Goal: Information Seeking & Learning: Learn about a topic

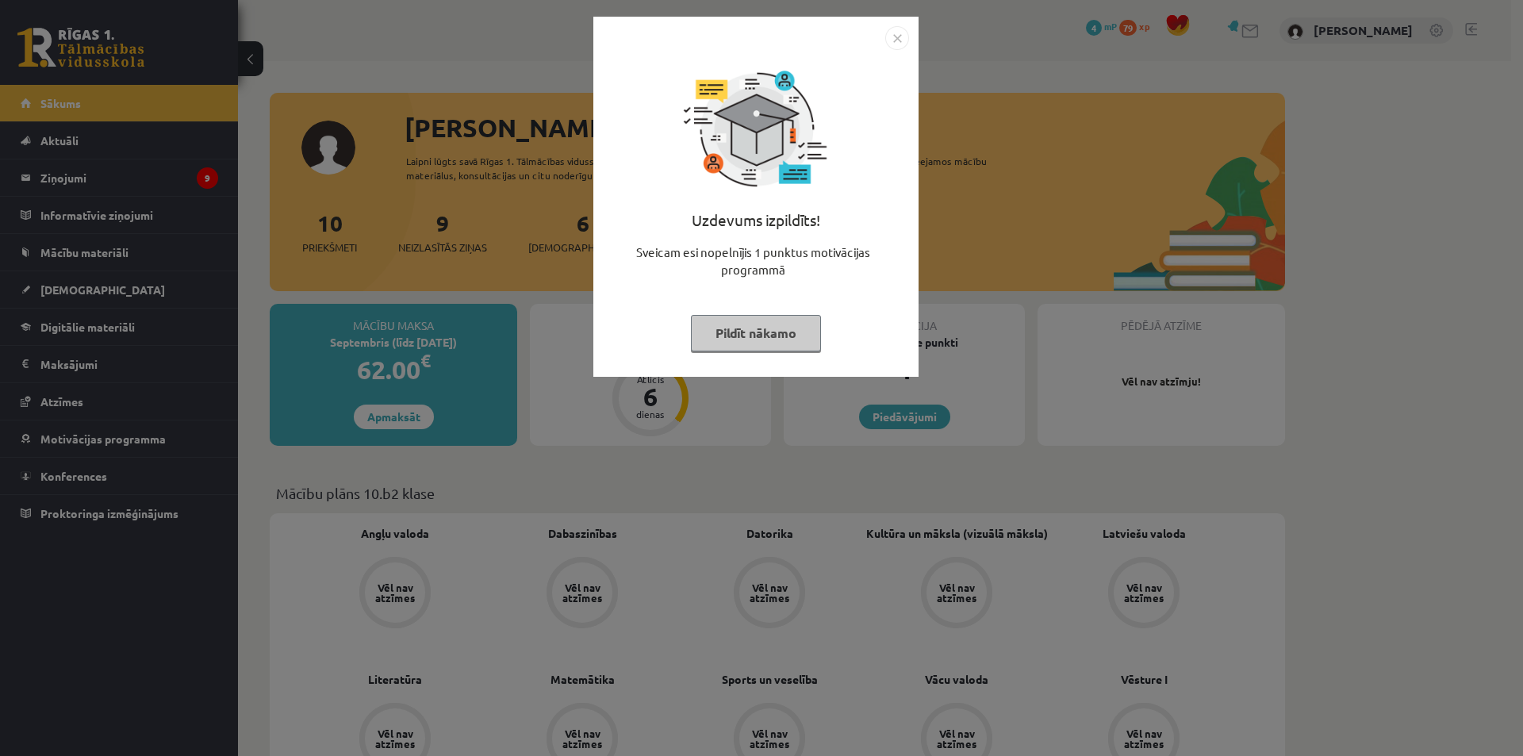
click at [747, 342] on button "Pildīt nākamo" at bounding box center [756, 333] width 130 height 36
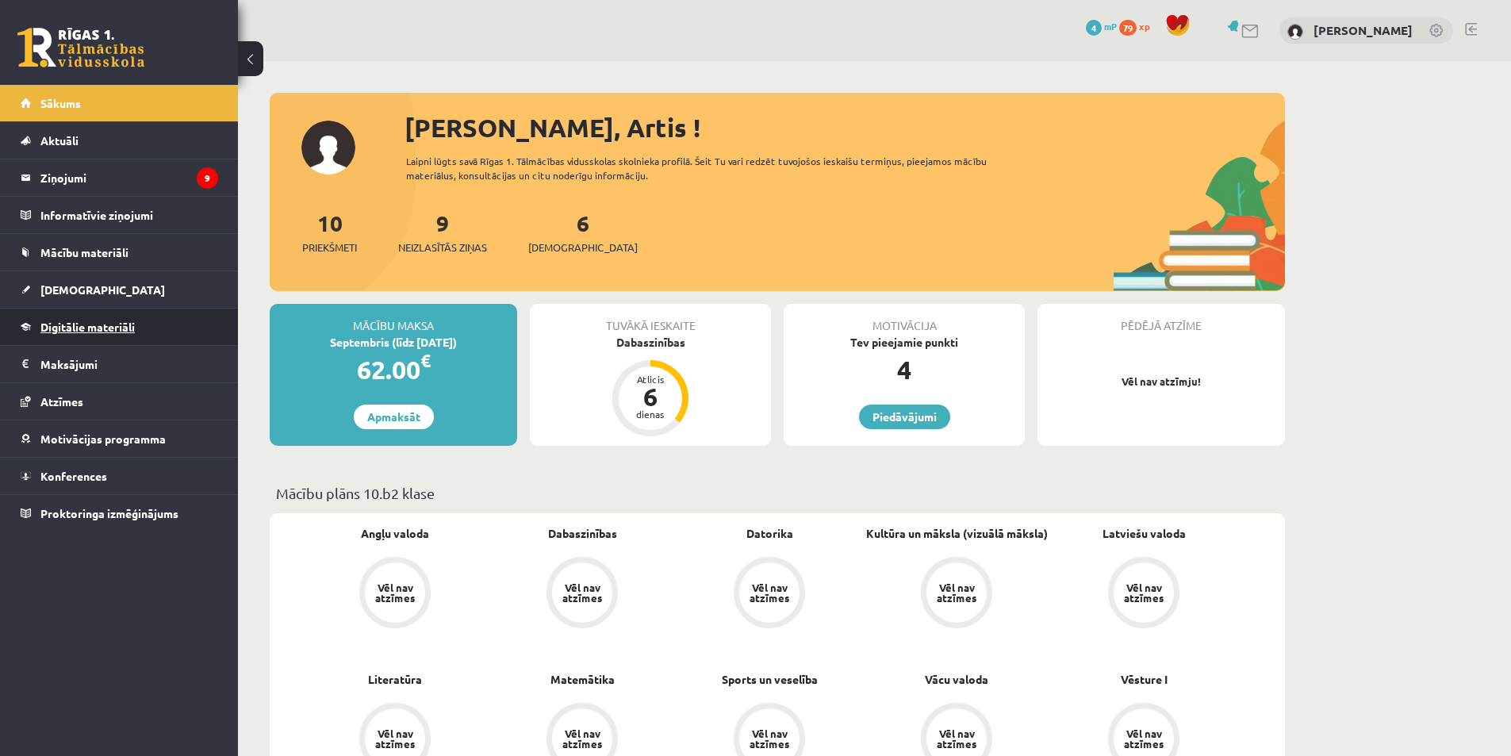
click at [156, 327] on link "Digitālie materiāli" at bounding box center [120, 327] width 198 height 36
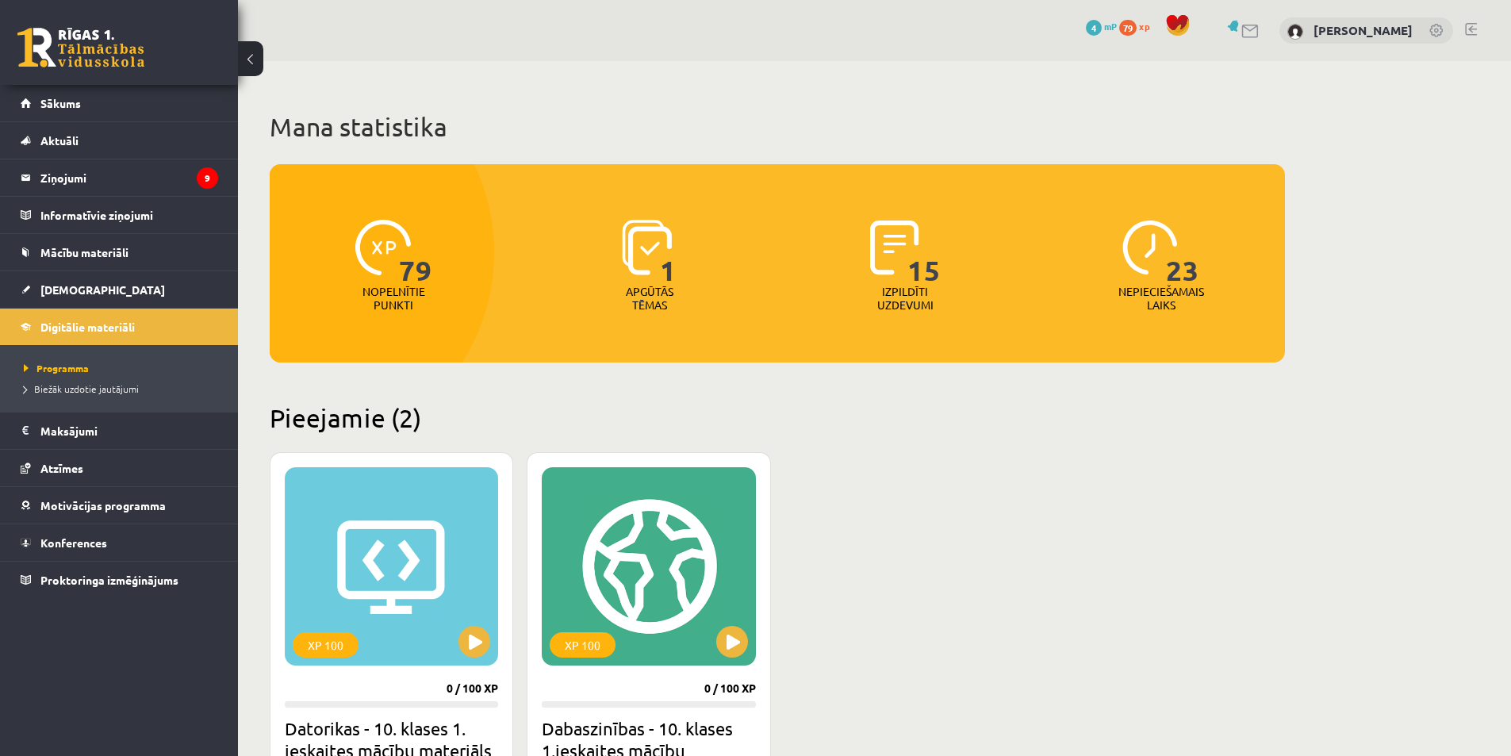
scroll to position [79, 0]
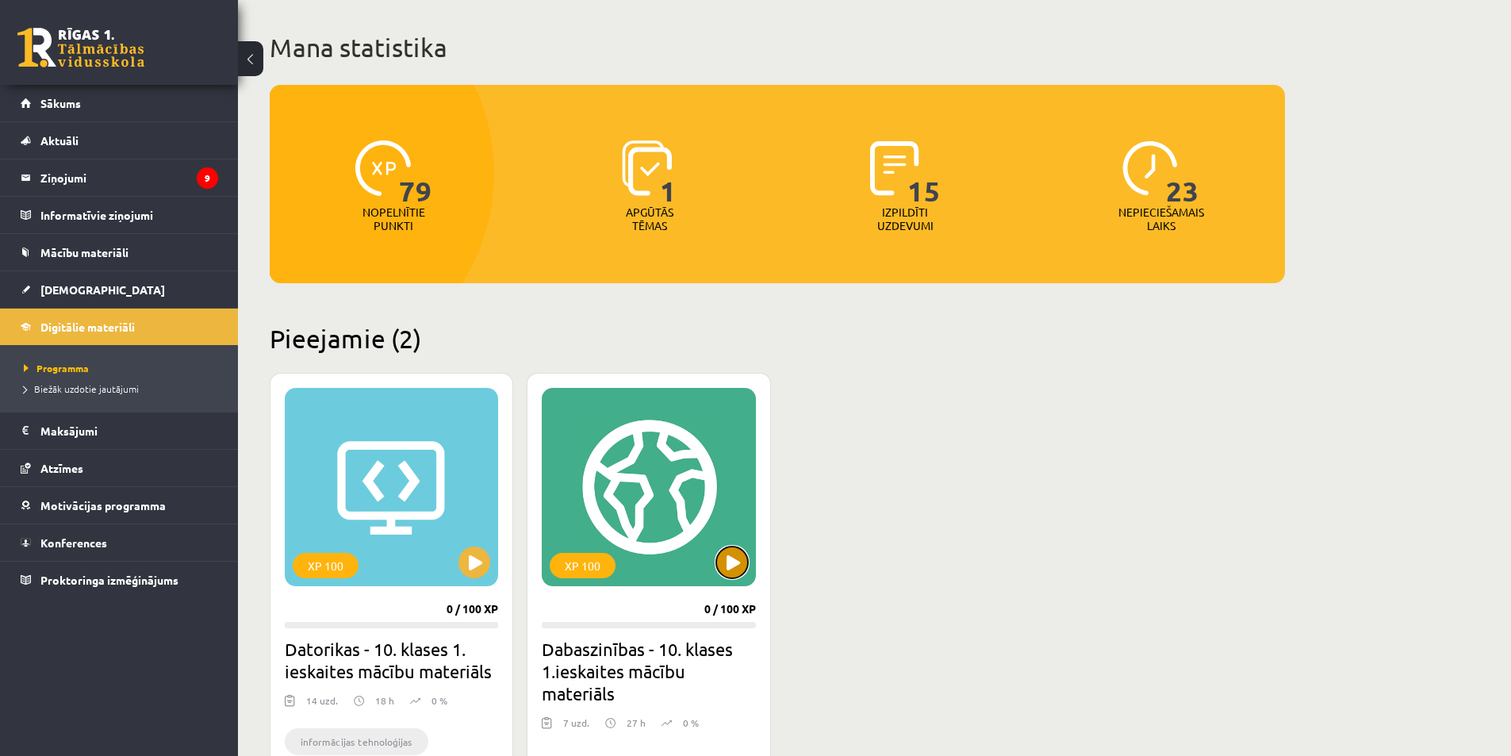
click at [735, 563] on button at bounding box center [732, 563] width 32 height 32
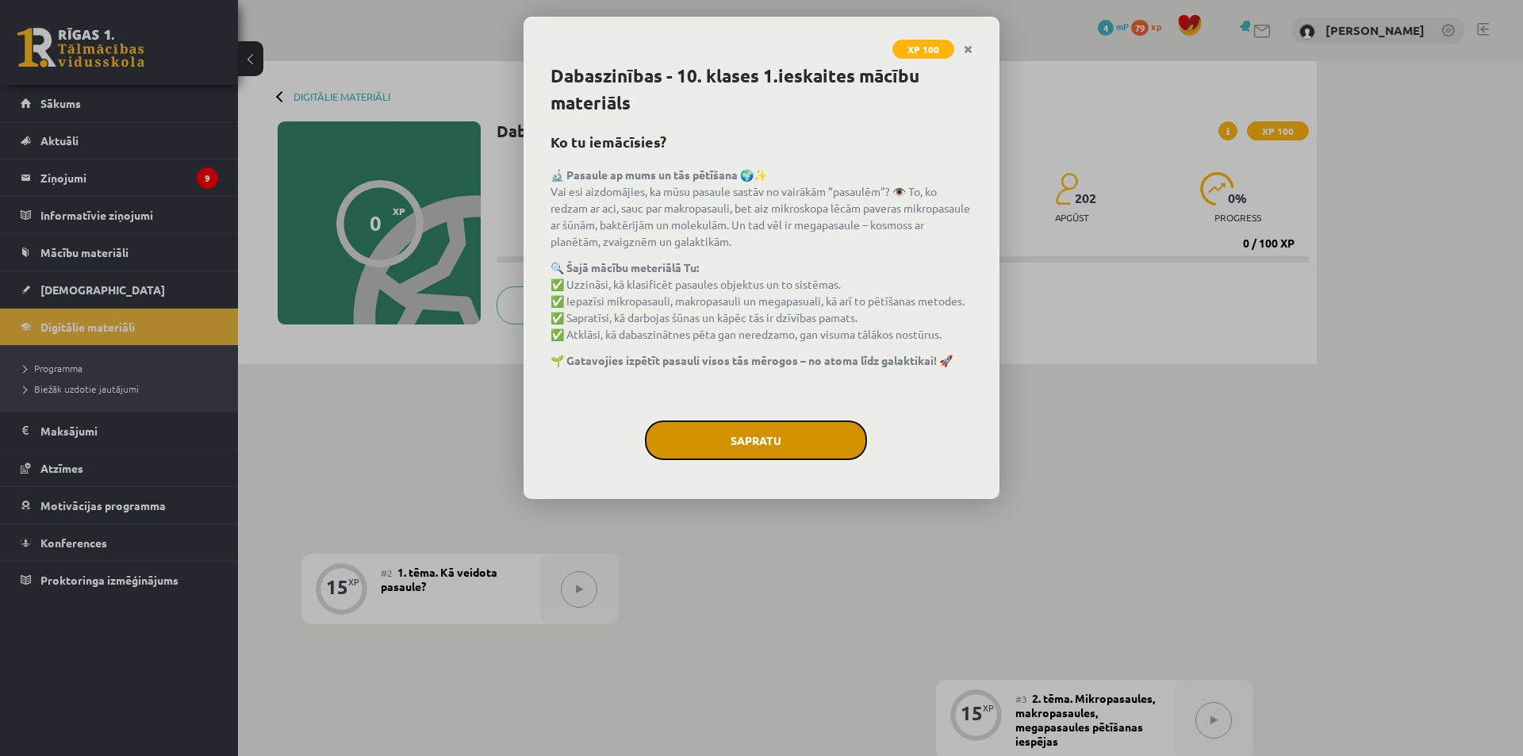
click at [747, 449] on button "Sapratu" at bounding box center [756, 441] width 222 height 40
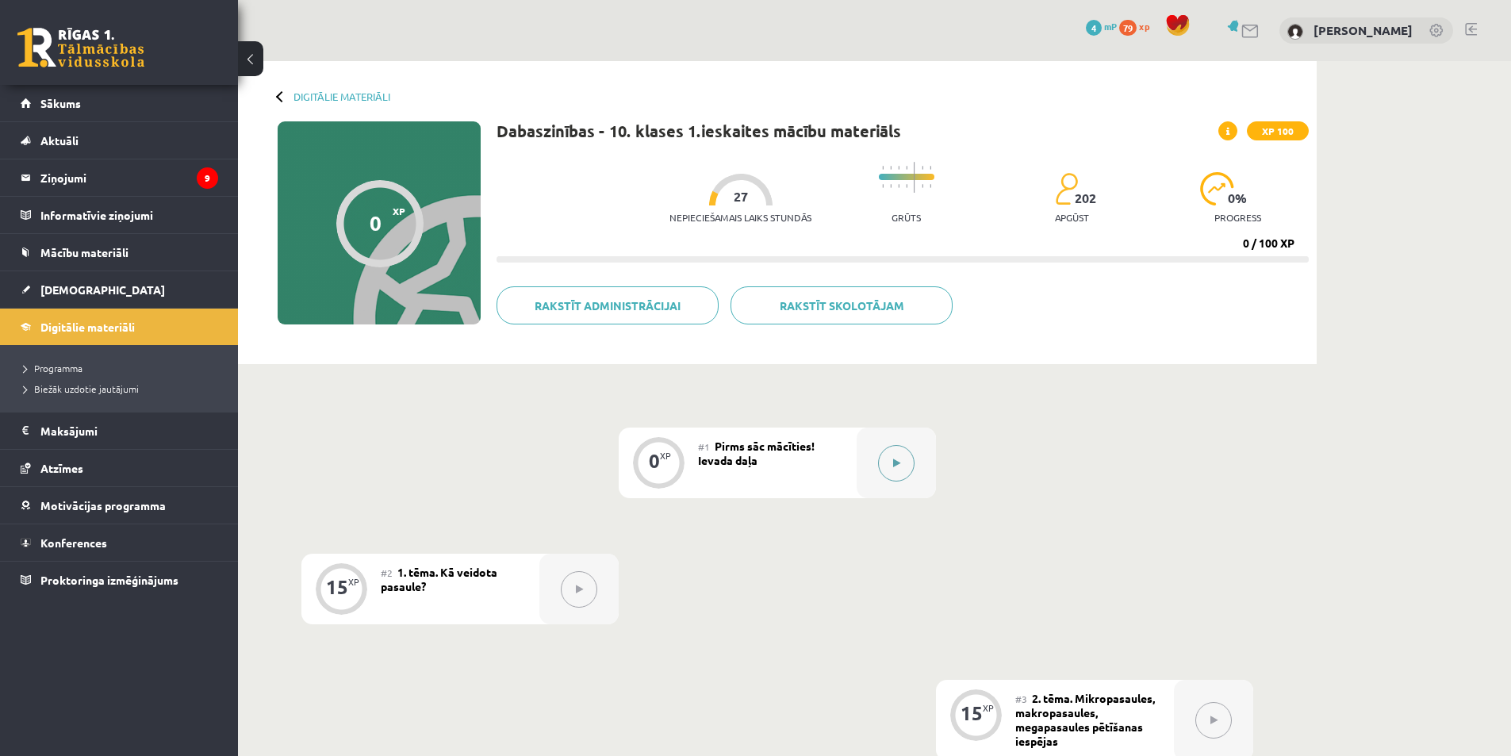
click at [902, 459] on button at bounding box center [896, 463] width 36 height 36
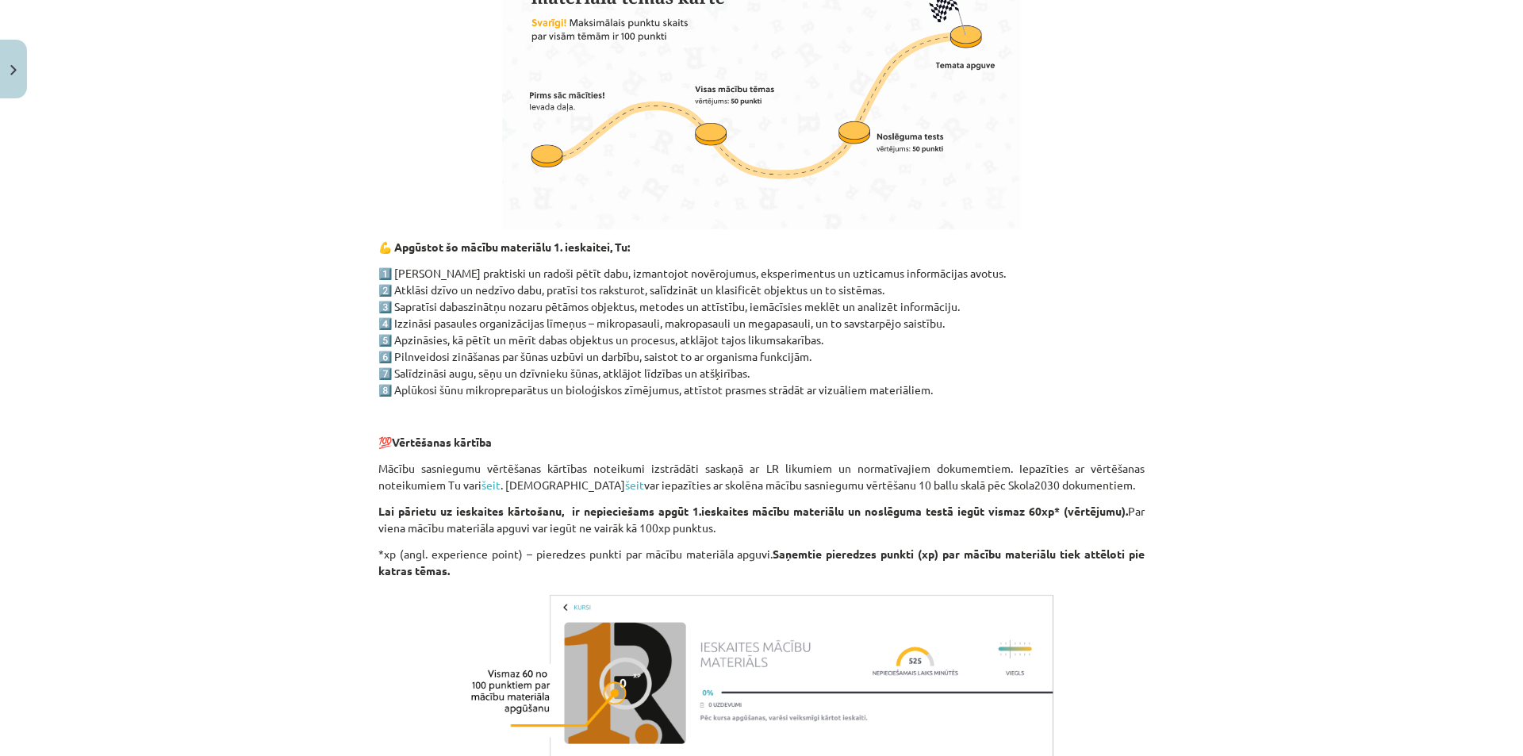
scroll to position [1076, 0]
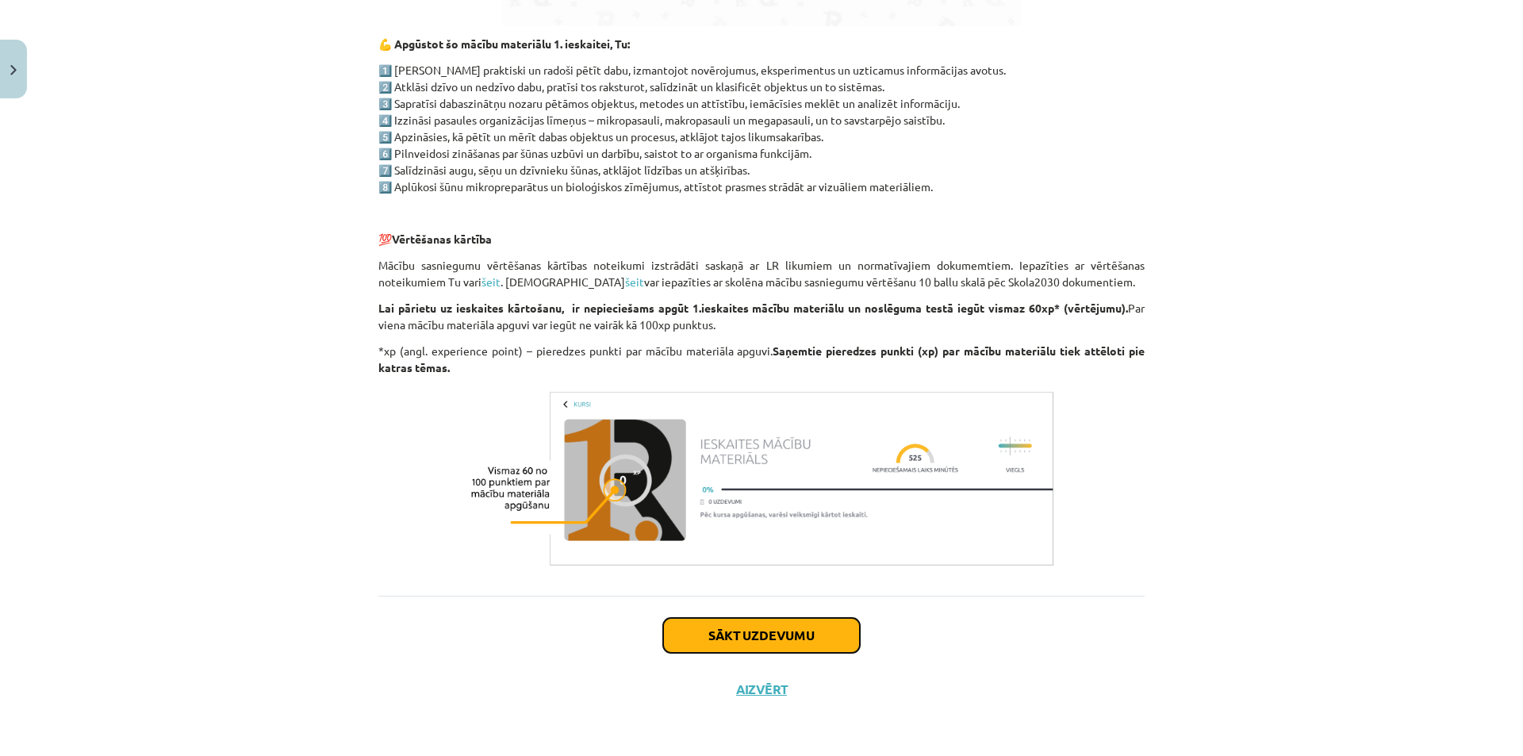
click at [790, 630] on button "Sākt uzdevumu" at bounding box center [761, 635] width 197 height 35
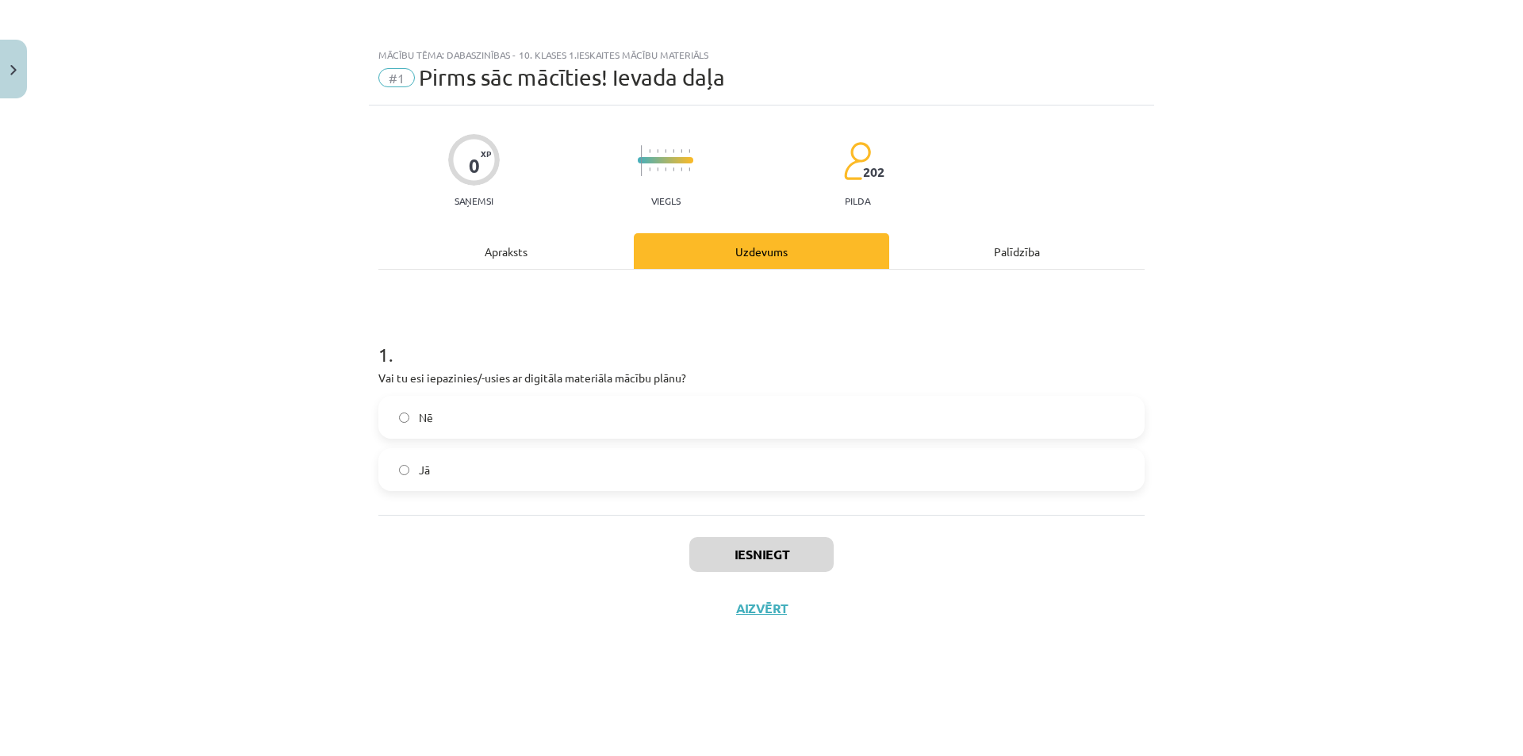
click at [413, 467] on label "Jā" at bounding box center [761, 470] width 763 height 40
click at [776, 558] on button "Iesniegt" at bounding box center [761, 554] width 144 height 35
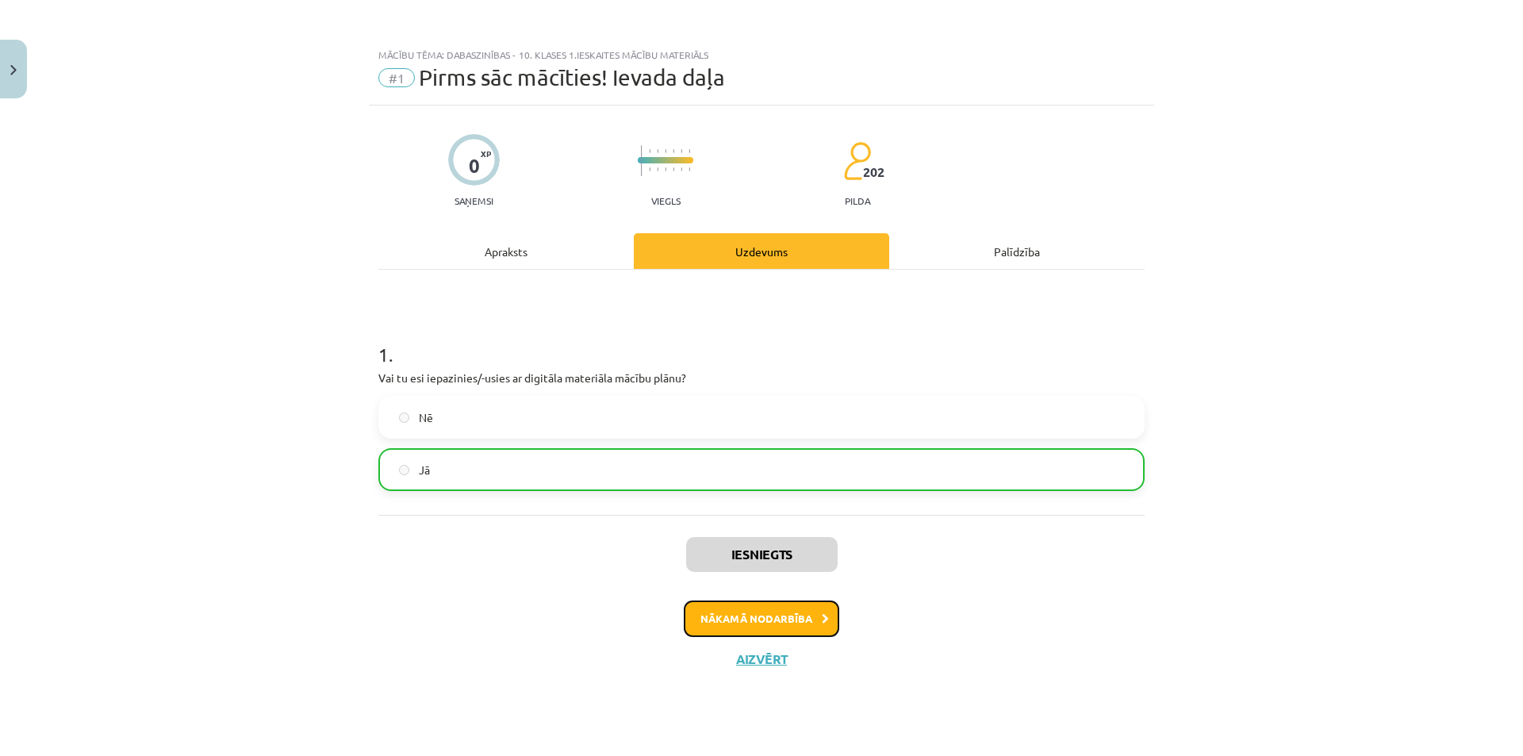
click at [745, 622] on button "Nākamā nodarbība" at bounding box center [762, 619] width 156 height 36
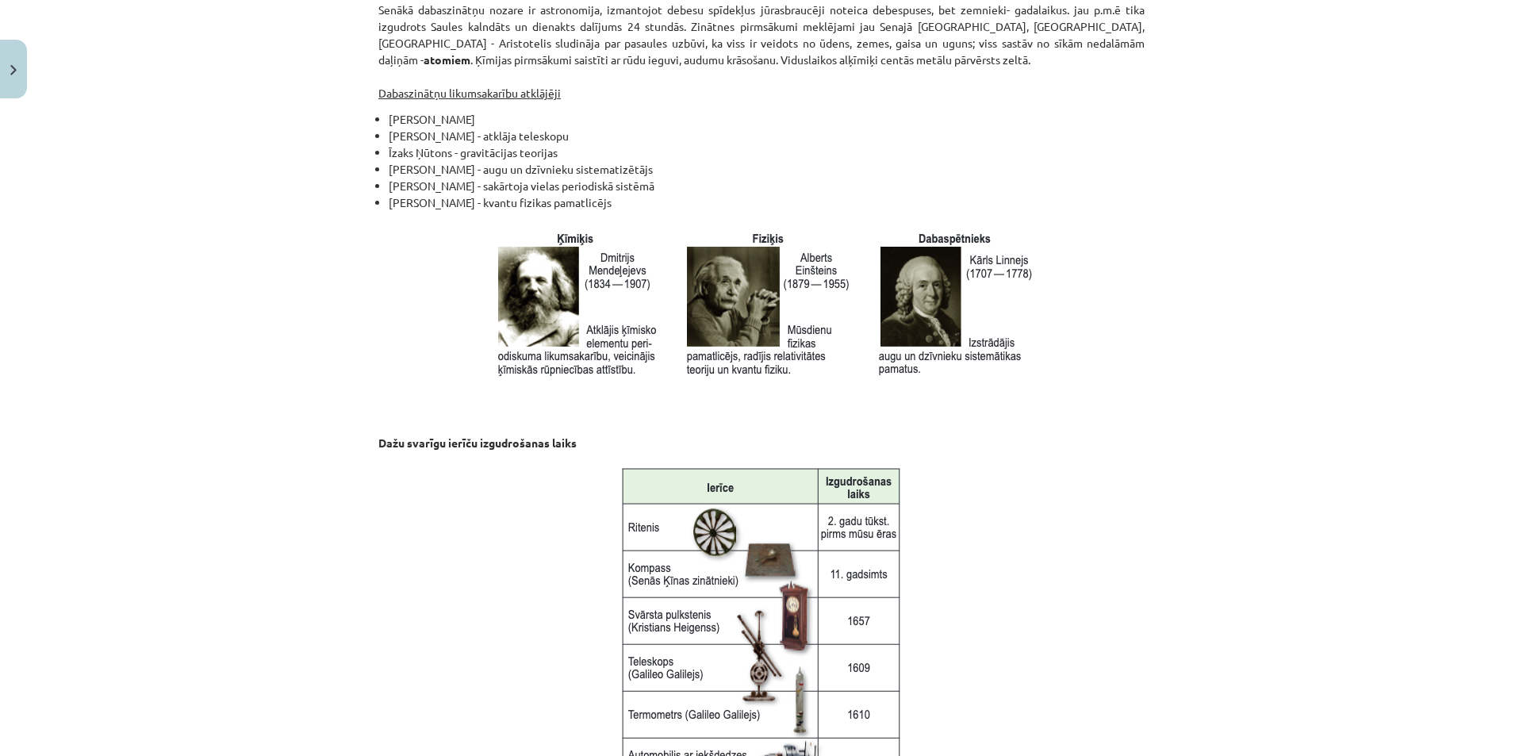
scroll to position [1965, 0]
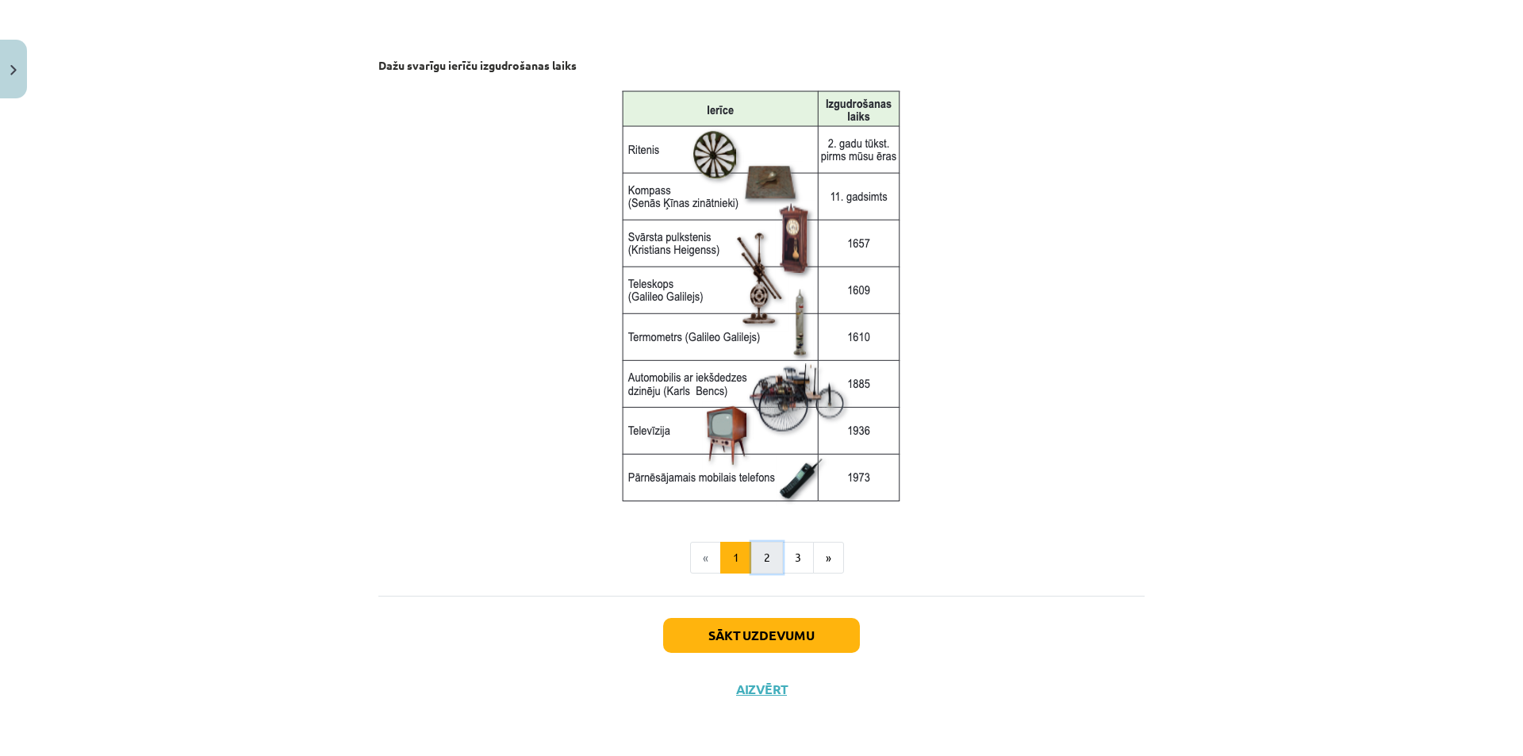
click at [762, 561] on button "2" at bounding box center [767, 558] width 32 height 32
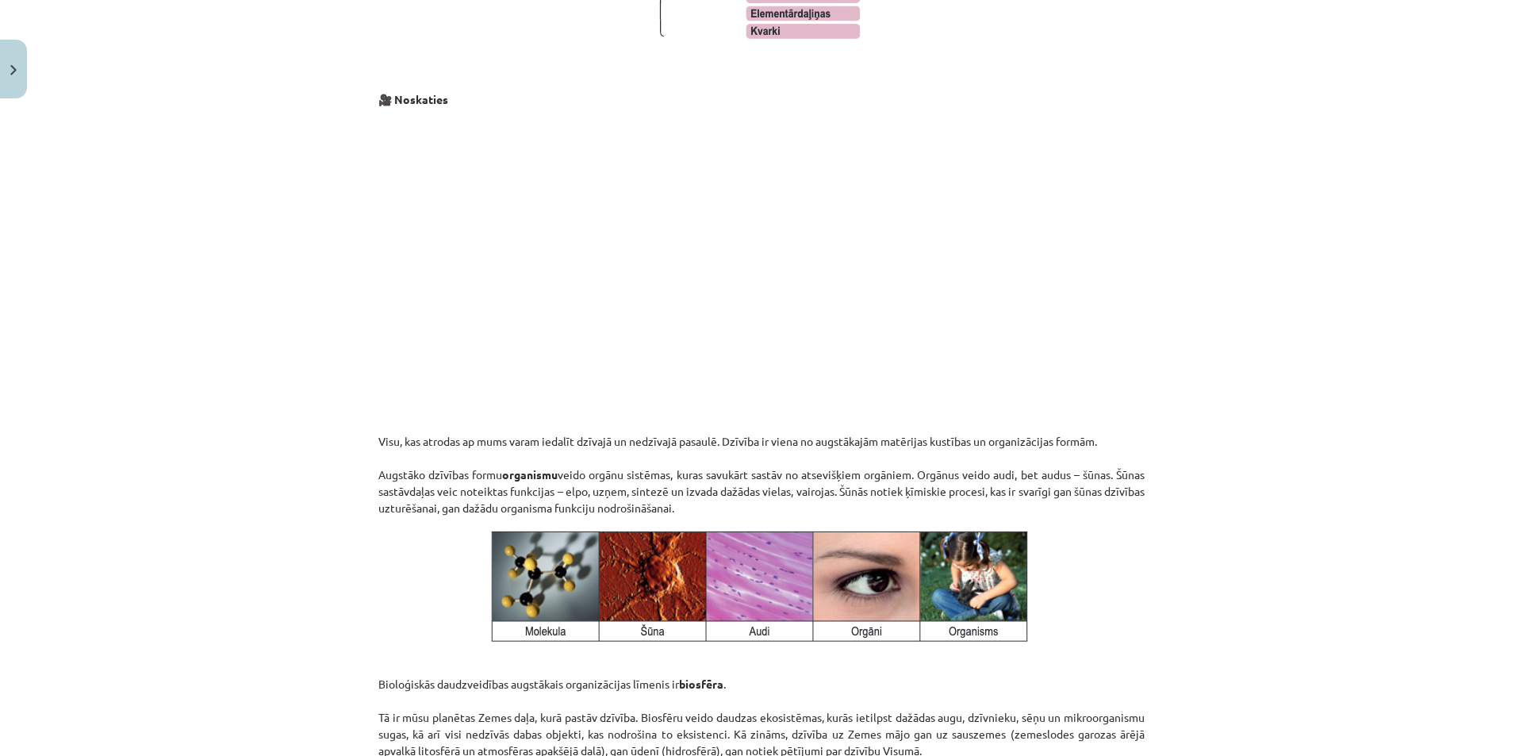
scroll to position [1712, 0]
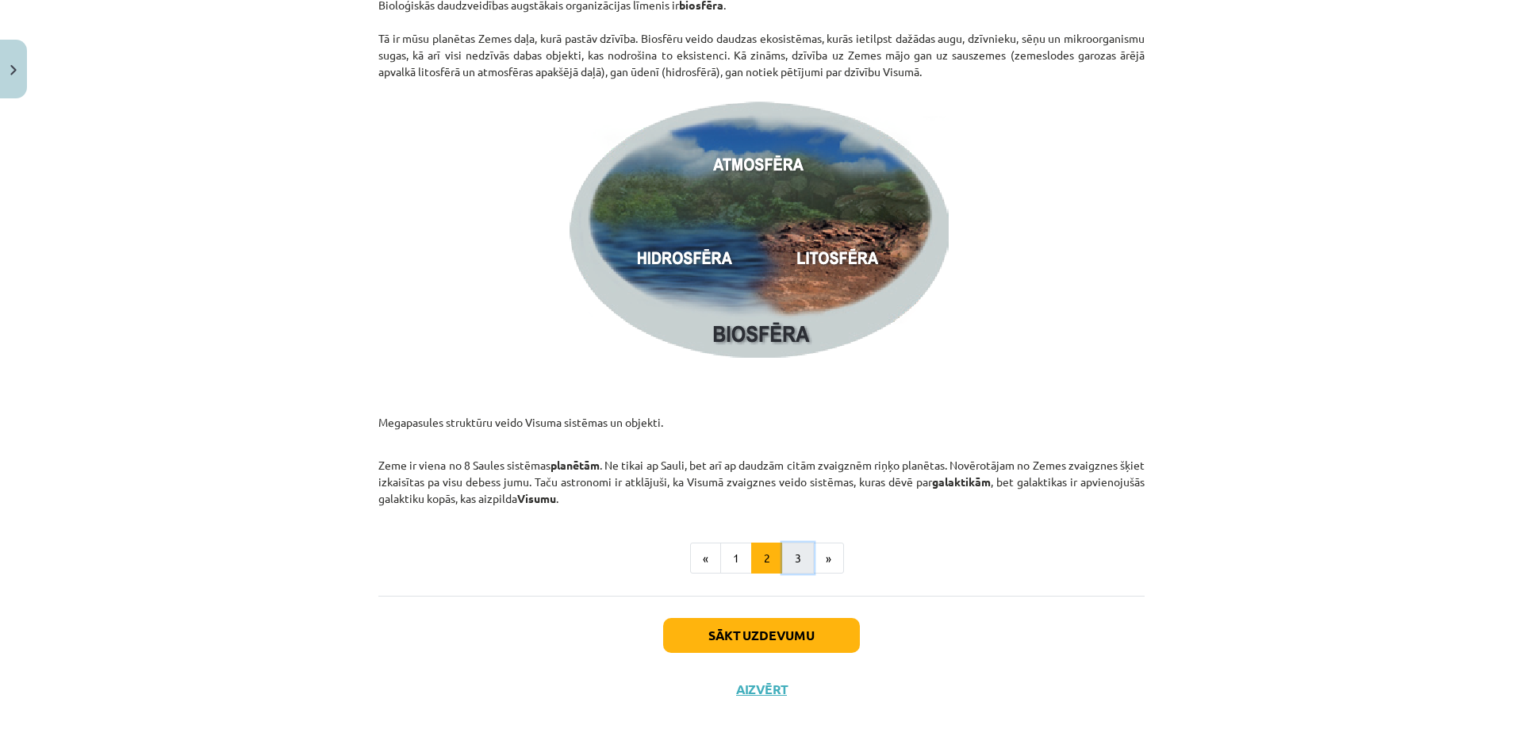
click at [784, 568] on button "3" at bounding box center [798, 559] width 32 height 32
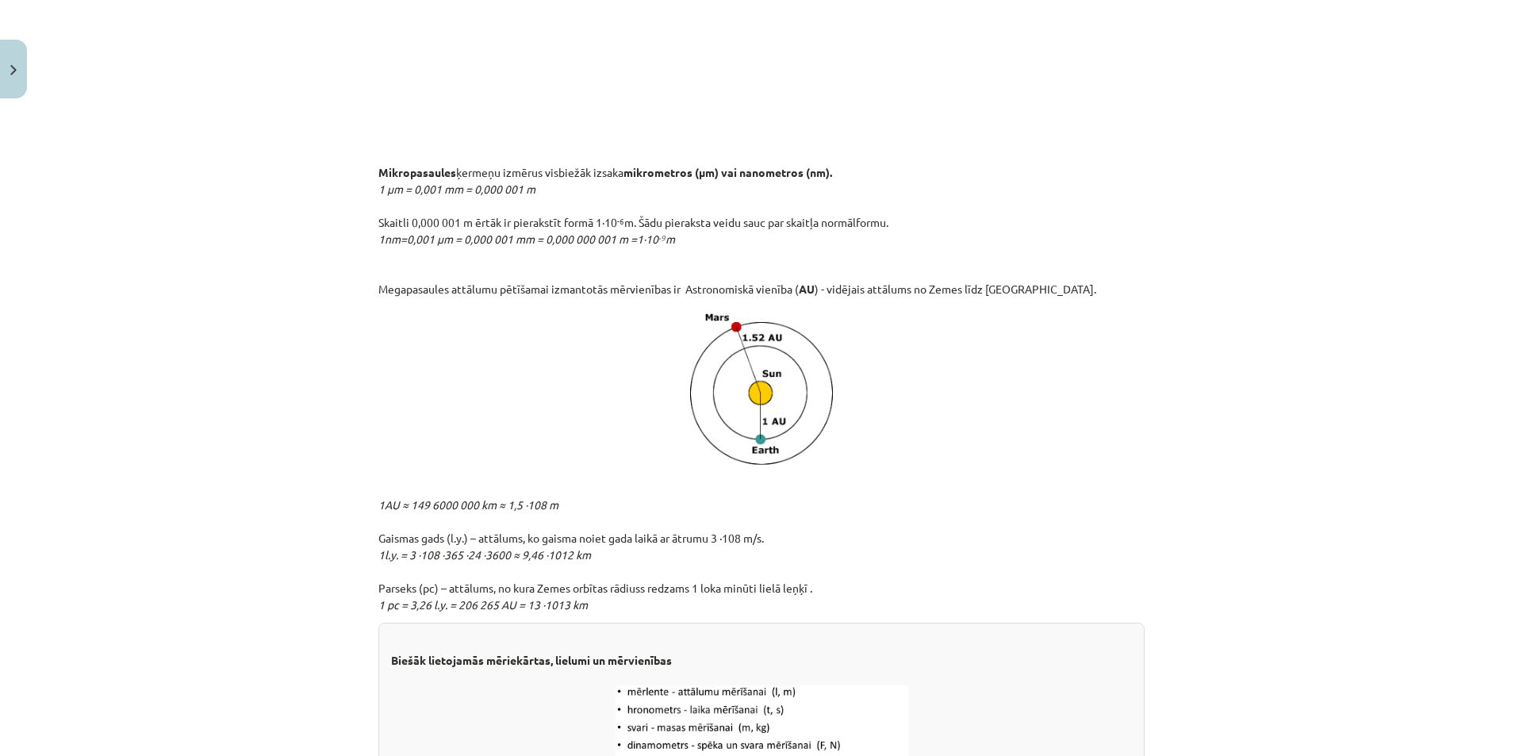
scroll to position [1554, 0]
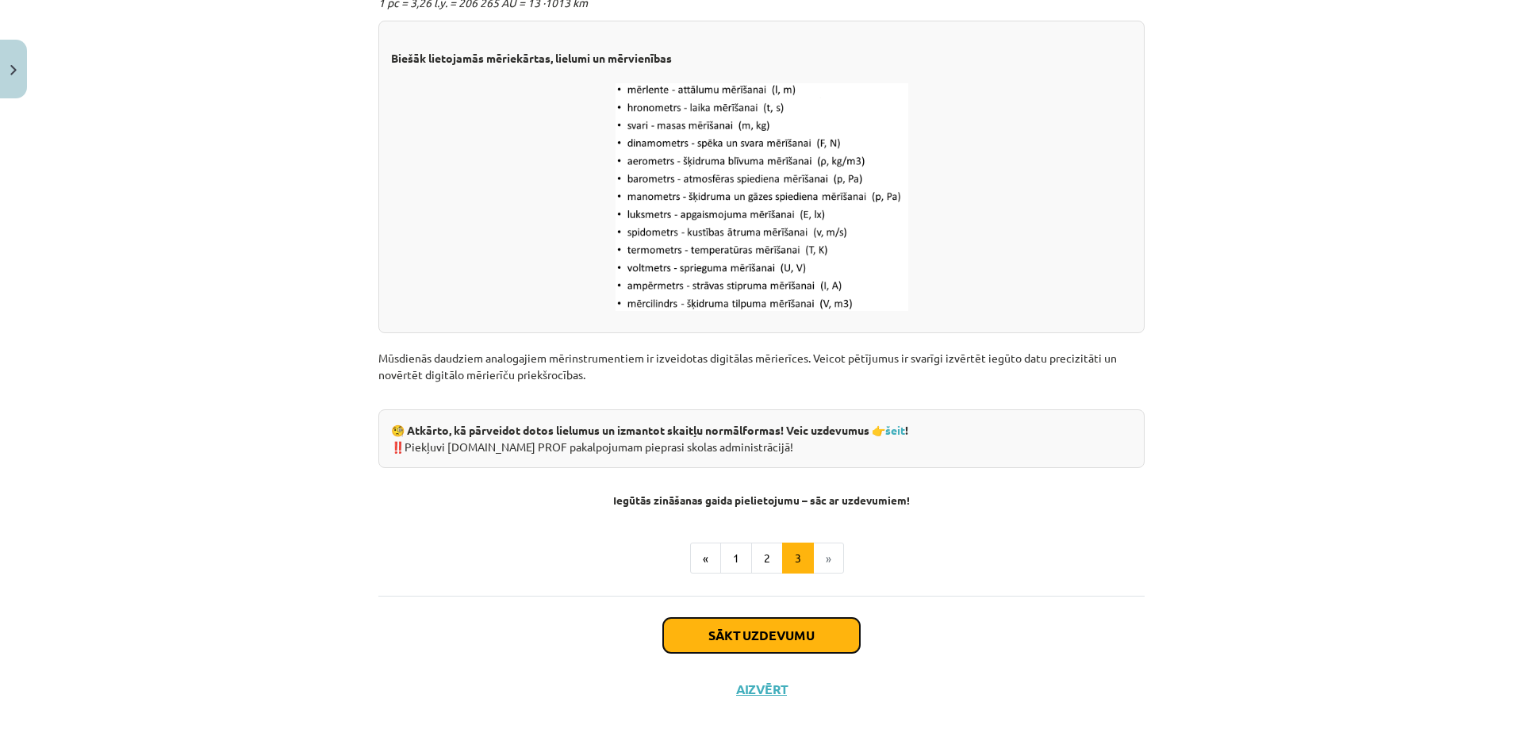
click at [805, 624] on button "Sākt uzdevumu" at bounding box center [761, 635] width 197 height 35
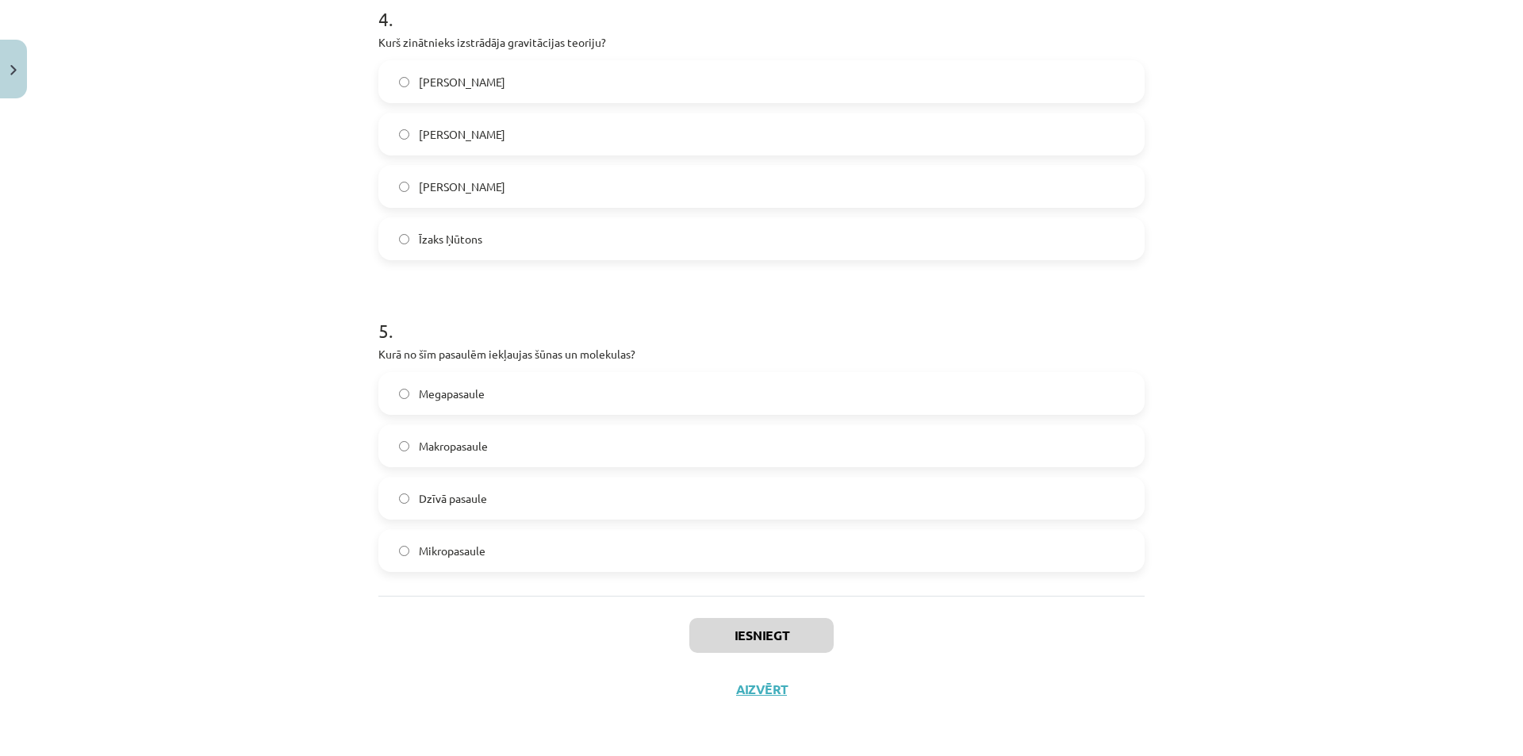
scroll to position [40, 0]
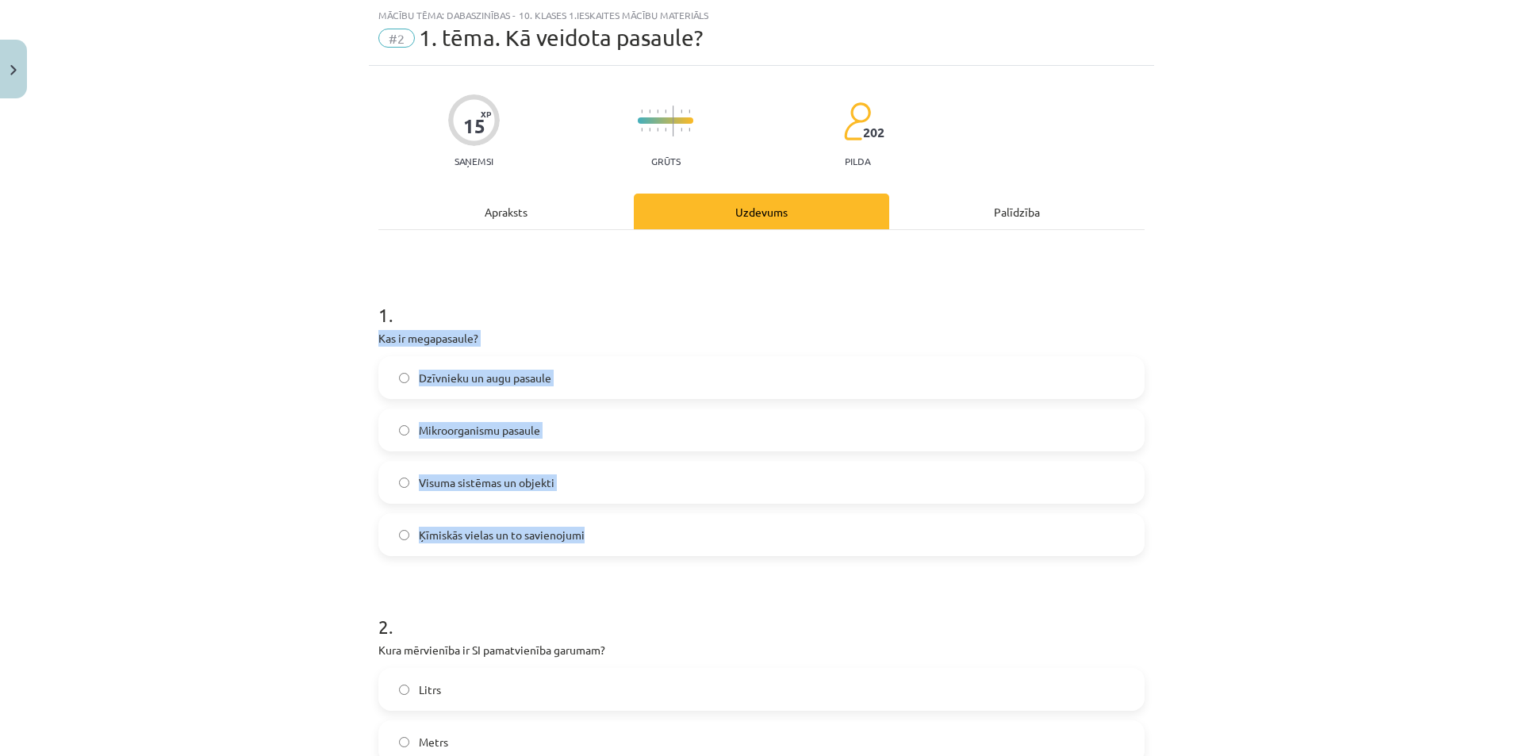
drag, startPoint x: 367, startPoint y: 340, endPoint x: 624, endPoint y: 523, distance: 315.3
copy div "Kas ir megapasaule? Dzīvnieku un augu pasaule Mikroorganismu pasaule Visuma sis…"
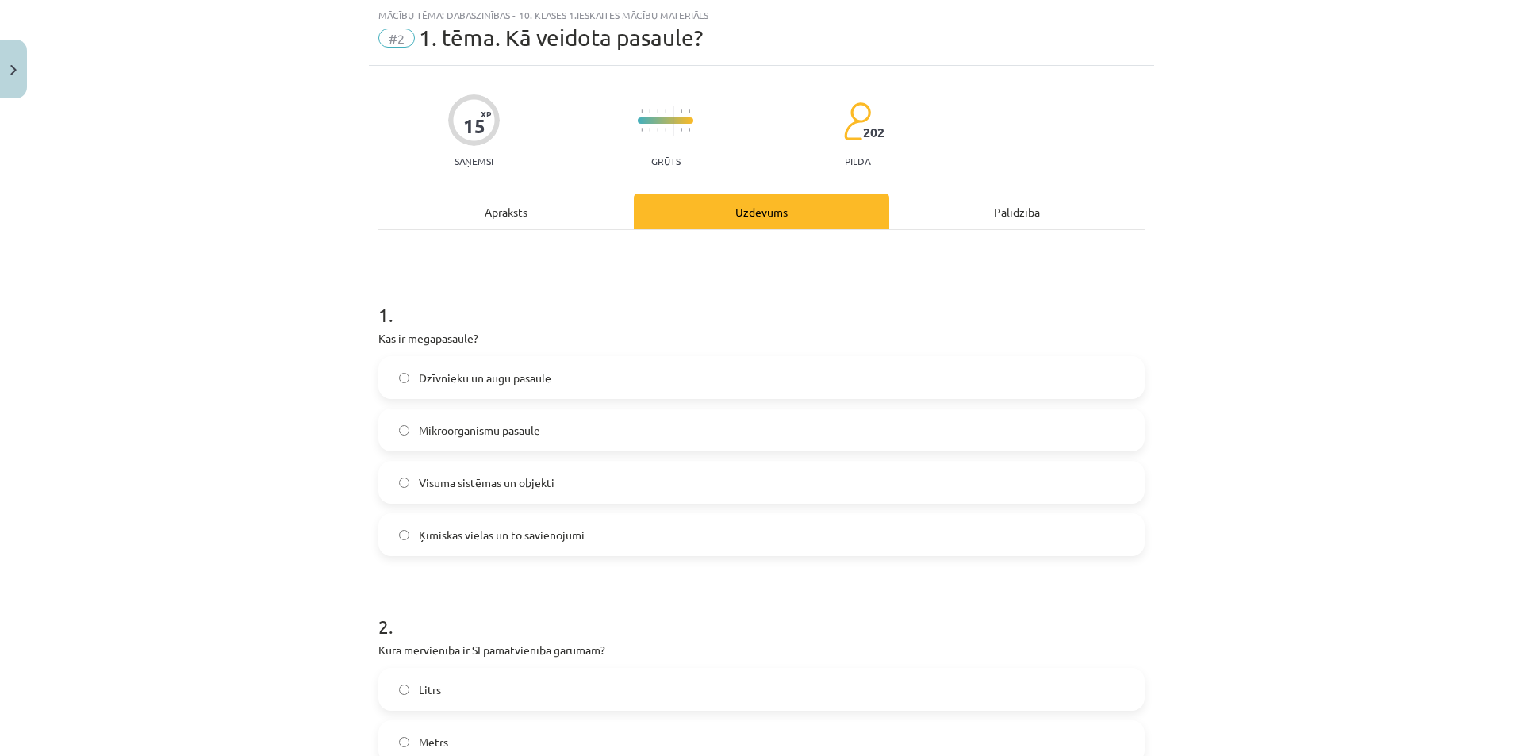
click at [398, 488] on label "Visuma sistēmas un objekti" at bounding box center [761, 483] width 763 height 40
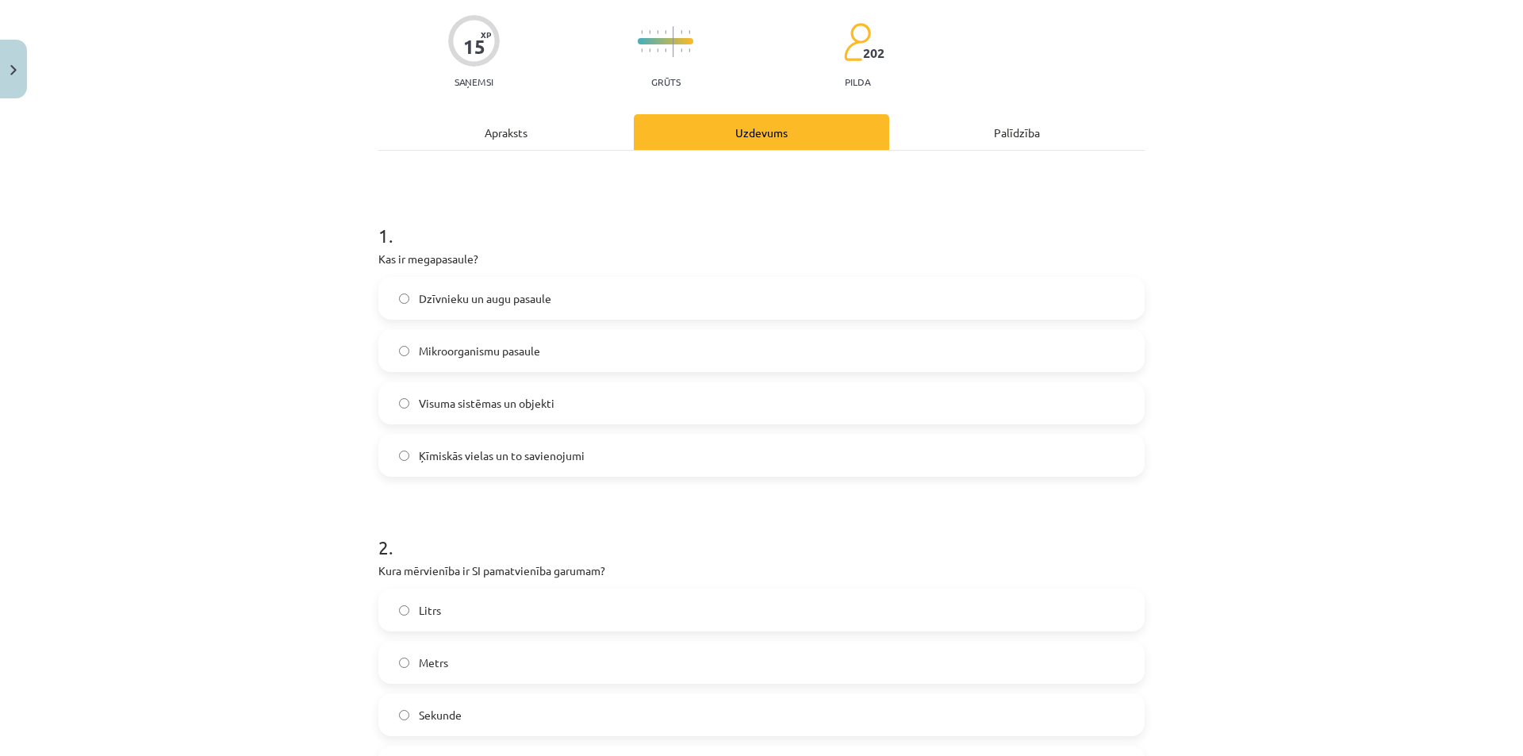
scroll to position [198, 0]
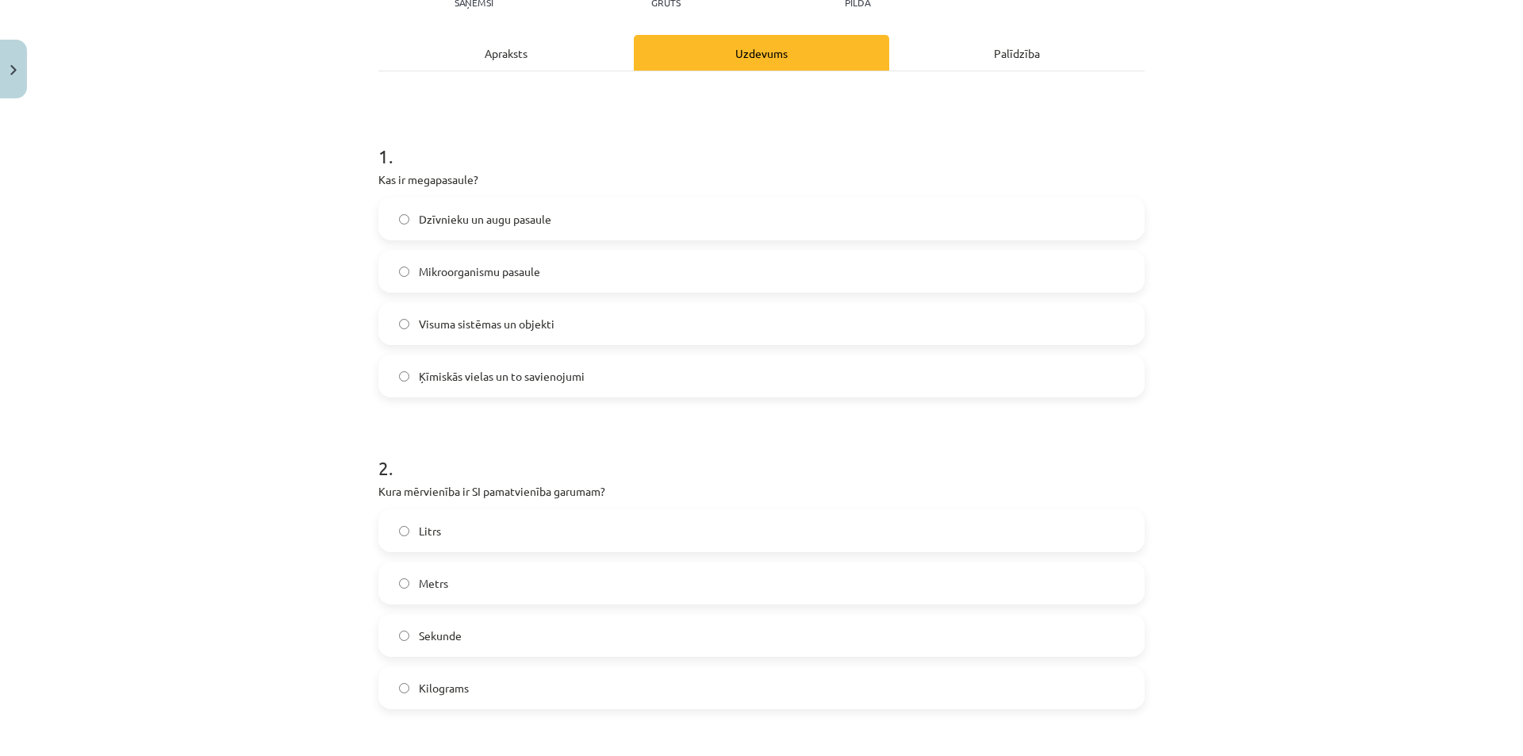
click at [408, 637] on label "Sekunde" at bounding box center [761, 636] width 763 height 40
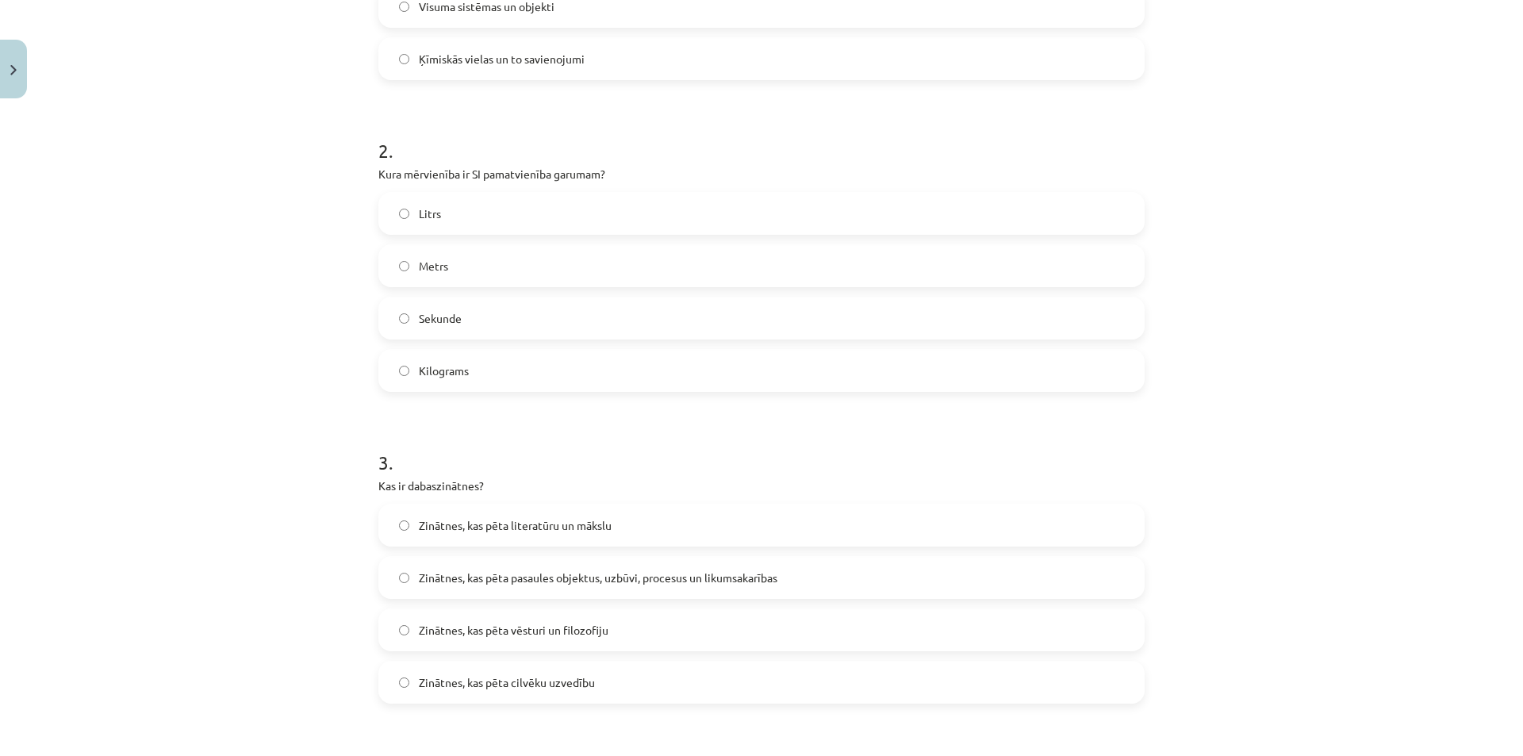
click at [405, 585] on label "Zinātnes, kas pēta pasaules objektus, uzbūvi, procesus un likumsakarības" at bounding box center [761, 578] width 763 height 40
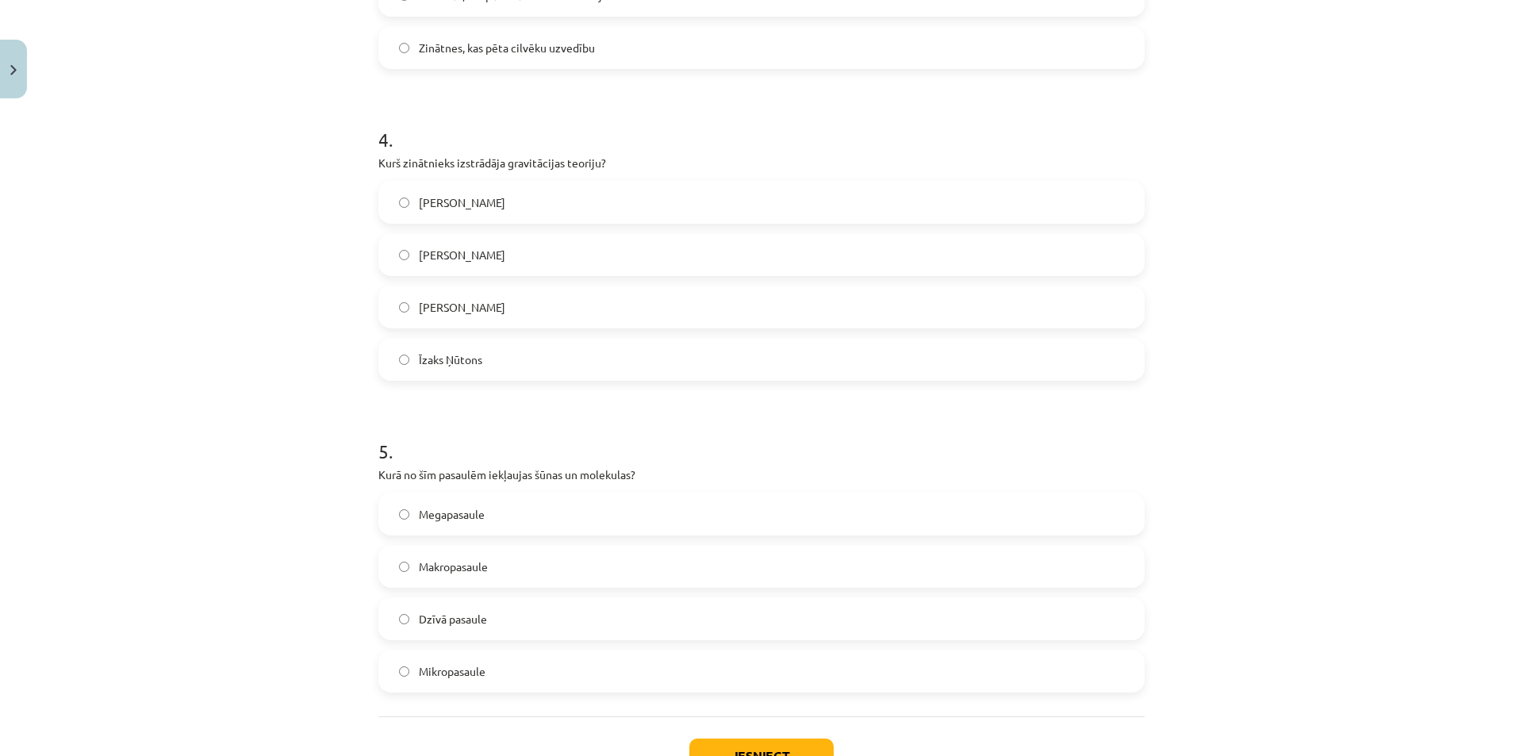
scroll to position [1271, 0]
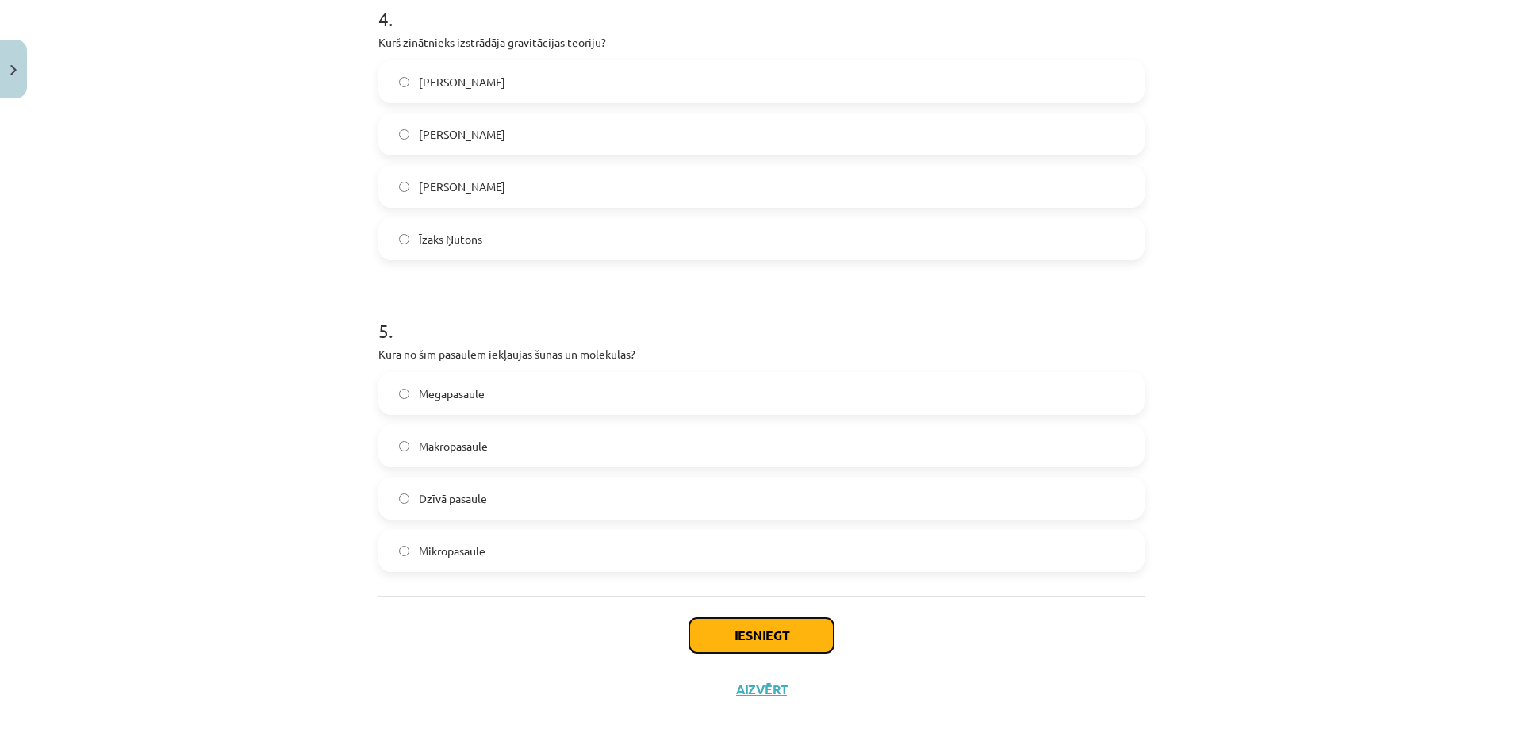
click at [743, 621] on button "Iesniegt" at bounding box center [761, 635] width 144 height 35
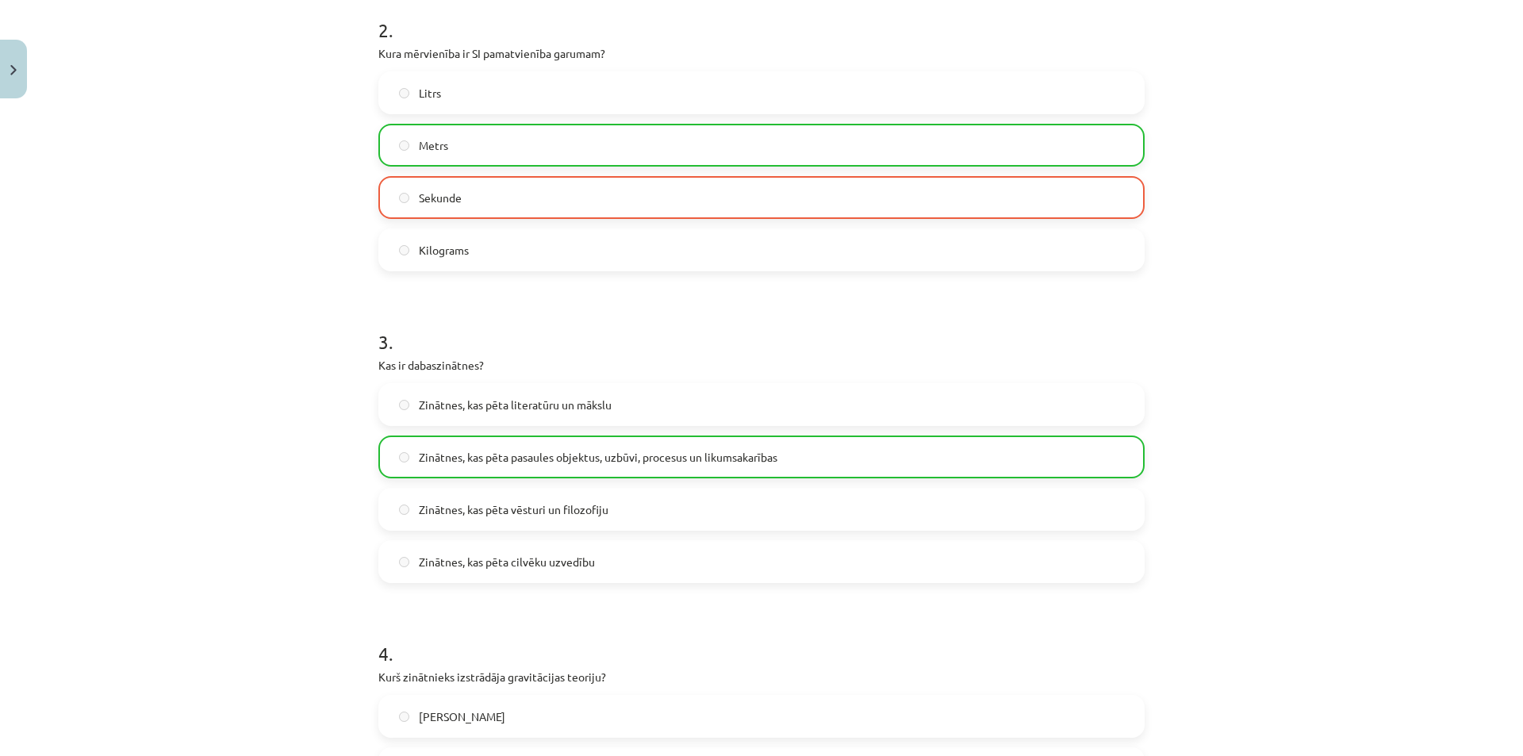
scroll to position [557, 0]
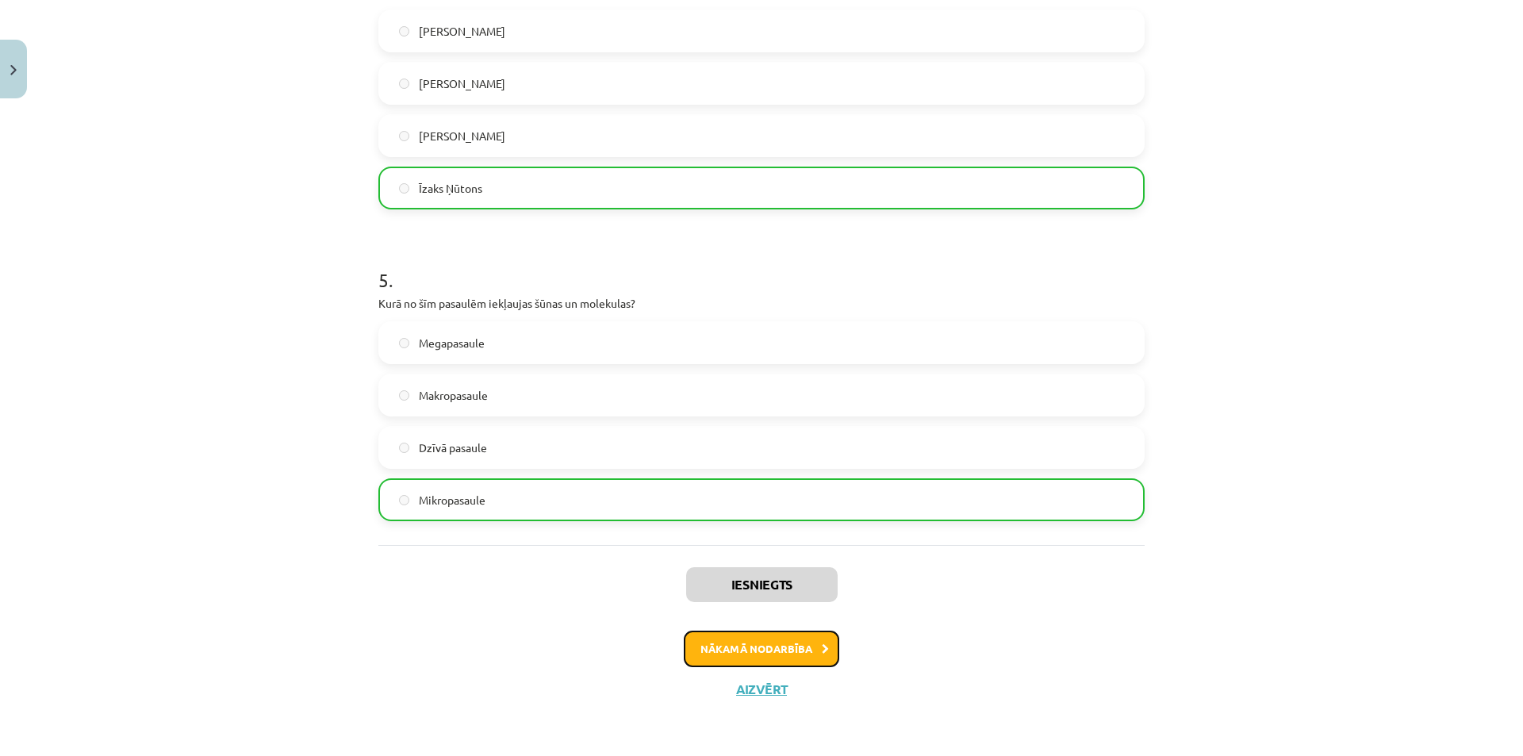
click at [804, 650] on button "Nākamā nodarbība" at bounding box center [762, 649] width 156 height 36
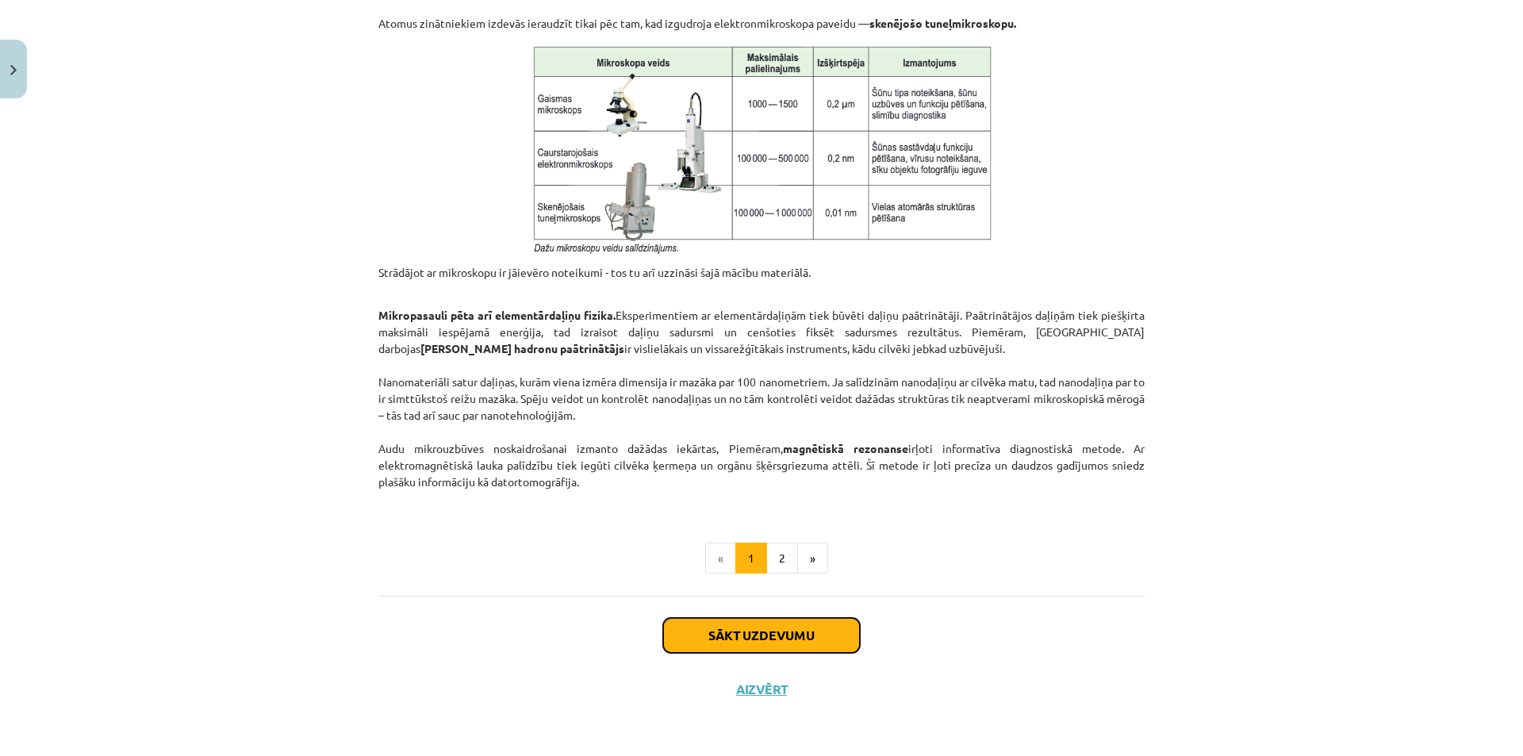
click at [820, 635] on button "Sākt uzdevumu" at bounding box center [761, 635] width 197 height 35
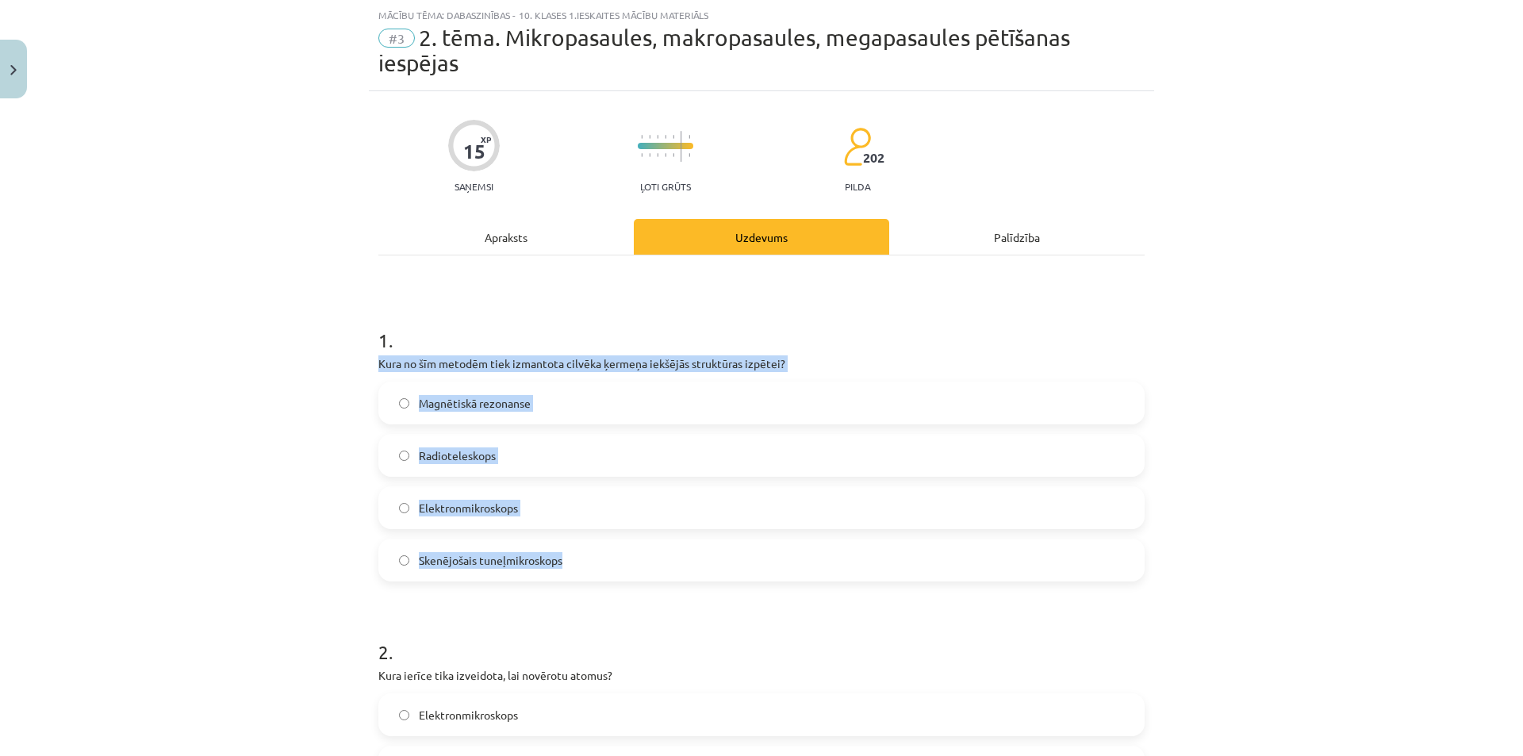
drag, startPoint x: 367, startPoint y: 366, endPoint x: 586, endPoint y: 547, distance: 284.6
copy div "Kura no šīm metodēm tiek izmantota cilvēka ķermeņa iekšējās struktūras izpētei?…"
click at [316, 449] on div "Mācību tēma: Dabaszinības - 10. klases 1.ieskaites mācību materiāls #3 2. tēma.…" at bounding box center [761, 378] width 1523 height 756
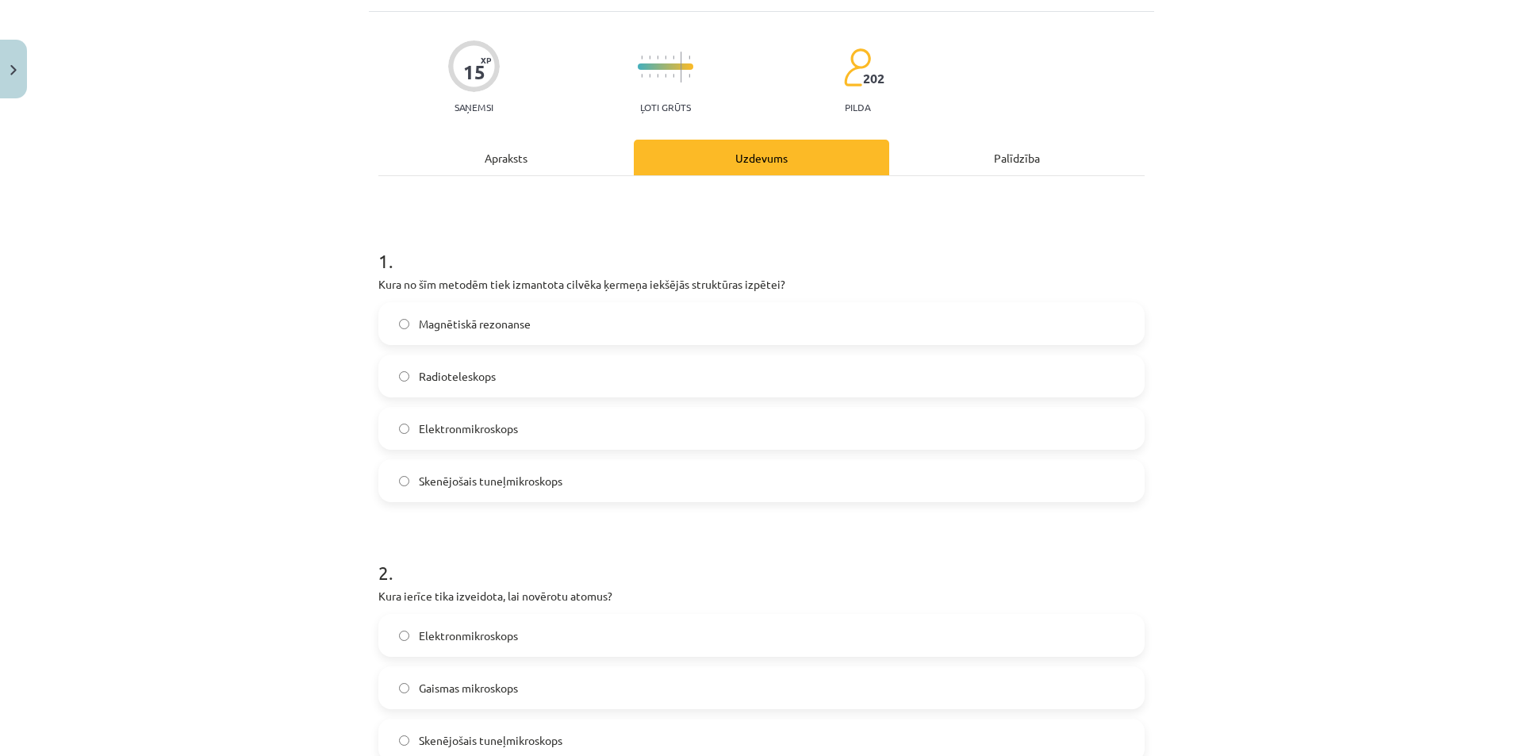
scroll to position [278, 0]
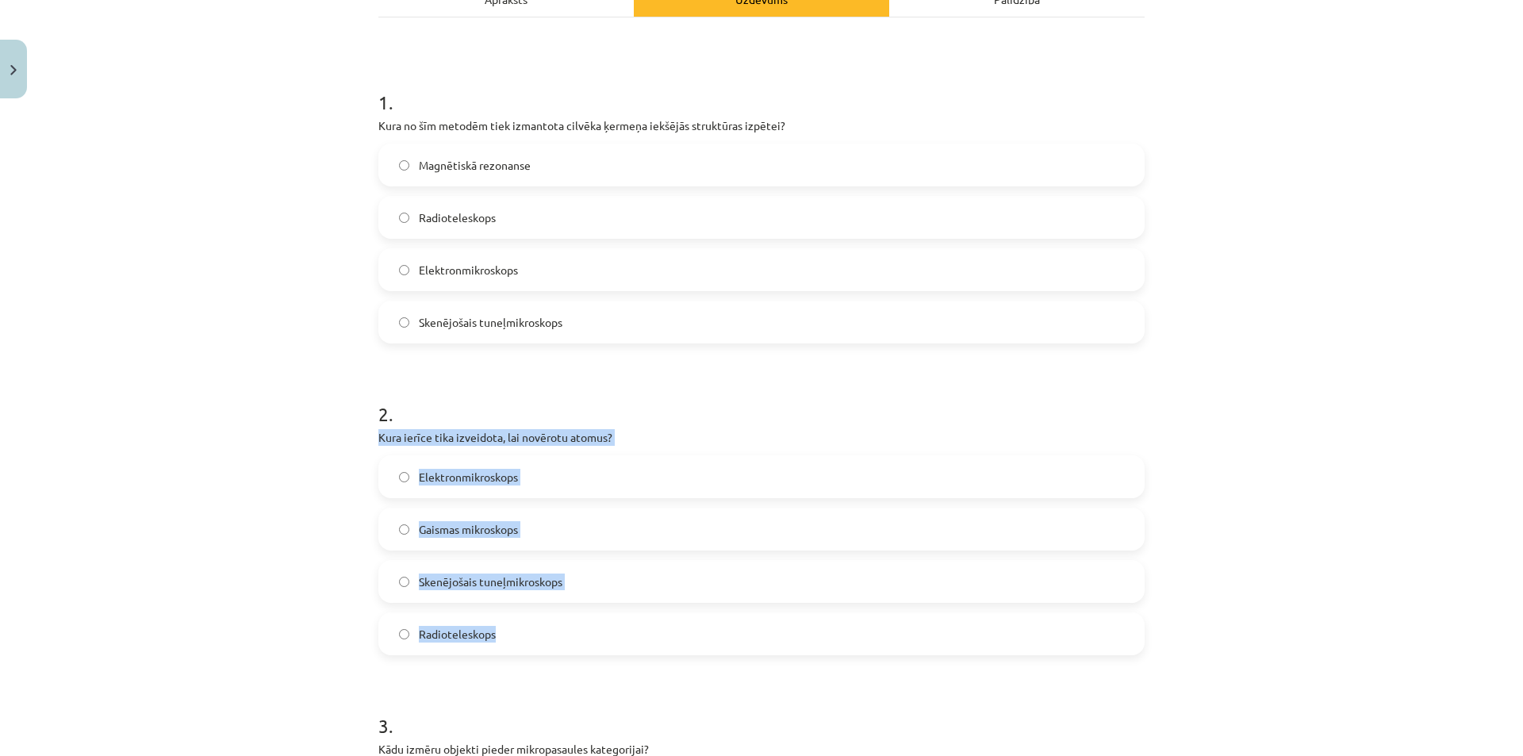
drag, startPoint x: 402, startPoint y: 453, endPoint x: 633, endPoint y: 607, distance: 277.5
click at [633, 607] on div "2 . Kura ierīce tika izveidota, lai novērotu atomus? Elektronmikroskops Gaismas…" at bounding box center [761, 515] width 766 height 280
copy div "Kura ierīce tika izveidota, lai novērotu atomus? Elektronmikroskops Gaismas mik…"
click at [407, 581] on label "Skenējošais tuneļmikroskops" at bounding box center [761, 582] width 763 height 40
click at [751, 532] on label "Gaismas mikroskops" at bounding box center [761, 529] width 763 height 40
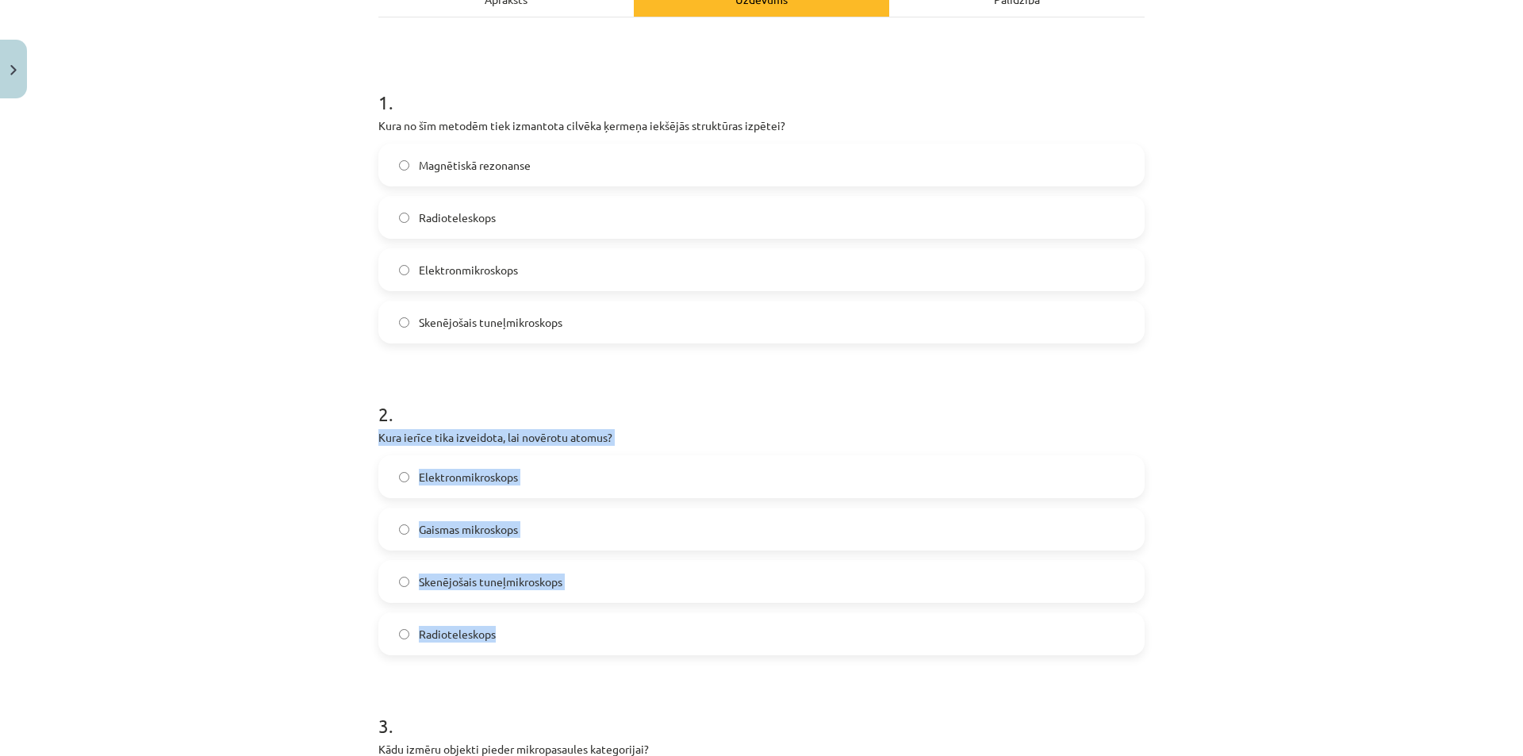
scroll to position [754, 0]
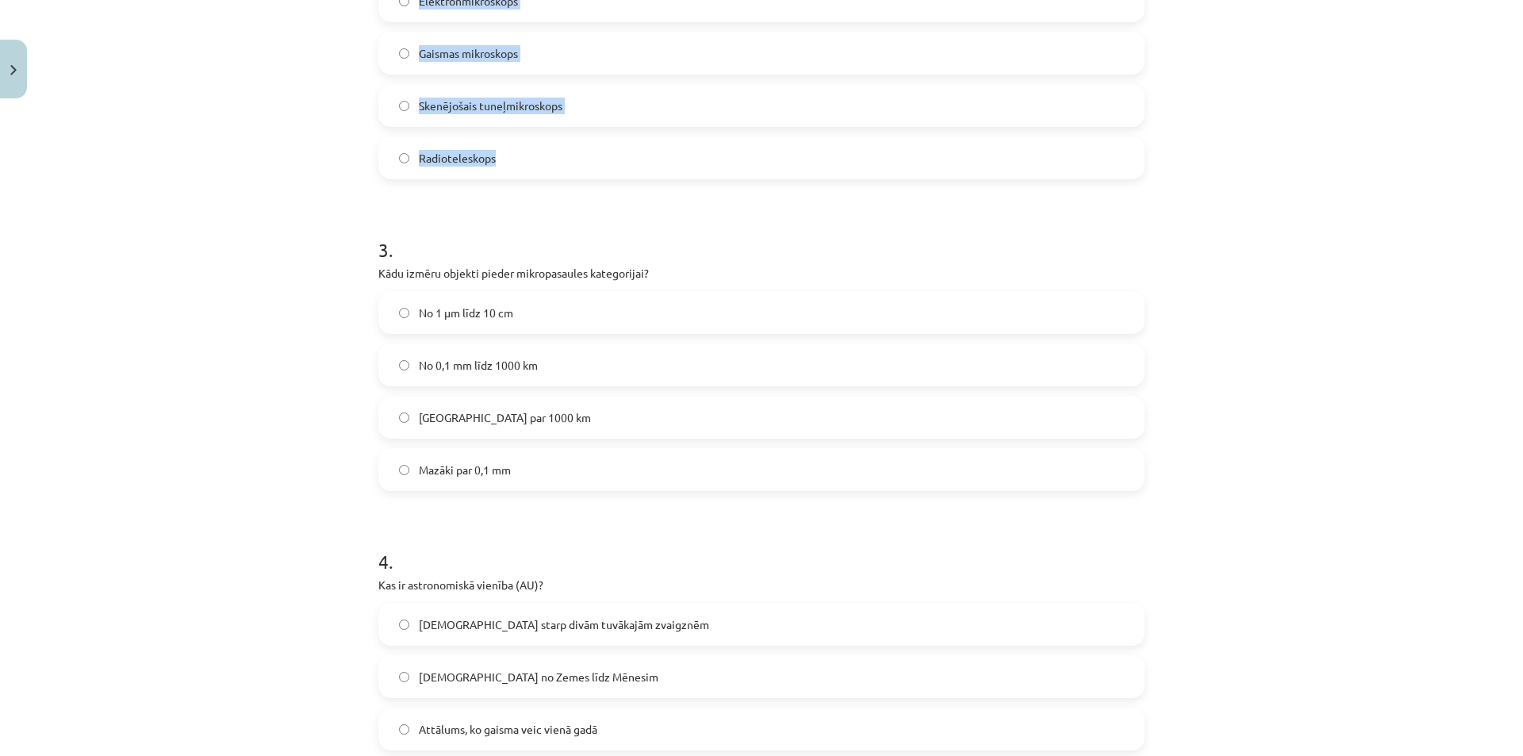
click at [244, 146] on div "Mācību tēma: Dabaszinības - 10. klases 1.ieskaites mācību materiāls #3 2. tēma.…" at bounding box center [761, 378] width 1523 height 756
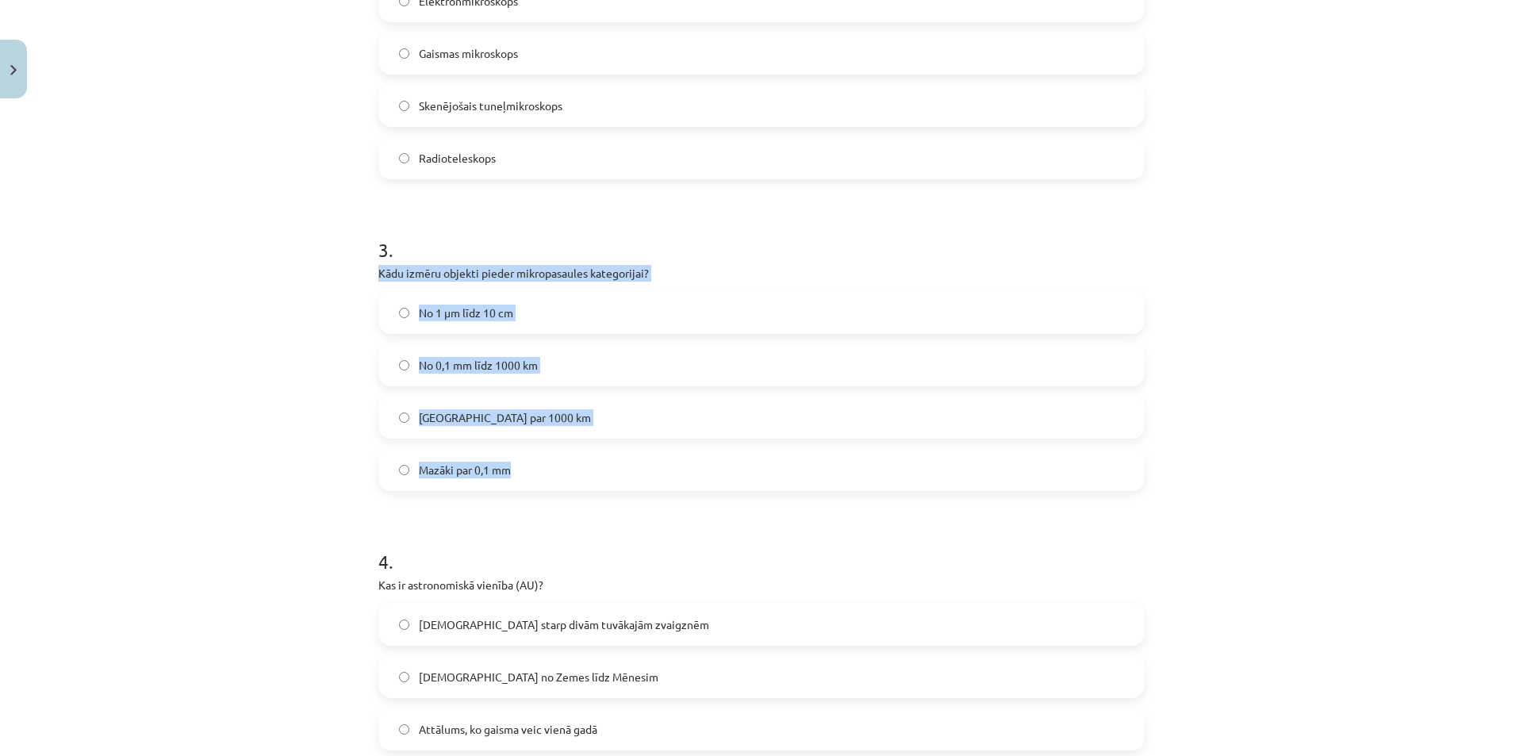
drag, startPoint x: 370, startPoint y: 275, endPoint x: 598, endPoint y: 453, distance: 289.5
click at [598, 453] on div "15 XP Saņemsi Ļoti grūts 202 pilda Apraksts Uzdevums Palīdzība 1 . Kura no šīm …" at bounding box center [762, 318] width 786 height 1882
copy div "Kādu izmēru objekti pieder mikropasaules kategorijai? No 1 μm līdz 10 cm No 0,1…"
click at [401, 475] on label "Mazāki par 0,1 mm" at bounding box center [761, 470] width 763 height 40
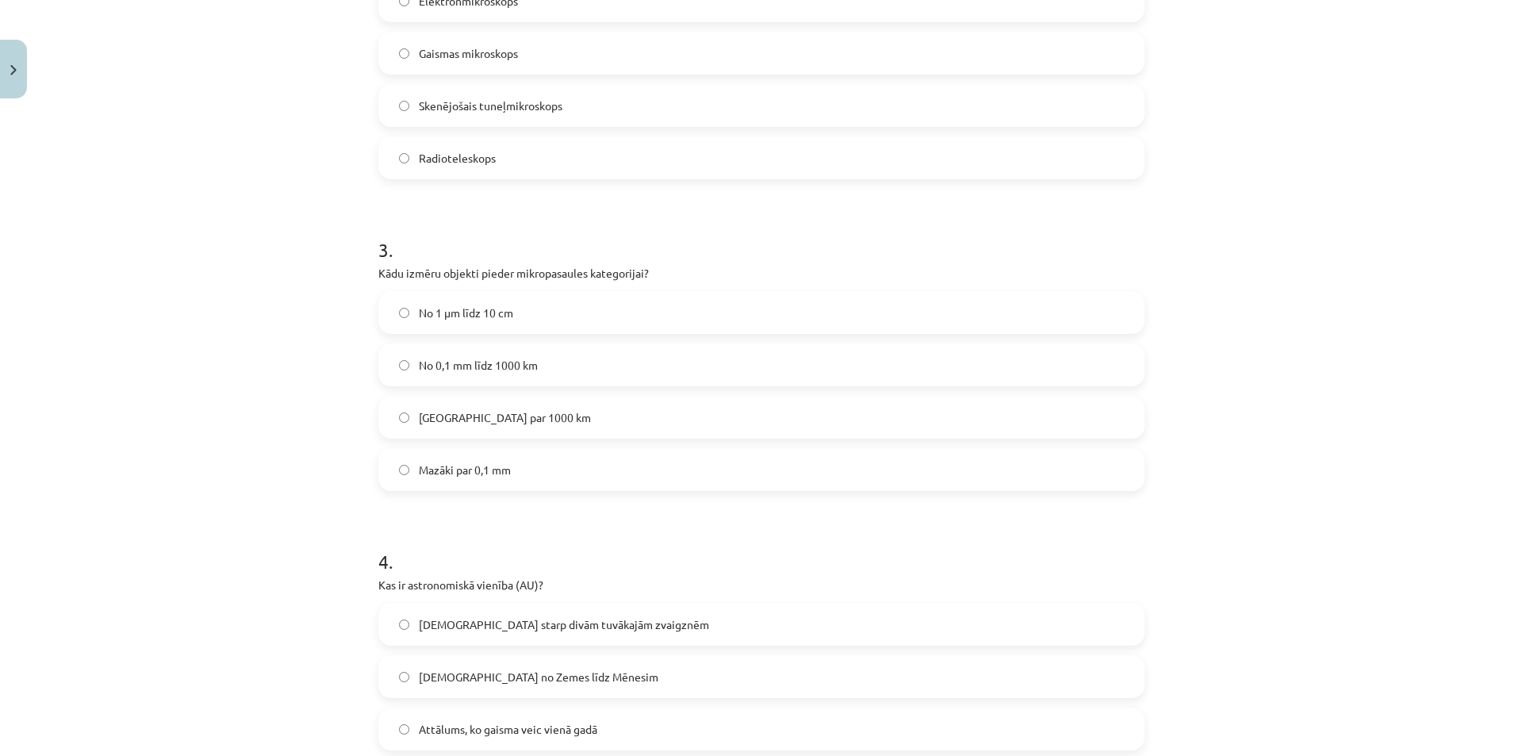
scroll to position [912, 0]
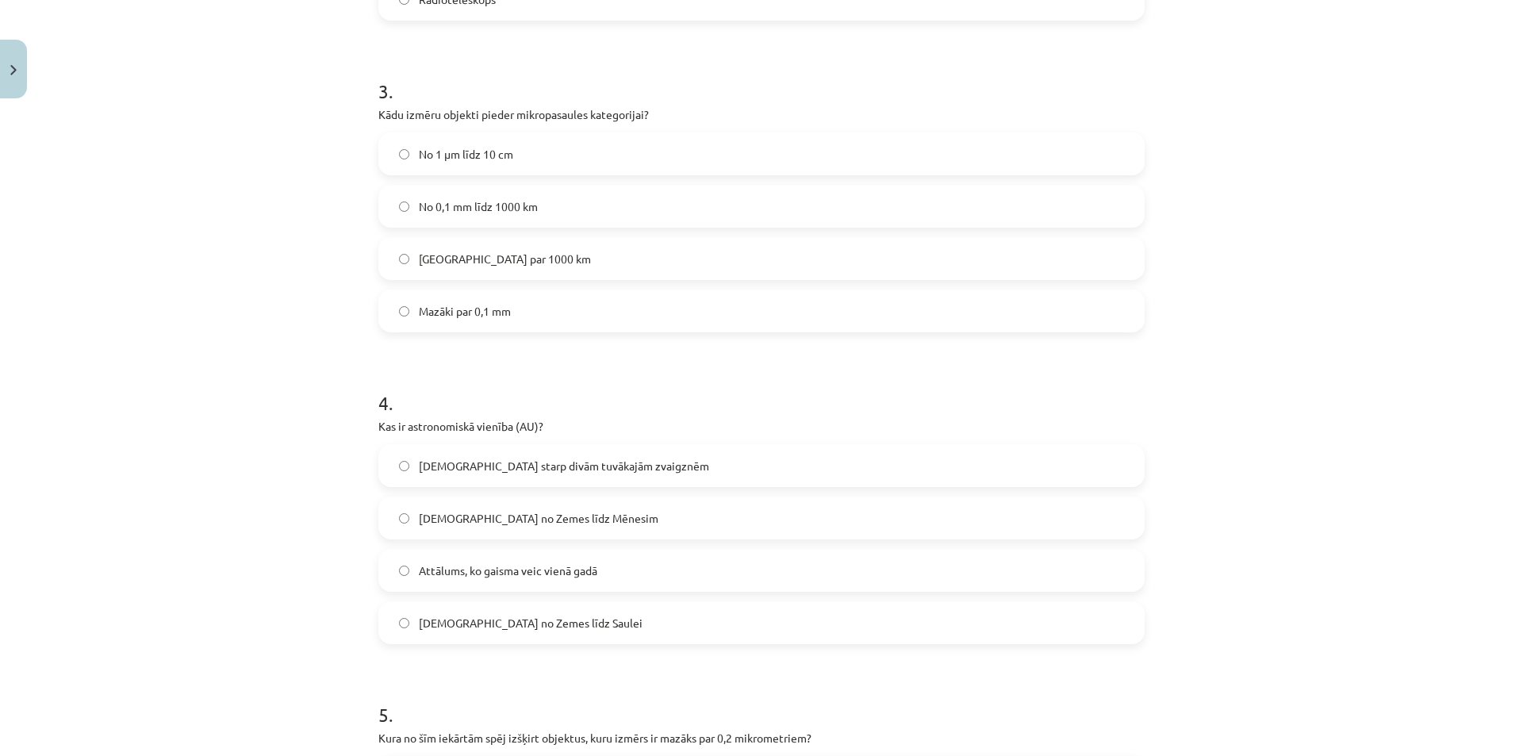
click at [406, 621] on label "Attālums no Zemes līdz Saulei" at bounding box center [761, 623] width 763 height 40
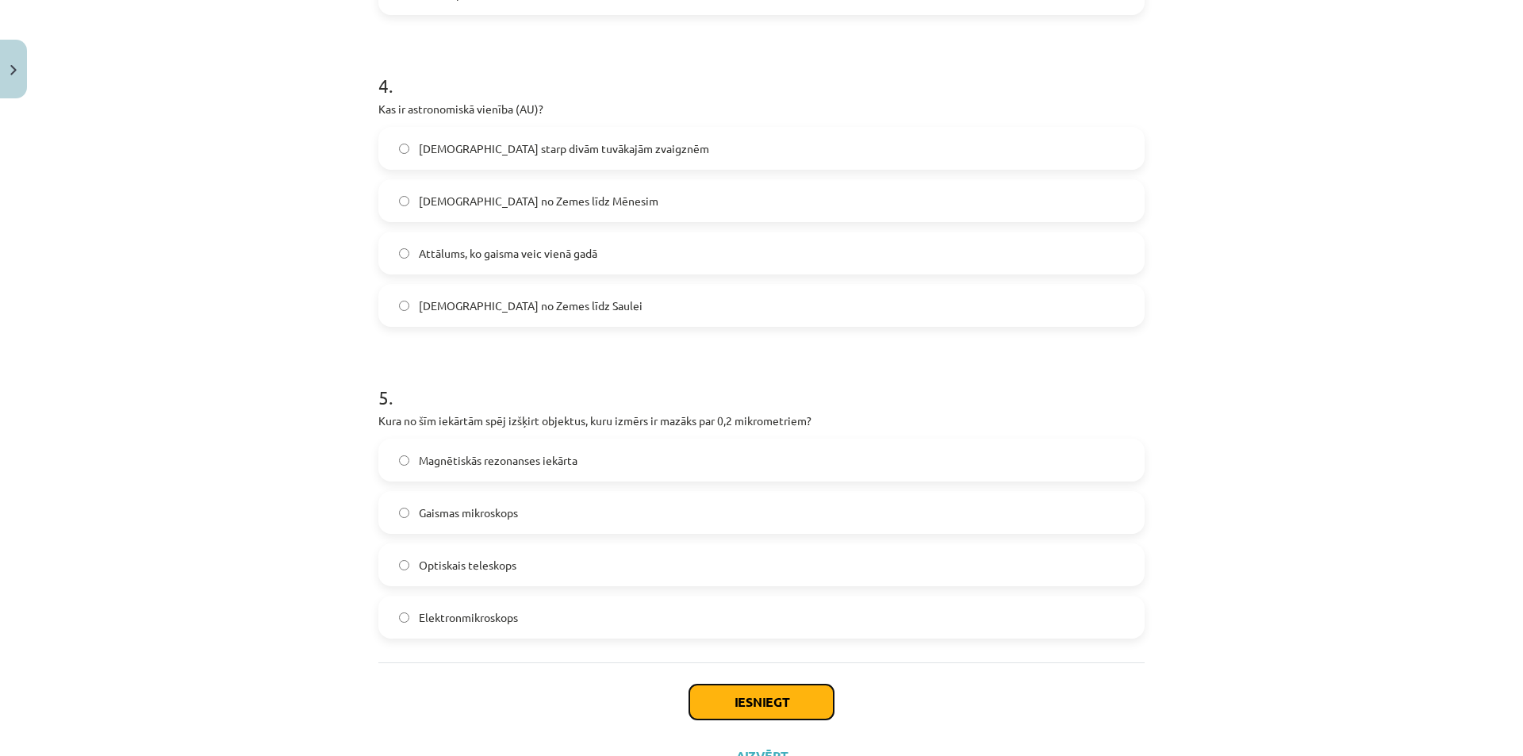
click at [773, 714] on button "Iesniegt" at bounding box center [761, 702] width 144 height 35
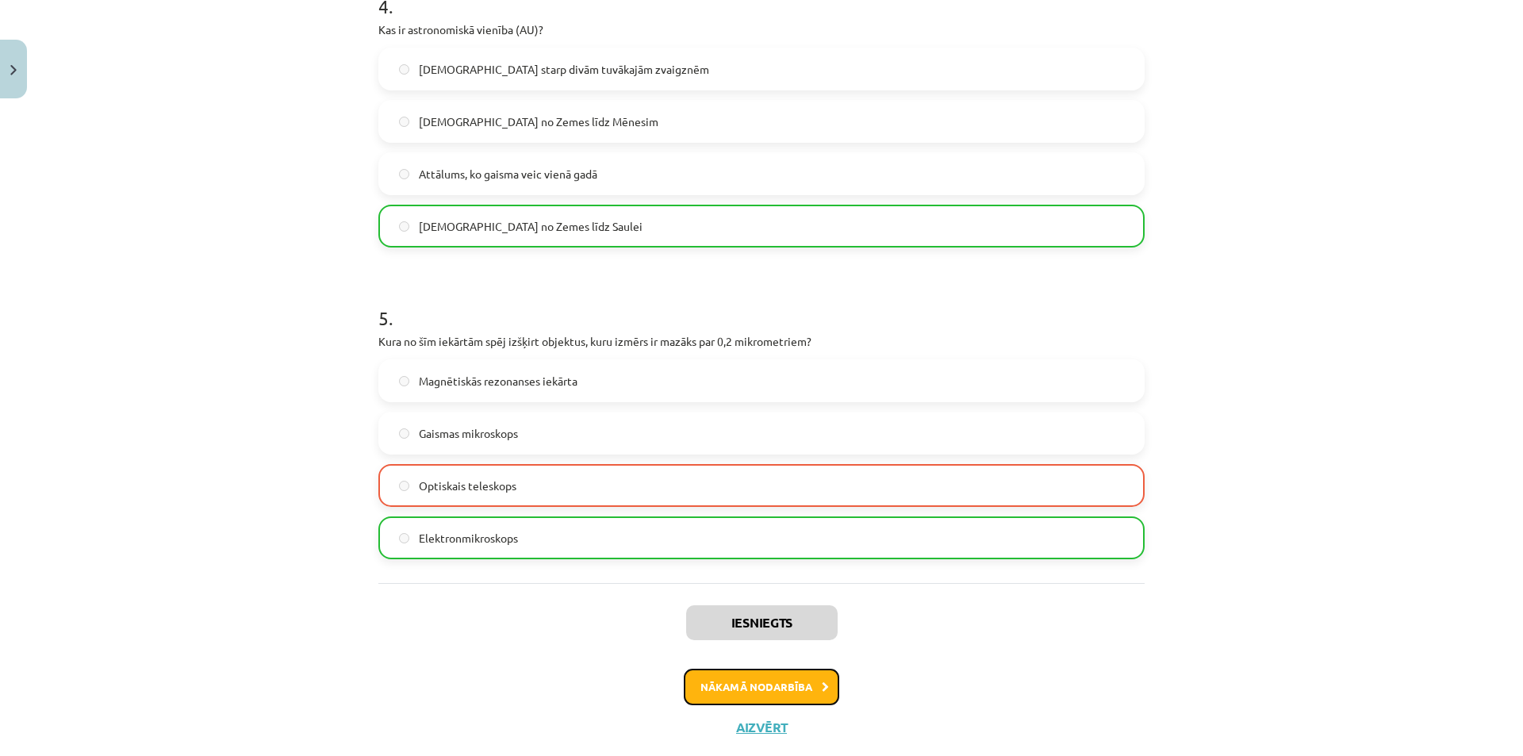
click at [772, 682] on button "Nākamā nodarbība" at bounding box center [762, 687] width 156 height 36
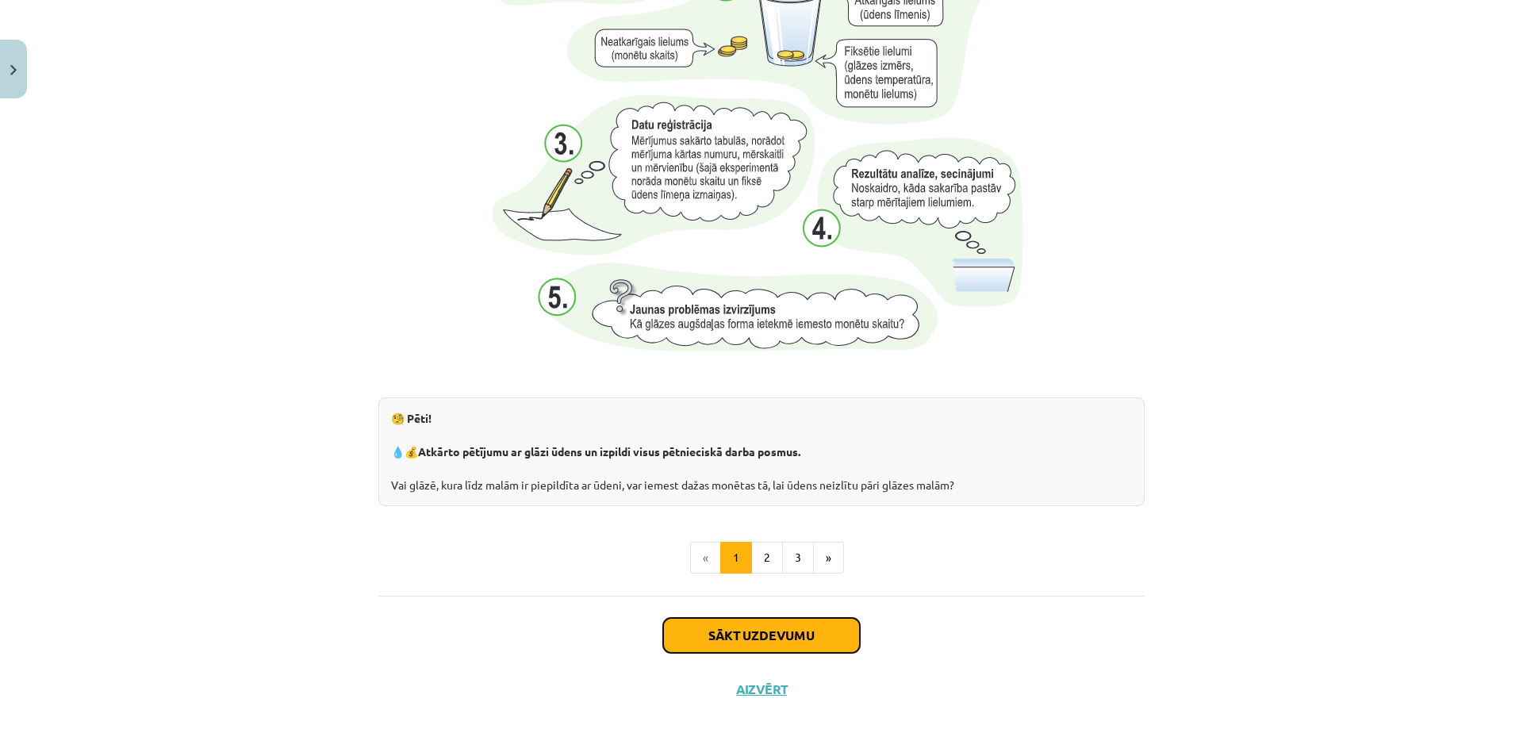
click at [737, 642] on button "Sākt uzdevumu" at bounding box center [761, 635] width 197 height 35
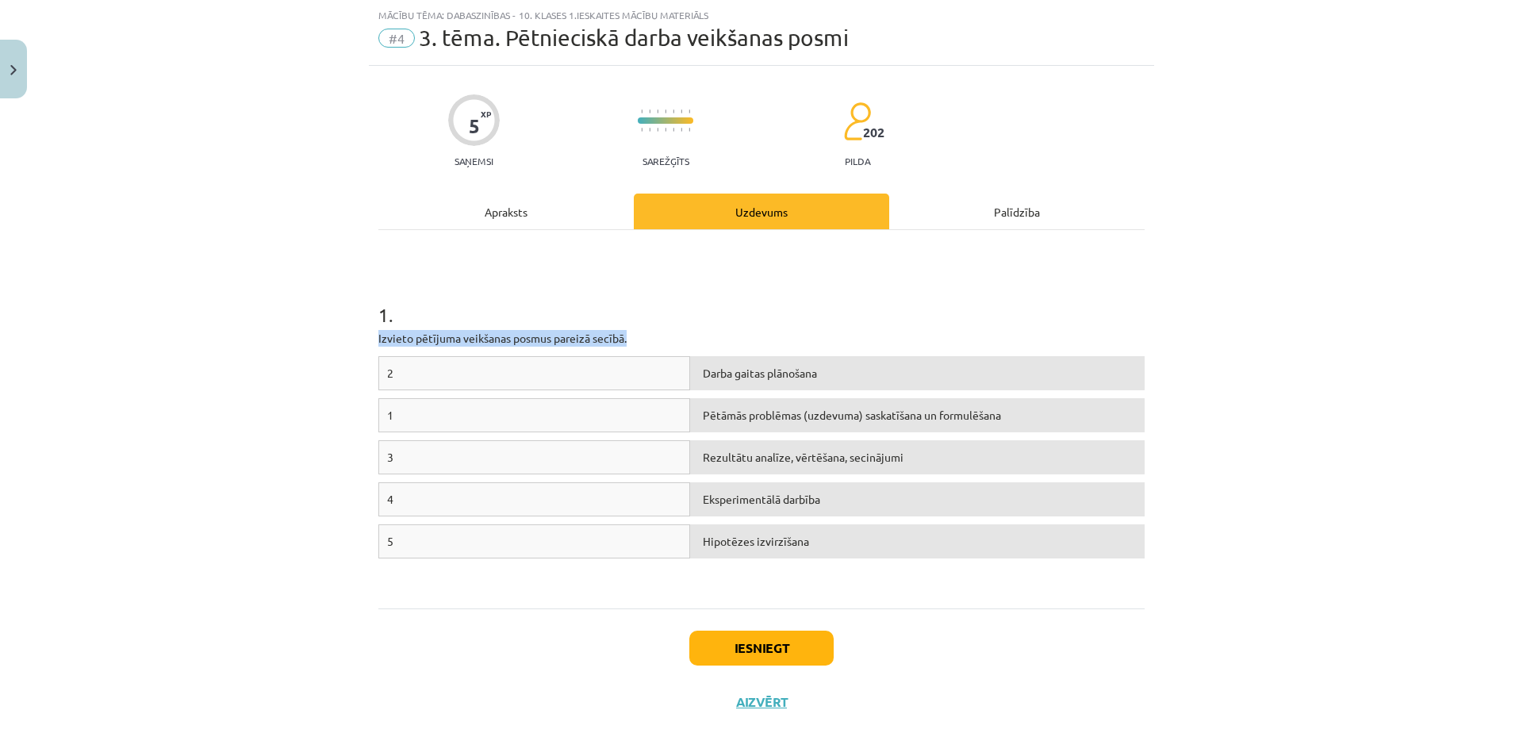
drag, startPoint x: 369, startPoint y: 342, endPoint x: 802, endPoint y: 309, distance: 434.4
click at [796, 328] on div "5 XP Saņemsi Sarežģīts 202 pilda Apraksts Uzdevums Palīdzība 1 . Izvieto pētīju…" at bounding box center [762, 397] width 786 height 663
click at [804, 303] on h1 "1 ." at bounding box center [761, 300] width 766 height 49
drag, startPoint x: 371, startPoint y: 340, endPoint x: 809, endPoint y: 335, distance: 438.0
click at [809, 335] on div "5 XP Saņemsi Sarežģīts 202 pilda Apraksts Uzdevums Palīdzība 1 . Izvieto pētīju…" at bounding box center [762, 397] width 786 height 663
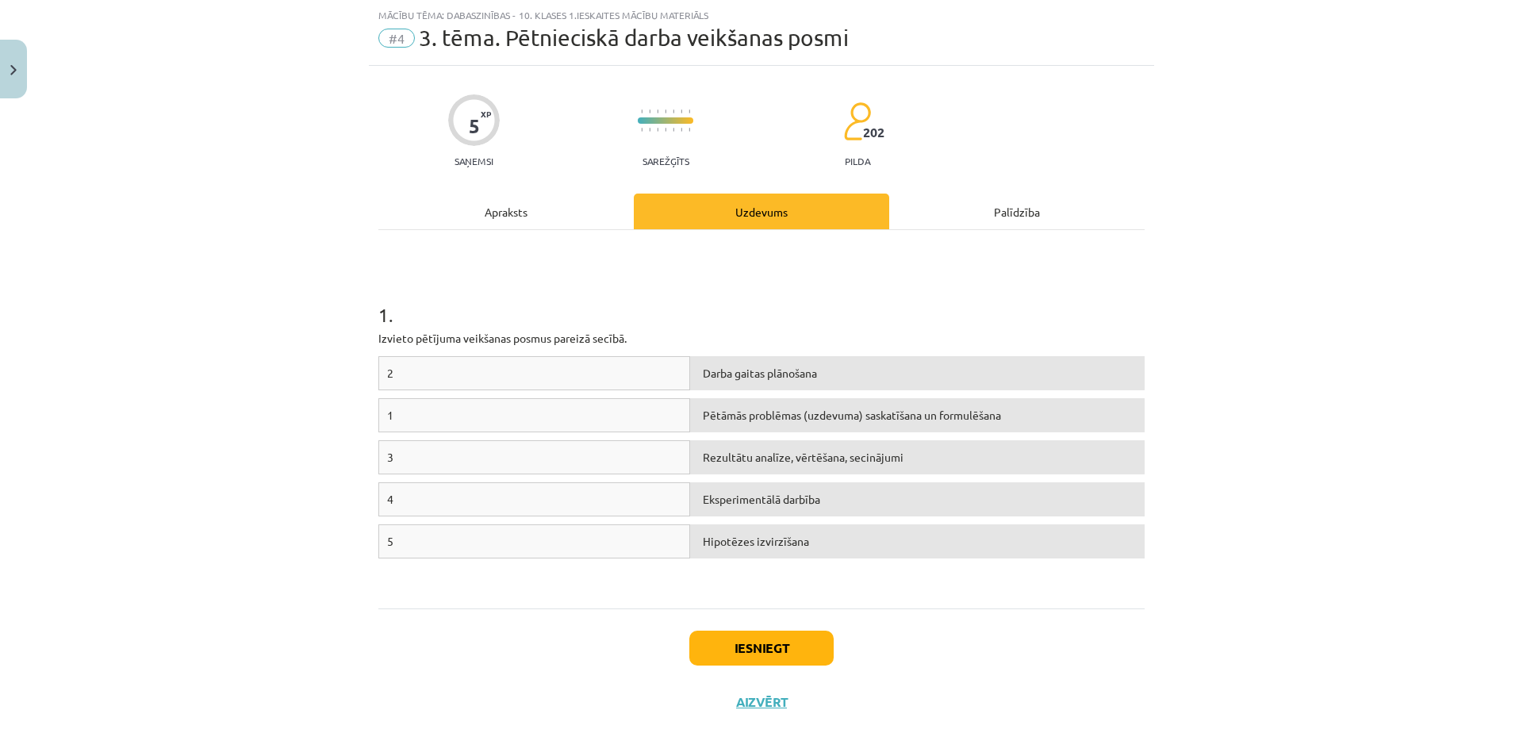
drag, startPoint x: 844, startPoint y: 579, endPoint x: 716, endPoint y: 459, distance: 175.7
click at [842, 578] on div "2 Darba gaitas plānošana 1 Pētāmās problēmas (uzdevuma) saskatīšana un formulēš…" at bounding box center [761, 475] width 766 height 238
click at [724, 388] on div "Darba gaitas plānošana" at bounding box center [917, 373] width 455 height 34
click at [240, 317] on div "Mācību tēma: Dabaszinības - 10. klases 1.ieskaites mācību materiāls #4 3. tēma.…" at bounding box center [761, 378] width 1523 height 756
drag, startPoint x: 373, startPoint y: 334, endPoint x: 1001, endPoint y: 532, distance: 658.7
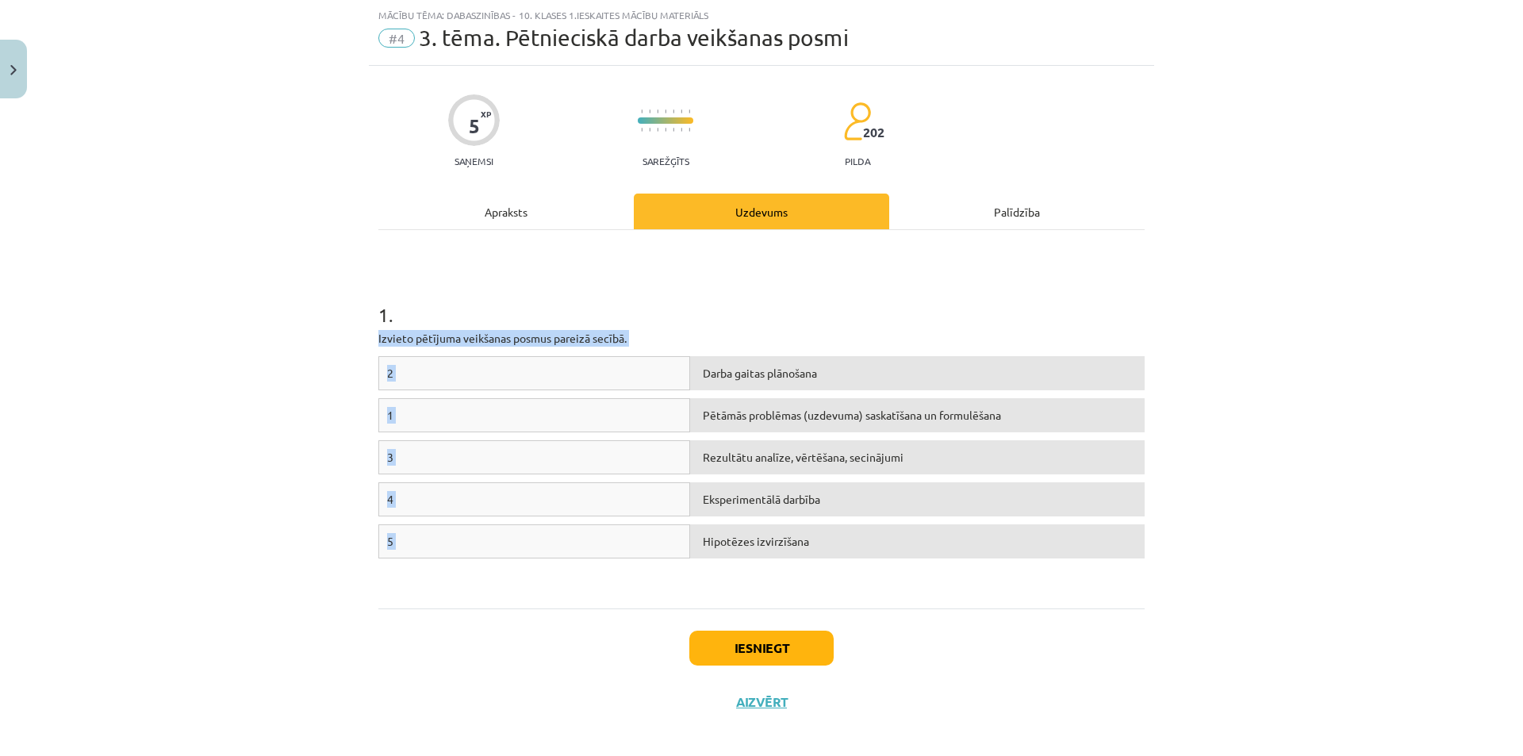
click at [1001, 532] on div "1 . Izvieto pētījuma veikšanas posmus pareizā secībā. 2 Darba gaitas plānošana …" at bounding box center [761, 419] width 766 height 350
drag, startPoint x: 786, startPoint y: 488, endPoint x: 641, endPoint y: 609, distance: 189.3
click at [641, 609] on div "Iesniegt Aizvērt" at bounding box center [761, 664] width 766 height 111
drag, startPoint x: 1170, startPoint y: 399, endPoint x: 1070, endPoint y: 450, distance: 112.1
click at [1070, 450] on div "Mācību tēma: Dabaszinības - 10. klases 1.ieskaites mācību materiāls #4 3. tēma.…" at bounding box center [761, 378] width 1523 height 756
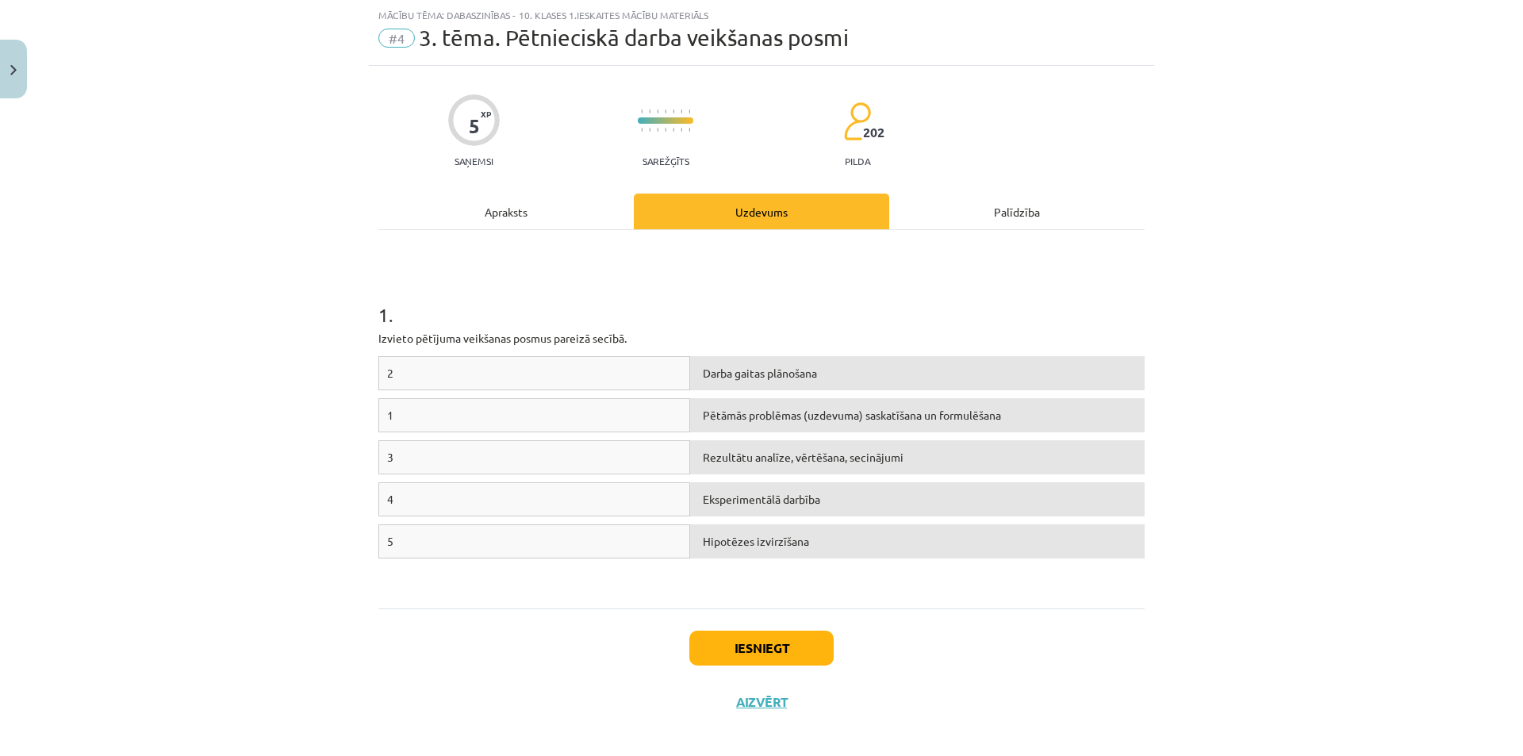
drag, startPoint x: 1074, startPoint y: 371, endPoint x: 949, endPoint y: 679, distance: 332.8
click at [949, 679] on div "Iesniegt Aizvērt" at bounding box center [761, 664] width 766 height 111
drag, startPoint x: 401, startPoint y: 412, endPoint x: 394, endPoint y: 374, distance: 38.9
click at [393, 374] on div "2 Darba gaitas plānošana 1 Pētāmās problēmas (uzdevuma) saskatīšana un formulēš…" at bounding box center [761, 475] width 766 height 238
click at [413, 411] on div "1" at bounding box center [534, 415] width 312 height 34
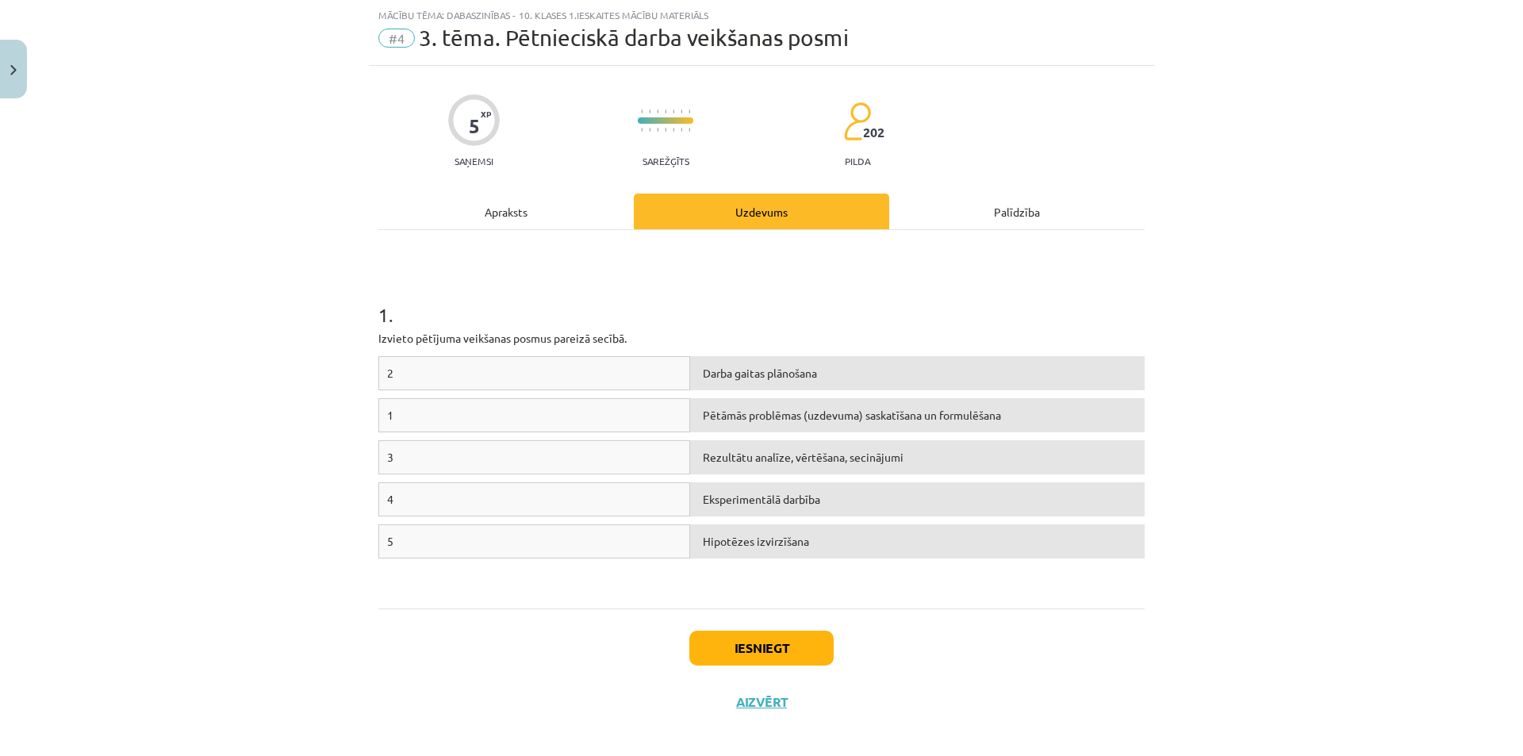
click at [726, 382] on div "Darba gaitas plānošana" at bounding box center [917, 373] width 455 height 34
click at [565, 417] on div "1" at bounding box center [534, 415] width 312 height 34
drag, startPoint x: 762, startPoint y: 474, endPoint x: 686, endPoint y: 444, distance: 81.2
click at [675, 442] on div "3 Rezultātu analīze, vērtēšana, secinājumi" at bounding box center [761, 461] width 766 height 42
click at [938, 559] on div "5 Hipotēzes izvirzīšana" at bounding box center [761, 545] width 766 height 42
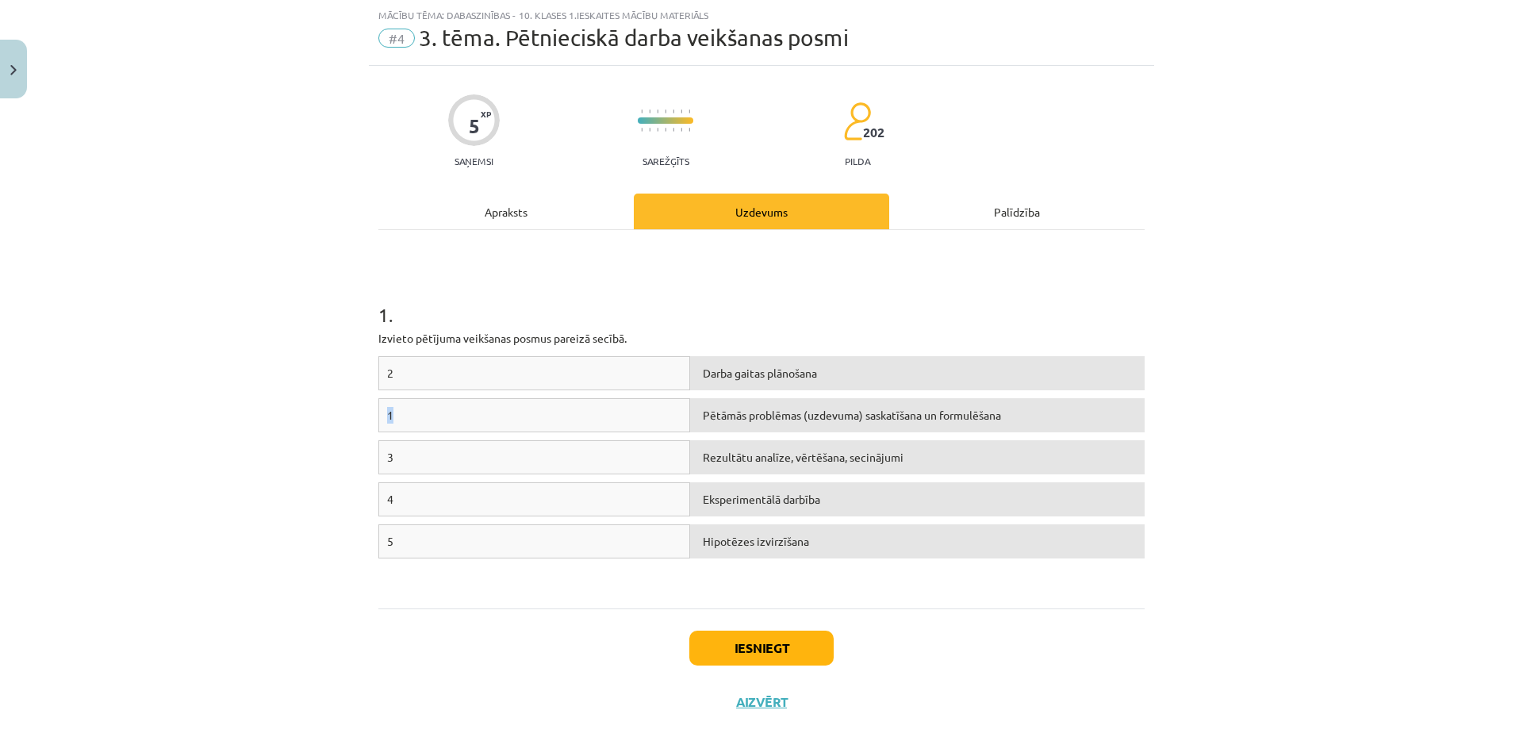
drag, startPoint x: 452, startPoint y: 425, endPoint x: 424, endPoint y: 394, distance: 42.1
click at [419, 390] on div "2 Darba gaitas plānošana 1 Pētāmās problēmas (uzdevuma) saskatīšana un formulēš…" at bounding box center [761, 475] width 766 height 238
click at [309, 461] on div "Mācību tēma: Dabaszinības - 10. klases 1.ieskaites mācību materiāls #4 3. tēma.…" at bounding box center [761, 378] width 1523 height 756
click at [732, 501] on div "Eksperimentālā darbība" at bounding box center [917, 499] width 455 height 34
click at [760, 499] on div "Eksperimentālā darbība" at bounding box center [917, 499] width 455 height 34
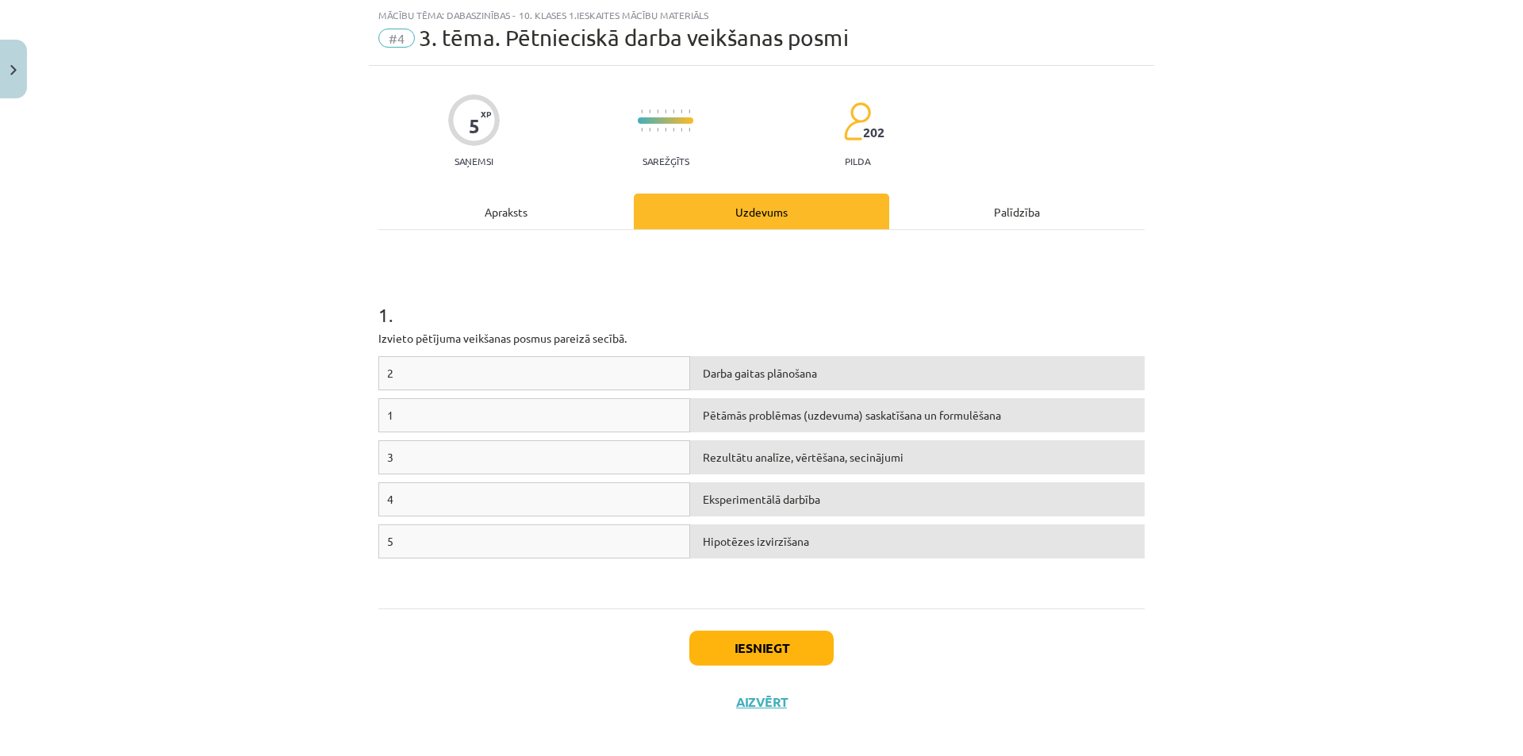
click at [466, 422] on div "1" at bounding box center [534, 415] width 312 height 34
drag, startPoint x: 599, startPoint y: 394, endPoint x: 607, endPoint y: 386, distance: 11.2
click at [607, 386] on div "2 Eksperimentālā darbība 1 Darba gaitas plānošana 3 Rezultātu analīze, vērtēšan…" at bounding box center [761, 475] width 766 height 238
click at [600, 414] on div "1" at bounding box center [534, 415] width 312 height 34
drag, startPoint x: 535, startPoint y: 408, endPoint x: 685, endPoint y: 412, distance: 150.0
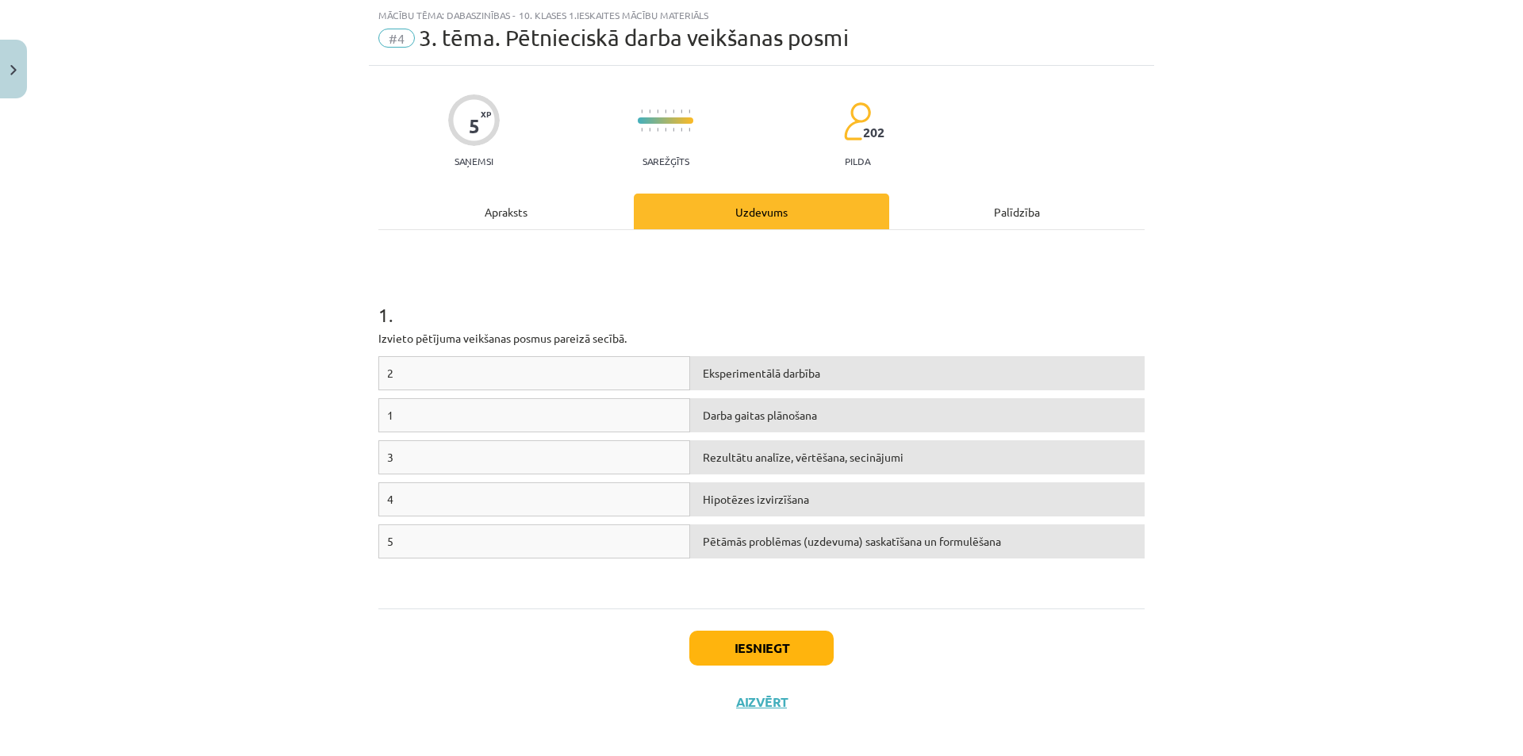
click at [676, 411] on div "1" at bounding box center [534, 415] width 312 height 34
click at [786, 648] on button "Iesniegt" at bounding box center [761, 648] width 144 height 35
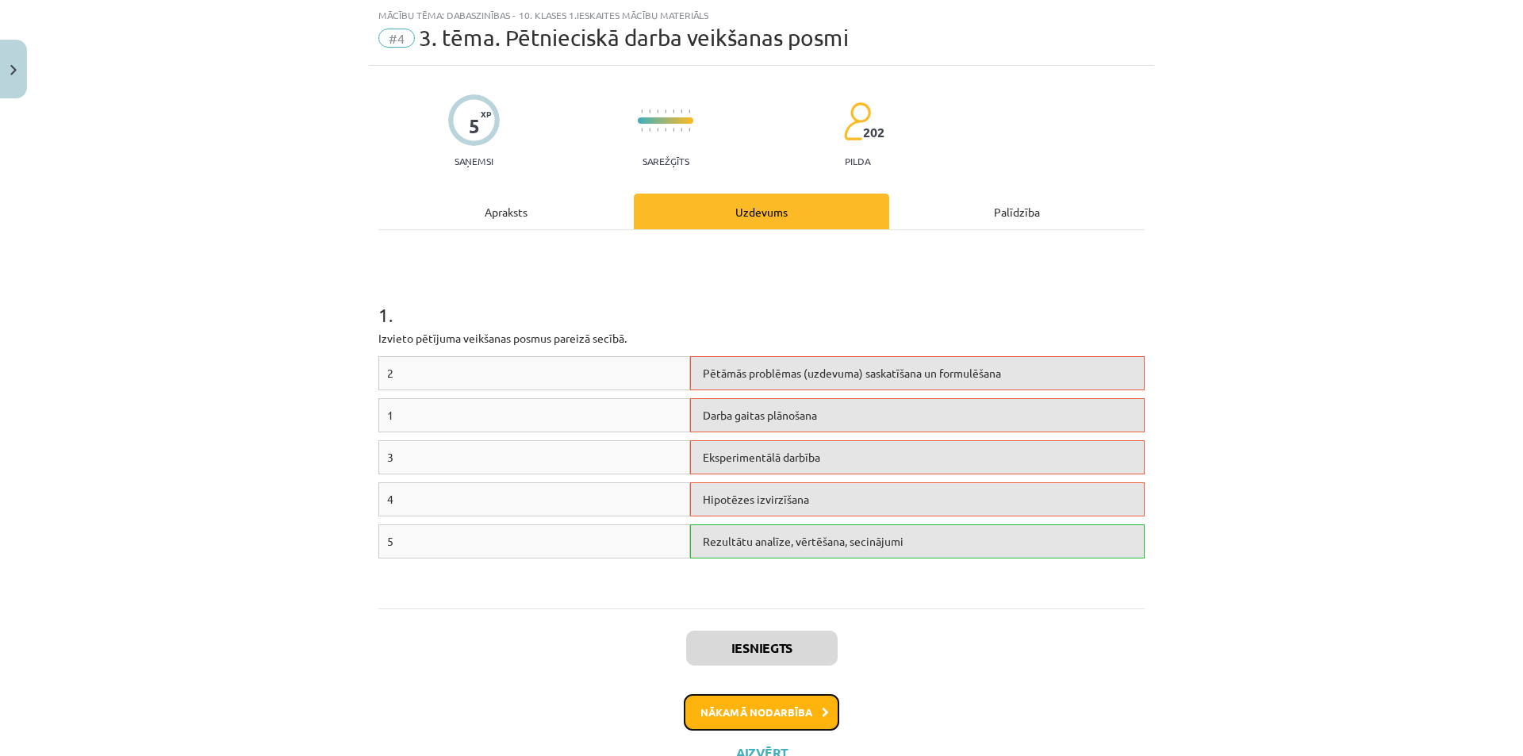
click at [754, 720] on button "Nākamā nodarbība" at bounding box center [762, 712] width 156 height 36
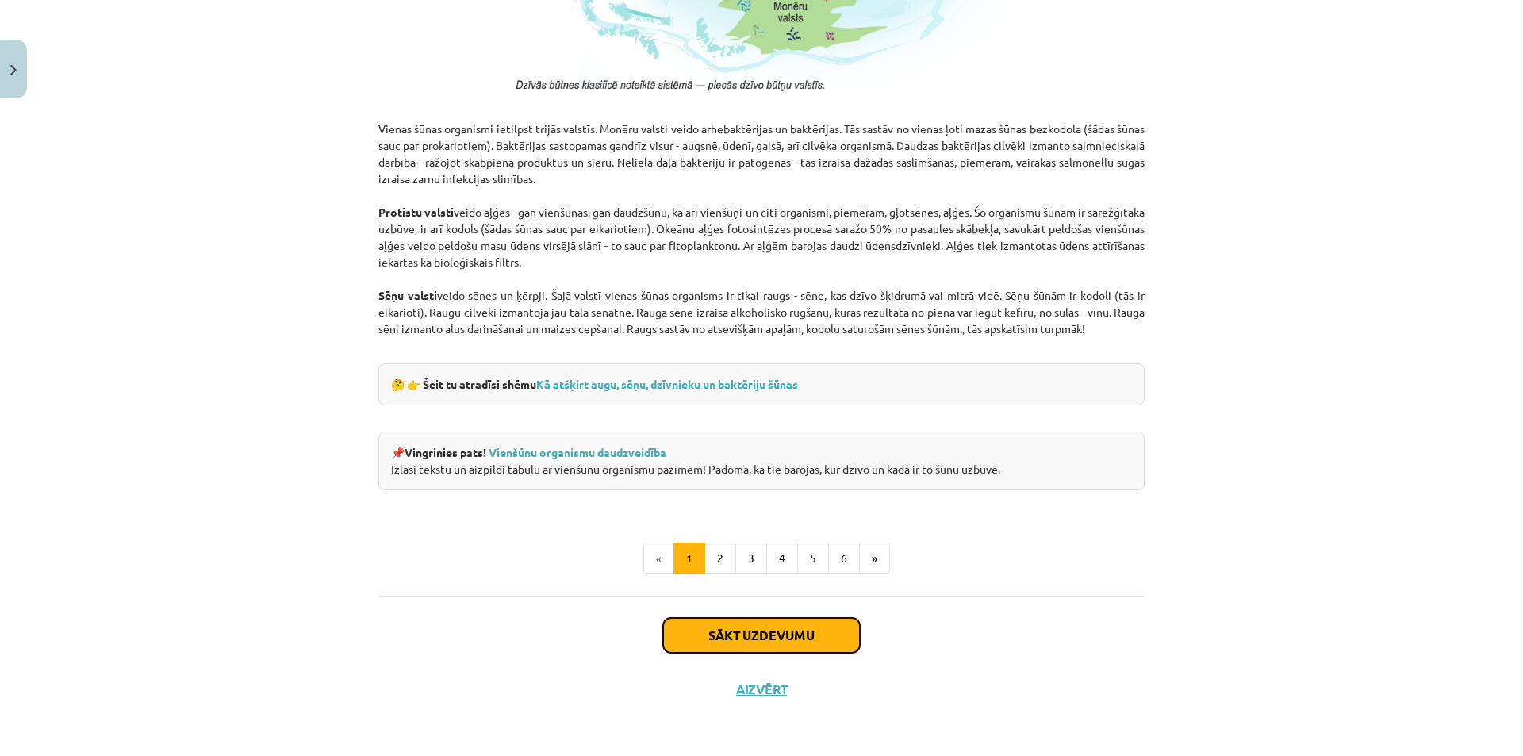
click at [728, 640] on button "Sākt uzdevumu" at bounding box center [761, 635] width 197 height 35
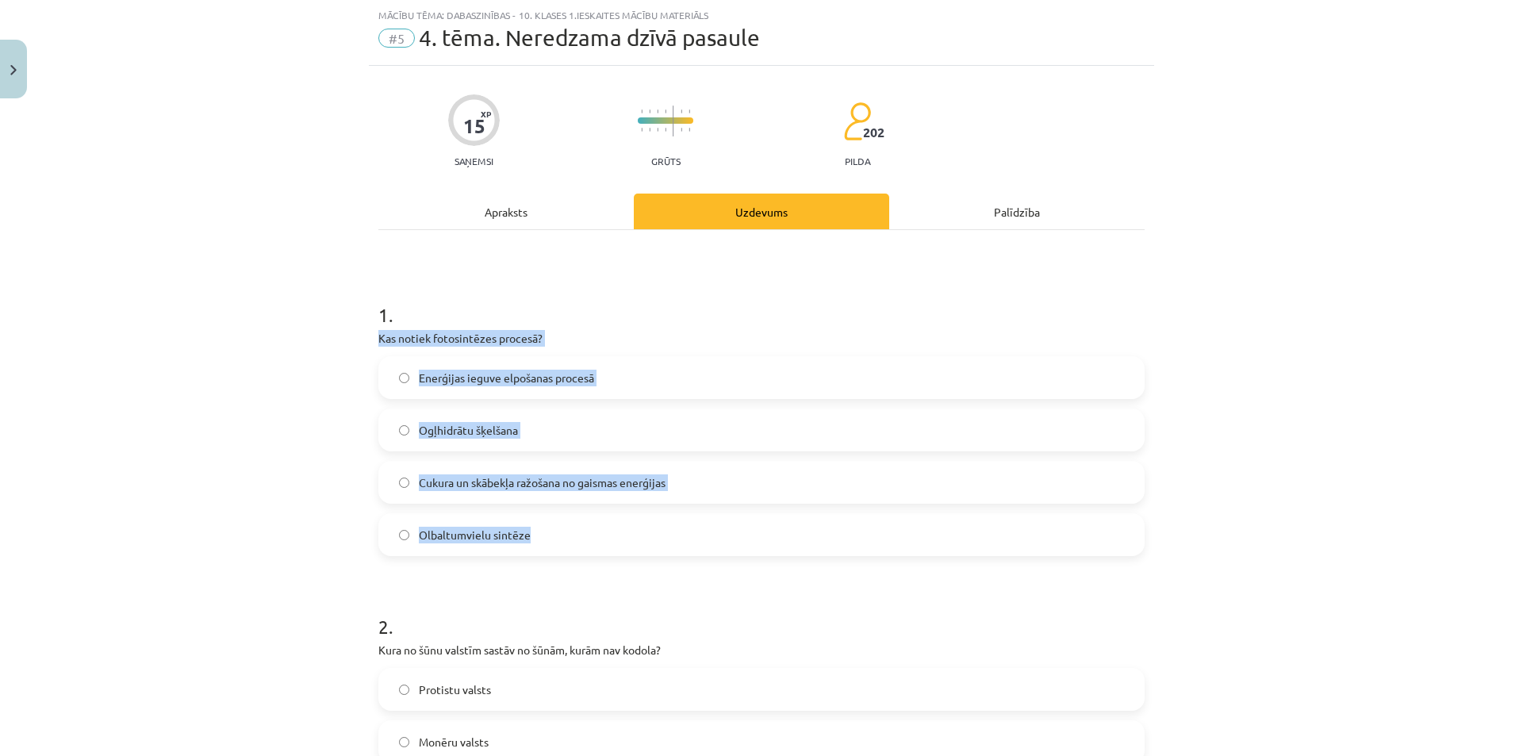
drag, startPoint x: 369, startPoint y: 342, endPoint x: 650, endPoint y: 540, distance: 343.9
copy div "Kas notiek fotosintēzes procesā? Enerģijas ieguve elpošanas procesā Ogļhidrātu …"
click at [288, 465] on div "Mācību tēma: Dabaszinības - 10. klases 1.ieskaites mācību materiāls #5 4. tēma.…" at bounding box center [761, 378] width 1523 height 756
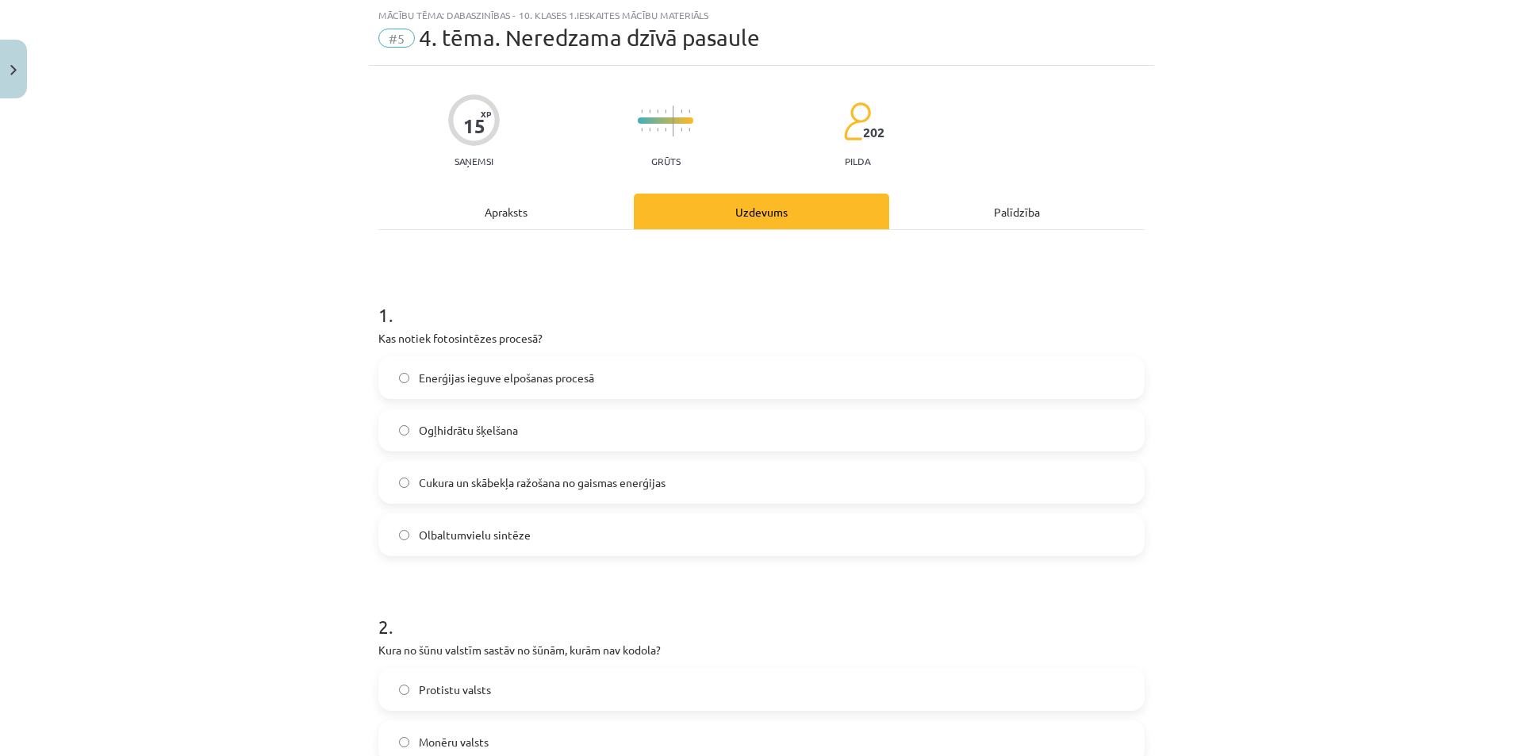
scroll to position [278, 0]
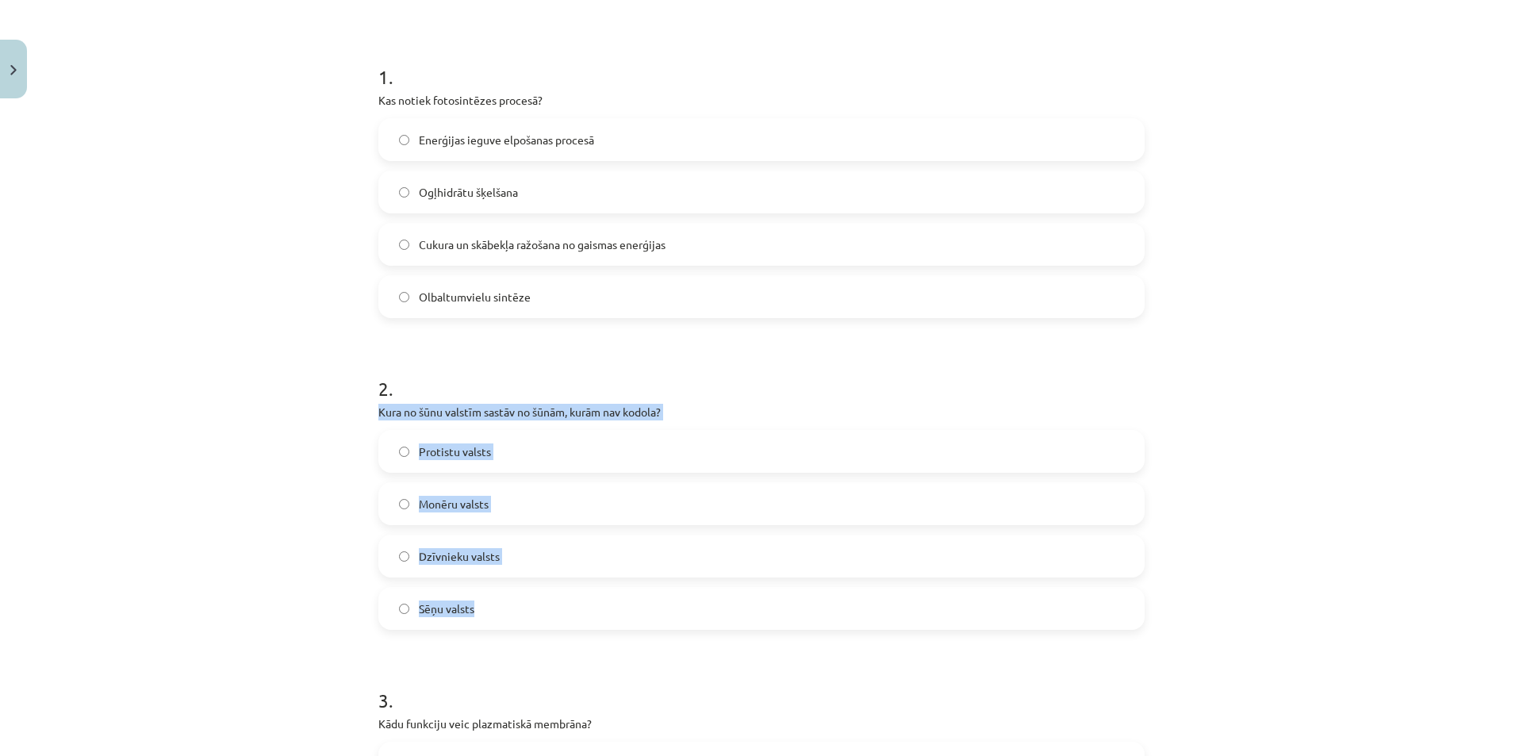
drag, startPoint x: 362, startPoint y: 405, endPoint x: 567, endPoint y: 610, distance: 289.5
click at [567, 610] on div "Mācību tēma: Dabaszinības - 10. klases 1.ieskaites mācību materiāls #5 4. tēma.…" at bounding box center [761, 378] width 1523 height 756
copy div "Kura no šūnu valstīm sastāv no šūnām, kurām nav kodola? Protistu valsts Monēru …"
click at [326, 555] on div "Mācību tēma: Dabaszinības - 10. klases 1.ieskaites mācību materiāls #5 4. tēma.…" at bounding box center [761, 378] width 1523 height 756
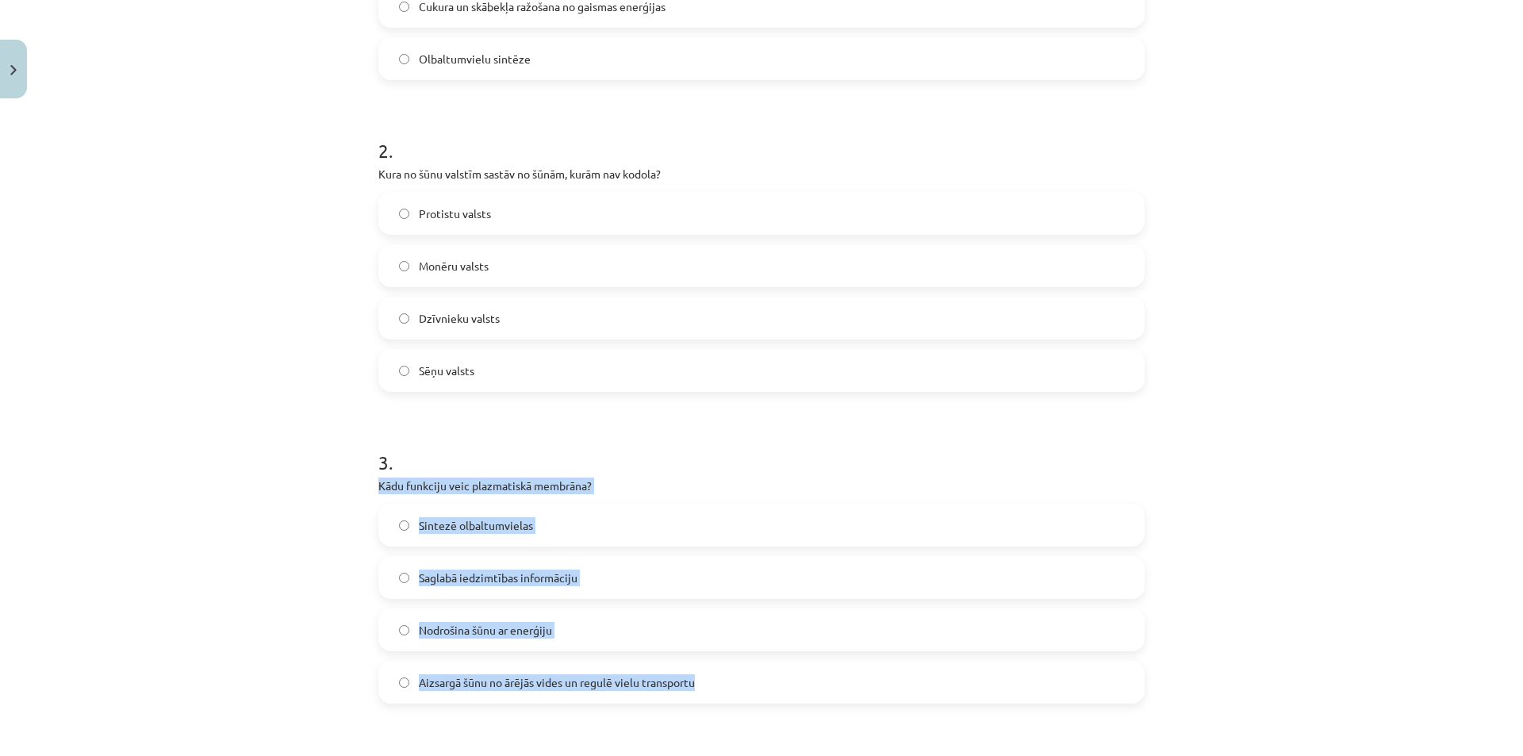
drag, startPoint x: 370, startPoint y: 481, endPoint x: 712, endPoint y: 666, distance: 389.1
click at [712, 666] on div "15 XP Saņemsi Grūts 202 pilda Apraksts Uzdevums Palīdzība 1 . Kas notiek fotosi…" at bounding box center [762, 531] width 786 height 1882
copy div "Kādu funkciju veic plazmatiskā membrāna? Sintezē olbaltumvielas Saglabā iedzimt…"
click at [313, 663] on div "Mācību tēma: Dabaszinības - 10. klases 1.ieskaites mācību materiāls #5 4. tēma.…" at bounding box center [761, 378] width 1523 height 756
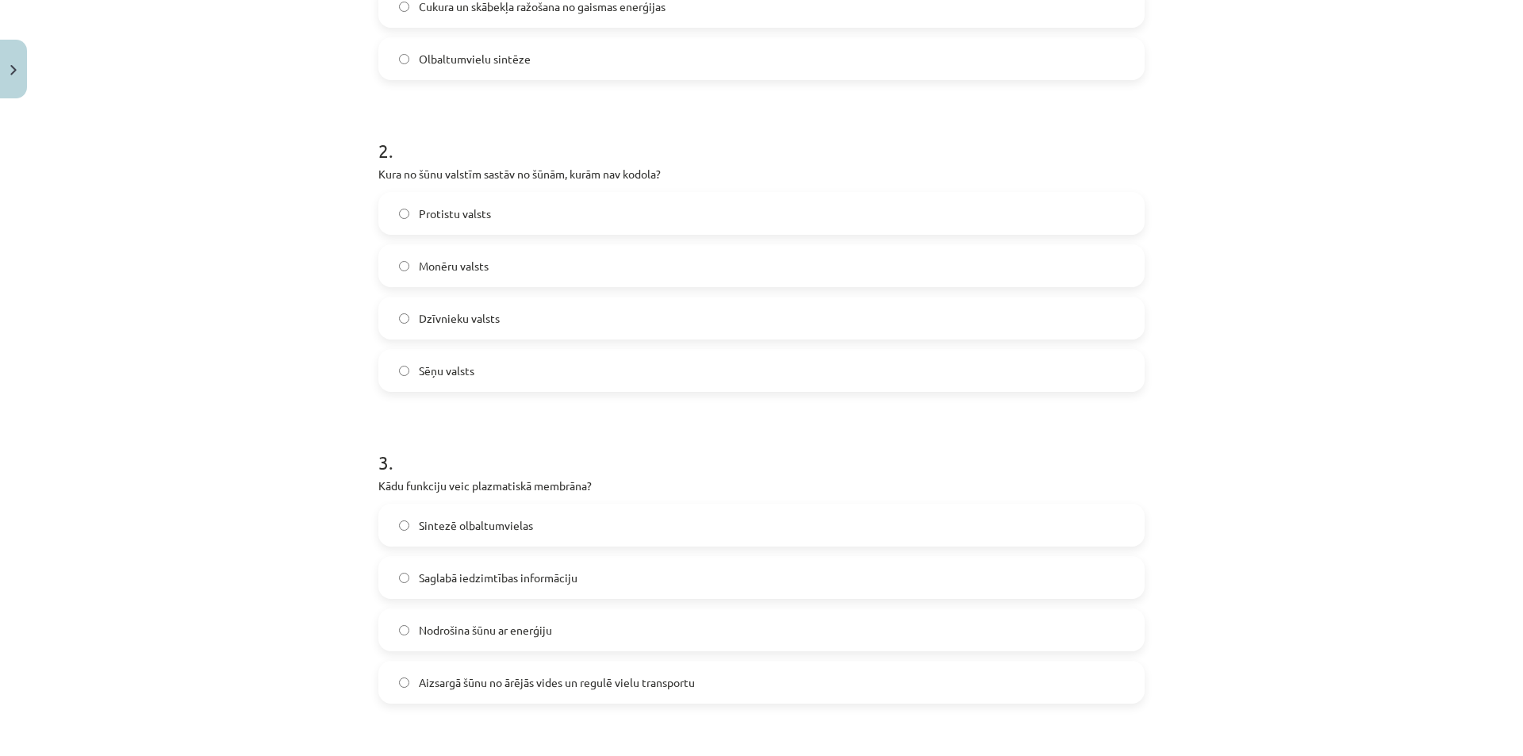
click at [408, 682] on label "Aizsargā šūnu no ārējās vides un regulē vielu transportu" at bounding box center [761, 683] width 763 height 40
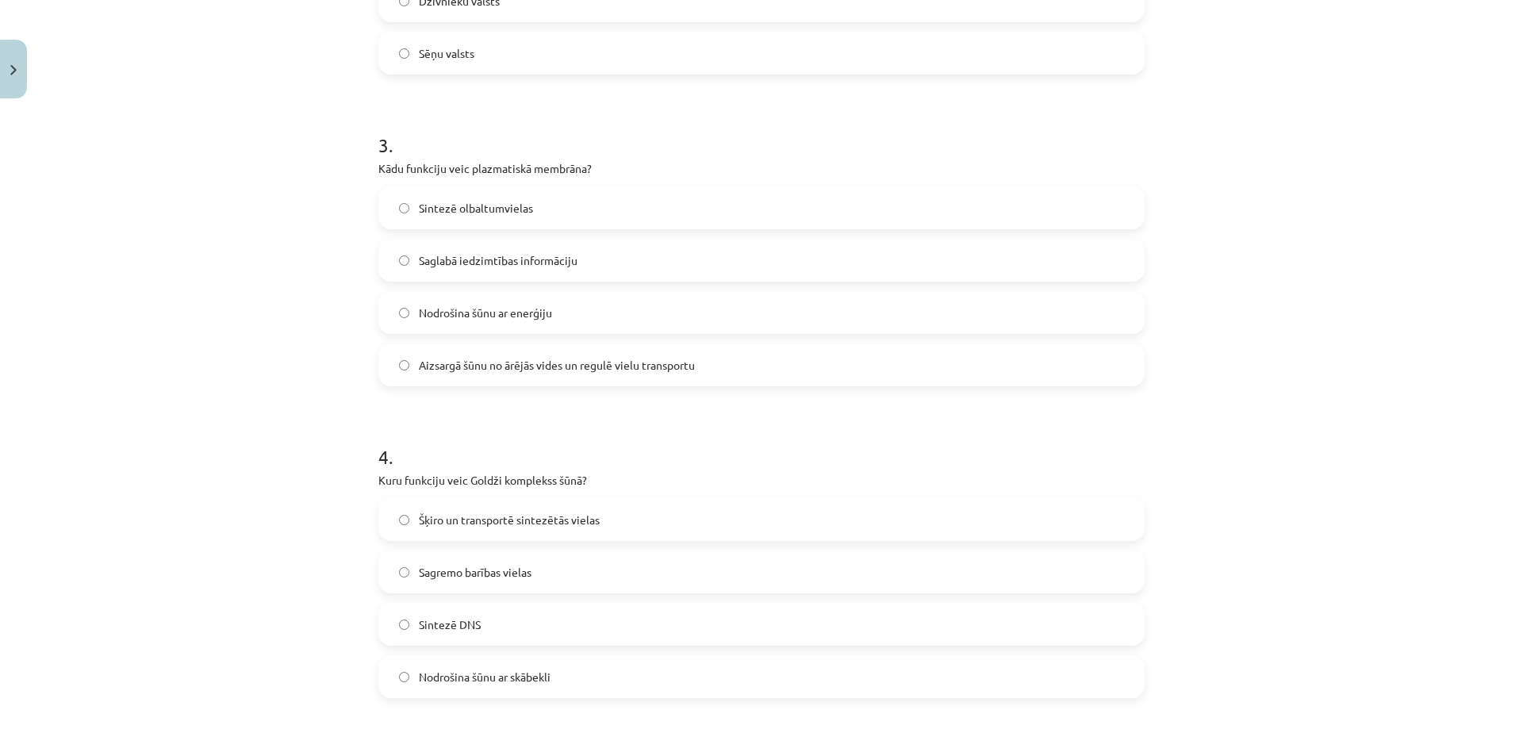
scroll to position [1071, 0]
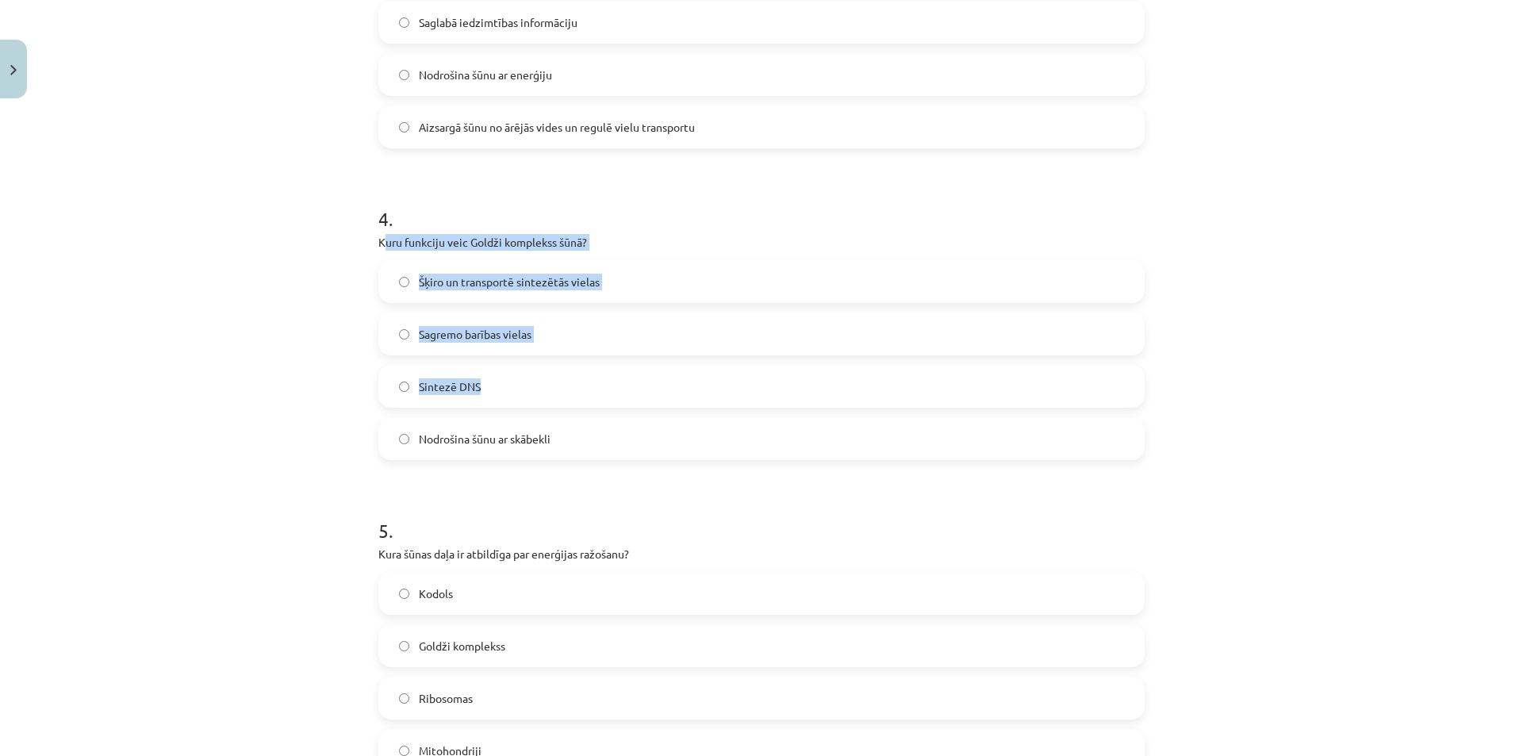
drag, startPoint x: 377, startPoint y: 240, endPoint x: 319, endPoint y: 342, distance: 117.6
click at [566, 401] on div "4 . Kuru funkciju veic Goldži komplekss šūnā? Šķiro un transportē sintezētās vi…" at bounding box center [761, 320] width 766 height 280
click at [285, 332] on div "Mācību tēma: Dabaszinības - 10. klases 1.ieskaites mācību materiāls #5 4. tēma.…" at bounding box center [761, 378] width 1523 height 756
click at [339, 251] on div "Mācību tēma: Dabaszinības - 10. klases 1.ieskaites mācību materiāls #5 4. tēma.…" at bounding box center [761, 378] width 1523 height 756
drag, startPoint x: 330, startPoint y: 251, endPoint x: 348, endPoint y: 275, distance: 29.5
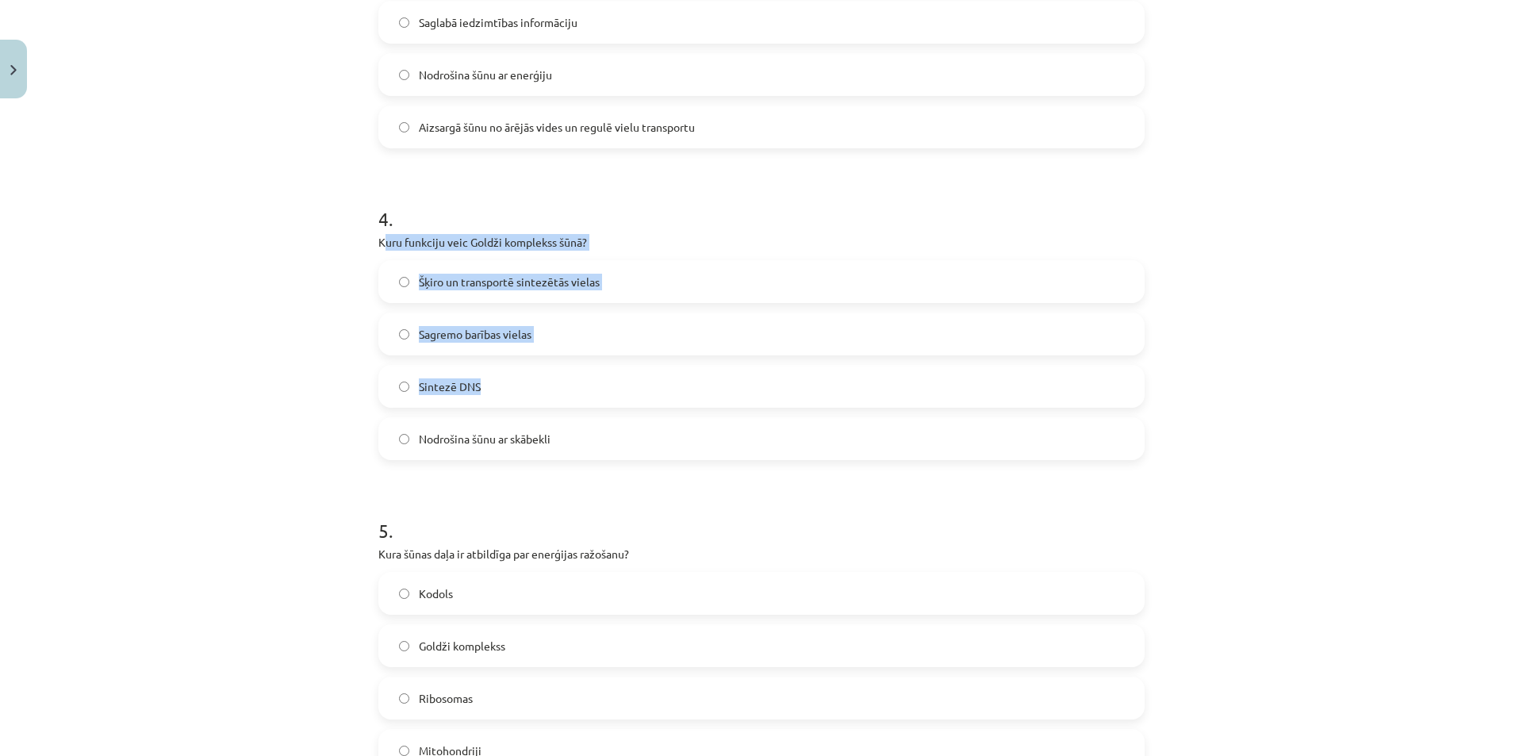
click at [329, 251] on div "Mācību tēma: Dabaszinības - 10. klases 1.ieskaites mācību materiāls #5 4. tēma.…" at bounding box center [761, 378] width 1523 height 756
click at [695, 400] on label "Sintezē DNS" at bounding box center [761, 387] width 763 height 40
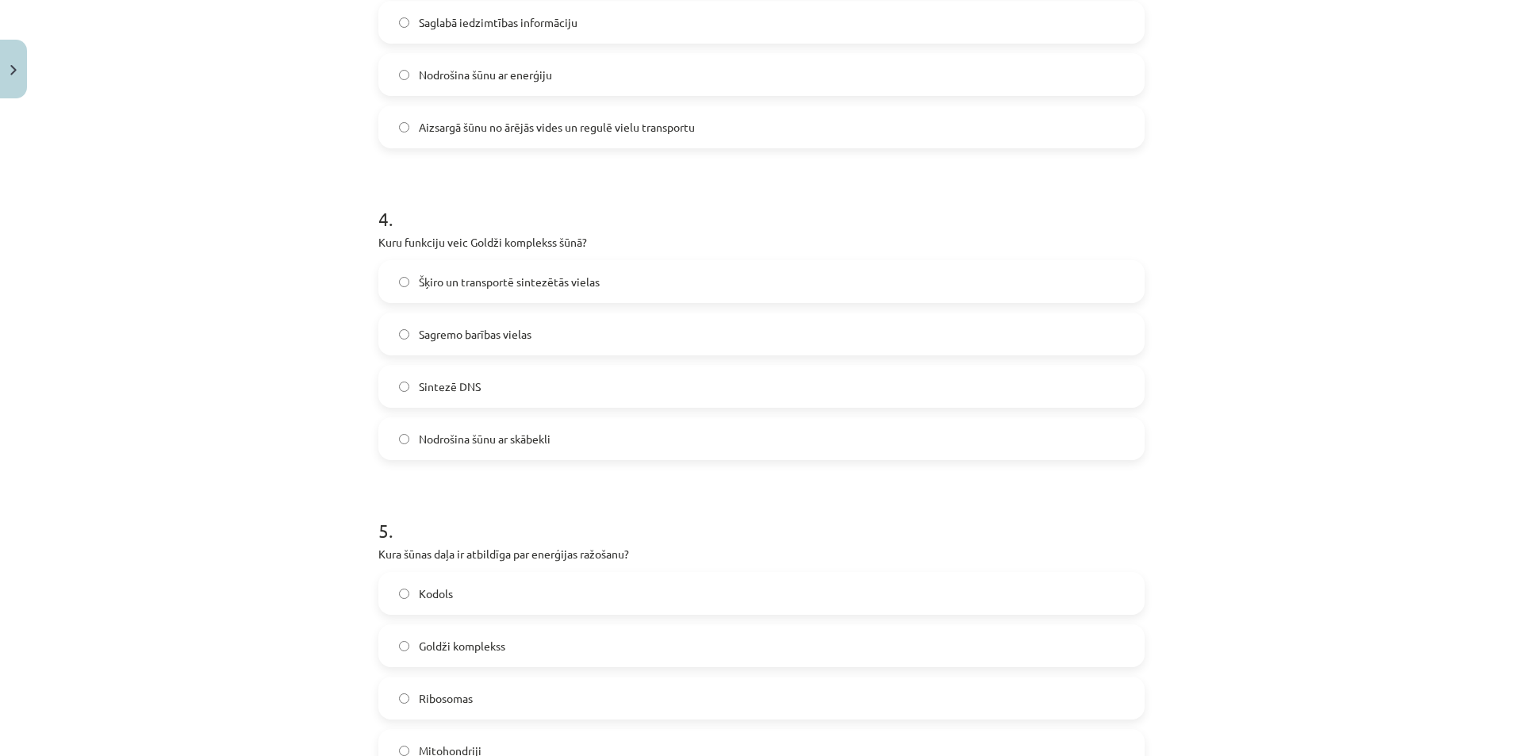
click at [289, 422] on div "Mācību tēma: Dabaszinības - 10. klases 1.ieskaites mācību materiāls #5 4. tēma.…" at bounding box center [761, 378] width 1523 height 756
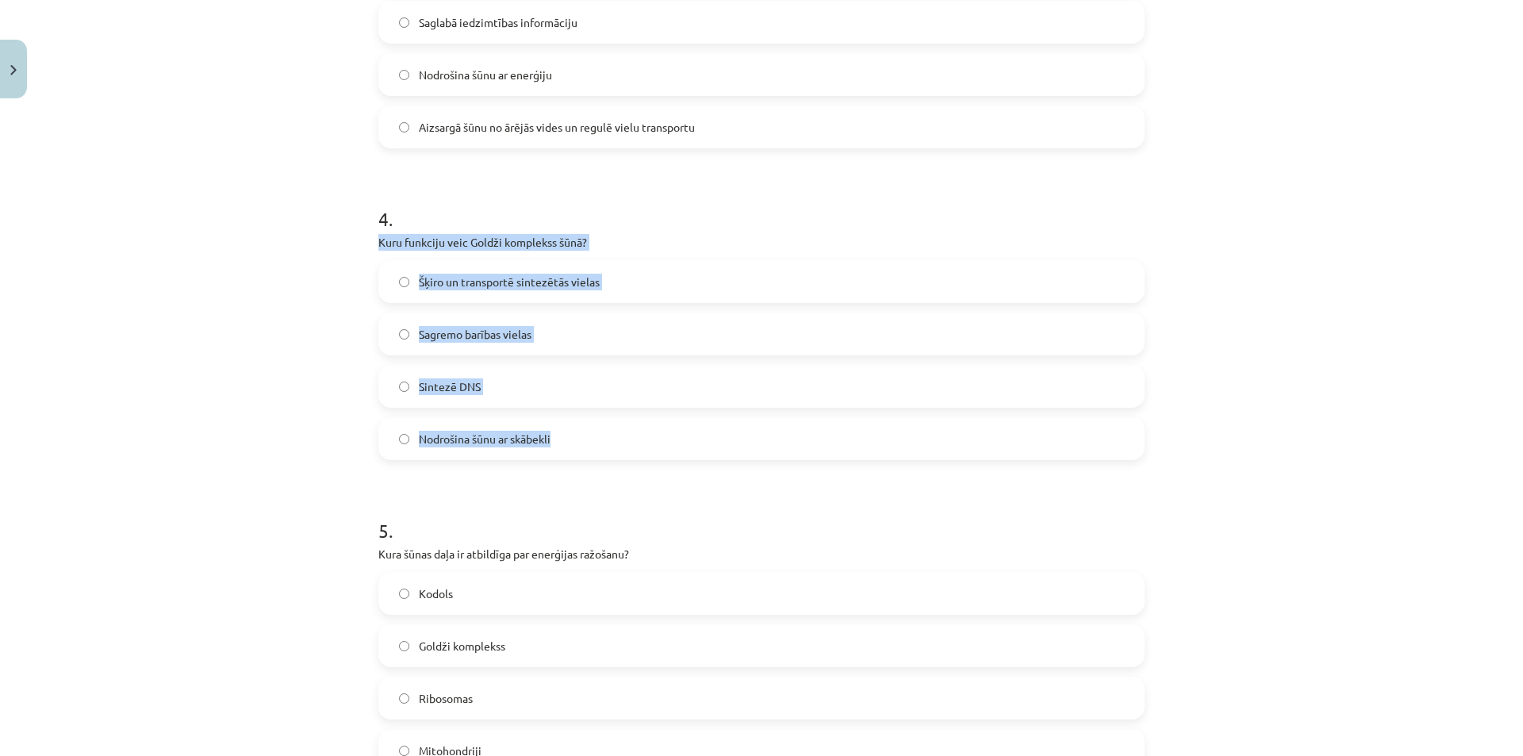
drag, startPoint x: 367, startPoint y: 236, endPoint x: 643, endPoint y: 429, distance: 337.2
copy div "Kuru funkciju veic Goldži komplekss šūnā? Šķiro un transportē sintezētās vielas…"
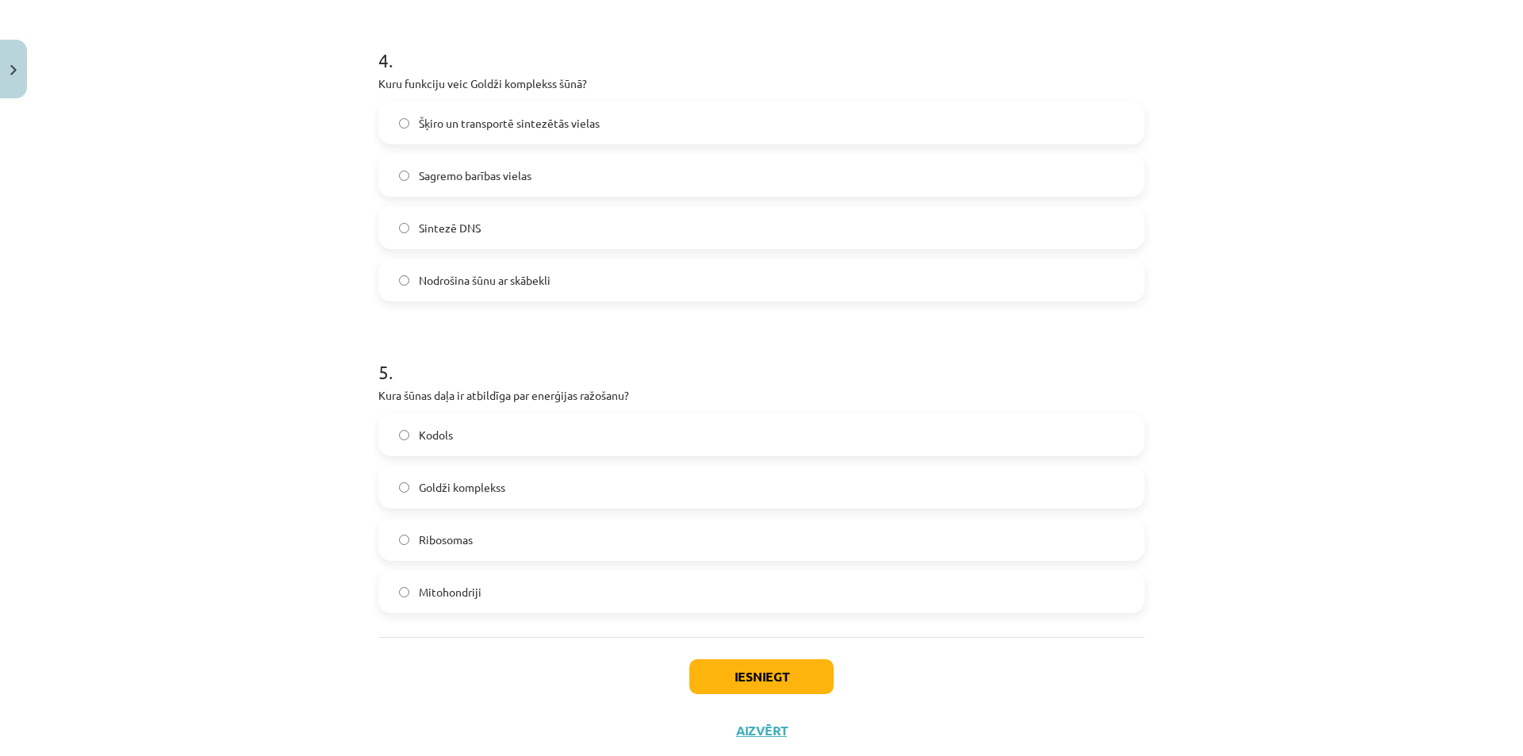
click at [266, 344] on div "Mācību tēma: Dabaszinības - 10. klases 1.ieskaites mācību materiāls #5 4. tēma.…" at bounding box center [761, 378] width 1523 height 756
click at [753, 671] on button "Iesniegt" at bounding box center [761, 676] width 144 height 35
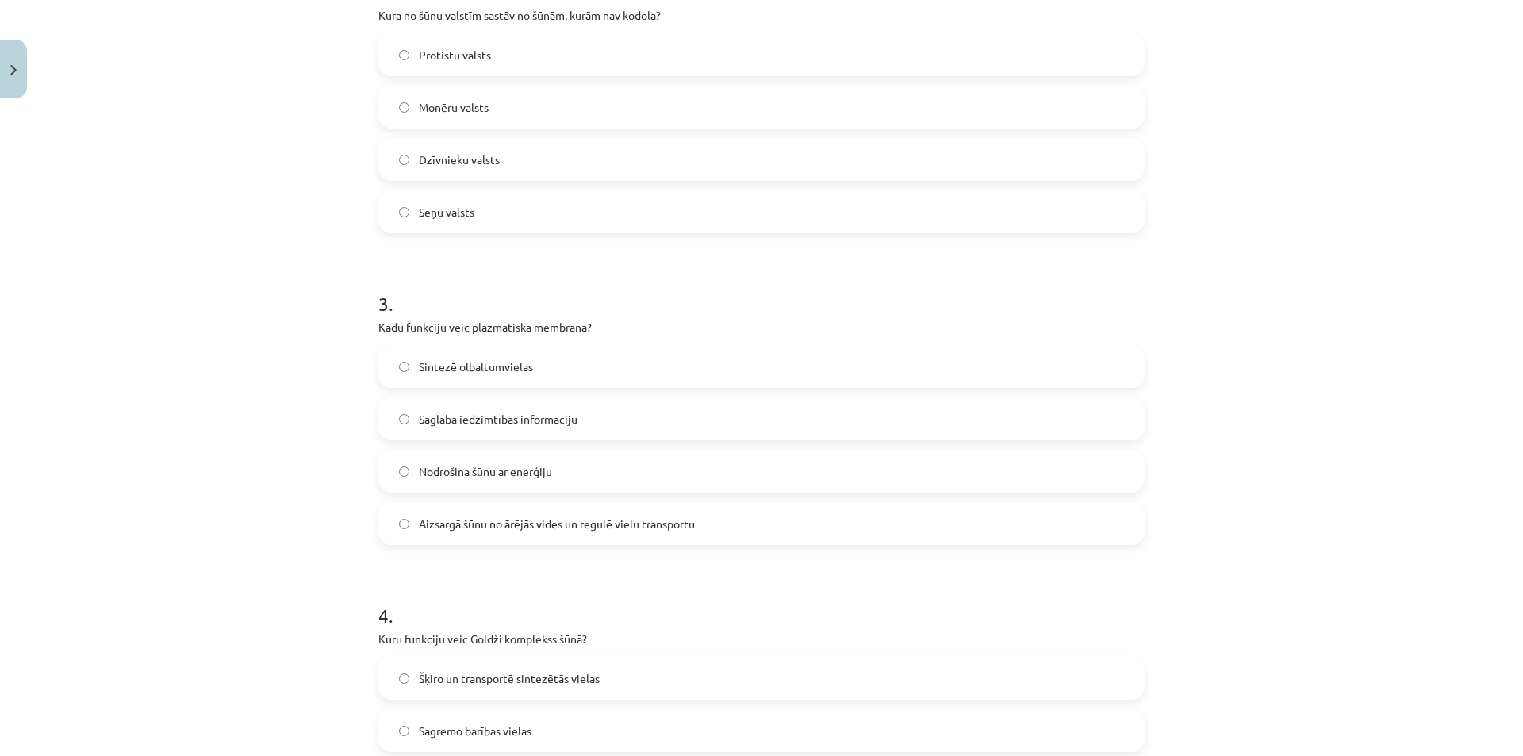
scroll to position [357, 0]
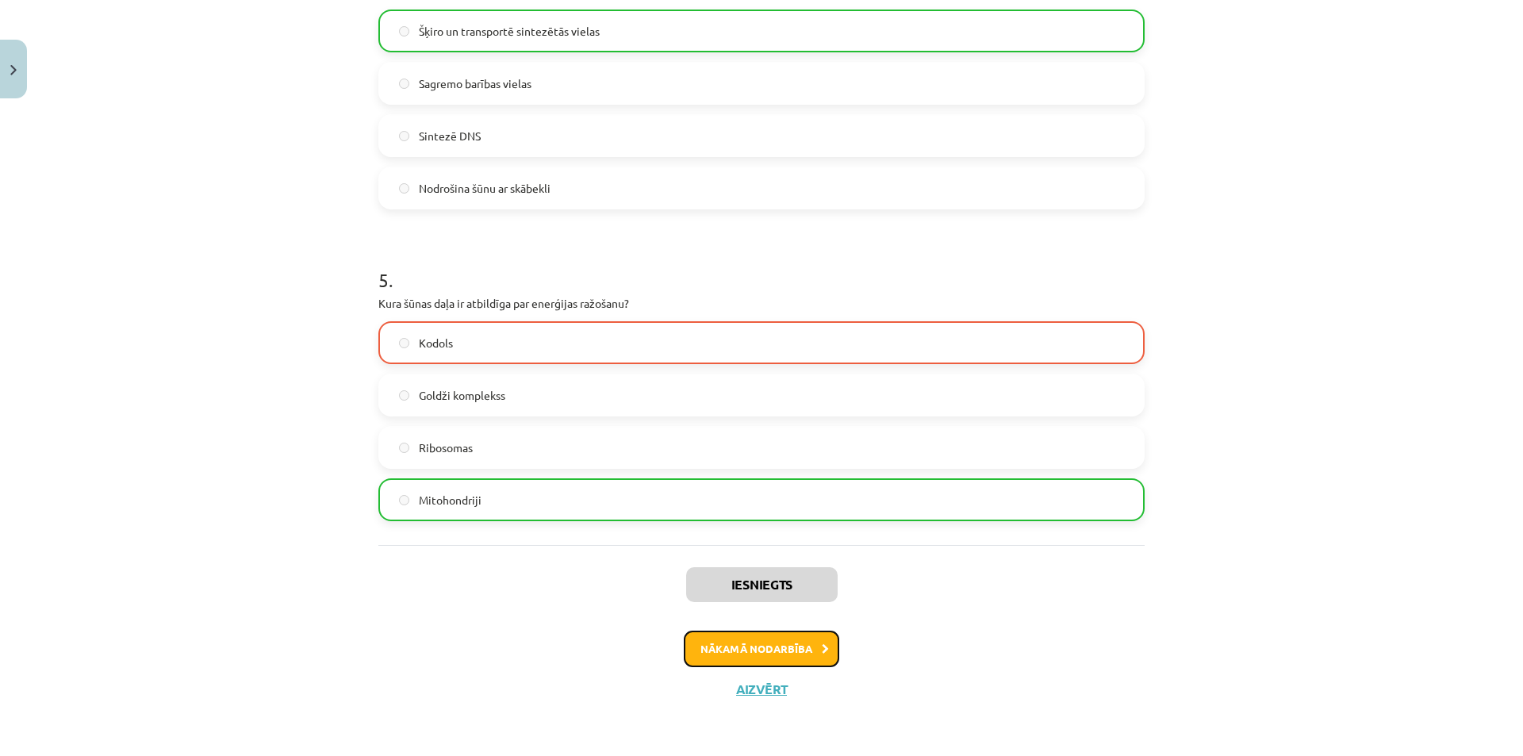
click at [778, 655] on button "Nākamā nodarbība" at bounding box center [762, 649] width 156 height 36
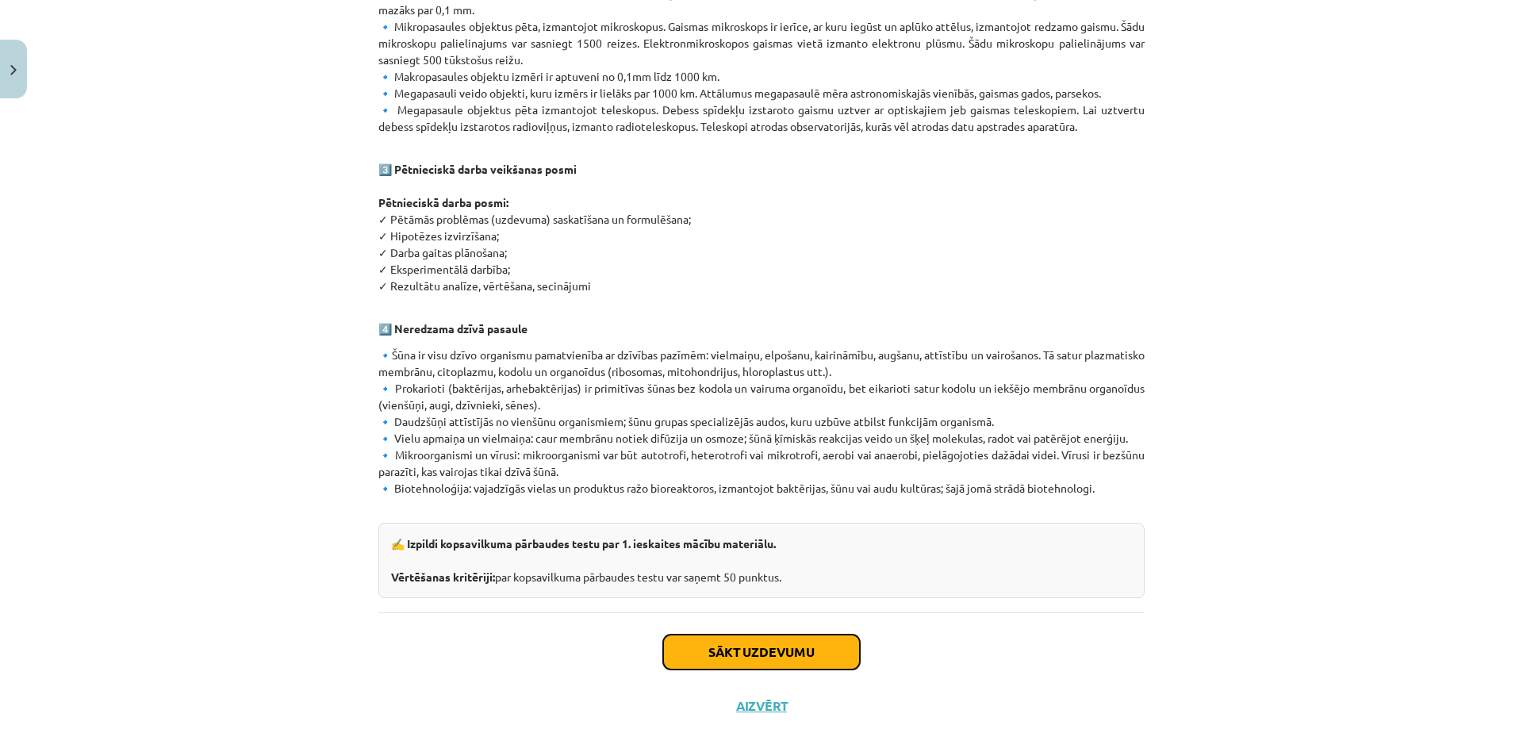
click at [774, 635] on button "Sākt uzdevumu" at bounding box center [761, 652] width 197 height 35
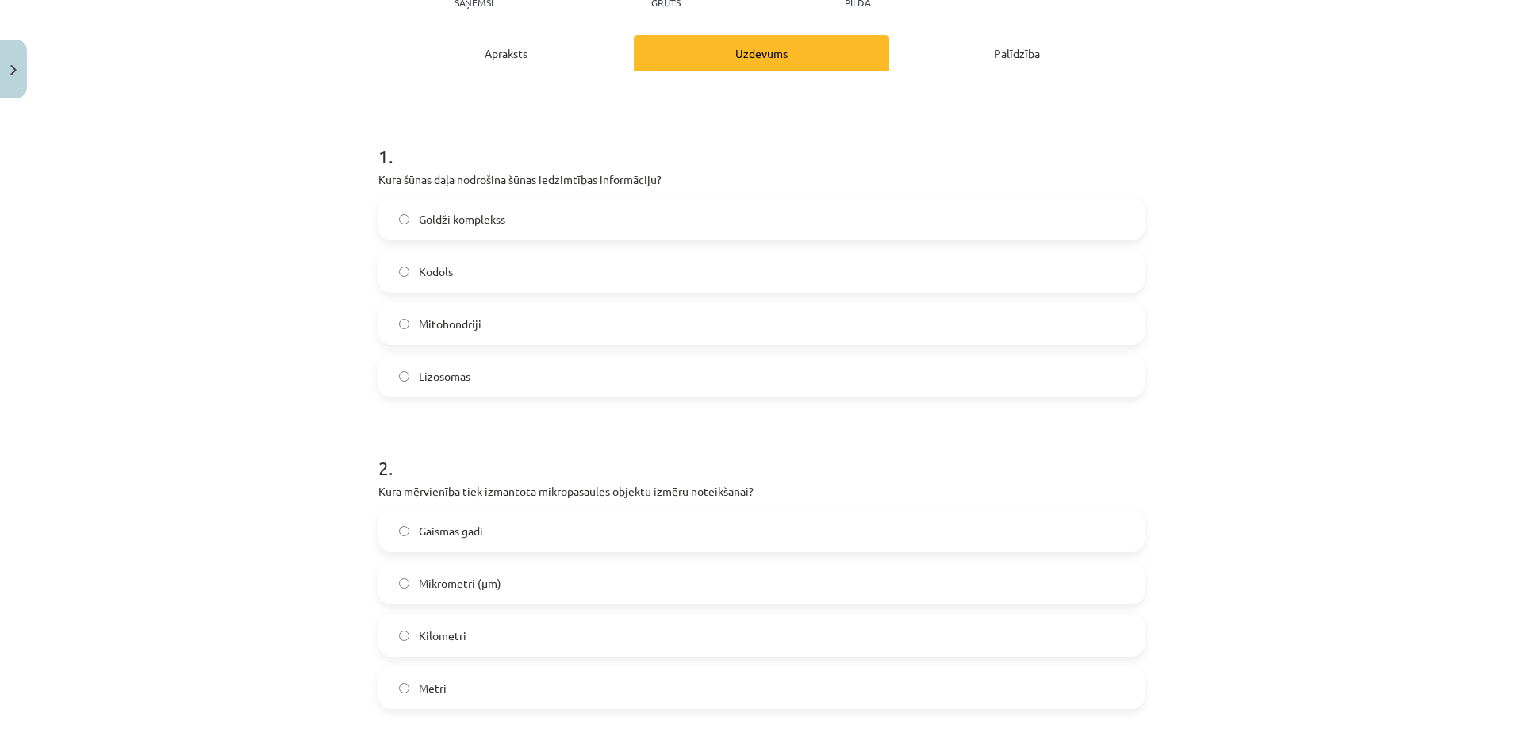
scroll to position [595, 0]
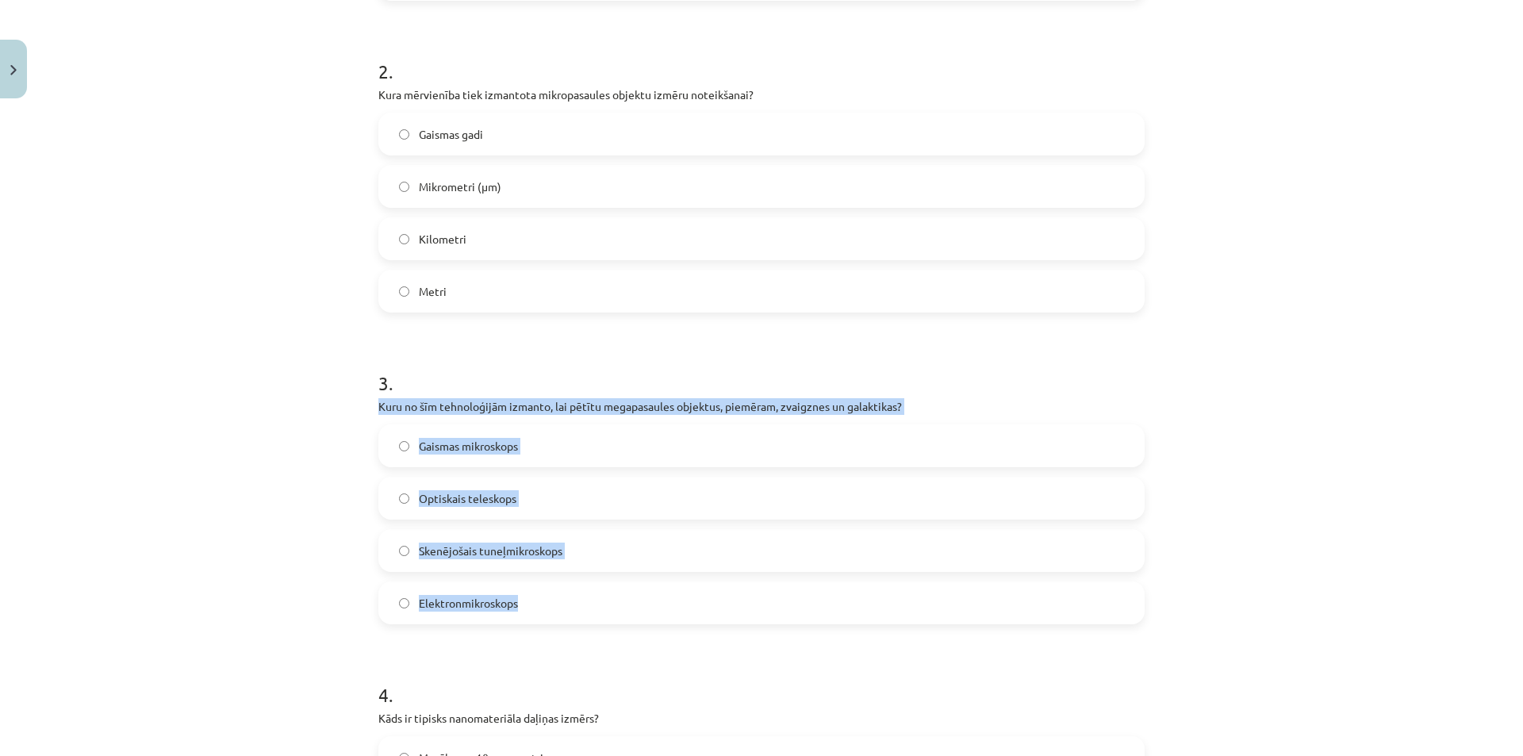
drag, startPoint x: 372, startPoint y: 404, endPoint x: 566, endPoint y: 590, distance: 268.2
click at [563, 591] on div "3 . Kuru no šīm tehnoloģijām izmanto, lai pētītu megapasaules objektus, piemēra…" at bounding box center [761, 484] width 766 height 280
copy div "Kuru no šīm tehnoloģijām izmanto, lai pētītu megapasaules objektus, piemēram, z…"
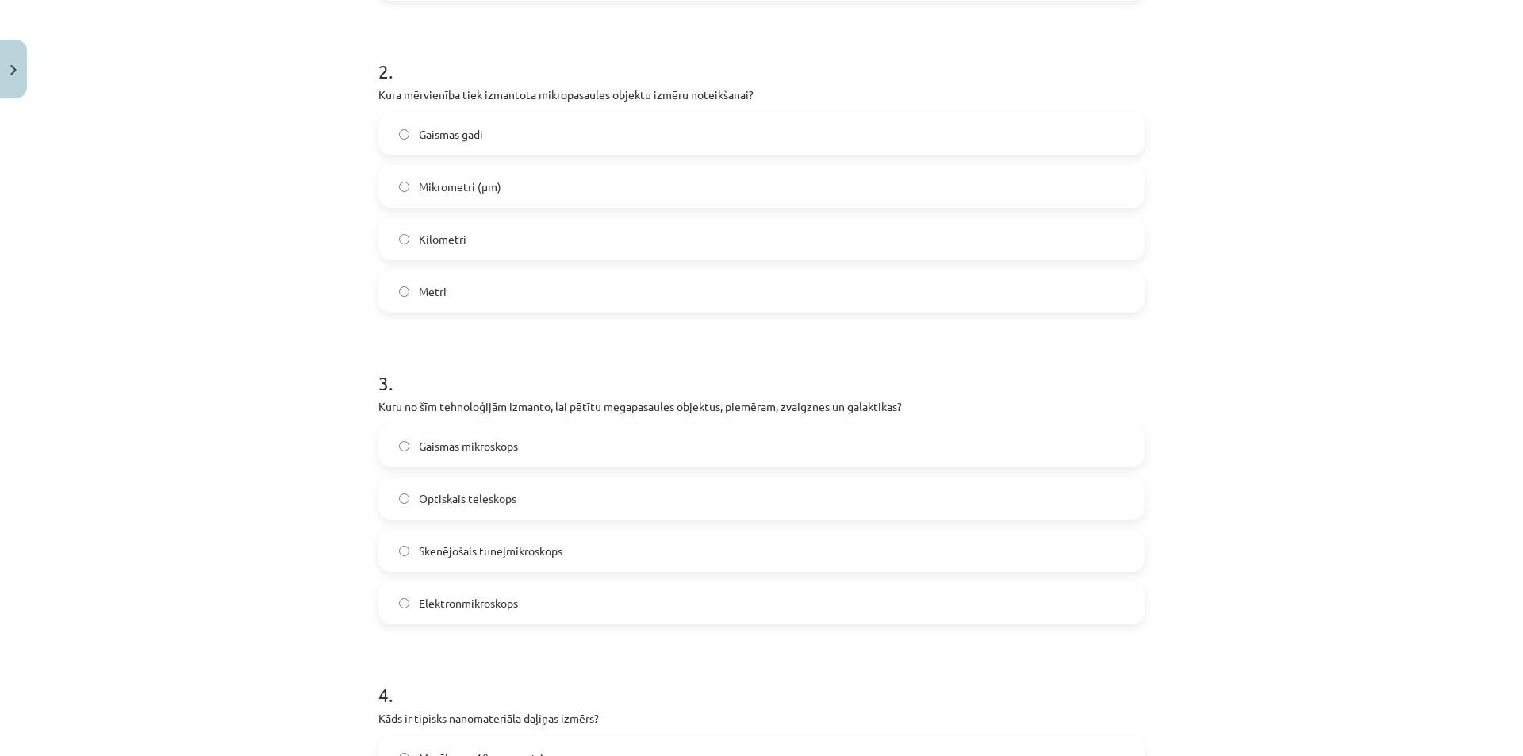
drag, startPoint x: 338, startPoint y: 626, endPoint x: 384, endPoint y: 551, distance: 87.6
click at [339, 624] on div "Mācību tēma: Dabaszinības - 10. klases 1.ieskaites mācību materiāls #6 Kopsavil…" at bounding box center [761, 378] width 1523 height 756
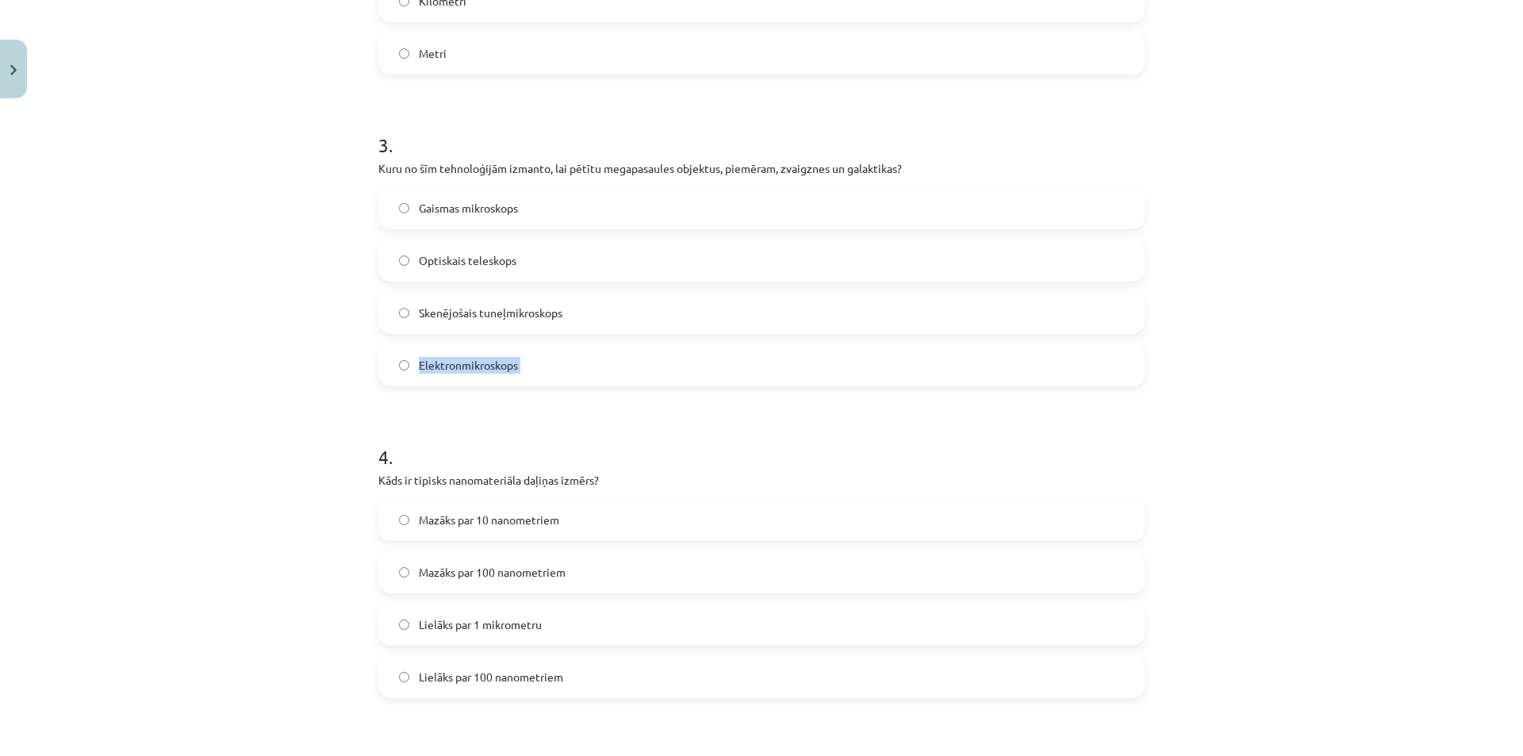
click at [175, 426] on div "Mācību tēma: Dabaszinības - 10. klases 1.ieskaites mācību materiāls #6 Kopsavil…" at bounding box center [761, 378] width 1523 height 756
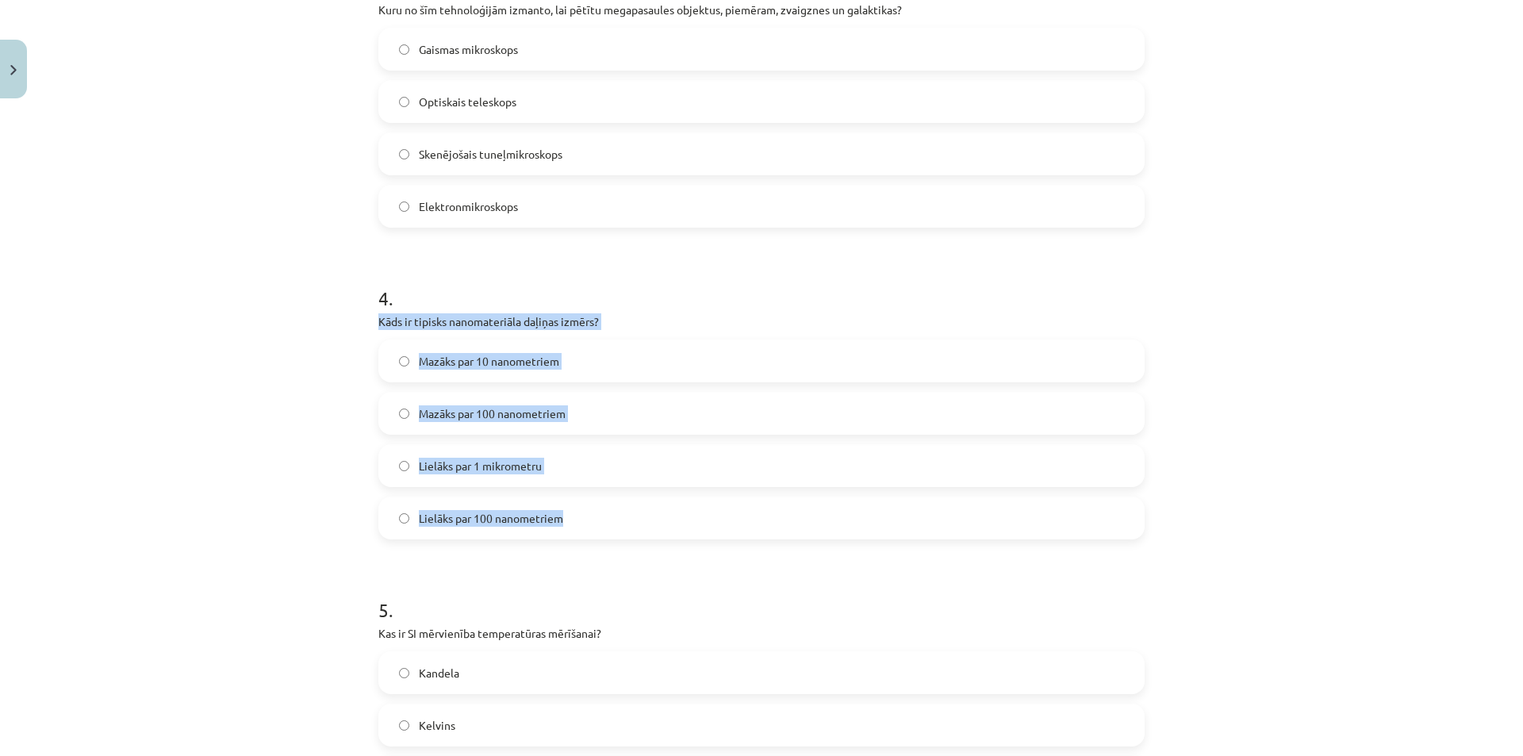
drag, startPoint x: 375, startPoint y: 317, endPoint x: 678, endPoint y: 516, distance: 362.9
click at [678, 516] on div "4 . Kāds ir tipisks nanomateriāla daļiņas izmērs? Mazāks par 10 nanometriem Maz…" at bounding box center [761, 399] width 766 height 280
copy div "Kāds ir tipisks nanomateriāla daļiņas izmērs? Mazāks par 10 nanometriem Mazāks …"
click at [320, 513] on div "Mācību tēma: Dabaszinības - 10. klases 1.ieskaites mācību materiāls #6 Kopsavil…" at bounding box center [761, 378] width 1523 height 756
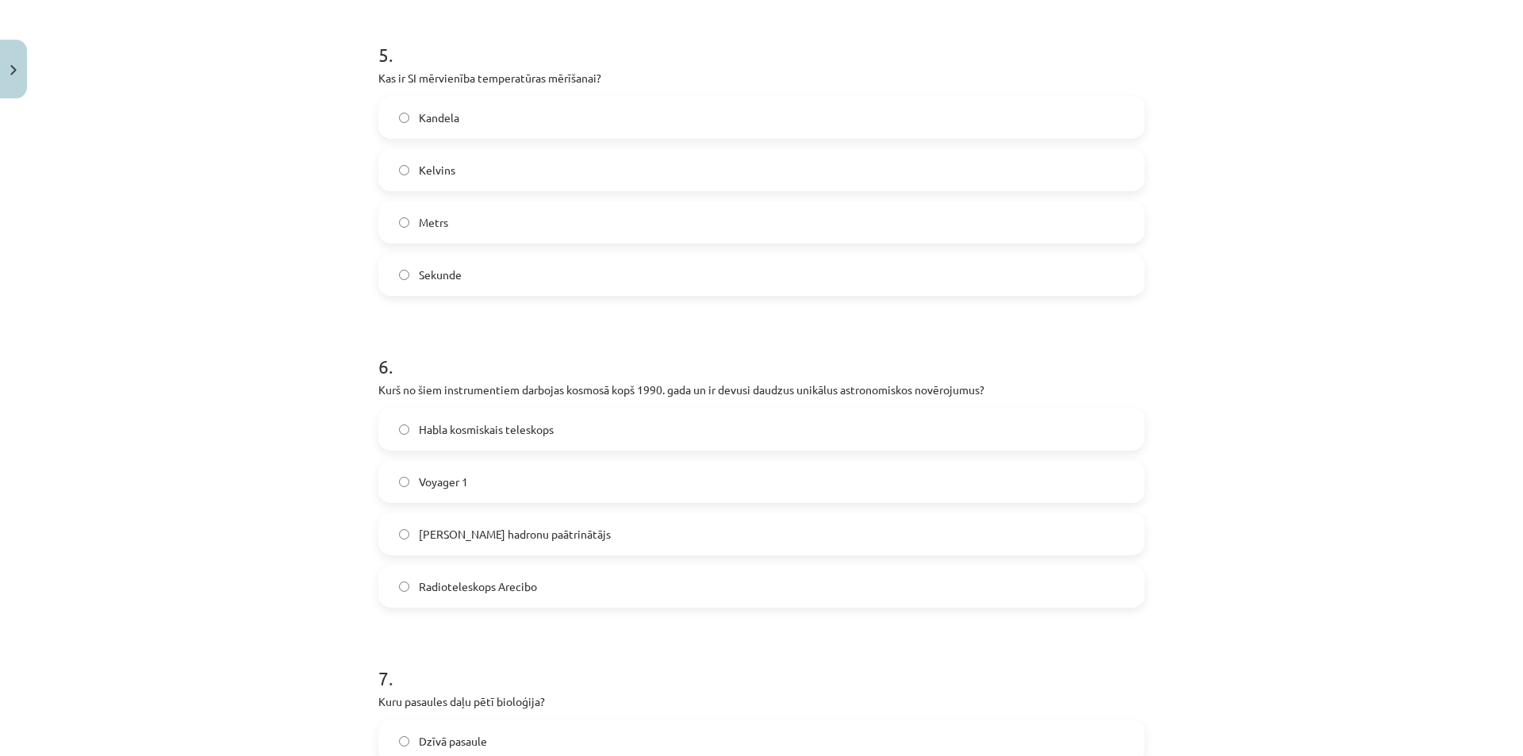
scroll to position [1627, 0]
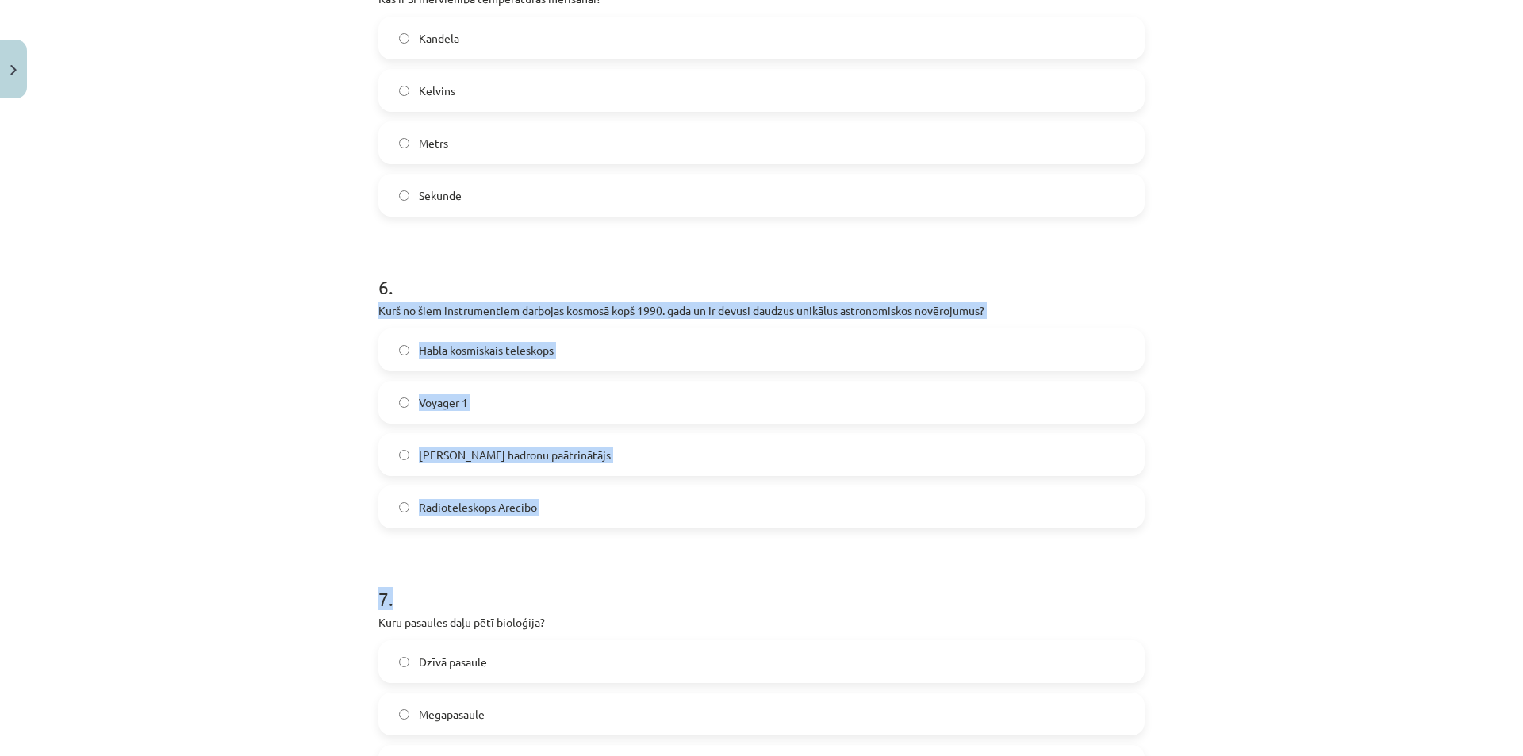
drag, startPoint x: 371, startPoint y: 309, endPoint x: 590, endPoint y: 539, distance: 317.6
click at [590, 539] on div "50 XP Saņemsi Grūts 202 pilda Apraksts Uzdevums Palīdzība 1 . Kura šūnas daļa n…" at bounding box center [762, 199] width 786 height 3441
drag, startPoint x: 344, startPoint y: 490, endPoint x: 341, endPoint y: 436, distance: 54.8
click at [344, 490] on div "Mācību tēma: Dabaszinības - 10. klases 1.ieskaites mācību materiāls #6 Kopsavil…" at bounding box center [761, 378] width 1523 height 756
click at [323, 328] on div "Mācību tēma: Dabaszinības - 10. klases 1.ieskaites mācību materiāls #6 Kopsavil…" at bounding box center [761, 378] width 1523 height 756
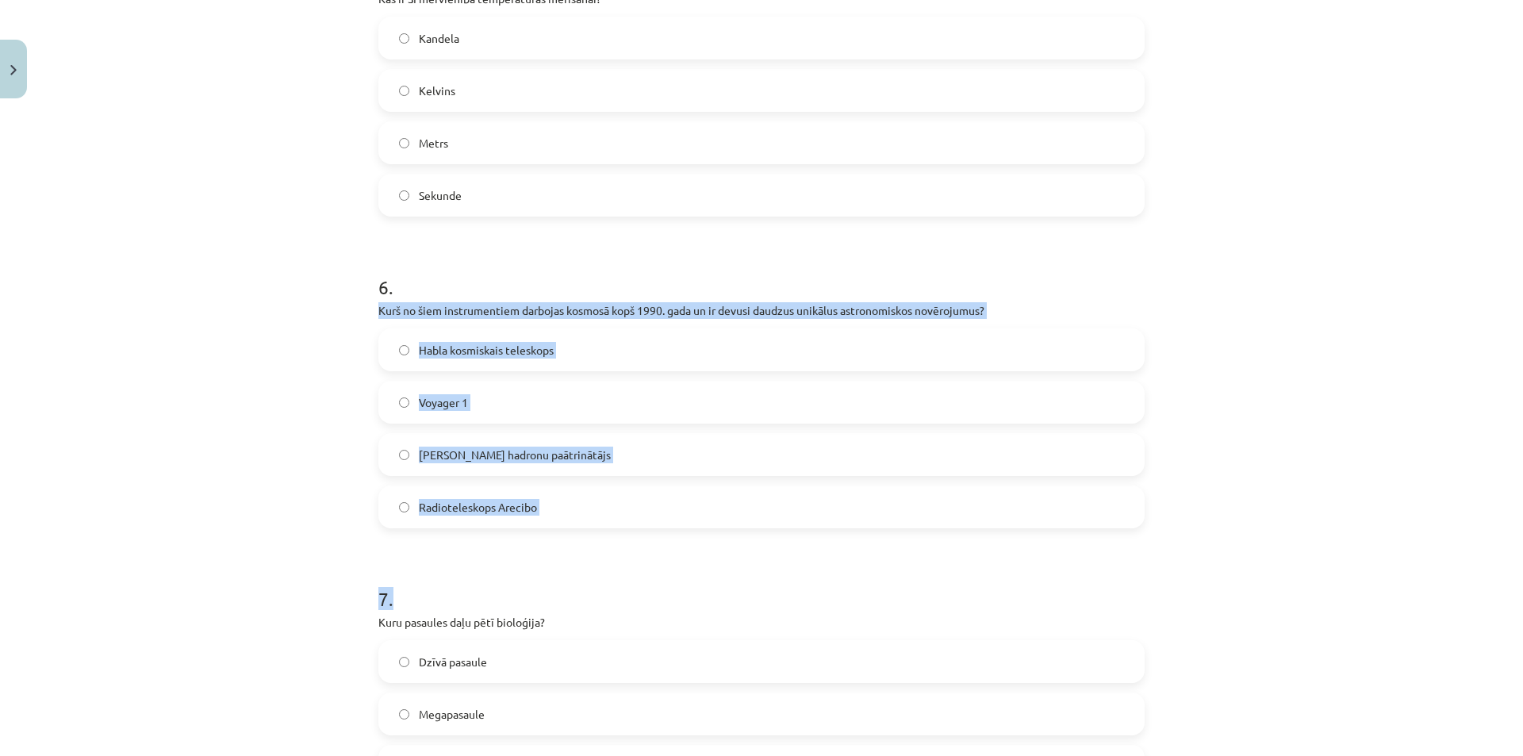
click at [645, 587] on h1 "7 ." at bounding box center [761, 584] width 766 height 49
drag, startPoint x: 368, startPoint y: 599, endPoint x: 378, endPoint y: 514, distance: 85.4
click at [369, 597] on div "50 XP Saņemsi Grūts 202 pilda Apraksts Uzdevums Palīdzība 1 . Kura šūnas daļa n…" at bounding box center [762, 199] width 786 height 3441
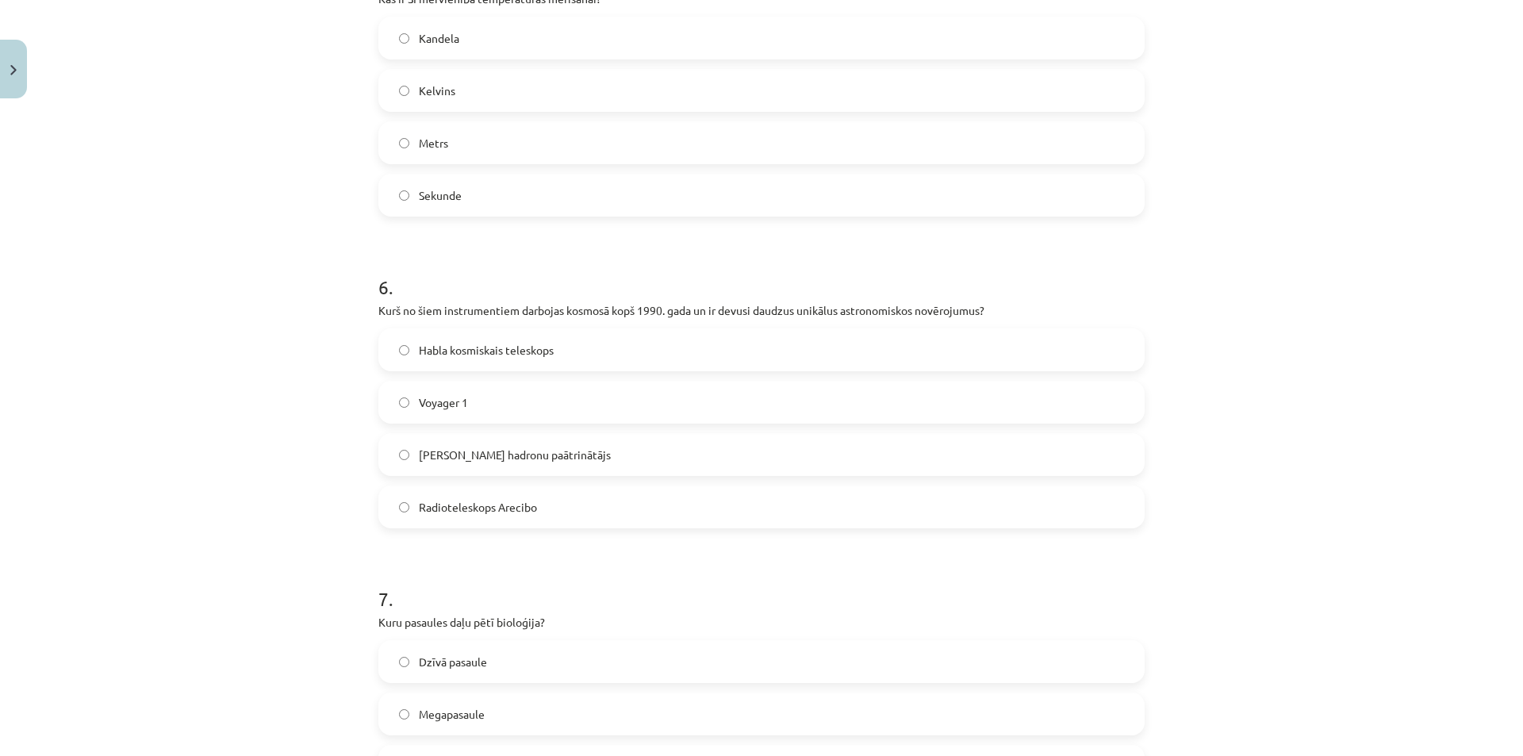
click at [443, 287] on h1 "6 ." at bounding box center [761, 272] width 766 height 49
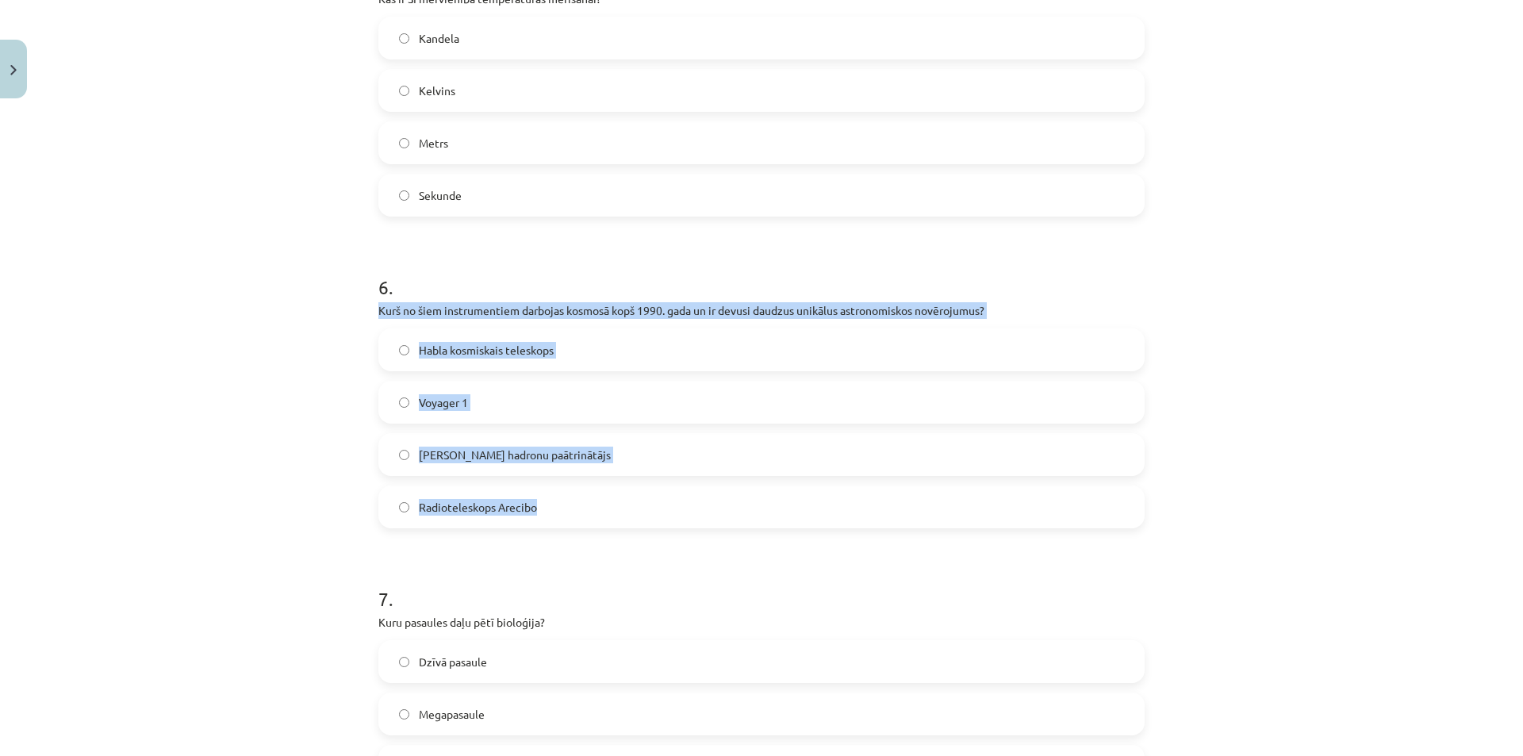
drag, startPoint x: 371, startPoint y: 307, endPoint x: 604, endPoint y: 486, distance: 293.1
click at [604, 486] on div "50 XP Saņemsi Grūts 202 pilda Apraksts Uzdevums Palīdzība 1 . Kura šūnas daļa n…" at bounding box center [762, 199] width 786 height 3441
click at [340, 520] on div "Mācību tēma: Dabaszinības - 10. klases 1.ieskaites mācību materiāls #6 Kopsavil…" at bounding box center [761, 378] width 1523 height 756
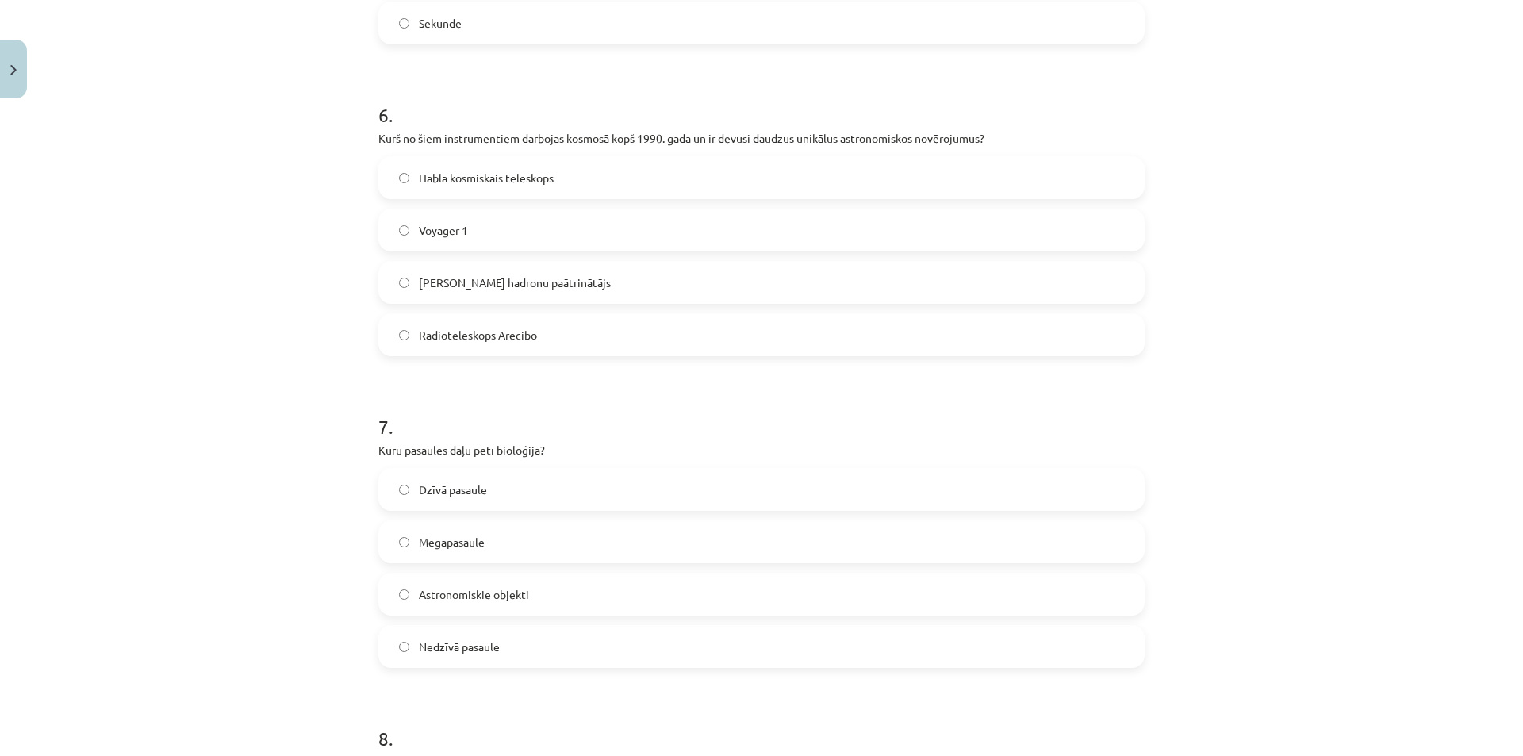
scroll to position [2037, 0]
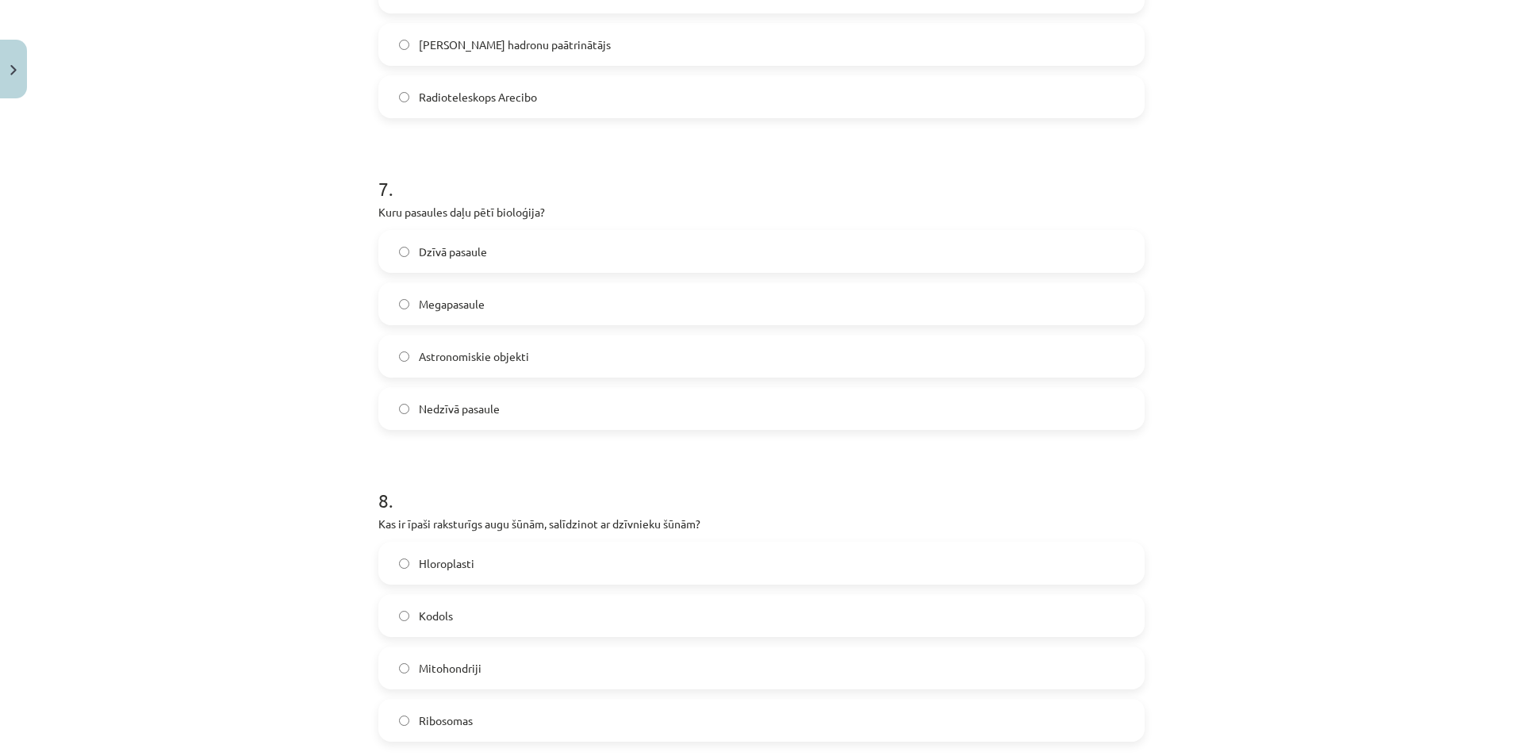
click at [405, 310] on label "Megapasaule" at bounding box center [761, 304] width 763 height 40
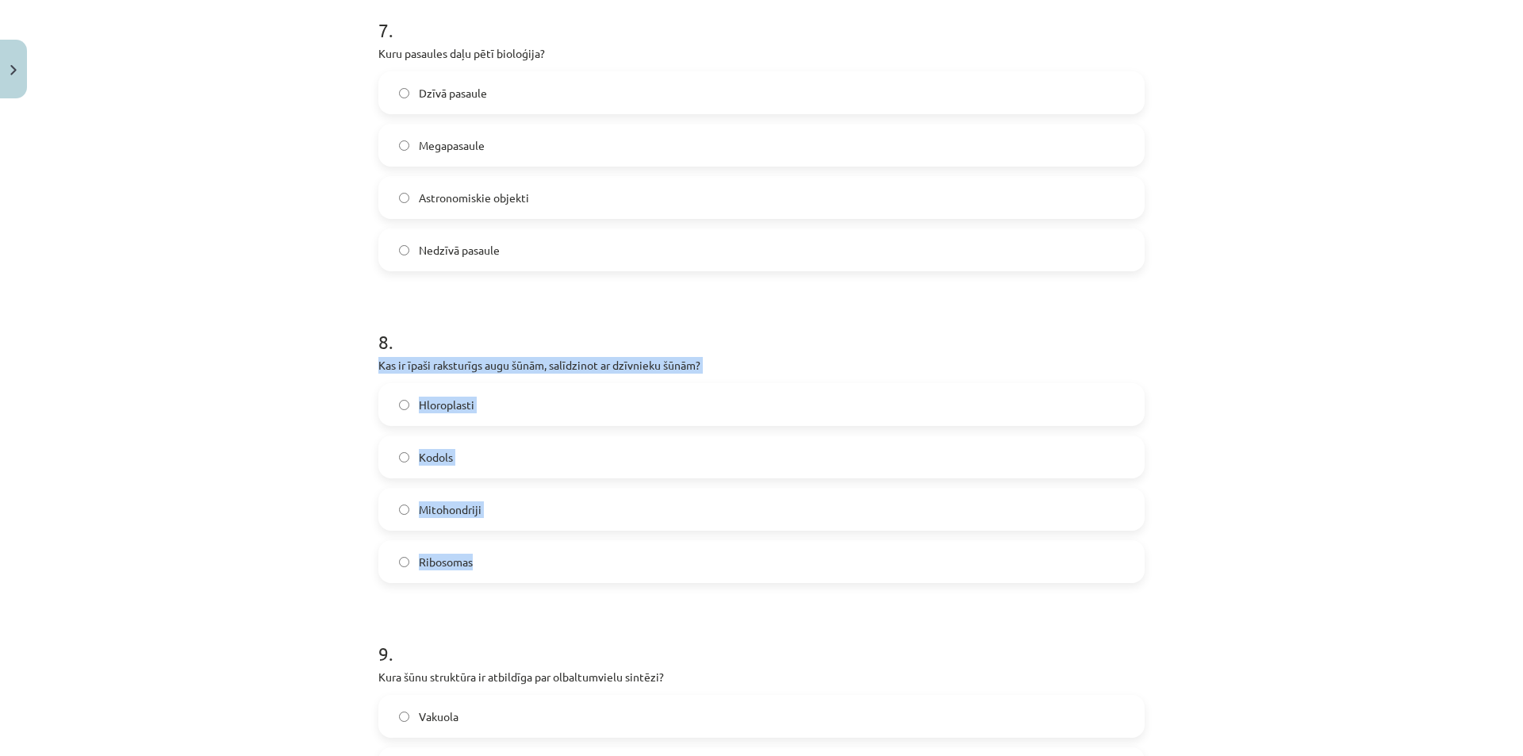
drag, startPoint x: 371, startPoint y: 366, endPoint x: 606, endPoint y: 545, distance: 296.1
click at [254, 532] on div "Mācību tēma: Dabaszinības - 10. klases 1.ieskaites mācību materiāls #6 Kopsavil…" at bounding box center [761, 378] width 1523 height 756
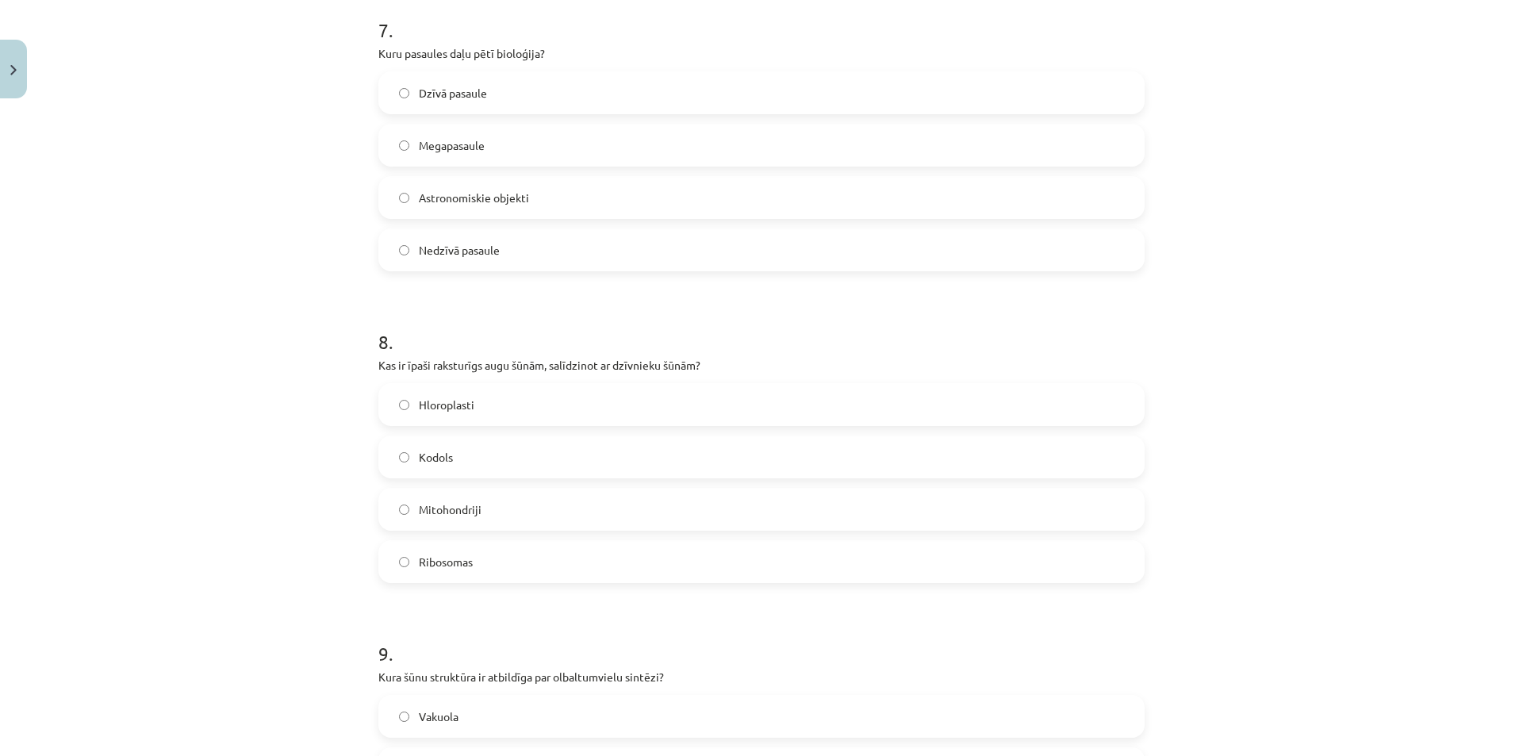
scroll to position [2513, 0]
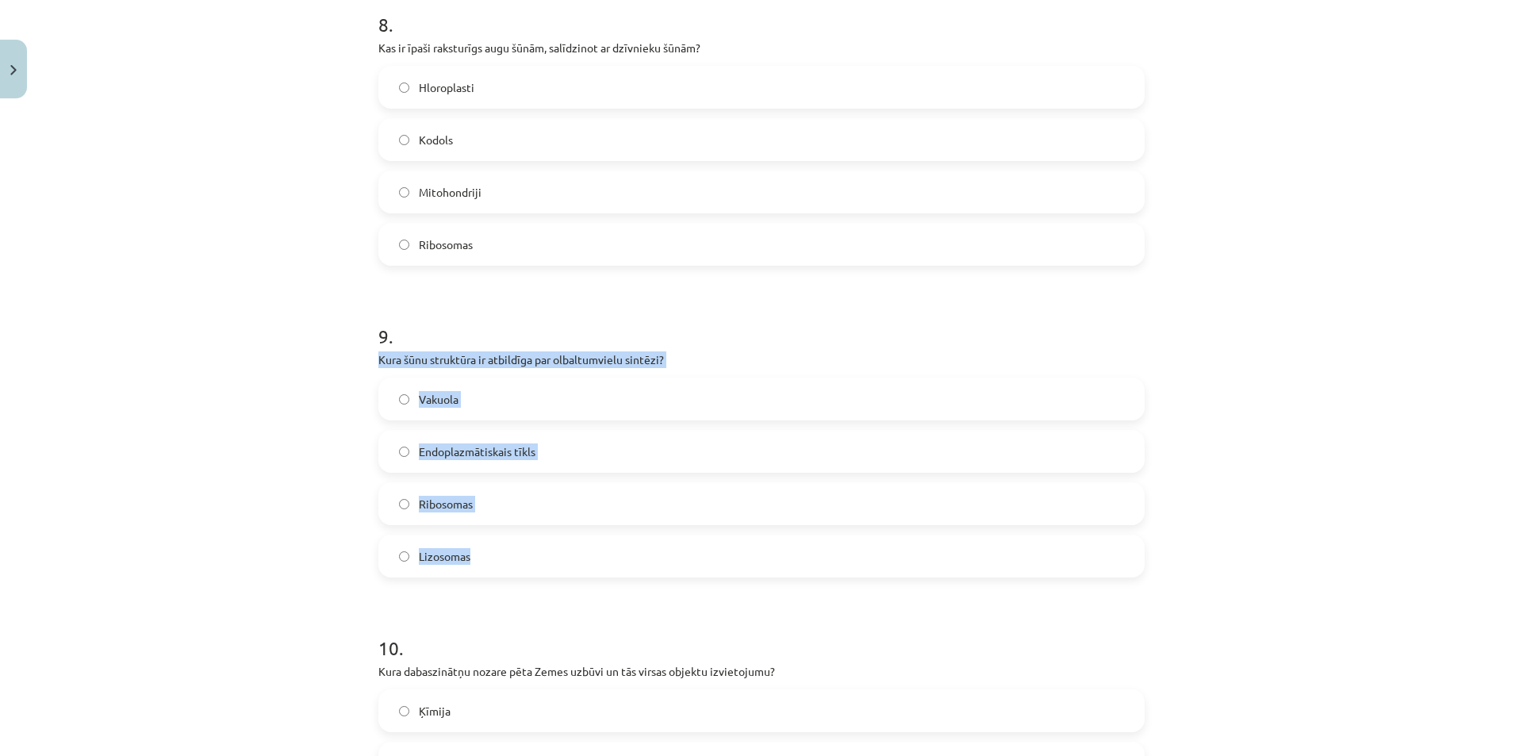
drag, startPoint x: 372, startPoint y: 356, endPoint x: 560, endPoint y: 530, distance: 256.0
click at [560, 530] on div "9 . Kura šūnu struktūra ir atbildīga par olbaltumvielu sintēzi? Vakuola Endopla…" at bounding box center [761, 438] width 766 height 280
click at [390, 510] on label "Ribosomas" at bounding box center [761, 504] width 763 height 40
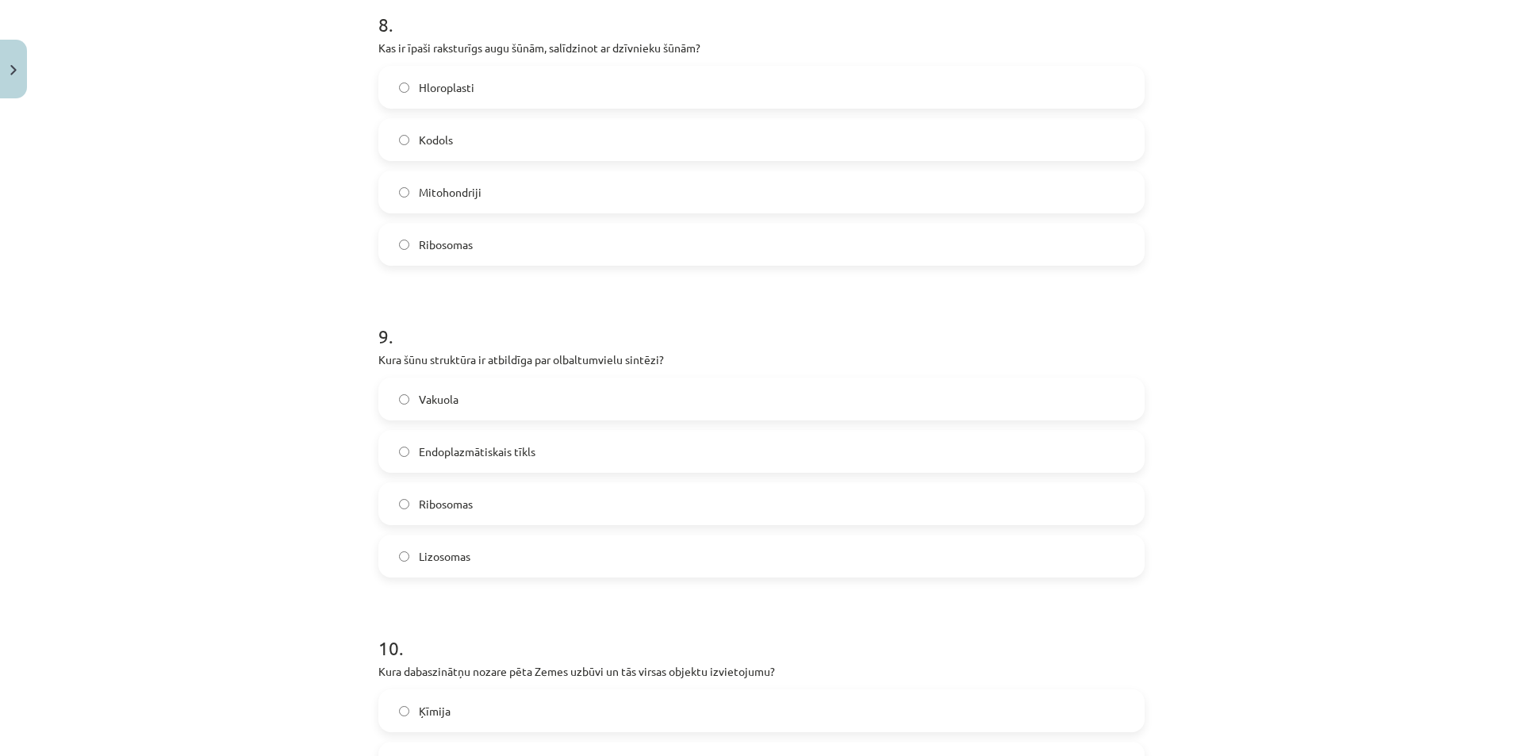
click at [309, 517] on div "Mācību tēma: Dabaszinības - 10. klases 1.ieskaites mācību materiāls #6 Kopsavil…" at bounding box center [761, 378] width 1523 height 756
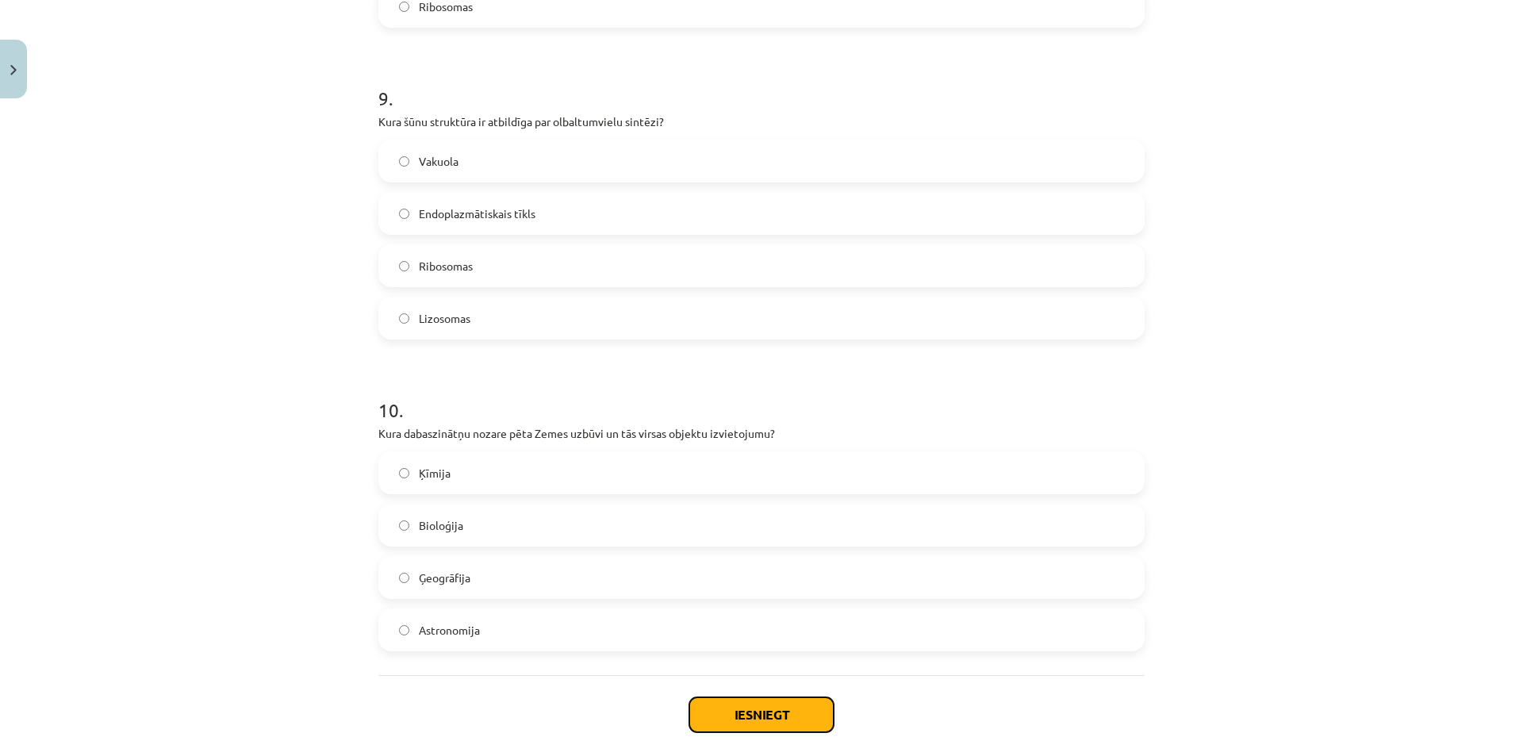
click at [736, 713] on button "Iesniegt" at bounding box center [761, 714] width 144 height 35
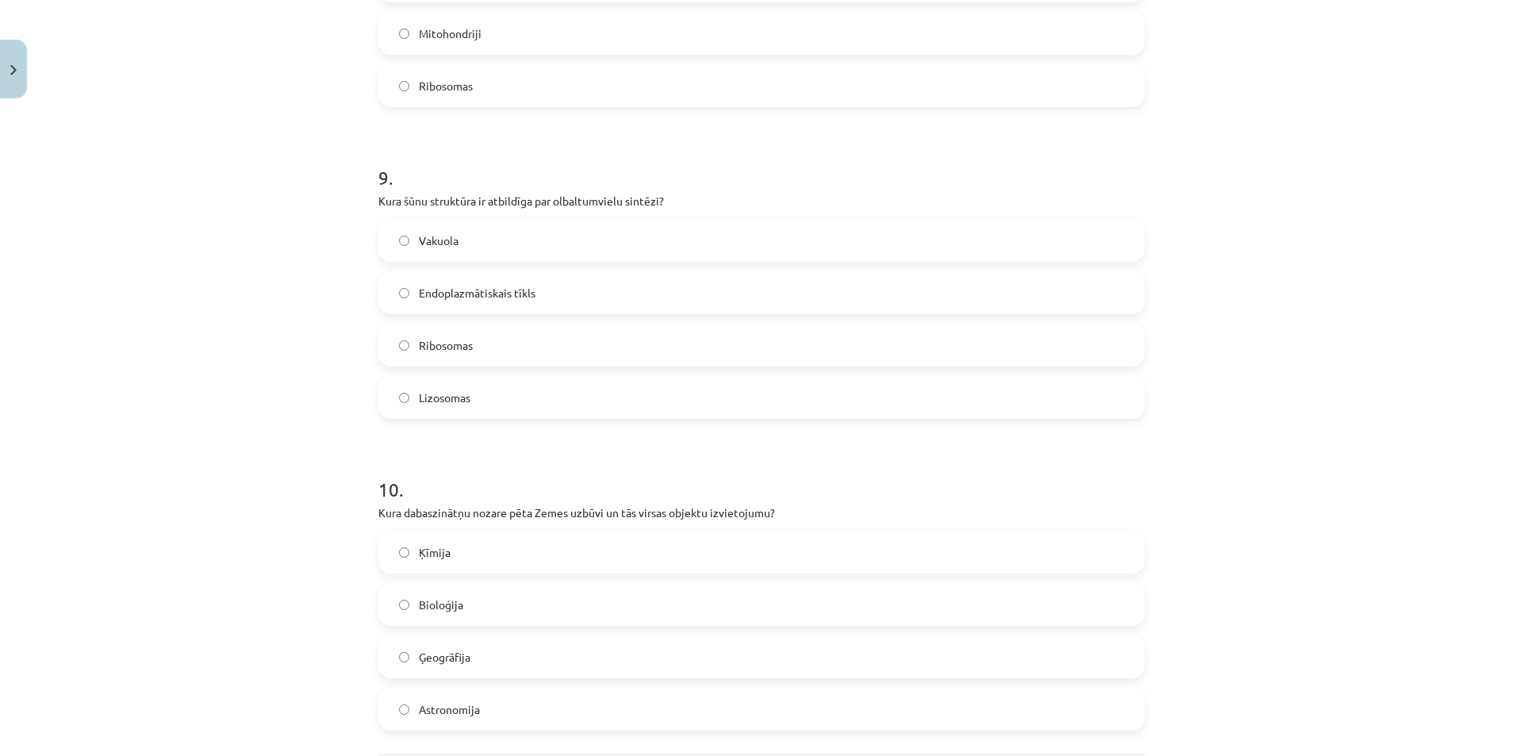
scroll to position [2830, 0]
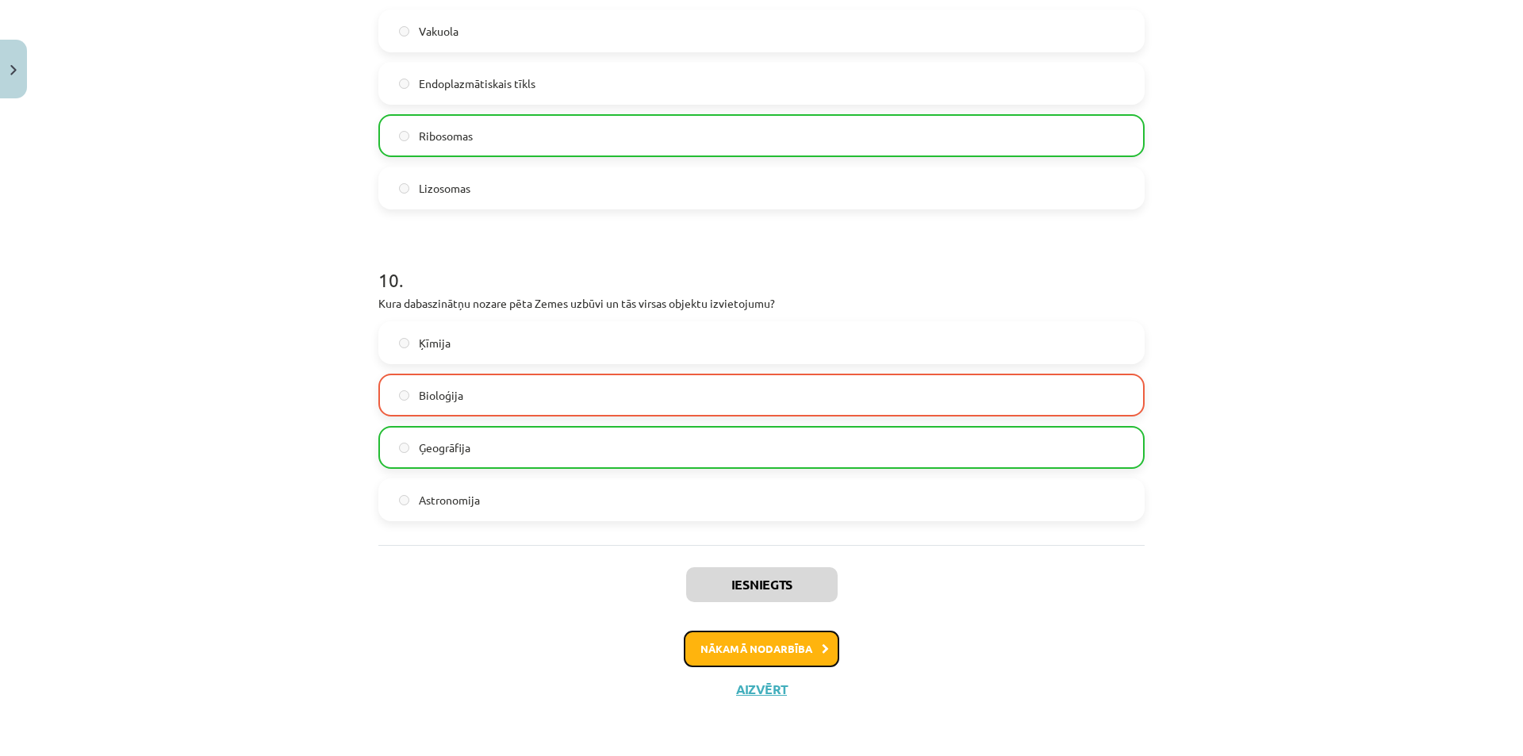
click at [778, 646] on button "Nākamā nodarbība" at bounding box center [762, 649] width 156 height 36
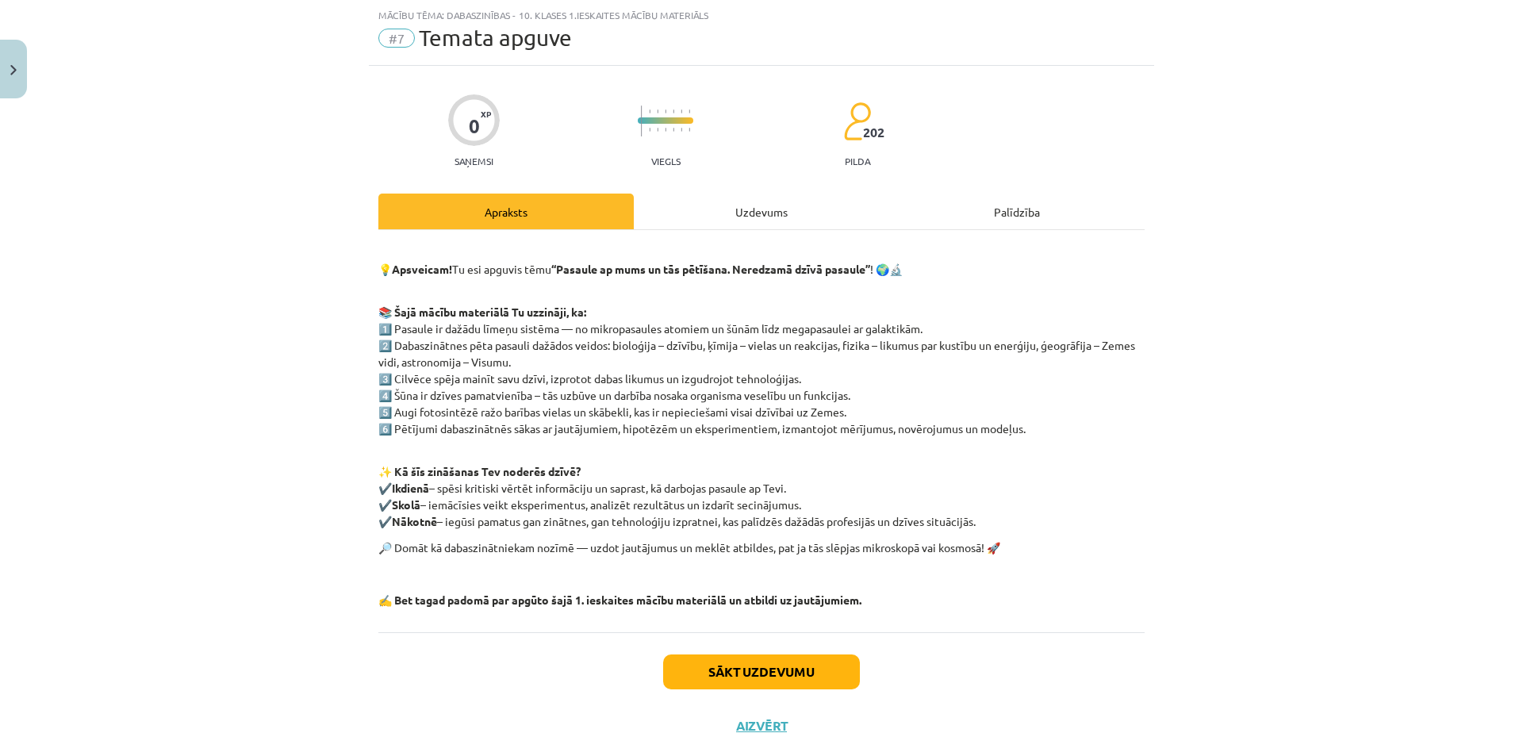
scroll to position [0, 0]
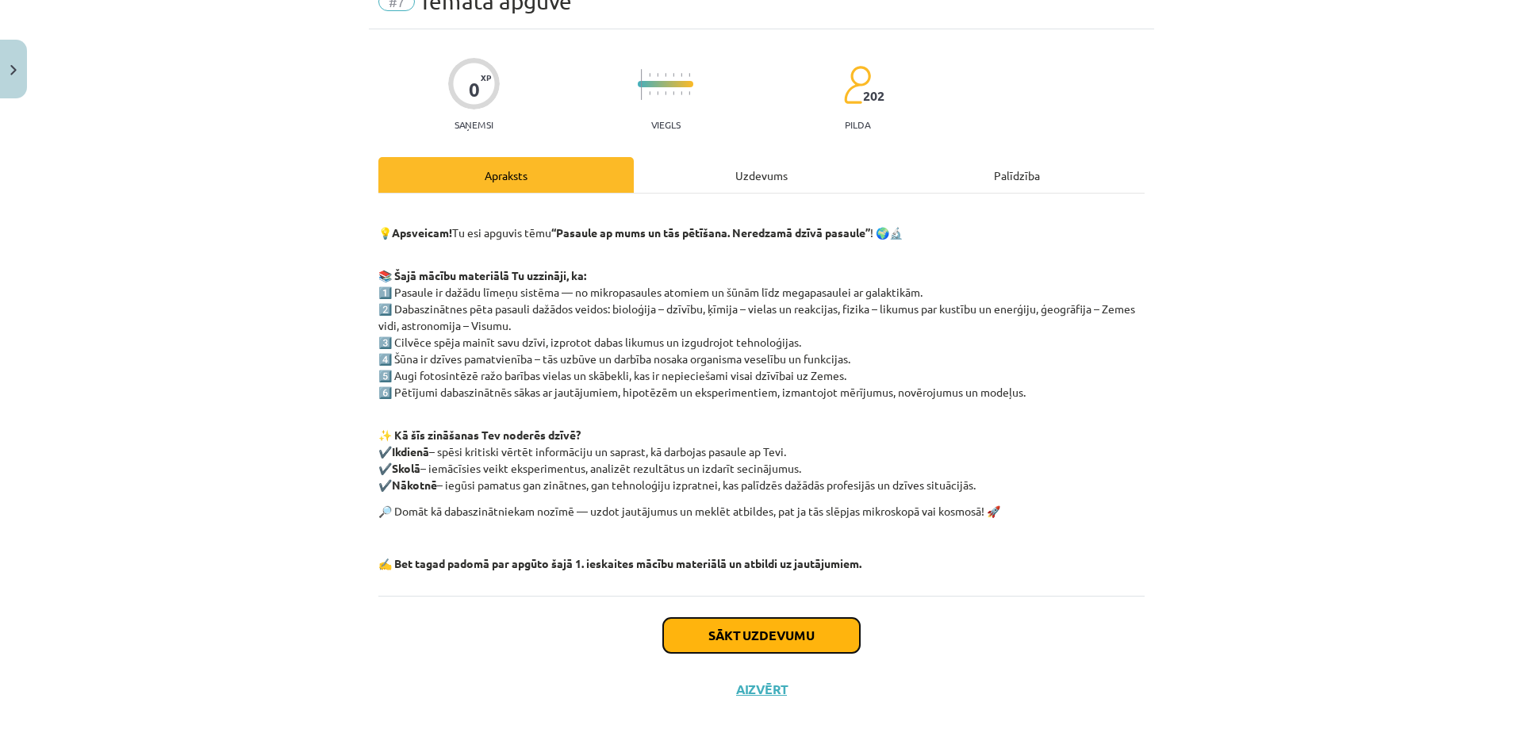
click at [793, 640] on button "Sākt uzdevumu" at bounding box center [761, 635] width 197 height 35
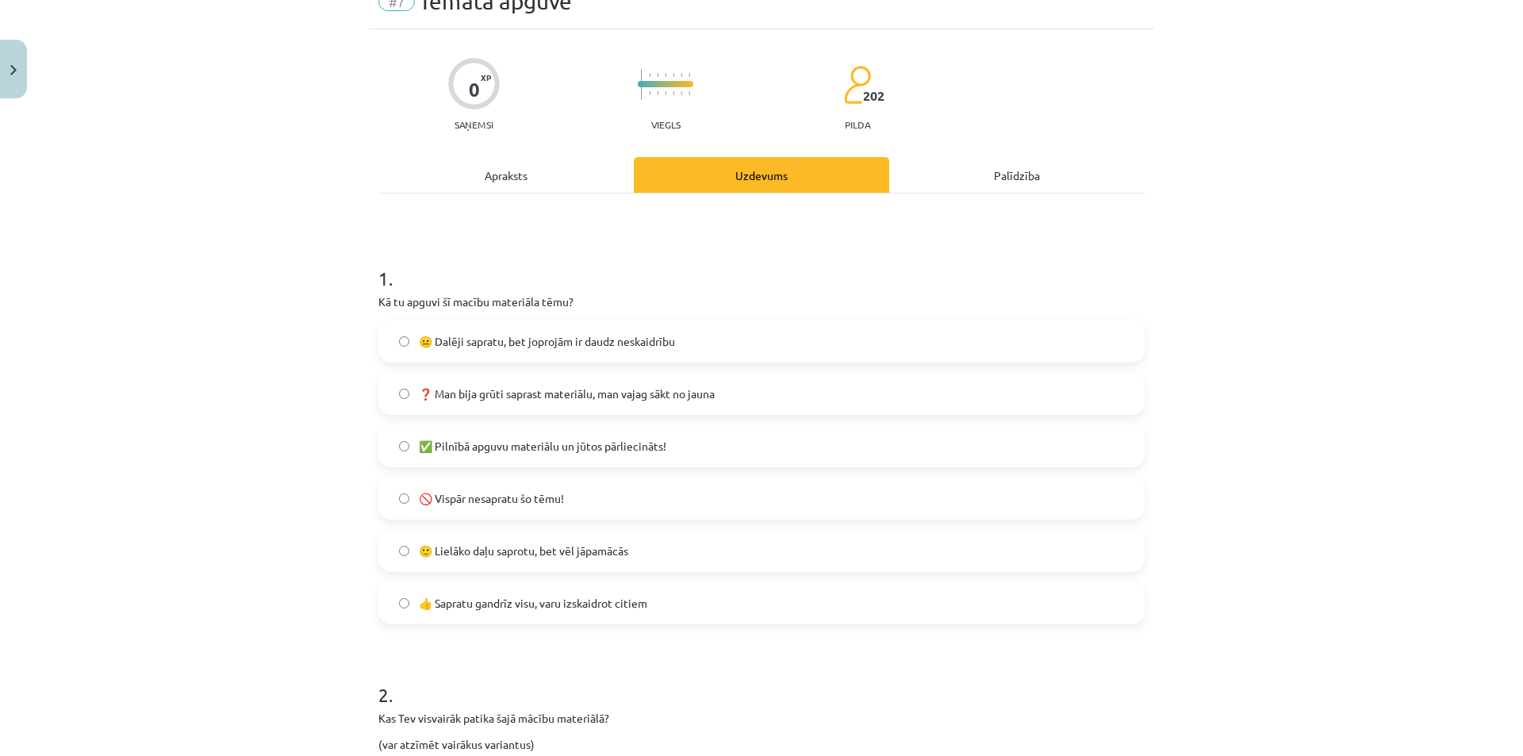
scroll to position [40, 0]
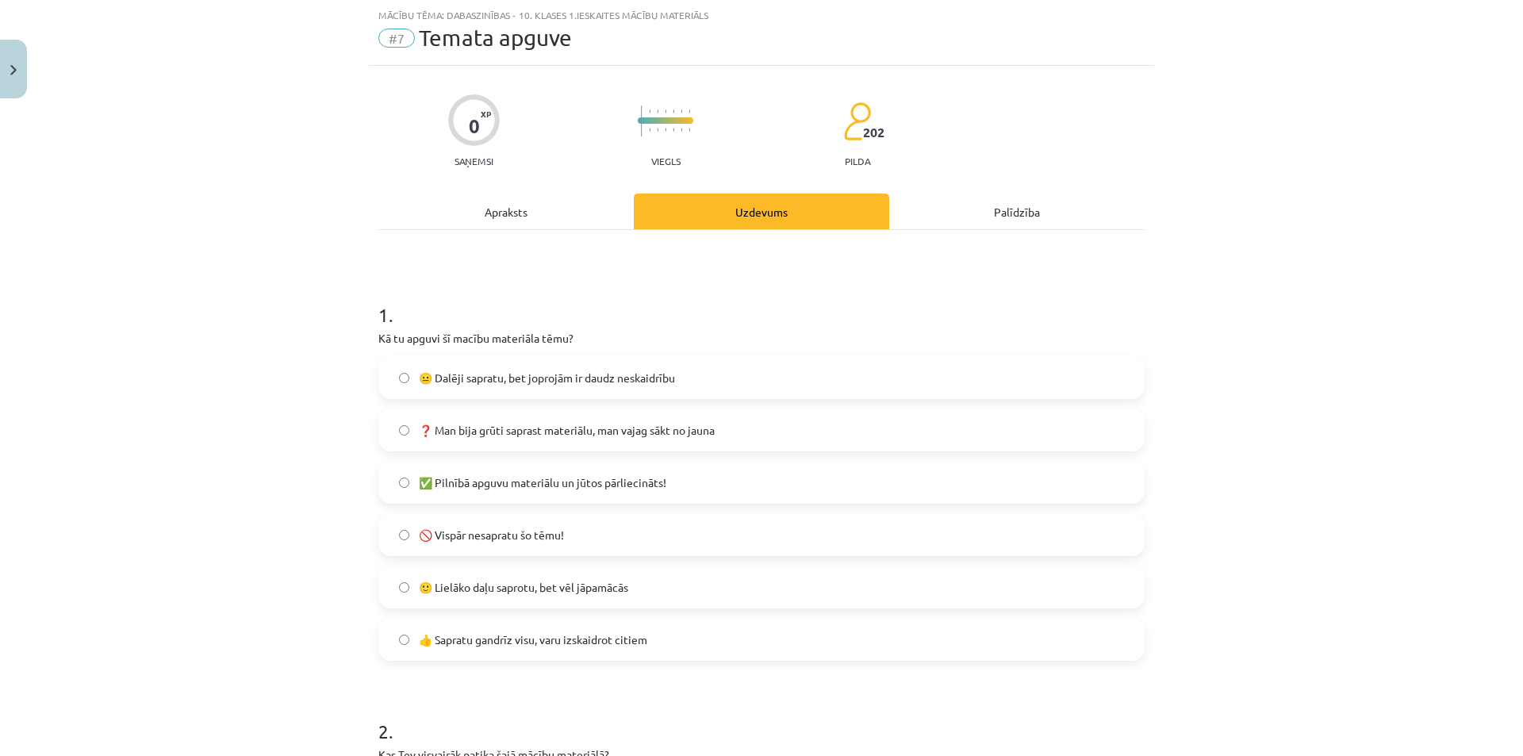
click at [398, 489] on label "✅ Pilnībā apguvu materiālu un jūtos pārliecināts!" at bounding box center [761, 483] width 763 height 40
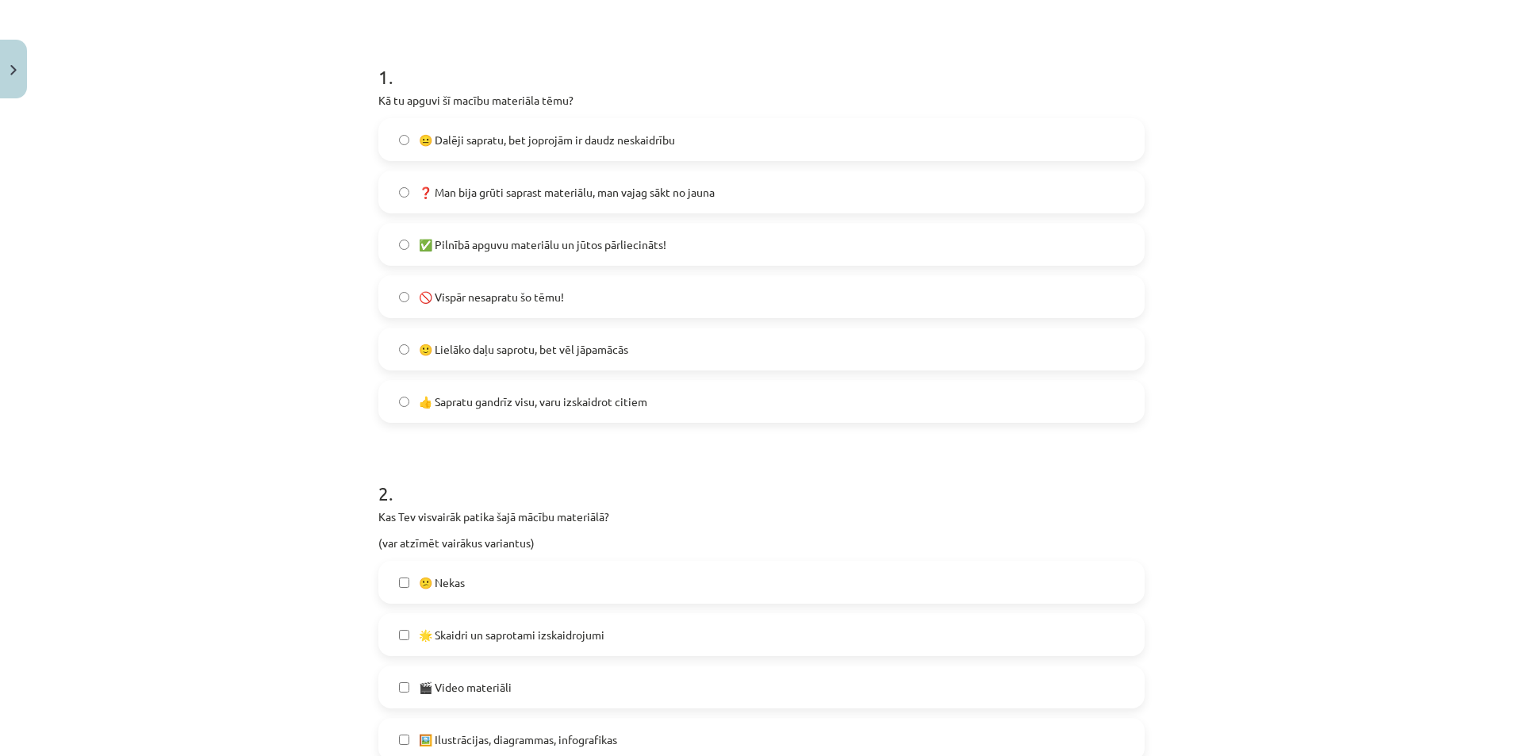
click at [406, 398] on label "👍 Sapratu gandrīz visu, varu izskaidrot citiem" at bounding box center [761, 402] width 763 height 40
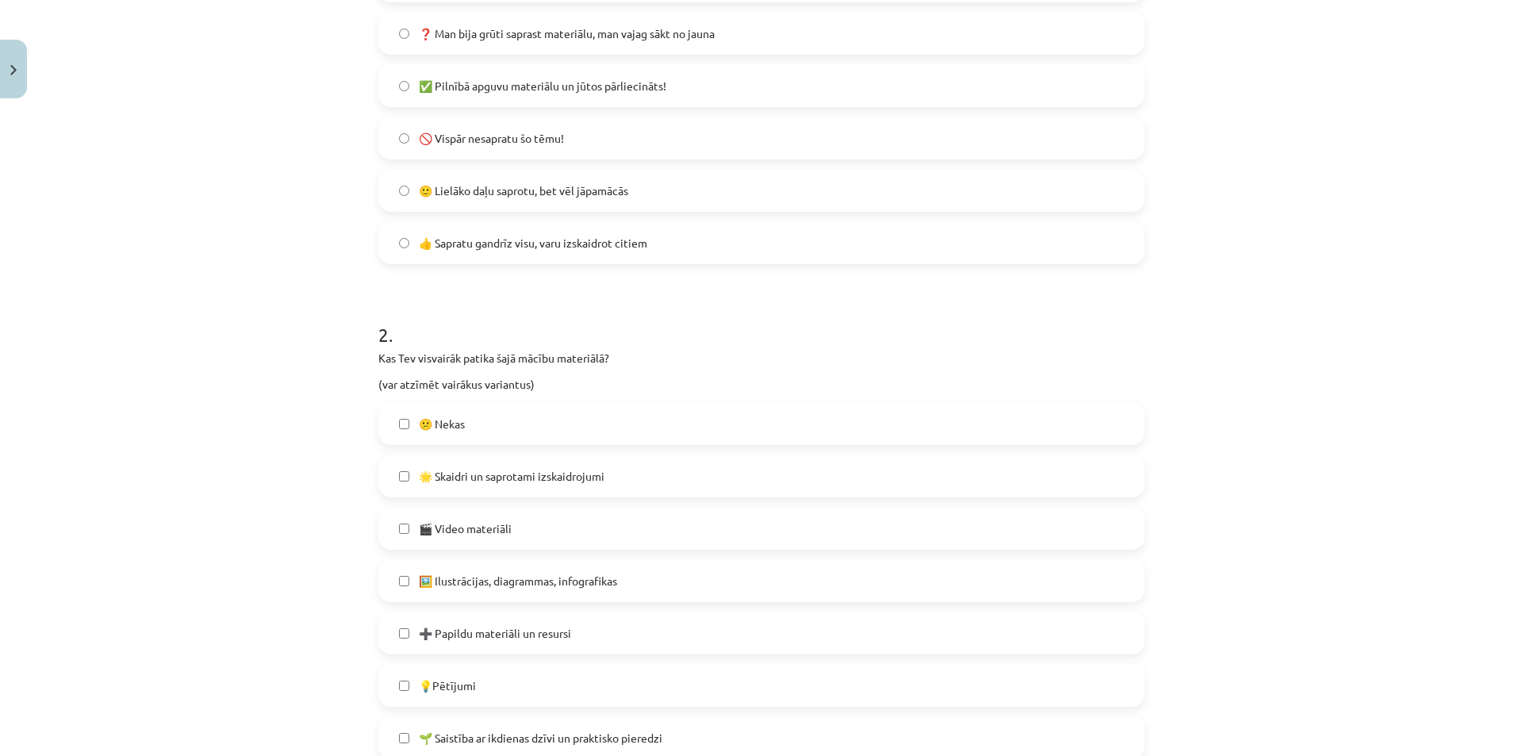
click at [404, 528] on label "🎬 Video materiāli" at bounding box center [761, 529] width 763 height 40
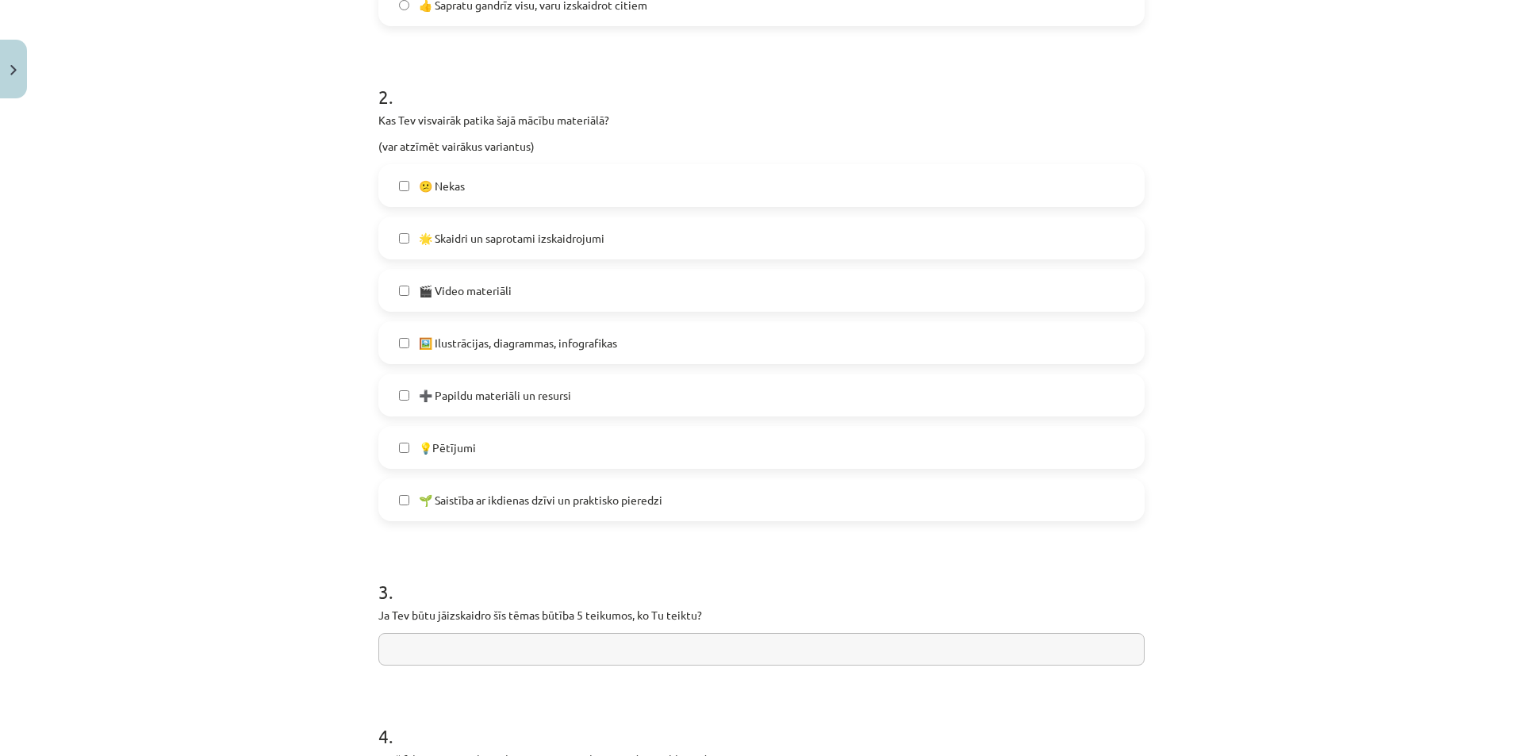
scroll to position [833, 0]
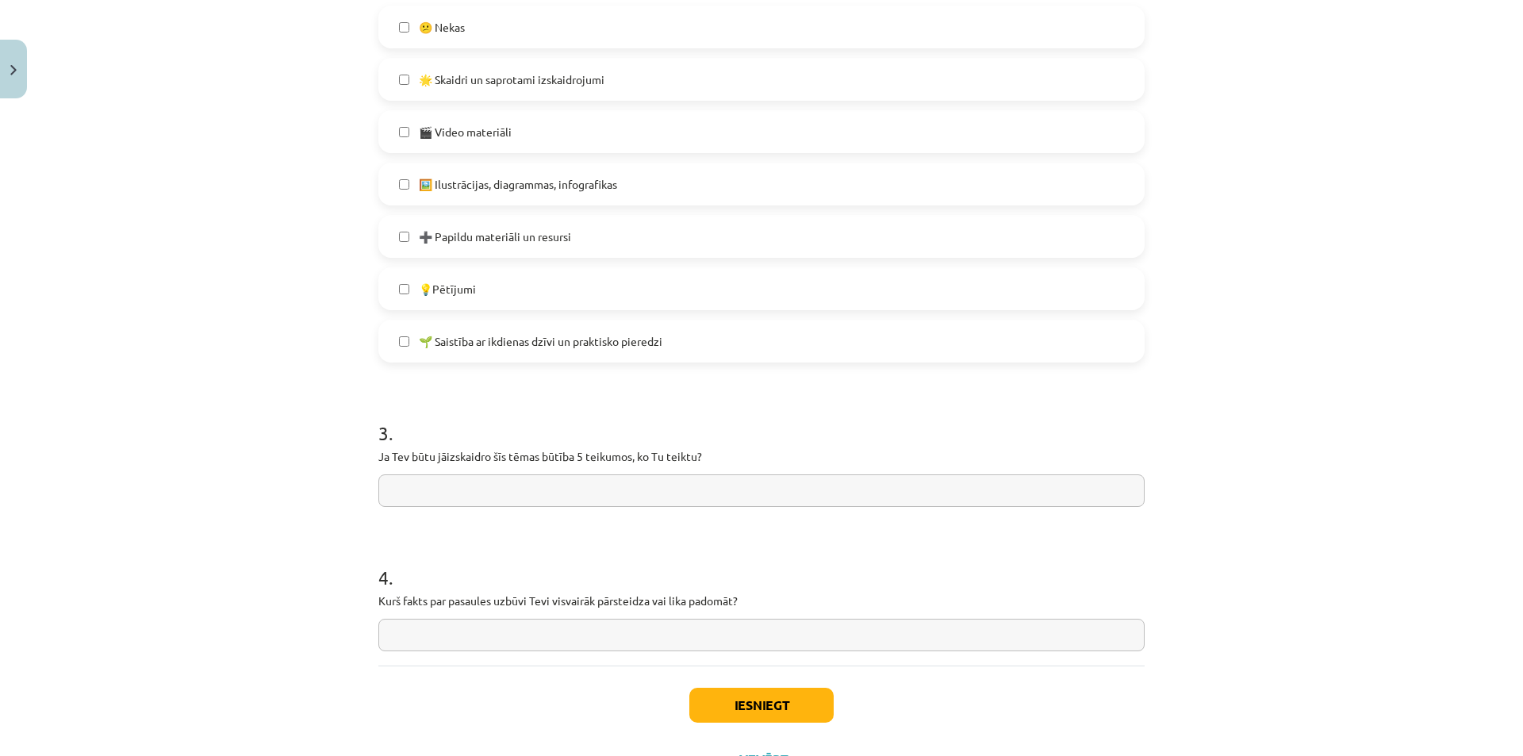
click at [467, 497] on input "text" at bounding box center [761, 490] width 766 height 33
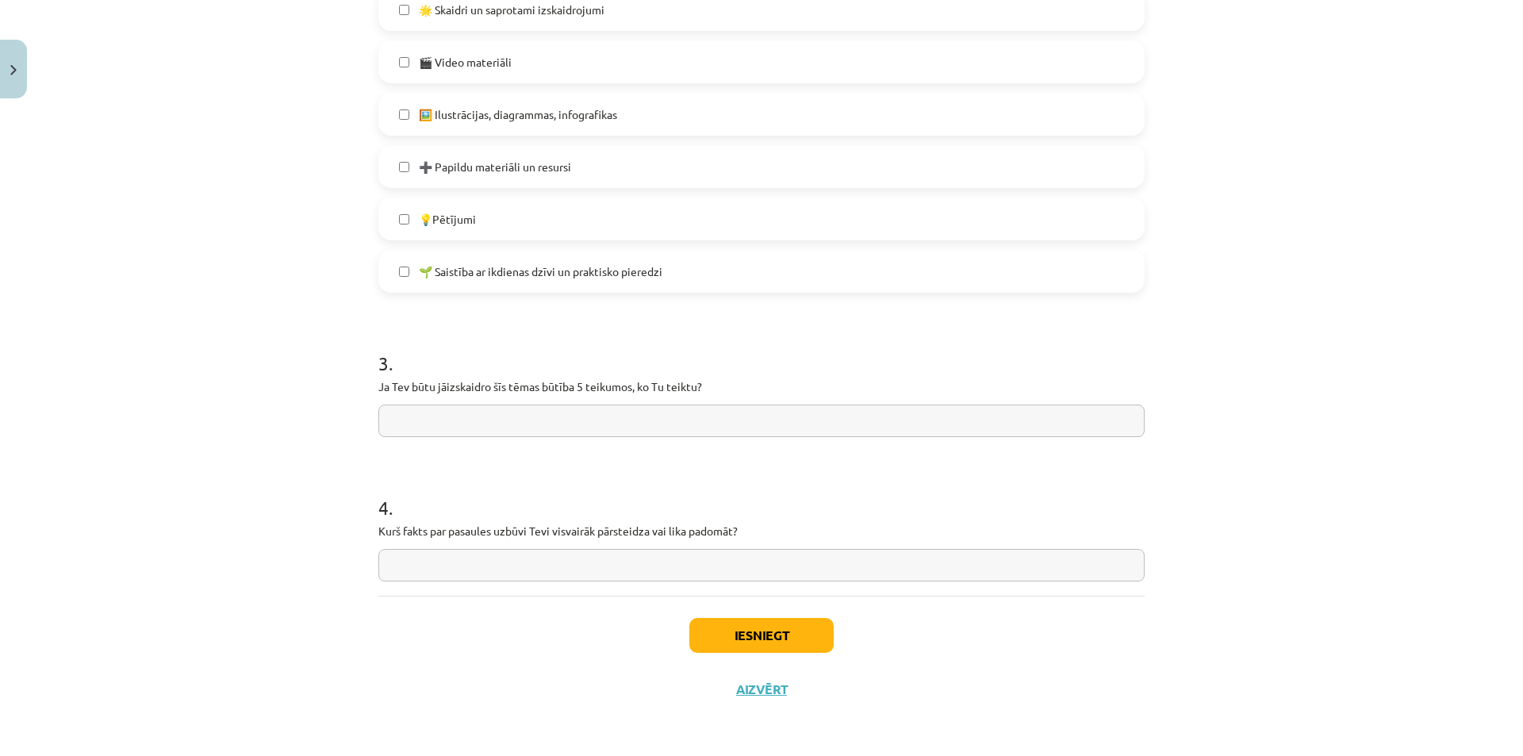
drag, startPoint x: 370, startPoint y: 386, endPoint x: 707, endPoint y: 409, distance: 337.9
click at [540, 421] on input "text" at bounding box center [761, 421] width 766 height 33
paste input "**********"
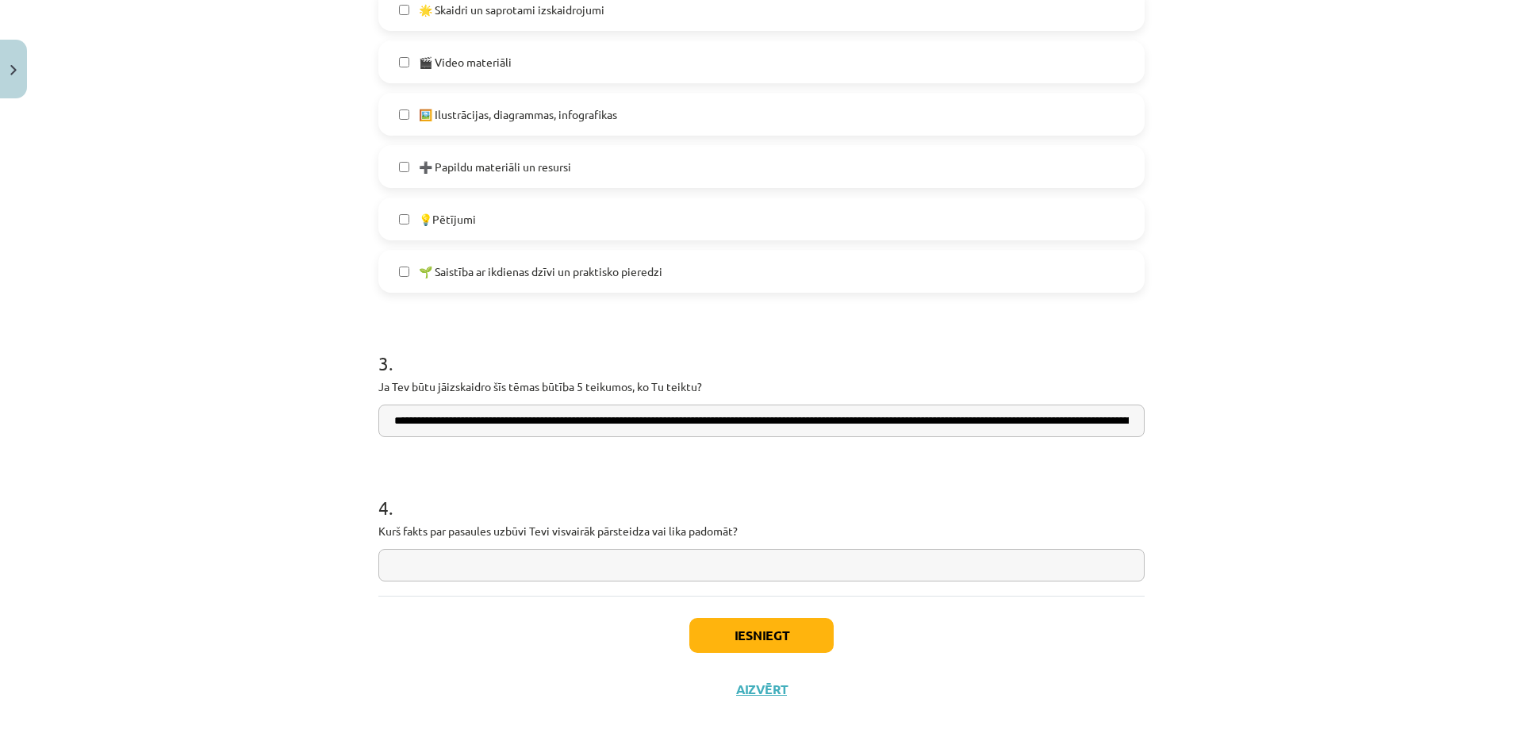
scroll to position [0, 595]
click at [674, 432] on input "**********" at bounding box center [761, 421] width 766 height 33
click at [793, 429] on input "**********" at bounding box center [761, 421] width 766 height 33
click at [795, 428] on input "**********" at bounding box center [761, 421] width 766 height 33
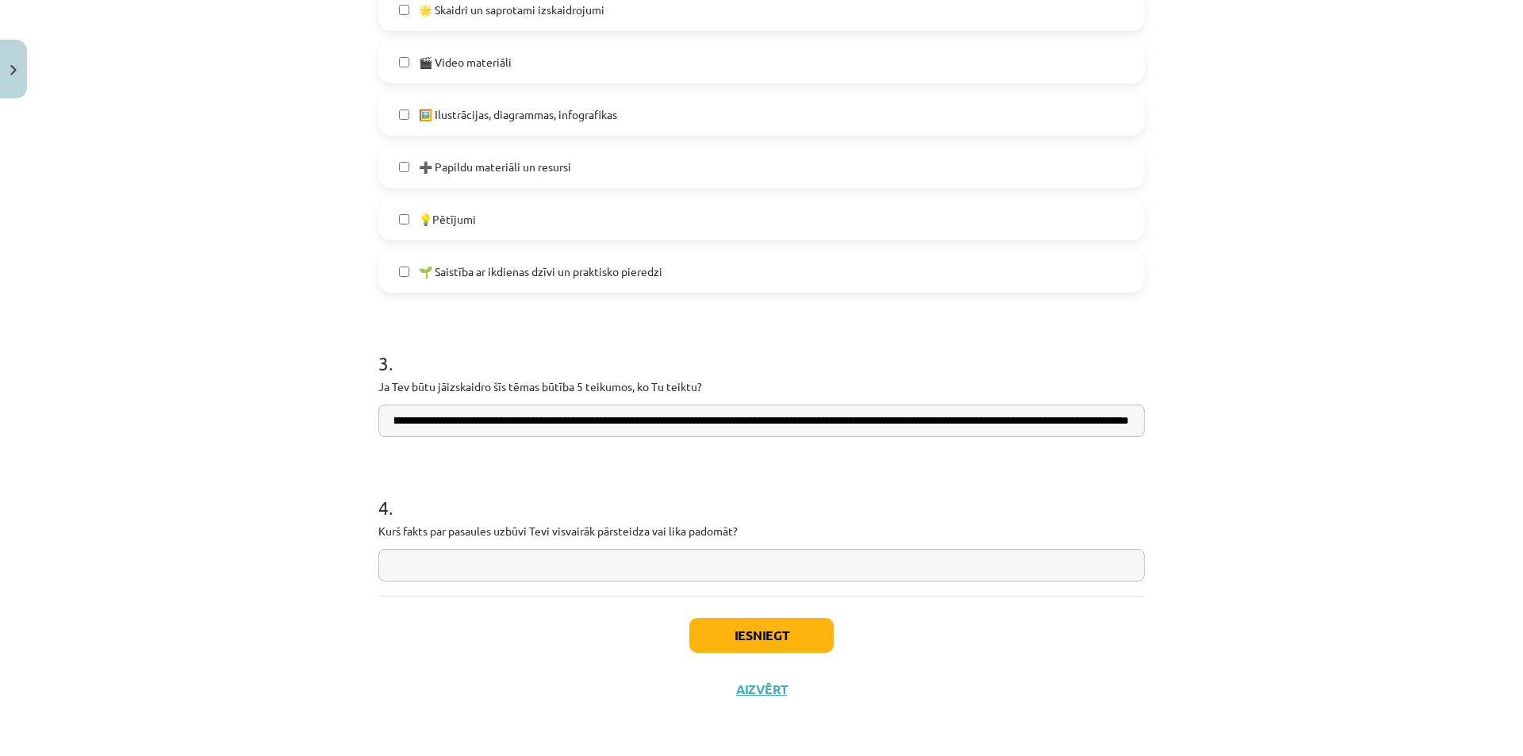
scroll to position [0, 588]
click at [974, 430] on input "**********" at bounding box center [761, 421] width 766 height 33
click at [973, 430] on input "**********" at bounding box center [761, 421] width 766 height 33
click at [421, 428] on input "**********" at bounding box center [761, 421] width 766 height 33
type input "**********"
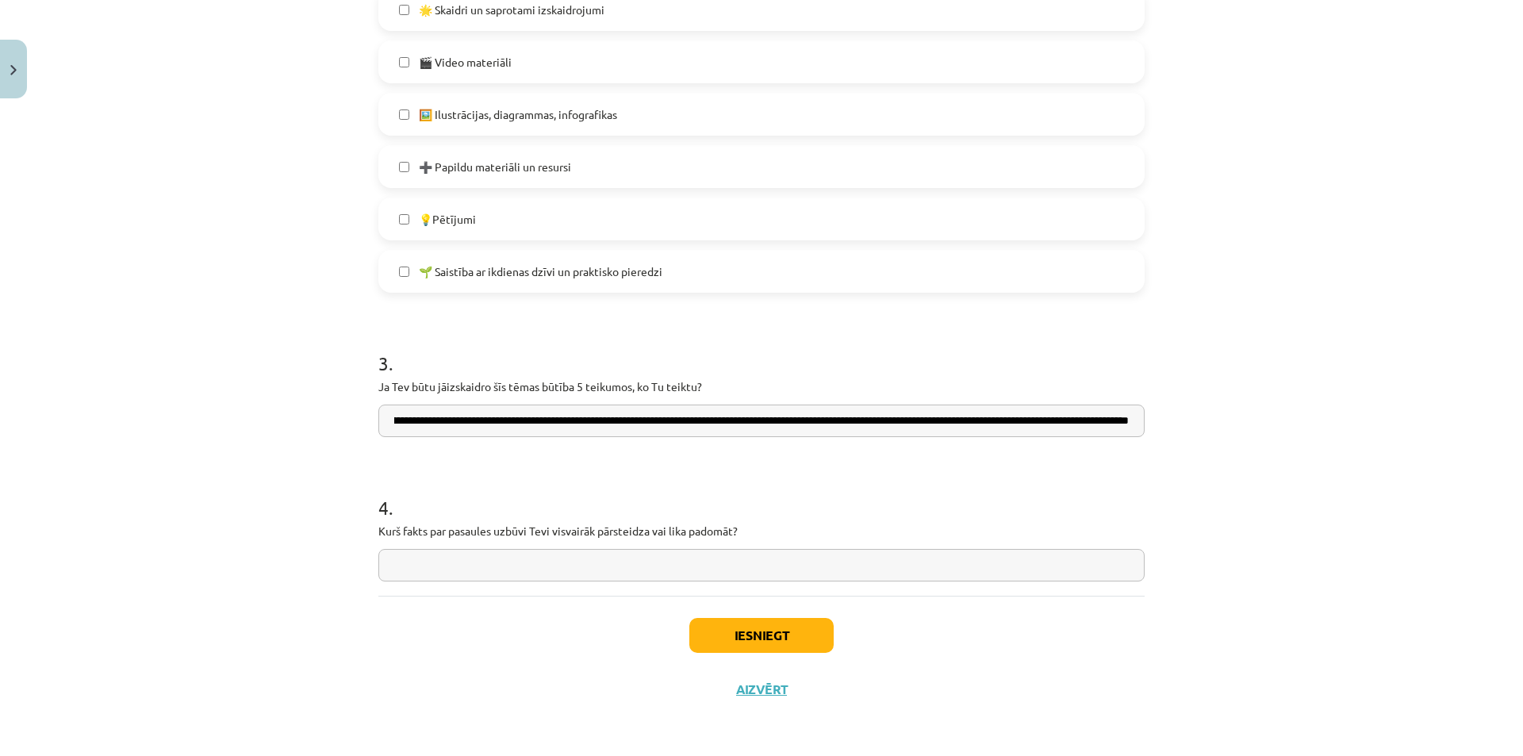
click at [448, 562] on input "text" at bounding box center [761, 565] width 766 height 33
drag, startPoint x: 371, startPoint y: 530, endPoint x: 807, endPoint y: 550, distance: 436.0
click at [423, 569] on input "text" at bounding box center [761, 565] width 766 height 33
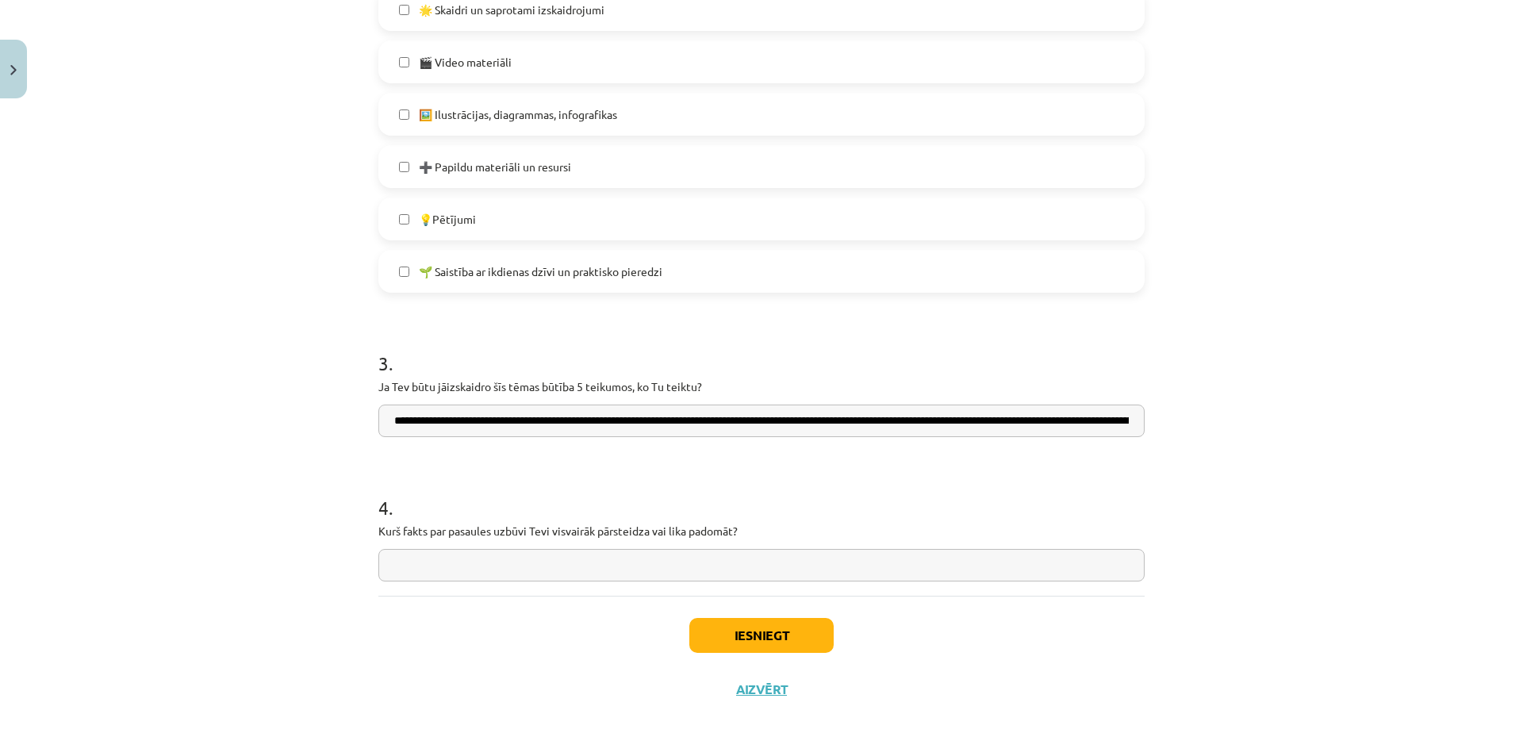
paste input "**********"
type input "**********"
click at [761, 634] on button "Iesniegt" at bounding box center [761, 635] width 144 height 35
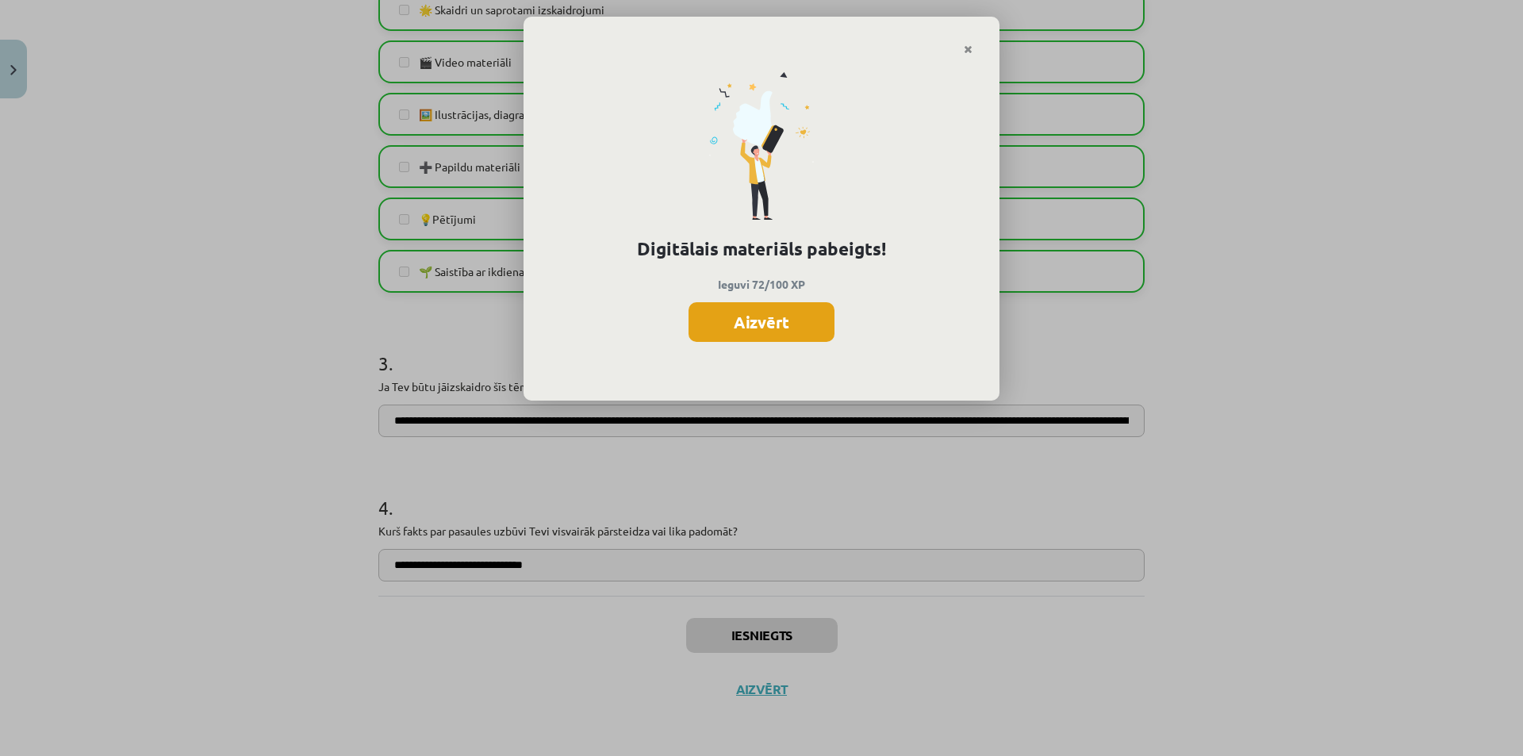
click at [769, 325] on button "Aizvērt" at bounding box center [762, 322] width 146 height 40
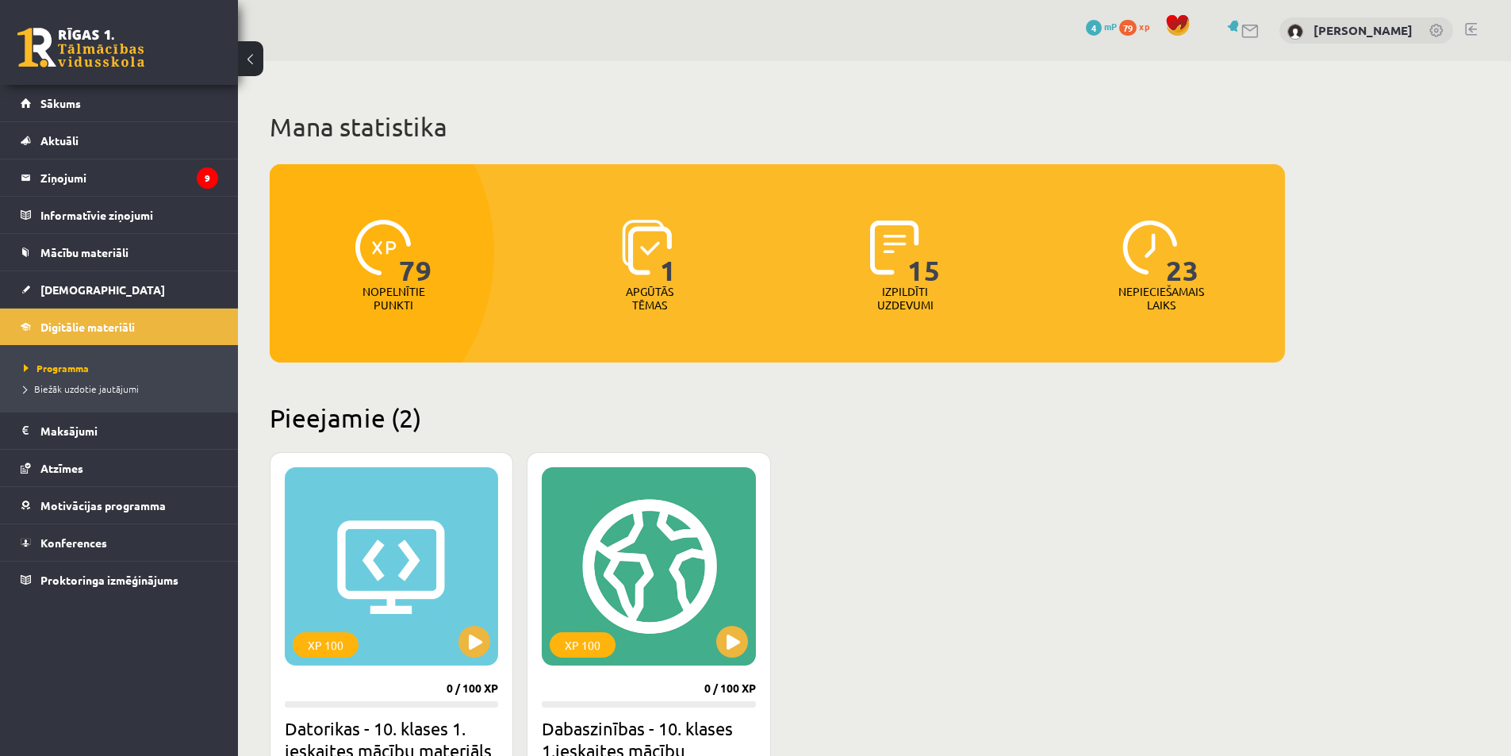
scroll to position [79, 0]
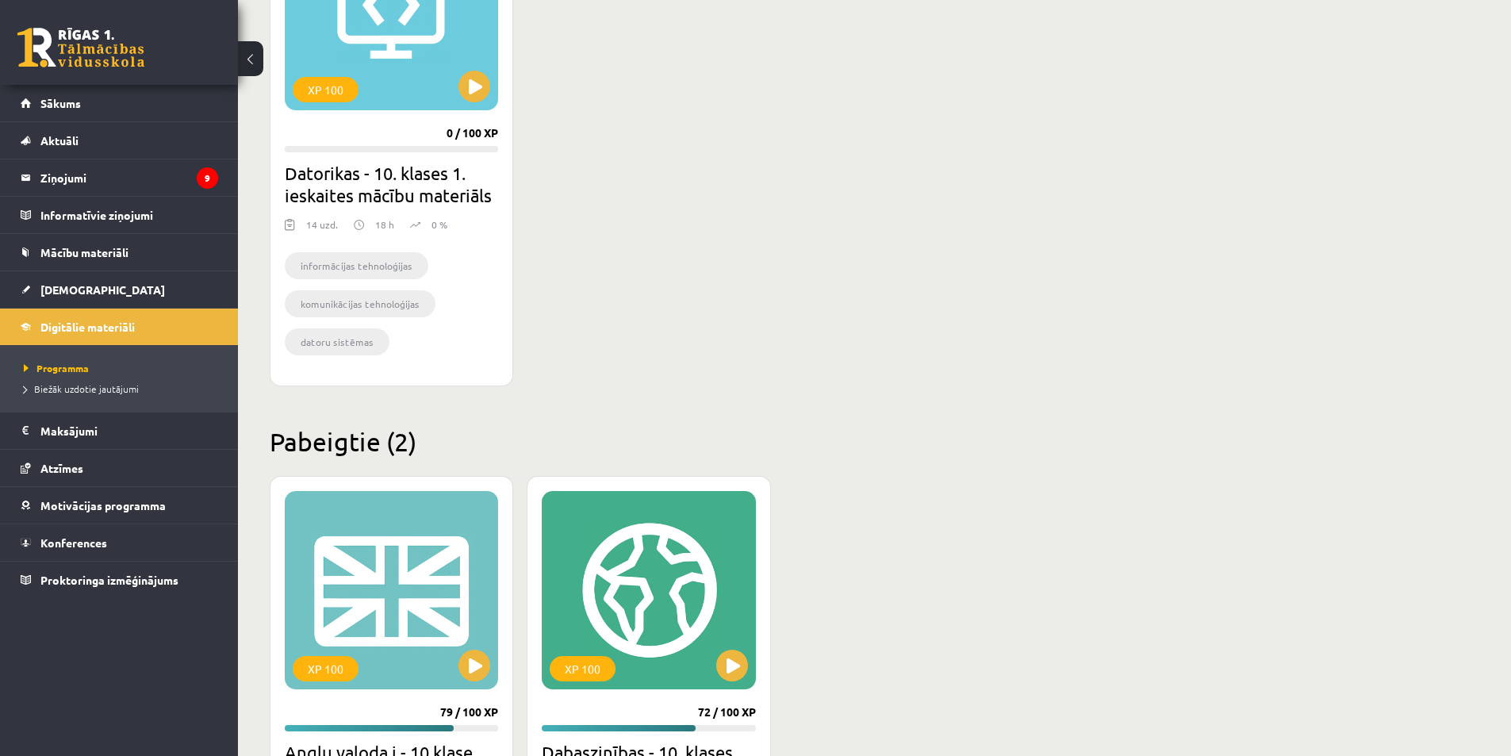
scroll to position [159, 0]
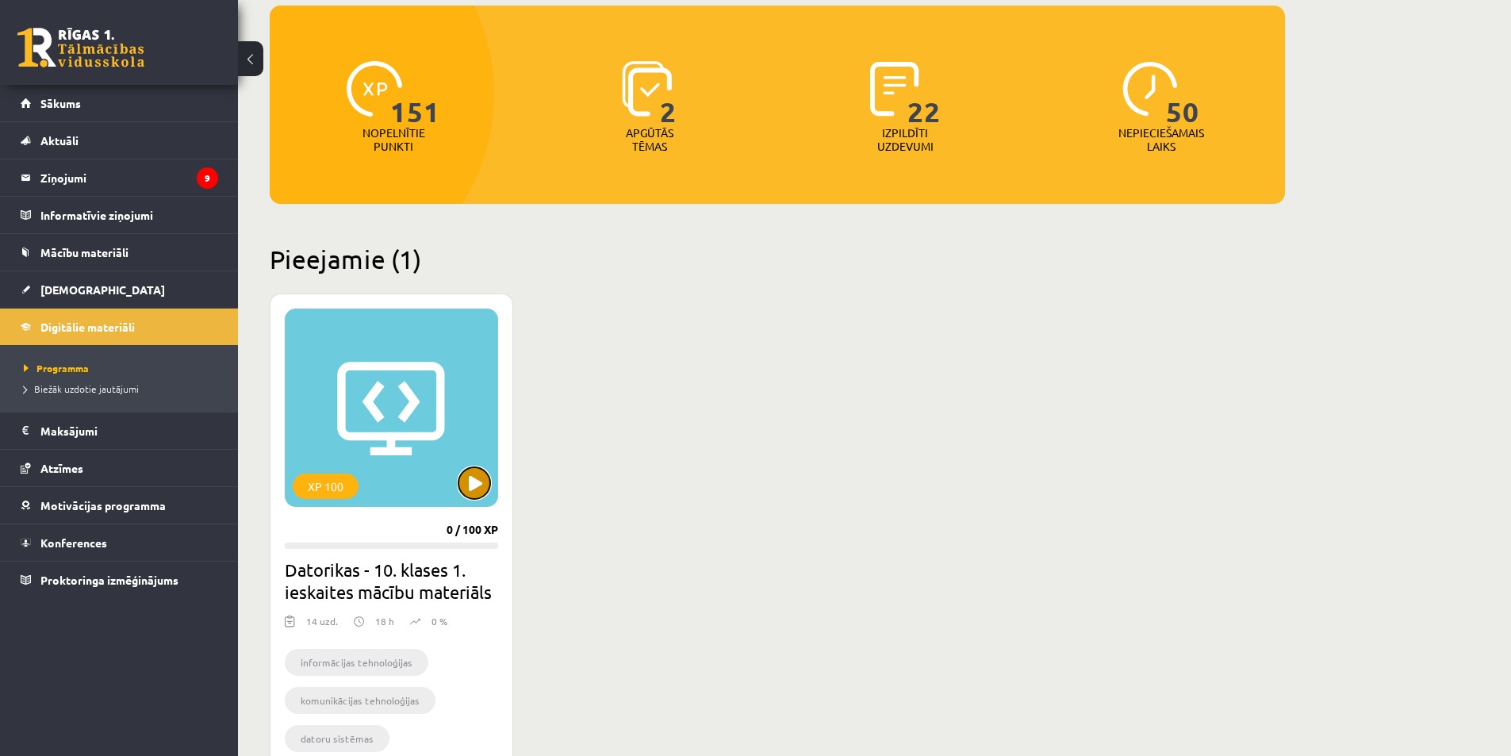
click at [468, 488] on button at bounding box center [475, 483] width 32 height 32
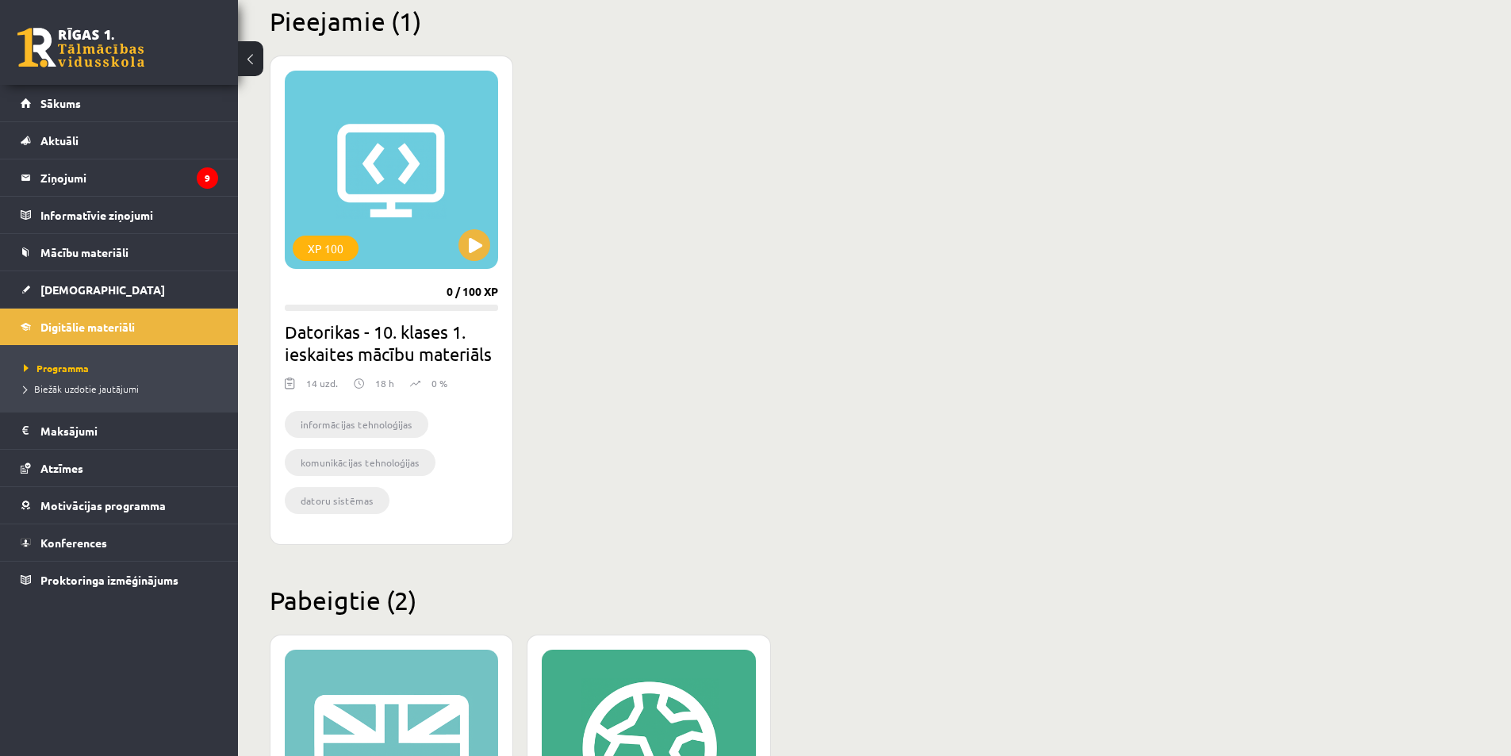
scroll to position [238, 0]
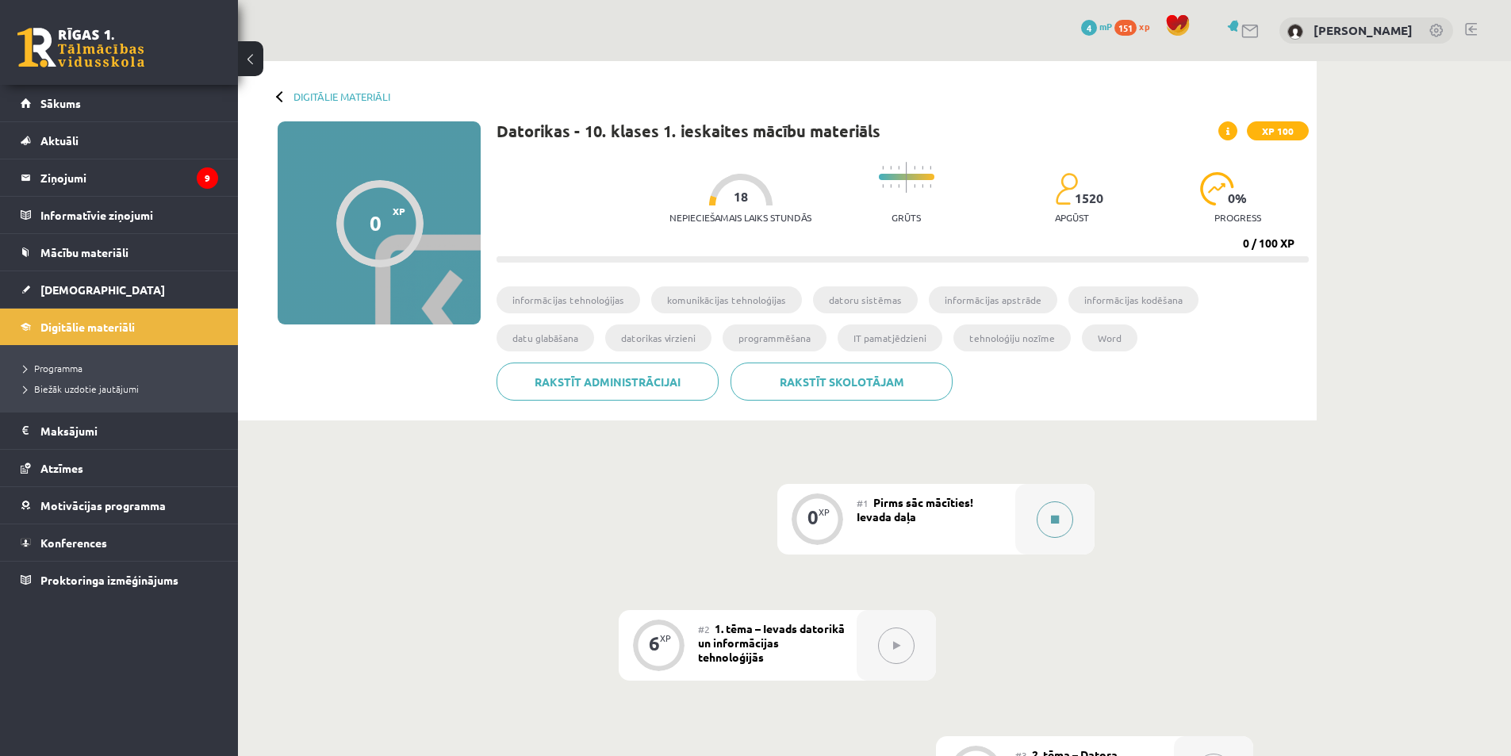
click at [1042, 518] on button at bounding box center [1055, 519] width 36 height 36
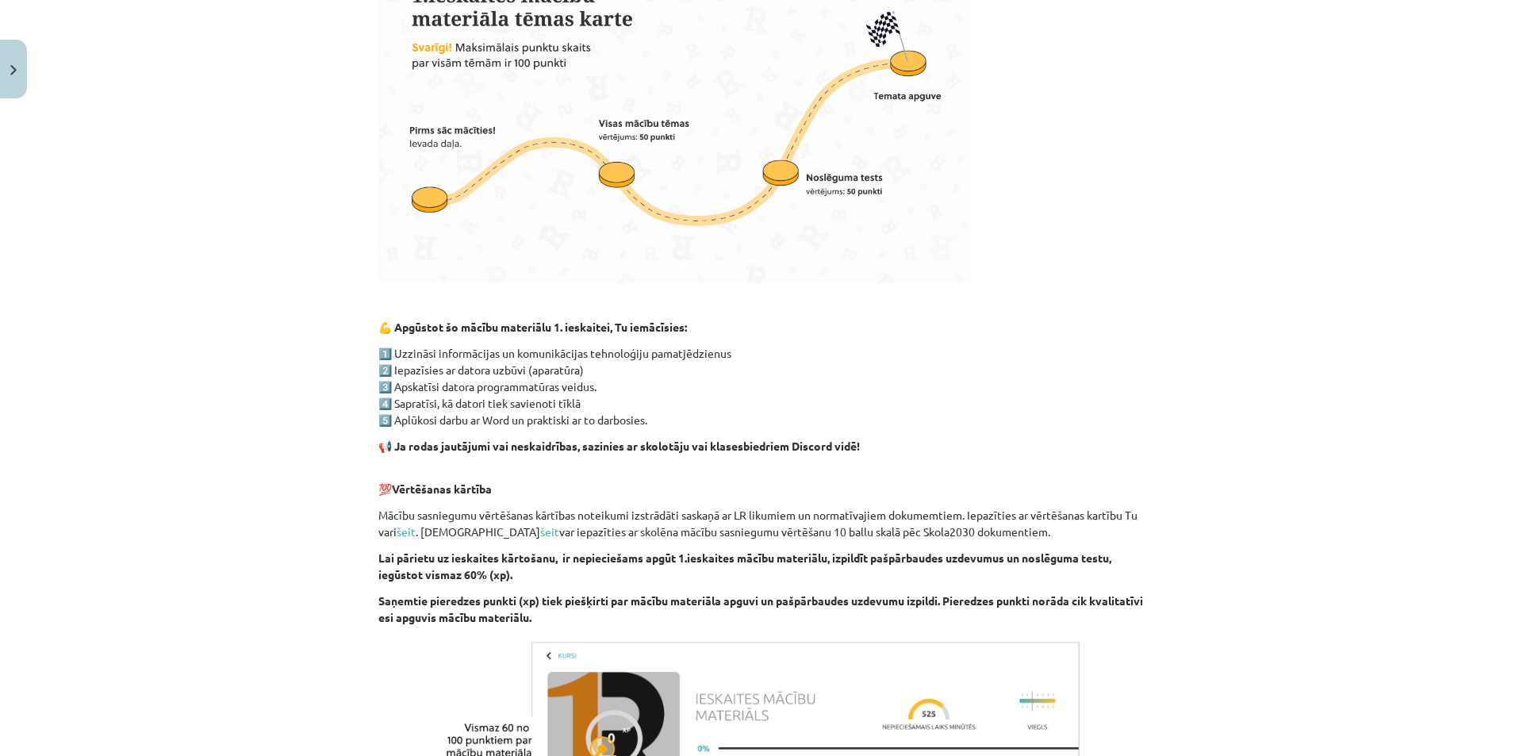
scroll to position [927, 0]
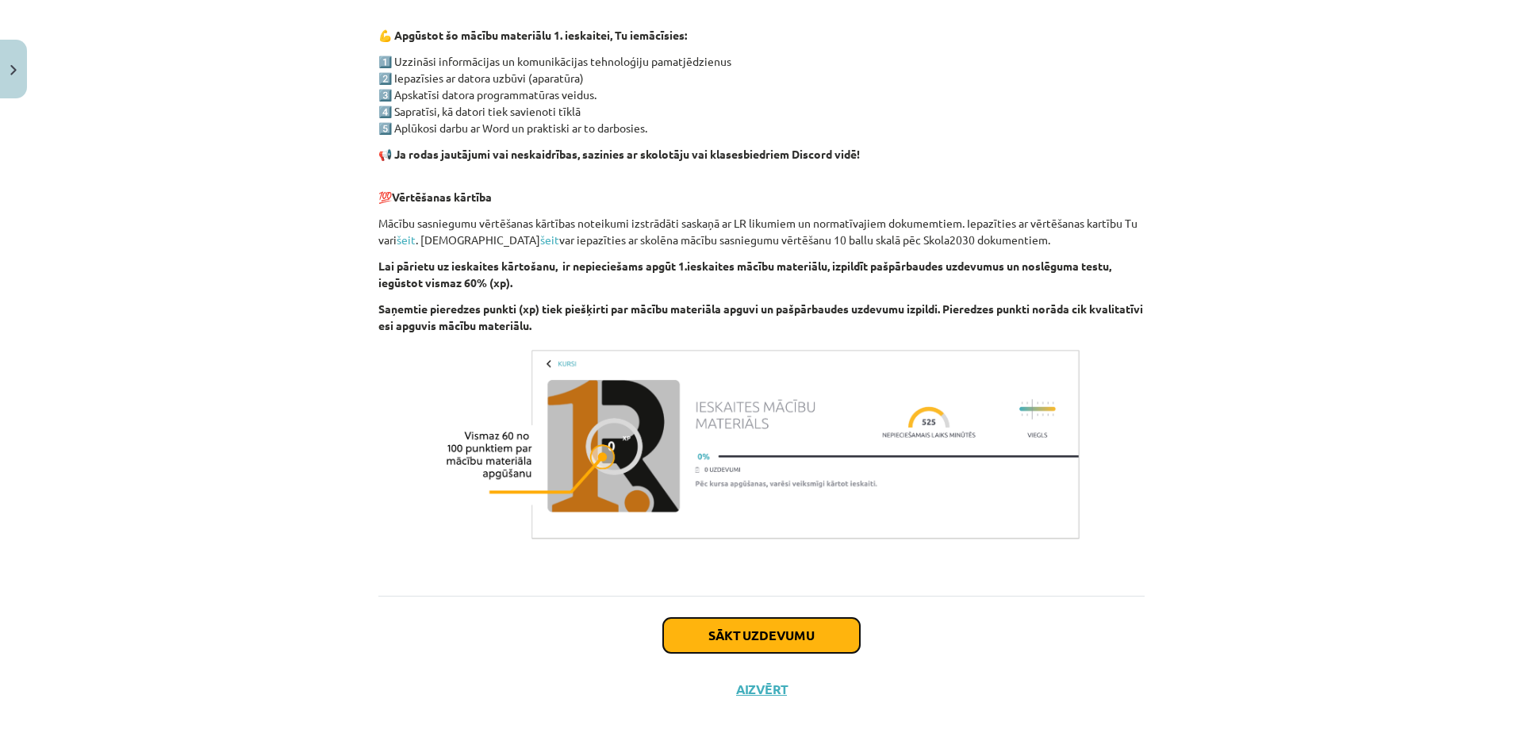
click at [830, 640] on button "Sākt uzdevumu" at bounding box center [761, 635] width 197 height 35
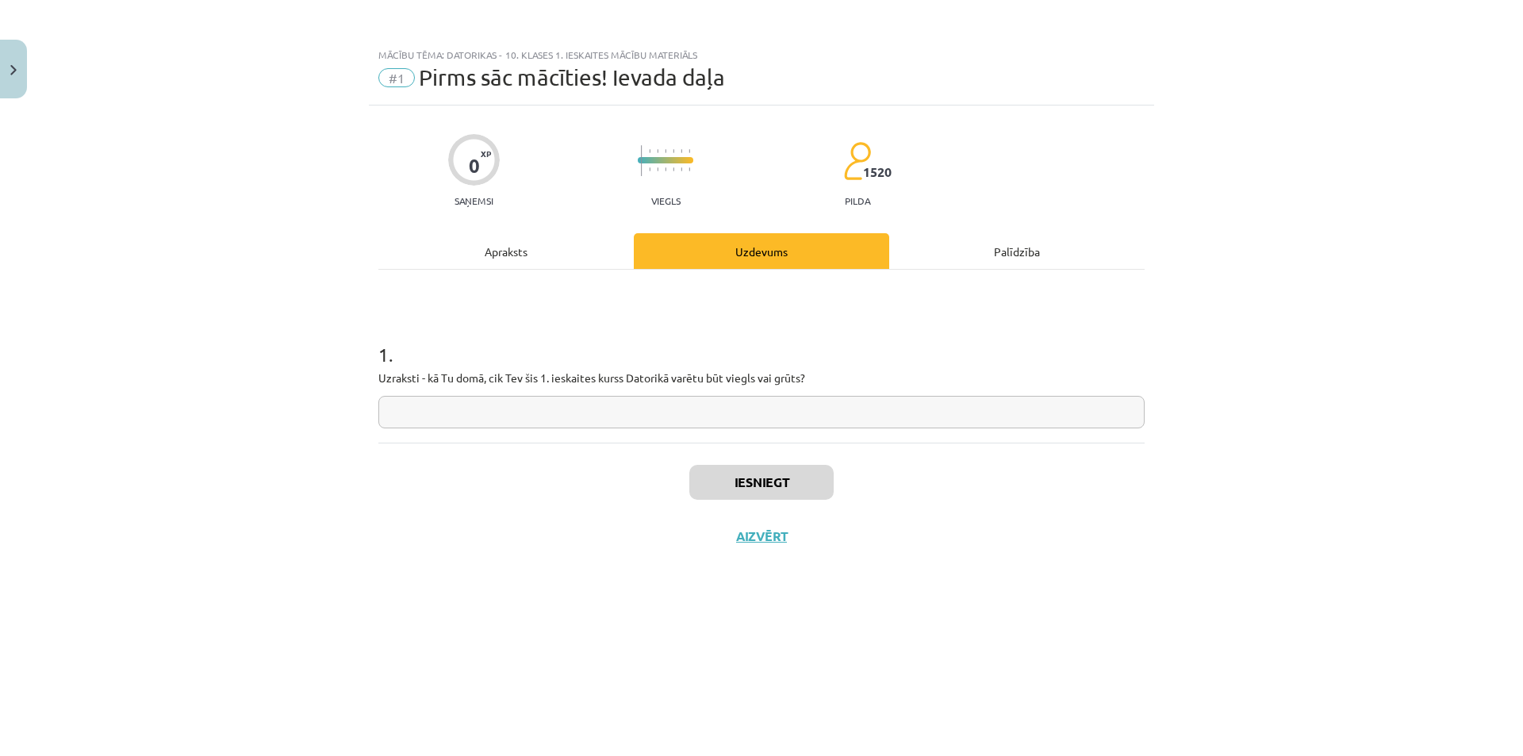
scroll to position [0, 0]
click at [466, 427] on input "text" at bounding box center [761, 412] width 766 height 33
type input "******"
type input "**********"
click at [762, 481] on button "Iesniegt" at bounding box center [761, 482] width 144 height 35
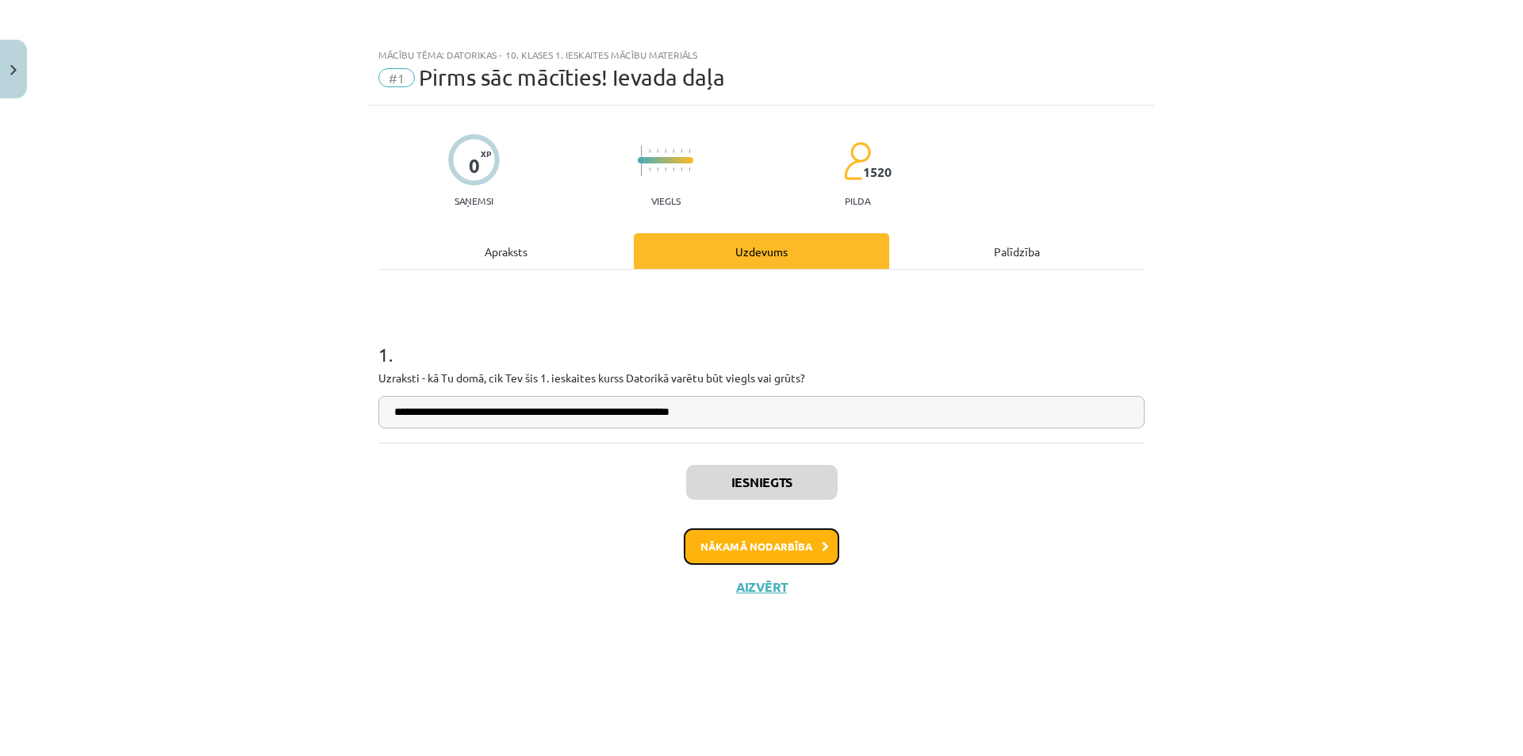
click at [829, 542] on button "Nākamā nodarbība" at bounding box center [762, 546] width 156 height 36
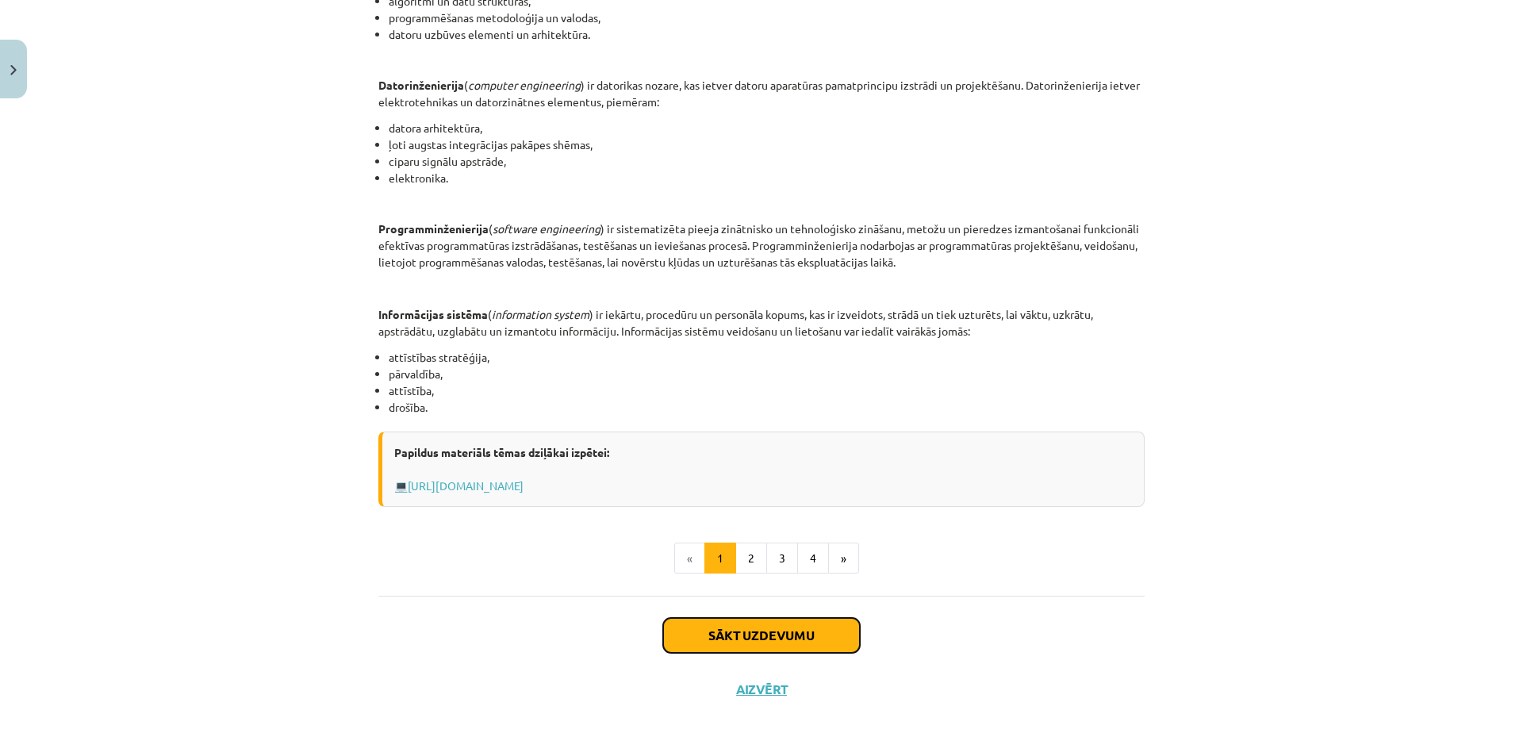
click at [800, 620] on button "Sākt uzdevumu" at bounding box center [761, 635] width 197 height 35
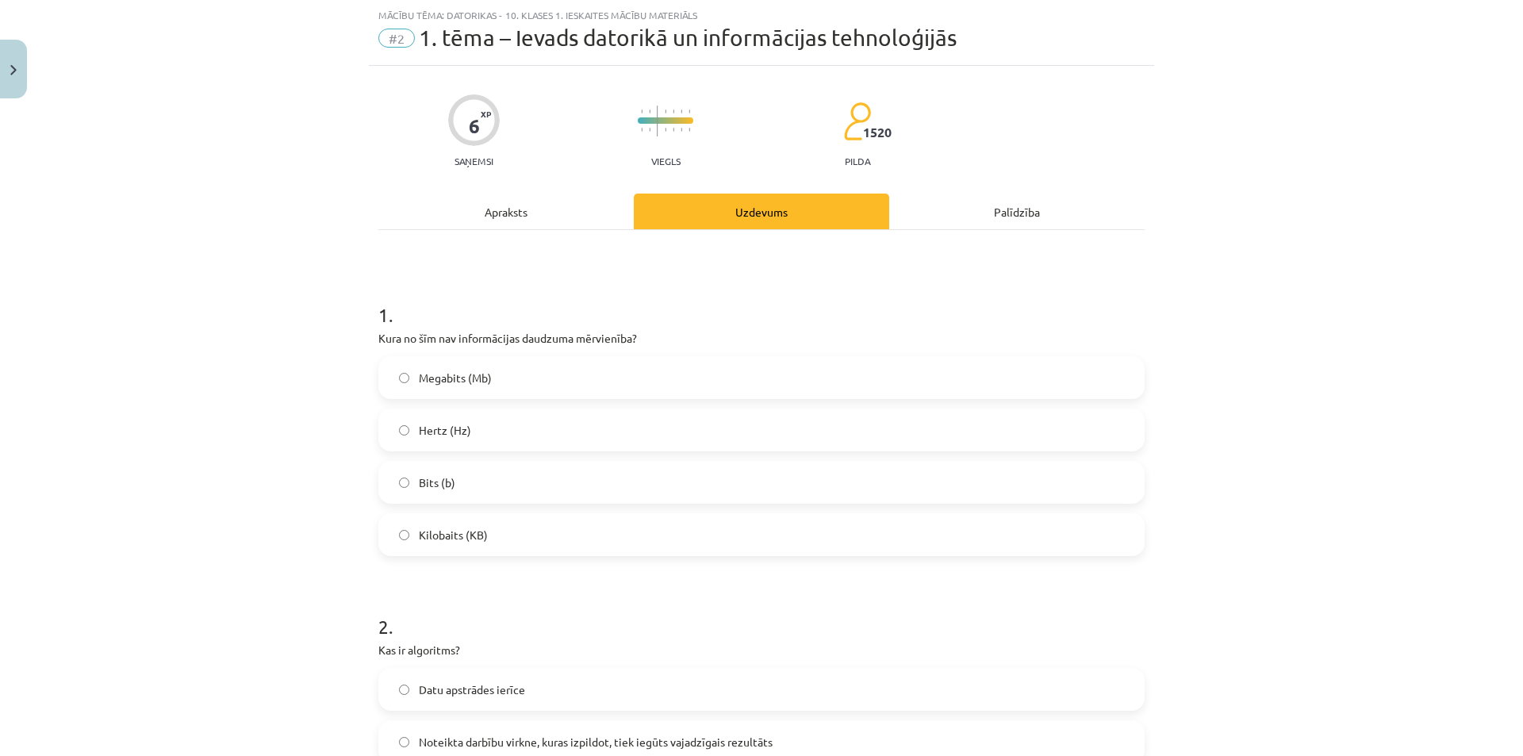
click at [396, 437] on label "Hertz (Hz)" at bounding box center [761, 430] width 763 height 40
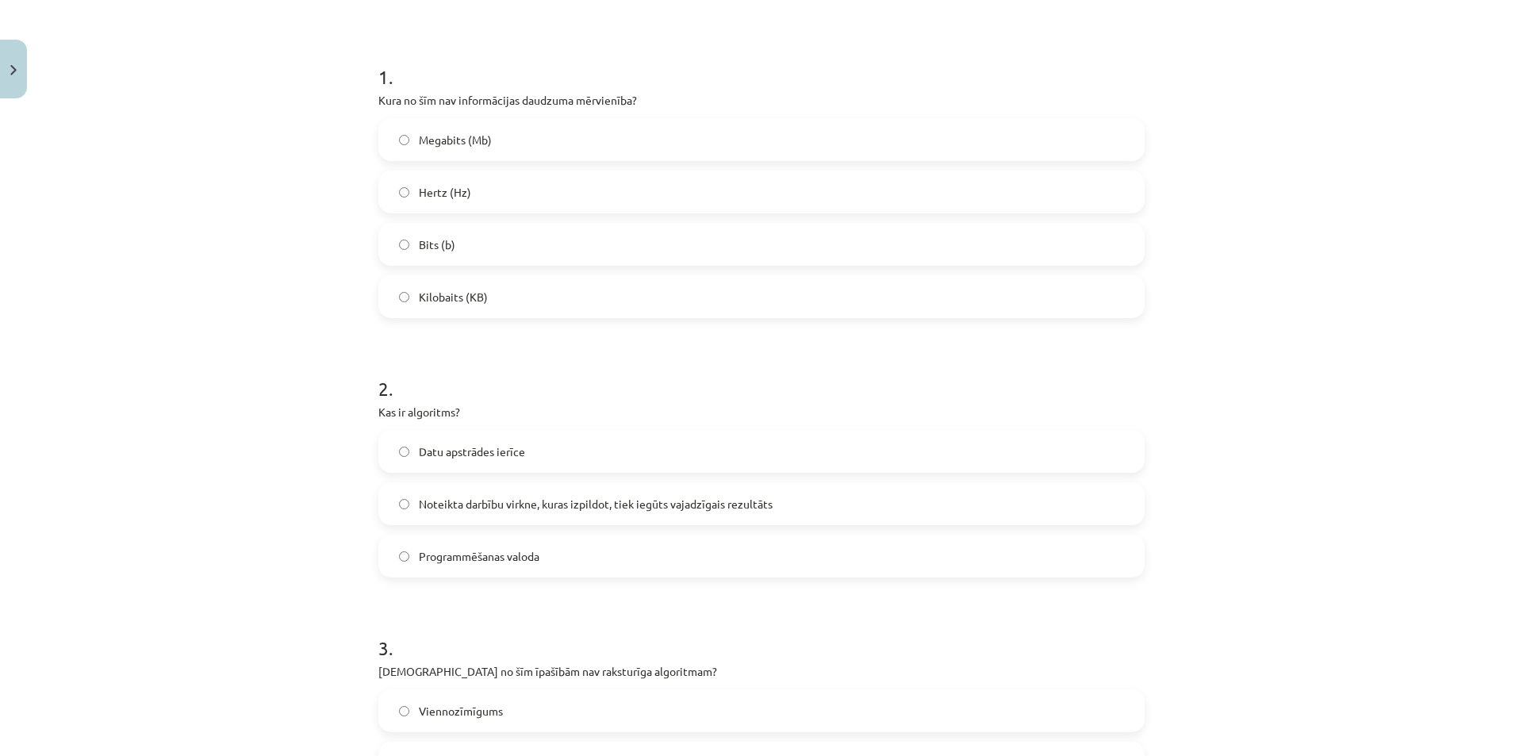
click at [391, 560] on label "Programmēšanas valoda" at bounding box center [761, 556] width 763 height 40
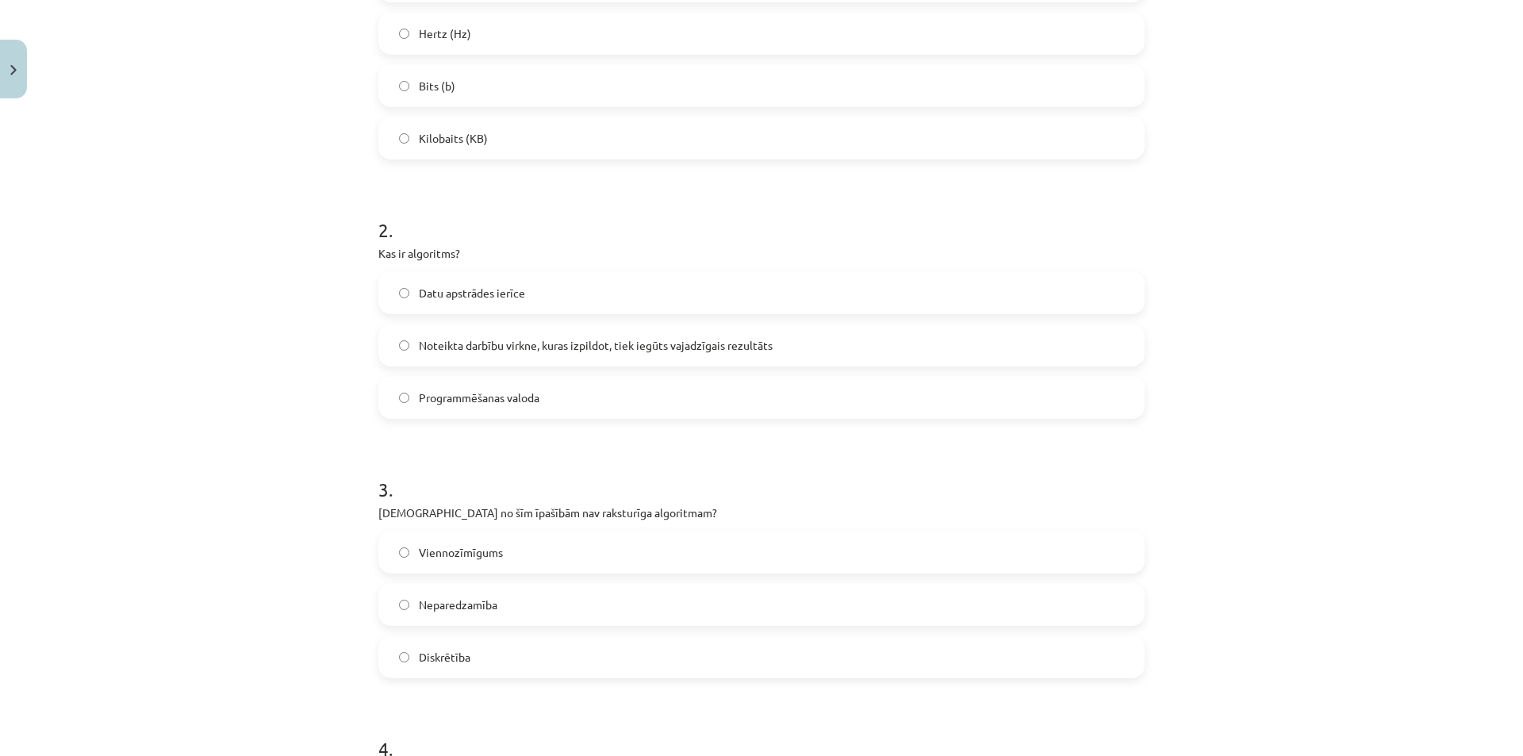
click at [397, 613] on label "Neparedzamība" at bounding box center [761, 605] width 763 height 40
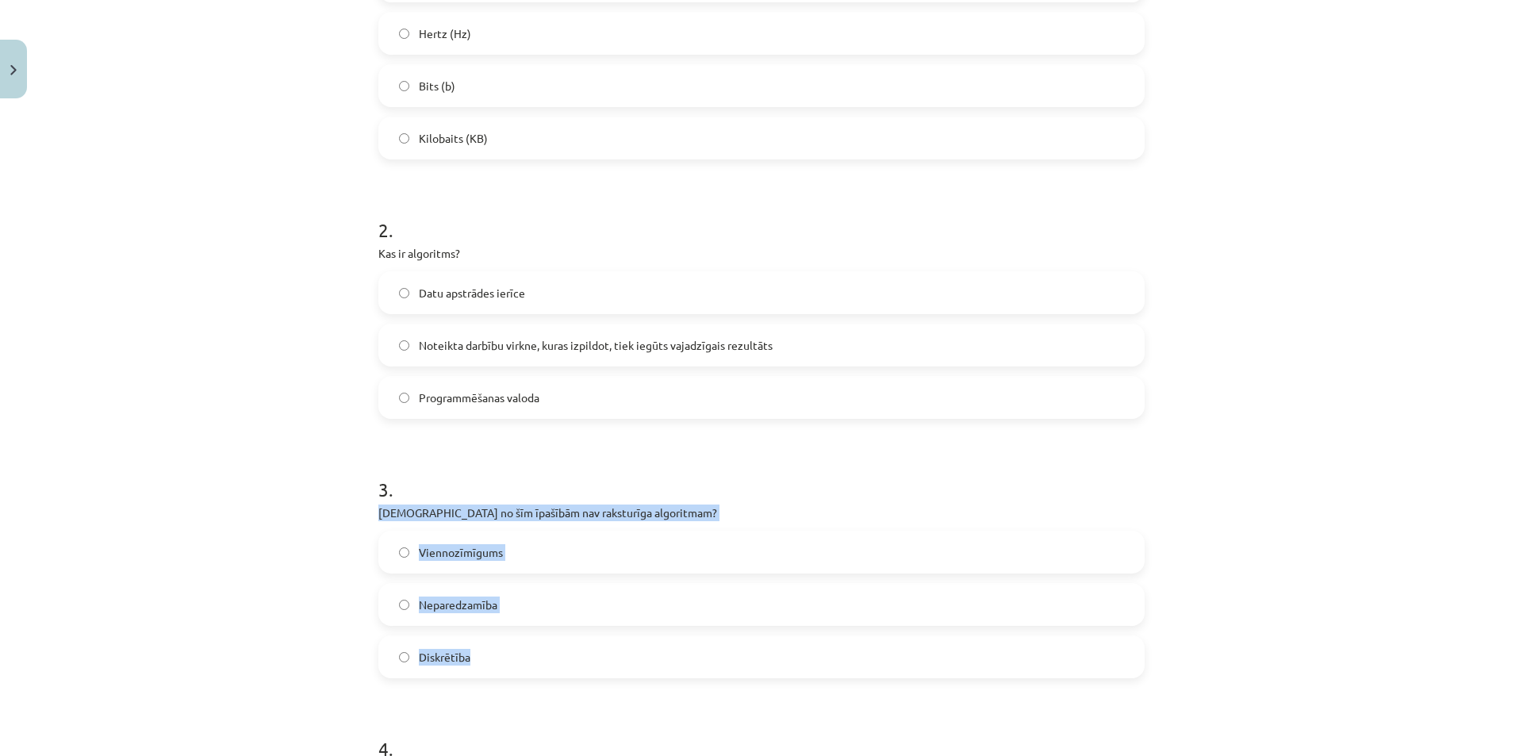
drag, startPoint x: 375, startPoint y: 508, endPoint x: 577, endPoint y: 646, distance: 244.3
click at [579, 654] on div "3 . Kura no šīm īpašībām nav raksturīga algoritmam? Viennozīmīgums Neparedzamīb…" at bounding box center [761, 565] width 766 height 228
copy div "Kura no šīm īpašībām nav raksturīga algoritmam? Viennozīmīgums Neparedzamība Di…"
click at [347, 615] on div "Mācību tēma: Datorikas - 10. klases 1. ieskaites mācību materiāls #2 1. tēma – …" at bounding box center [761, 378] width 1523 height 756
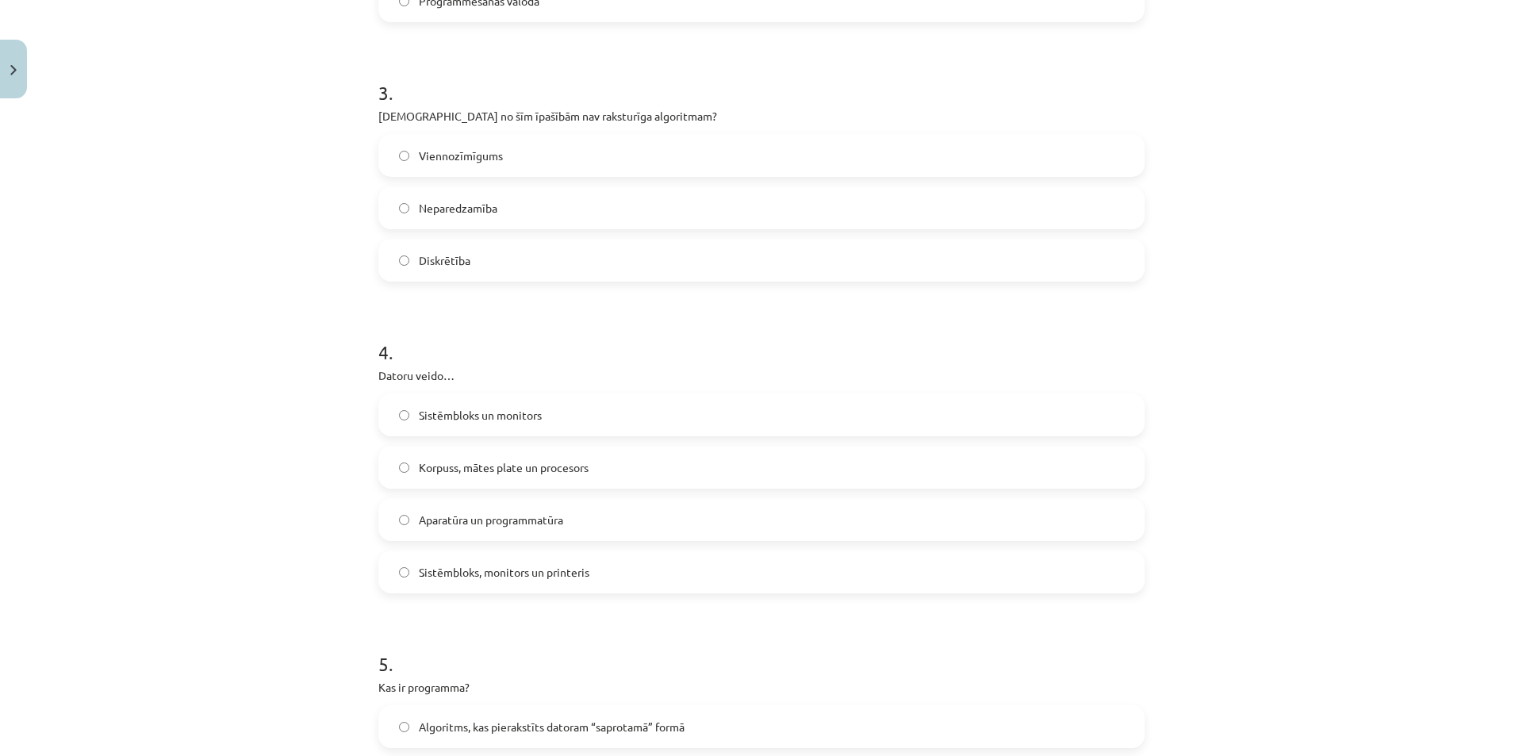
scroll to position [1071, 0]
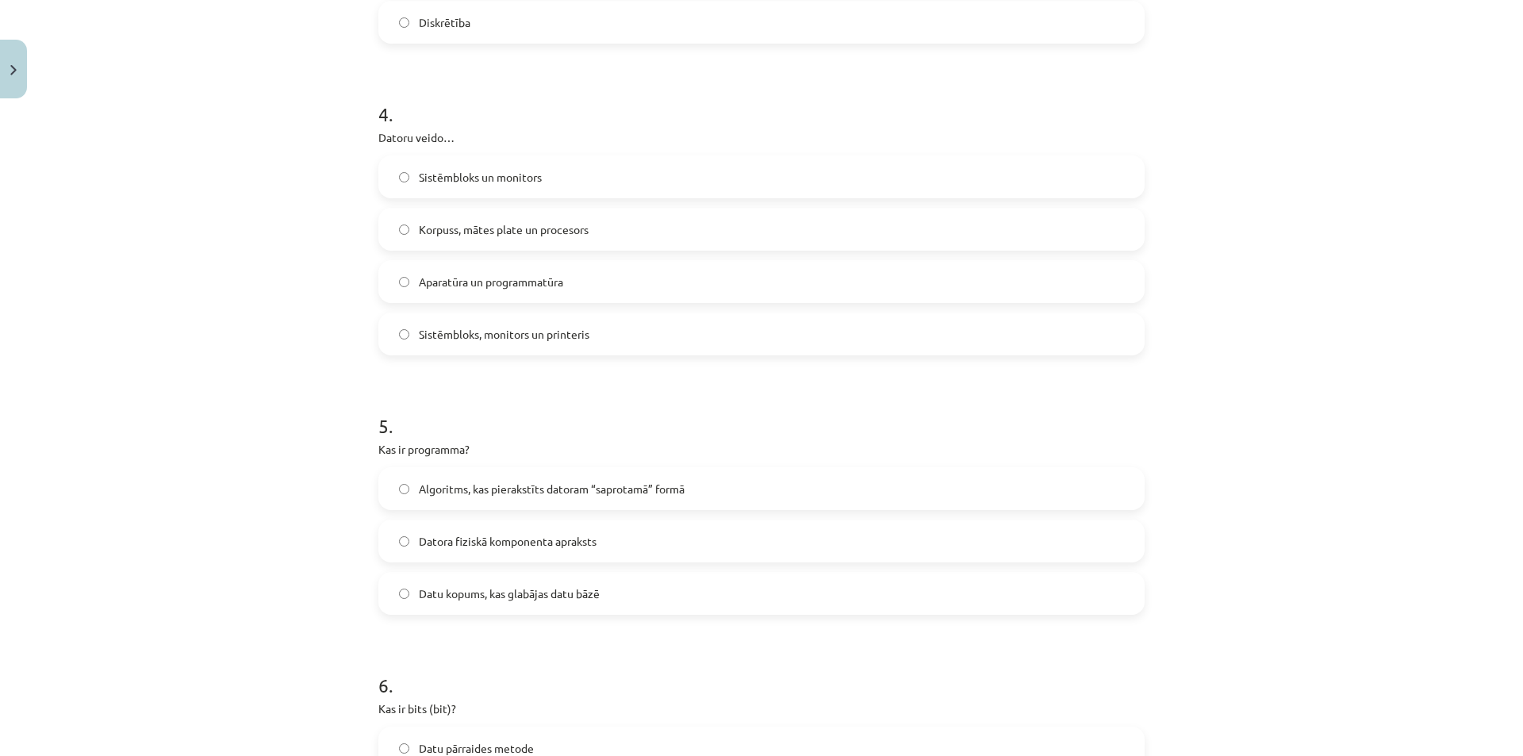
click at [407, 489] on label "Algoritms, kas pierakstīts datoram “saprotamā” formā" at bounding box center [761, 489] width 763 height 40
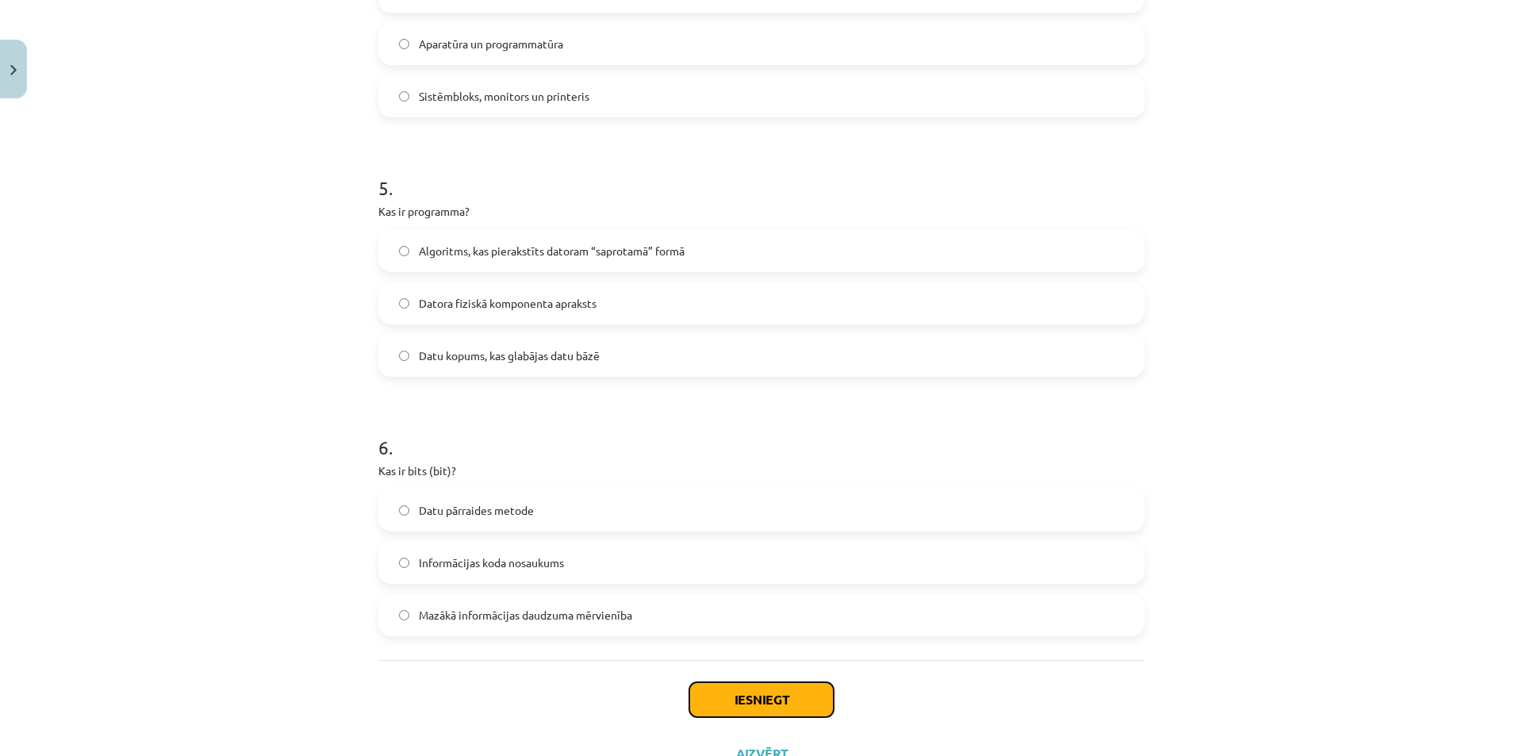
click at [715, 687] on button "Iesniegt" at bounding box center [761, 699] width 144 height 35
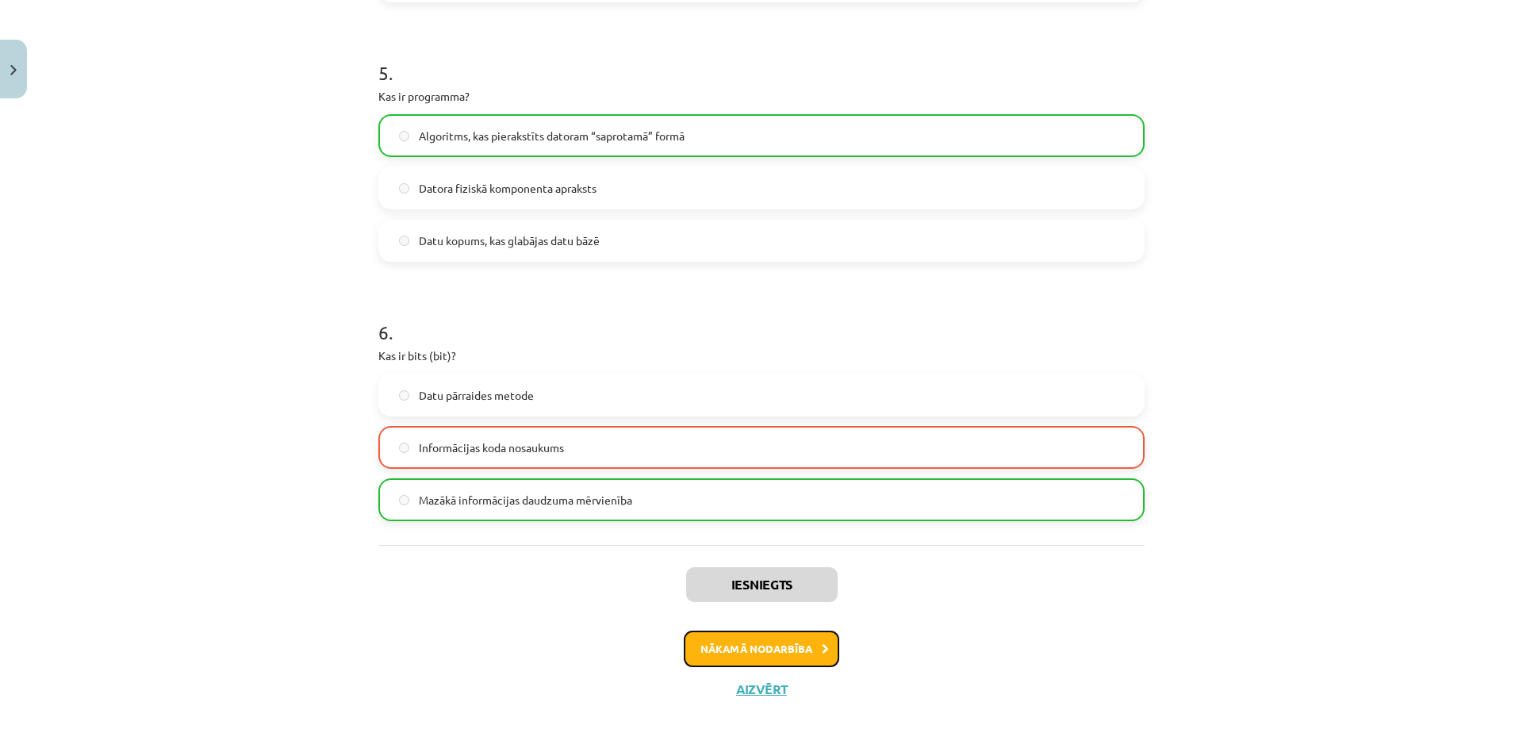
click at [769, 644] on button "Nākamā nodarbība" at bounding box center [762, 649] width 156 height 36
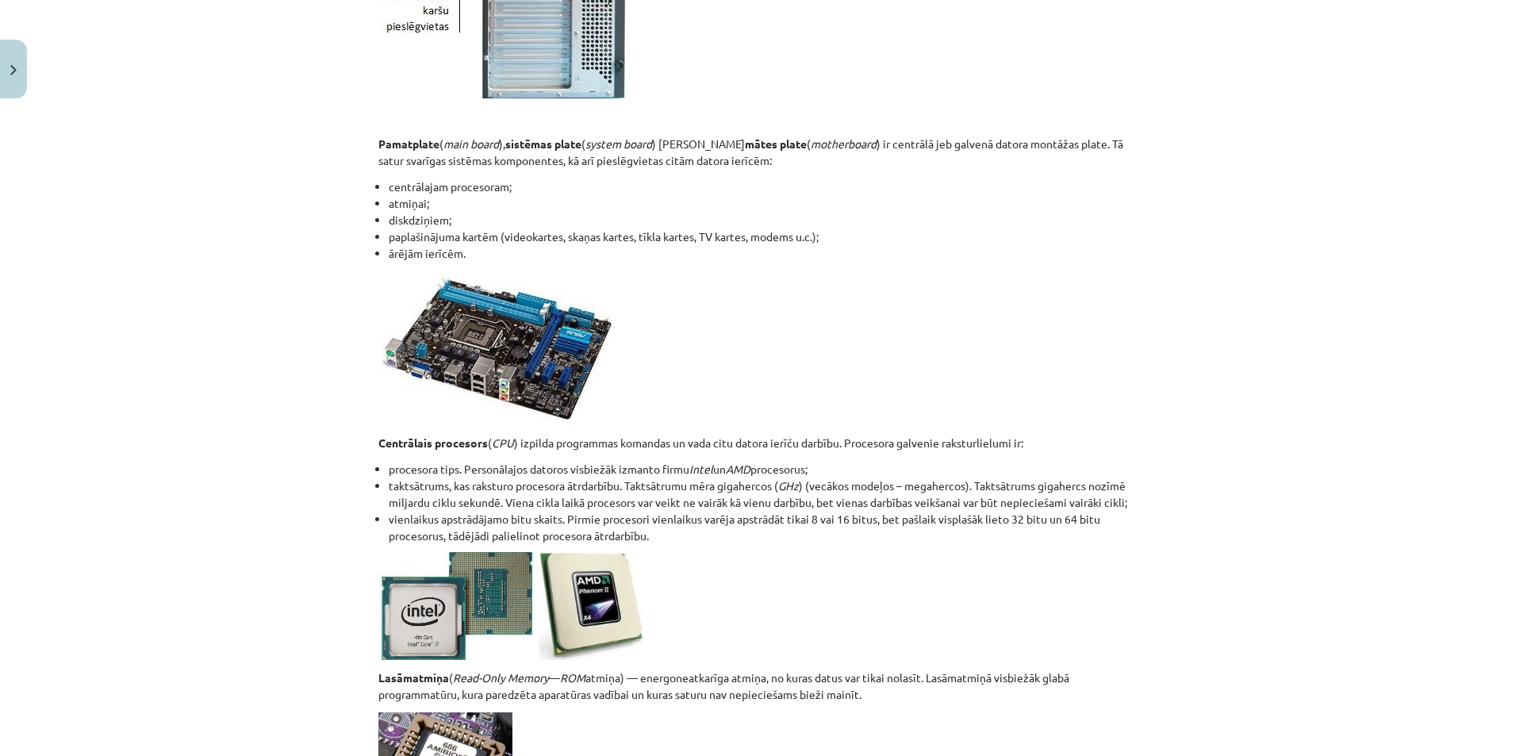
scroll to position [2023, 0]
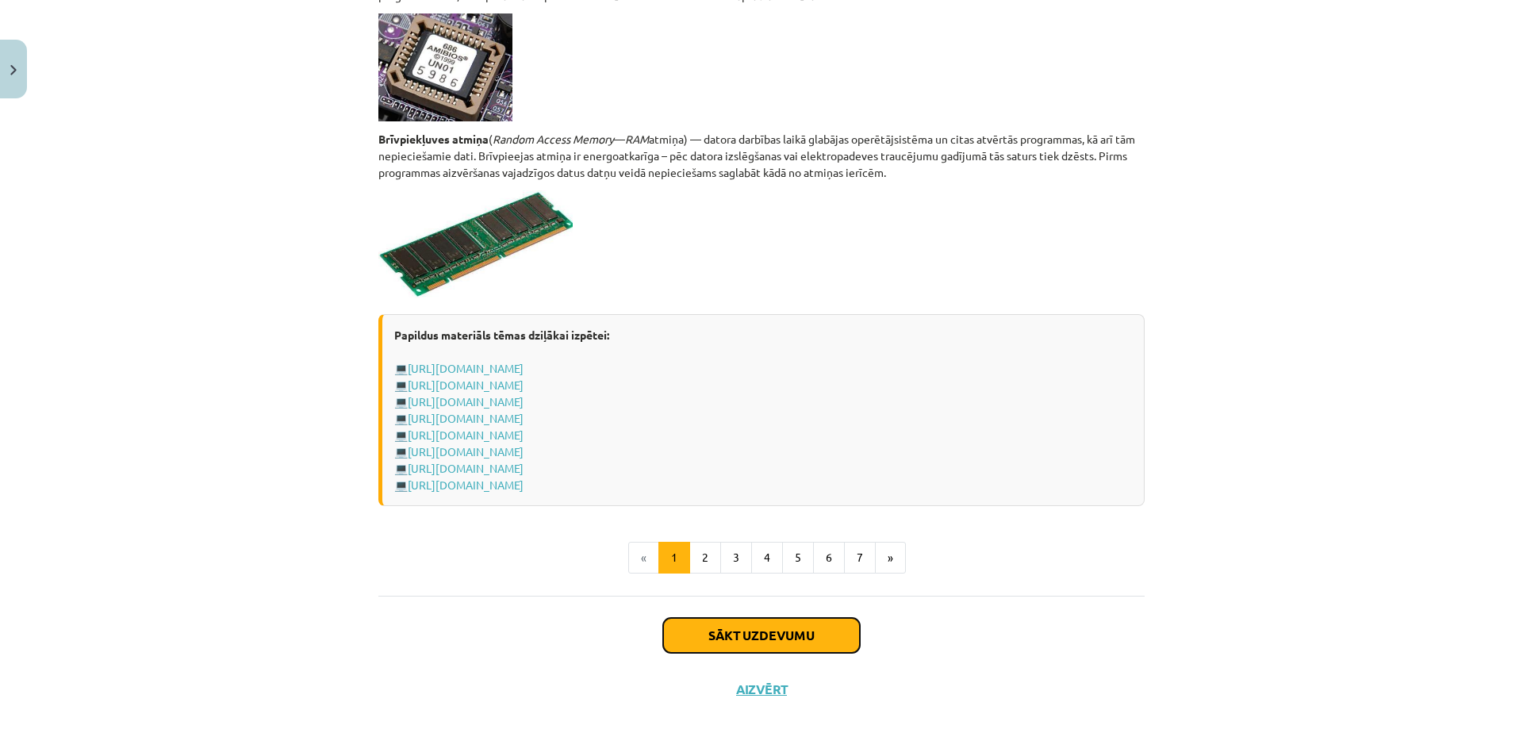
click at [749, 630] on button "Sākt uzdevumu" at bounding box center [761, 635] width 197 height 35
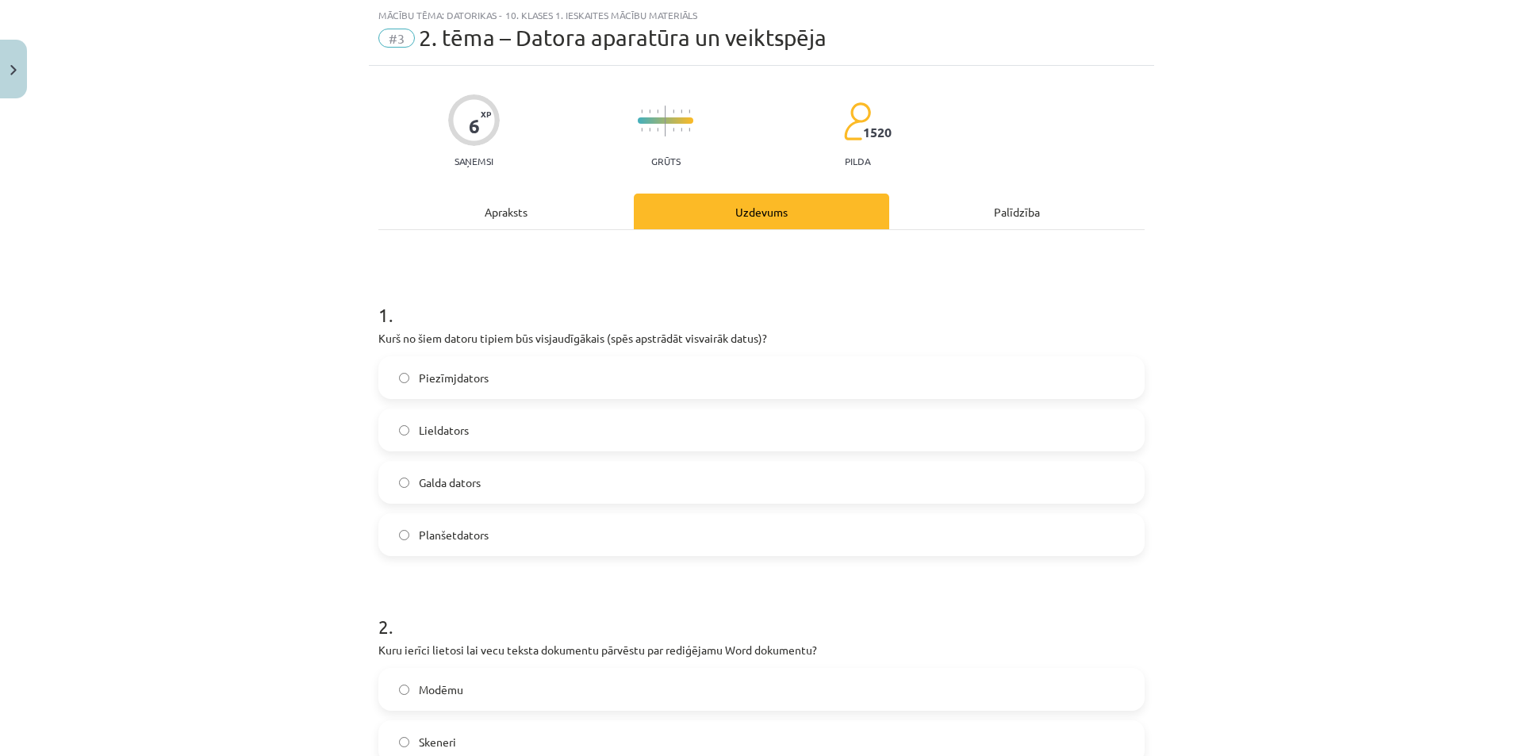
scroll to position [278, 0]
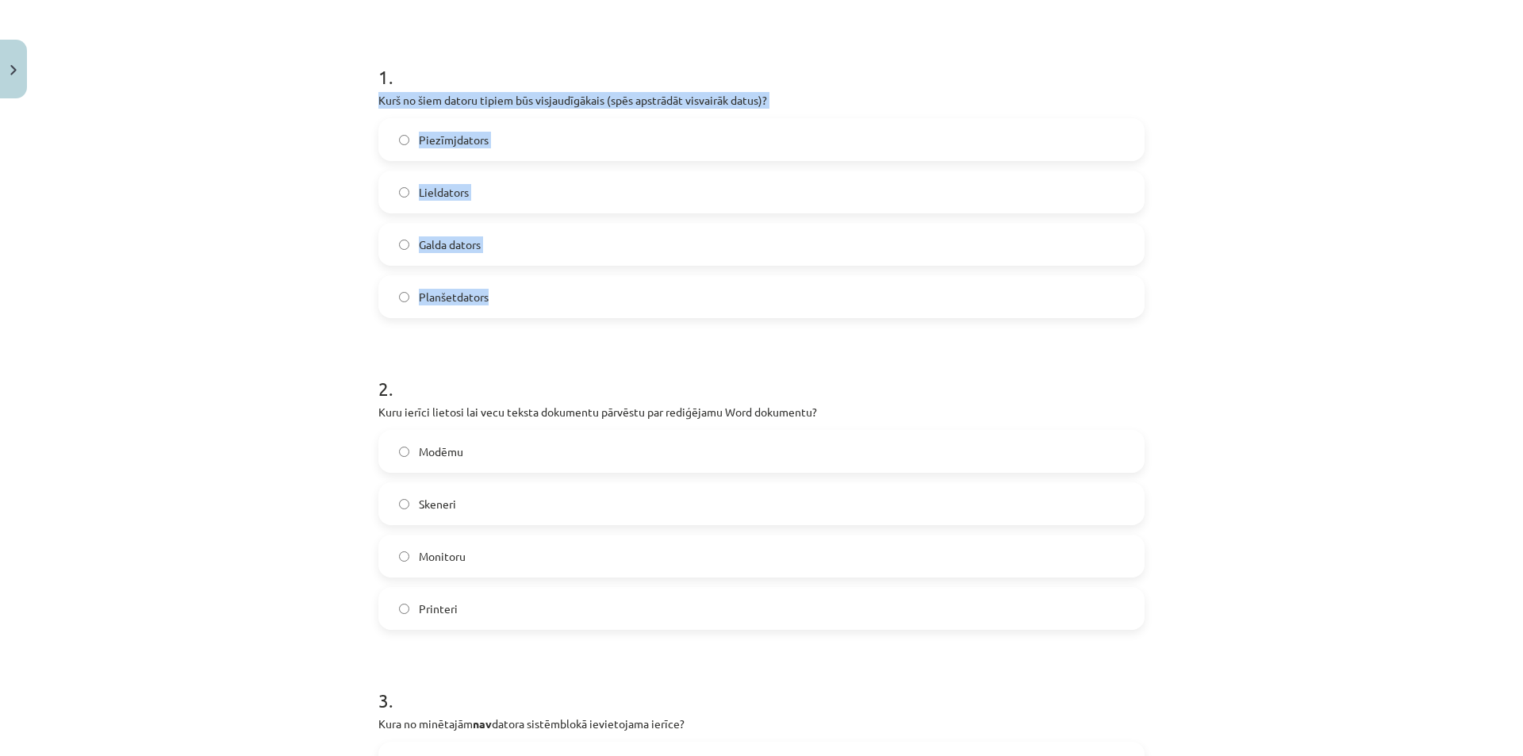
drag, startPoint x: 371, startPoint y: 95, endPoint x: 631, endPoint y: 294, distance: 327.1
copy div "Kurš no šiem datoru tipiem būs visjaudīgākais (spēs apstrādāt visvairāk datus)?…"
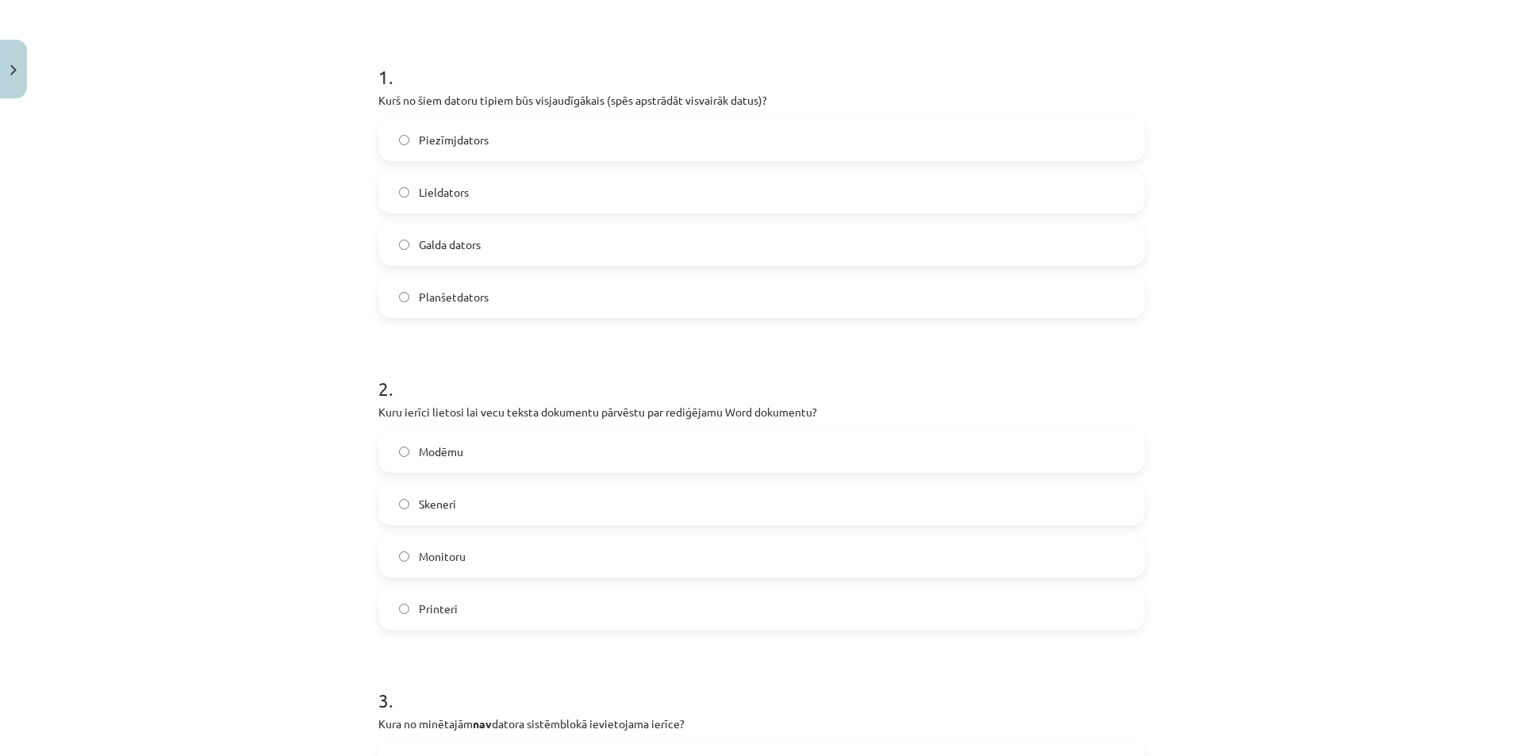
click at [246, 456] on div "Mācību tēma: Datorikas - 10. klases 1. ieskaites mācību materiāls #3 2. tēma – …" at bounding box center [761, 378] width 1523 height 756
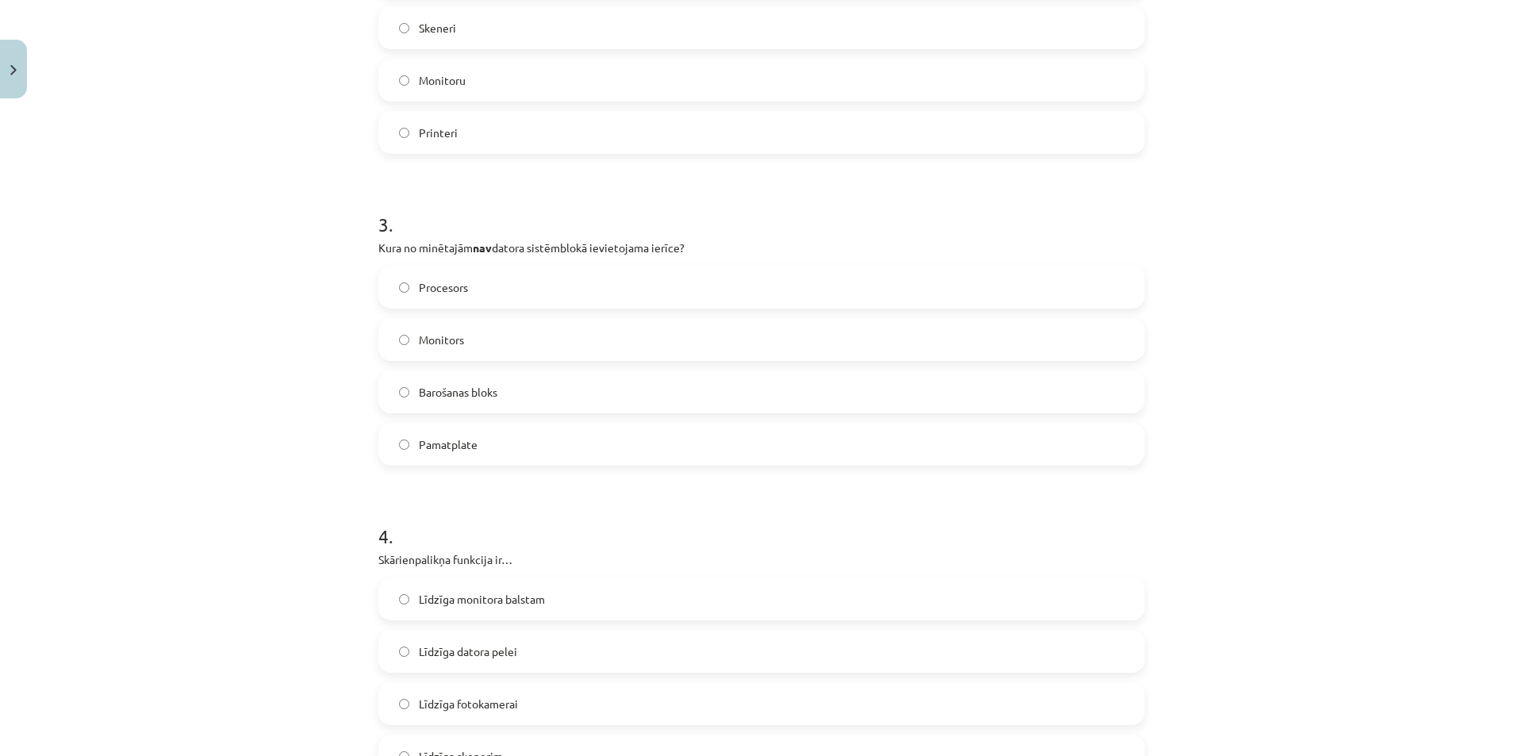
scroll to position [833, 0]
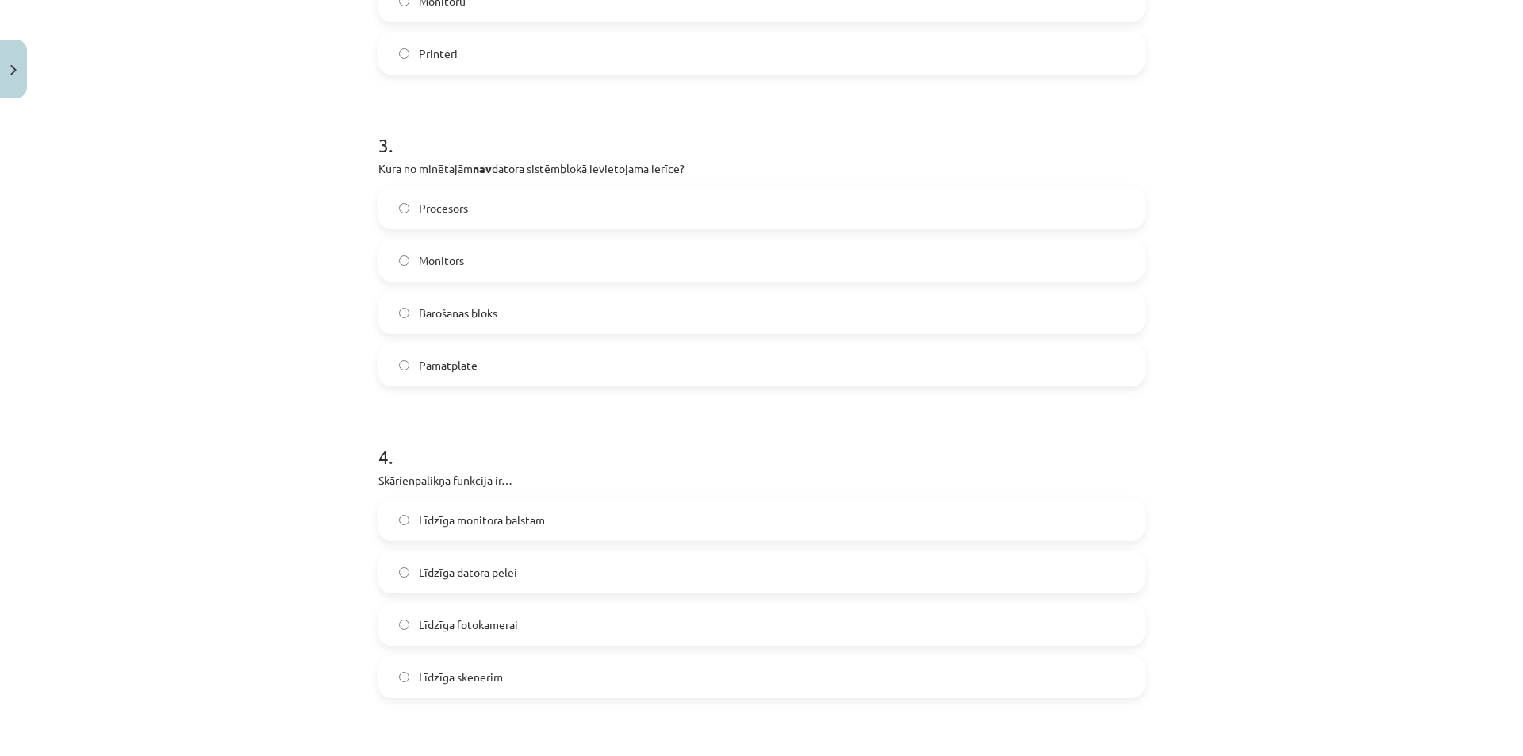
click at [405, 577] on label "Līdzīga datora pelei" at bounding box center [761, 572] width 763 height 40
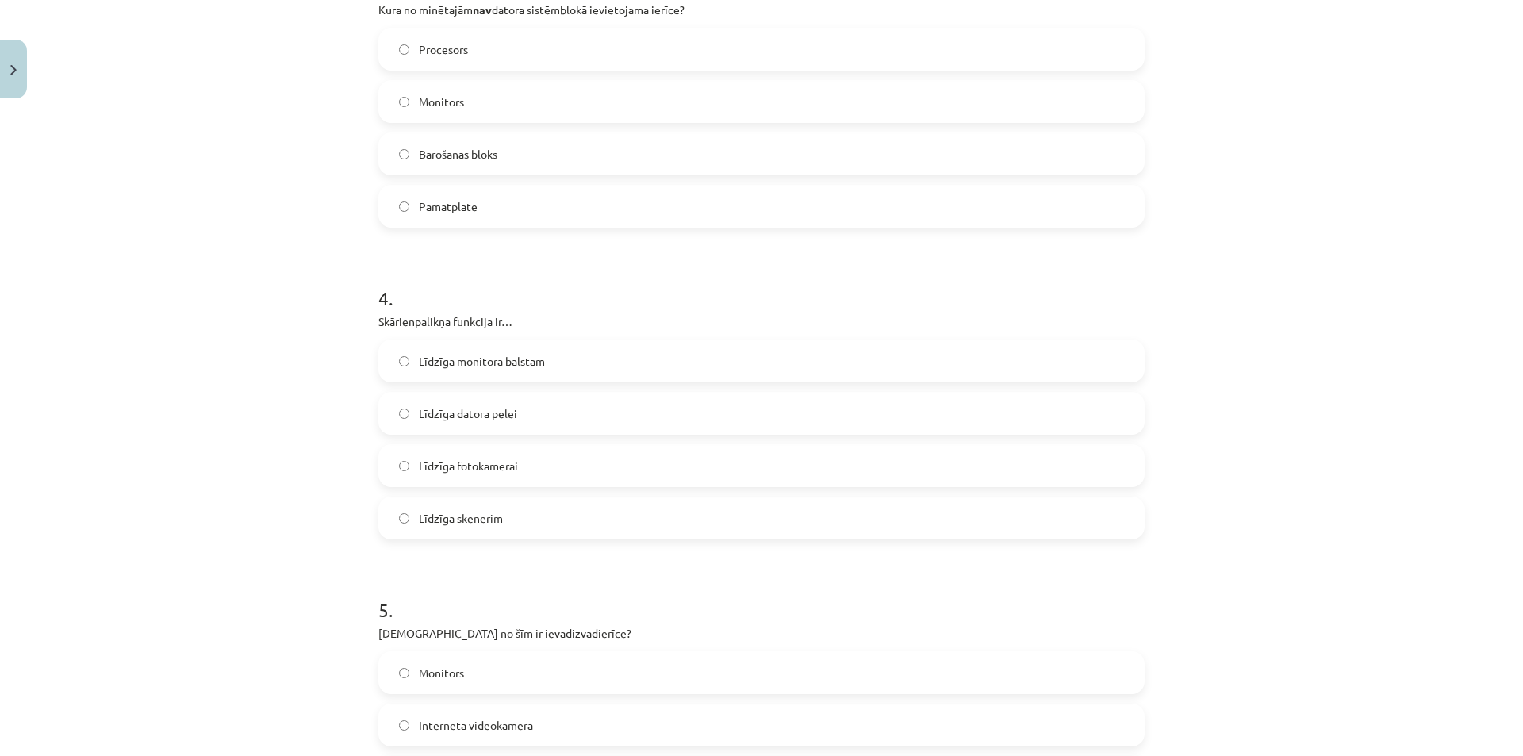
scroll to position [1150, 0]
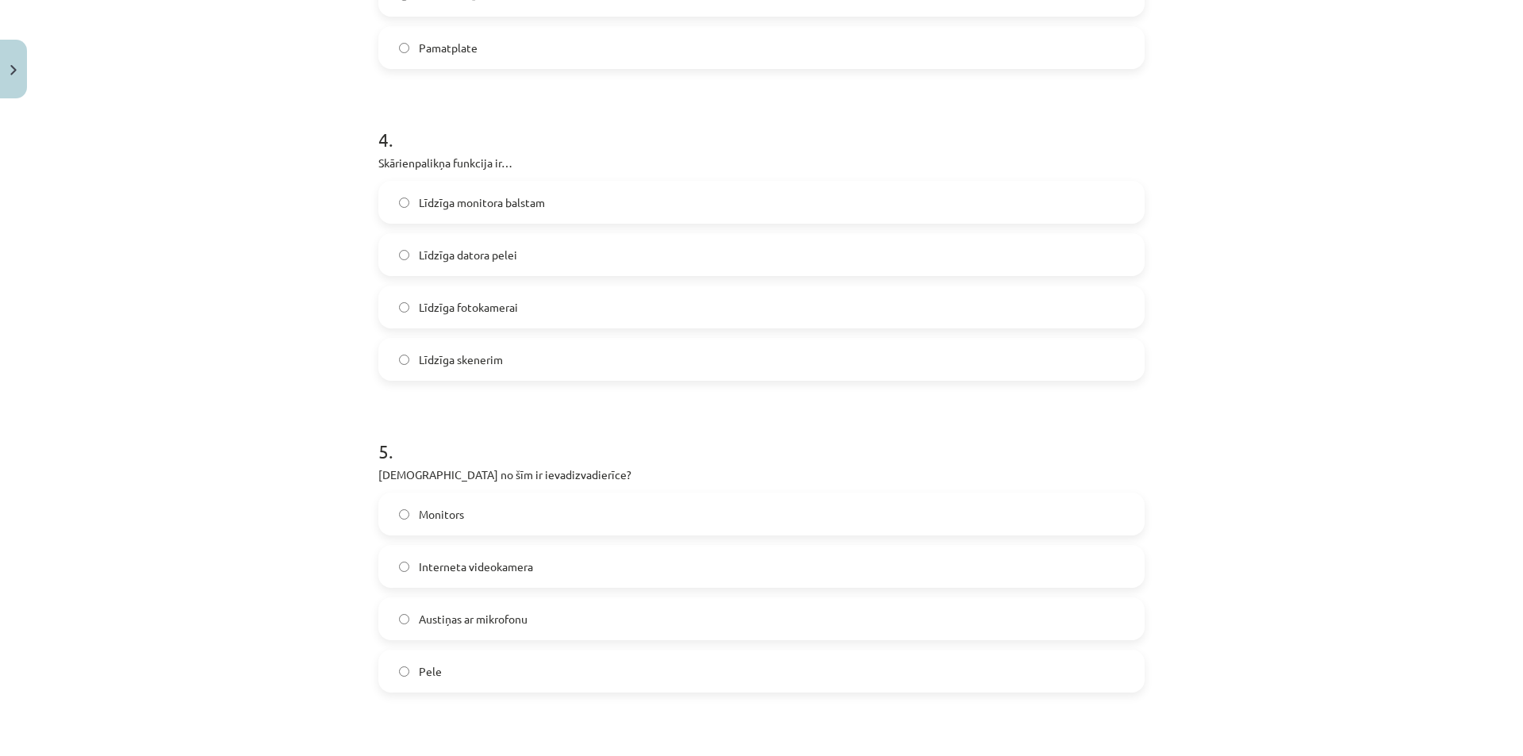
drag, startPoint x: 378, startPoint y: 476, endPoint x: 626, endPoint y: 550, distance: 259.1
click at [613, 571] on div "5 . Kura no šīm ir ievadizvadierīce? Monitors Interneta videokamera Austiņas ar…" at bounding box center [761, 553] width 766 height 280
click at [254, 528] on div "Mācību tēma: Datorikas - 10. klases 1. ieskaites mācību materiāls #3 2. tēma – …" at bounding box center [761, 378] width 1523 height 756
click at [299, 541] on div "Mācību tēma: Datorikas - 10. klases 1. ieskaites mācību materiāls #3 2. tēma – …" at bounding box center [761, 378] width 1523 height 756
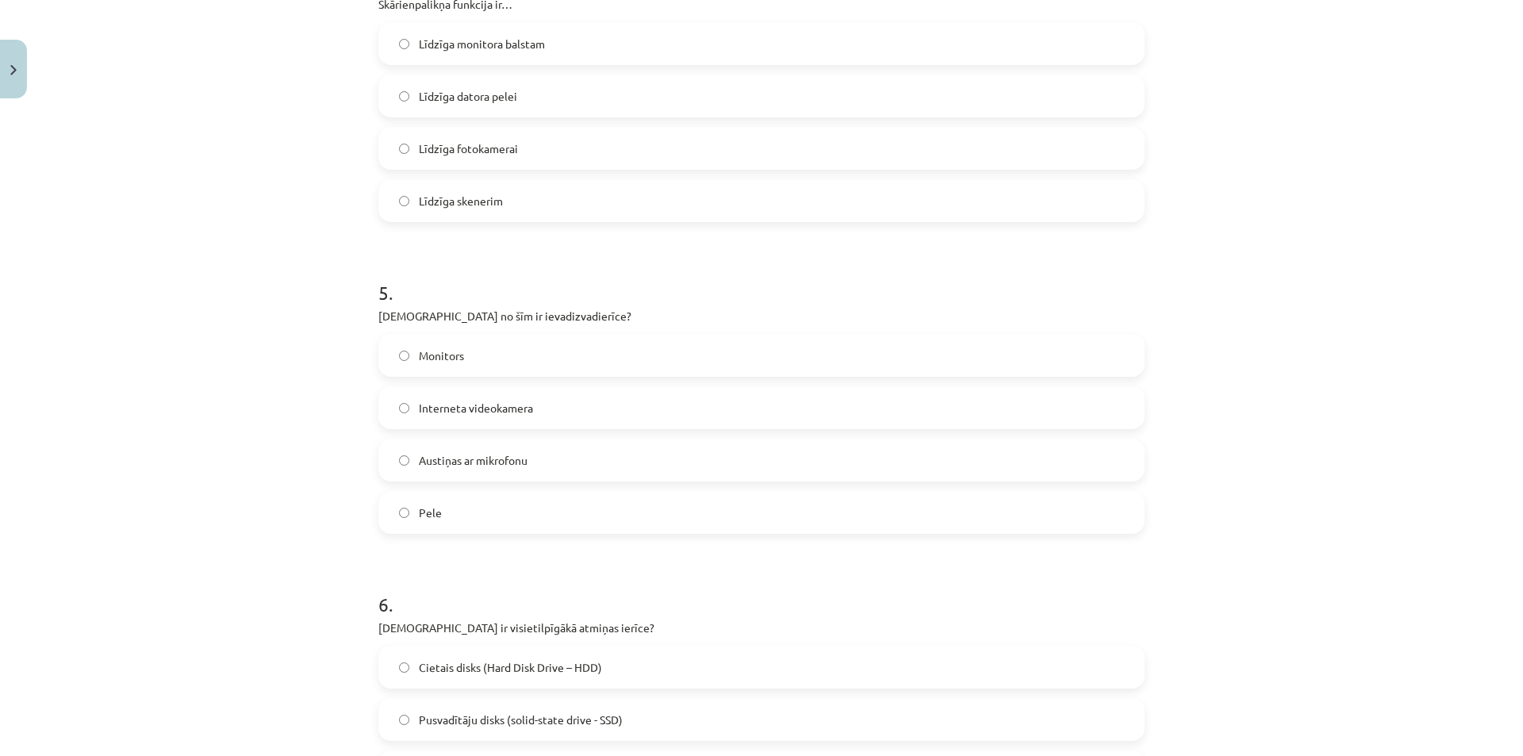
scroll to position [1468, 0]
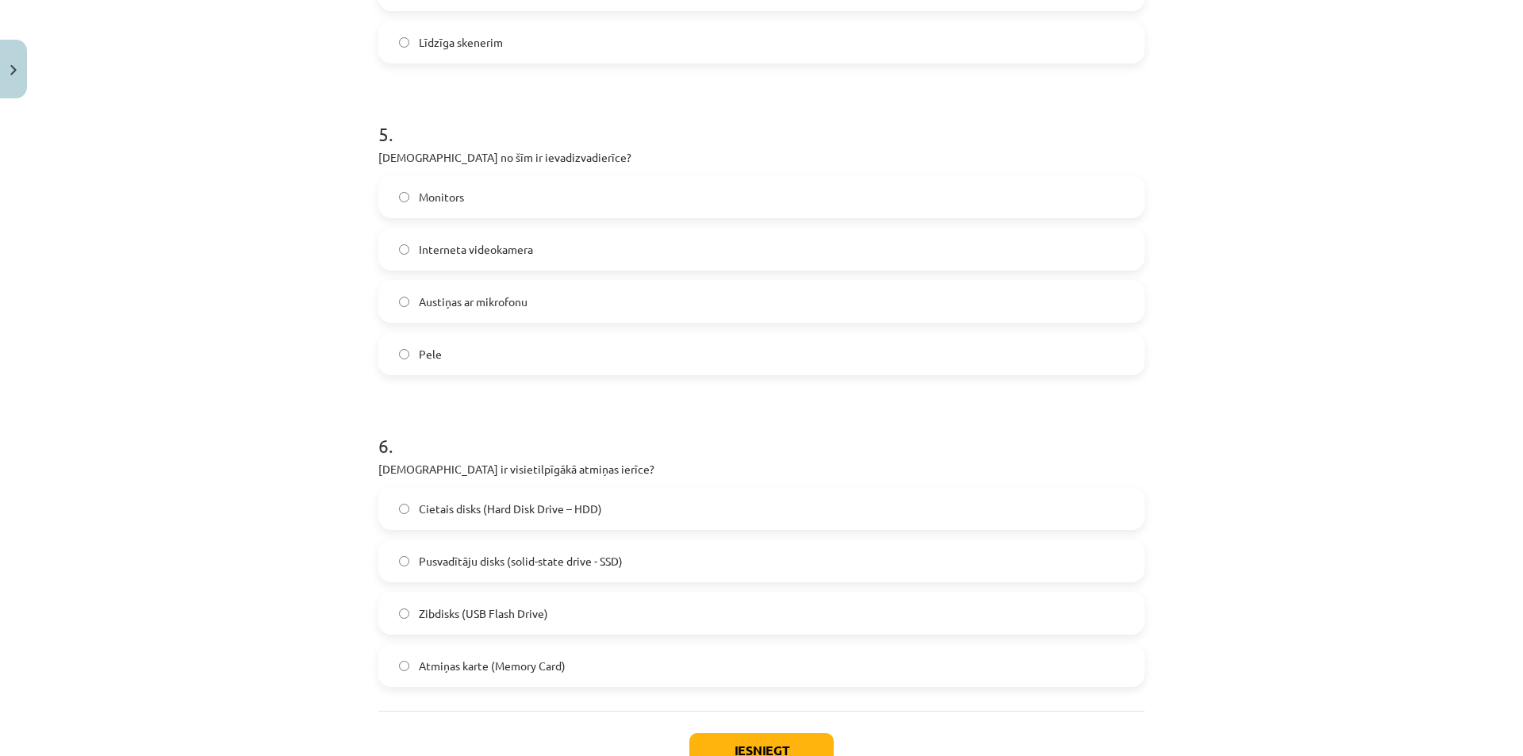
click at [405, 564] on label "Pusvadītāju disks (solid-state drive - SSD)" at bounding box center [761, 561] width 763 height 40
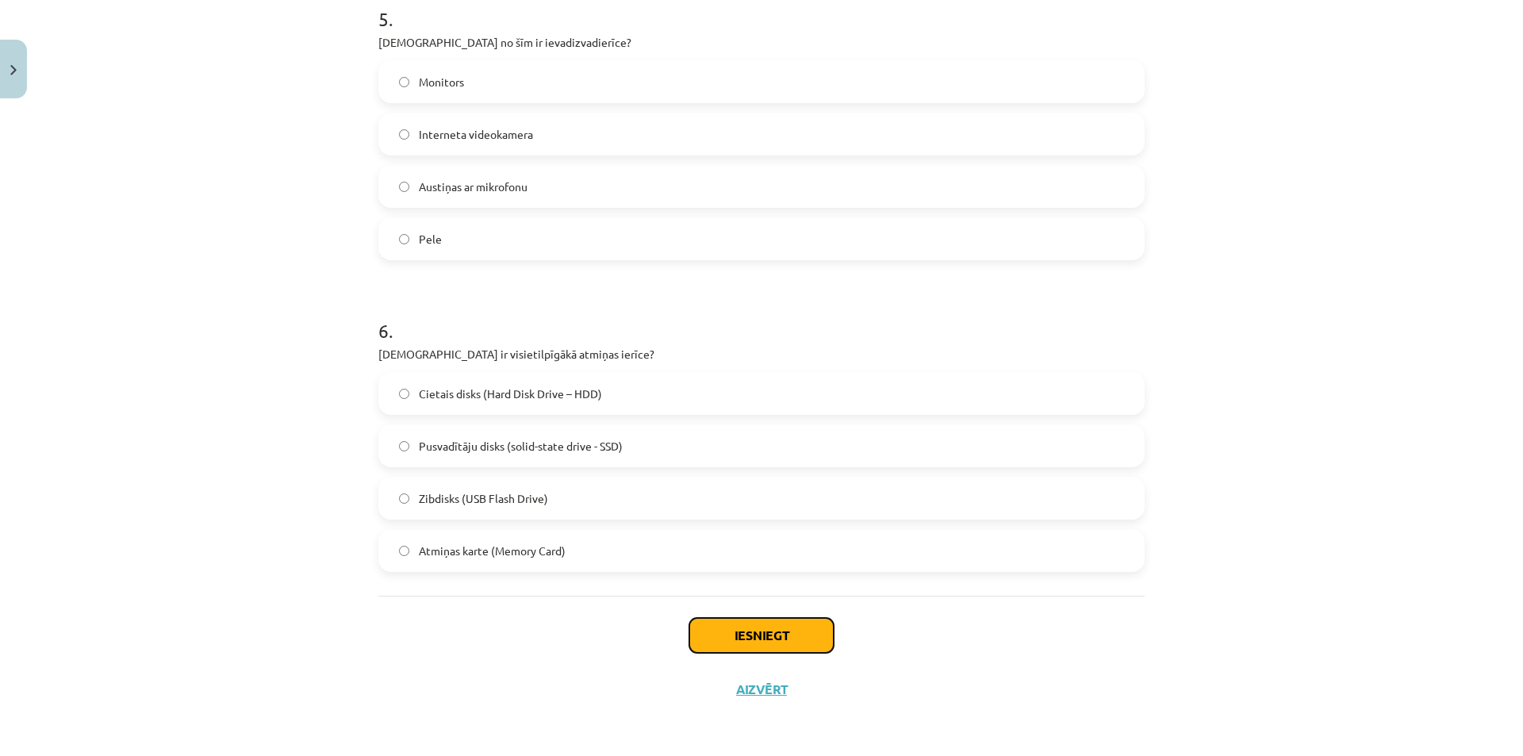
click at [783, 623] on button "Iesniegt" at bounding box center [761, 635] width 144 height 35
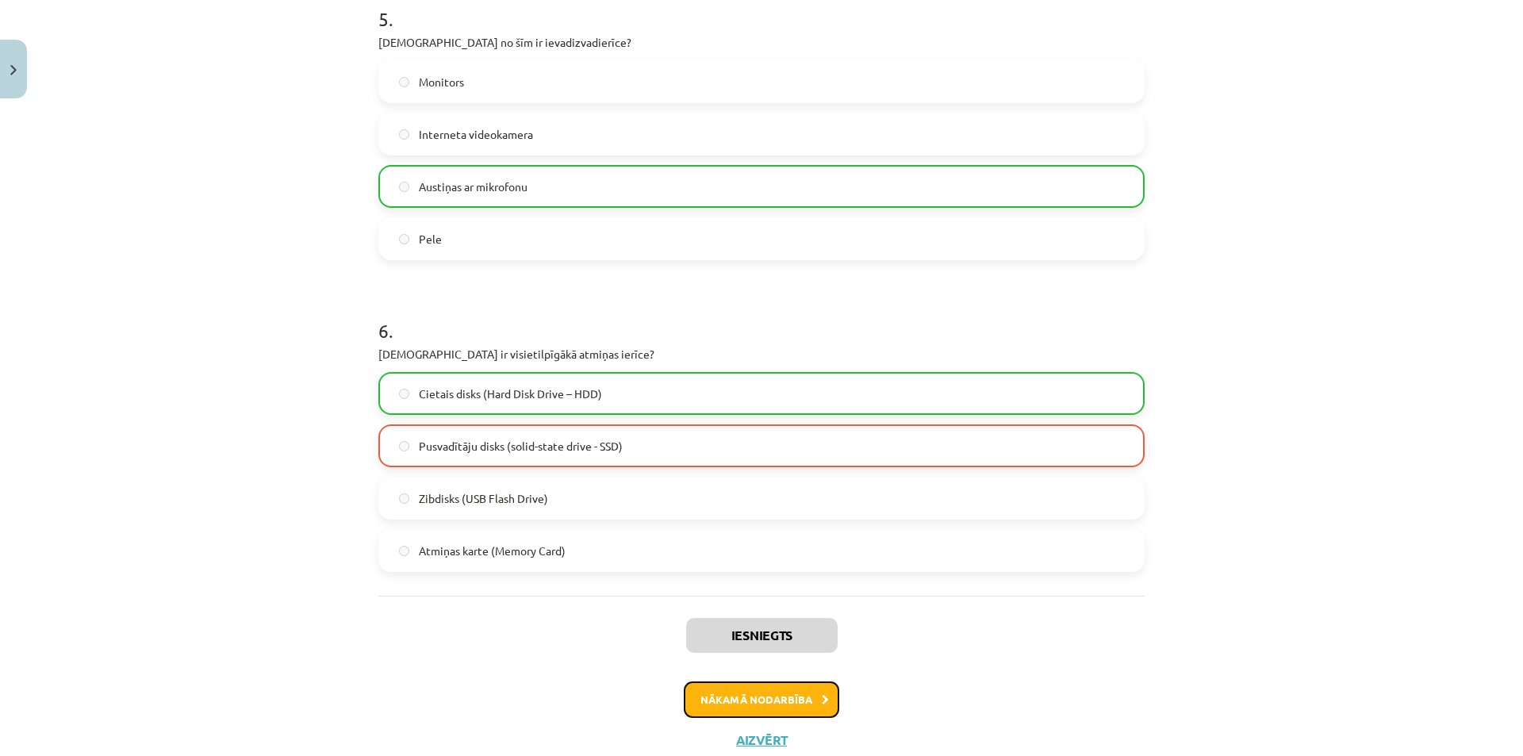
click at [739, 696] on button "Nākamā nodarbība" at bounding box center [762, 700] width 156 height 36
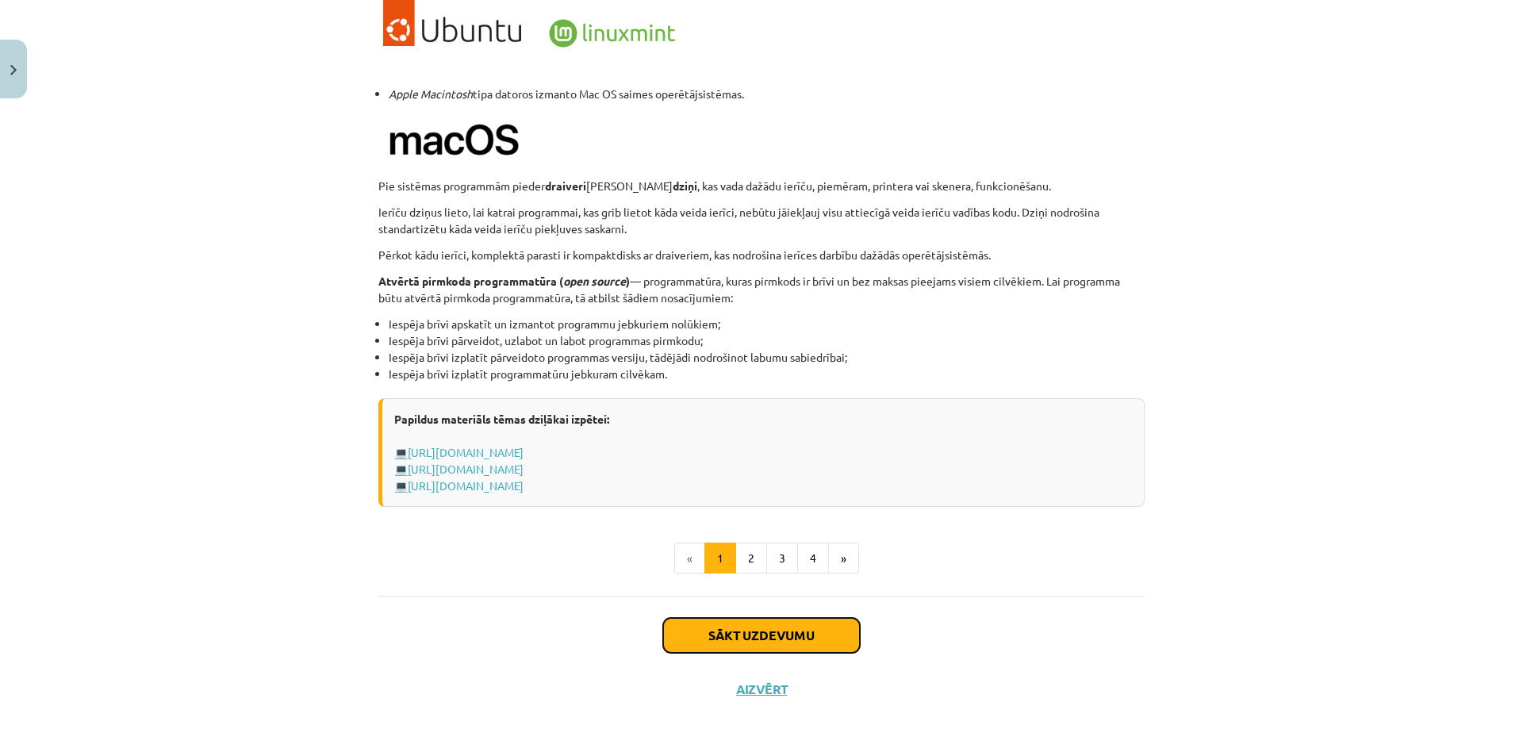
click at [724, 641] on button "Sākt uzdevumu" at bounding box center [761, 635] width 197 height 35
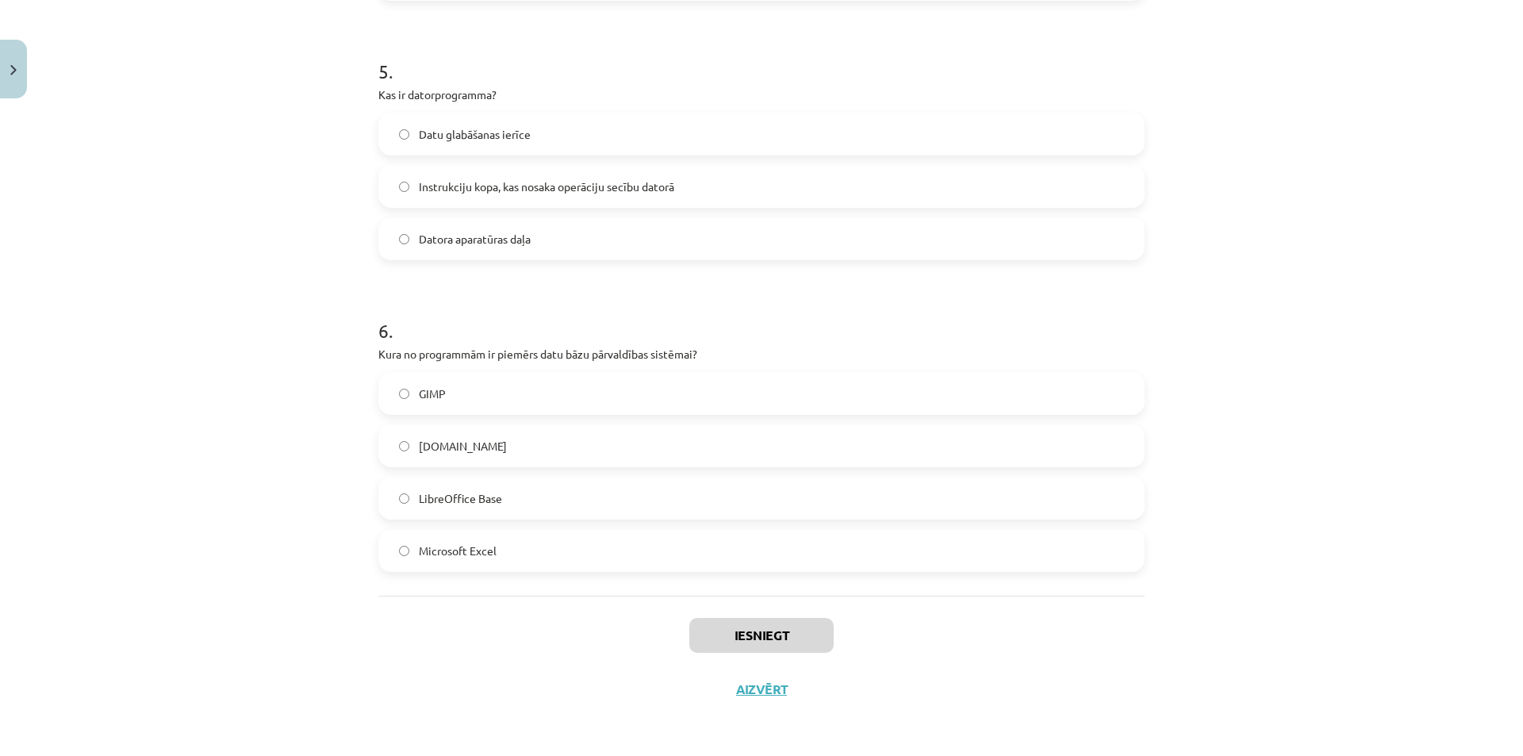
scroll to position [40, 0]
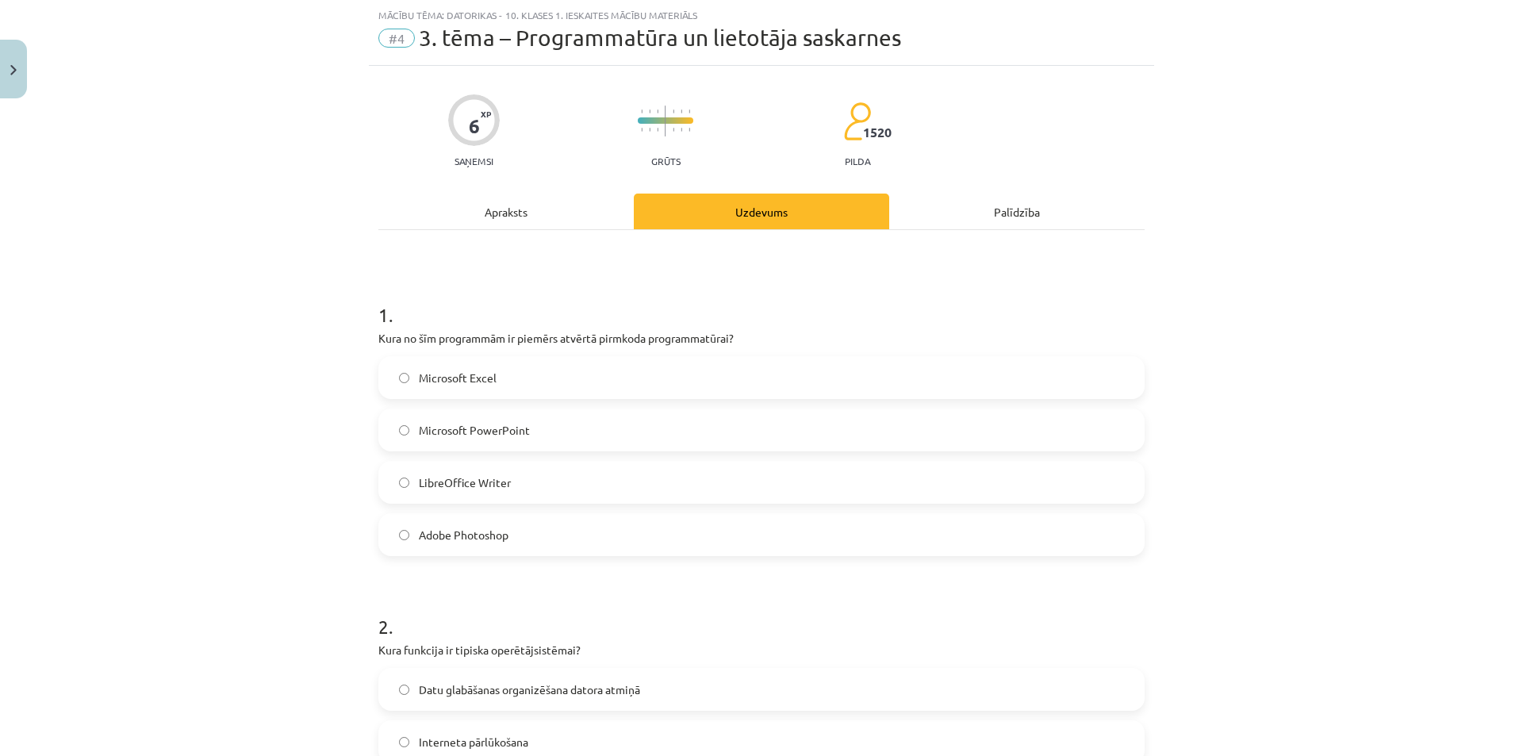
drag, startPoint x: 370, startPoint y: 337, endPoint x: 610, endPoint y: 526, distance: 305.7
copy div "Kura no šīm programmām ir piemērs atvērtā pirmkoda programmatūrai? Microsoft Ex…"
click at [345, 512] on div "Mācību tēma: Datorikas - 10. klases 1. ieskaites mācību materiāls #4 3. tēma – …" at bounding box center [761, 378] width 1523 height 756
click at [400, 493] on label "LibreOffice Writer" at bounding box center [761, 483] width 763 height 40
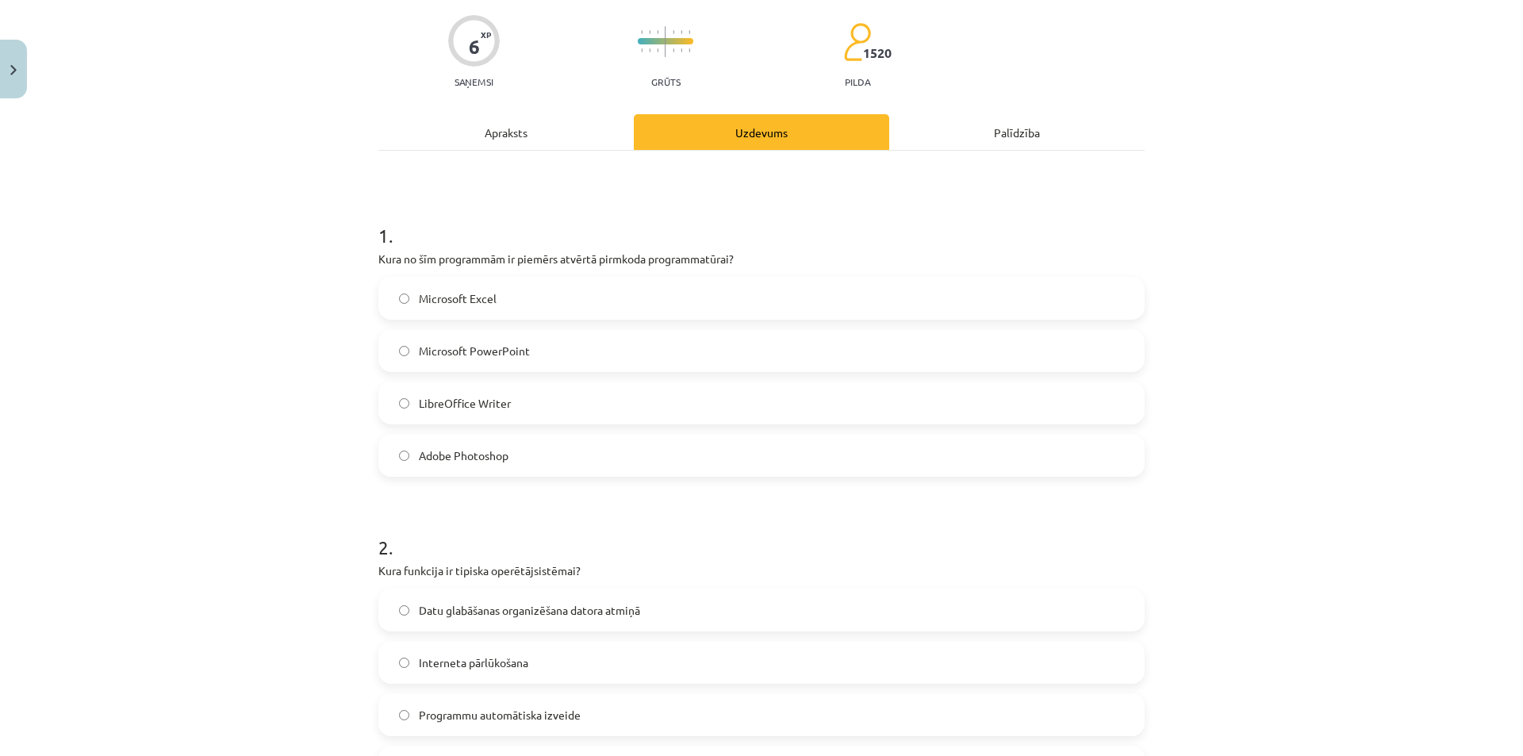
scroll to position [278, 0]
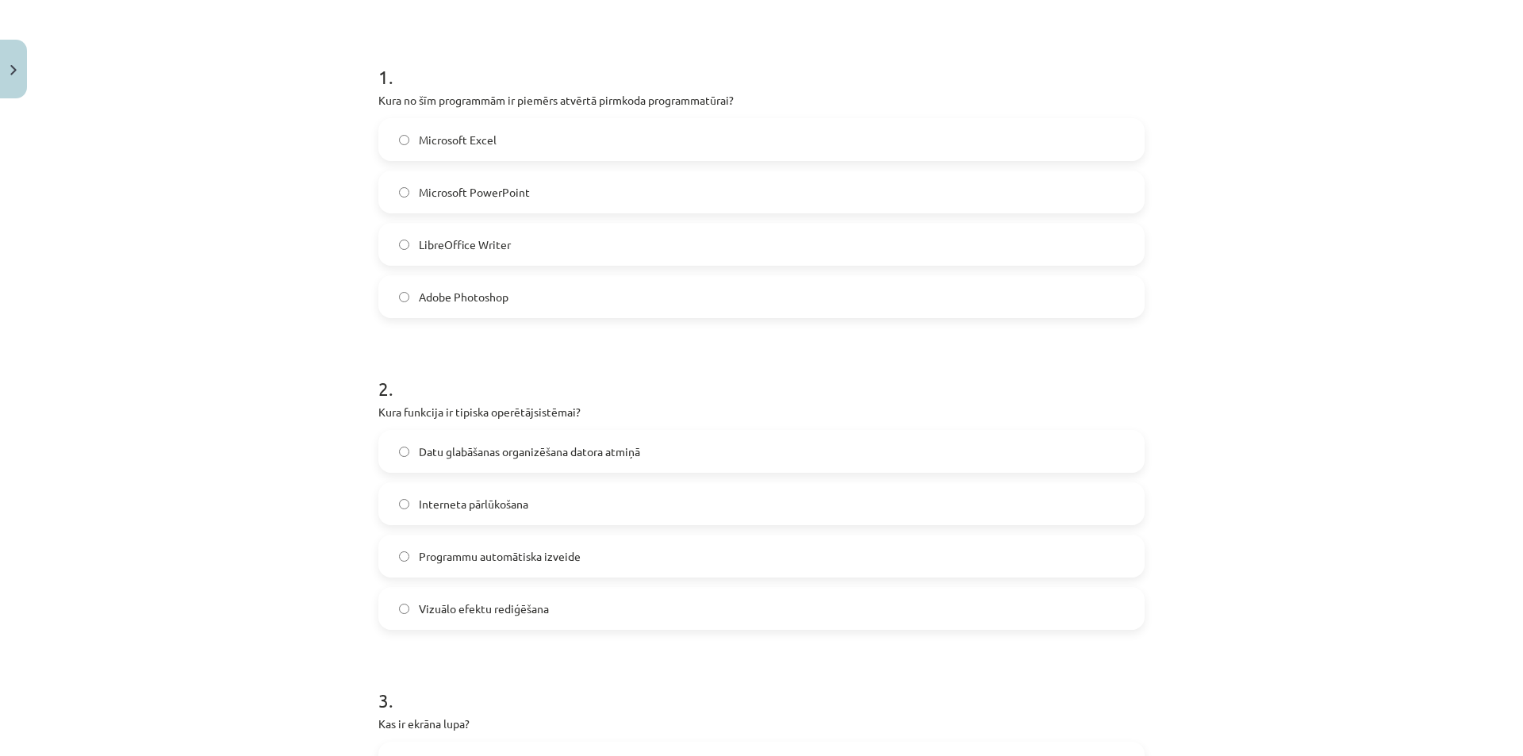
drag, startPoint x: 367, startPoint y: 411, endPoint x: 582, endPoint y: 609, distance: 292.0
copy div "Kura funkcija ir tipiska operētājsistēmai? Datu glabāšanas organizēšana datora …"
click at [328, 585] on div "Mācību tēma: Datorikas - 10. klases 1. ieskaites mācību materiāls #4 3. tēma – …" at bounding box center [761, 378] width 1523 height 756
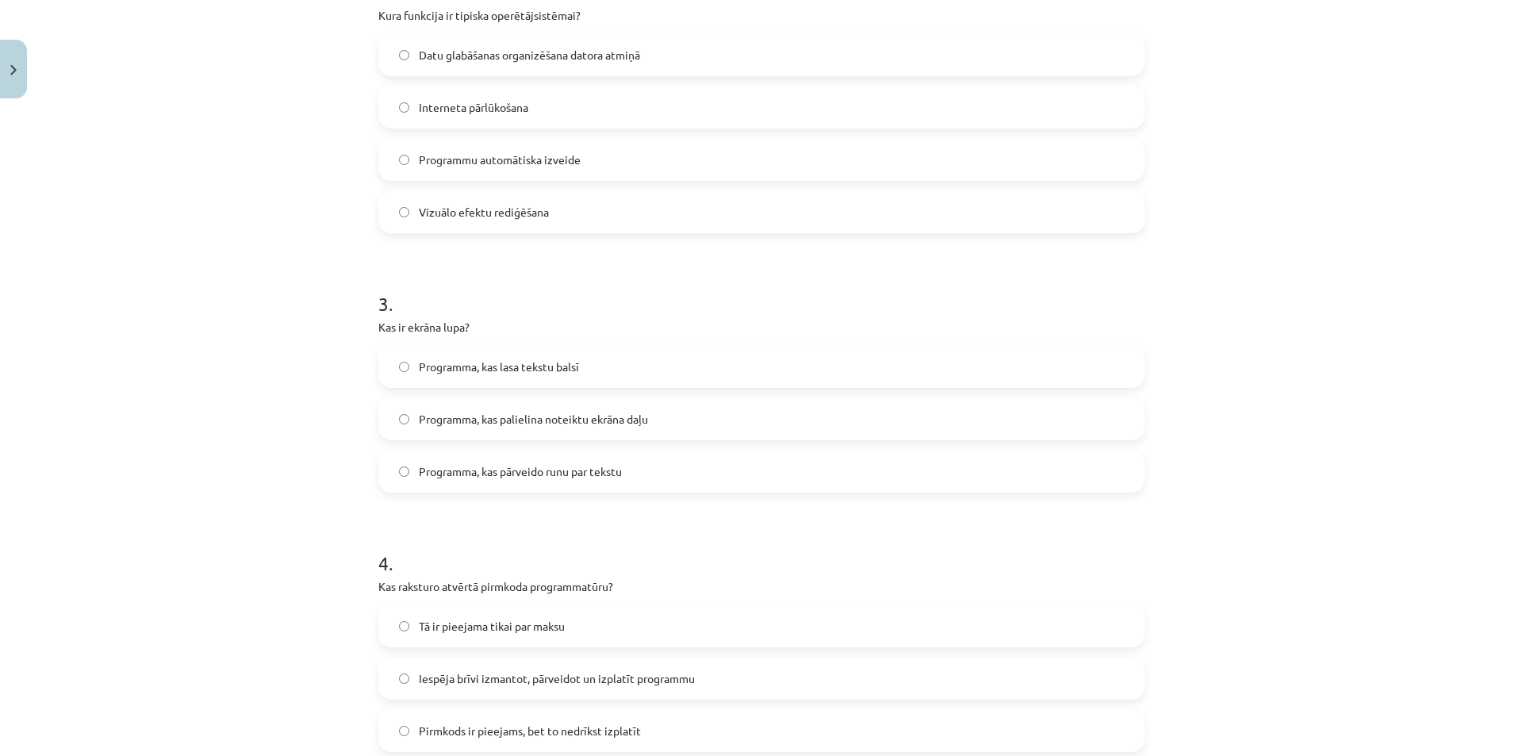
click at [390, 422] on label "Programma, kas palielina noteiktu ekrāna daļu" at bounding box center [761, 419] width 763 height 40
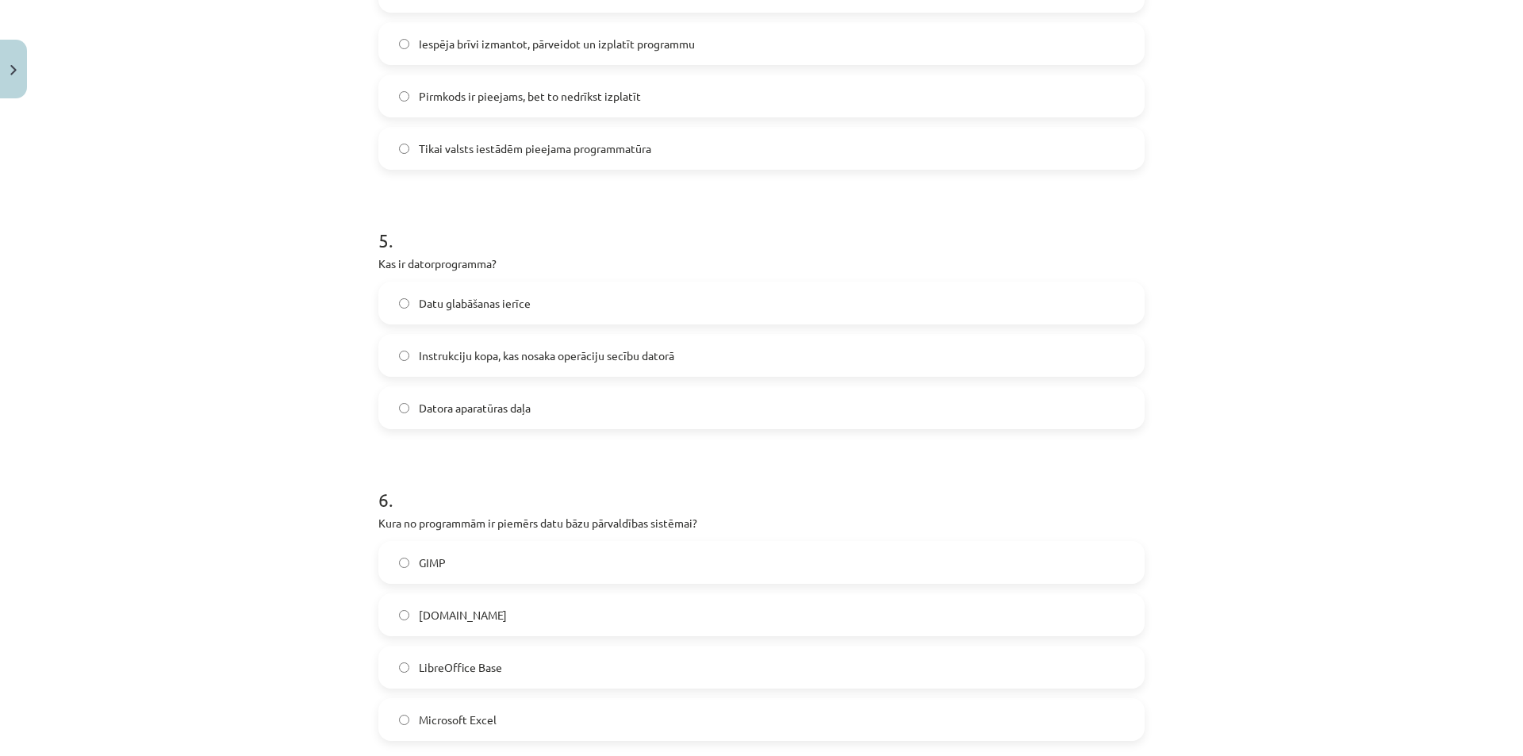
scroll to position [1389, 0]
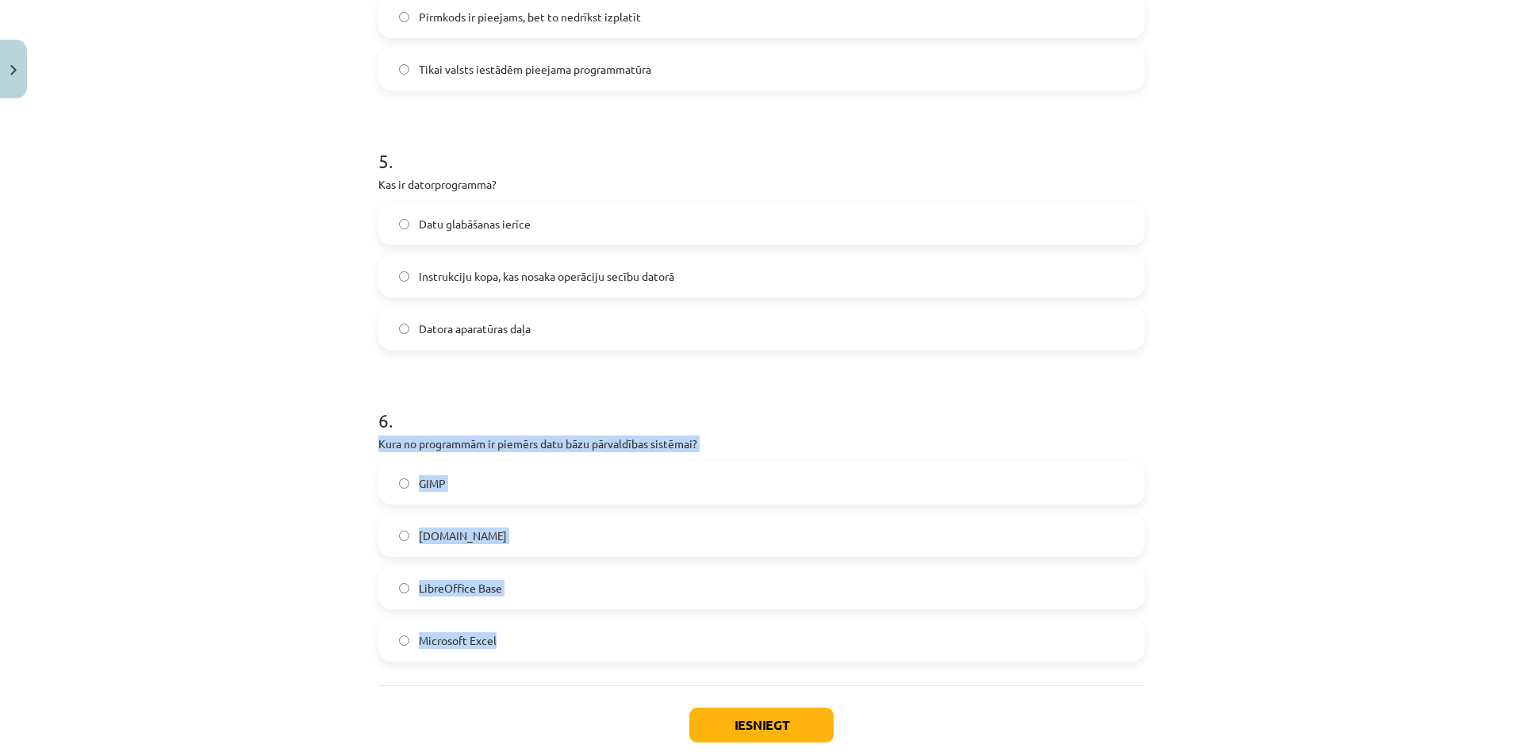
drag, startPoint x: 359, startPoint y: 440, endPoint x: 645, endPoint y: 637, distance: 347.3
click at [645, 637] on div "Mācību tēma: Datorikas - 10. klases 1. ieskaites mācību materiāls #4 3. tēma – …" at bounding box center [761, 378] width 1523 height 756
copy div "Kura no programmām ir piemērs datu bāzu pārvaldības sistēmai? GIMP Paint.net Li…"
click at [322, 517] on div "Mācību tēma: Datorikas - 10. klases 1. ieskaites mācību materiāls #4 3. tēma – …" at bounding box center [761, 378] width 1523 height 756
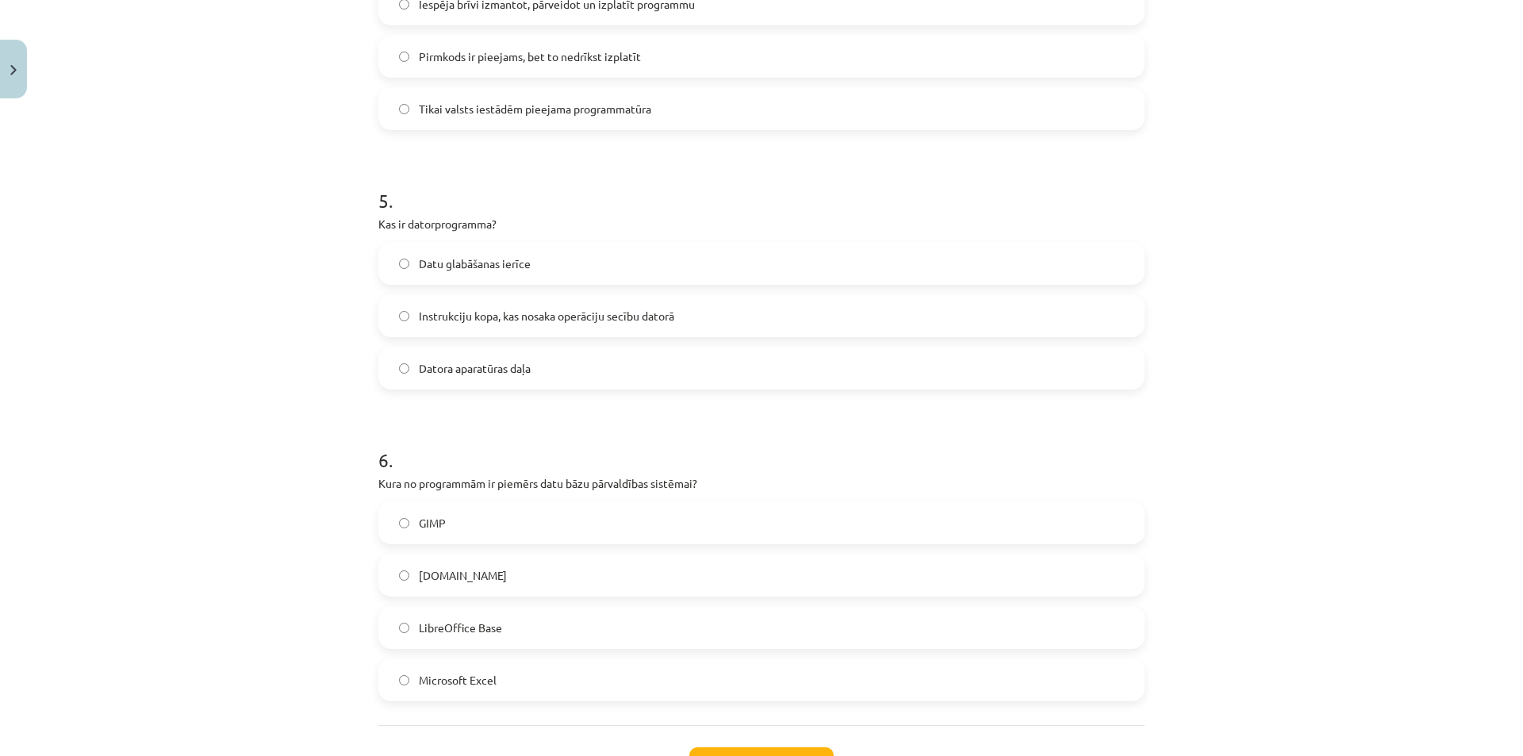
scroll to position [1478, 0]
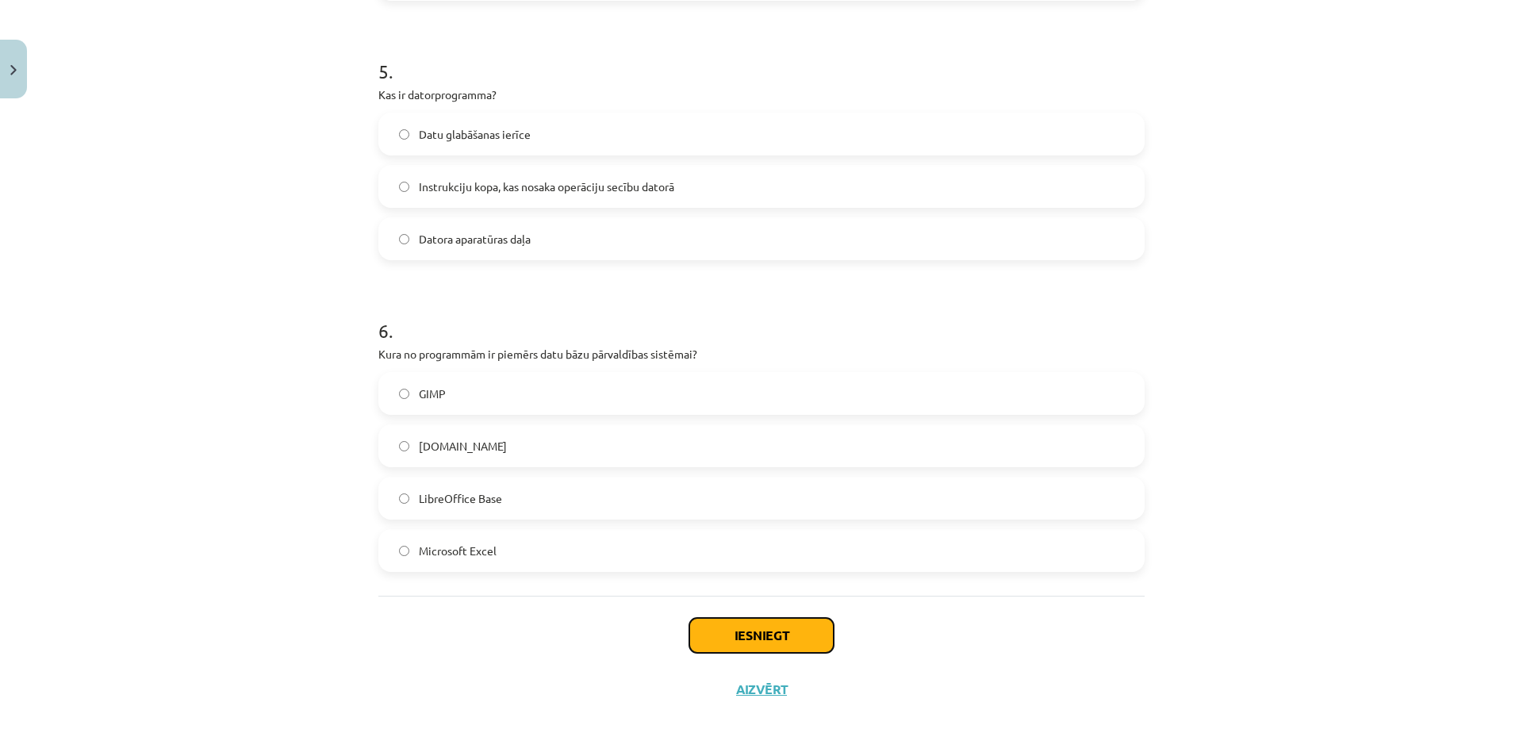
click at [779, 621] on button "Iesniegt" at bounding box center [761, 635] width 144 height 35
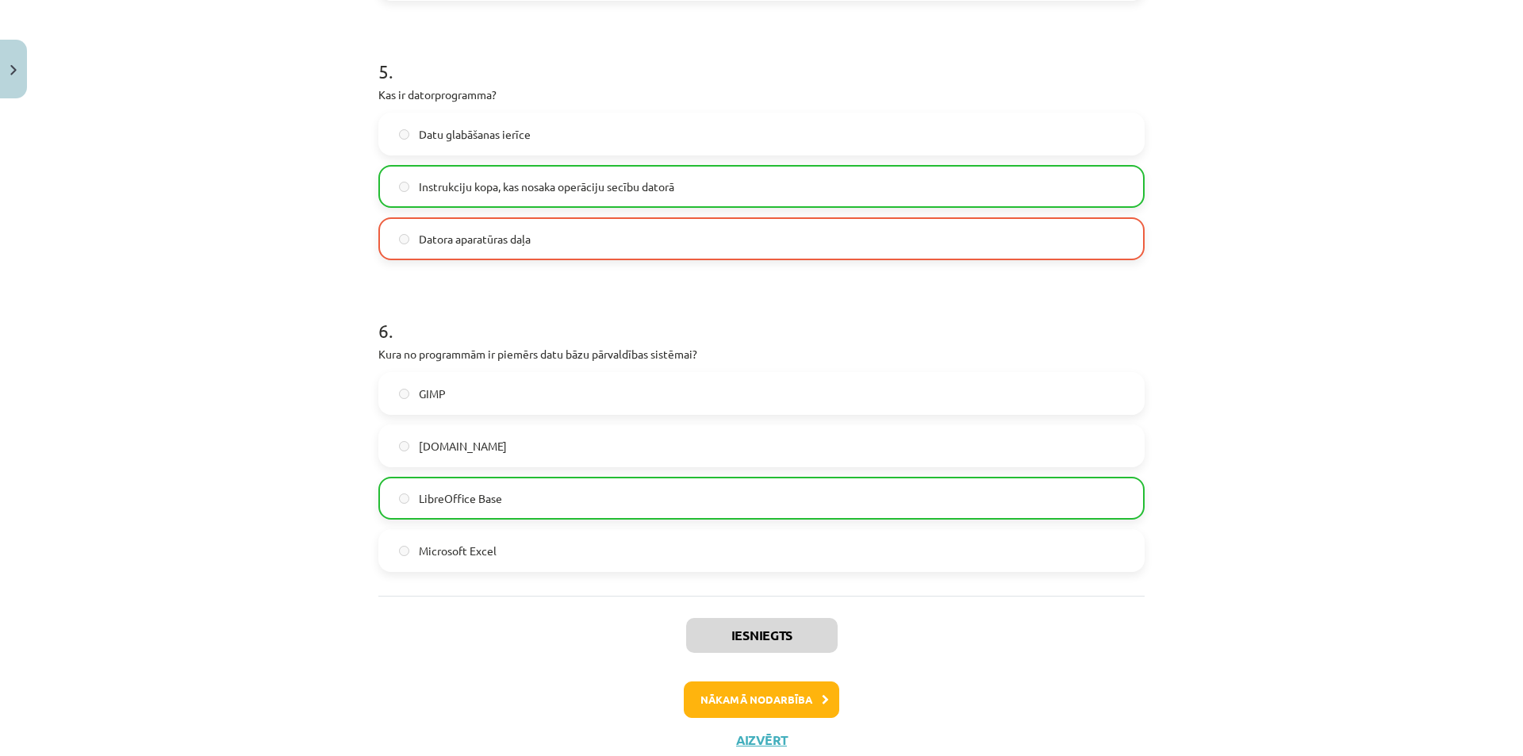
scroll to position [1399, 0]
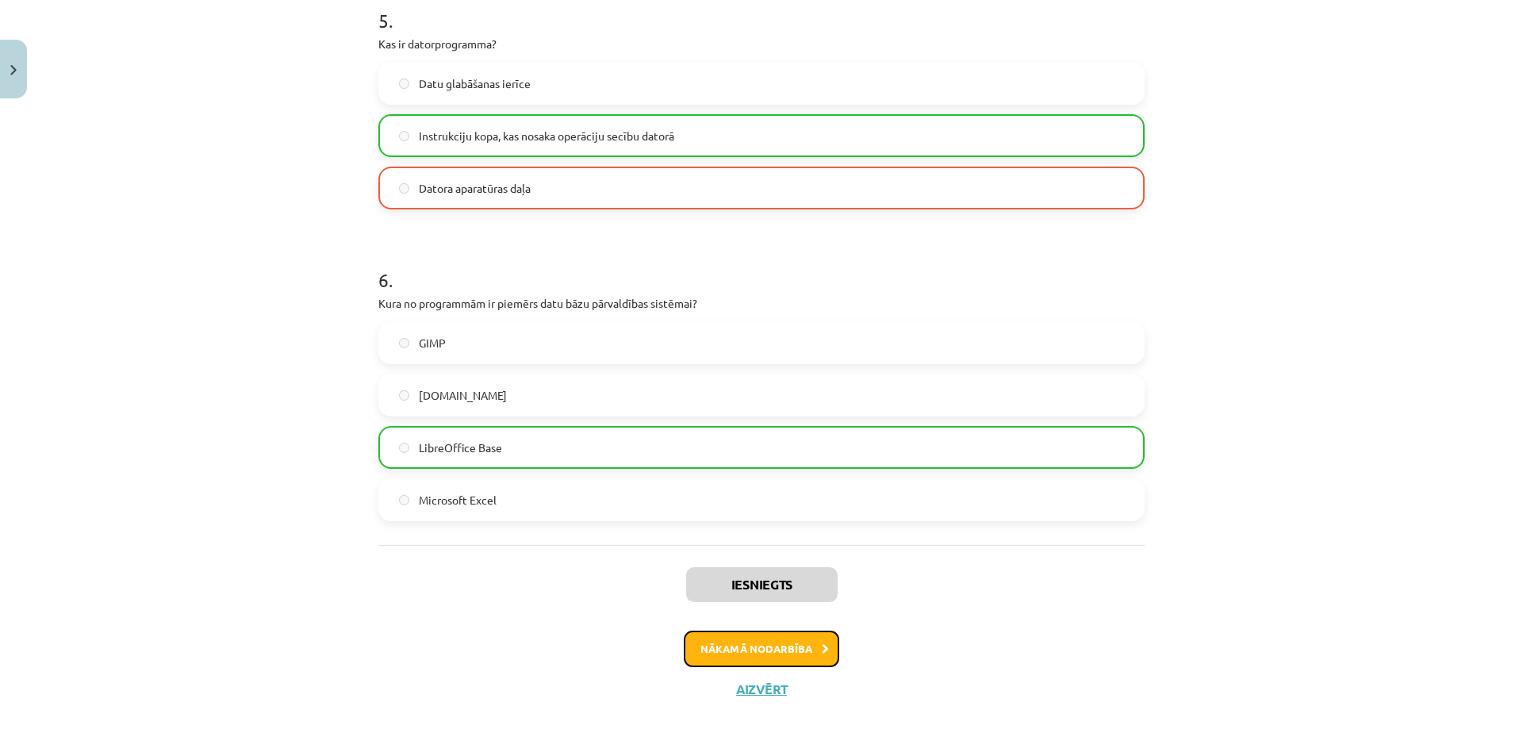
click at [751, 642] on button "Nākamā nodarbība" at bounding box center [762, 649] width 156 height 36
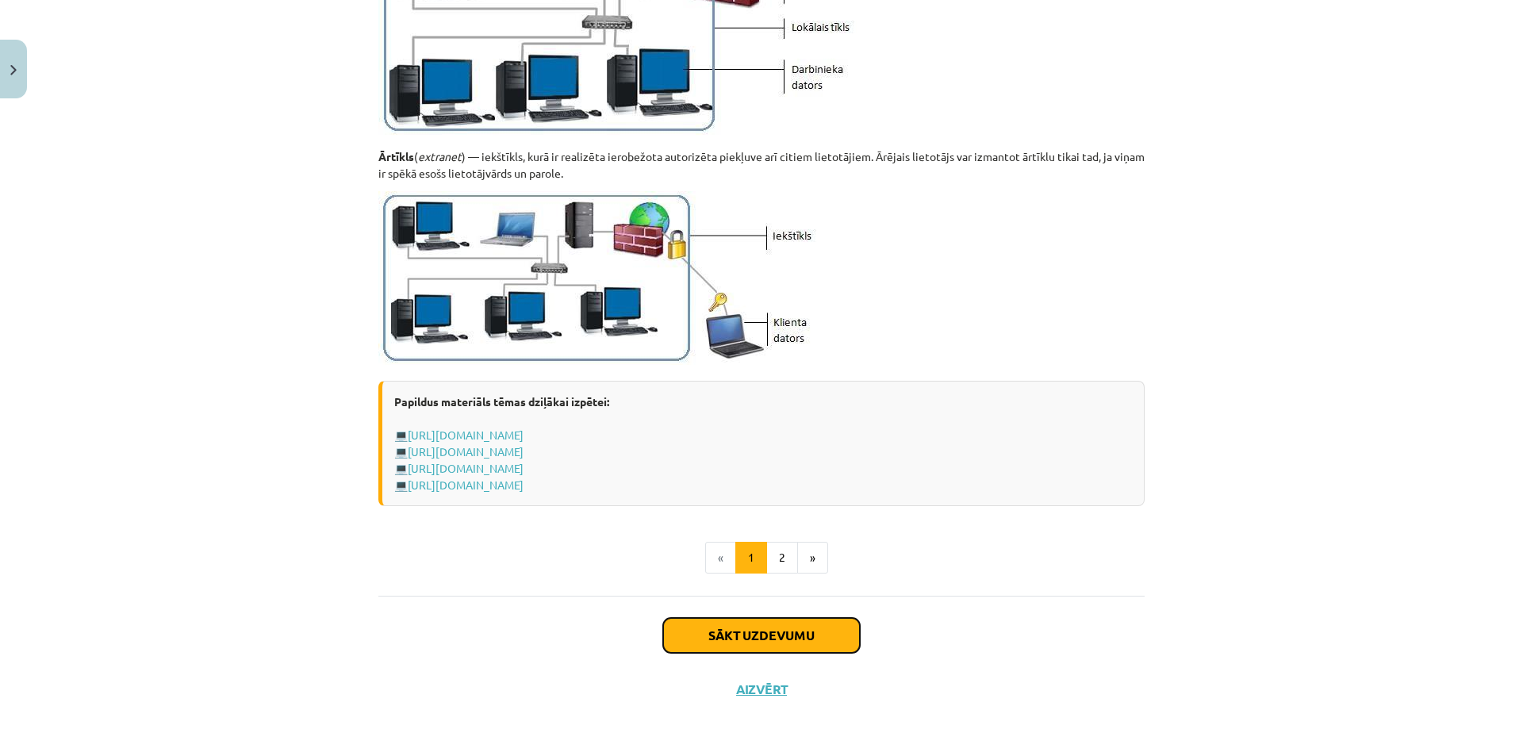
click at [736, 640] on button "Sākt uzdevumu" at bounding box center [761, 635] width 197 height 35
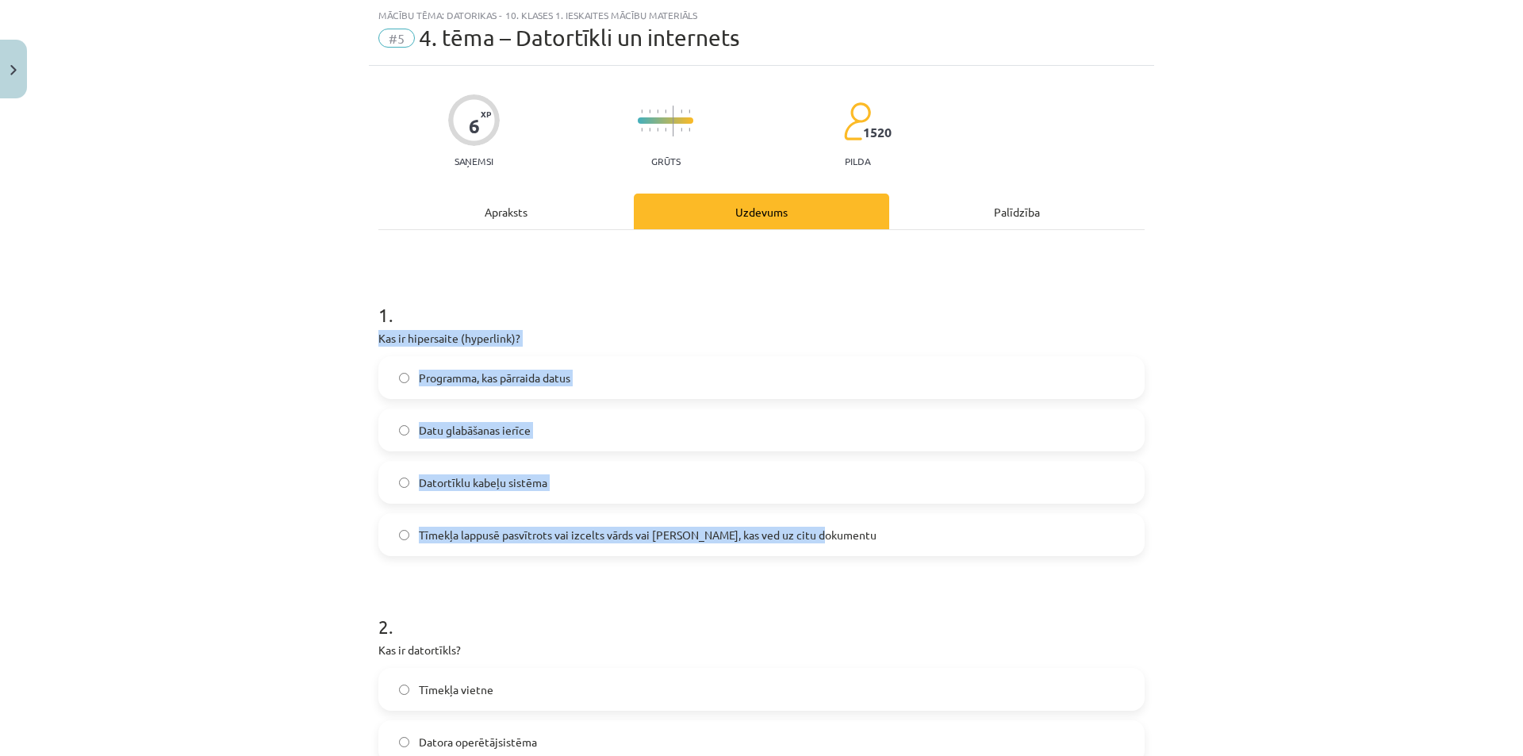
drag, startPoint x: 371, startPoint y: 338, endPoint x: 834, endPoint y: 546, distance: 507.9
click at [221, 526] on div "Mācību tēma: Datorikas - 10. klases 1. ieskaites mācību materiāls #5 4. tēma – …" at bounding box center [761, 378] width 1523 height 756
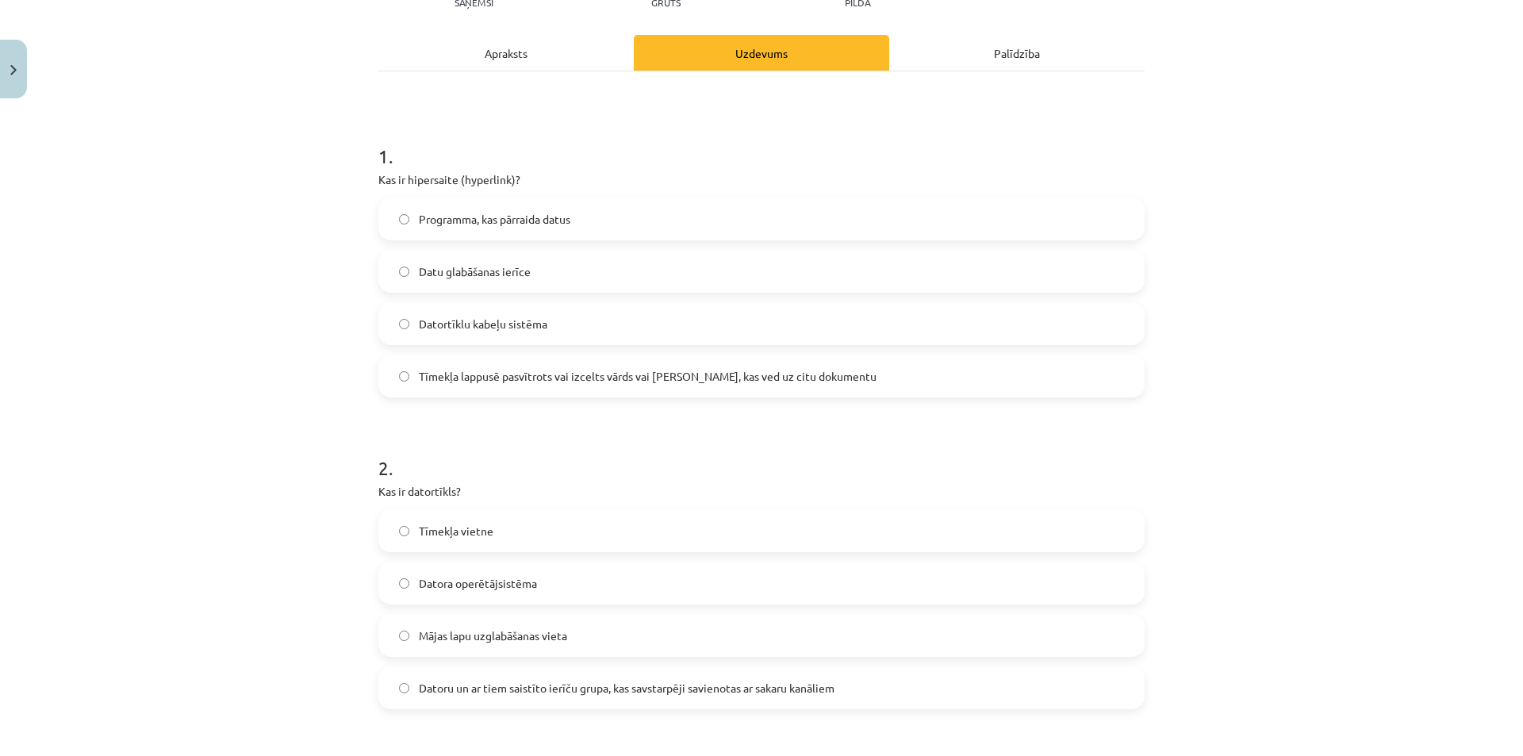
scroll to position [357, 0]
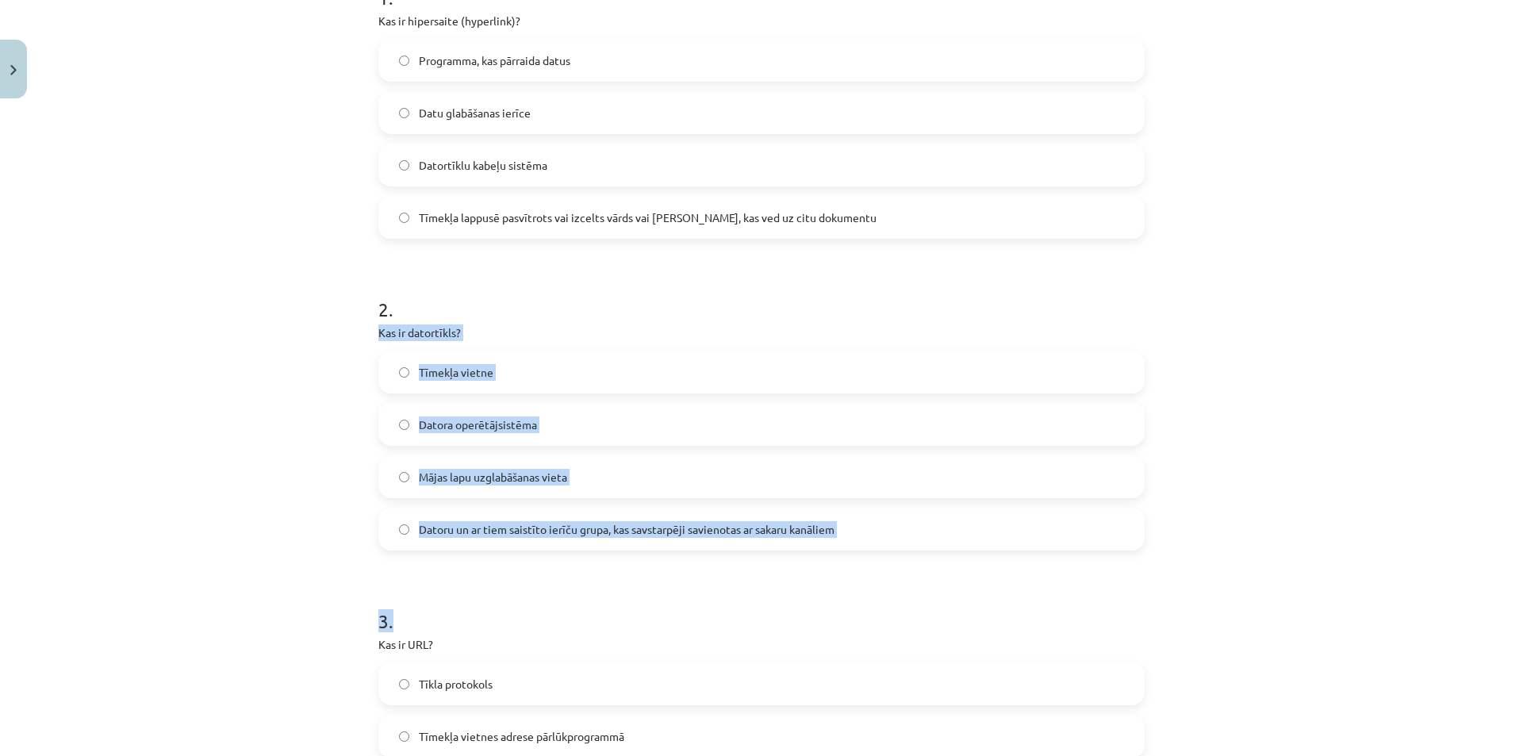
drag, startPoint x: 387, startPoint y: 344, endPoint x: 894, endPoint y: 562, distance: 551.6
copy form "Kas ir datortīkls? Tīmekļa vietne Datora operētājsistēma Mājas lapu uzglabāšana…"
click at [405, 541] on label "Datoru un ar tiem saistīto ierīču grupa, kas savstarpēji savienotas ar sakaru k…" at bounding box center [761, 529] width 763 height 40
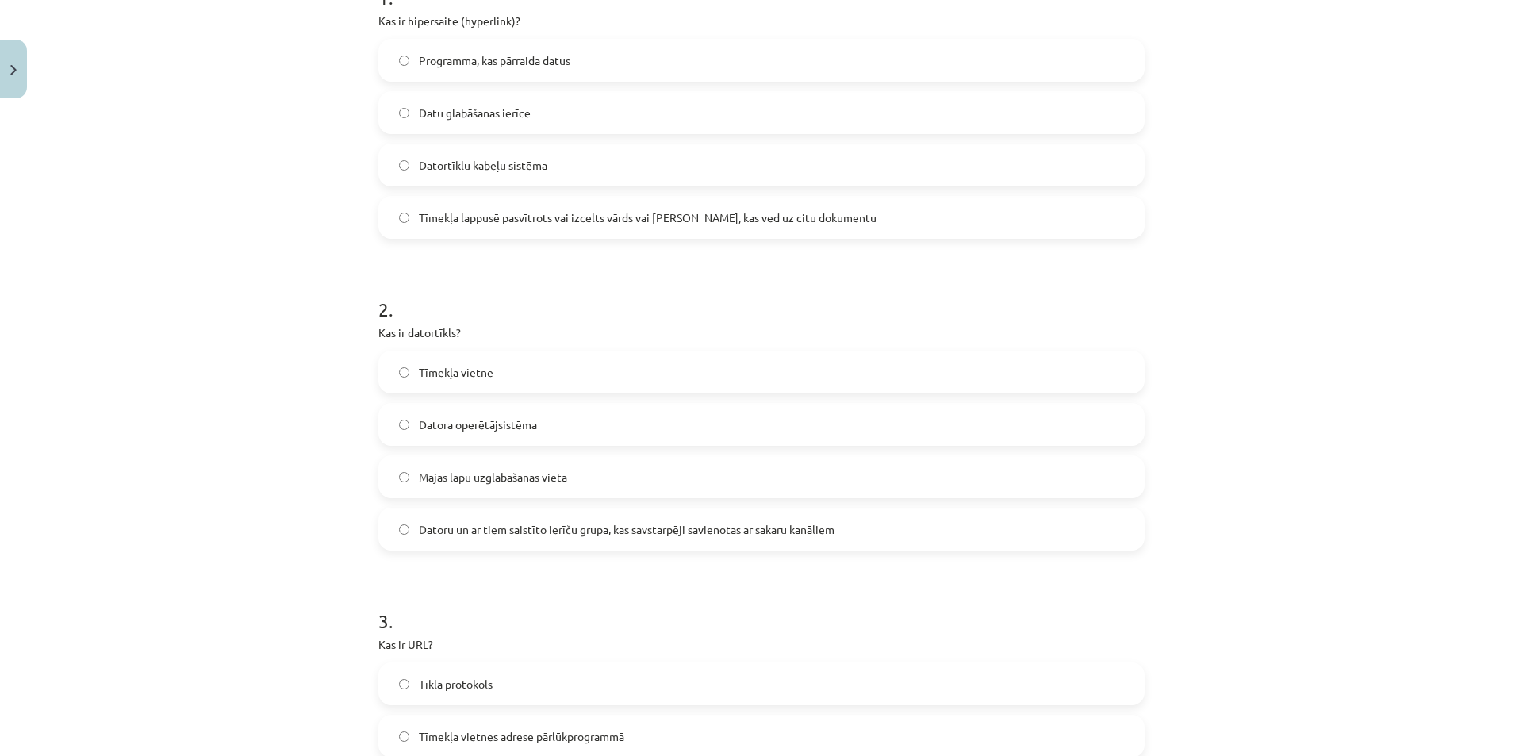
scroll to position [516, 0]
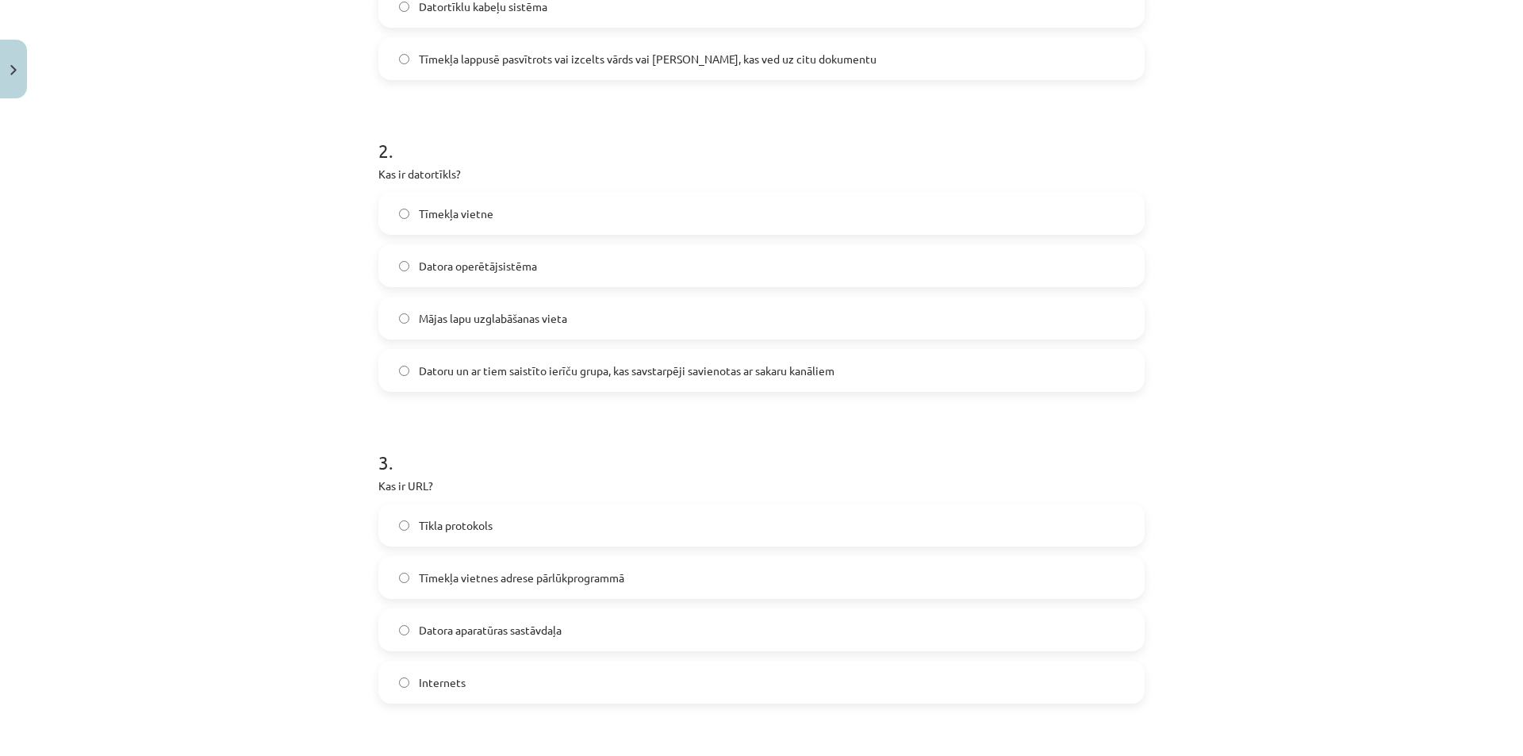
click at [395, 583] on label "Tīmekļa vietnes adrese pārlūkprogrammā" at bounding box center [761, 578] width 763 height 40
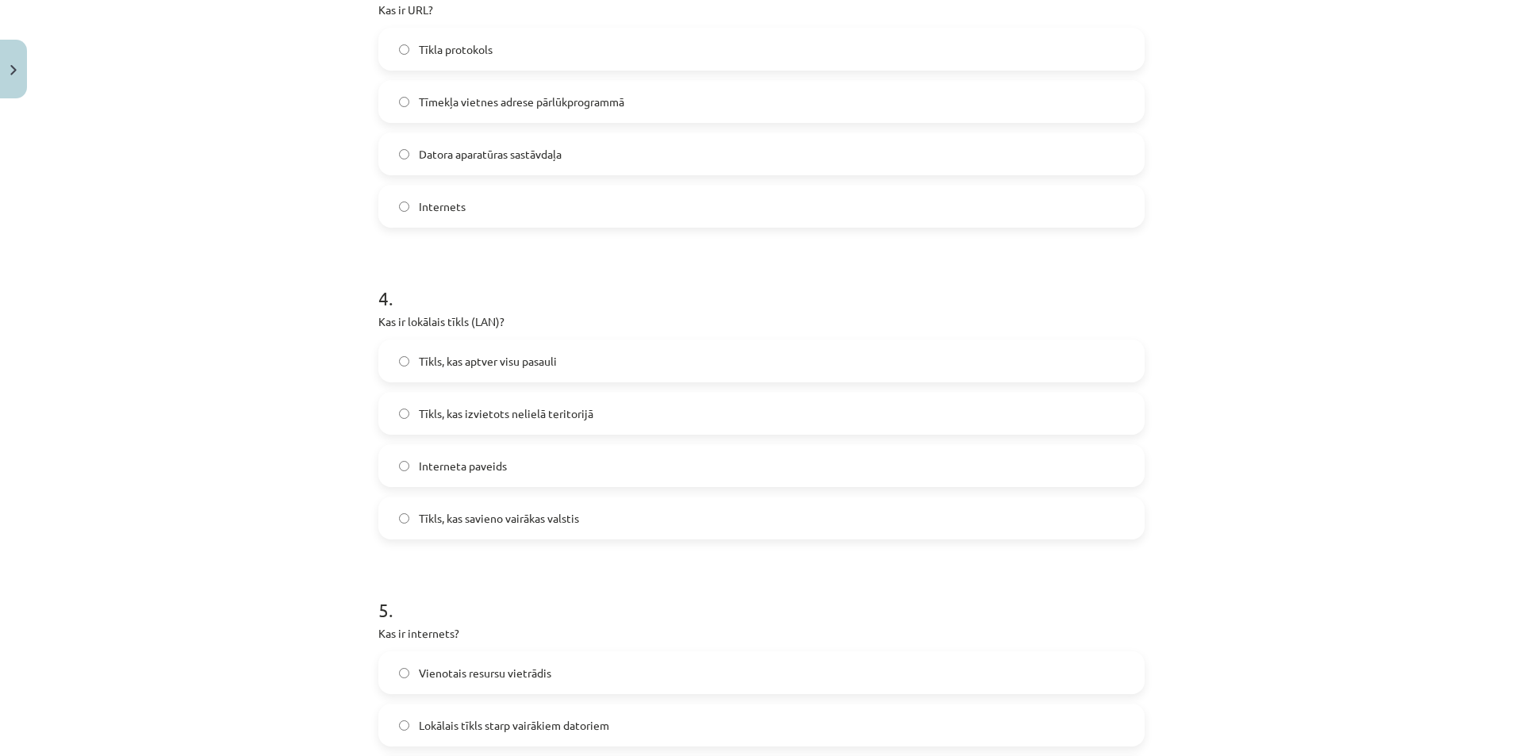
scroll to position [1150, 0]
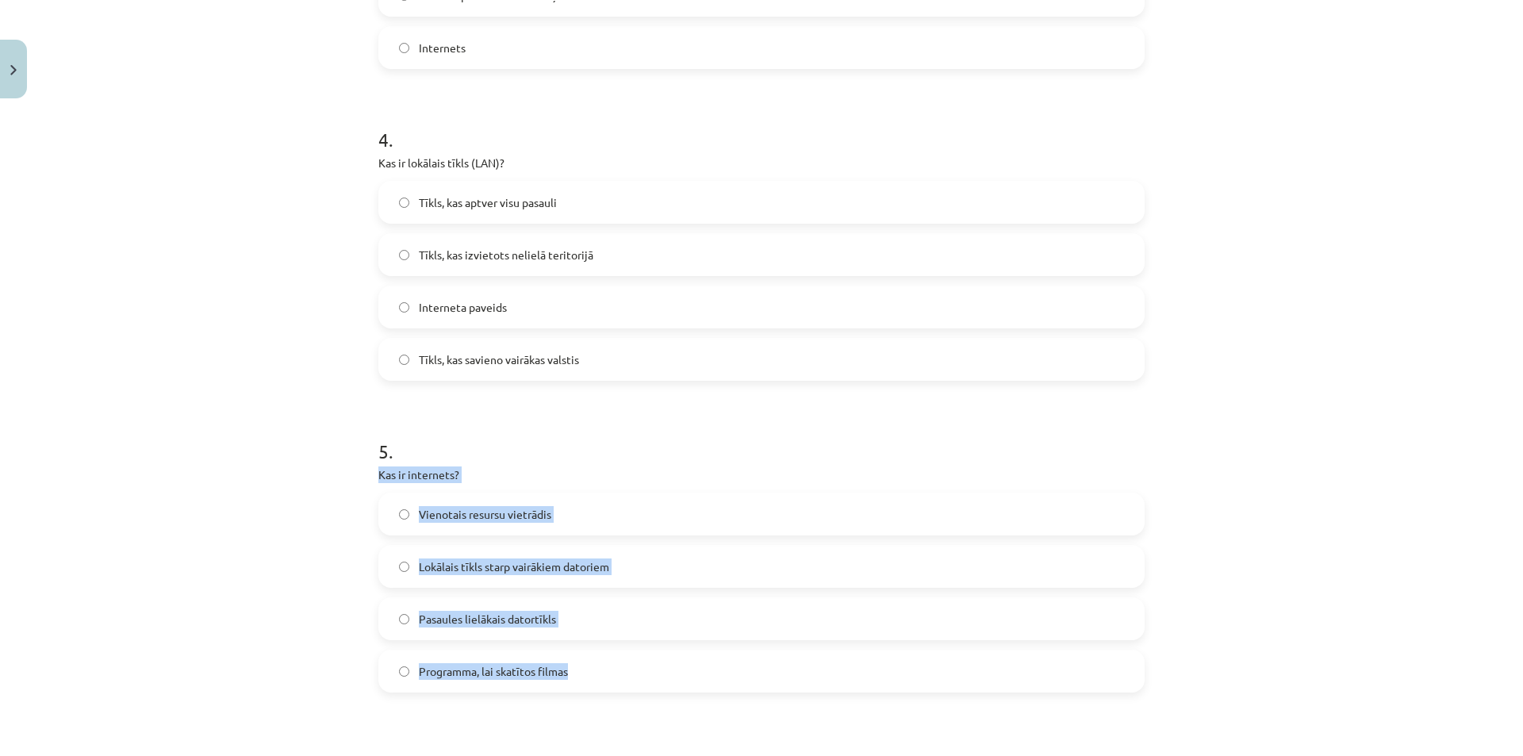
drag, startPoint x: 367, startPoint y: 471, endPoint x: 650, endPoint y: 661, distance: 340.7
click at [650, 661] on div "6 XP Saņemsi Grūts 1520 pilda Apraksts Uzdevums Palīdzība 1 . Kas ir hipersaite…" at bounding box center [762, 52] width 786 height 2194
copy div "Kas ir internets? Vienotais resursu vietrādis Lokālais tīkls starp vairākiem da…"
click at [244, 611] on div "Mācību tēma: Datorikas - 10. klases 1. ieskaites mācību materiāls #5 4. tēma – …" at bounding box center [761, 378] width 1523 height 756
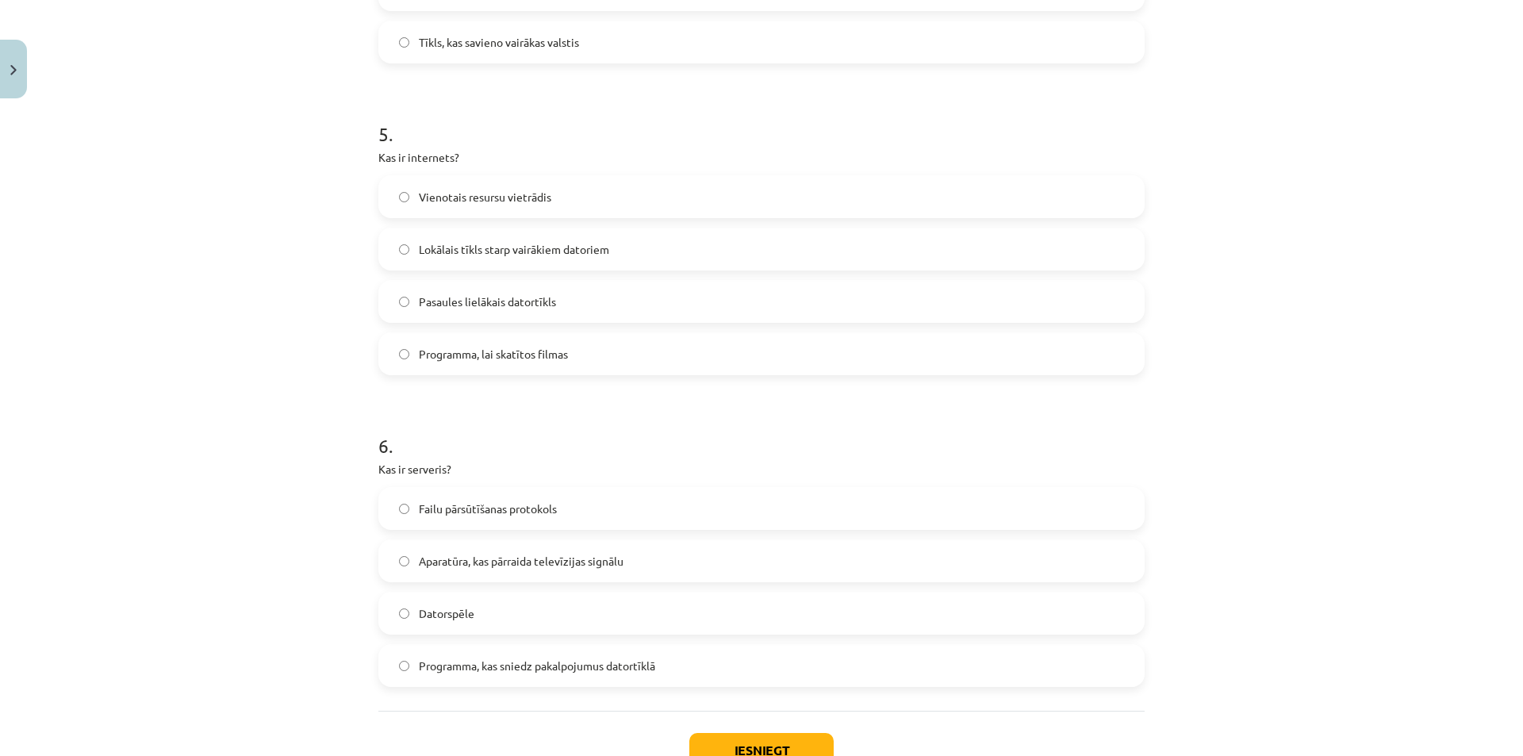
scroll to position [1583, 0]
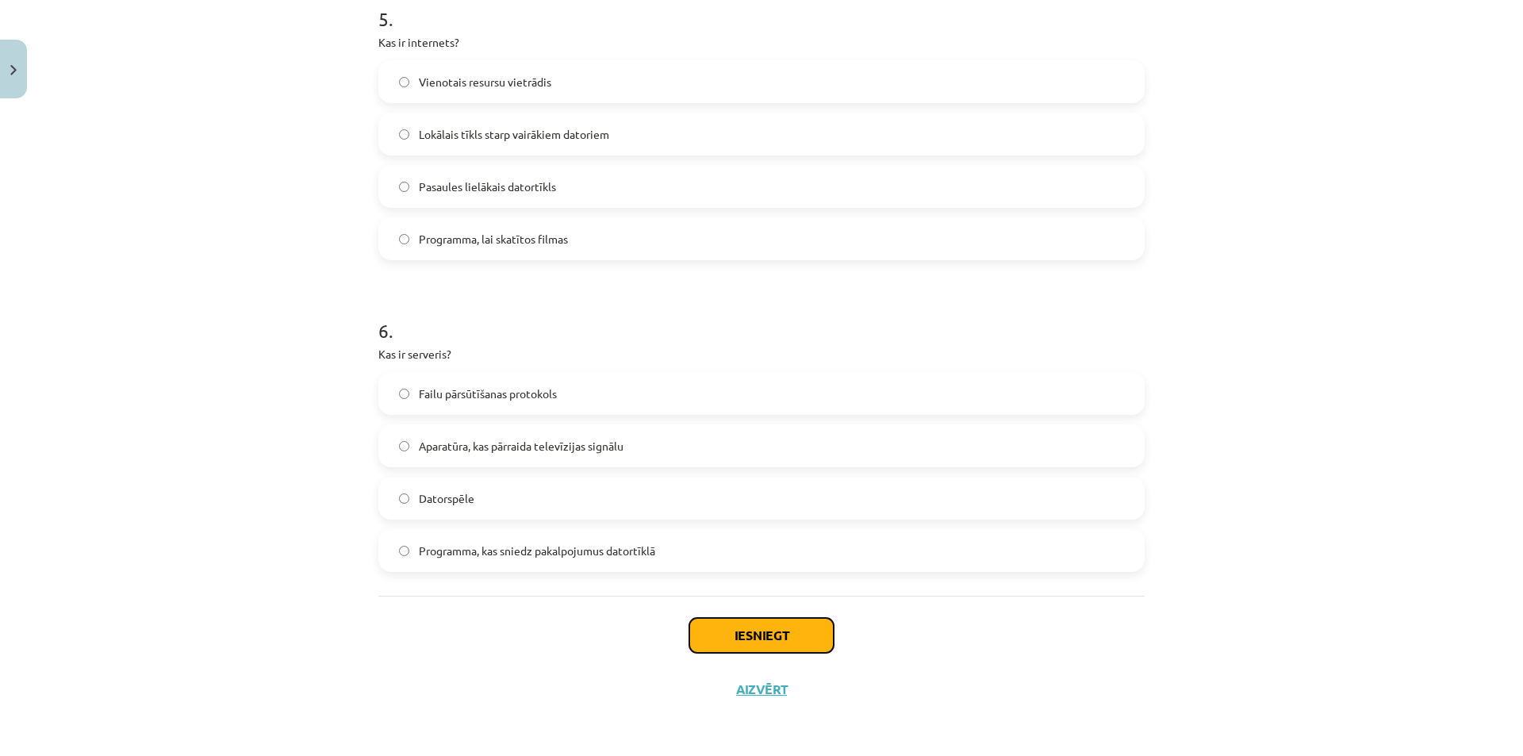
click at [737, 622] on button "Iesniegt" at bounding box center [761, 635] width 144 height 35
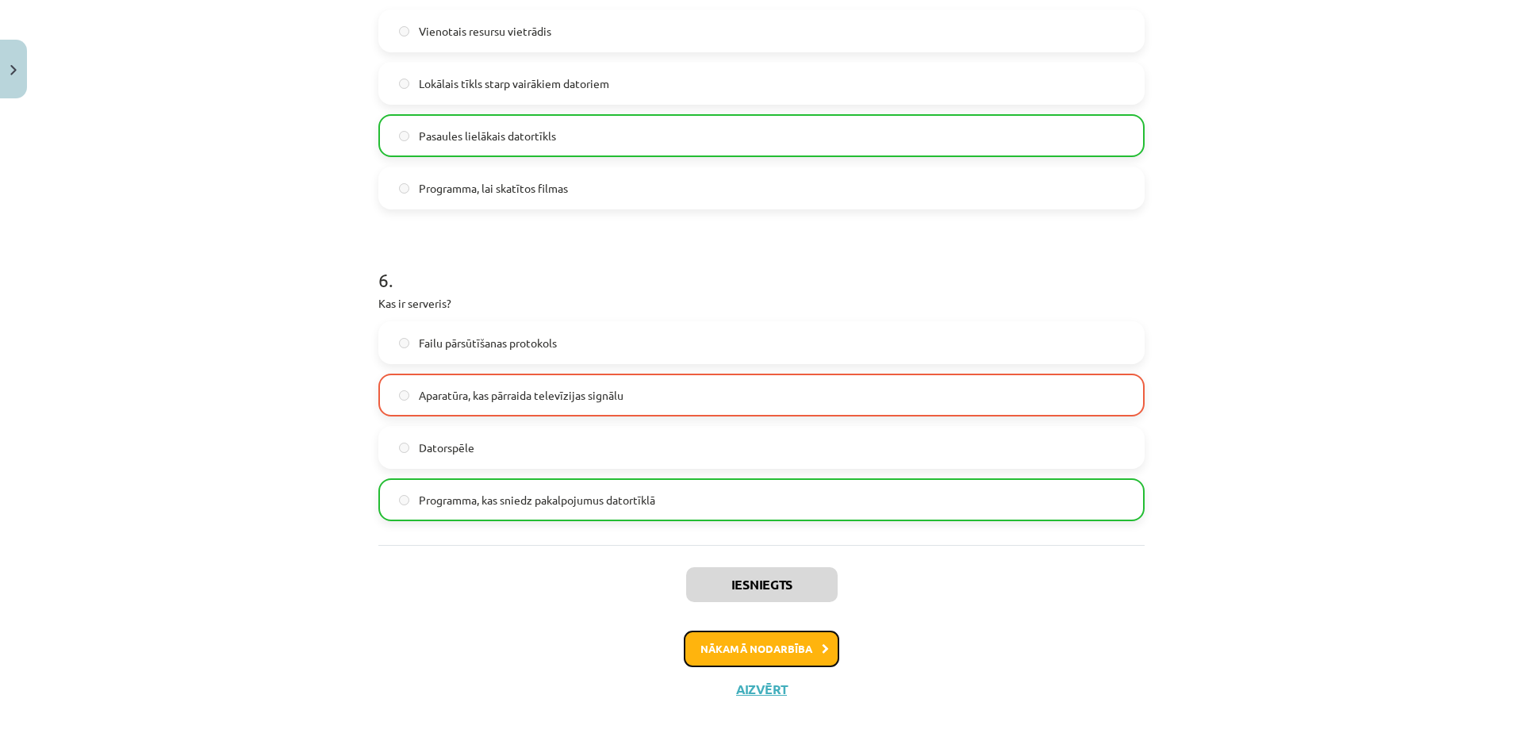
click at [747, 640] on button "Nākamā nodarbība" at bounding box center [762, 649] width 156 height 36
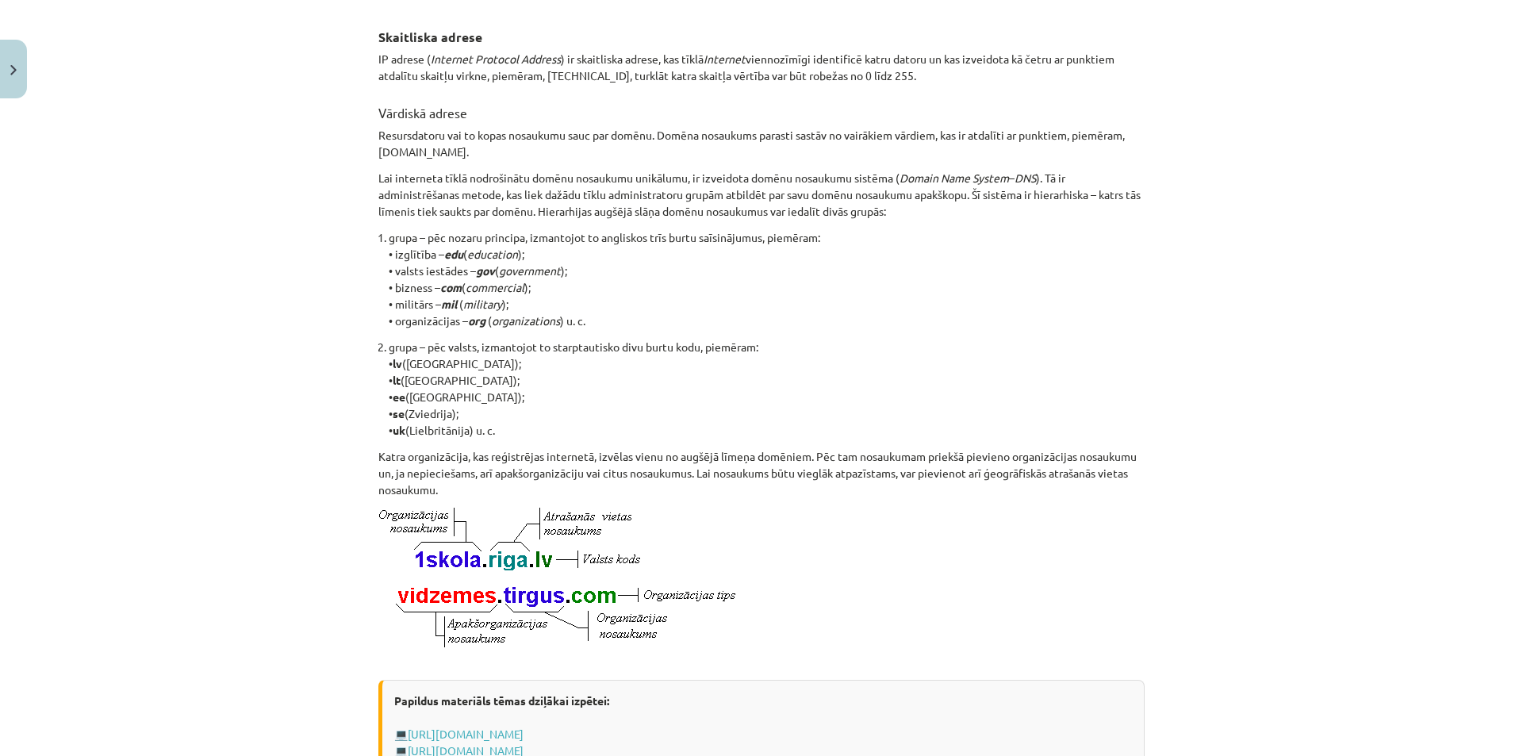
scroll to position [719, 0]
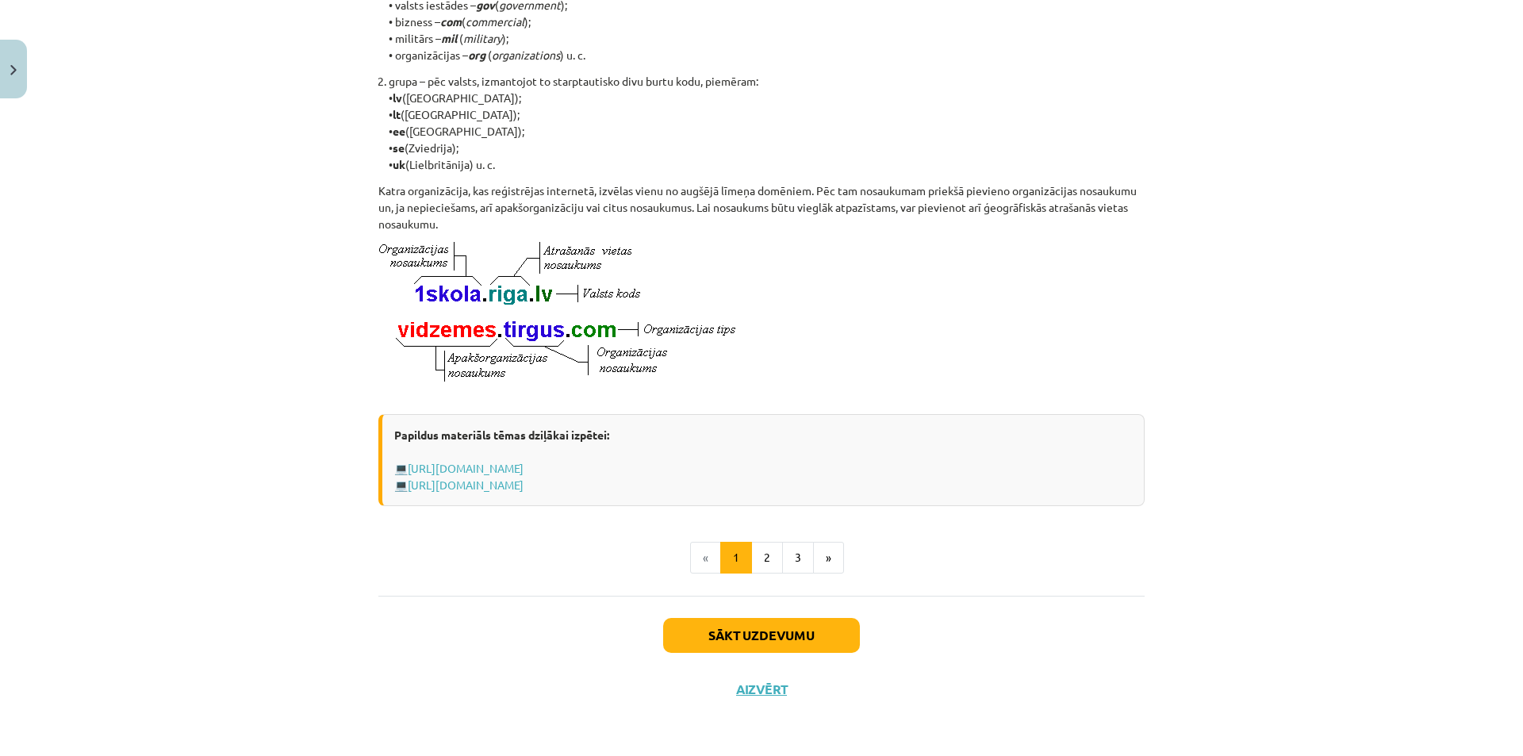
click at [727, 615] on div "Sākt uzdevumu Aizvērt" at bounding box center [761, 651] width 766 height 111
click at [733, 626] on button "Sākt uzdevumu" at bounding box center [761, 635] width 197 height 35
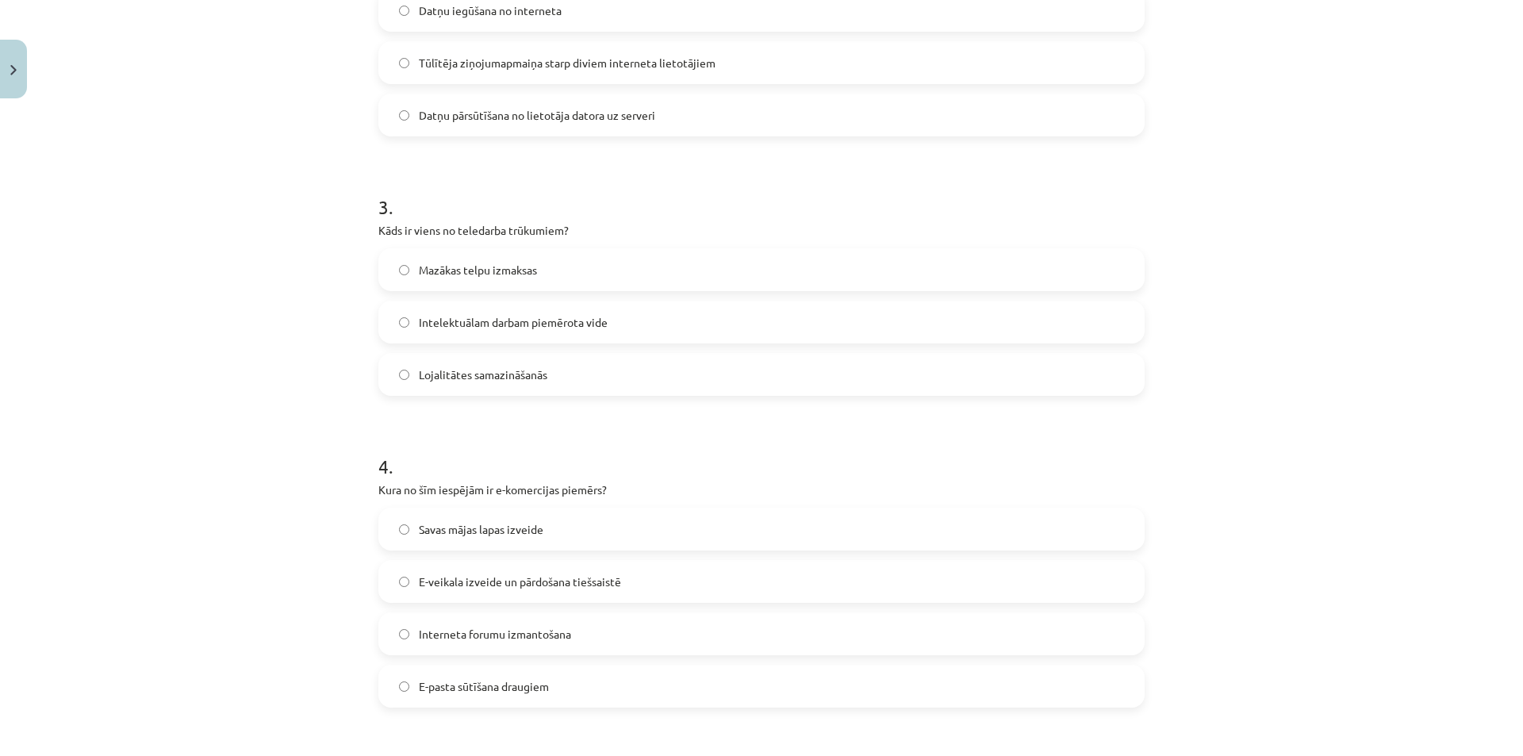
scroll to position [40, 0]
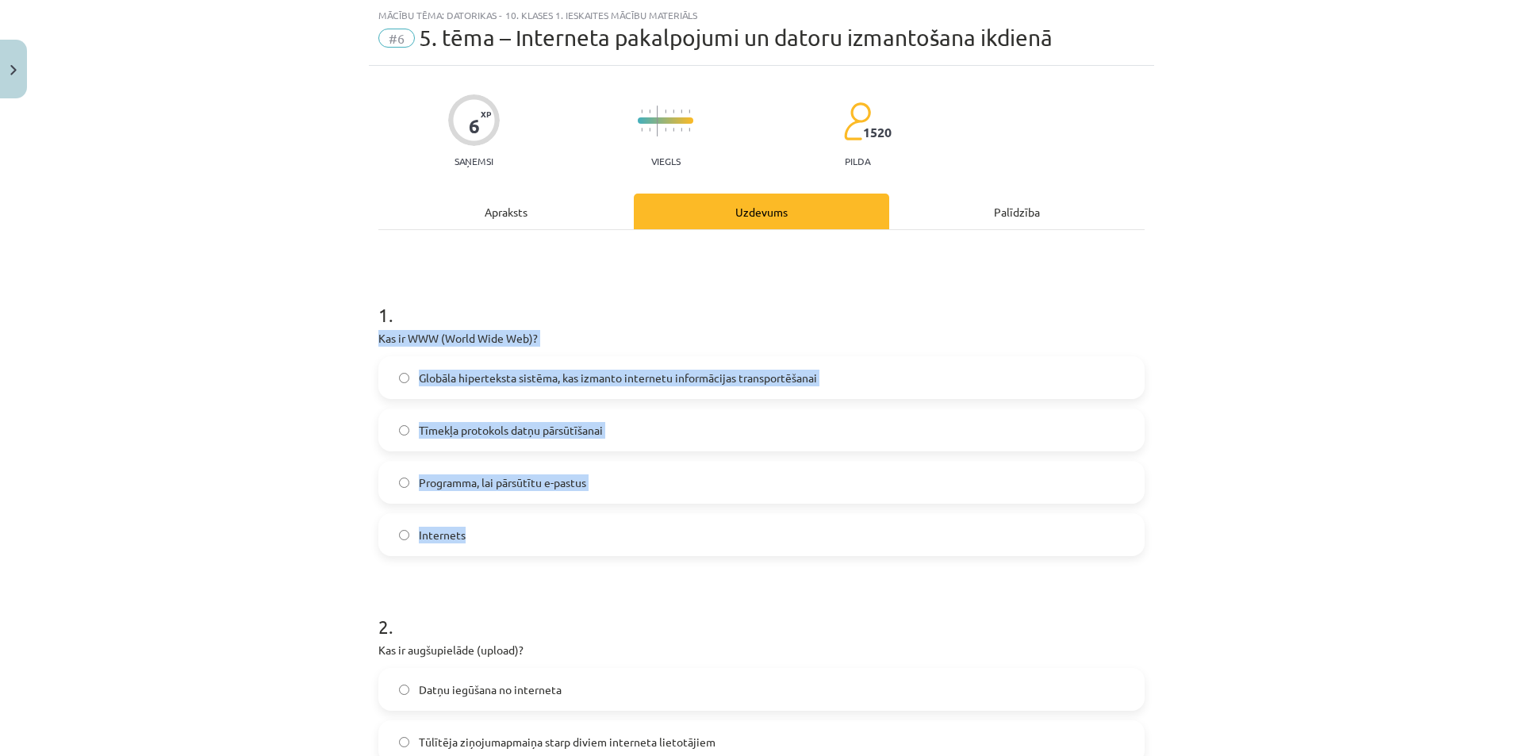
drag, startPoint x: 368, startPoint y: 335, endPoint x: 590, endPoint y: 513, distance: 285.0
copy div "Kas ir WWW (World Wide Web)? Globāla hiperteksta sistēma, kas izmanto internetu…"
click at [242, 375] on div "Mācību tēma: Datorikas - 10. klases 1. ieskaites mācību materiāls #6 5. tēma – …" at bounding box center [761, 378] width 1523 height 756
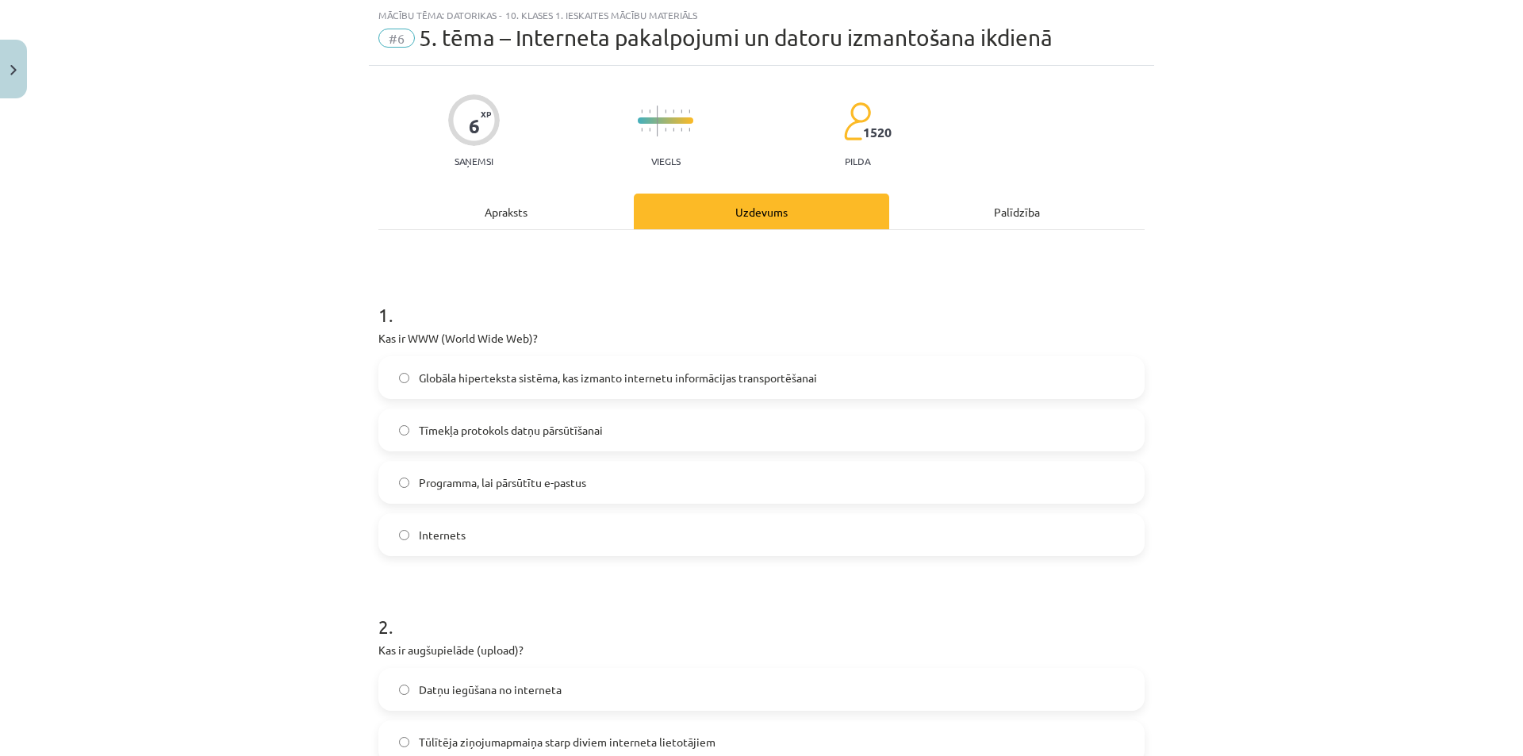
scroll to position [436, 0]
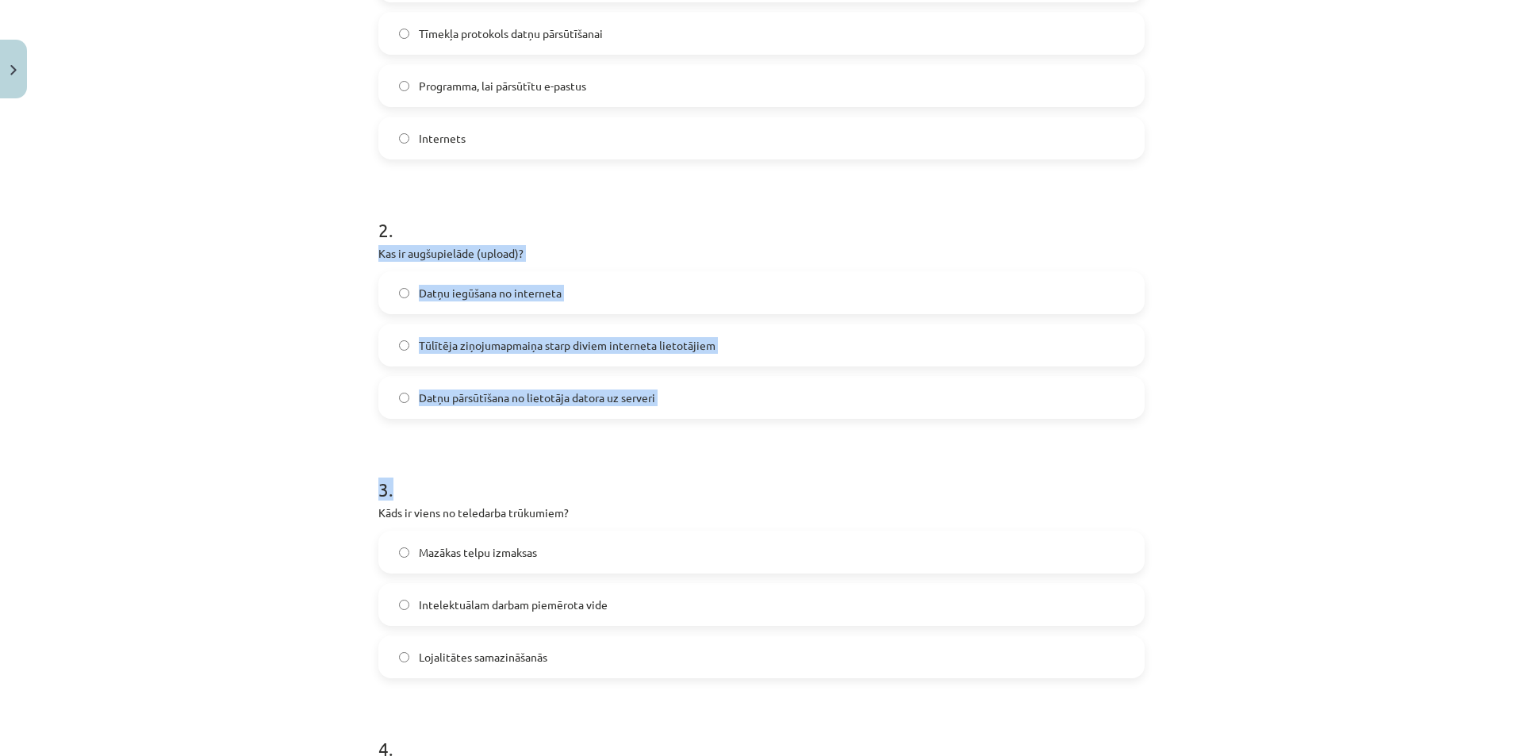
drag, startPoint x: 355, startPoint y: 248, endPoint x: 688, endPoint y: 423, distance: 375.9
click at [686, 428] on div "Mācību tēma: Datorikas - 10. klases 1. ieskaites mācību materiāls #6 5. tēma – …" at bounding box center [761, 378] width 1523 height 756
click at [272, 408] on div "Mācību tēma: Datorikas - 10. klases 1. ieskaites mācību materiāls #6 5. tēma – …" at bounding box center [761, 378] width 1523 height 756
drag, startPoint x: 471, startPoint y: 282, endPoint x: 693, endPoint y: 394, distance: 249.4
click at [693, 394] on div "6 XP Saņemsi Viegls 1520 pilda Apraksts Uzdevums Palīdzība 1 . Kas ir WWW (Worl…" at bounding box center [762, 713] width 786 height 2089
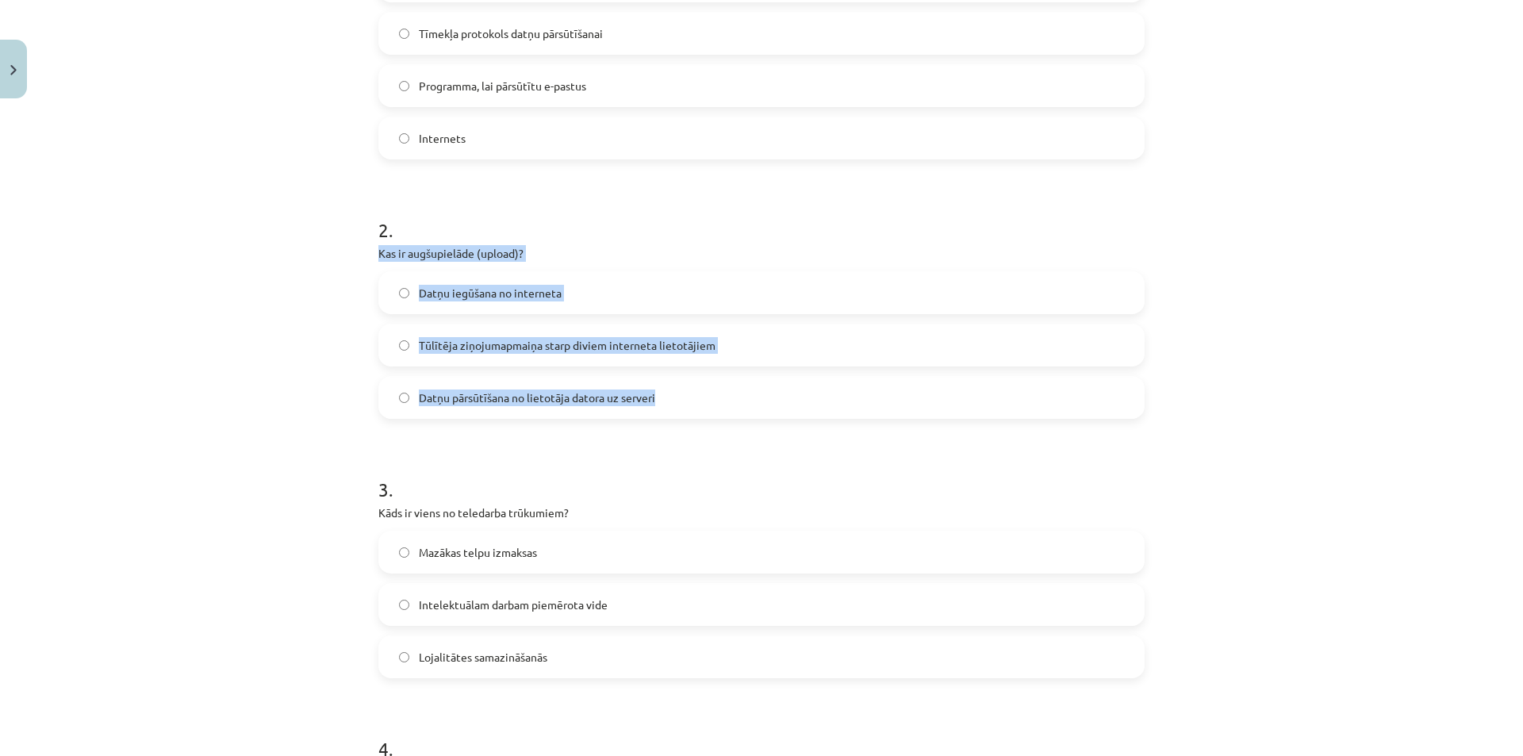
click at [349, 258] on div "Mācību tēma: Datorikas - 10. klases 1. ieskaites mācību materiāls #6 5. tēma – …" at bounding box center [761, 378] width 1523 height 756
drag, startPoint x: 367, startPoint y: 251, endPoint x: 682, endPoint y: 393, distance: 346.3
click at [682, 393] on div "6 XP Saņemsi Viegls 1520 pilda Apraksts Uzdevums Palīdzība 1 . Kas ir WWW (Worl…" at bounding box center [762, 713] width 786 height 2089
copy div "Kas ir augšupielāde (upload)? Datņu iegūšana no interneta Tūlītēja ziņojumapmai…"
click at [322, 378] on div "Mācību tēma: Datorikas - 10. klases 1. ieskaites mācību materiāls #6 5. tēma – …" at bounding box center [761, 378] width 1523 height 756
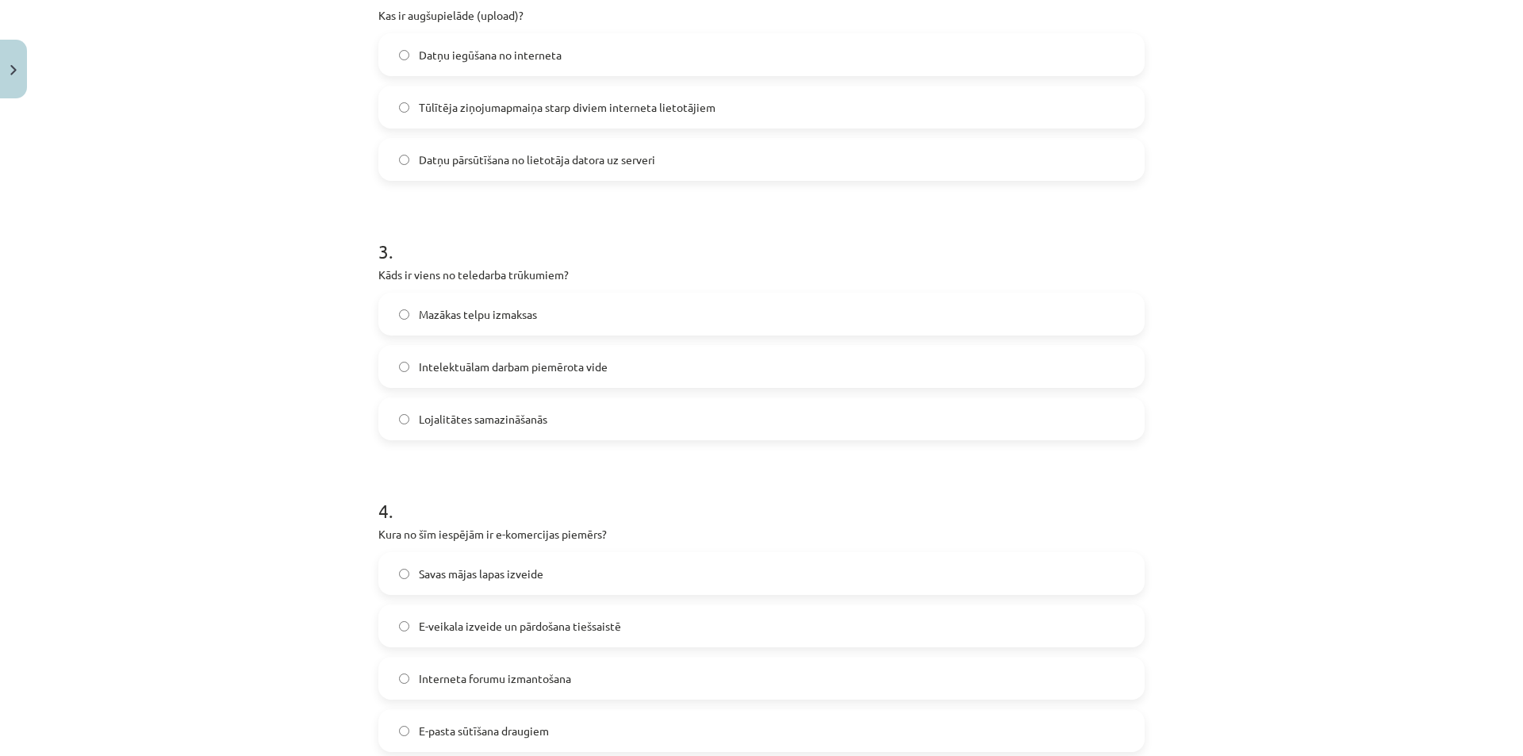
scroll to position [754, 0]
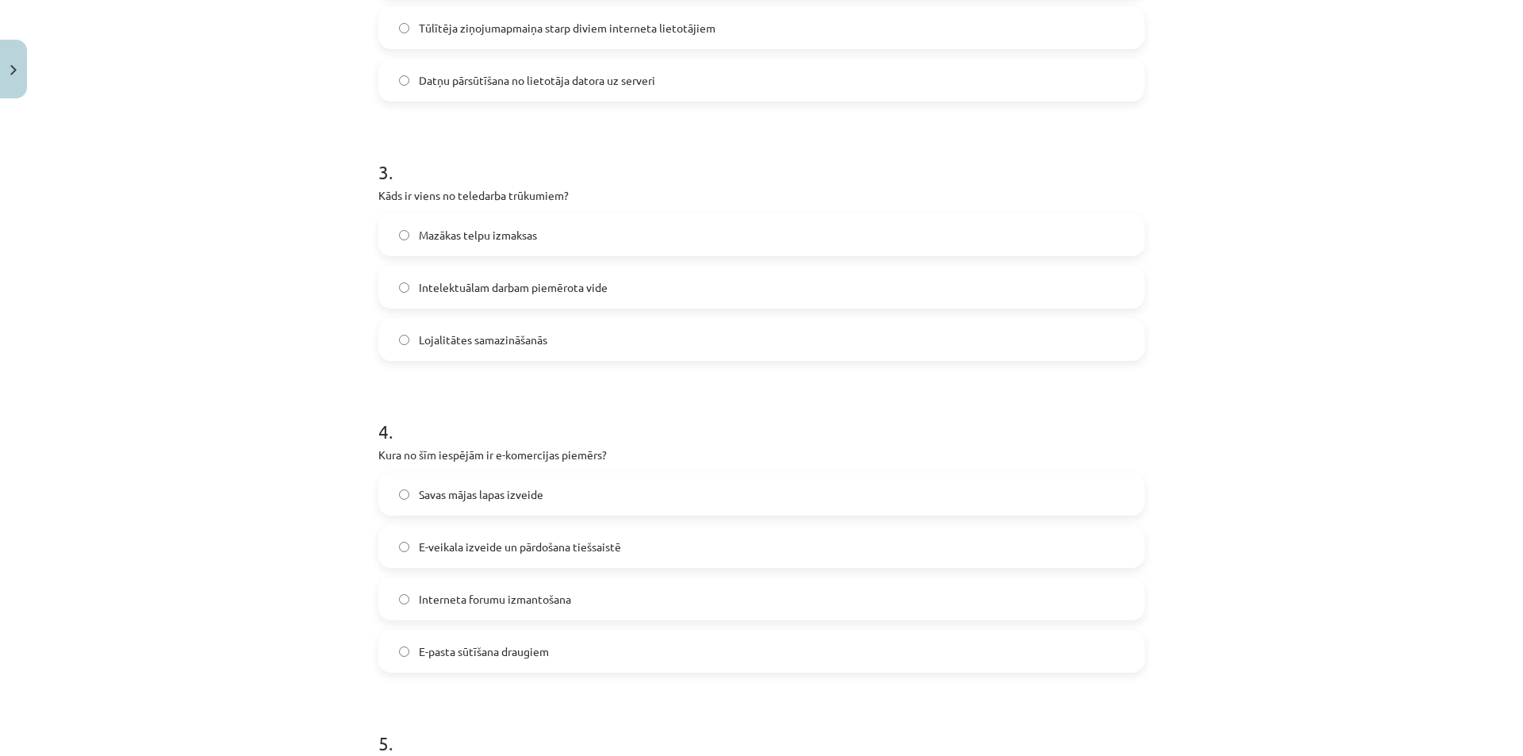
drag, startPoint x: 398, startPoint y: 540, endPoint x: 398, endPoint y: 552, distance: 11.9
click at [398, 552] on label "E-veikala izveide un pārdošana tiešsaistē" at bounding box center [761, 547] width 763 height 40
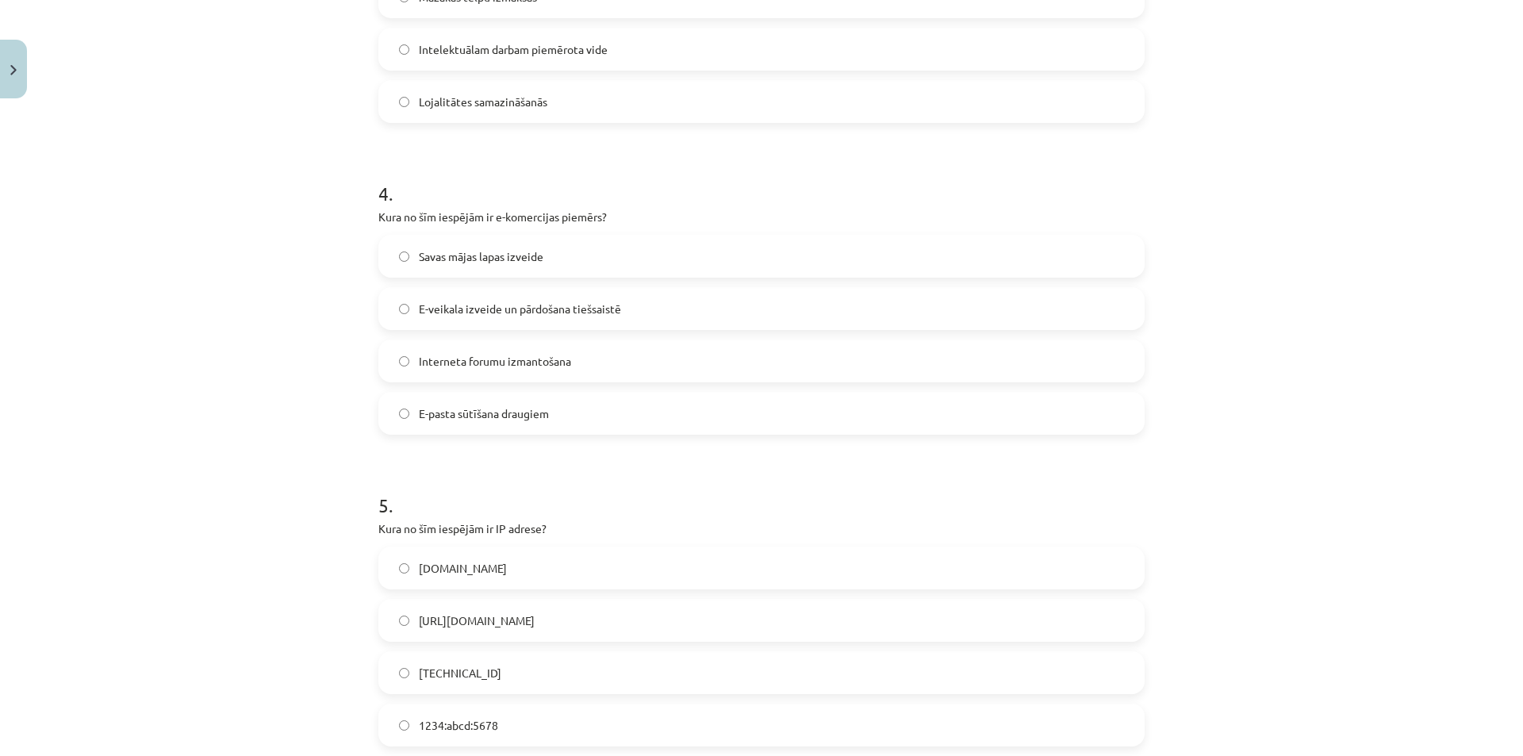
scroll to position [1071, 0]
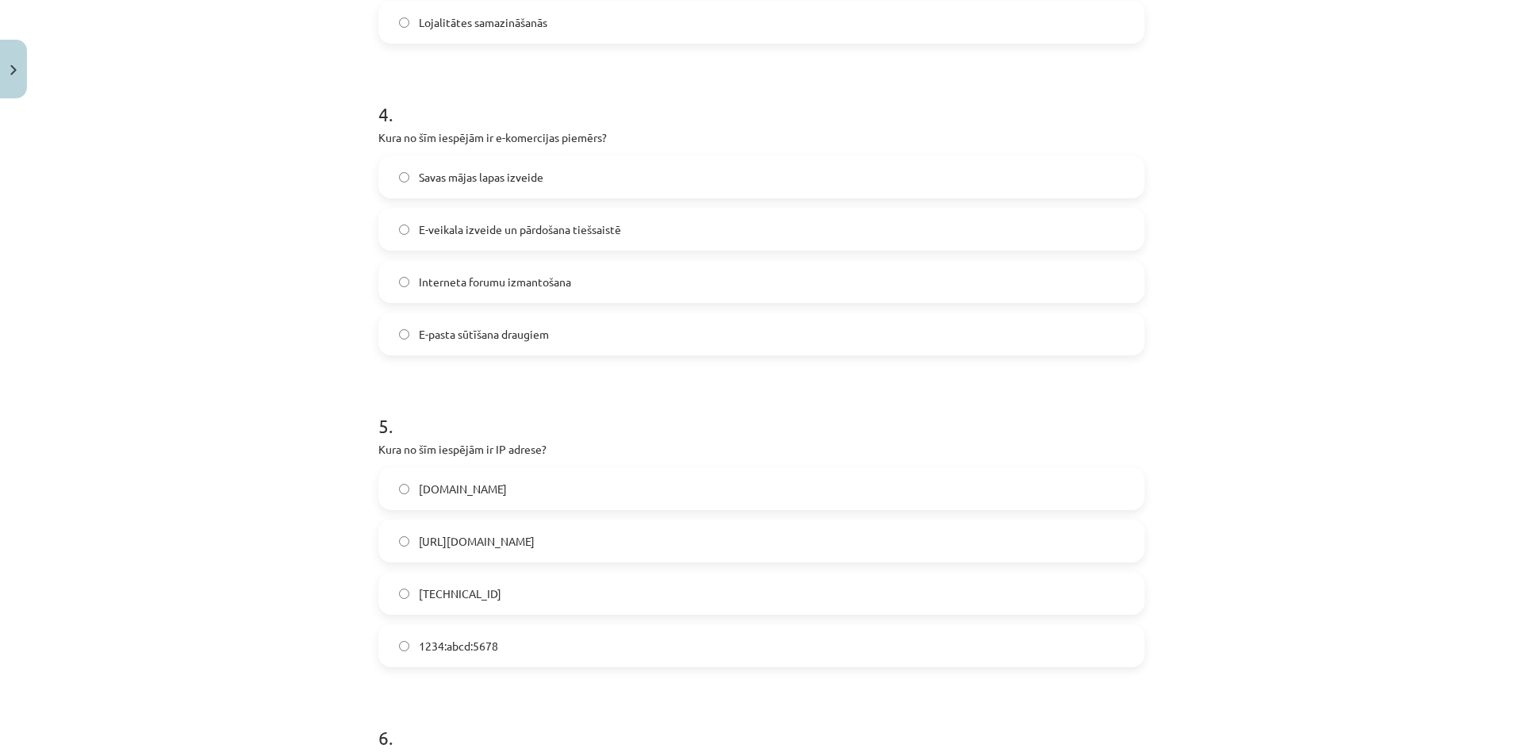
click at [405, 590] on label "192.100.81.101" at bounding box center [761, 594] width 763 height 40
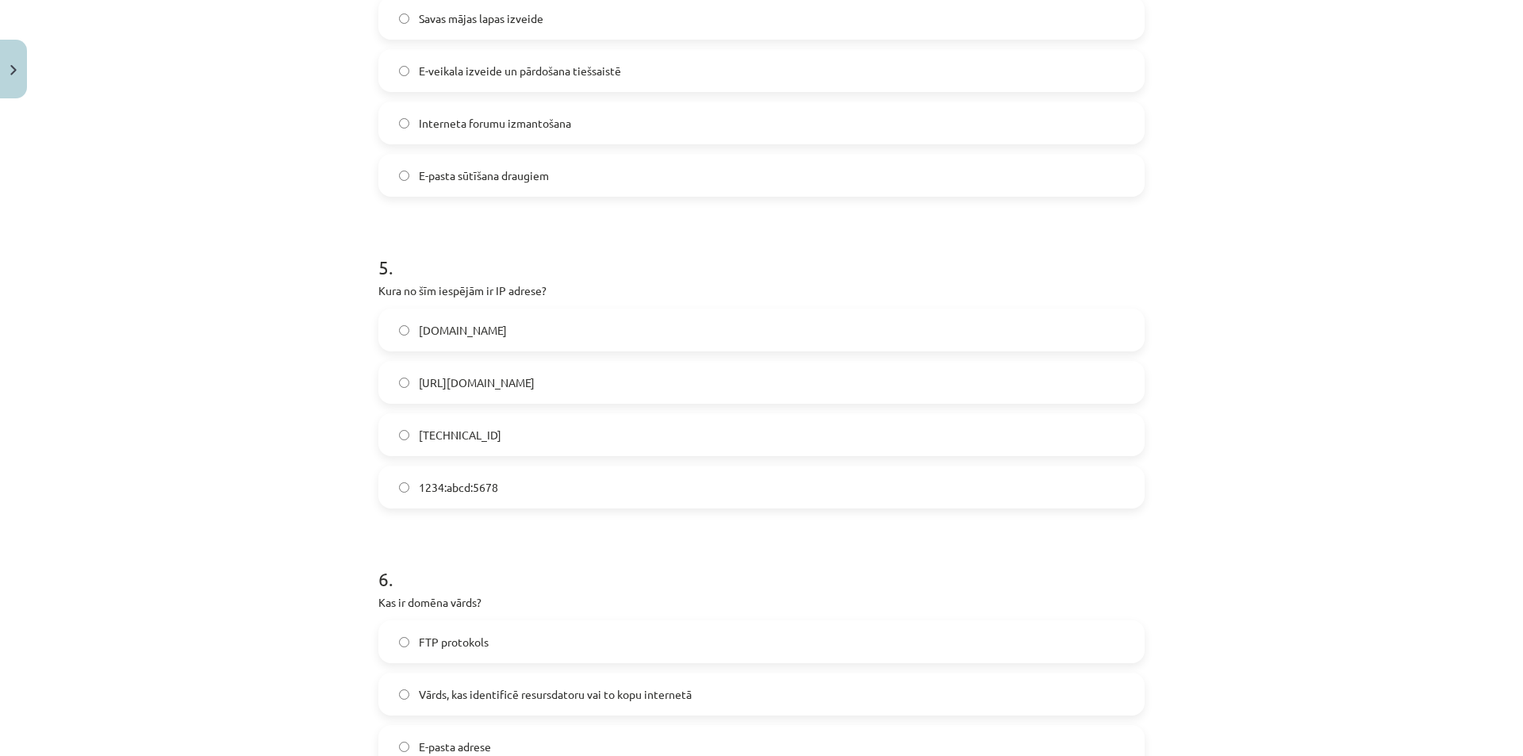
scroll to position [1389, 0]
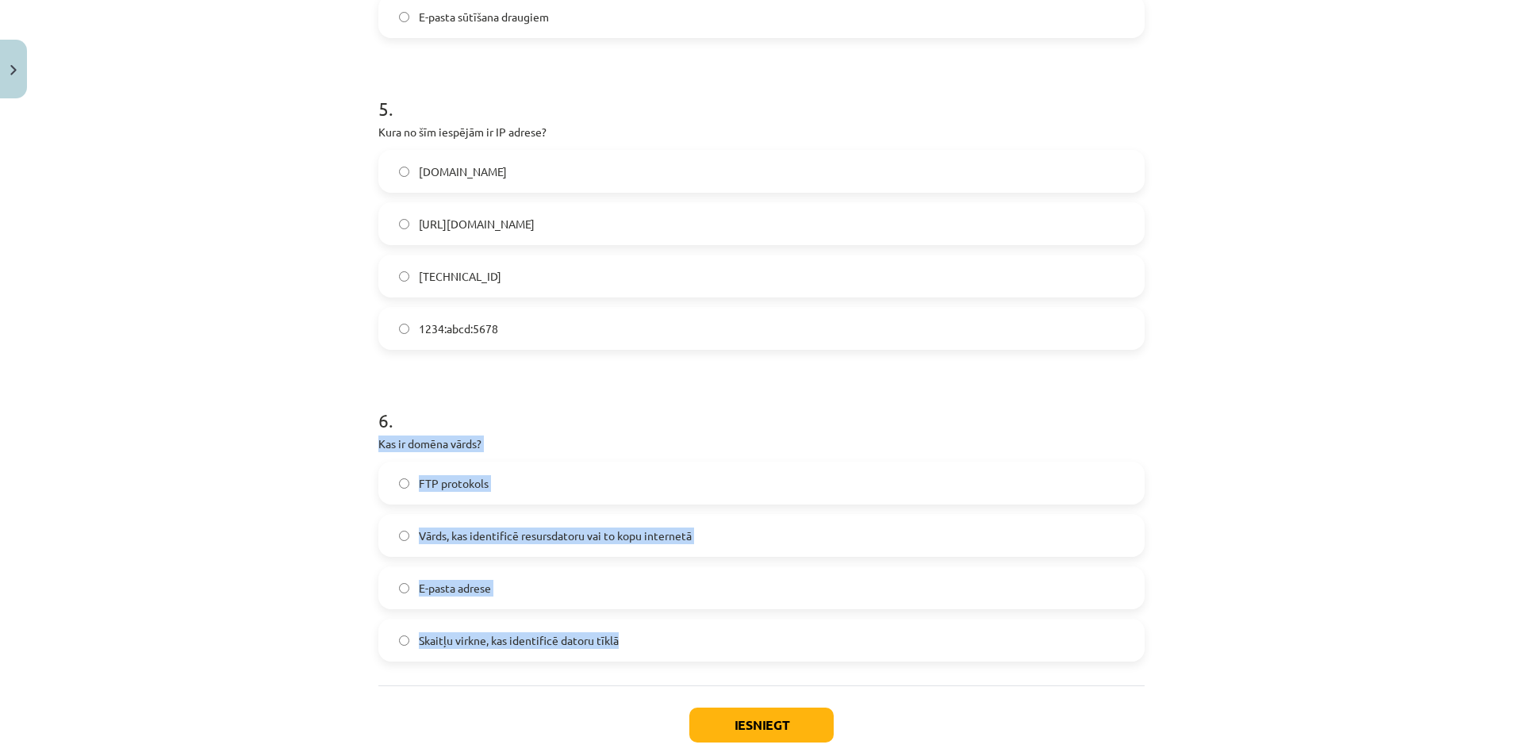
drag, startPoint x: 366, startPoint y: 437, endPoint x: 648, endPoint y: 674, distance: 368.4
copy div "Kas ir domēna vārds? FTP protokols Vārds, kas identificē resursdatoru vai to ko…"
drag, startPoint x: 354, startPoint y: 597, endPoint x: 367, endPoint y: 574, distance: 26.3
click at [355, 597] on div "Mācību tēma: Datorikas - 10. klases 1. ieskaites mācību materiāls #6 5. tēma – …" at bounding box center [761, 378] width 1523 height 756
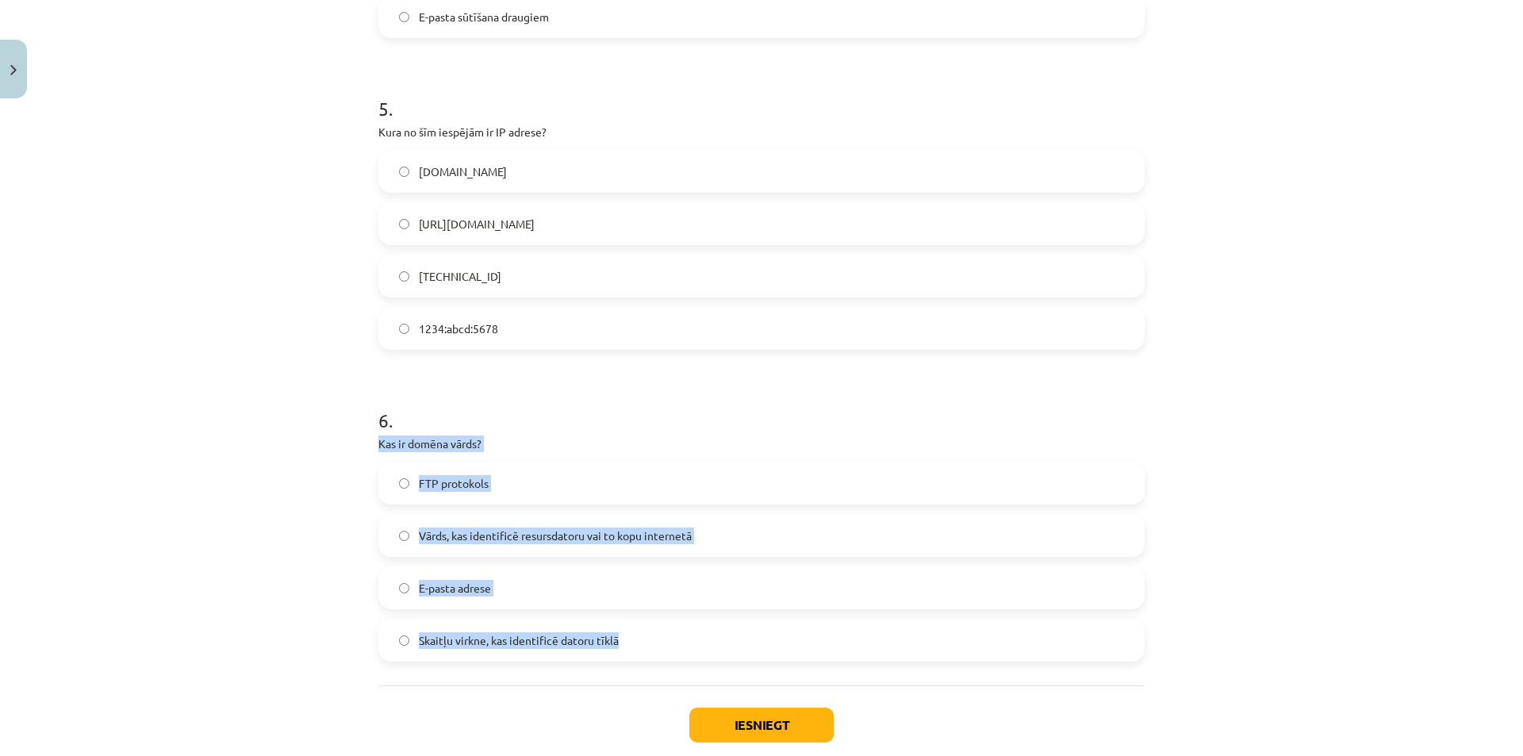
click at [404, 535] on label "Vārds, kas identificē resursdatoru vai to kopu internetā" at bounding box center [761, 536] width 763 height 40
click at [299, 540] on div "Mācību tēma: Datorikas - 10. klases 1. ieskaites mācību materiāls #6 5. tēma – …" at bounding box center [761, 378] width 1523 height 756
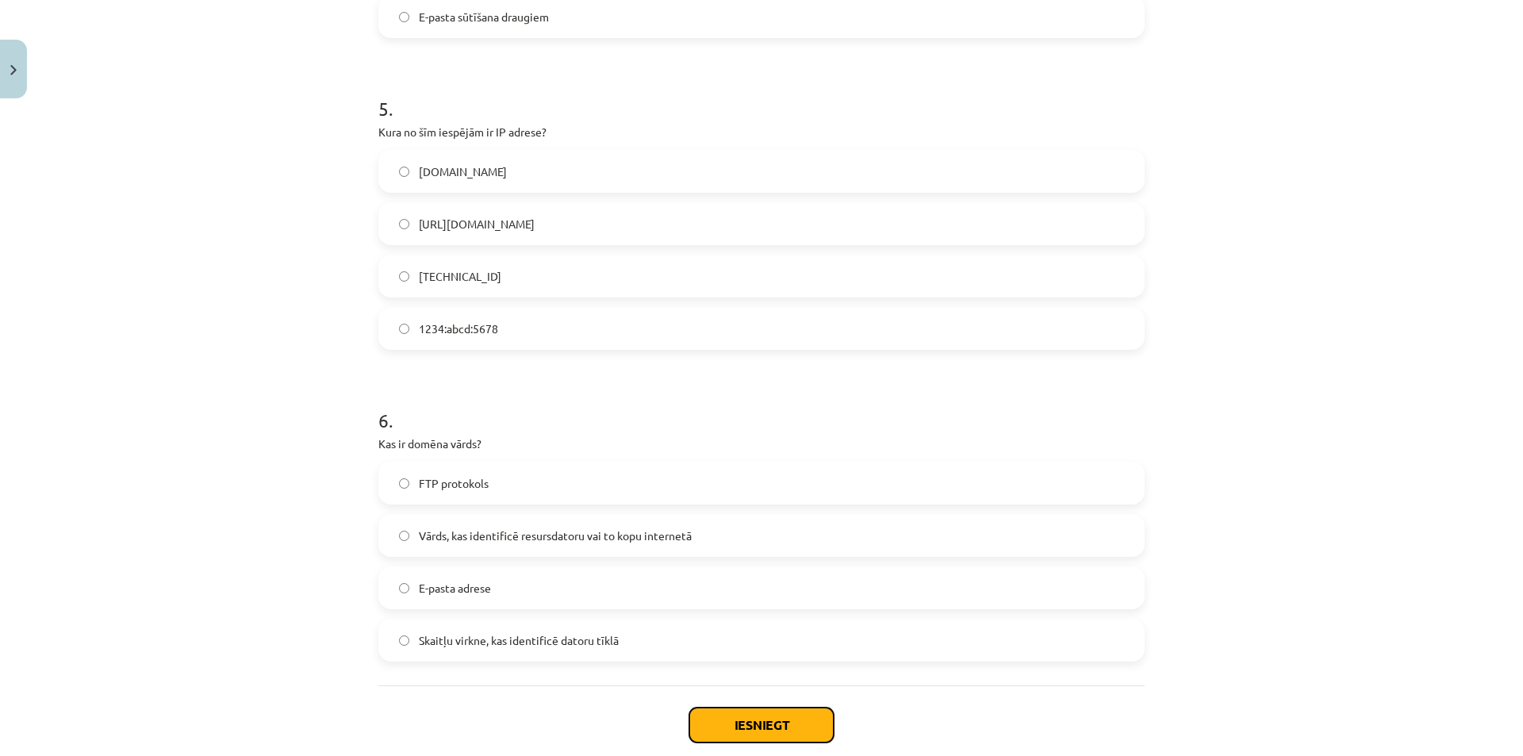
click at [742, 713] on button "Iesniegt" at bounding box center [761, 725] width 144 height 35
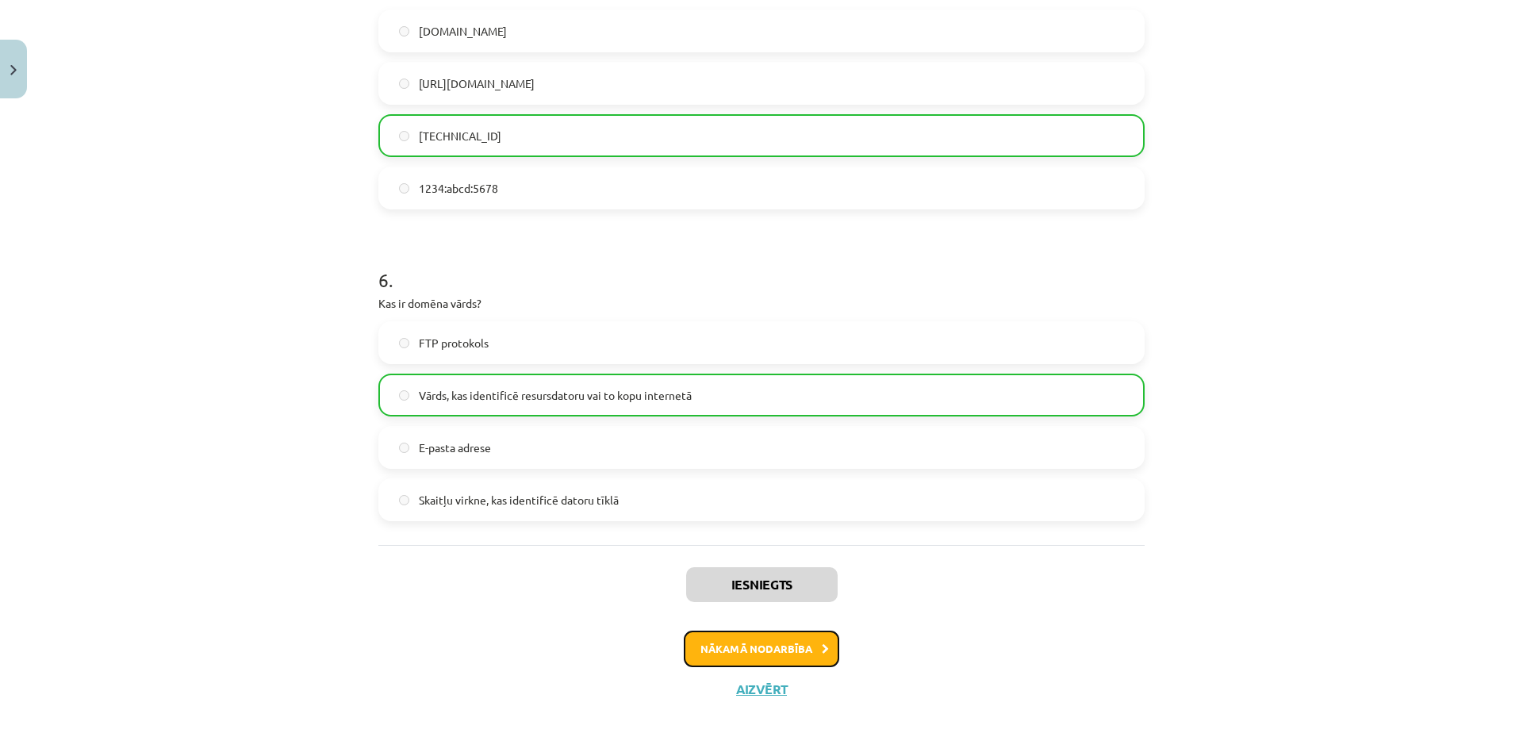
click at [804, 654] on button "Nākamā nodarbība" at bounding box center [762, 649] width 156 height 36
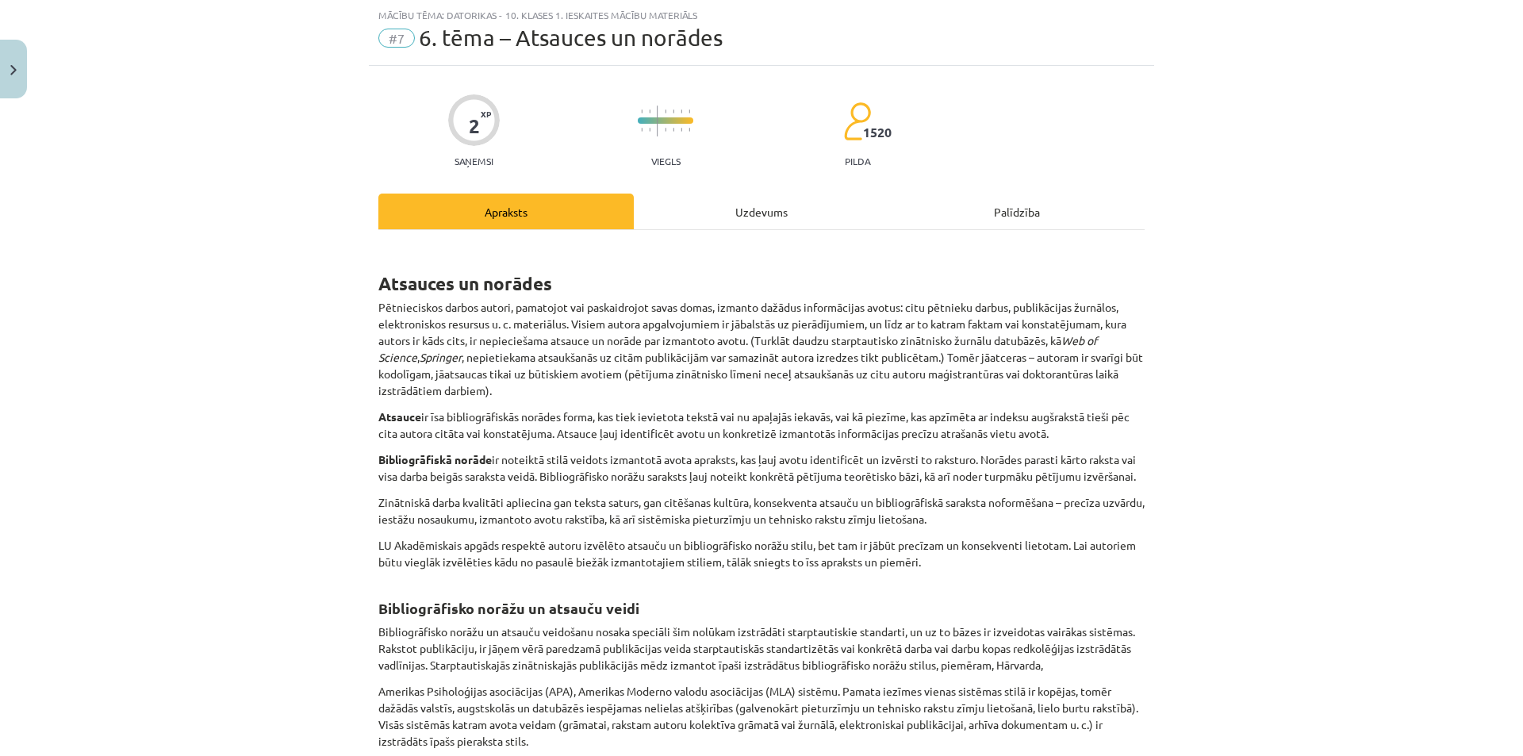
scroll to position [444, 0]
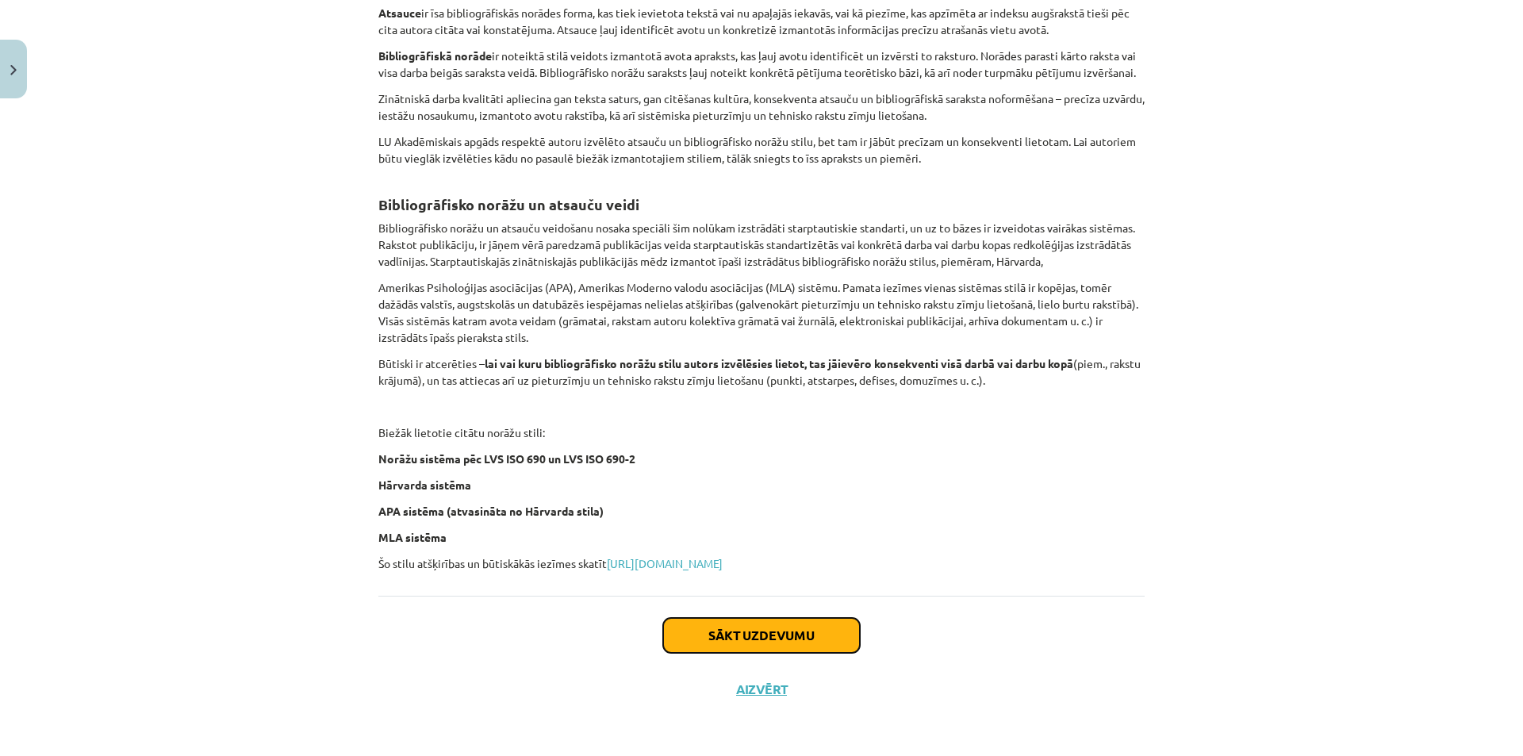
click at [716, 640] on button "Sākt uzdevumu" at bounding box center [761, 635] width 197 height 35
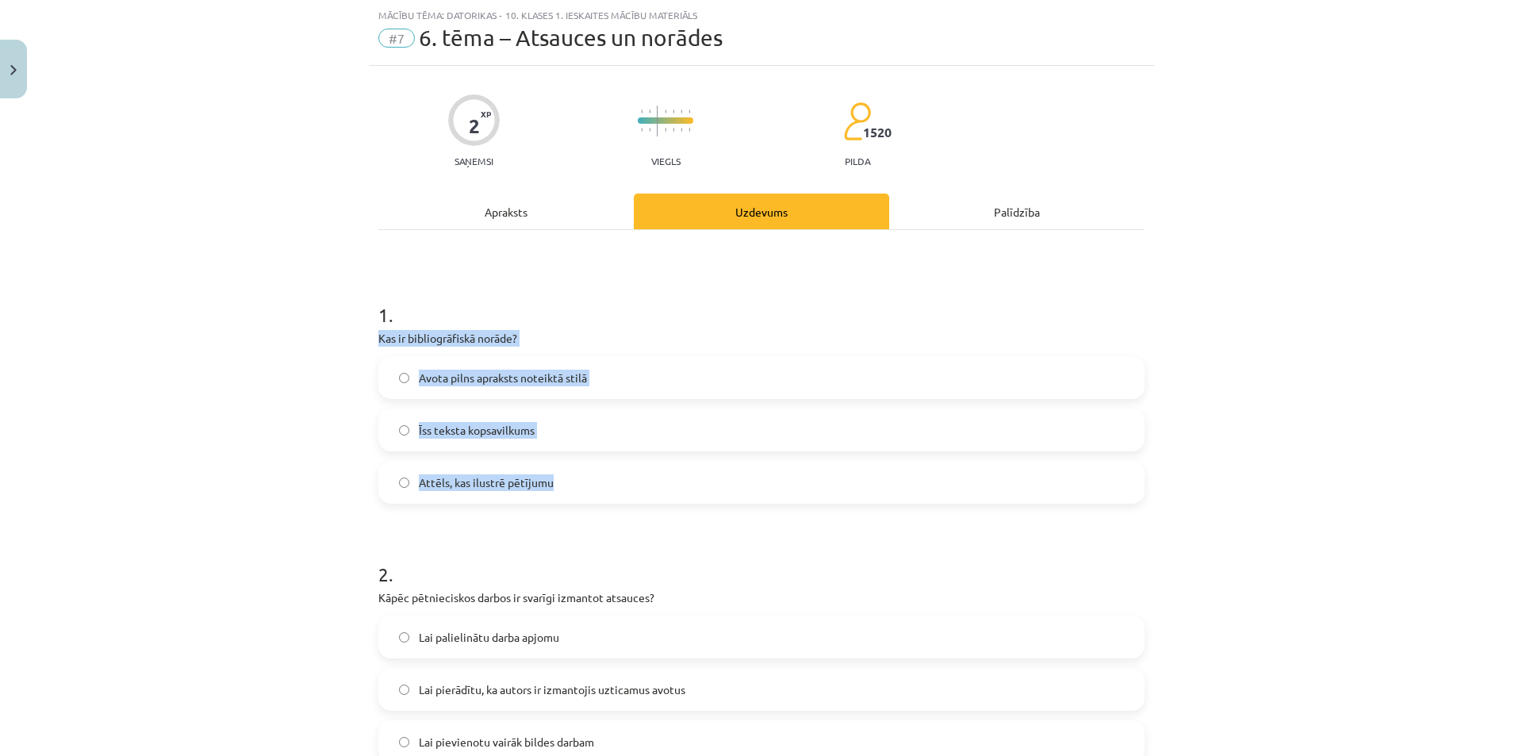
drag, startPoint x: 369, startPoint y: 336, endPoint x: 620, endPoint y: 493, distance: 296.6
click at [620, 493] on div "2 XP Saņemsi Viegls 1520 pilda Apraksts Uzdevums Palīdzība 1 . Kas ir bibliogrā…" at bounding box center [762, 487] width 786 height 842
click at [395, 385] on label "Avota pilns apraksts noteiktā stilā" at bounding box center [761, 378] width 763 height 40
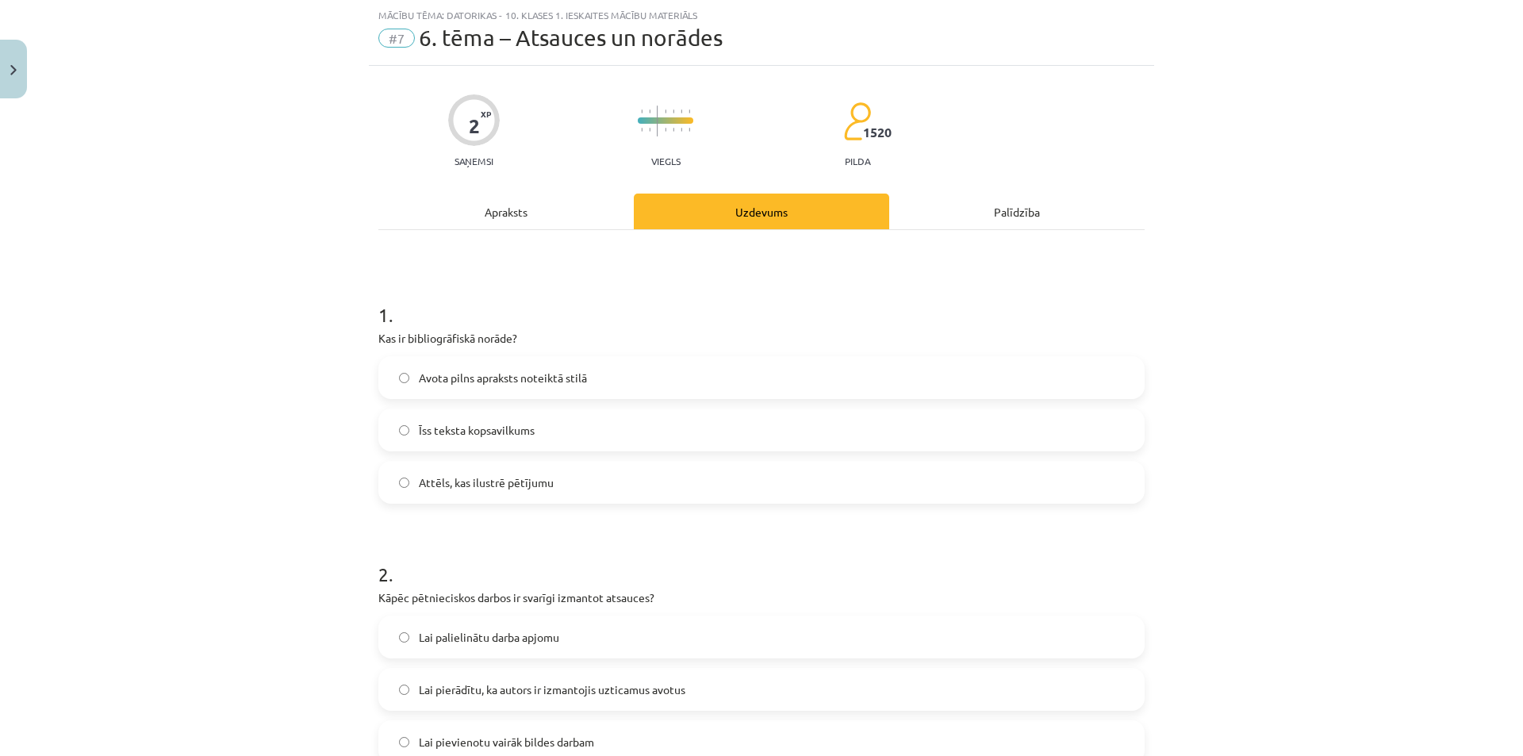
click at [325, 432] on div "Mācību tēma: Datorikas - 10. klases 1. ieskaites mācību materiāls #7 6. tēma – …" at bounding box center [761, 378] width 1523 height 756
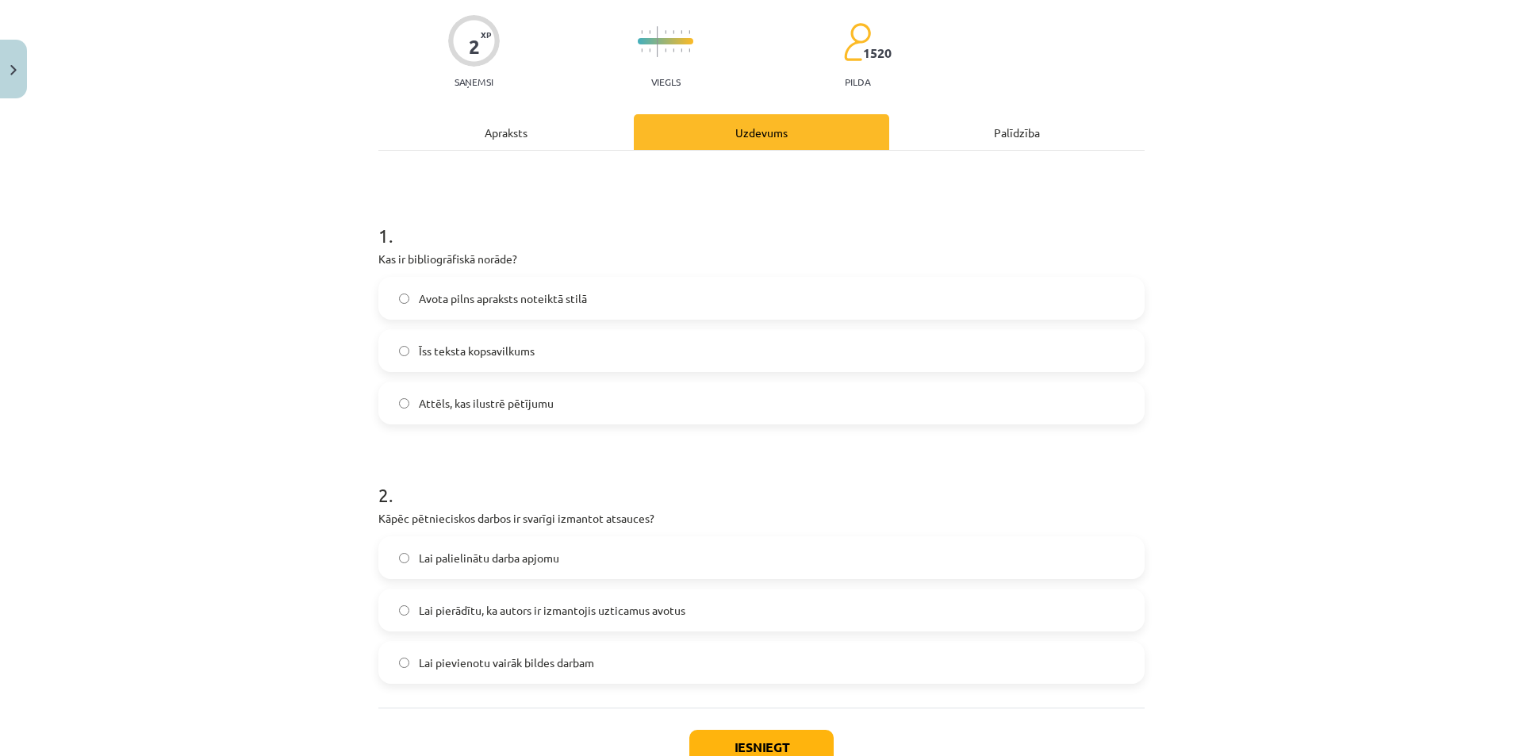
scroll to position [231, 0]
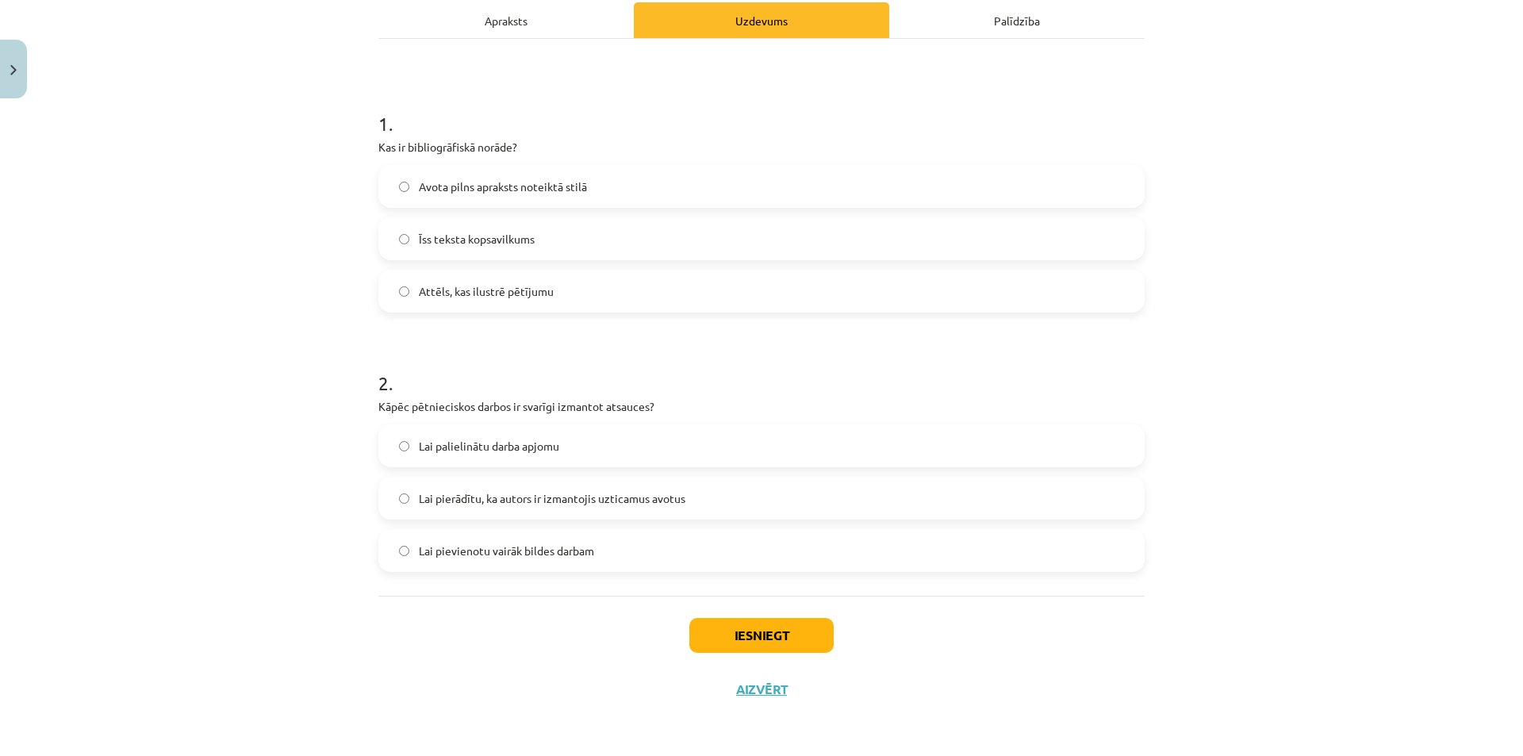
click at [404, 501] on label "Lai pierādītu, ka autors ir izmantojis uzticamus avotus" at bounding box center [761, 498] width 763 height 40
click at [727, 630] on button "Iesniegt" at bounding box center [761, 635] width 144 height 35
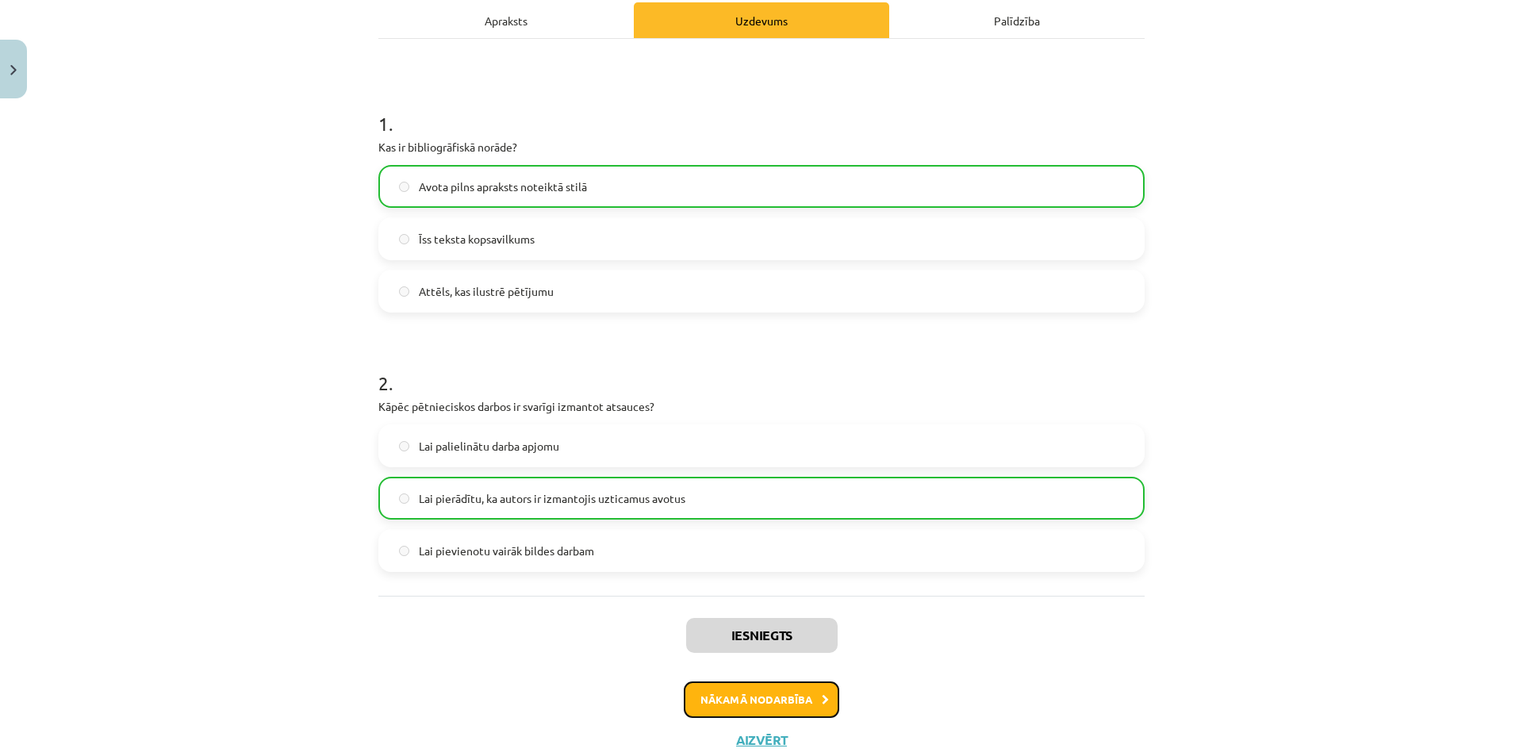
click at [743, 695] on button "Nākamā nodarbība" at bounding box center [762, 700] width 156 height 36
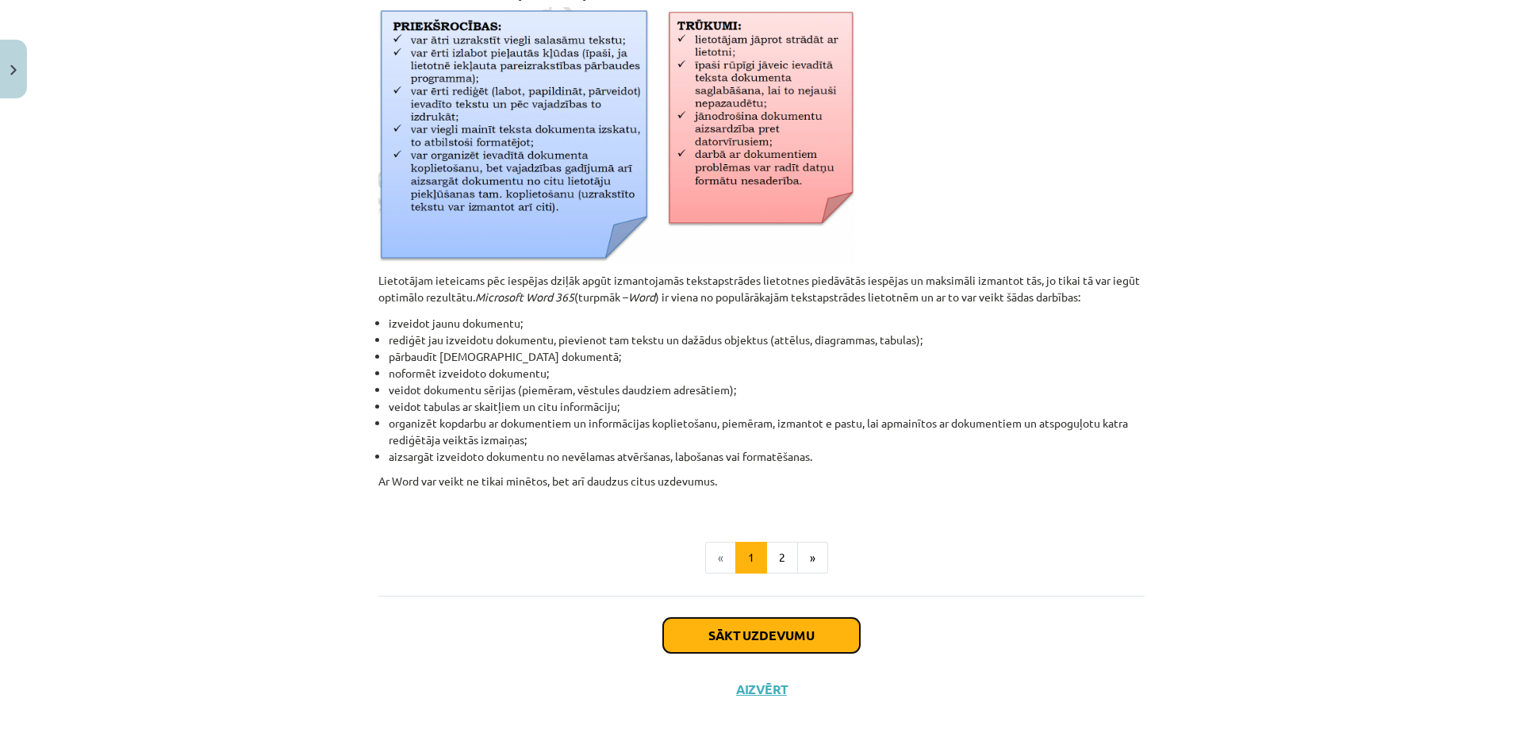
click at [736, 633] on button "Sākt uzdevumu" at bounding box center [761, 635] width 197 height 35
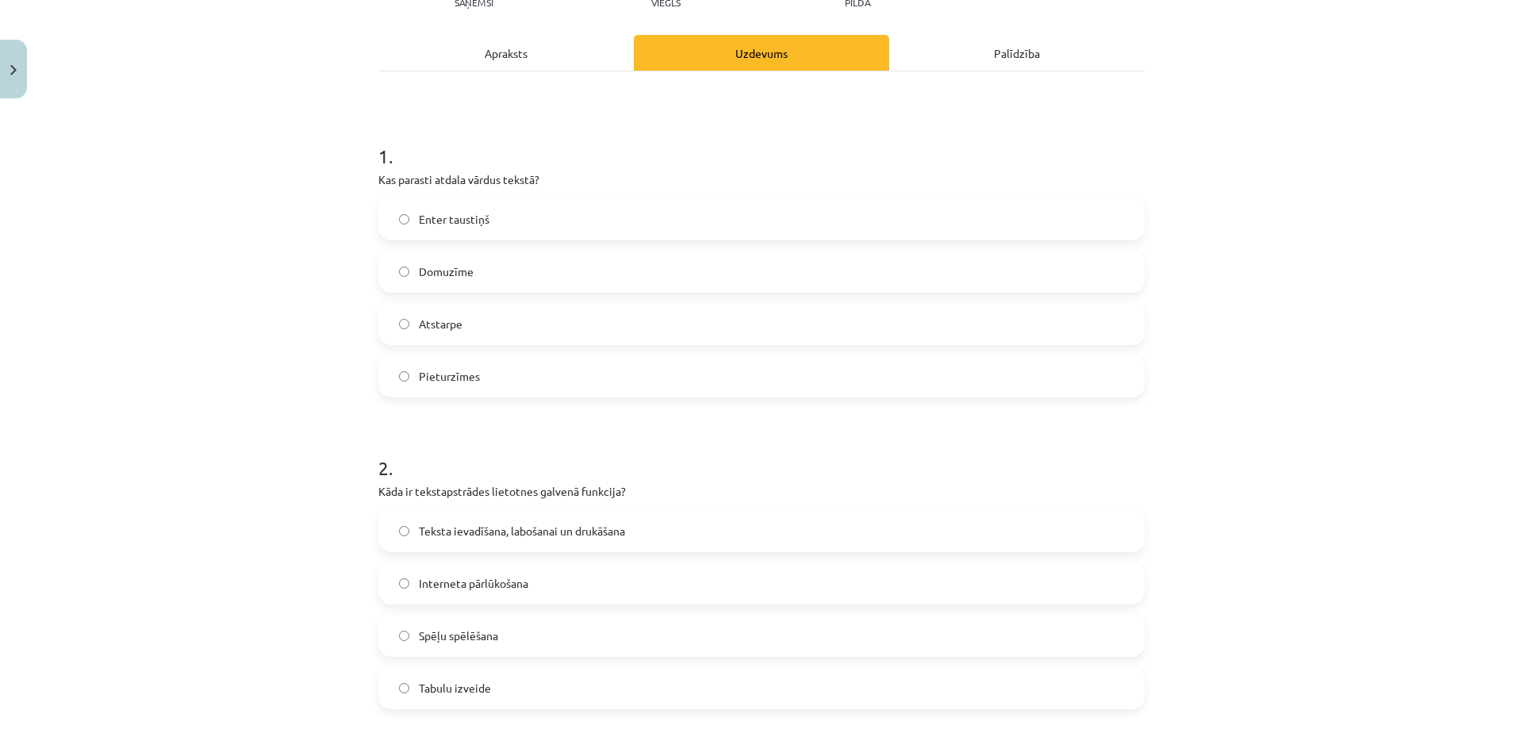
scroll to position [516, 0]
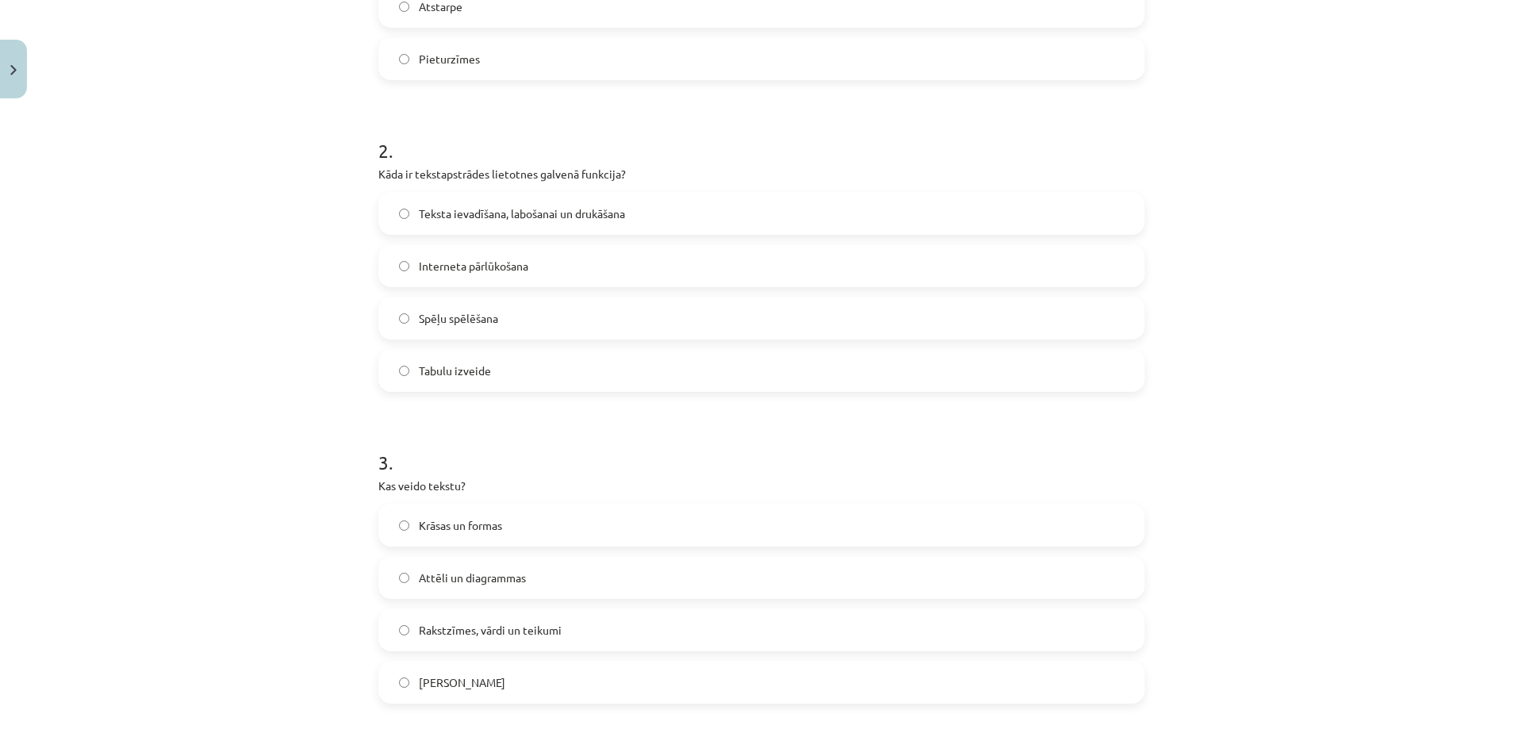
click at [408, 632] on label "Rakstzīmes, vārdi un teikumi" at bounding box center [761, 630] width 763 height 40
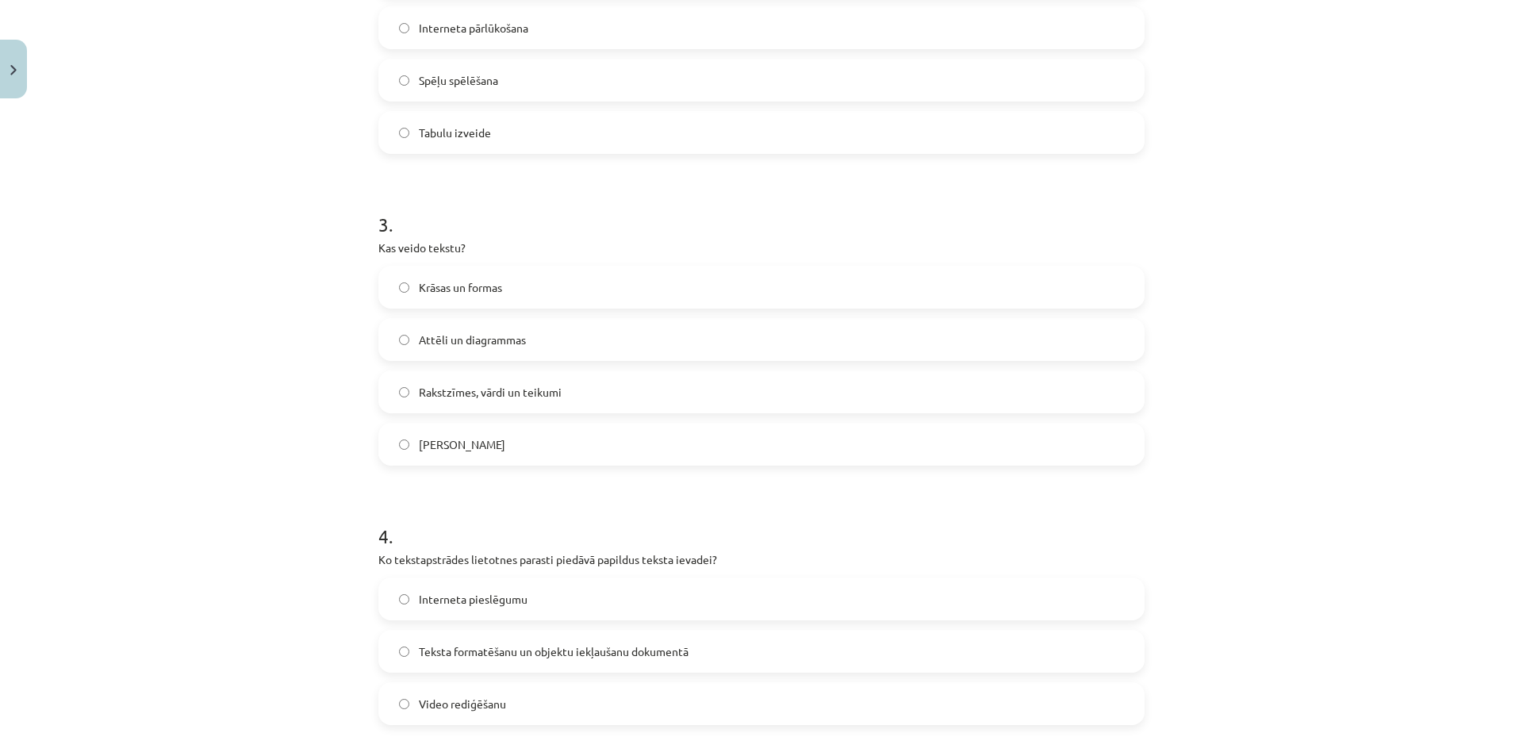
scroll to position [833, 0]
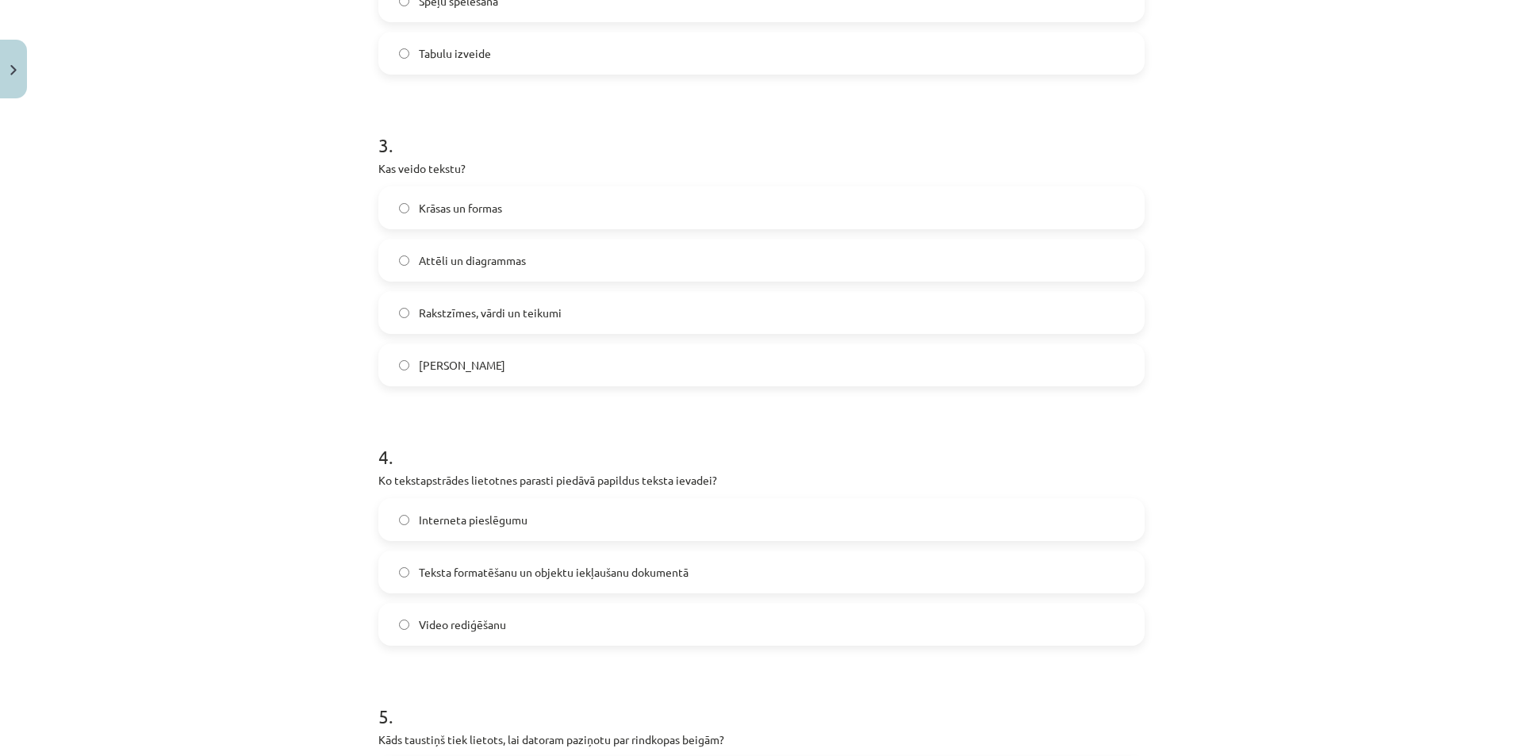
click at [419, 579] on span "Teksta formatēšanu un objektu iekļaušanu dokumentā" at bounding box center [554, 572] width 270 height 17
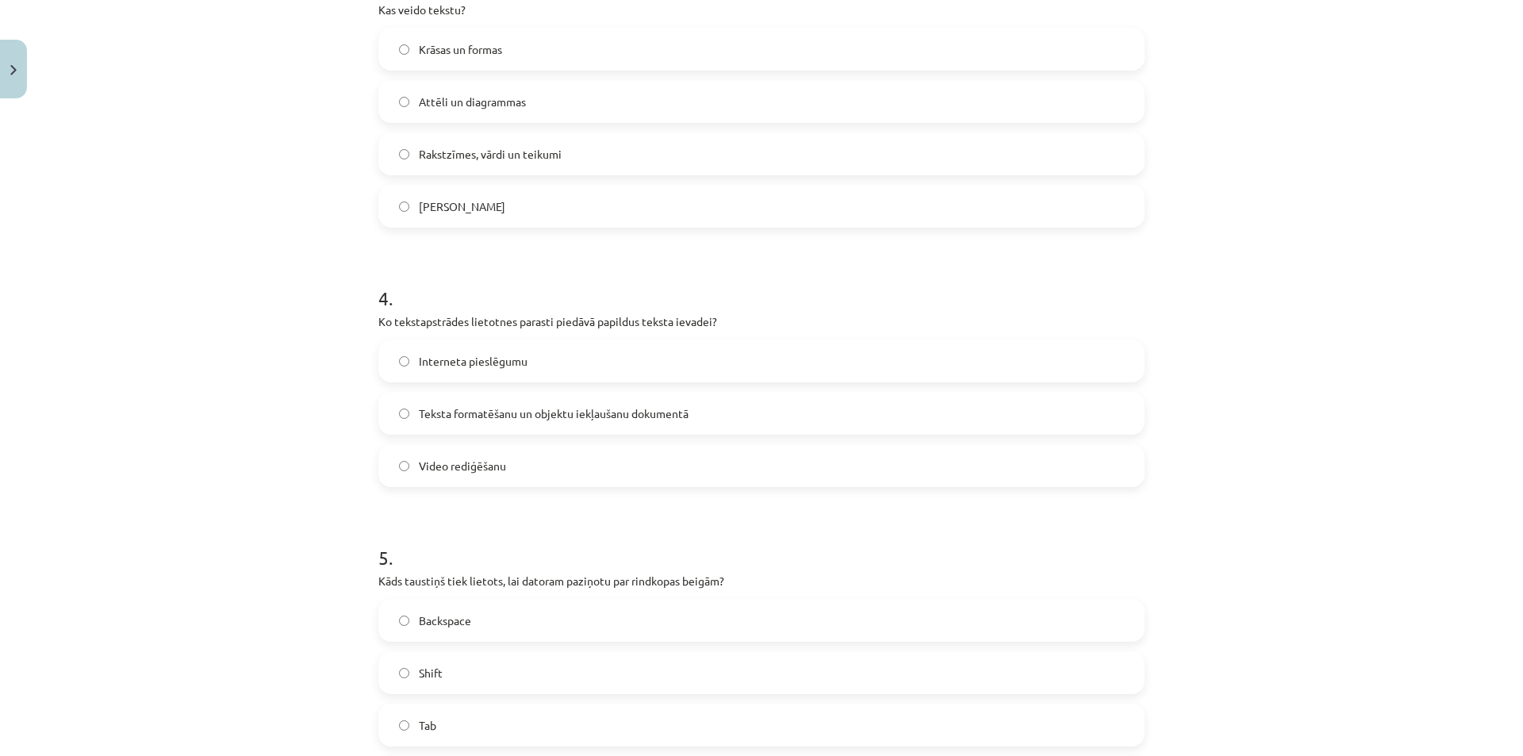
scroll to position [1071, 0]
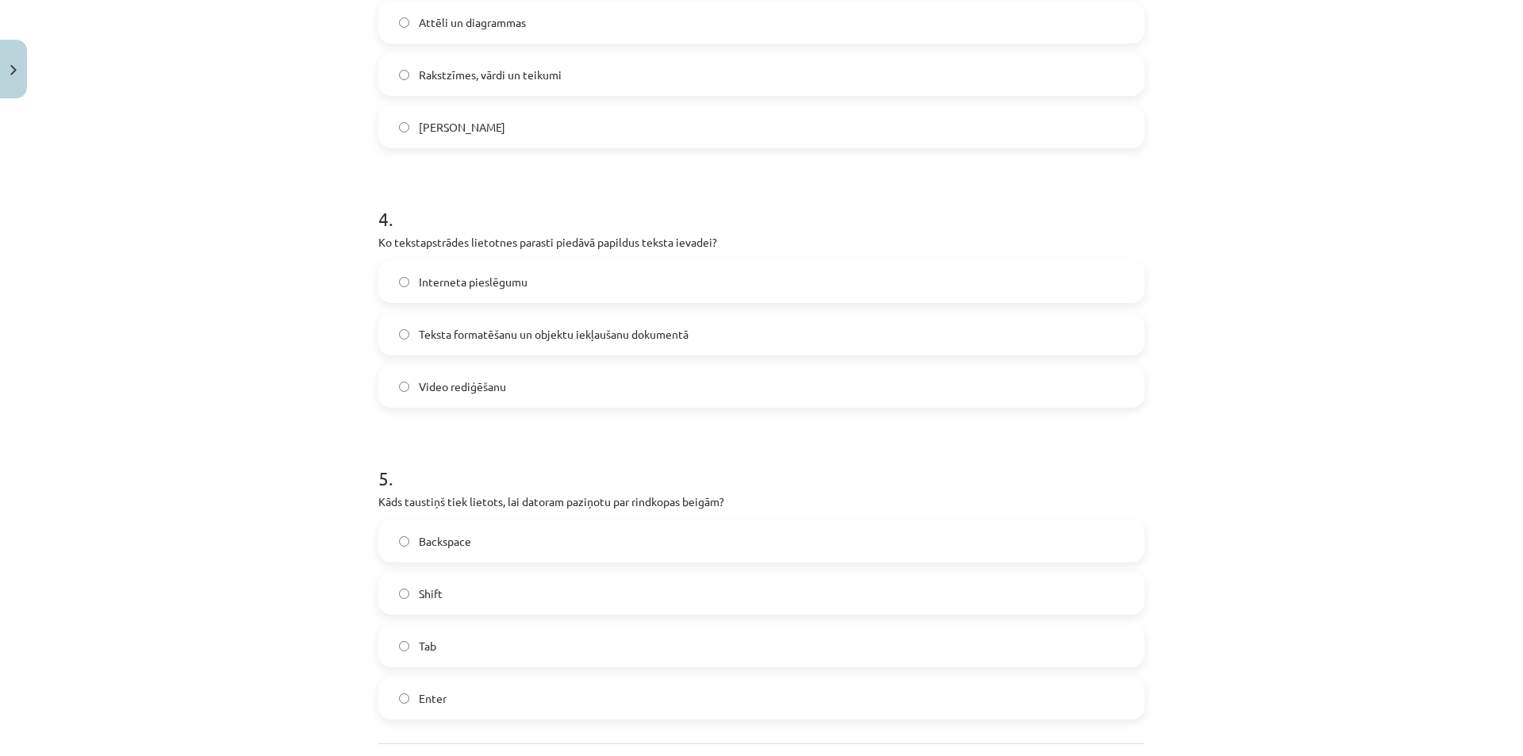
click at [402, 707] on label "Enter" at bounding box center [761, 698] width 763 height 40
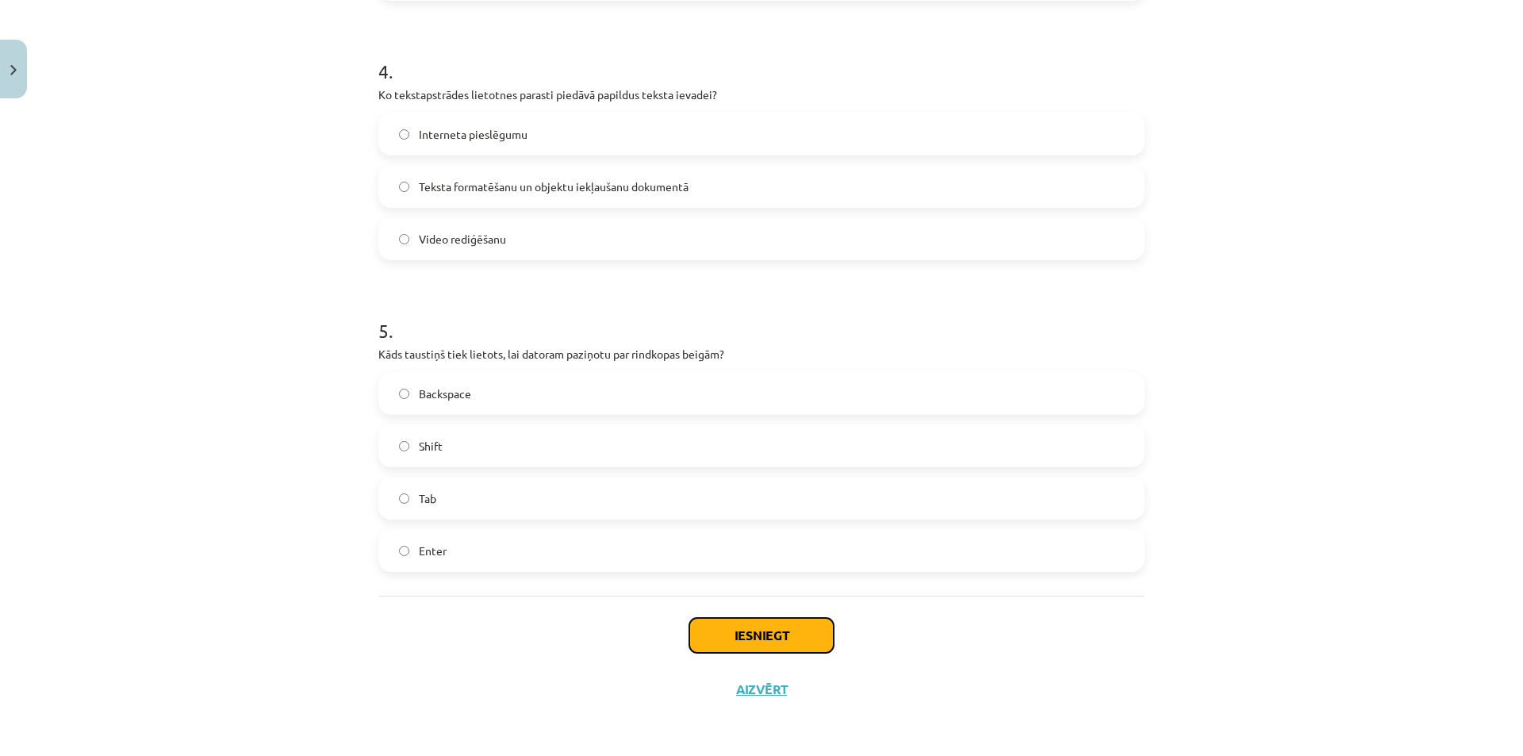
click at [770, 644] on button "Iesniegt" at bounding box center [761, 635] width 144 height 35
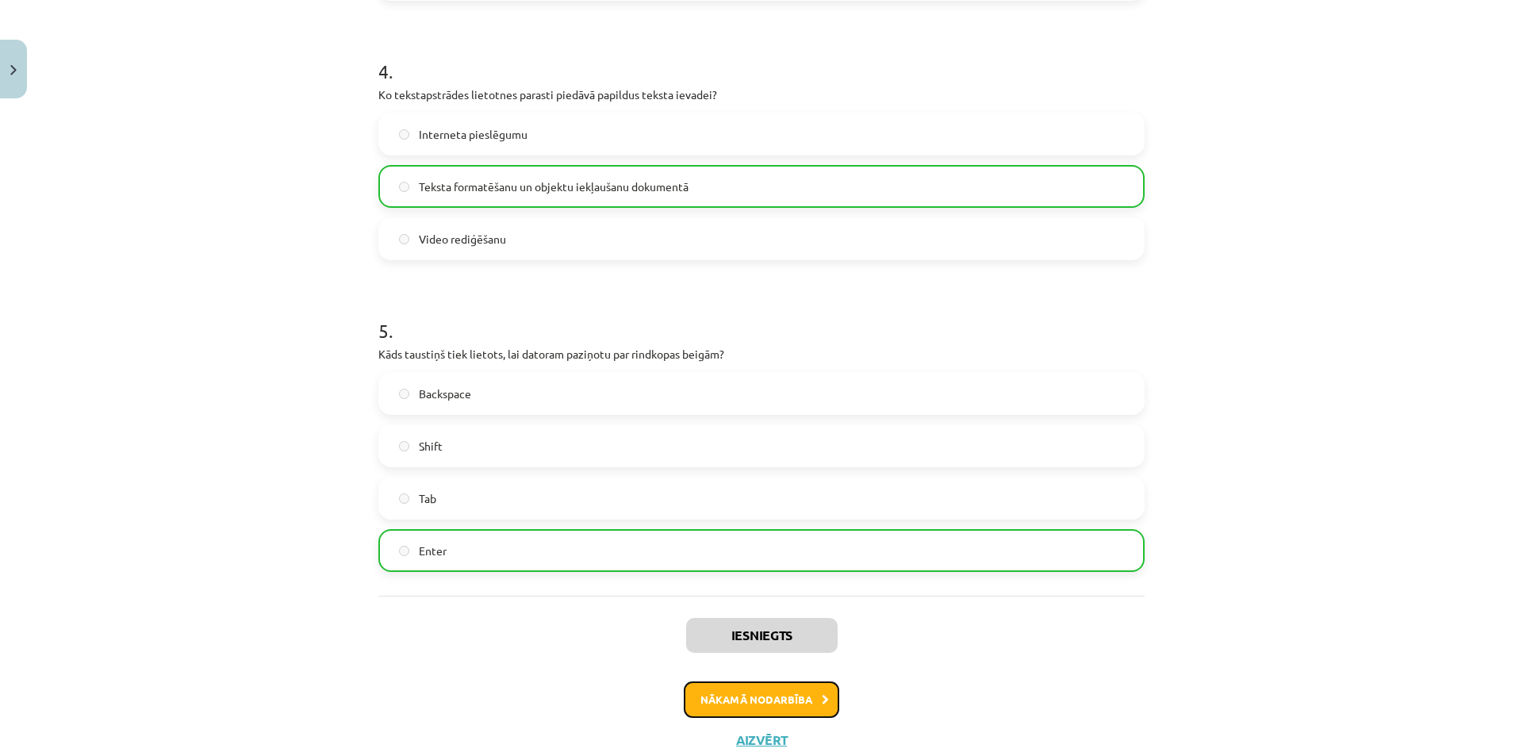
click at [762, 693] on button "Nākamā nodarbība" at bounding box center [762, 700] width 156 height 36
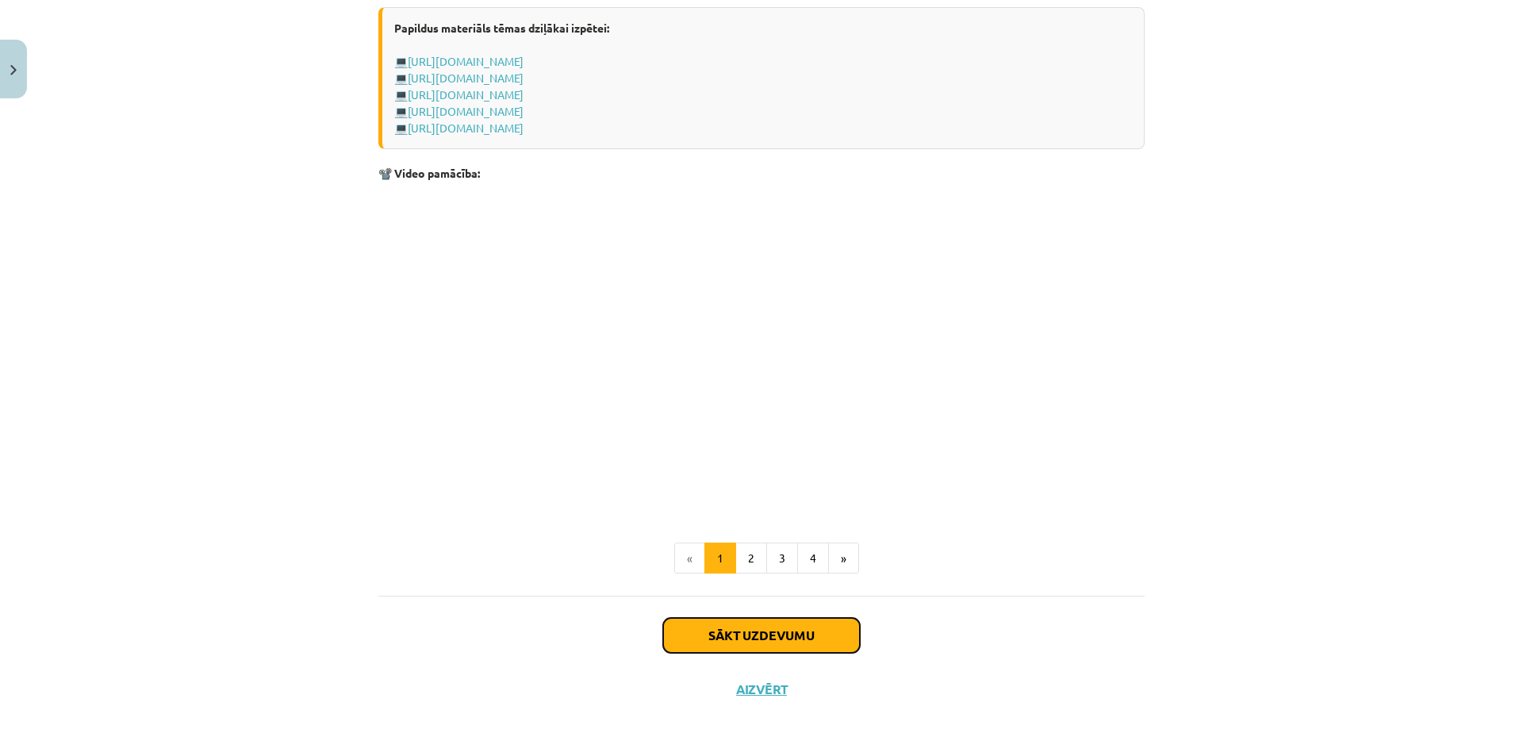
click at [732, 621] on button "Sākt uzdevumu" at bounding box center [761, 635] width 197 height 35
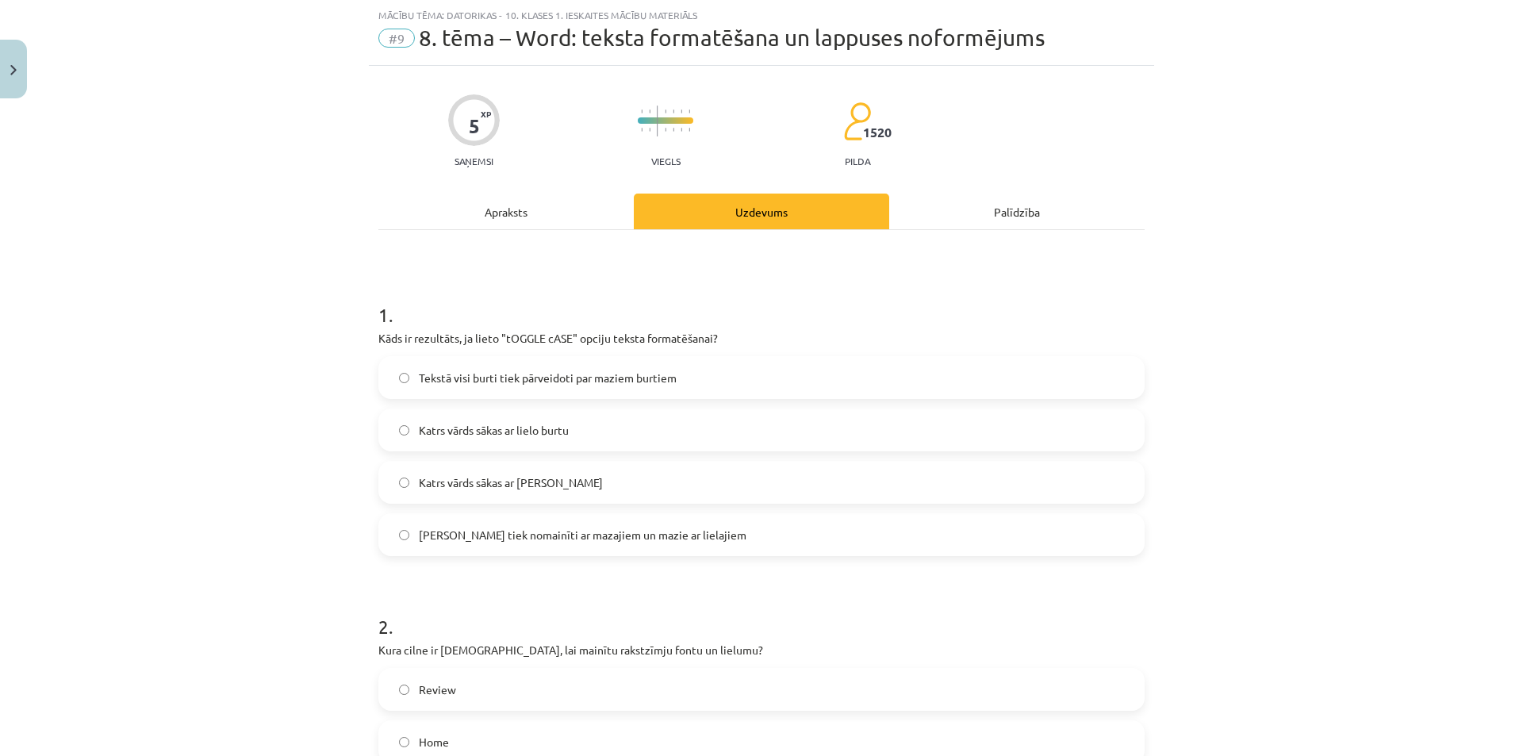
click at [411, 428] on label "Katrs vārds sākas ar lielo burtu" at bounding box center [761, 430] width 763 height 40
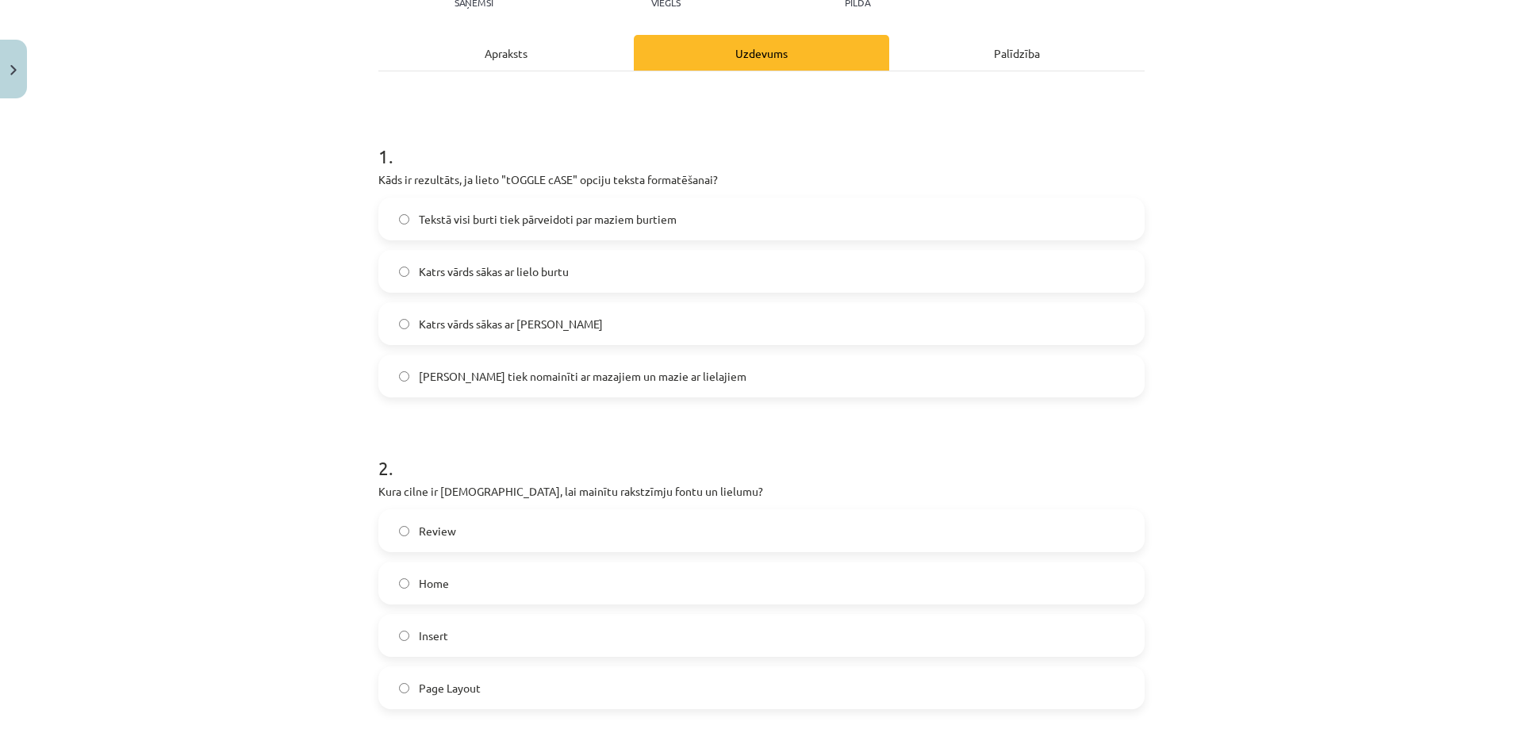
scroll to position [516, 0]
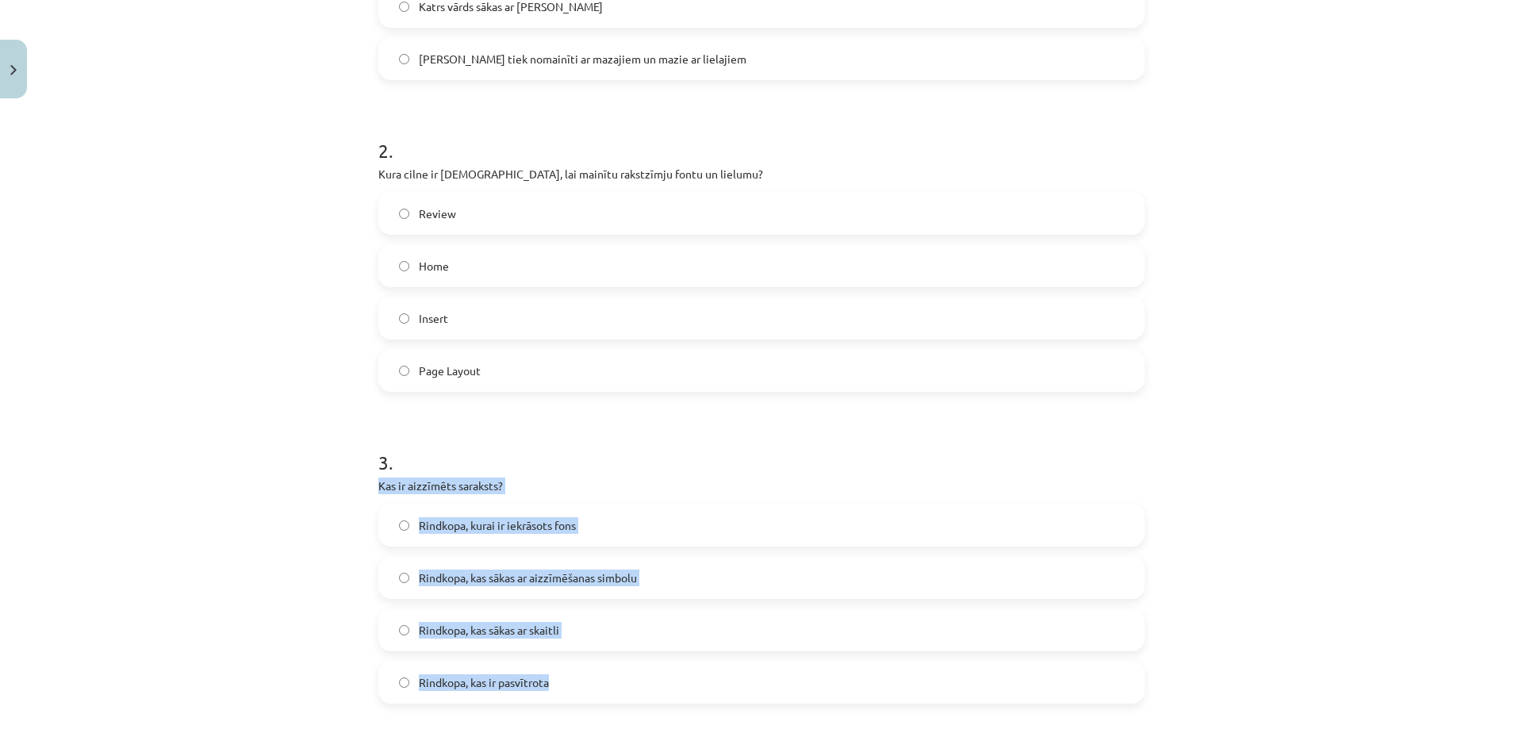
drag, startPoint x: 375, startPoint y: 488, endPoint x: 590, endPoint y: 670, distance: 282.6
click at [590, 670] on div "3 . Kas ir aizzīmēts saraksts? Rindkopa, kurai ir iekrāsots fons Rindkopa, kas …" at bounding box center [761, 564] width 766 height 280
drag, startPoint x: 336, startPoint y: 623, endPoint x: 355, endPoint y: 622, distance: 19.9
click at [336, 623] on div "Mācību tēma: Datorikas - 10. klases 1. ieskaites mācību materiāls #9 8. tēma – …" at bounding box center [761, 378] width 1523 height 756
click at [345, 588] on div "Mācību tēma: Datorikas - 10. klases 1. ieskaites mācību materiāls #9 8. tēma – …" at bounding box center [761, 378] width 1523 height 756
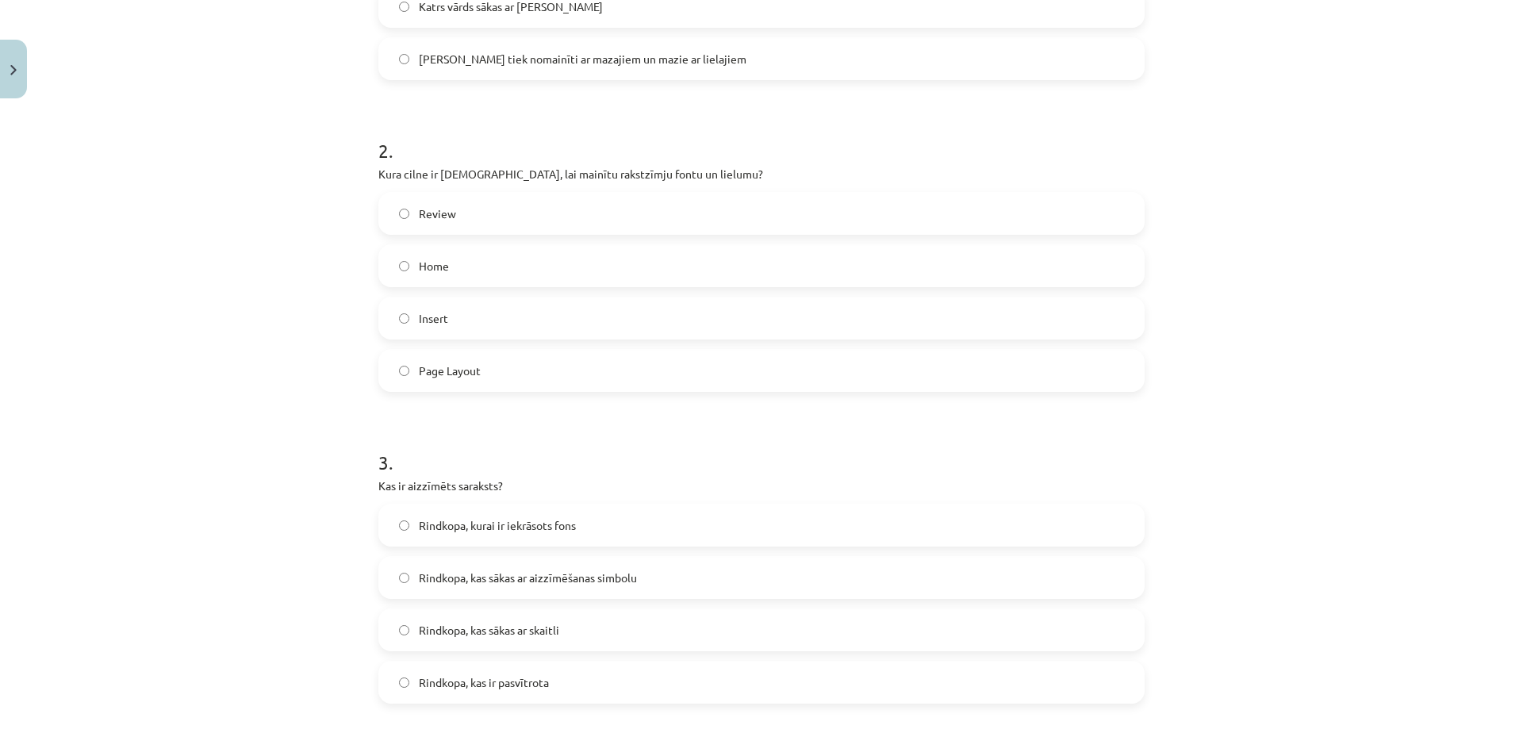
click at [405, 679] on label "Rindkopa, kas ir pasvītrota" at bounding box center [761, 683] width 763 height 40
click at [399, 585] on label "Rindkopa, kas sākas ar aizzīmēšanas simbolu" at bounding box center [761, 578] width 763 height 40
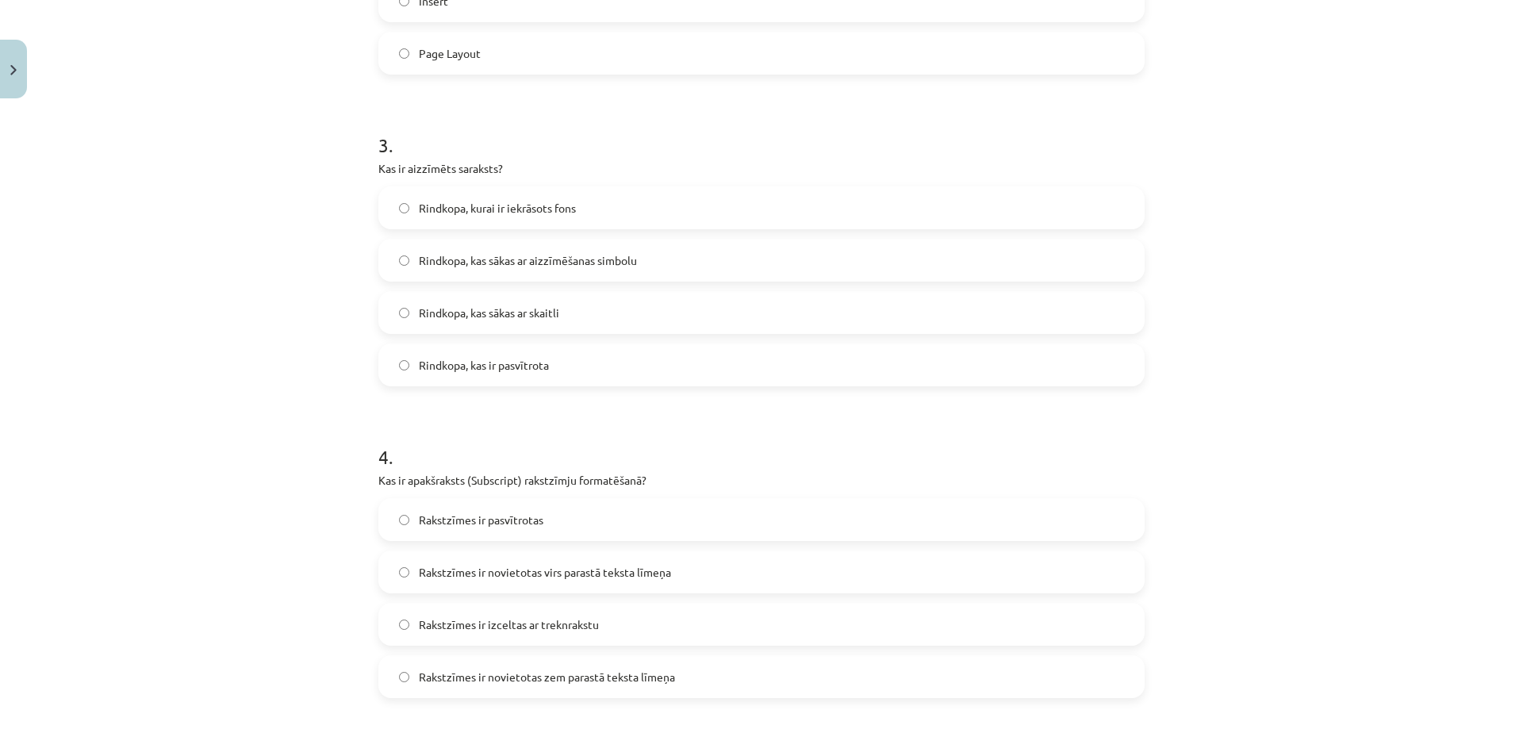
scroll to position [992, 0]
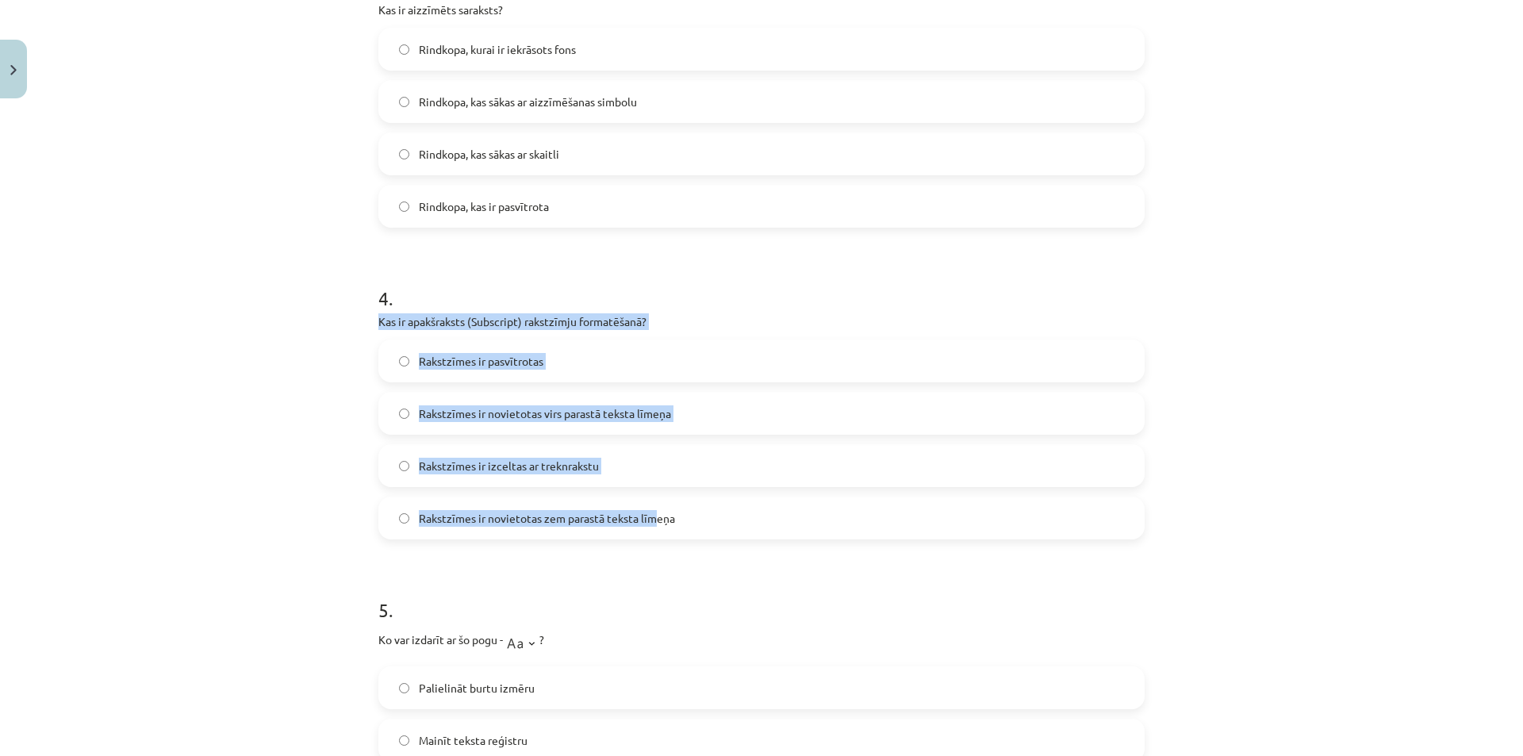
drag, startPoint x: 375, startPoint y: 326, endPoint x: 651, endPoint y: 528, distance: 341.2
click at [651, 528] on div "5 XP Saņemsi Viegls 1520 pilda Apraksts Uzdevums Palīdzība 1 . Kāds ir rezultāt…" at bounding box center [762, 62] width 786 height 1897
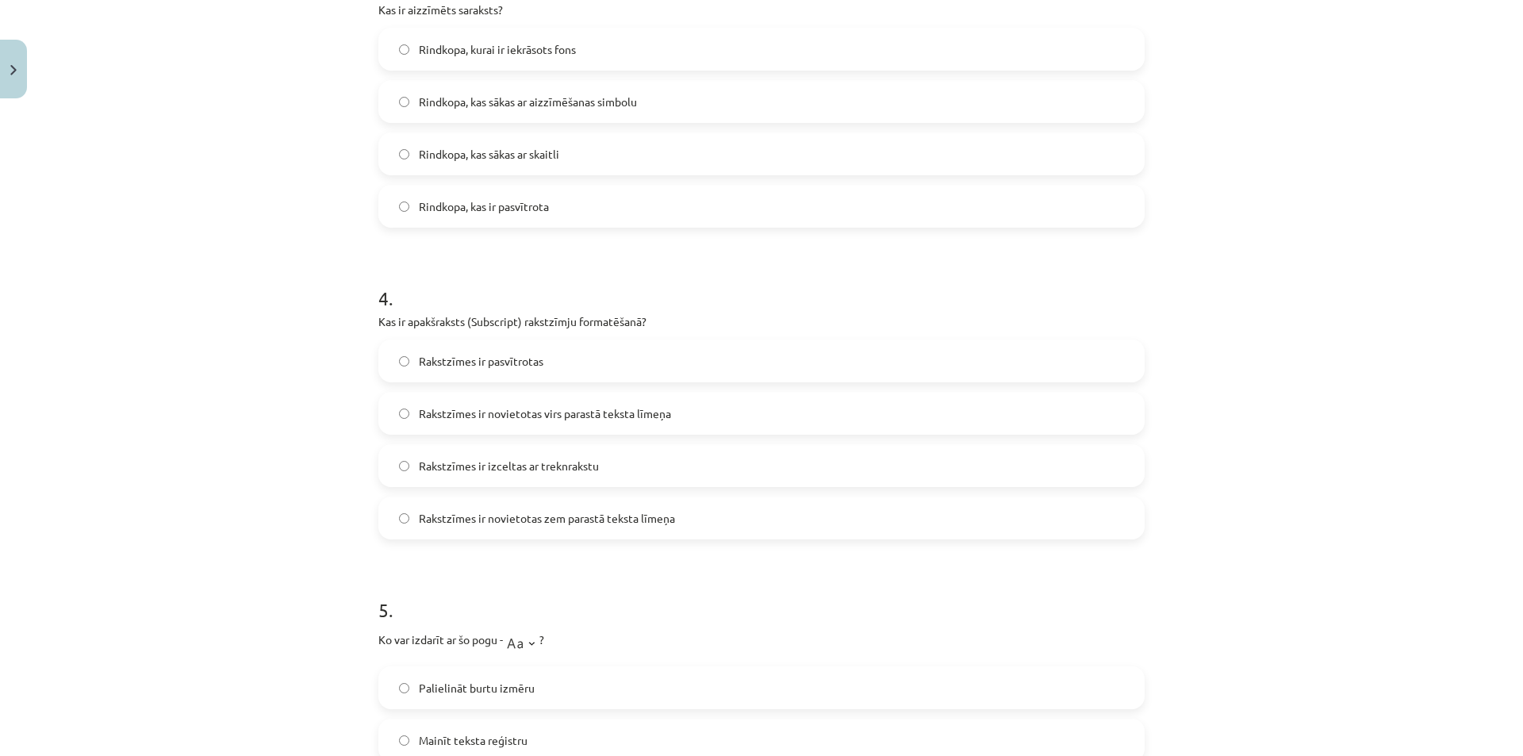
drag, startPoint x: 378, startPoint y: 560, endPoint x: 287, endPoint y: 378, distance: 203.0
click at [378, 560] on form "1 . Kāds ir rezultāts, ja lieto "tOGGLE cASE" opciju teksta formatēšanai? Tekst…" at bounding box center [761, 95] width 766 height 1542
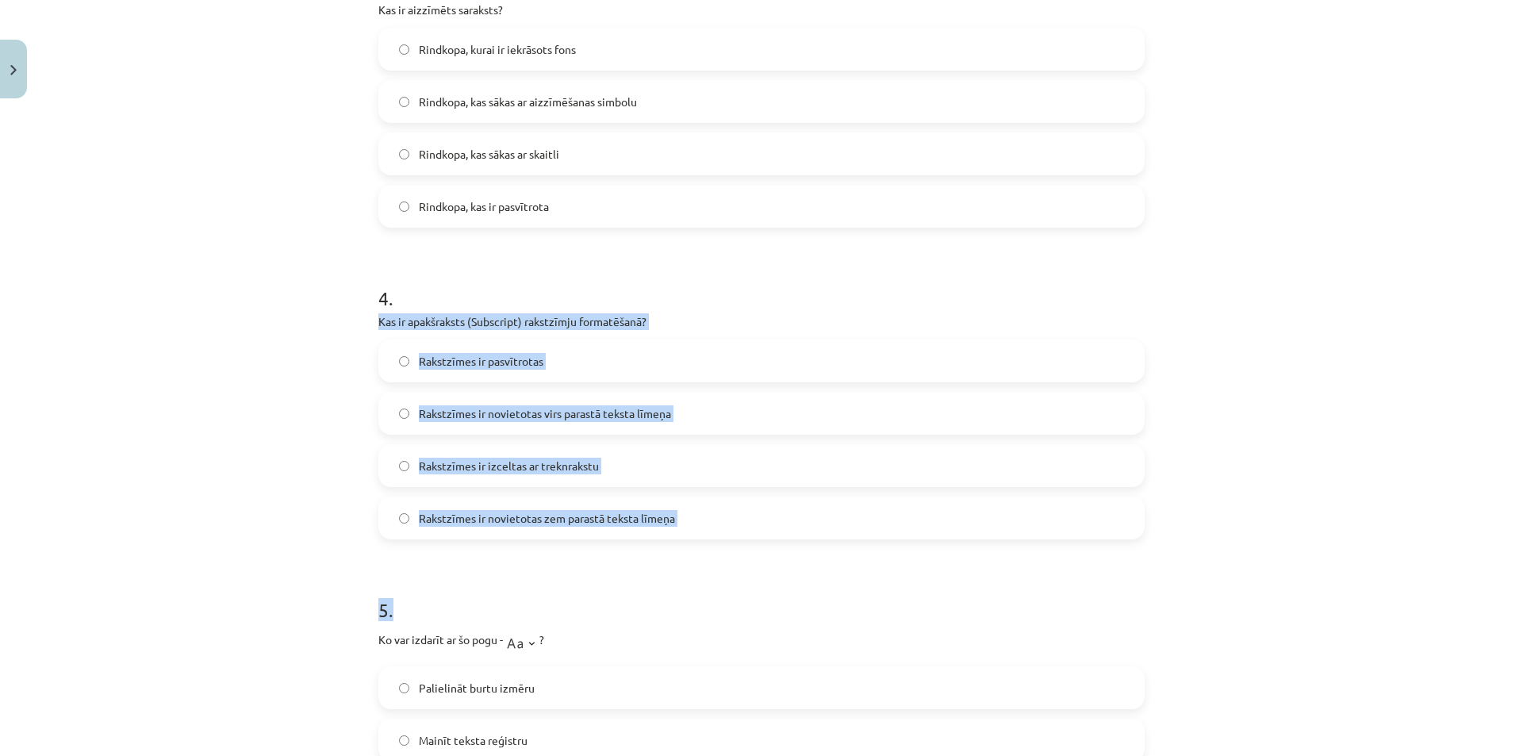
drag, startPoint x: 355, startPoint y: 323, endPoint x: 776, endPoint y: 546, distance: 476.7
click at [776, 546] on div "Mācību tēma: Datorikas - 10. klases 1. ieskaites mācību materiāls #9 8. tēma – …" at bounding box center [761, 378] width 1523 height 756
click at [295, 377] on div "Mācību tēma: Datorikas - 10. klases 1. ieskaites mācību materiāls #9 8. tēma – …" at bounding box center [761, 378] width 1523 height 756
drag, startPoint x: 359, startPoint y: 314, endPoint x: 753, endPoint y: 490, distance: 431.6
click at [753, 490] on div "Mācību tēma: Datorikas - 10. klases 1. ieskaites mācību materiāls #9 8. tēma – …" at bounding box center [761, 378] width 1523 height 756
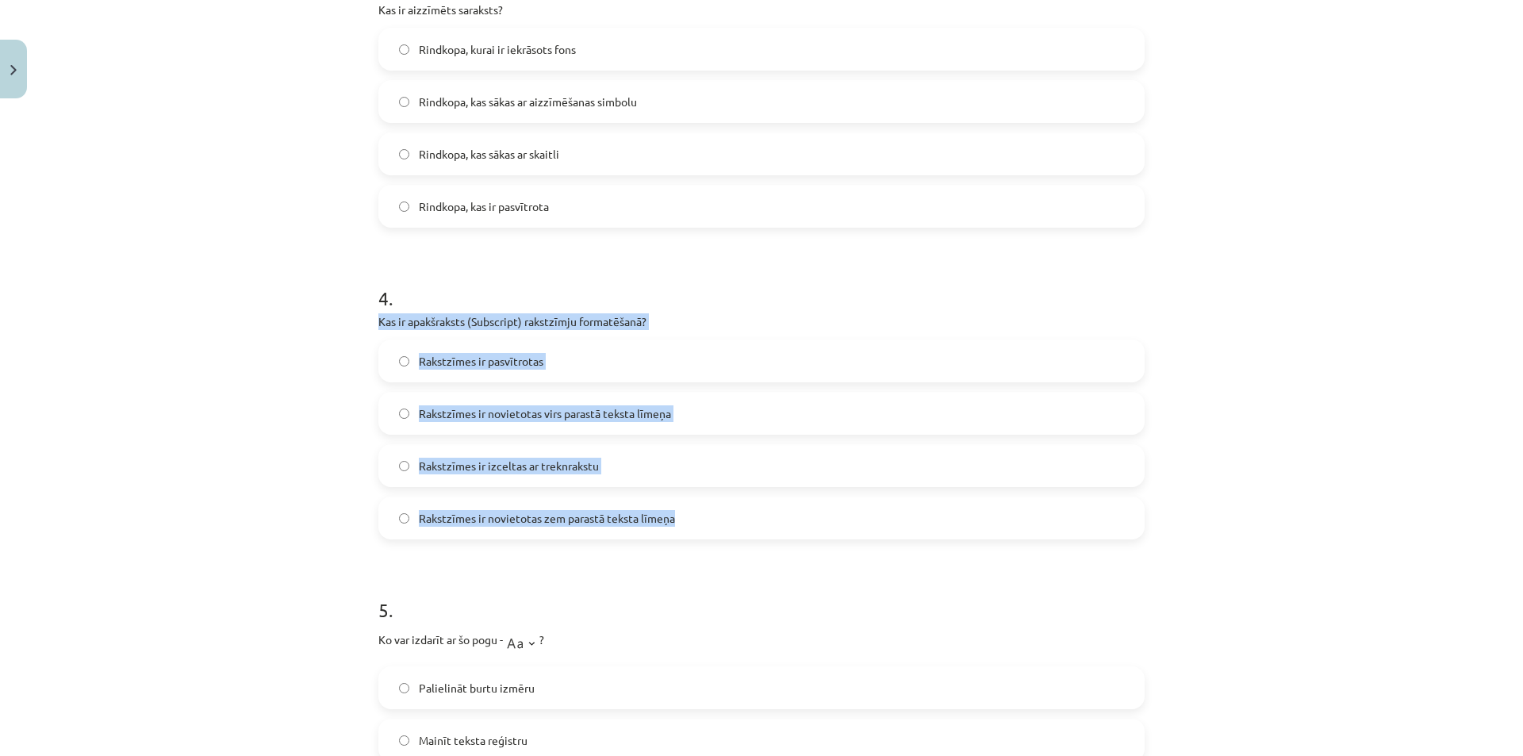
click at [332, 472] on div "Mācību tēma: Datorikas - 10. klases 1. ieskaites mācību materiāls #9 8. tēma – …" at bounding box center [761, 378] width 1523 height 756
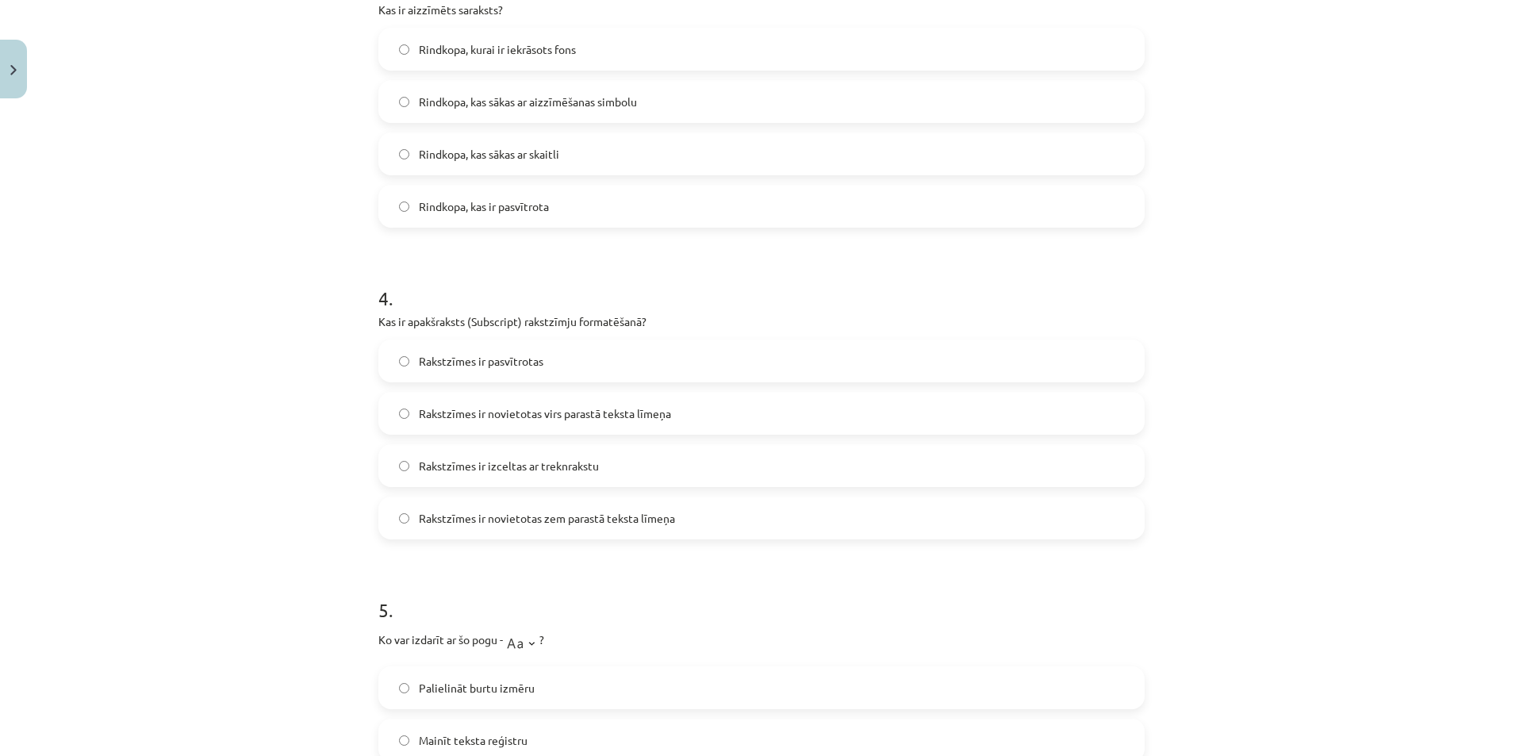
click at [411, 526] on label "Rakstzīmes ir novietotas zem parastā teksta līmeņa" at bounding box center [761, 518] width 763 height 40
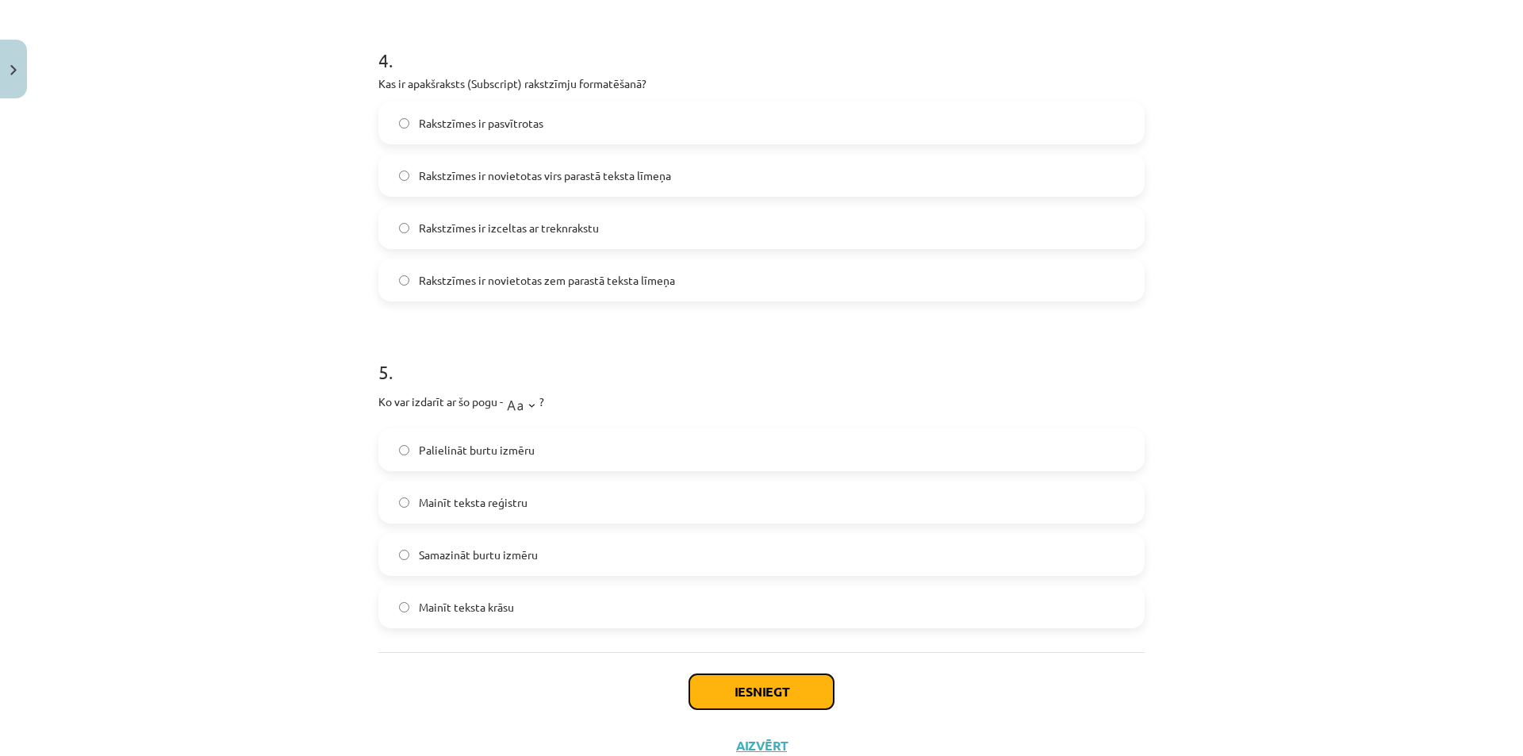
click at [767, 681] on button "Iesniegt" at bounding box center [761, 691] width 144 height 35
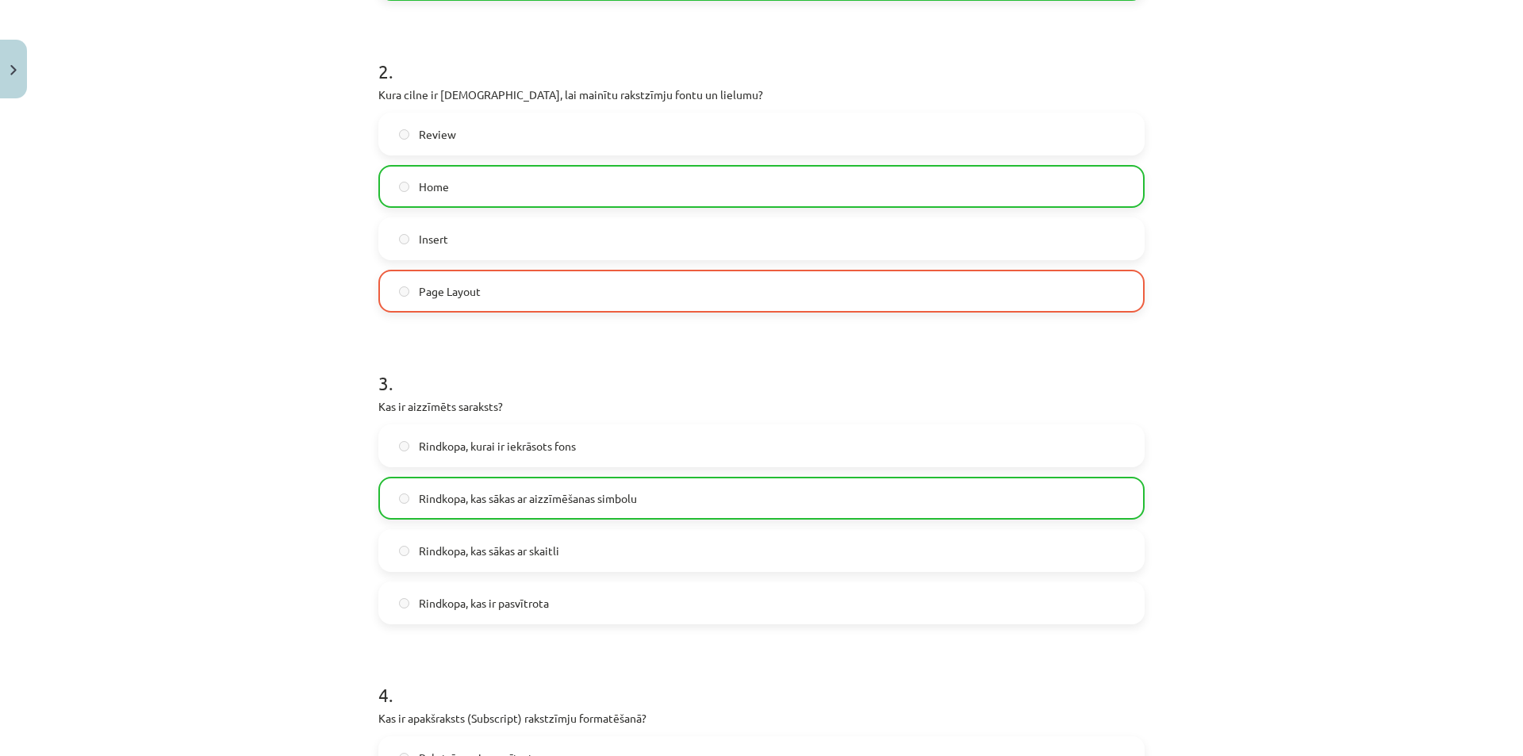
scroll to position [278, 0]
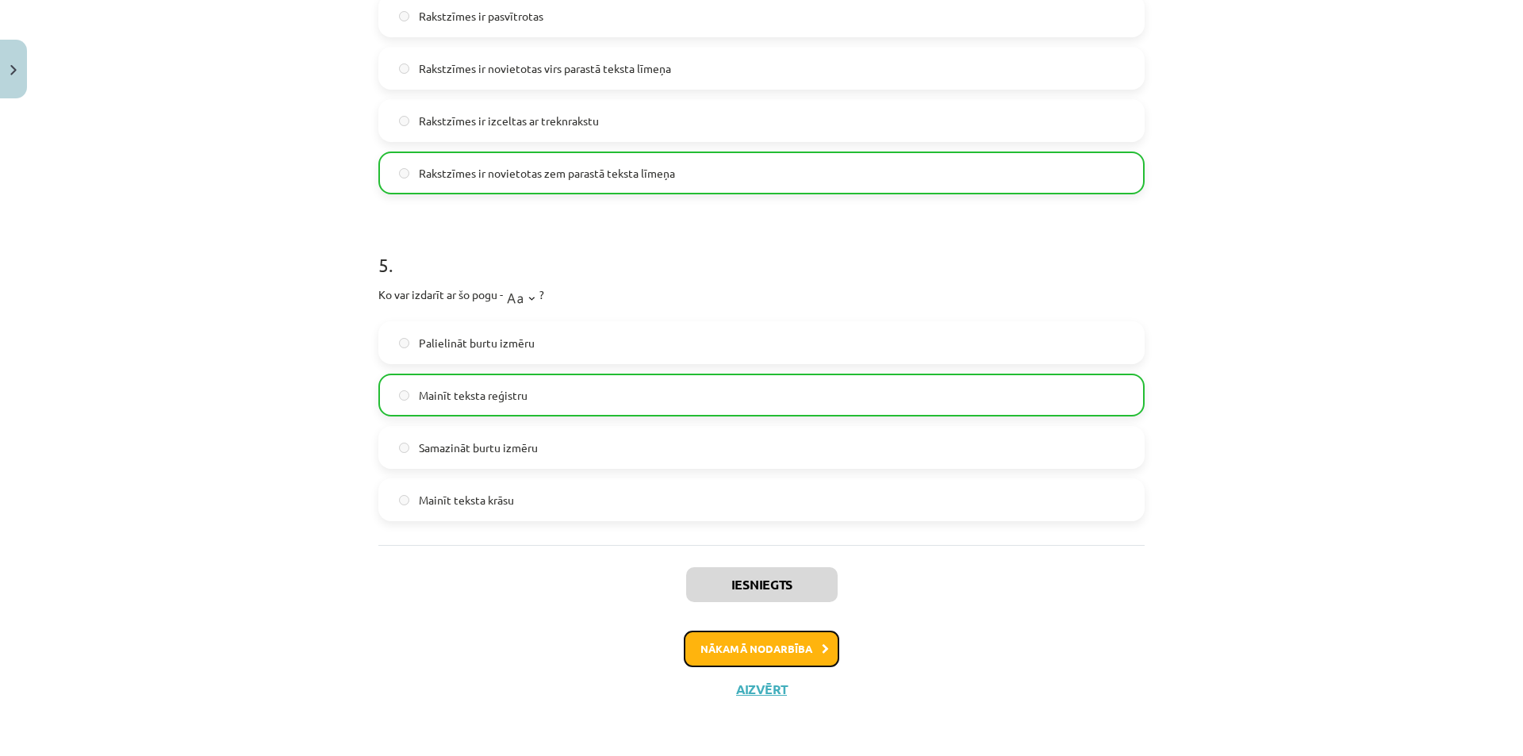
click at [756, 642] on button "Nākamā nodarbība" at bounding box center [762, 649] width 156 height 36
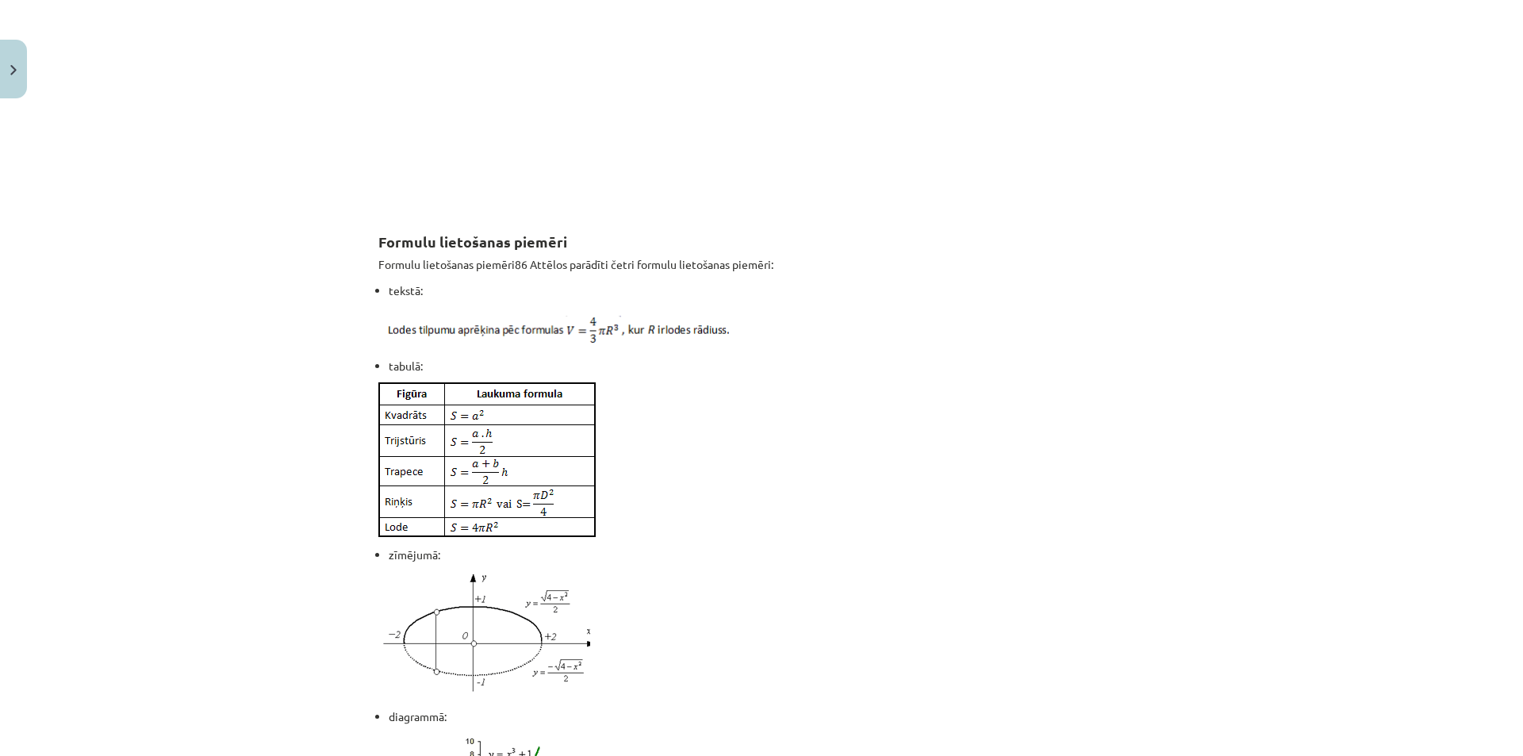
scroll to position [1309, 0]
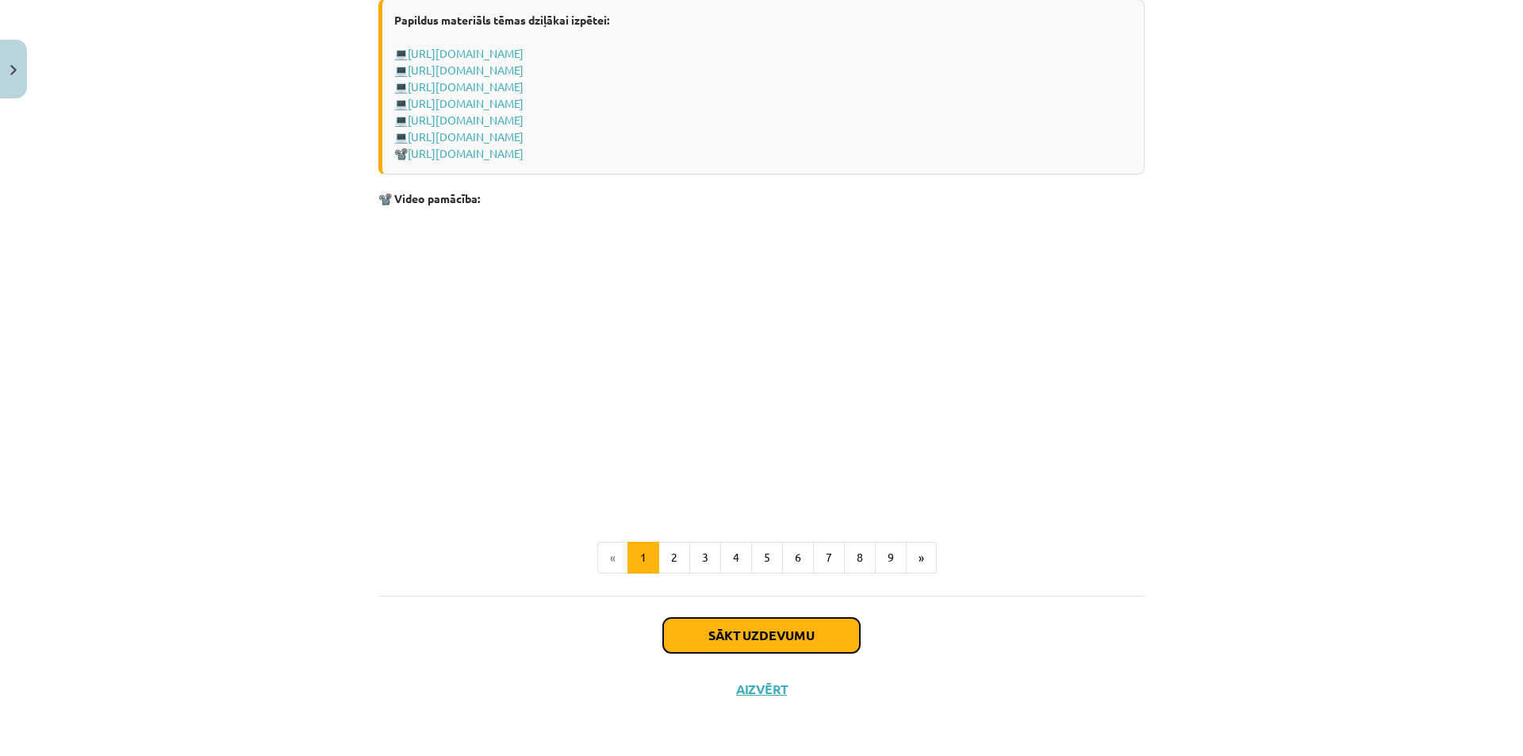
click at [749, 636] on button "Sākt uzdevumu" at bounding box center [761, 635] width 197 height 35
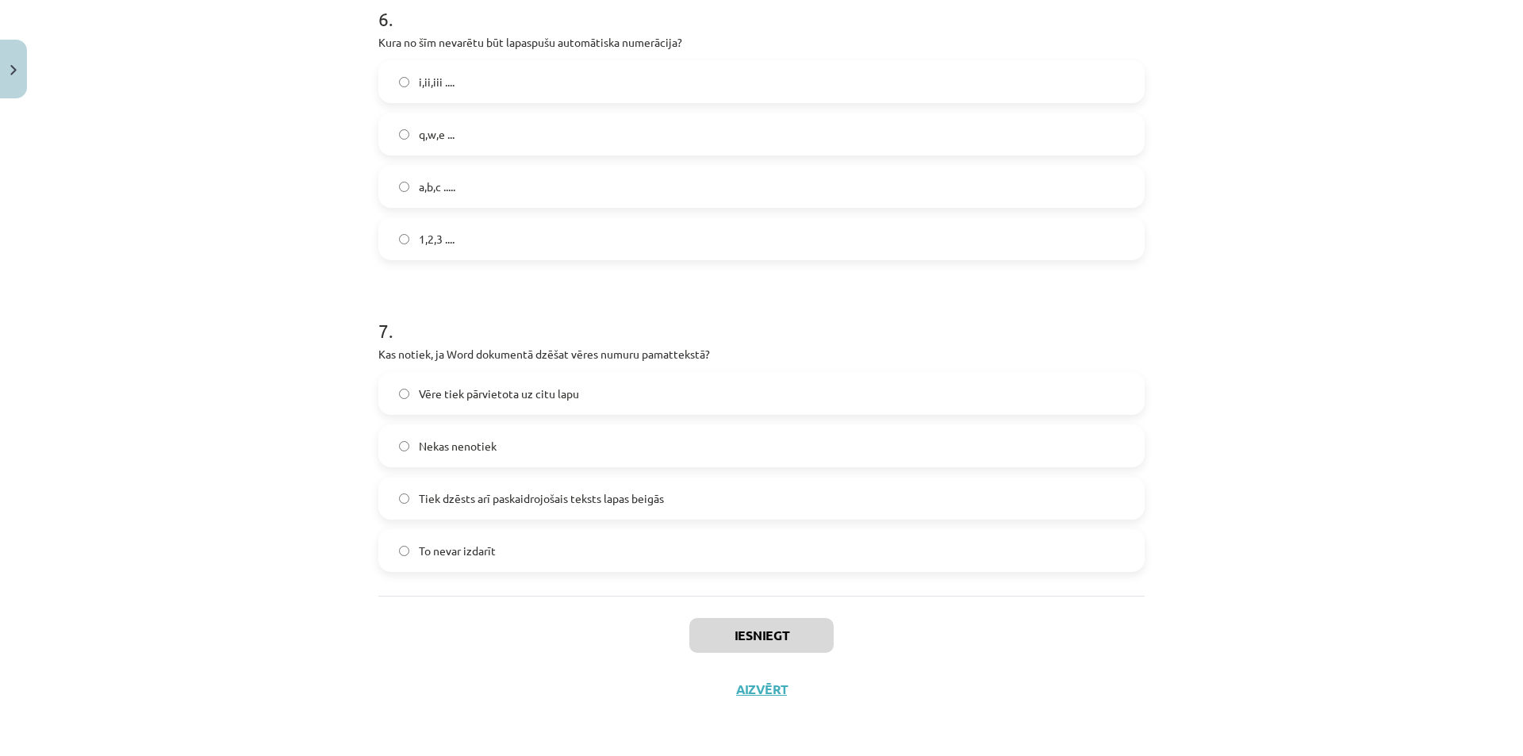
scroll to position [40, 0]
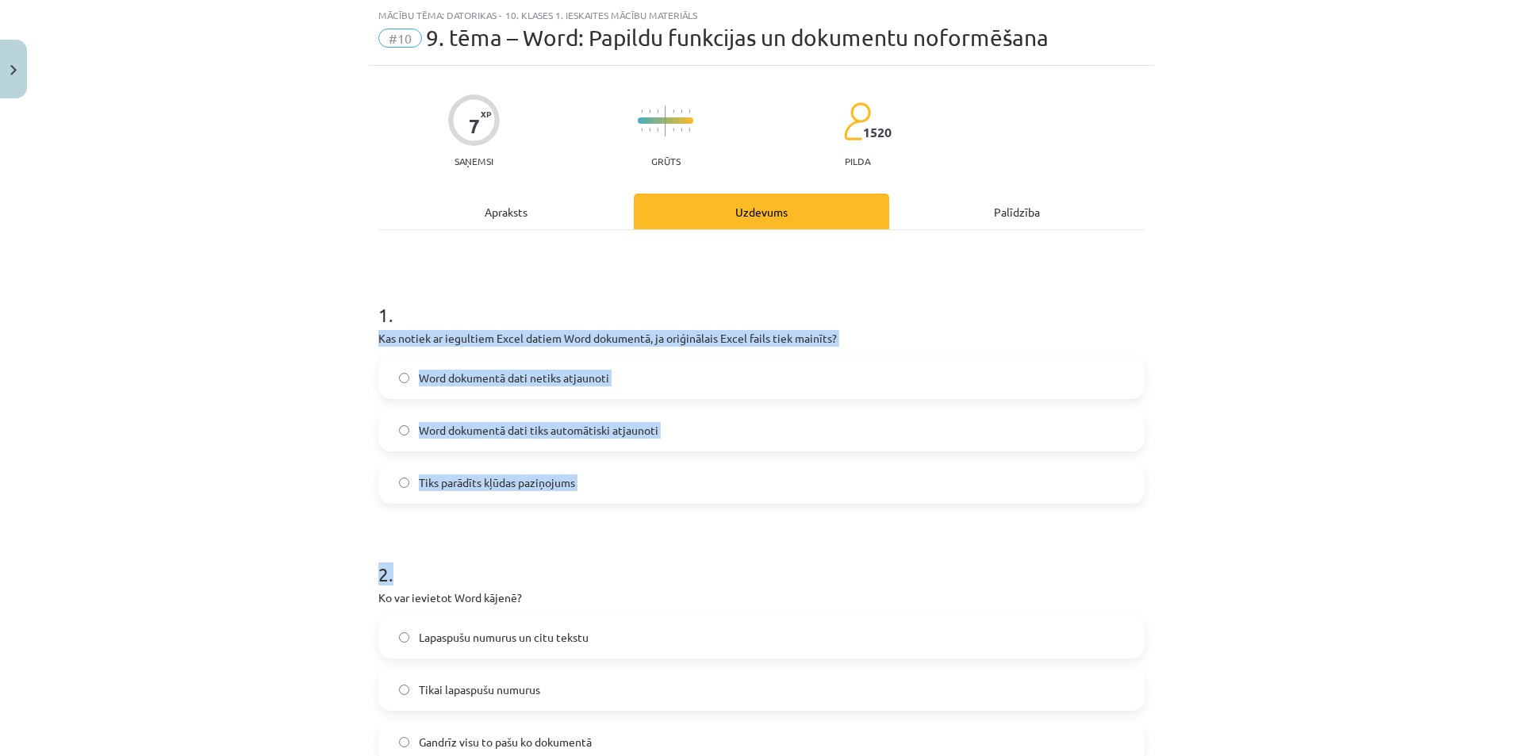
drag, startPoint x: 372, startPoint y: 328, endPoint x: 650, endPoint y: 508, distance: 330.6
click at [297, 504] on div "Mācību tēma: Datorikas - 10. klases 1. ieskaites mācību materiāls #10 9. tēma –…" at bounding box center [761, 378] width 1523 height 756
drag, startPoint x: 362, startPoint y: 305, endPoint x: 651, endPoint y: 467, distance: 331.8
click at [651, 467] on div "Mācību tēma: Datorikas - 10. klases 1. ieskaites mācību materiāls #10 9. tēma –…" at bounding box center [761, 378] width 1523 height 756
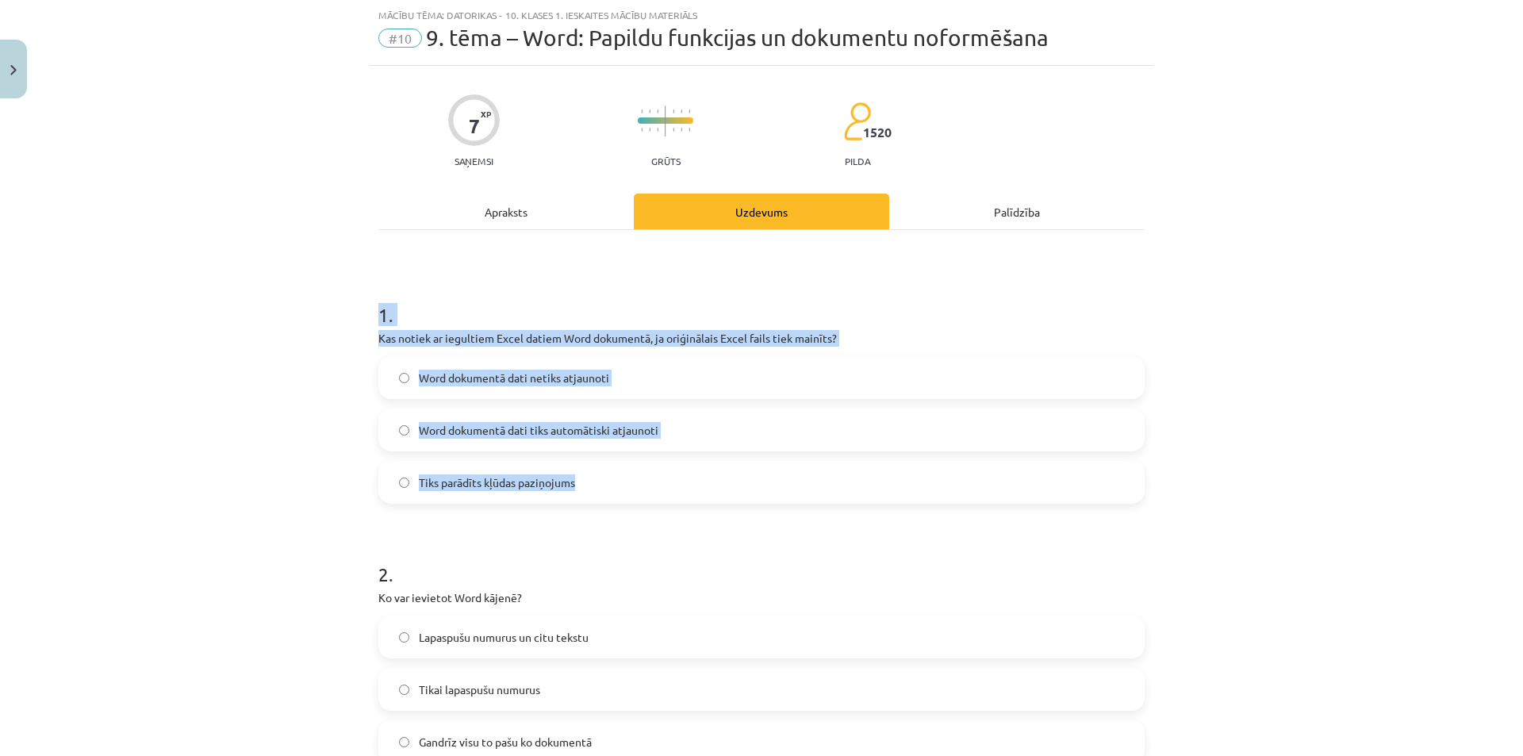
drag, startPoint x: 375, startPoint y: 468, endPoint x: 384, endPoint y: 460, distance: 12.4
click at [380, 468] on label "Tiks parādīts kļūdas paziņojums" at bounding box center [761, 483] width 763 height 40
click at [223, 443] on div "Mācību tēma: Datorikas - 10. klases 1. ieskaites mācību materiāls #10 9. tēma –…" at bounding box center [761, 378] width 1523 height 756
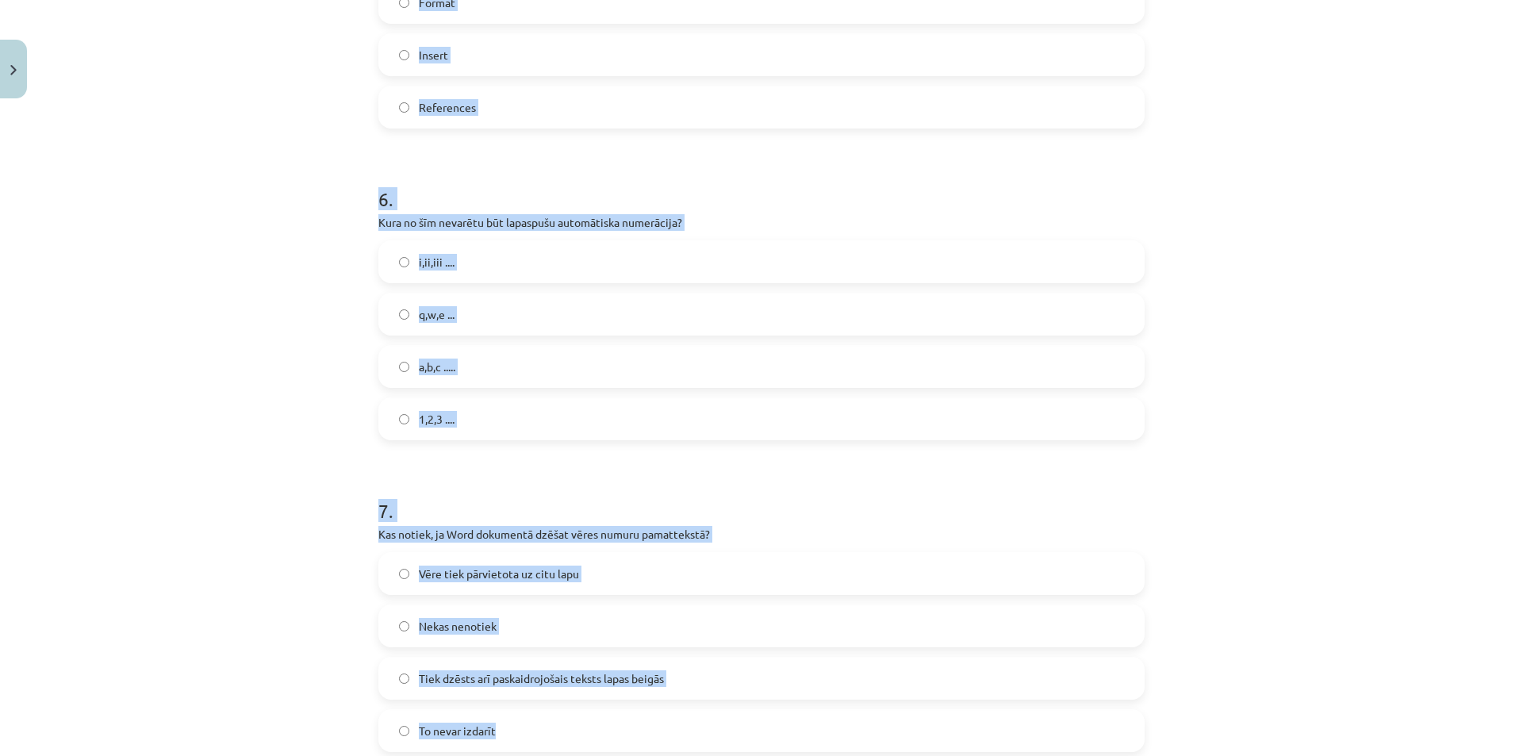
scroll to position [1653, 0]
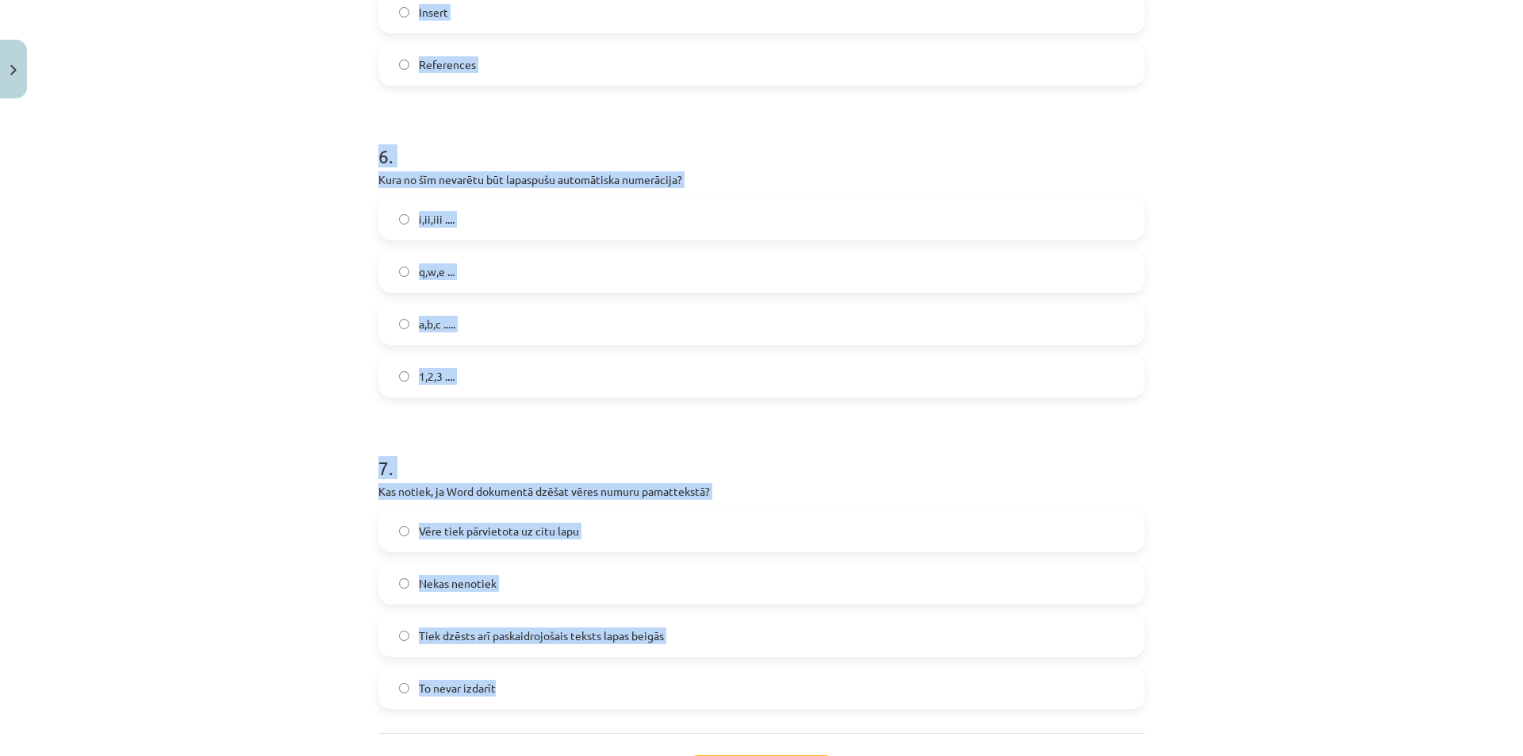
drag, startPoint x: 368, startPoint y: 413, endPoint x: 694, endPoint y: 684, distance: 424.2
click at [245, 335] on div "Mācību tēma: Datorikas - 10. klases 1. ieskaites mācību materiāls #10 9. tēma –…" at bounding box center [761, 378] width 1523 height 756
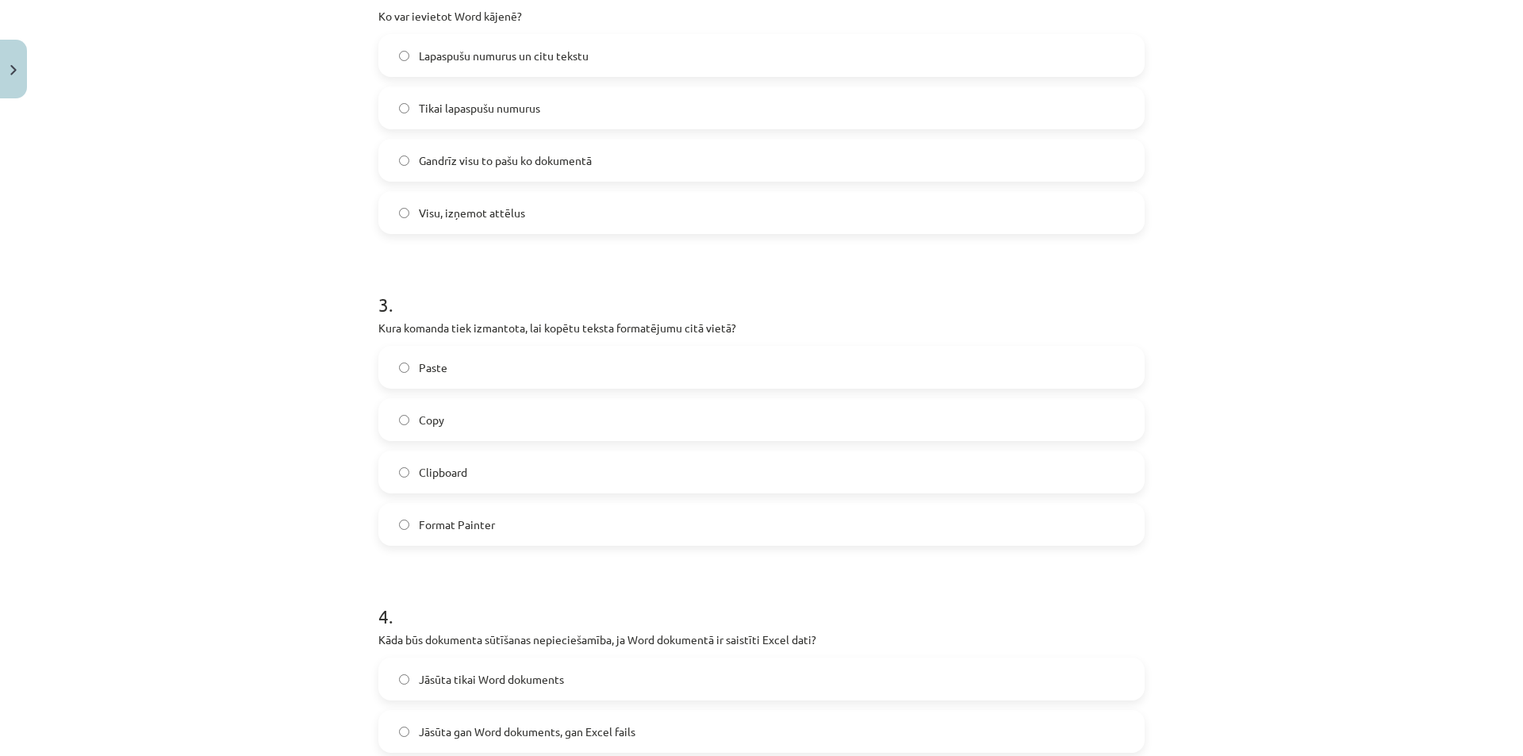
scroll to position [304, 0]
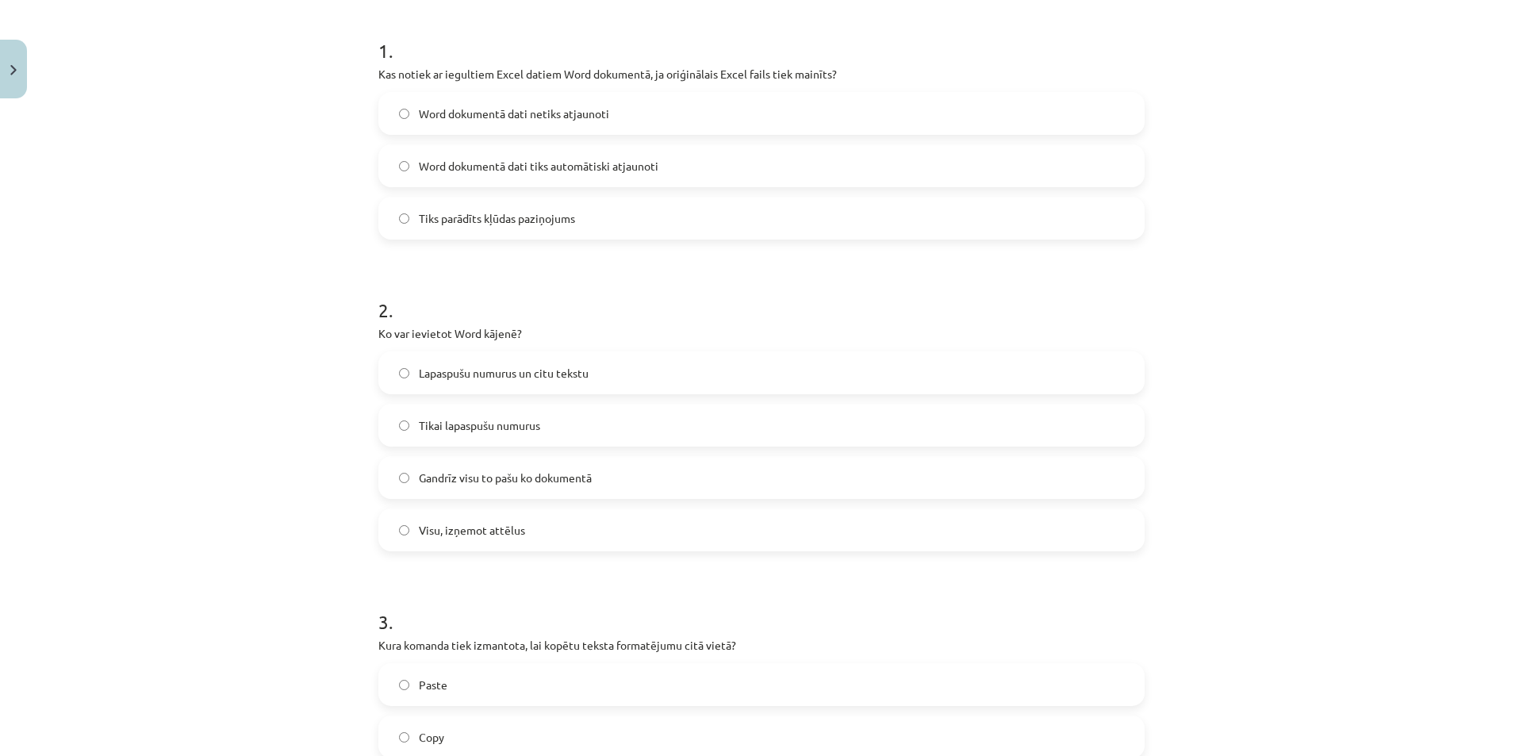
click at [398, 378] on label "Lapaspušu numurus un citu tekstu" at bounding box center [761, 373] width 763 height 40
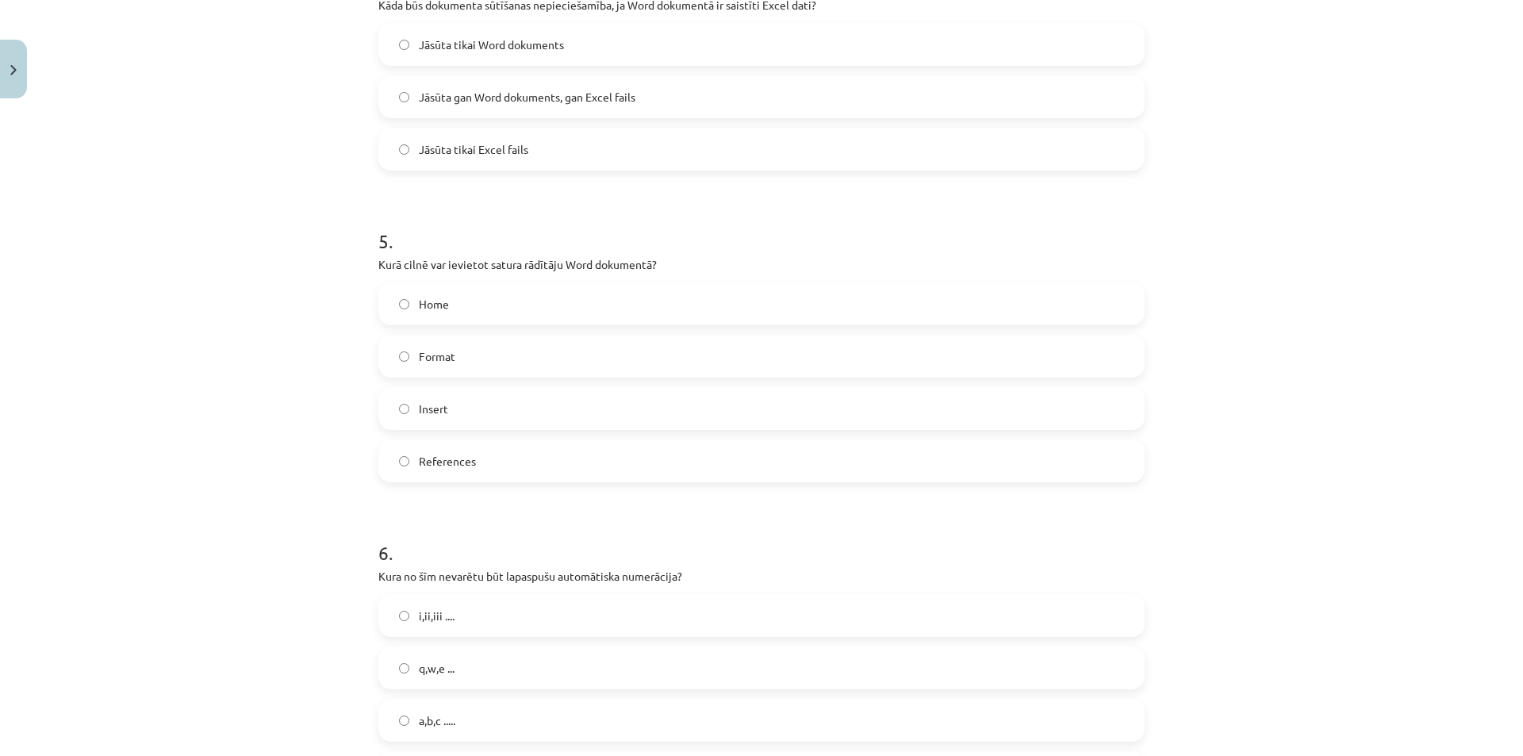
scroll to position [1415, 0]
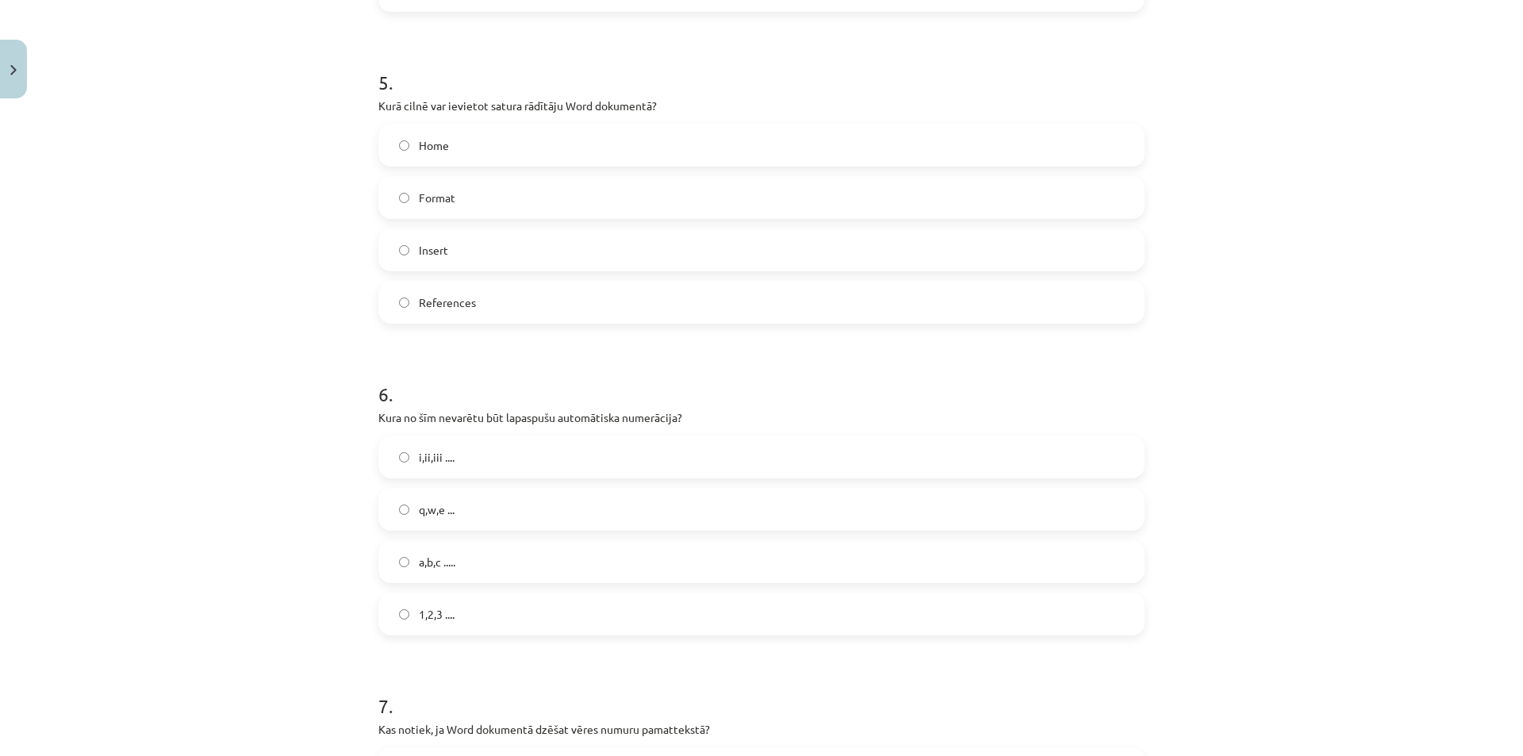
click at [401, 520] on label "q,w,e ..." at bounding box center [761, 510] width 763 height 40
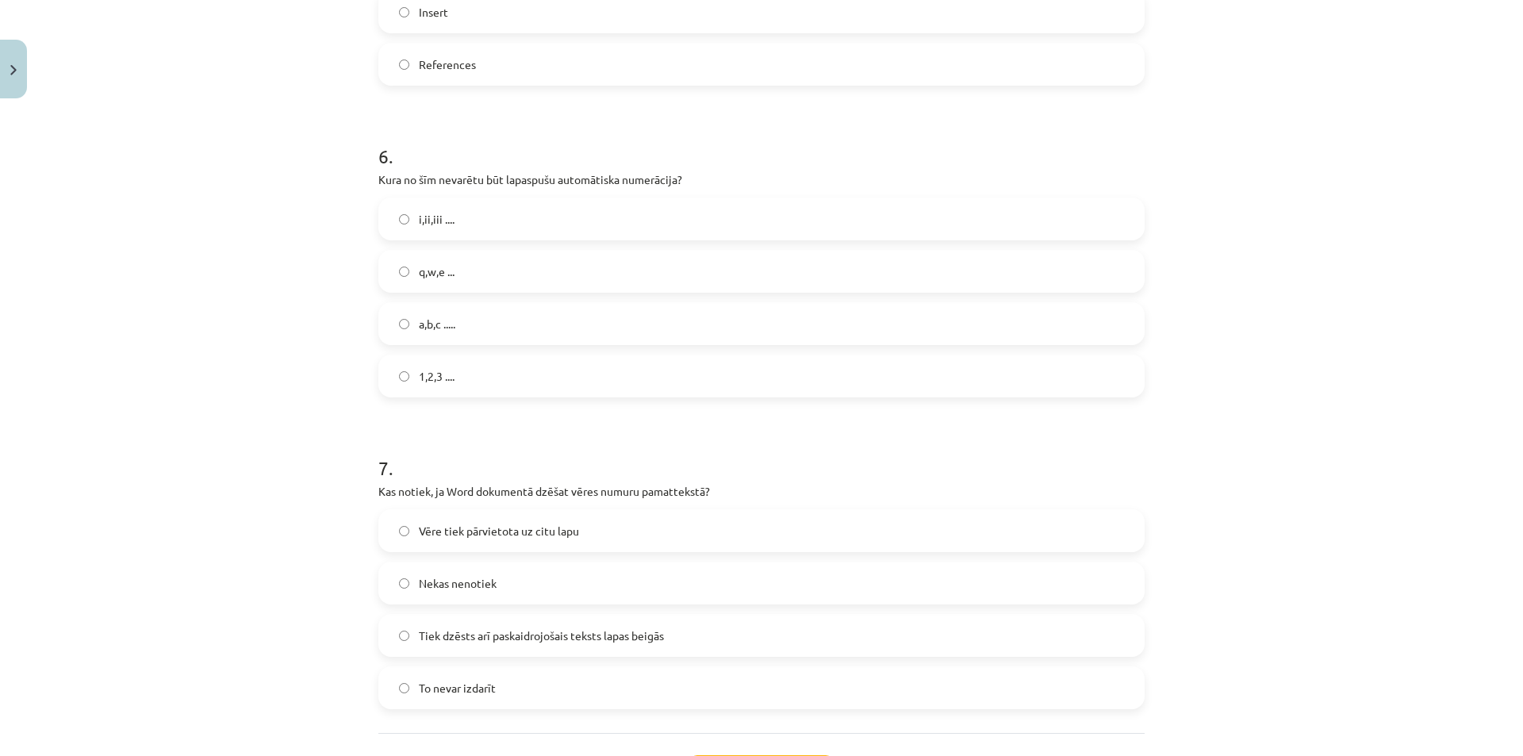
scroll to position [1790, 0]
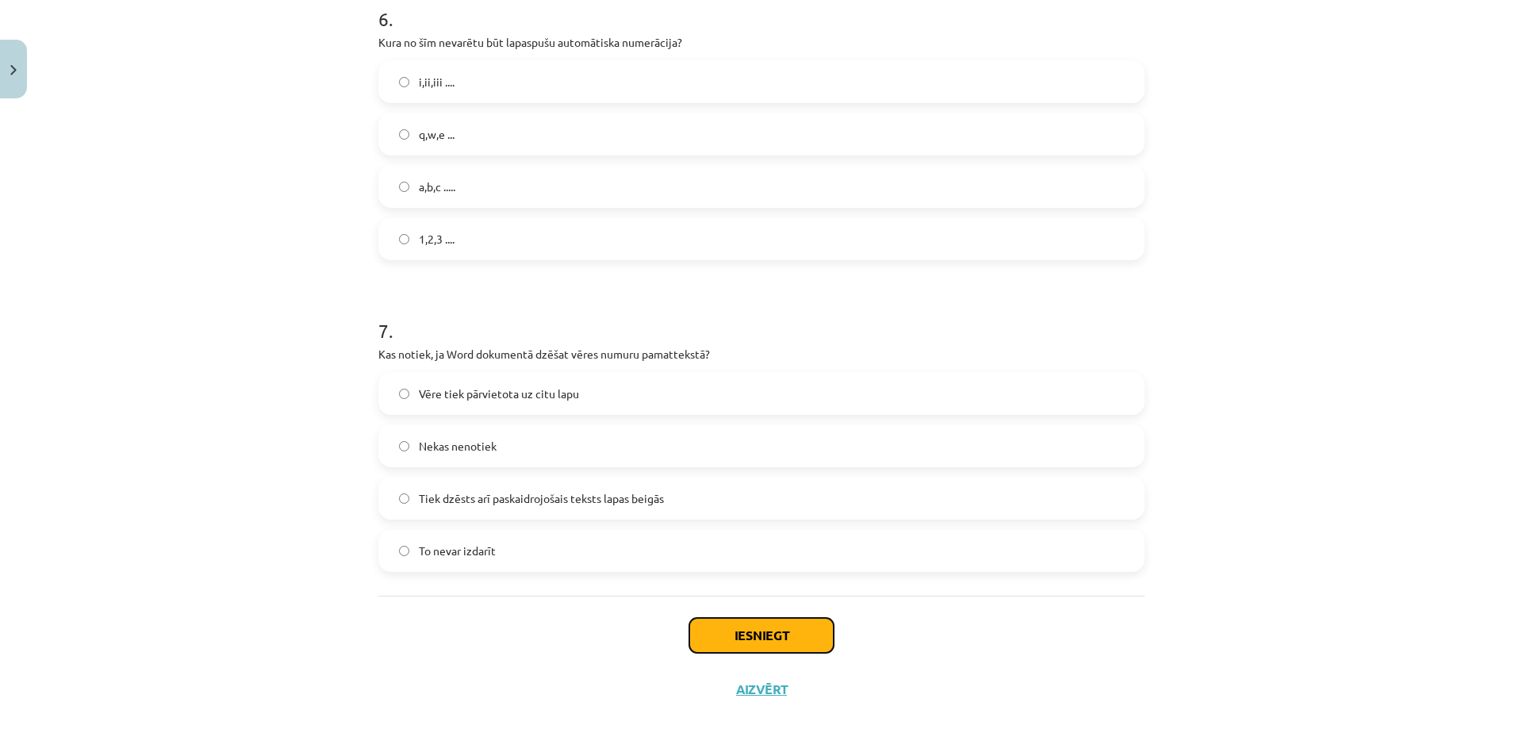
click at [774, 620] on button "Iesniegt" at bounding box center [761, 635] width 144 height 35
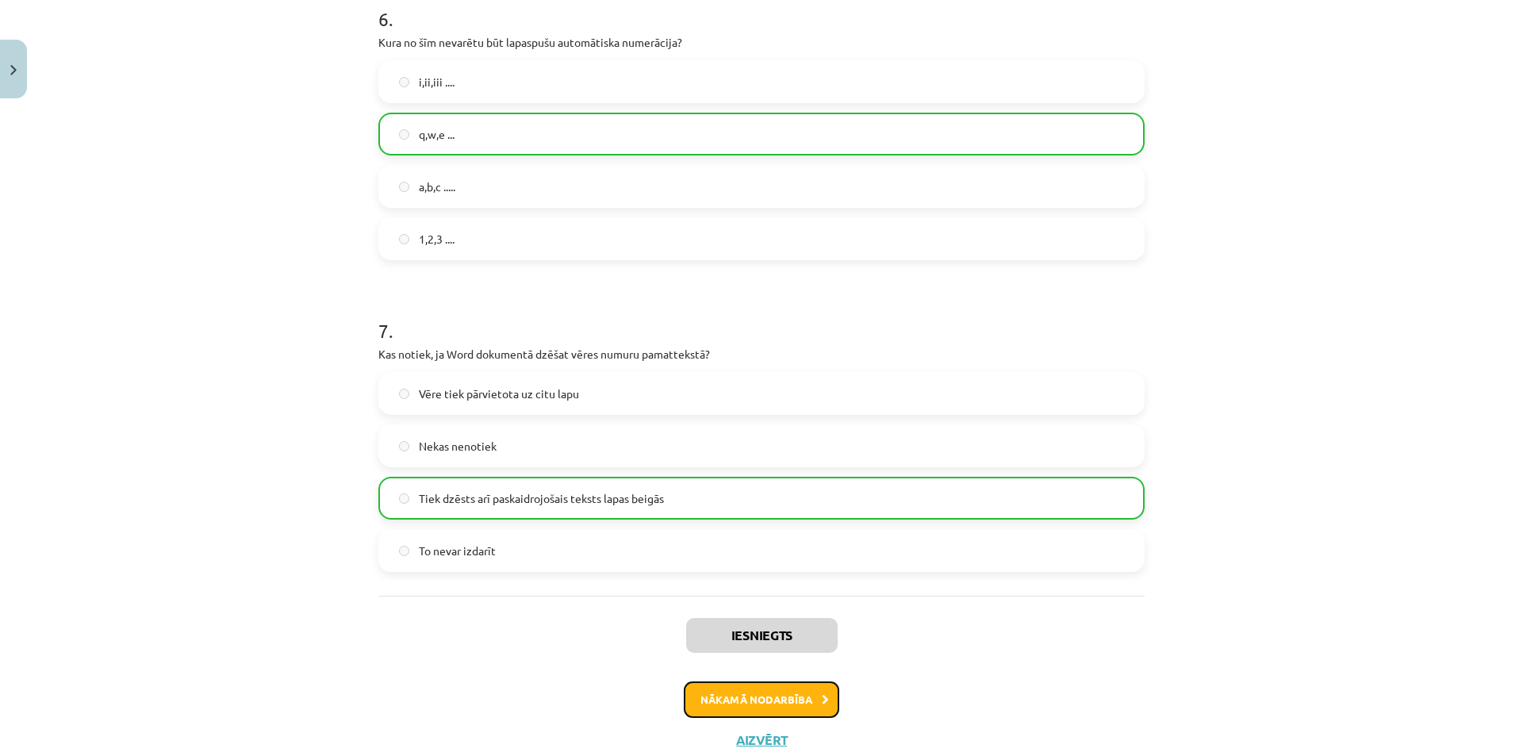
click at [753, 688] on button "Nākamā nodarbība" at bounding box center [762, 700] width 156 height 36
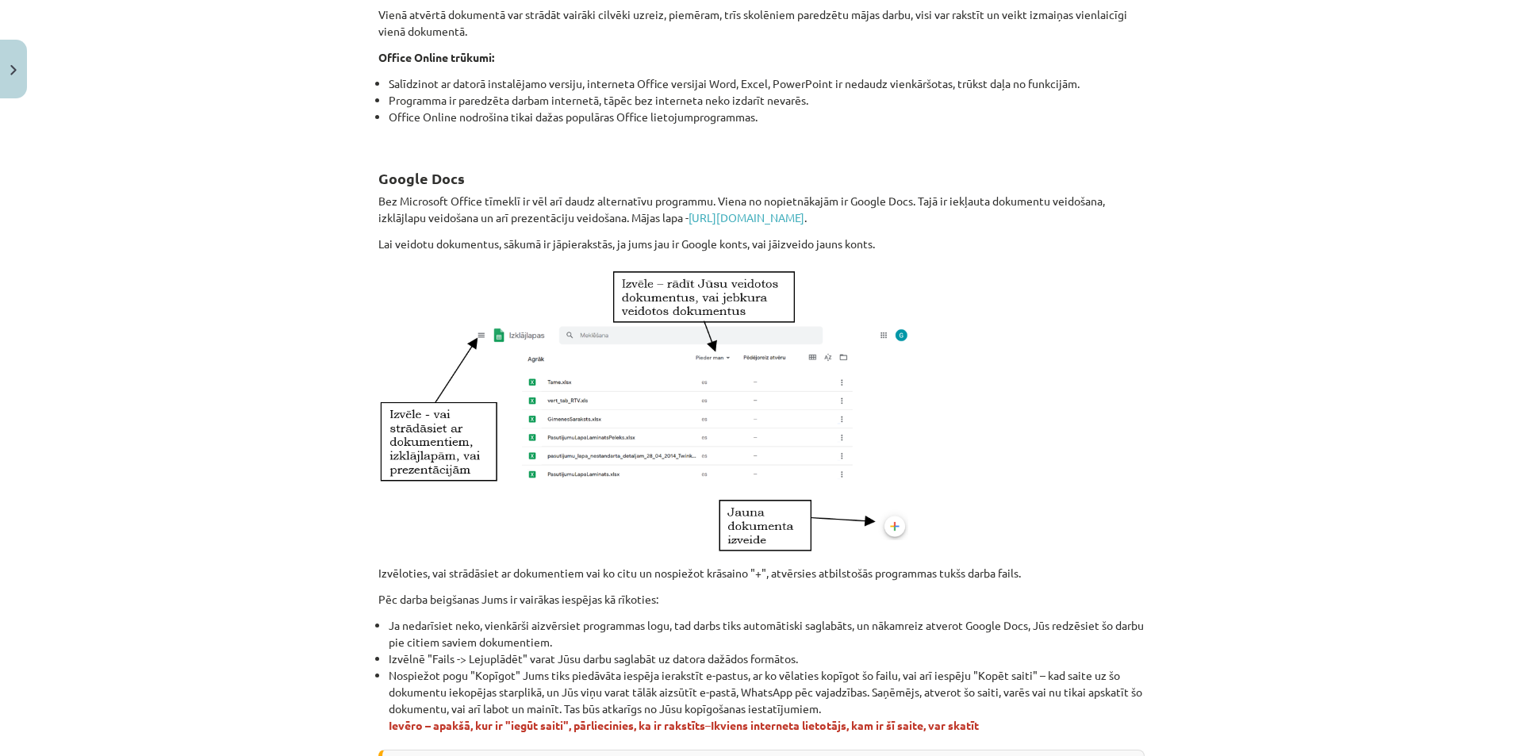
scroll to position [776, 0]
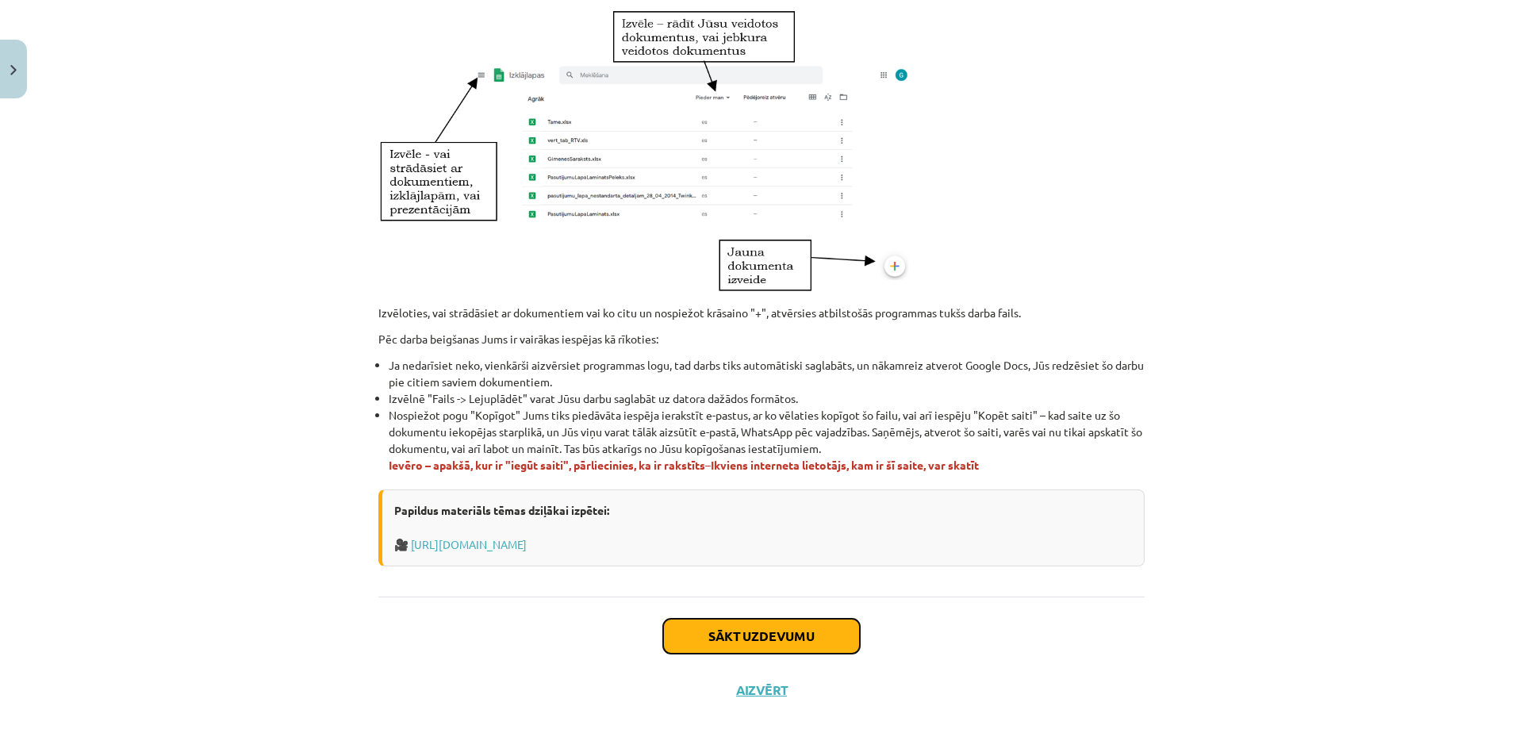
click at [812, 627] on button "Sākt uzdevumu" at bounding box center [761, 636] width 197 height 35
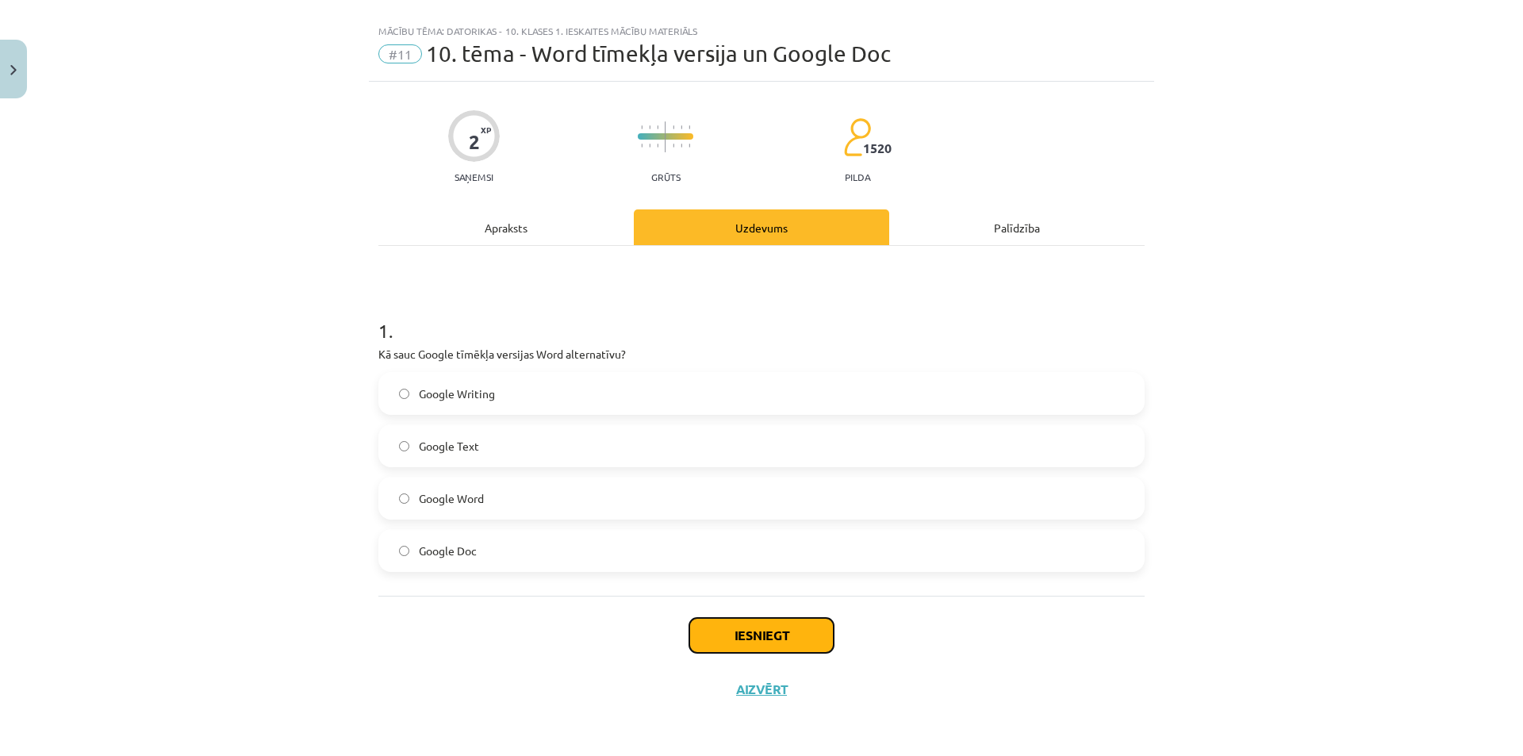
click at [695, 631] on button "Iesniegt" at bounding box center [761, 635] width 144 height 35
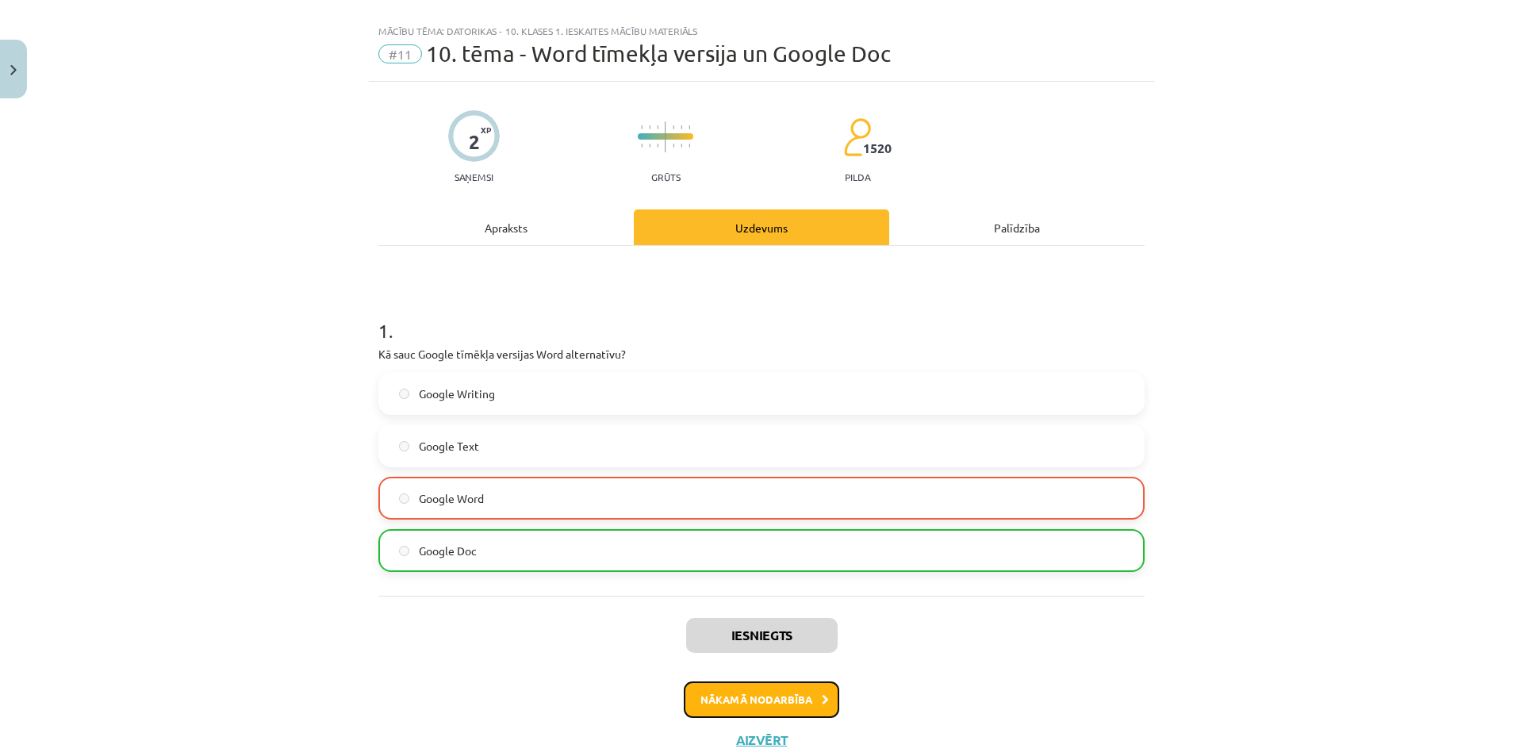
click at [727, 696] on button "Nākamā nodarbība" at bounding box center [762, 700] width 156 height 36
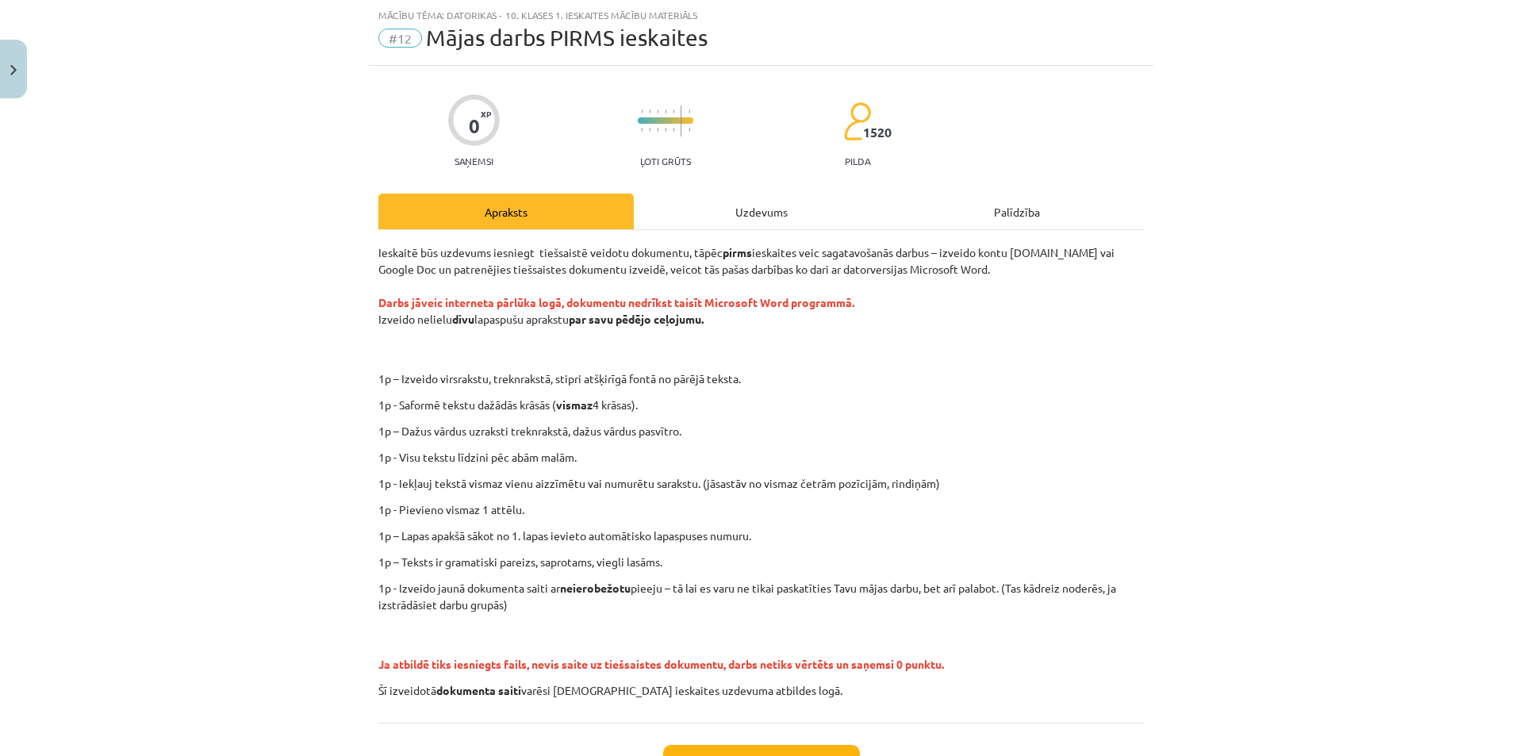
scroll to position [167, 0]
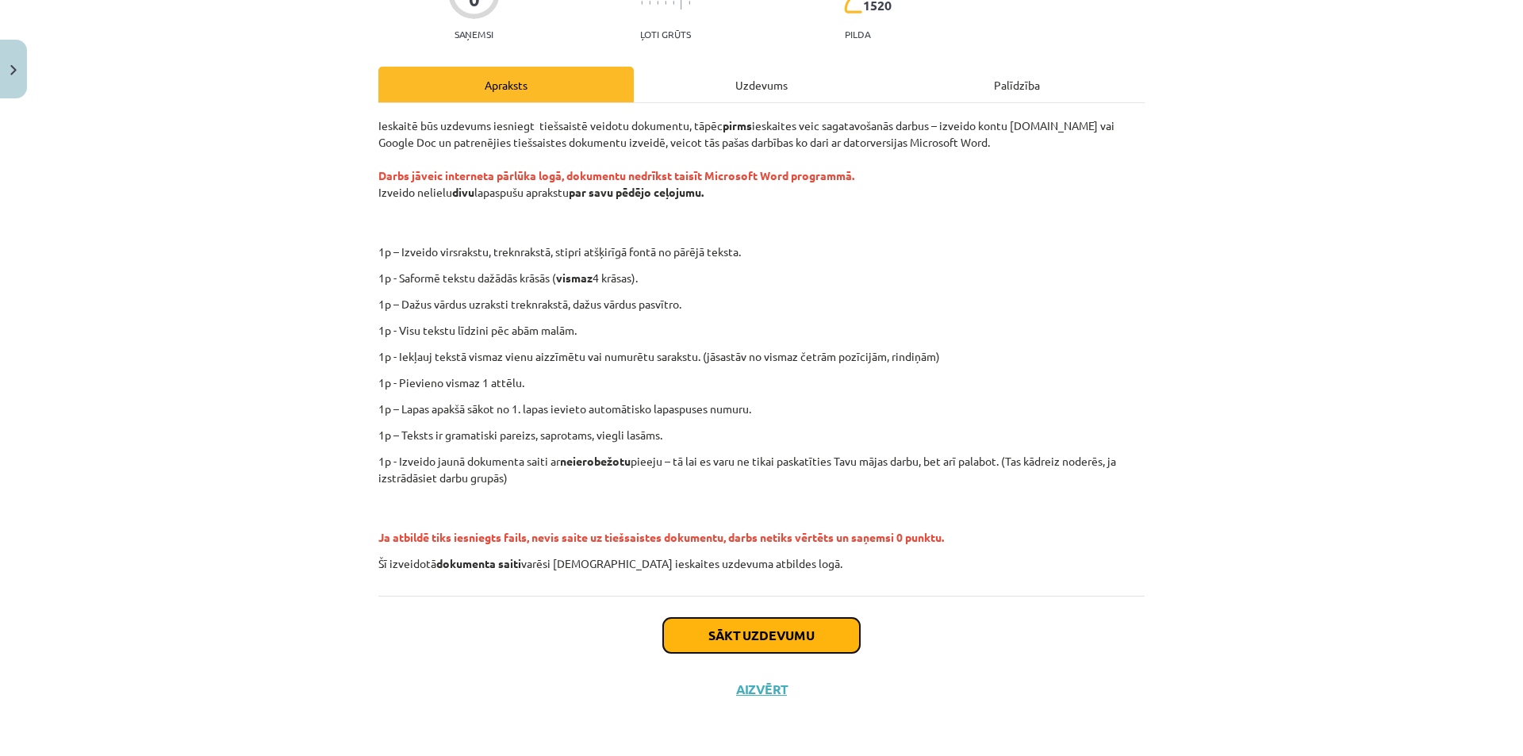
click at [747, 620] on button "Sākt uzdevumu" at bounding box center [761, 635] width 197 height 35
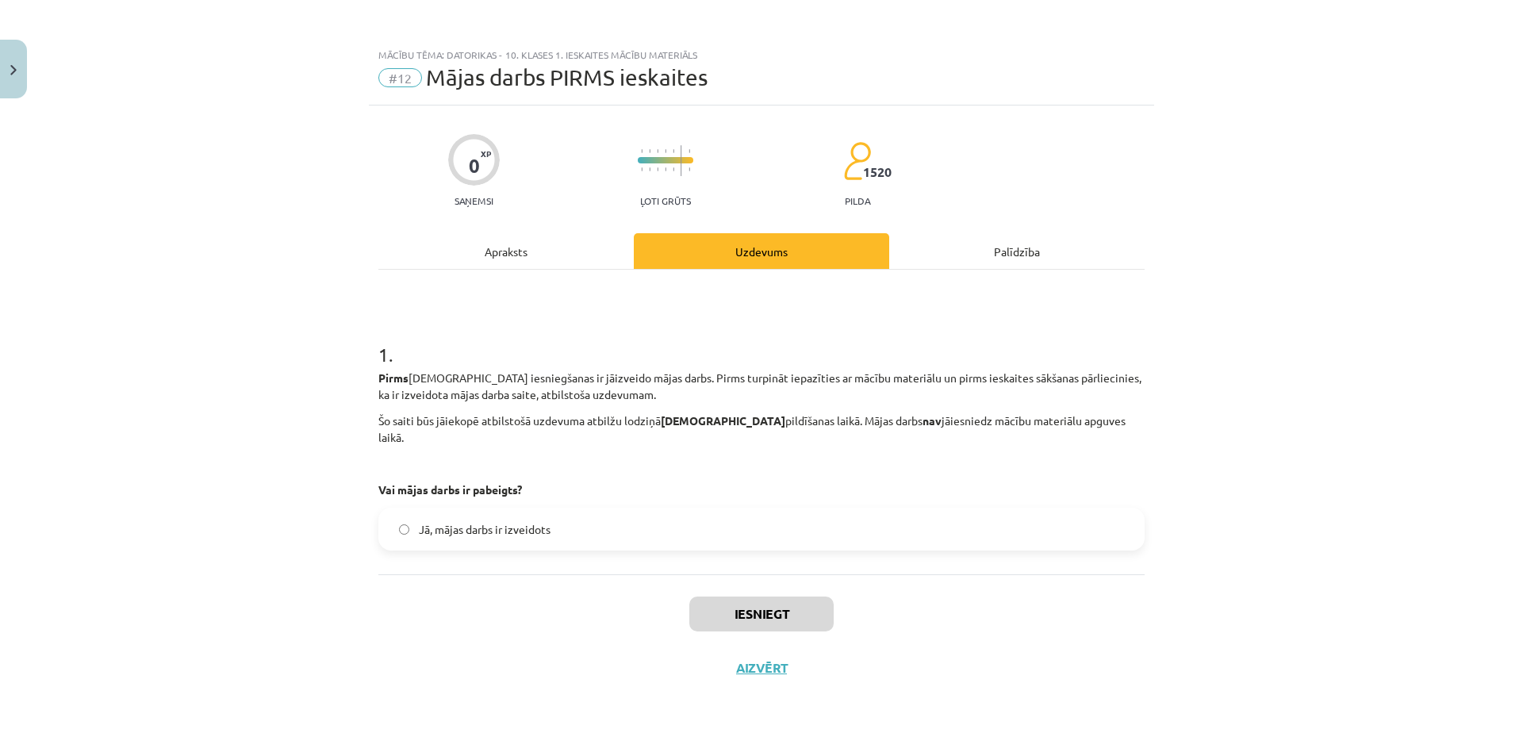
scroll to position [0, 0]
click at [730, 597] on button "Iesniegt" at bounding box center [761, 614] width 144 height 35
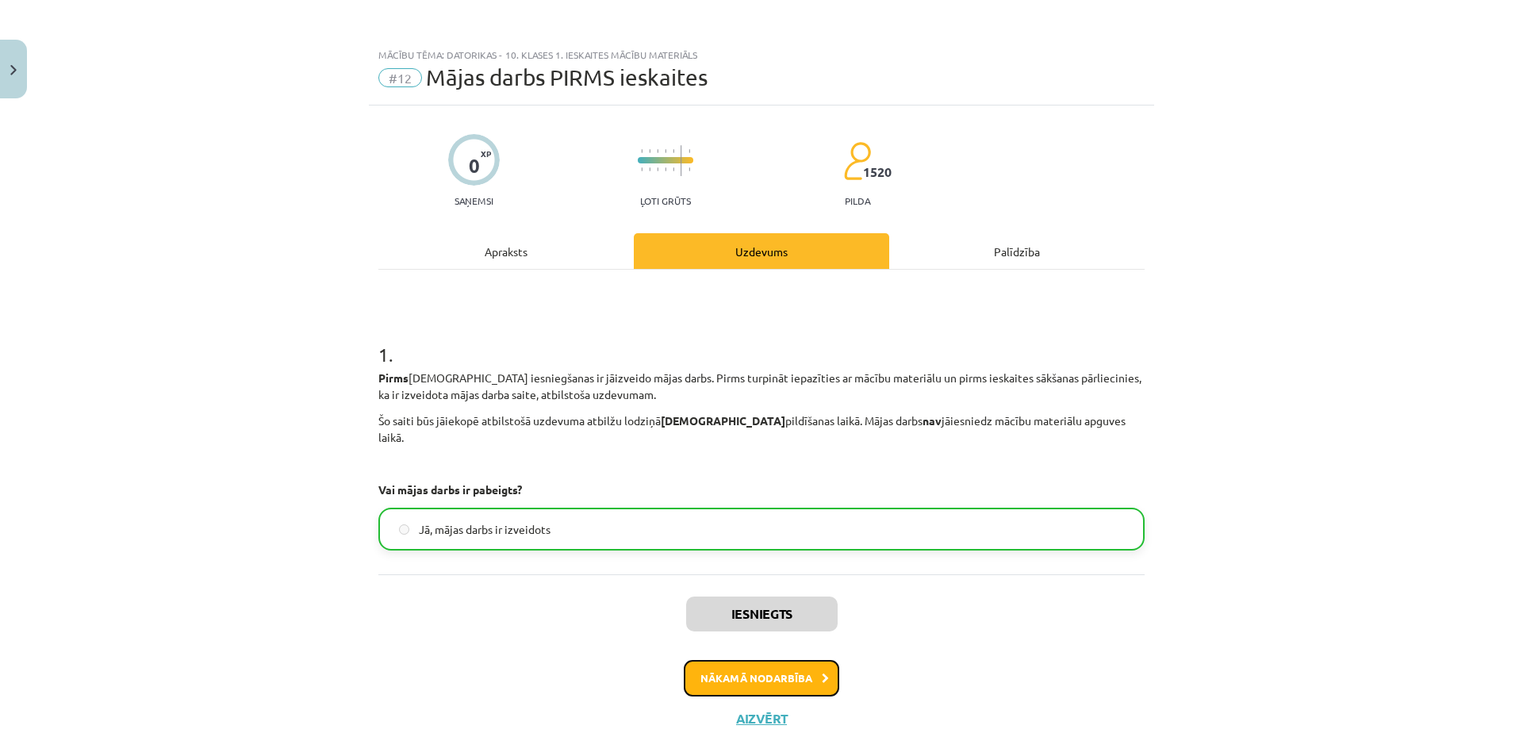
click at [771, 674] on button "Nākamā nodarbība" at bounding box center [762, 678] width 156 height 36
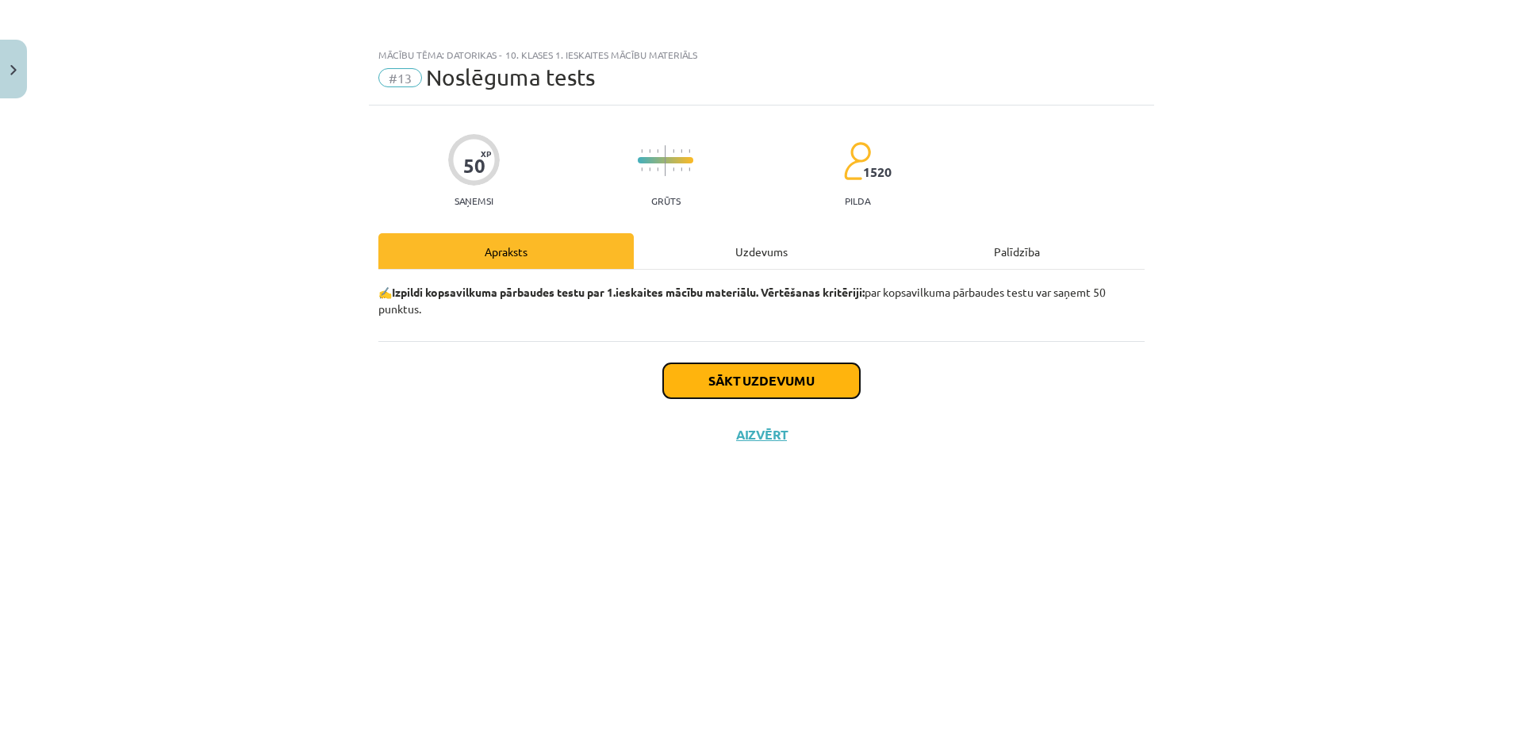
click at [712, 390] on button "Sākt uzdevumu" at bounding box center [761, 380] width 197 height 35
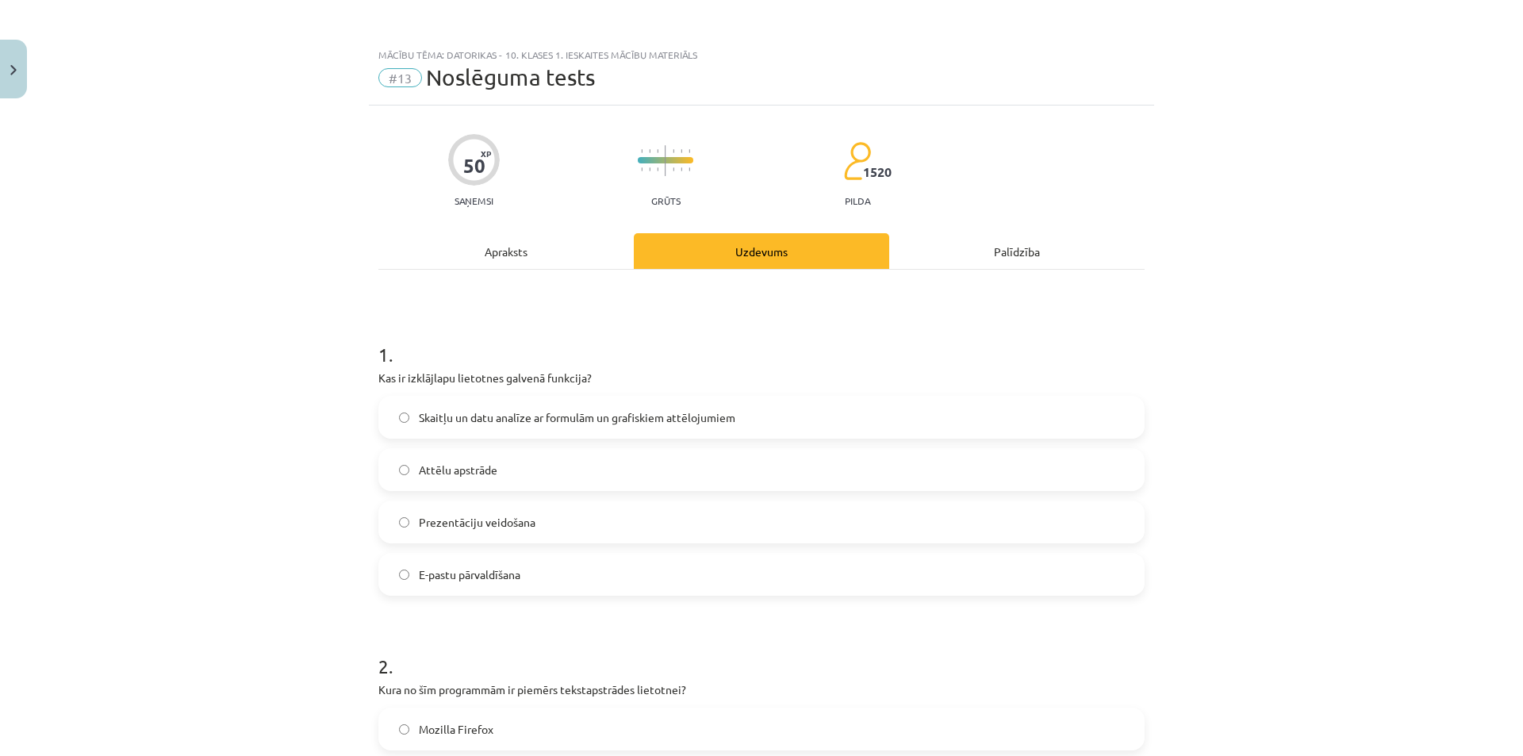
drag, startPoint x: 366, startPoint y: 376, endPoint x: 717, endPoint y: 575, distance: 404.0
click at [400, 424] on label "Skaitļu un datu analīze ar formulām un grafiskiem attēlojumiem" at bounding box center [761, 418] width 763 height 40
click at [234, 444] on div "Mācību tēma: Datorikas - 10. klases 1. ieskaites mācību materiāls #13 Noslēguma…" at bounding box center [761, 378] width 1523 height 756
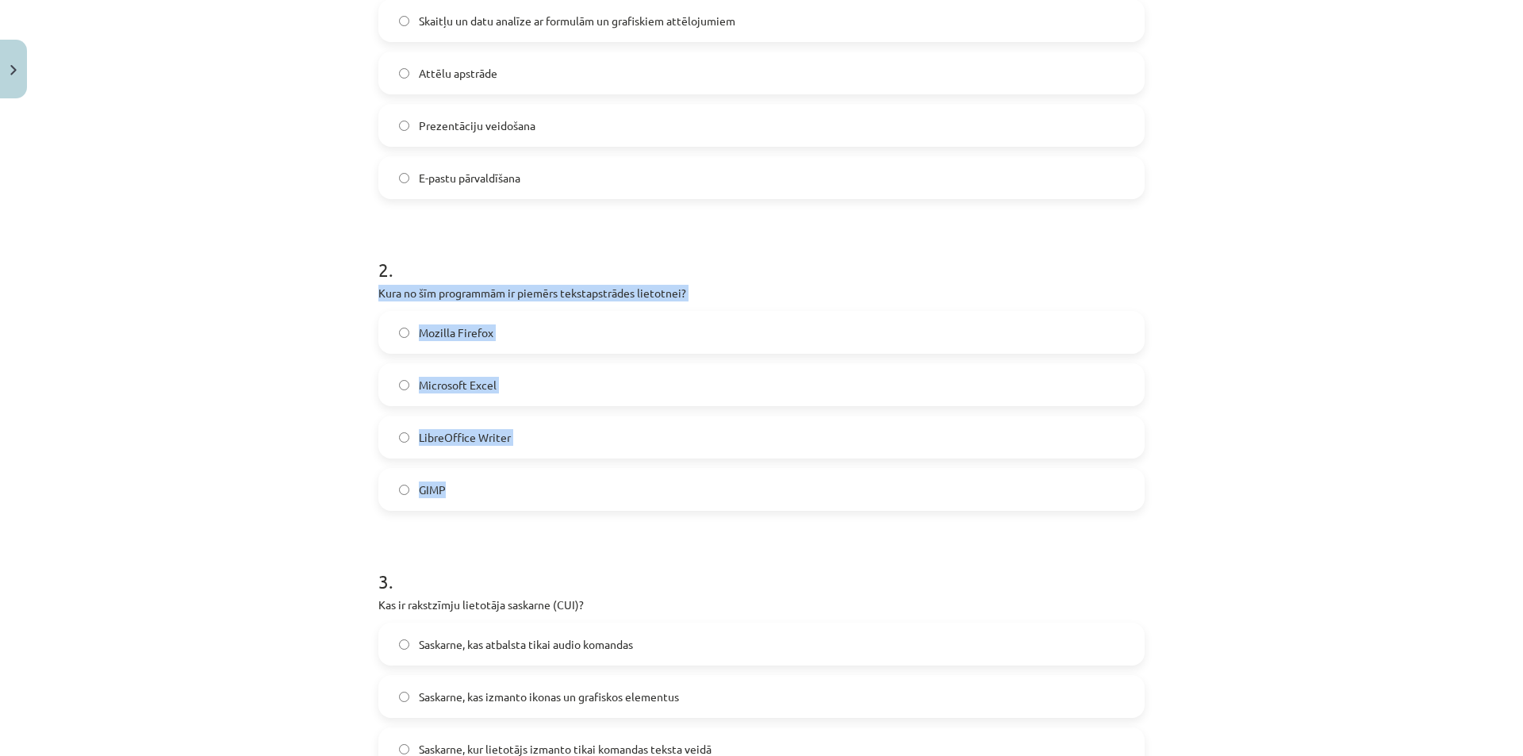
drag, startPoint x: 361, startPoint y: 288, endPoint x: 585, endPoint y: 484, distance: 297.4
click at [585, 484] on div "Mācību tēma: Datorikas - 10. klases 1. ieskaites mācību materiāls #13 Noslēguma…" at bounding box center [761, 378] width 1523 height 756
click at [254, 427] on div "Mācību tēma: Datorikas - 10. klases 1. ieskaites mācību materiāls #13 Noslēguma…" at bounding box center [761, 378] width 1523 height 756
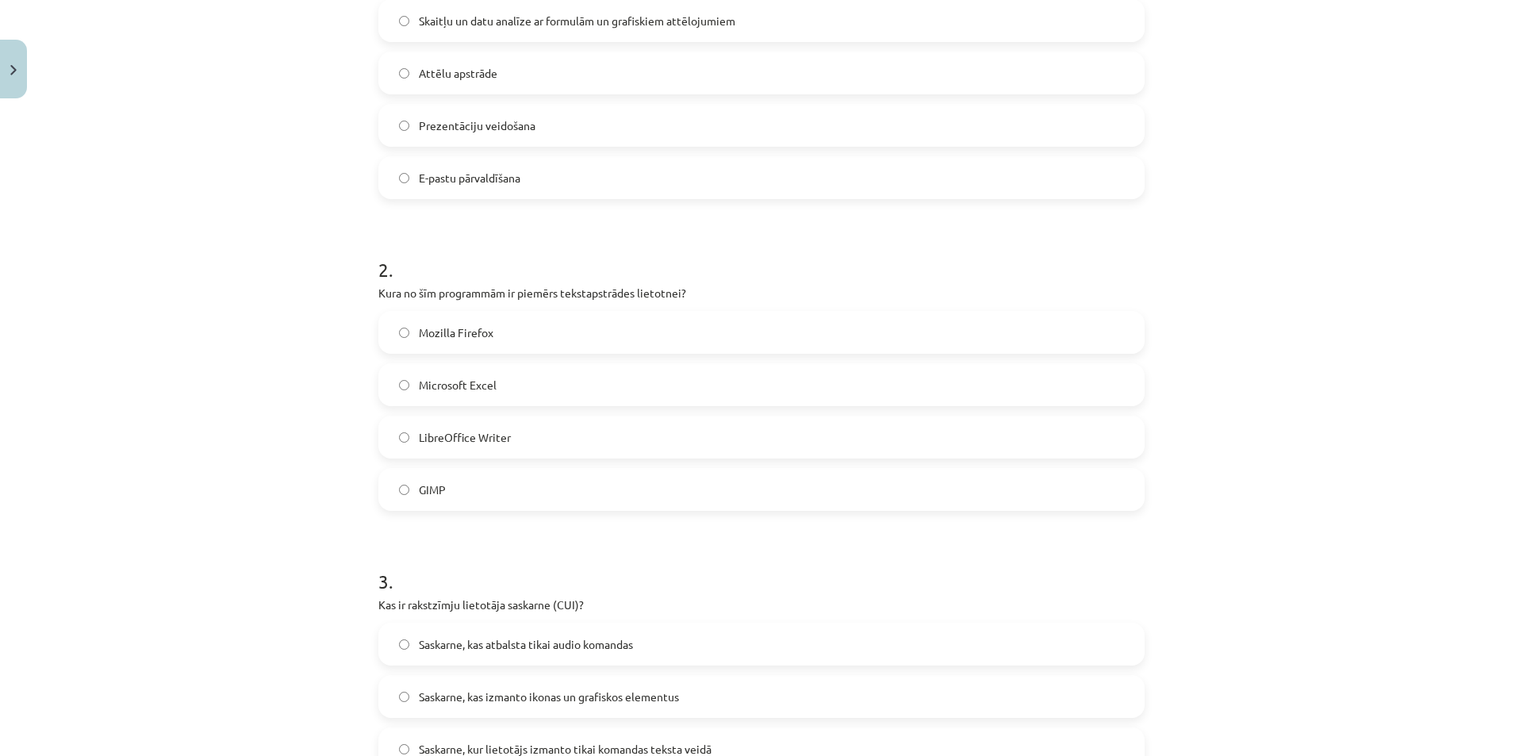
scroll to position [635, 0]
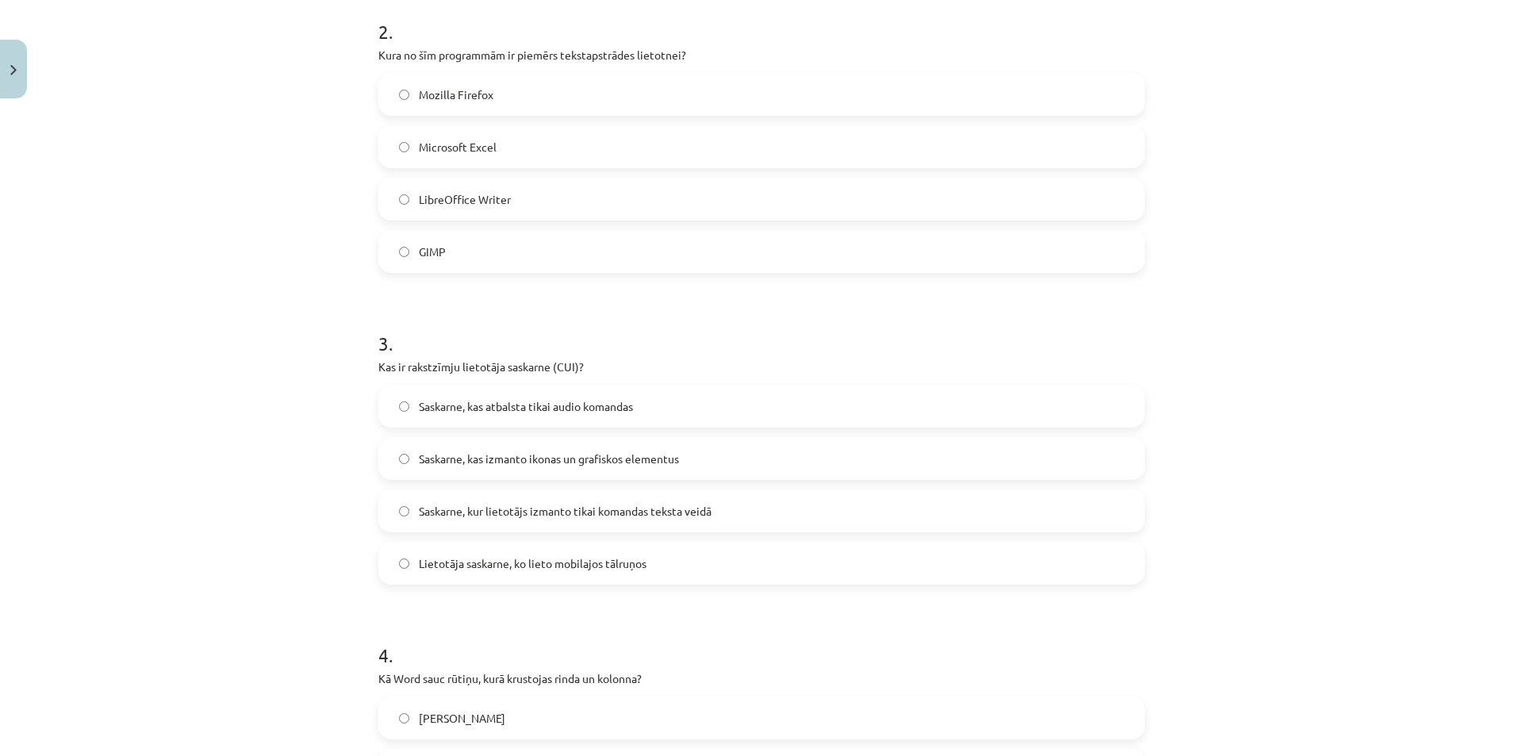
drag, startPoint x: 372, startPoint y: 362, endPoint x: 717, endPoint y: 551, distance: 393.8
click at [717, 551] on div "3 . Kas ir rakstzīmju lietotāja saskarne (CUI)? Saskarne, kas atbalsta tikai au…" at bounding box center [761, 445] width 766 height 280
drag, startPoint x: 232, startPoint y: 512, endPoint x: 310, endPoint y: 544, distance: 84.0
click at [233, 512] on div "Mācību tēma: Datorikas - 10. klases 1. ieskaites mācību materiāls #13 Noslēguma…" at bounding box center [761, 378] width 1523 height 756
click at [349, 534] on div "Mācību tēma: Datorikas - 10. klases 1. ieskaites mācību materiāls #13 Noslēguma…" at bounding box center [761, 378] width 1523 height 756
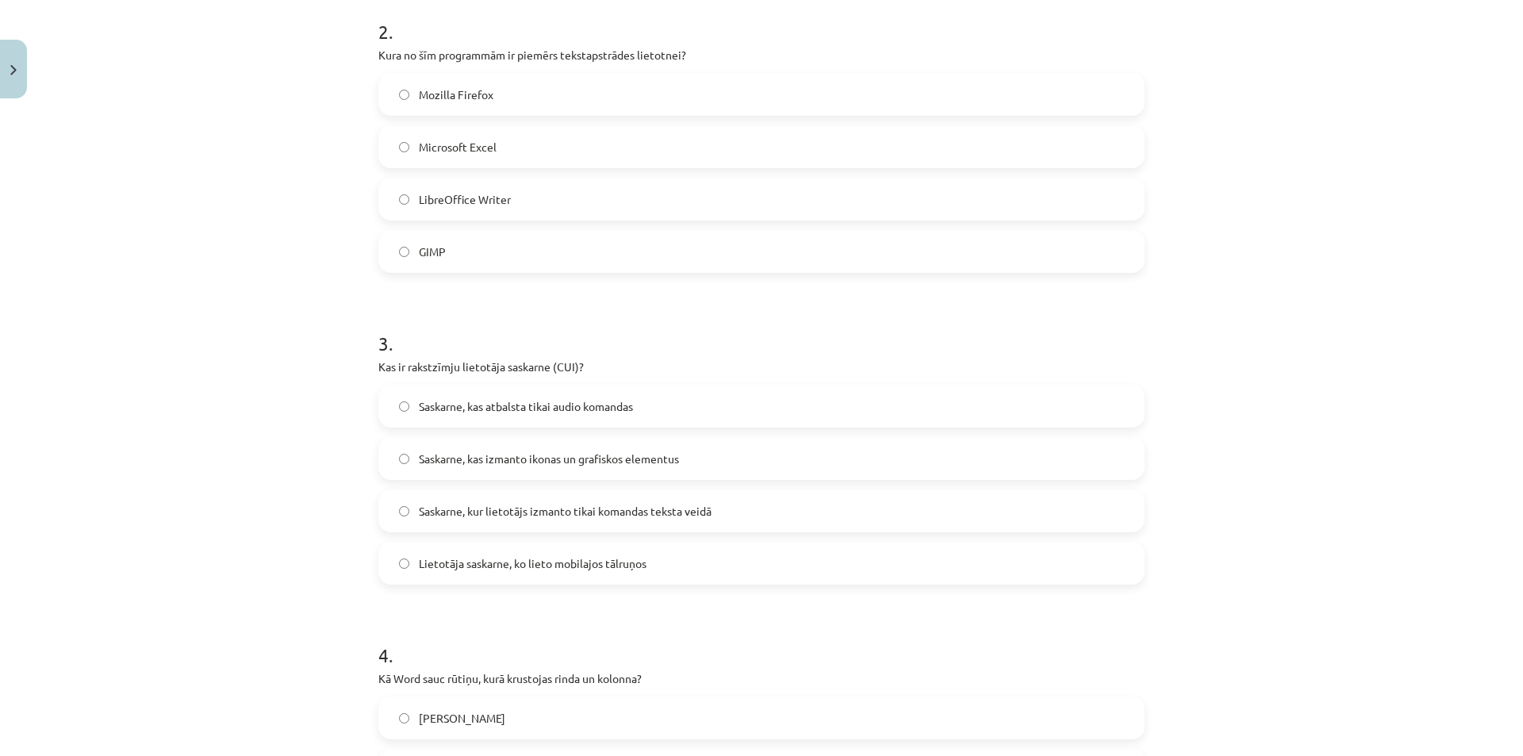
scroll to position [1031, 0]
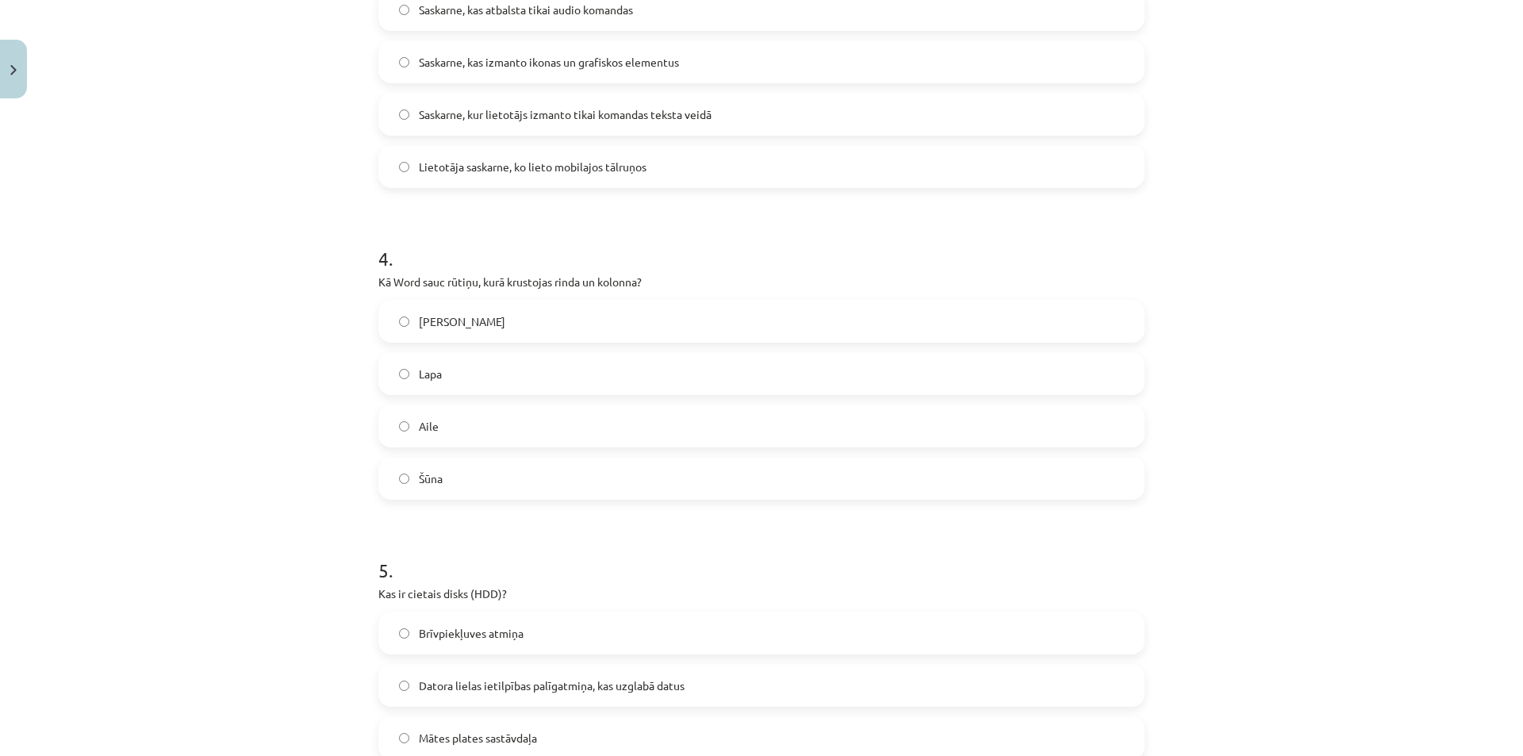
drag, startPoint x: 373, startPoint y: 286, endPoint x: 547, endPoint y: 450, distance: 239.1
click at [289, 512] on div "Mācību tēma: Datorikas - 10. klases 1. ieskaites mācību materiāls #13 Noslēguma…" at bounding box center [761, 378] width 1523 height 756
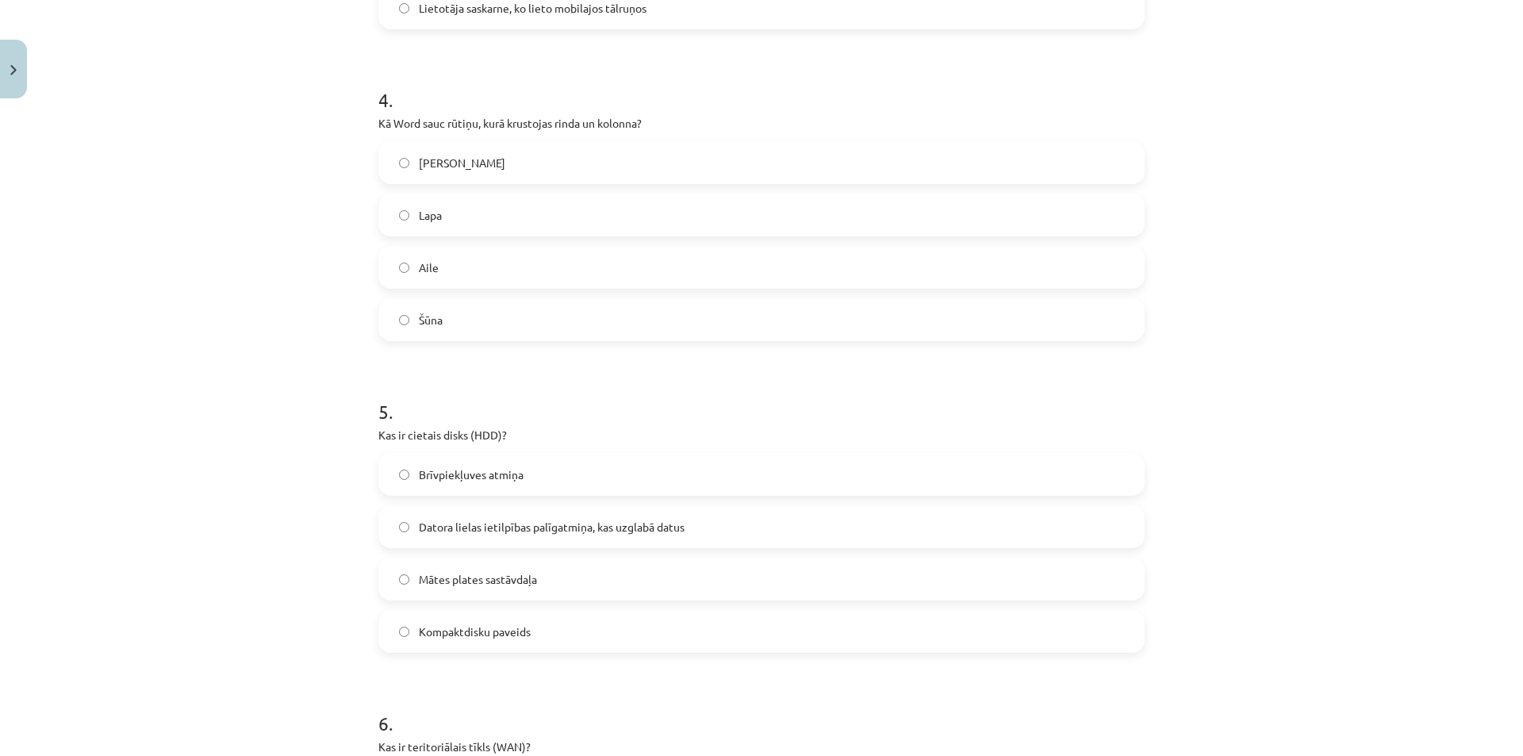
click at [401, 538] on label "Datora lielas ietilpības palīgatmiņa, kas uzglabā datus" at bounding box center [761, 527] width 763 height 40
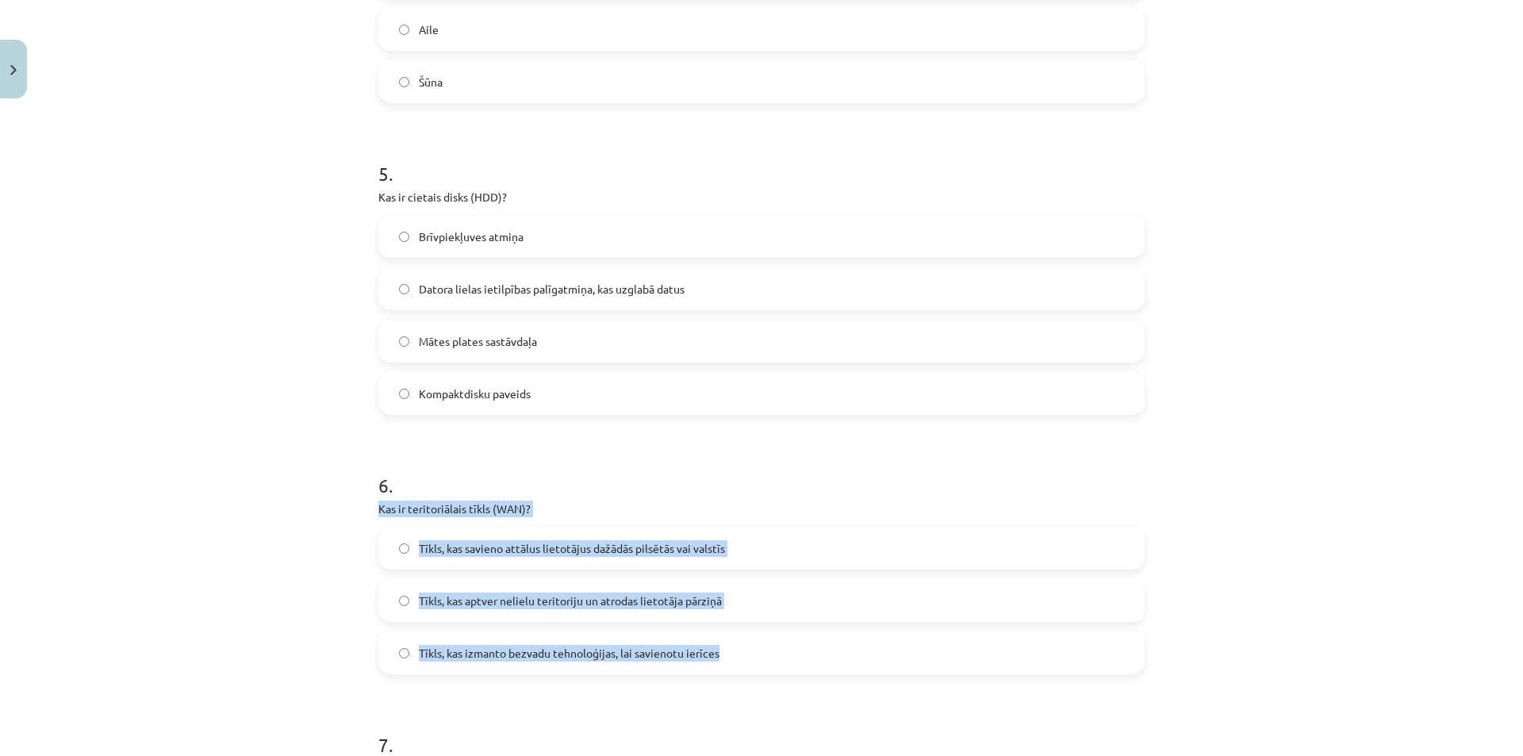
drag, startPoint x: 366, startPoint y: 509, endPoint x: 788, endPoint y: 659, distance: 448.0
click at [788, 659] on div "50 XP Saņemsi Grūts 1520 pilda Apraksts Uzdevums Palīdzība 1 . Kas ir izklājlap…" at bounding box center [762, 382] width 786 height 3411
click at [327, 636] on div "Mācību tēma: Datorikas - 10. klases 1. ieskaites mācību materiāls #13 Noslēguma…" at bounding box center [761, 378] width 1523 height 756
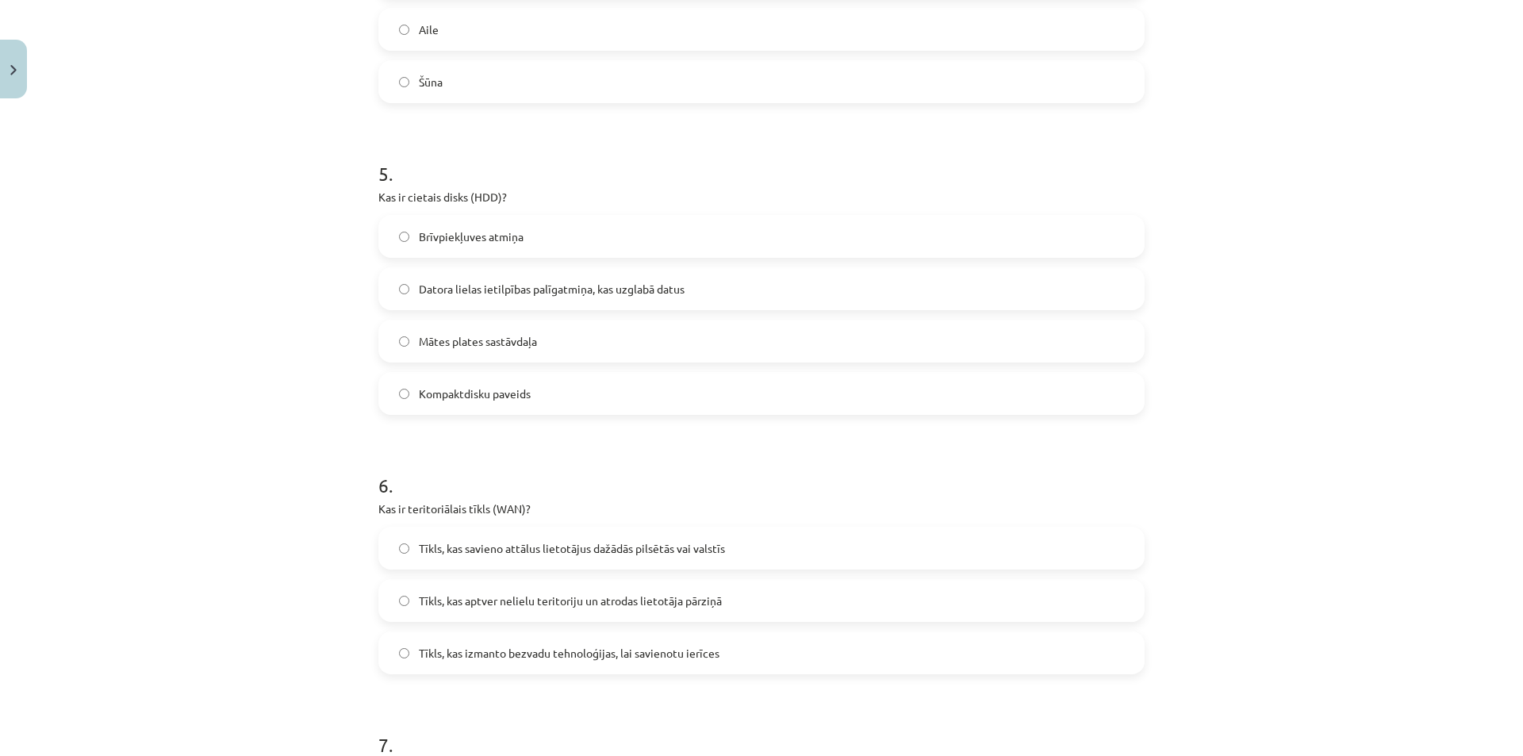
click at [405, 547] on label "Tīkls, kas savieno attālus lietotājus dažādās pilsētās vai valstīs" at bounding box center [761, 548] width 763 height 40
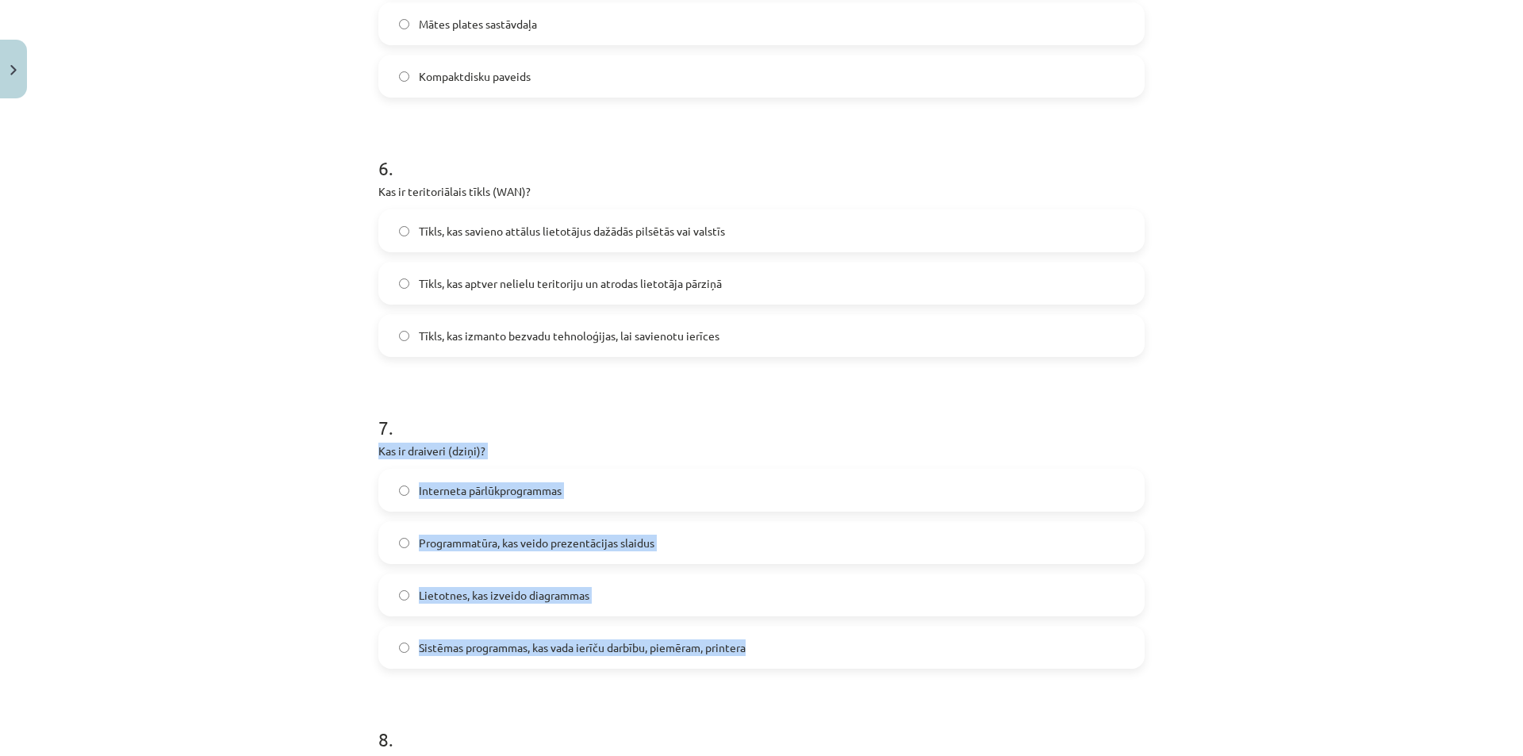
drag, startPoint x: 374, startPoint y: 446, endPoint x: 754, endPoint y: 635, distance: 424.4
click at [754, 639] on div "7 . Kas ir draiveri (dziņi)? Interneta pārlūkprogrammas Programmatūra, kas veid…" at bounding box center [761, 529] width 766 height 280
click at [319, 460] on div "Mācību tēma: Datorikas - 10. klases 1. ieskaites mācību materiāls #13 Noslēguma…" at bounding box center [761, 378] width 1523 height 756
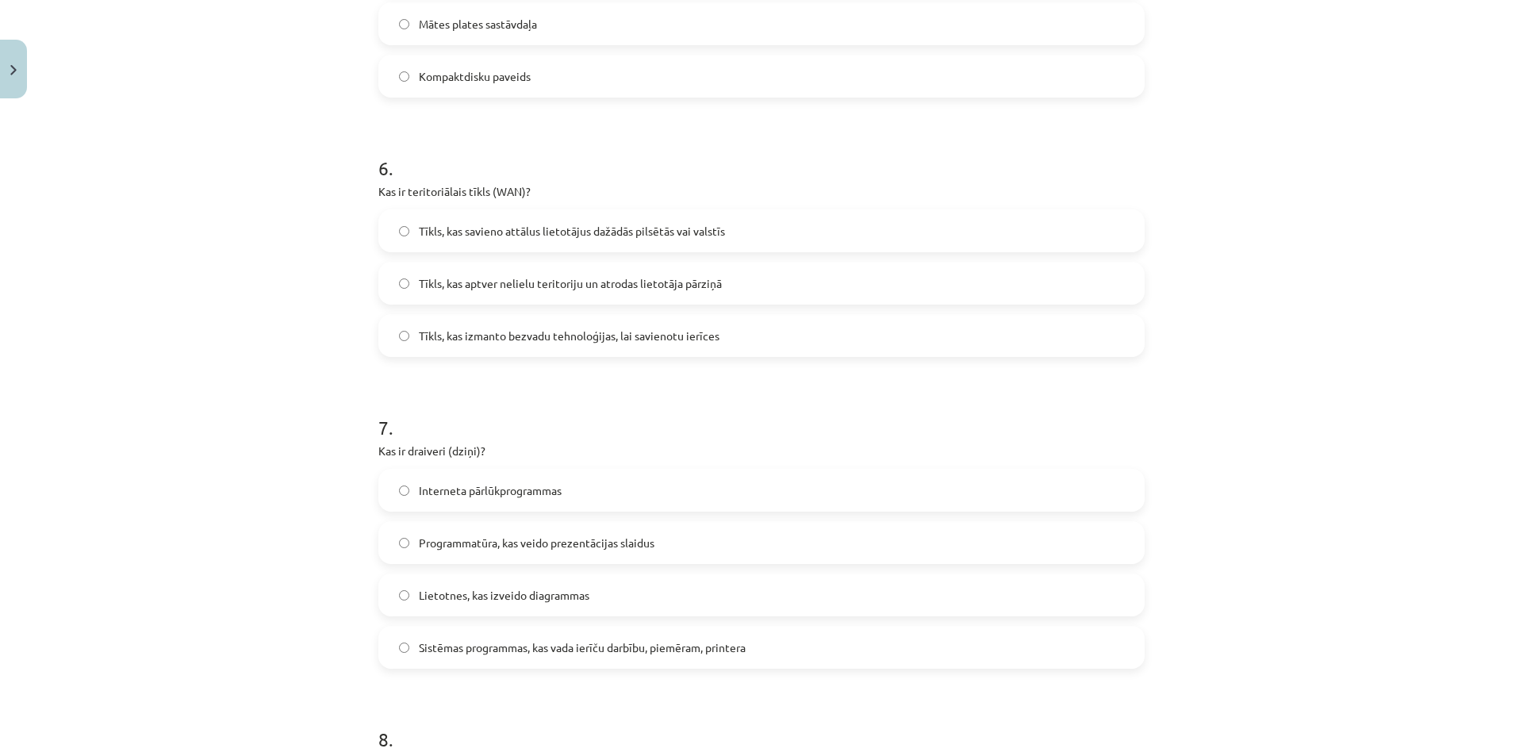
click at [401, 652] on label "Sistēmas programmas, kas vada ierīču darbību, piemēram, printera" at bounding box center [761, 648] width 763 height 40
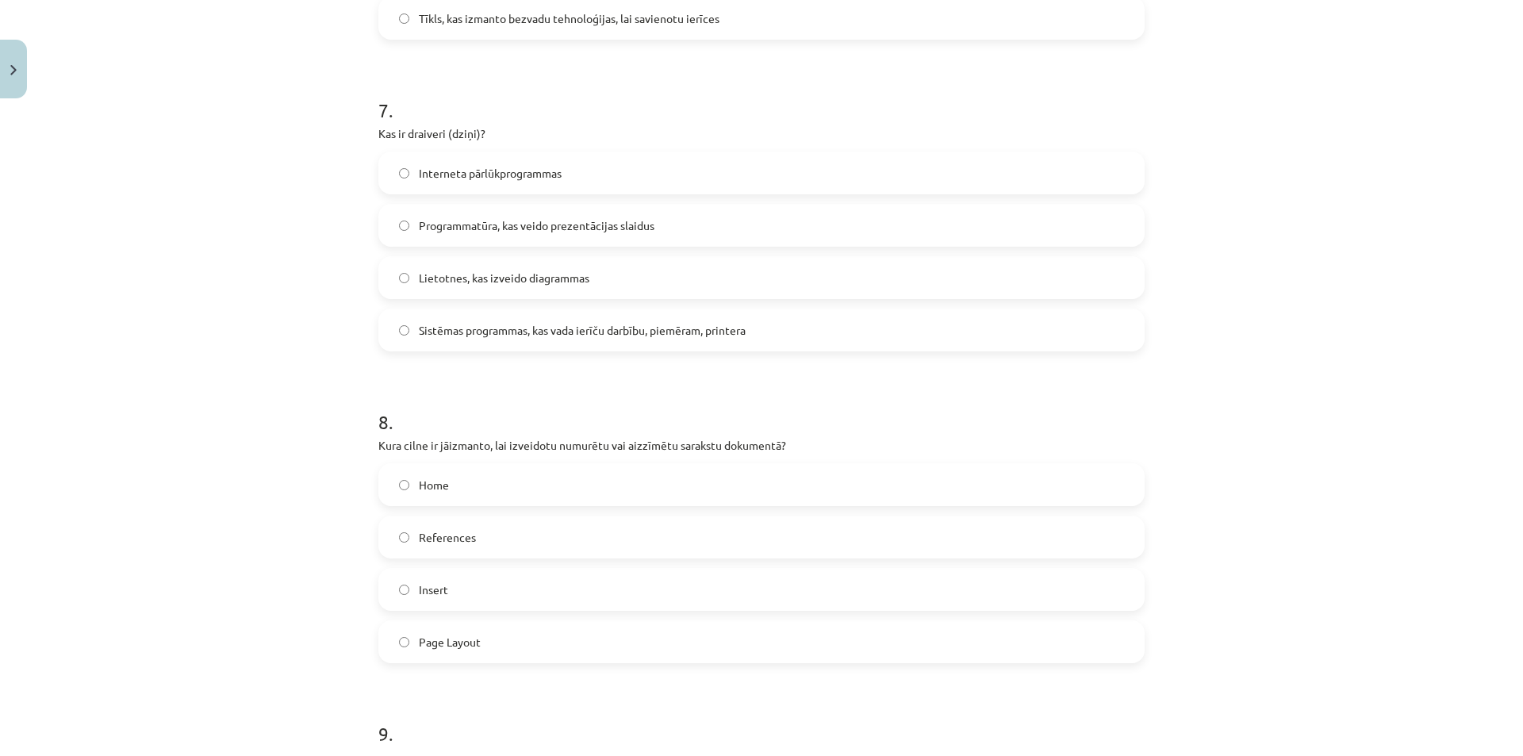
scroll to position [2142, 0]
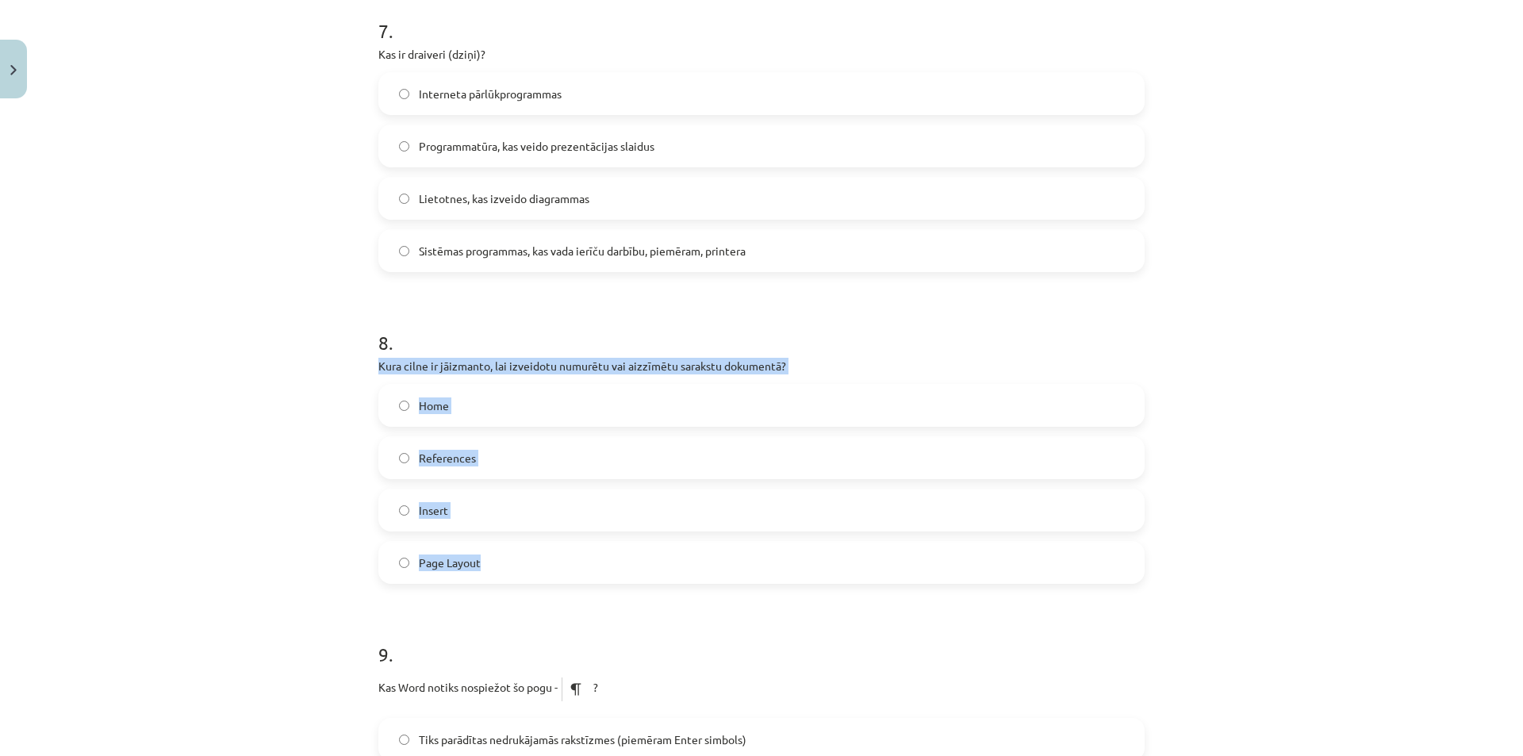
drag, startPoint x: 370, startPoint y: 367, endPoint x: 585, endPoint y: 559, distance: 288.3
click at [271, 447] on div "Mācību tēma: Datorikas - 10. klases 1. ieskaites mācību materiāls #13 Noslēguma…" at bounding box center [761, 378] width 1523 height 756
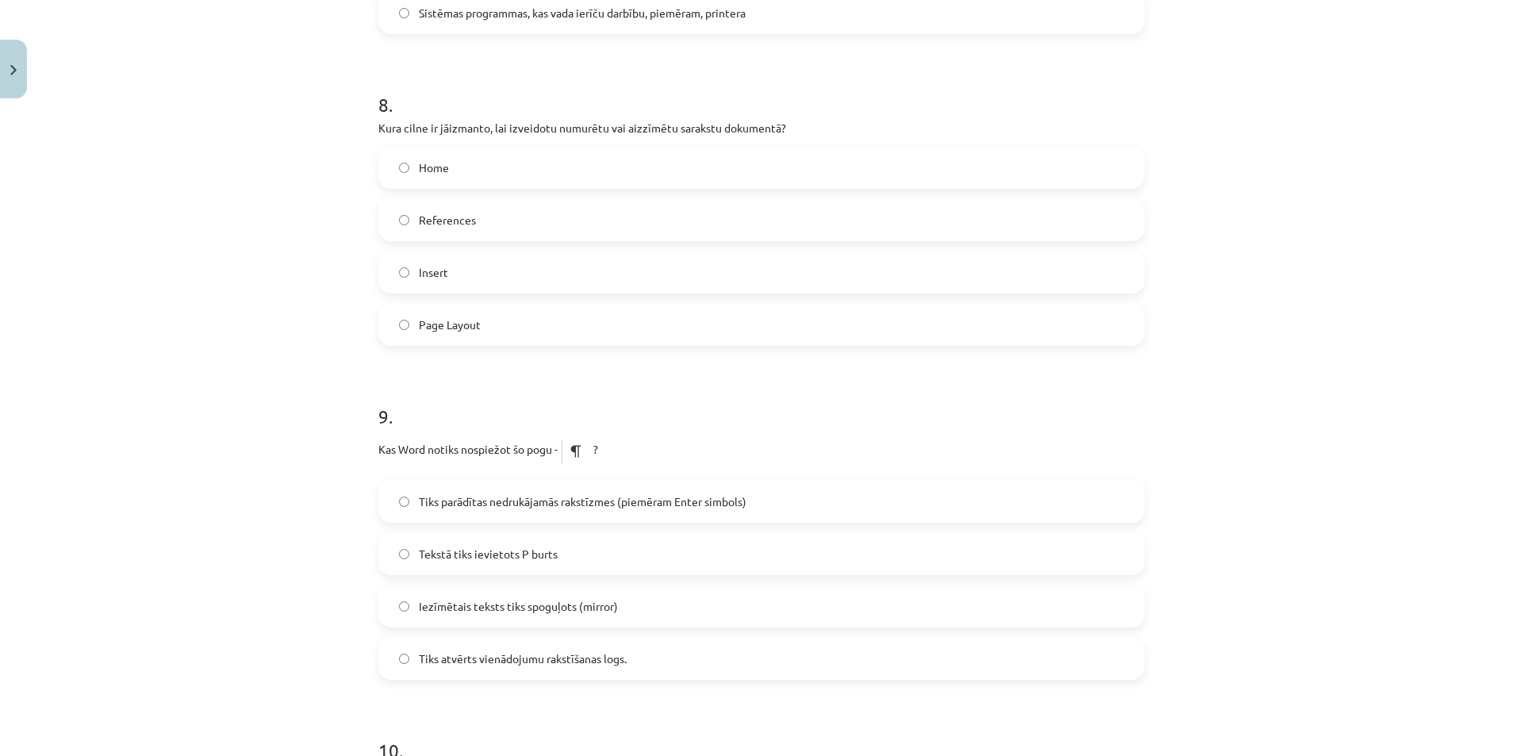
scroll to position [2539, 0]
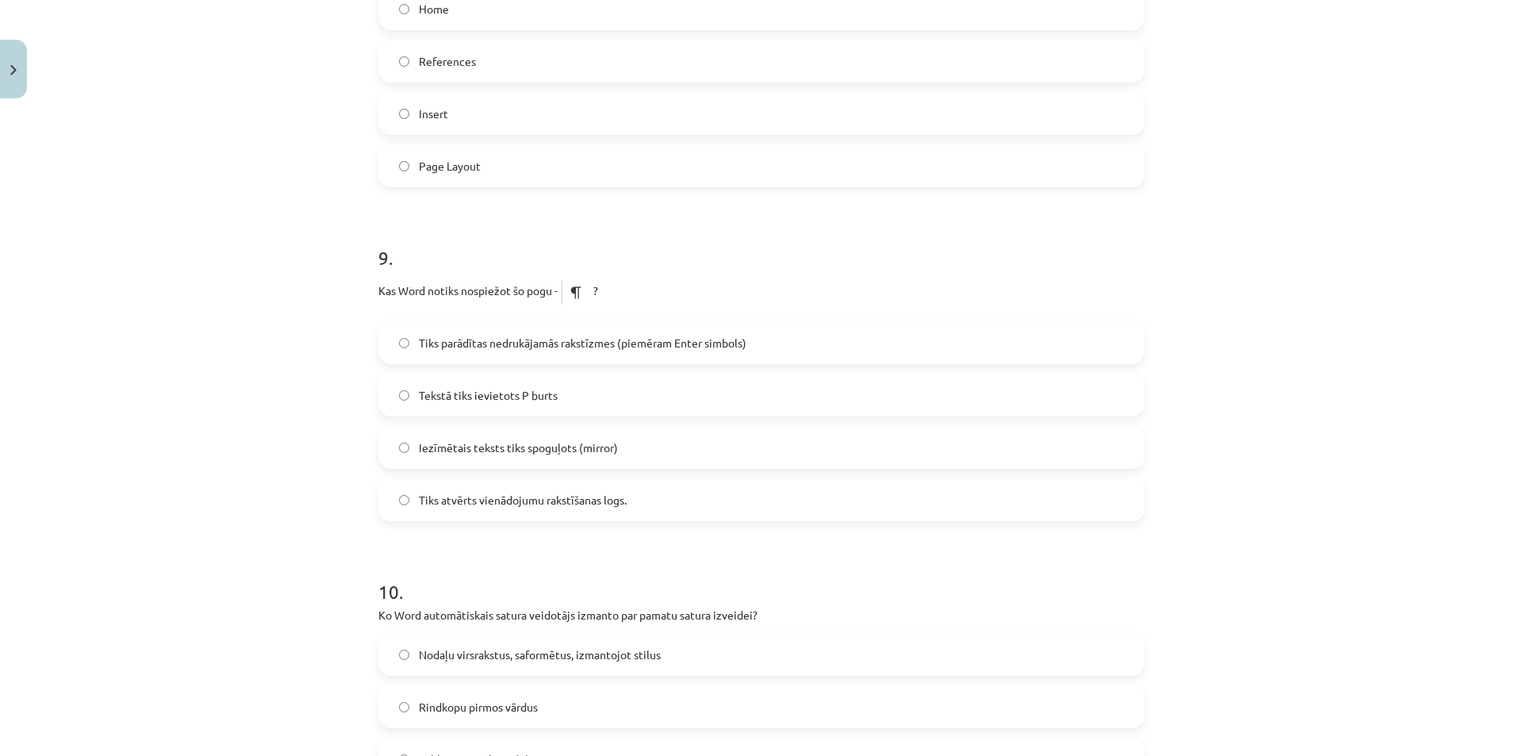
click at [397, 453] on label "Iezīmētais teksts tiks spoguļots (mirror)" at bounding box center [761, 448] width 763 height 40
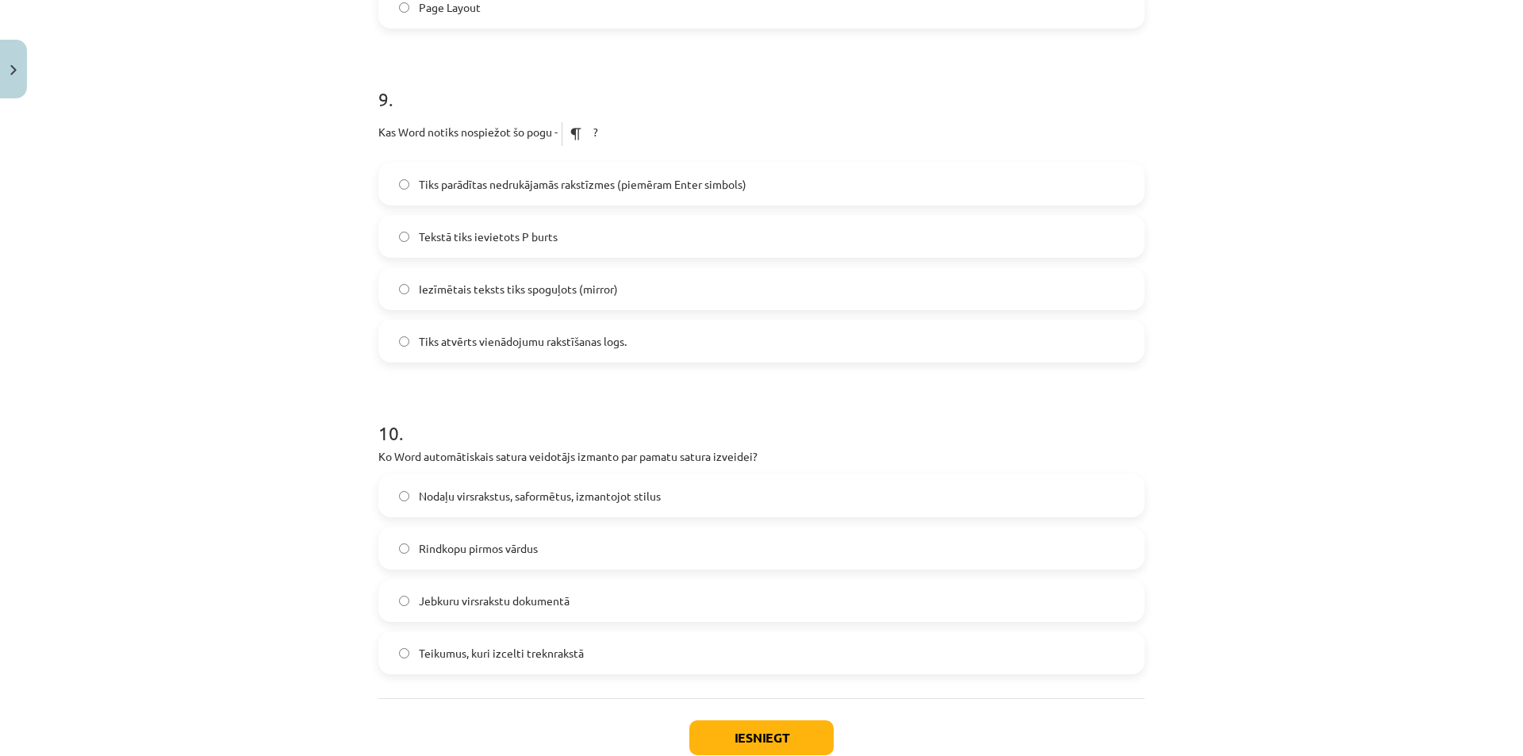
click at [398, 542] on label "Rindkopu pirmos vārdus" at bounding box center [761, 548] width 763 height 40
click at [734, 741] on button "Iesniegt" at bounding box center [761, 737] width 144 height 35
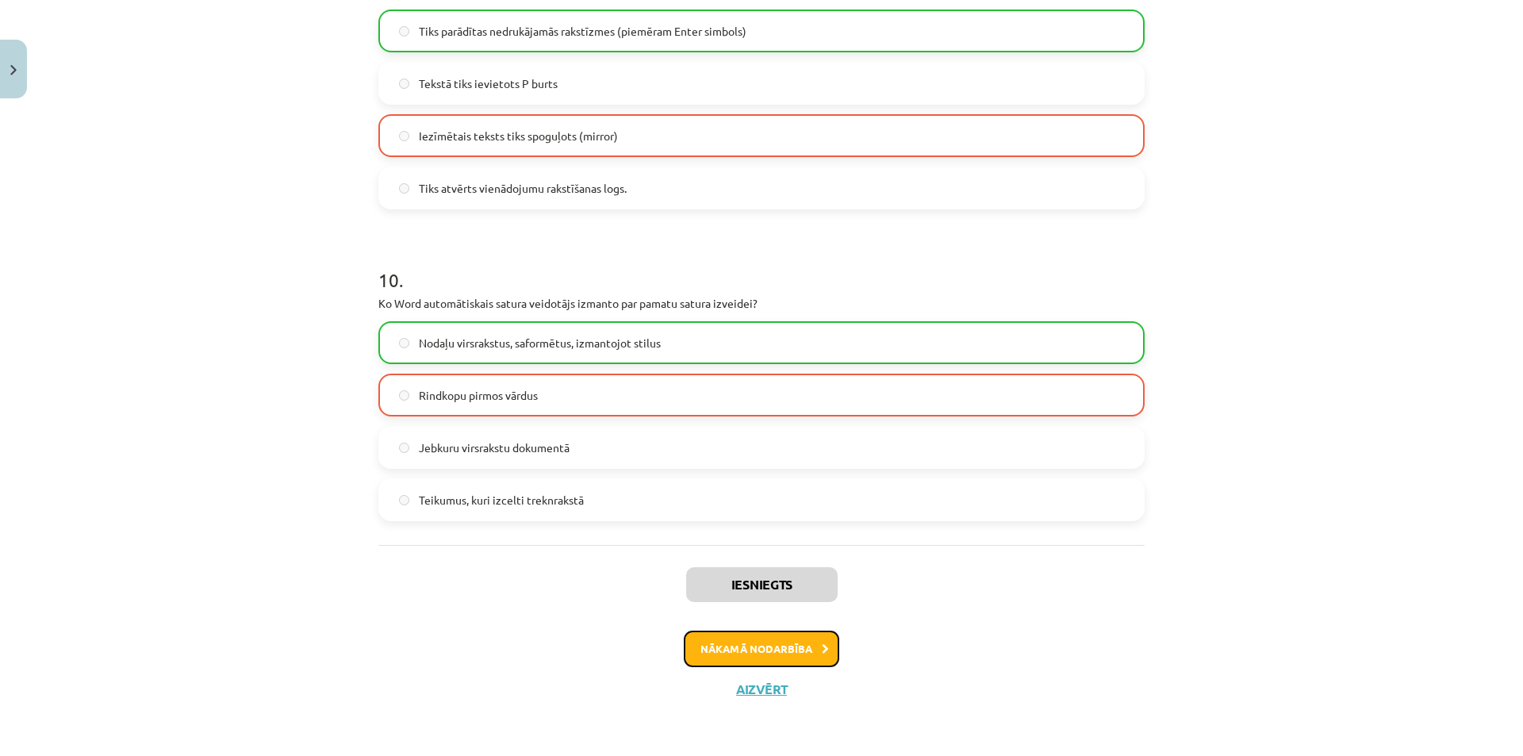
click at [797, 637] on button "Nākamā nodarbība" at bounding box center [762, 649] width 156 height 36
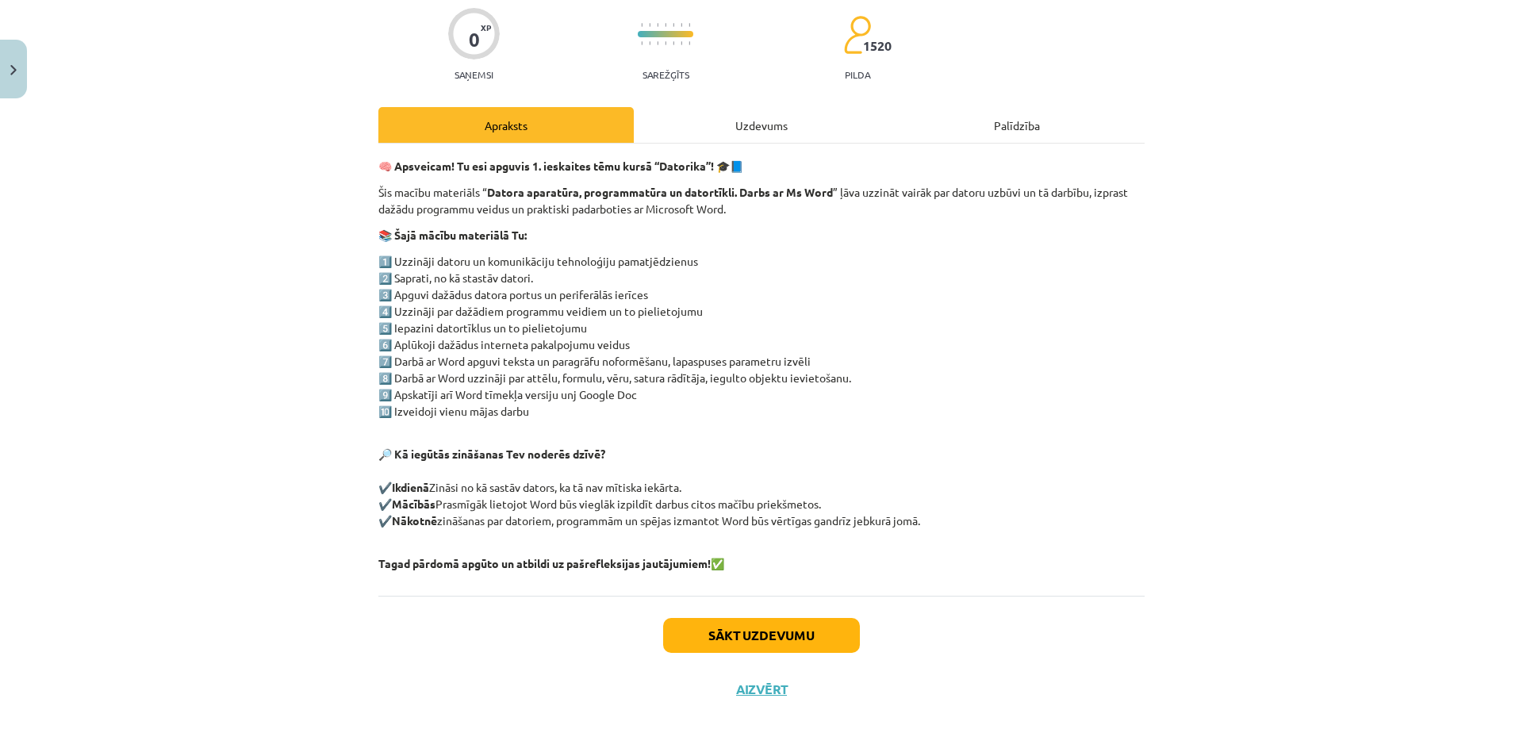
scroll to position [0, 0]
click at [775, 643] on button "Sākt uzdevumu" at bounding box center [761, 635] width 197 height 35
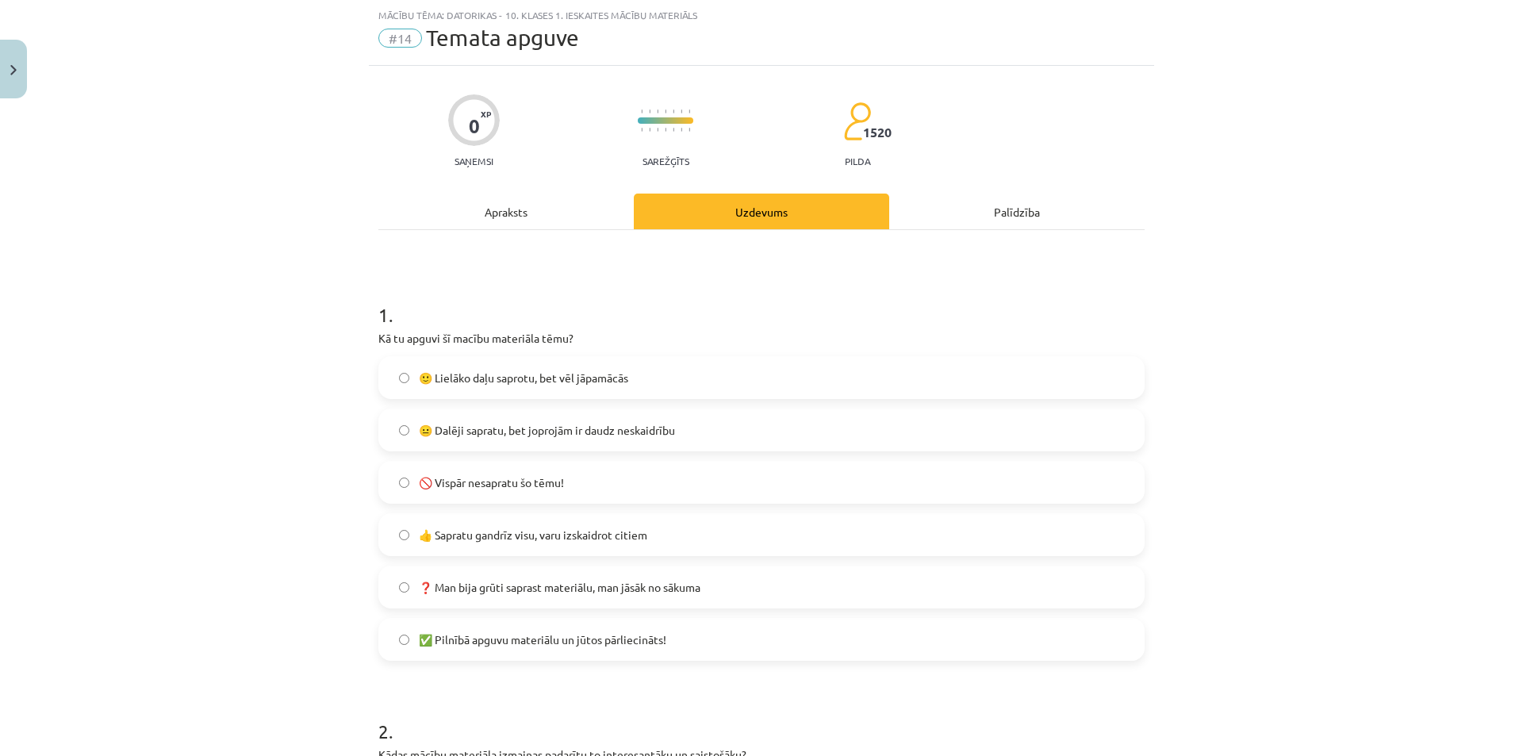
click at [404, 371] on label "🙂 Lielāko daļu saprotu, bet vēl jāpamācās" at bounding box center [761, 378] width 763 height 40
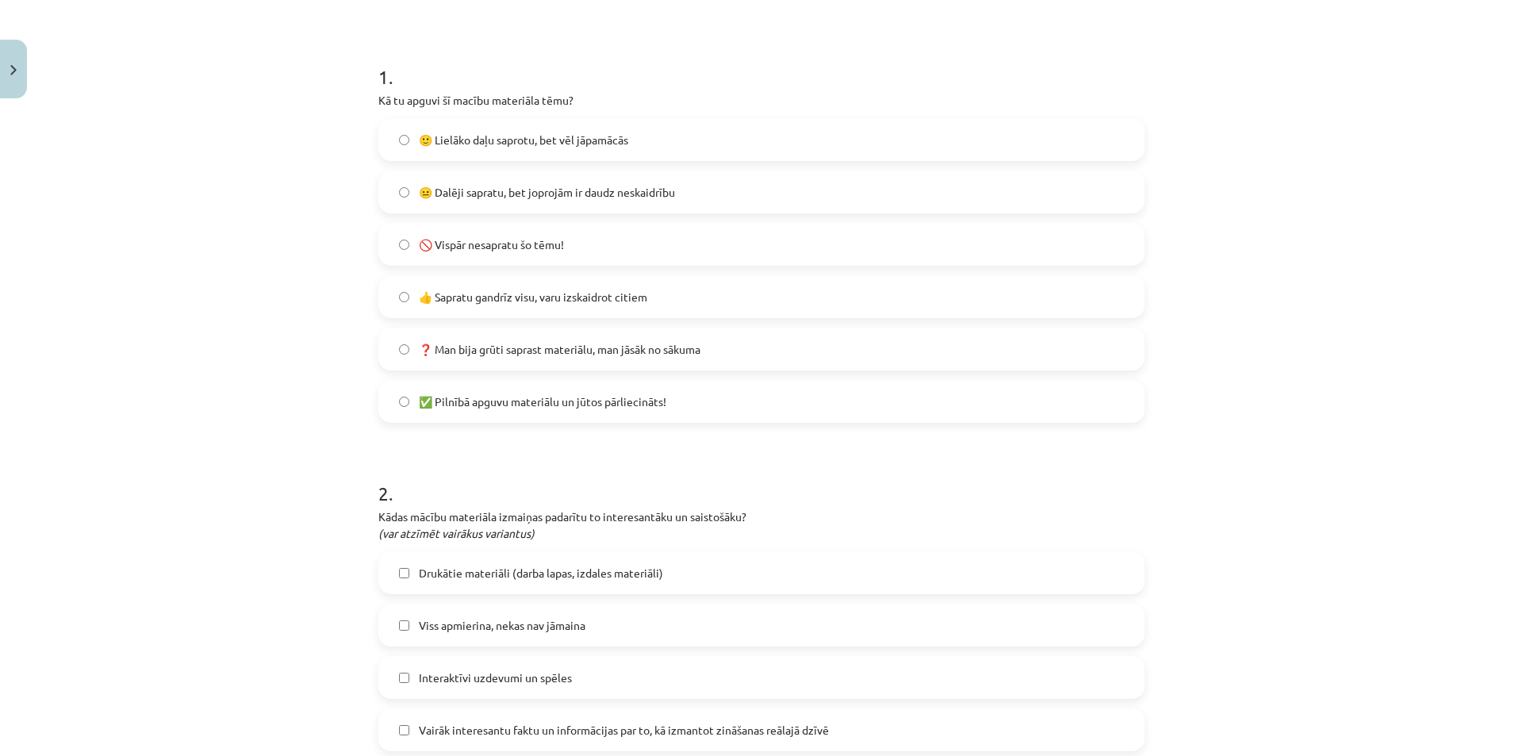
scroll to position [357, 0]
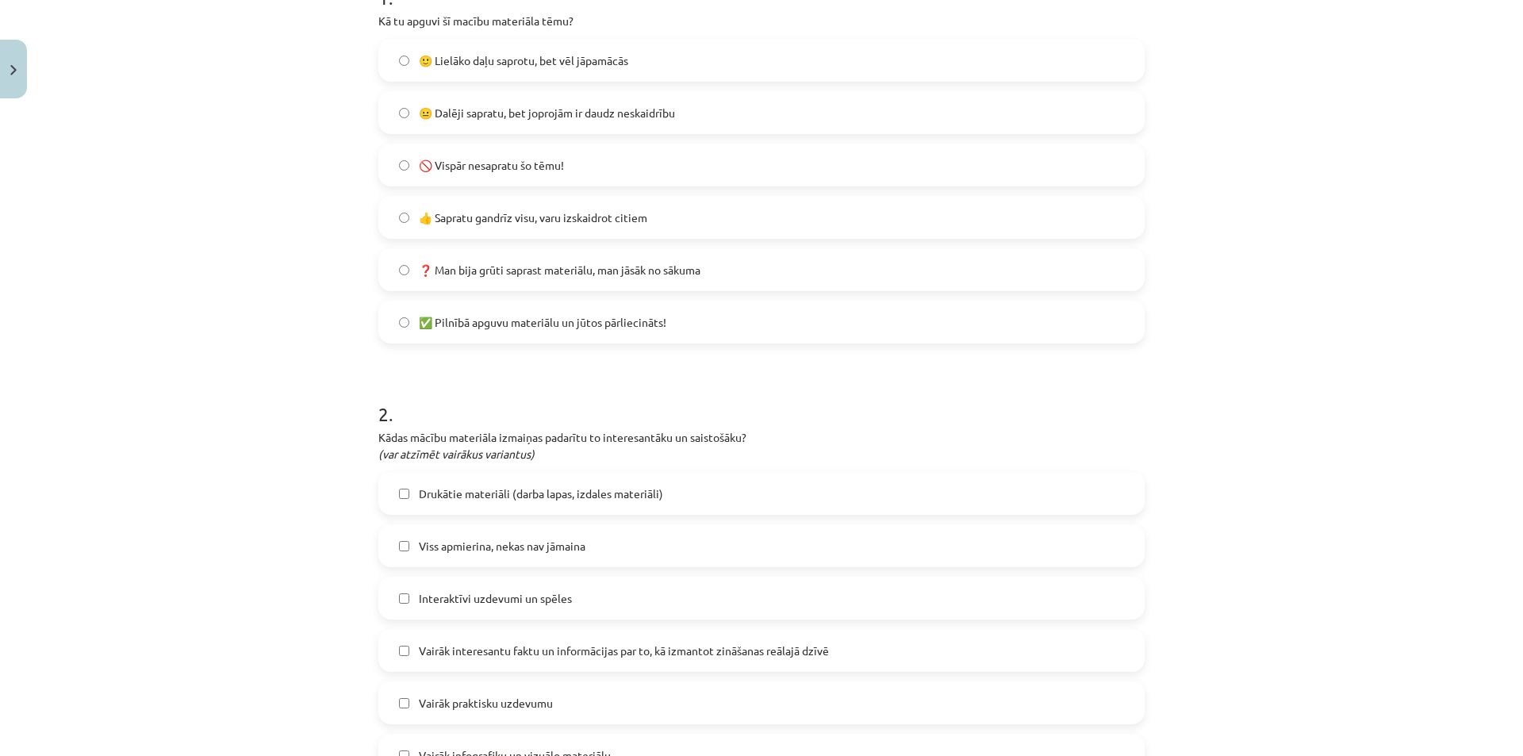
click at [404, 551] on label "Viss apmierina, nekas nav jāmaina" at bounding box center [761, 546] width 763 height 40
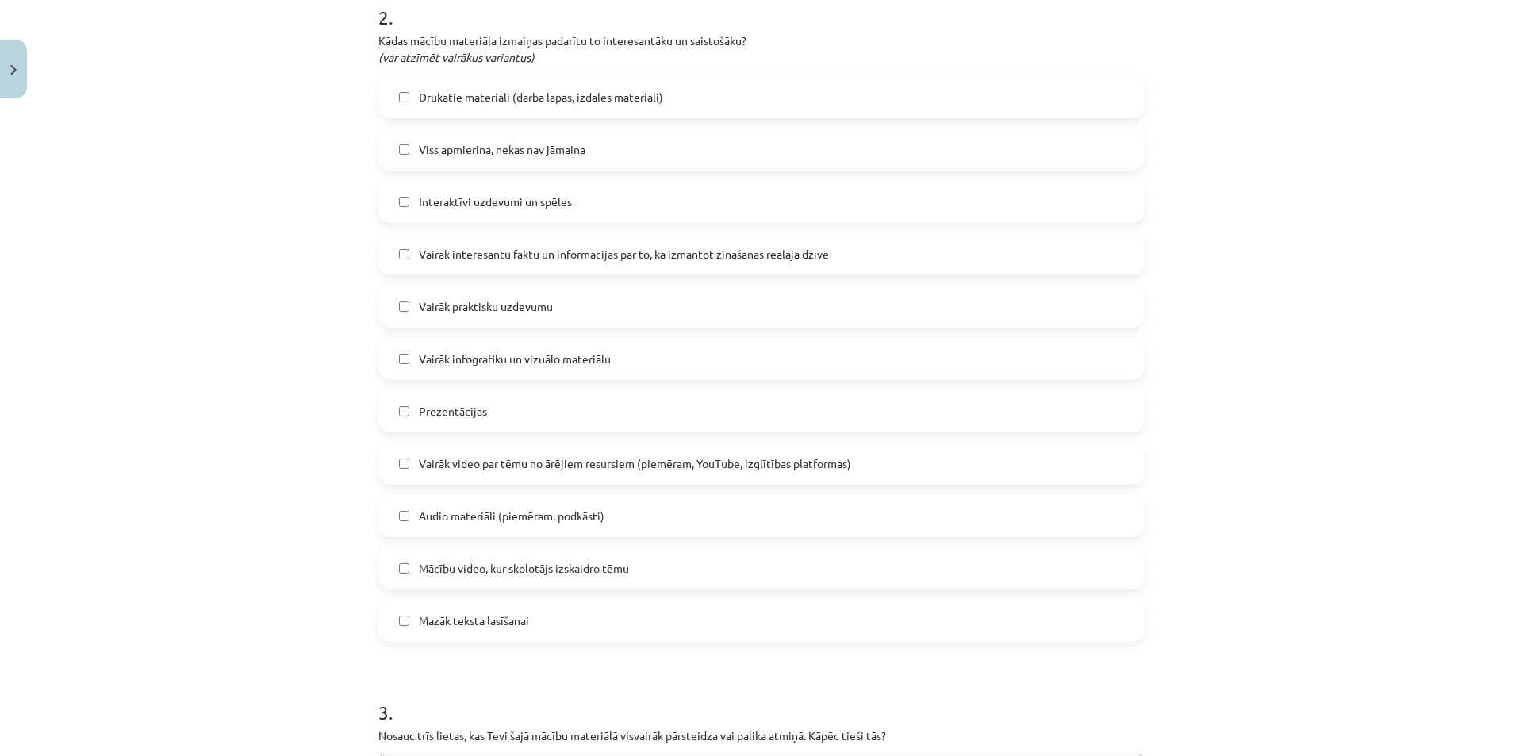
scroll to position [992, 0]
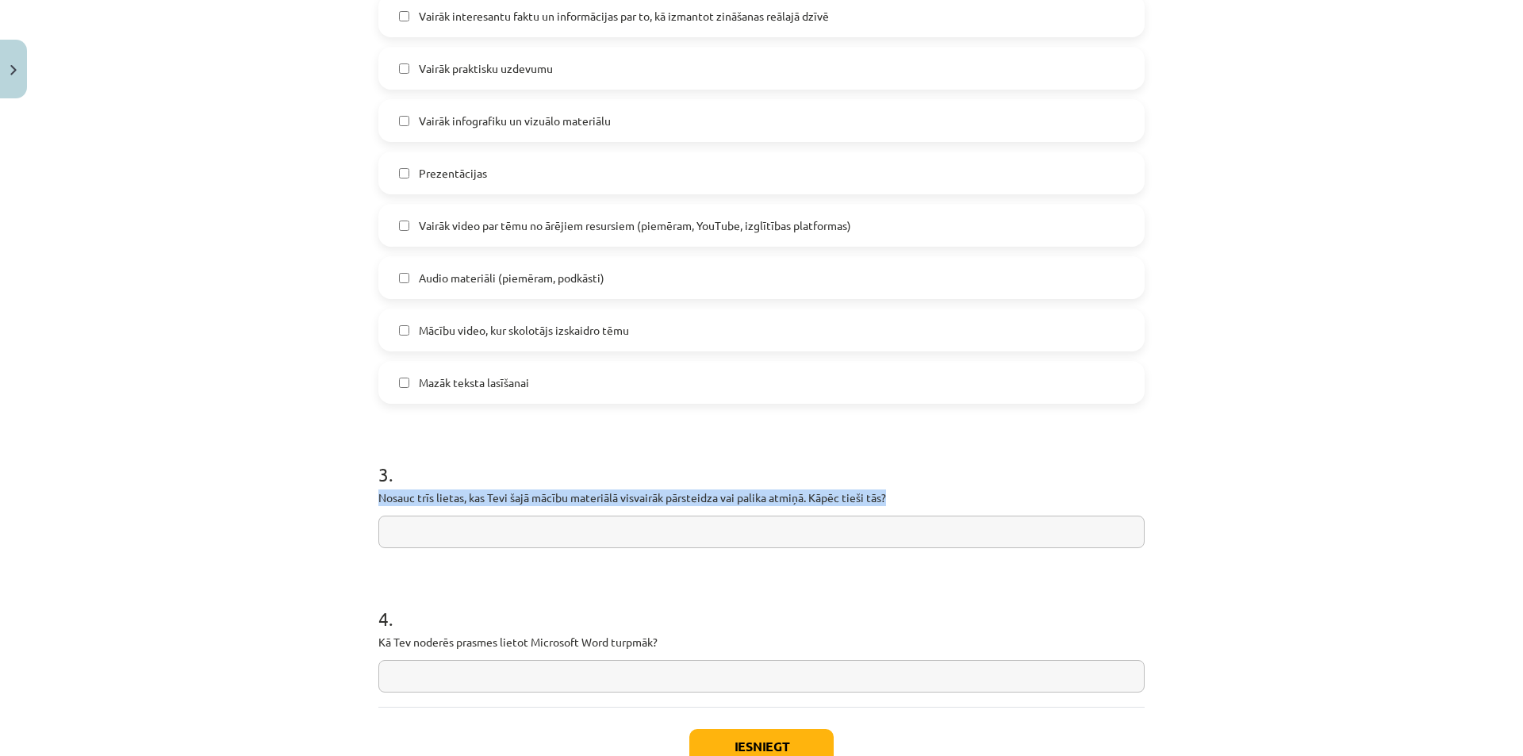
drag, startPoint x: 382, startPoint y: 501, endPoint x: 916, endPoint y: 497, distance: 533.2
click at [463, 540] on input "text" at bounding box center [761, 532] width 766 height 33
paste input "**********"
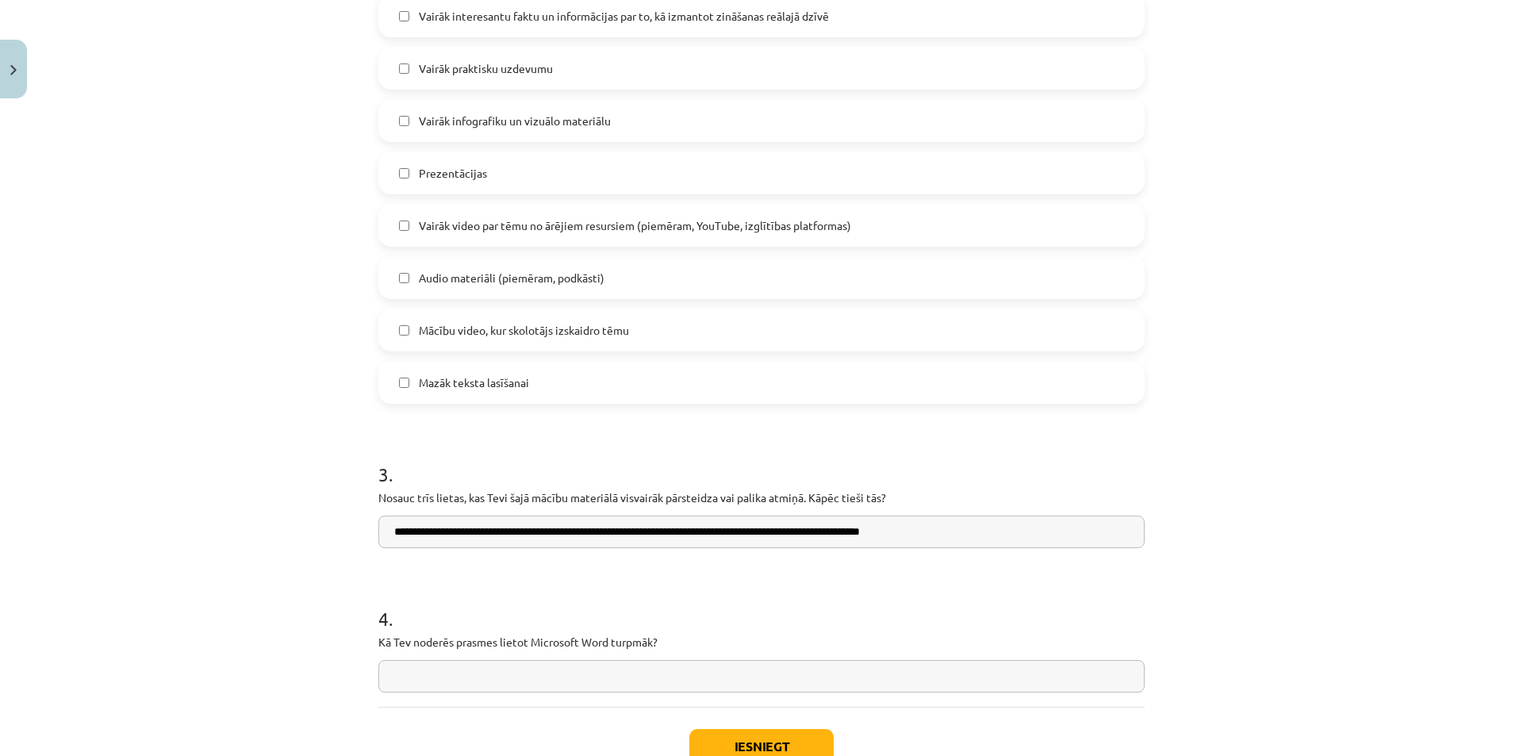
click at [467, 535] on input "**********" at bounding box center [761, 532] width 766 height 33
click at [789, 540] on input "**********" at bounding box center [761, 532] width 766 height 33
click at [725, 539] on input "**********" at bounding box center [761, 532] width 766 height 33
click at [1068, 527] on input "**********" at bounding box center [761, 532] width 766 height 33
type input "**********"
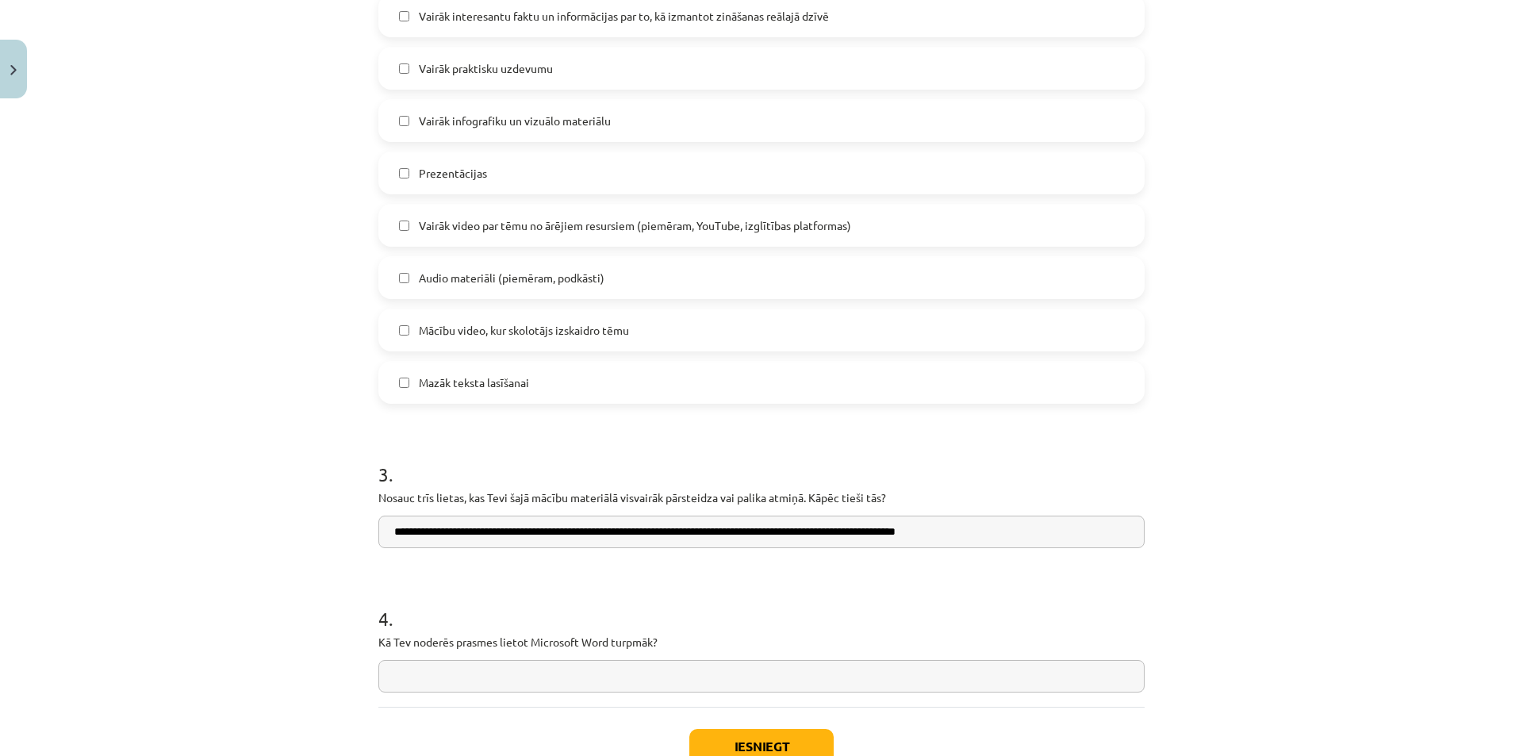
click at [520, 676] on input "text" at bounding box center [761, 676] width 766 height 33
type input "**********"
click at [758, 728] on div "Iesniegt Aizvērt" at bounding box center [761, 762] width 766 height 111
click at [774, 738] on button "Iesniegt" at bounding box center [761, 746] width 144 height 35
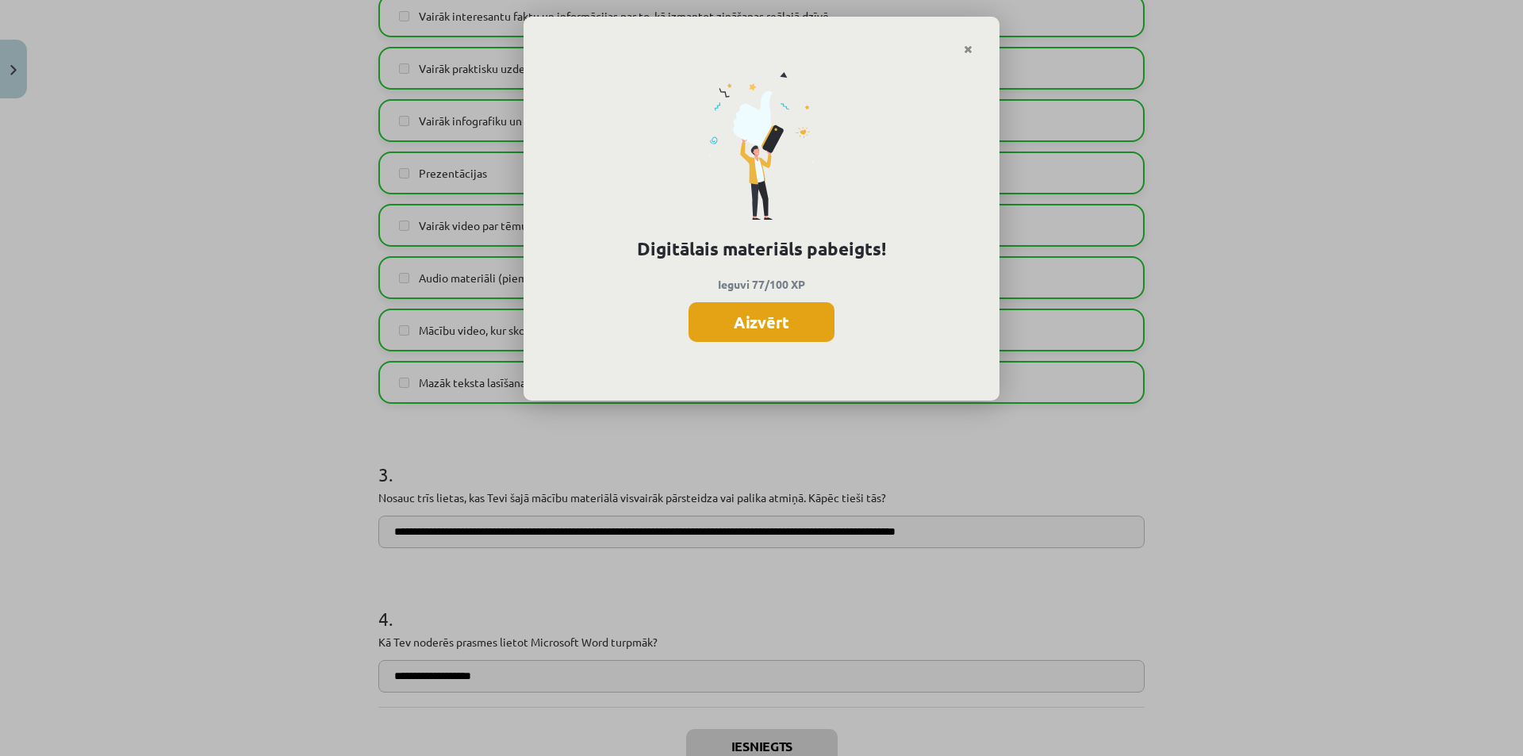
click at [787, 321] on button "Aizvērt" at bounding box center [762, 322] width 146 height 40
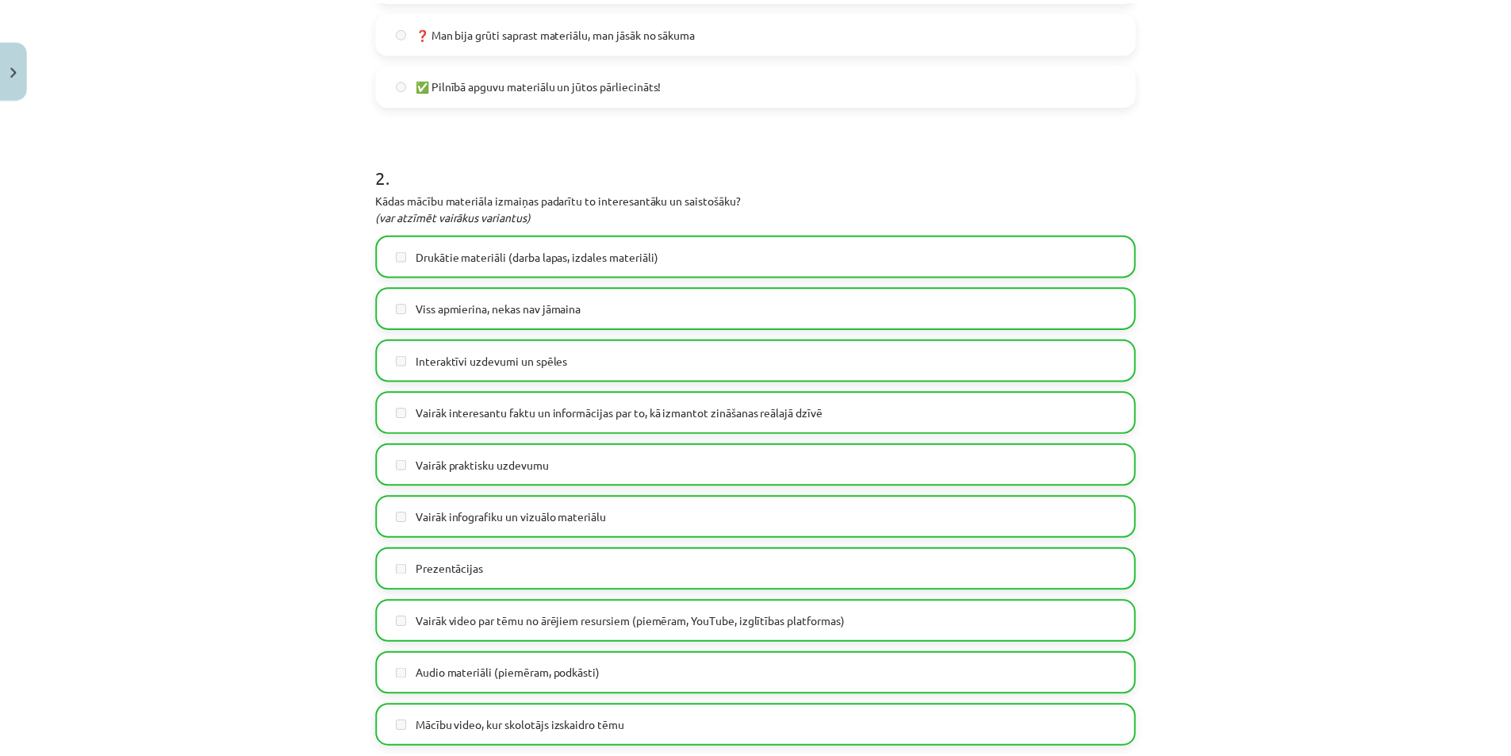
scroll to position [436, 0]
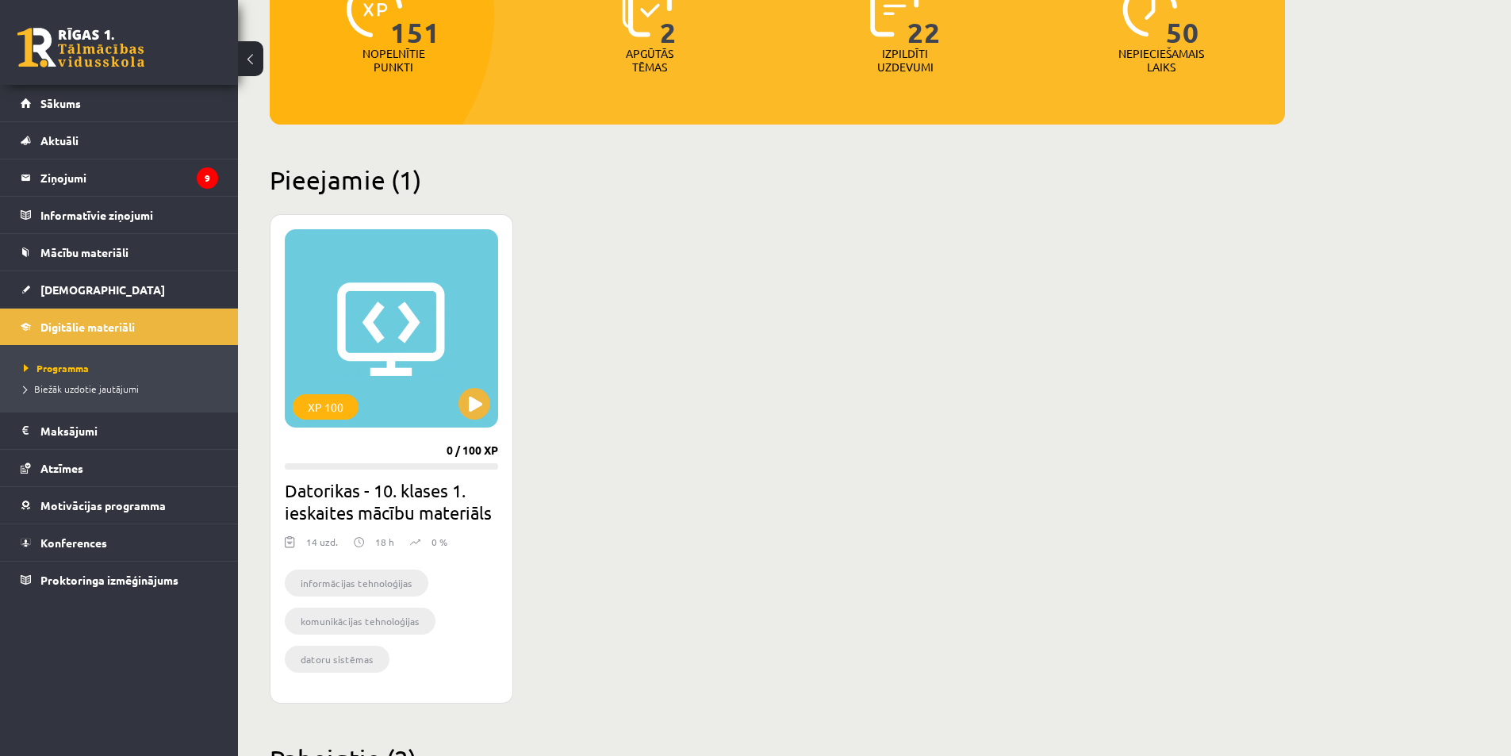
scroll to position [79, 0]
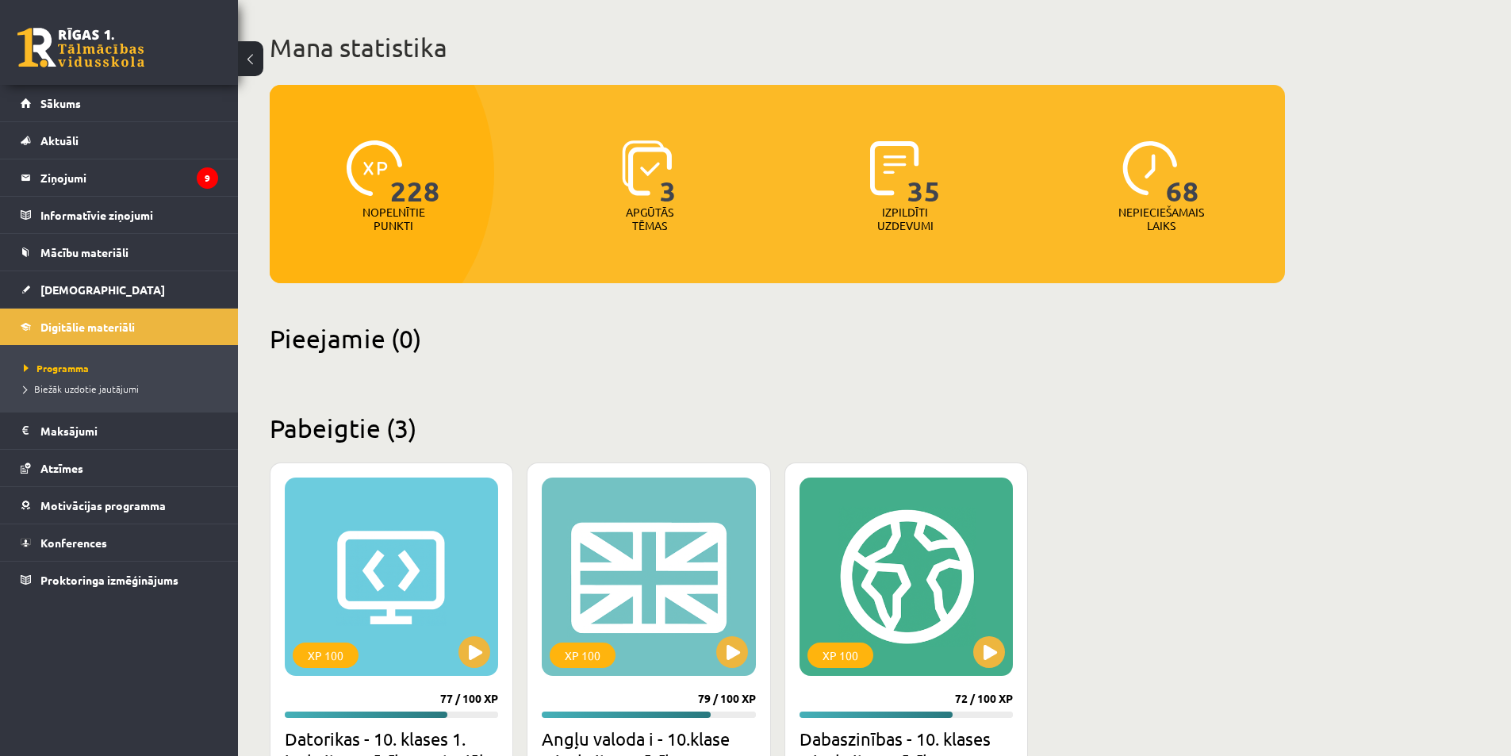
scroll to position [238, 0]
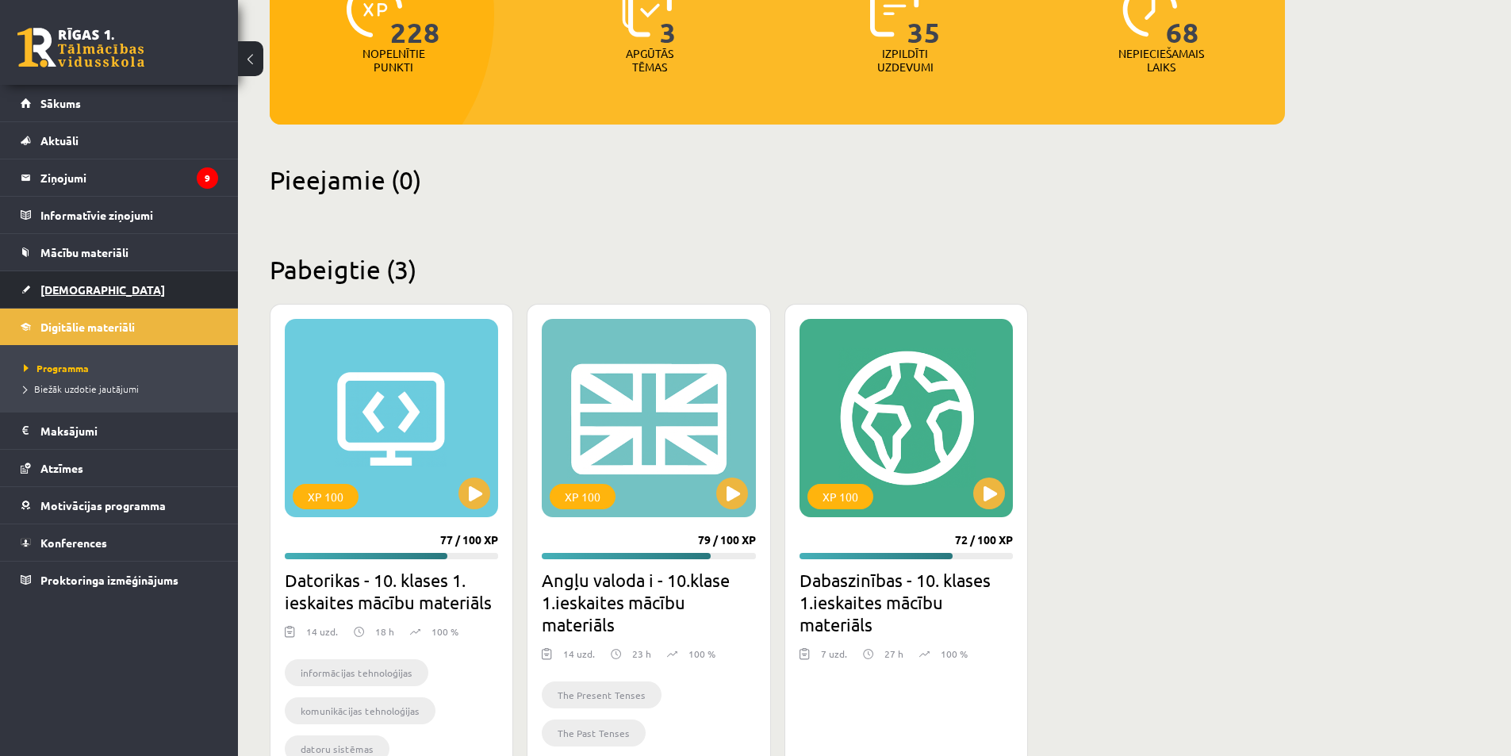
click at [174, 288] on link "[DEMOGRAPHIC_DATA]" at bounding box center [120, 289] width 198 height 36
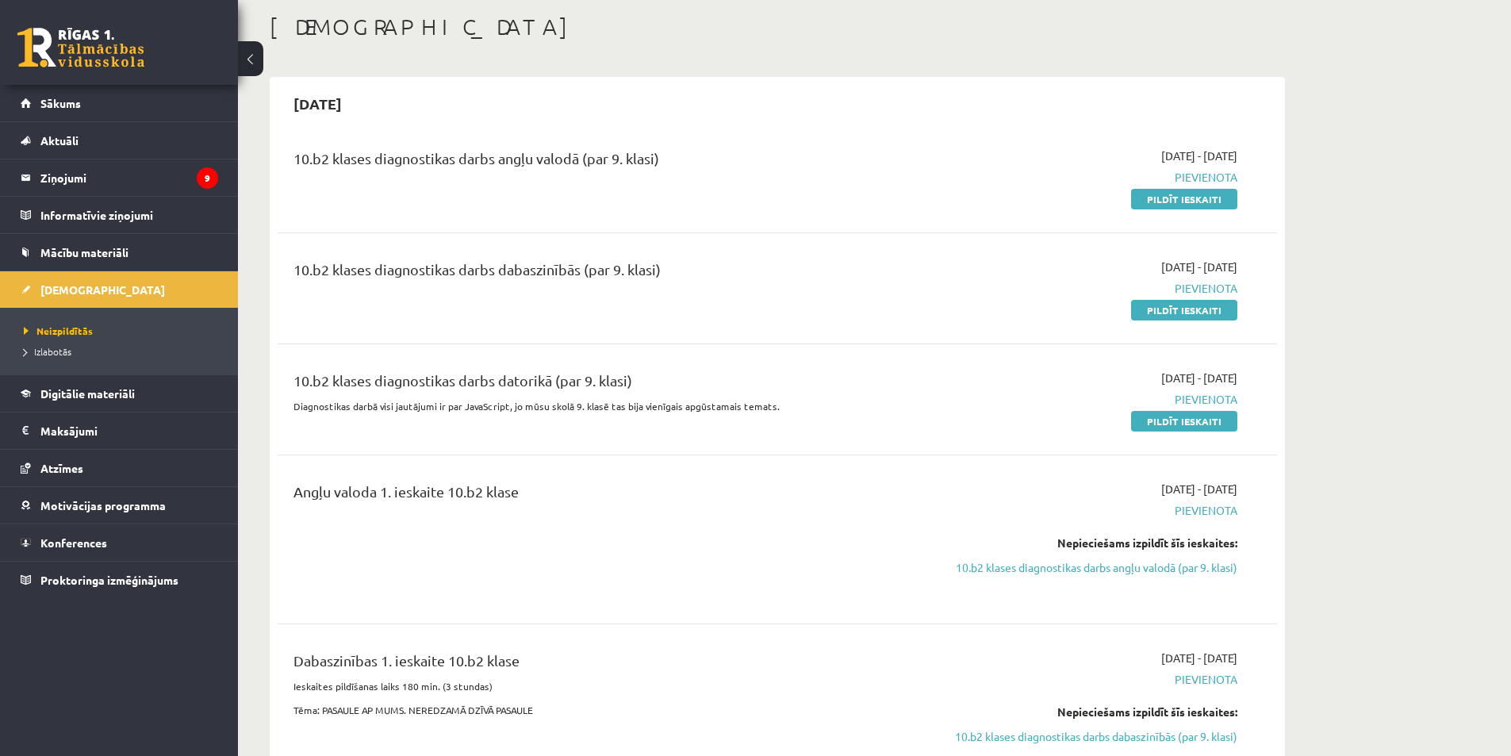
scroll to position [238, 0]
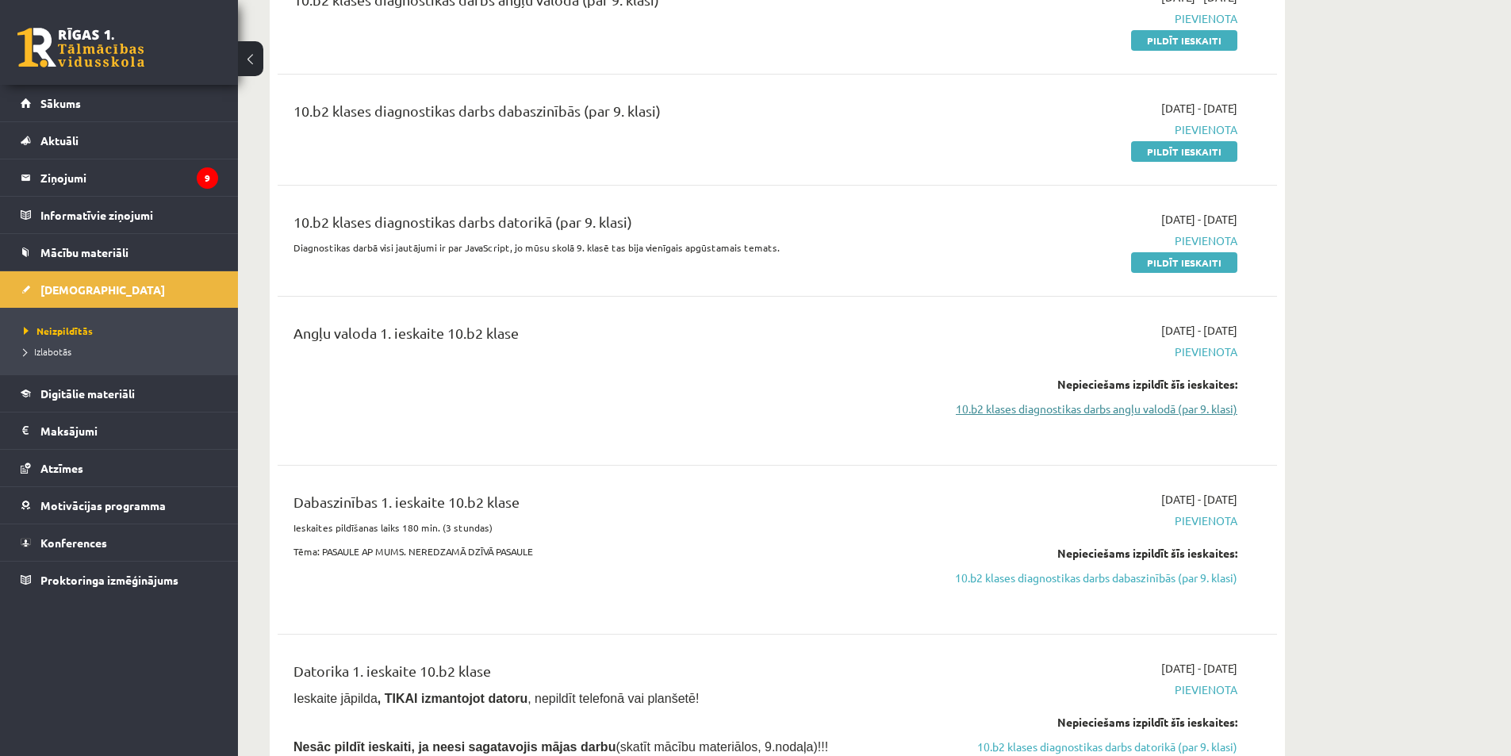
click at [1133, 407] on link "10.b2 klases diagnostikas darbs angļu valodā (par 9. klasi)" at bounding box center [1088, 409] width 299 height 17
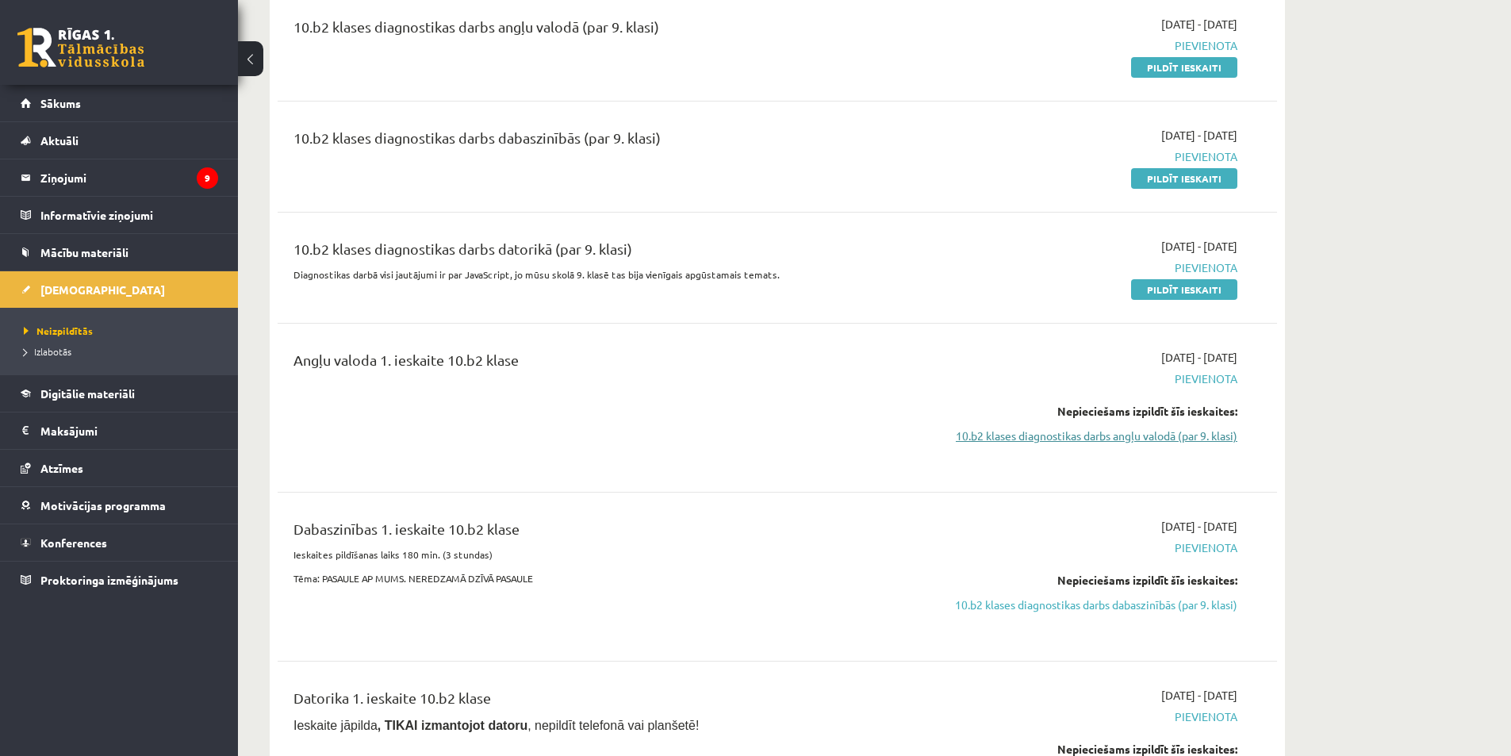
click at [1135, 439] on link "10.b2 klases diagnostikas darbs angļu valodā (par 9. klasi)" at bounding box center [1088, 436] width 299 height 17
click at [1013, 436] on link "10.b2 klases diagnostikas darbs angļu valodā (par 9. klasi)" at bounding box center [1088, 436] width 299 height 17
drag, startPoint x: 1378, startPoint y: 404, endPoint x: 1412, endPoint y: 518, distance: 119.0
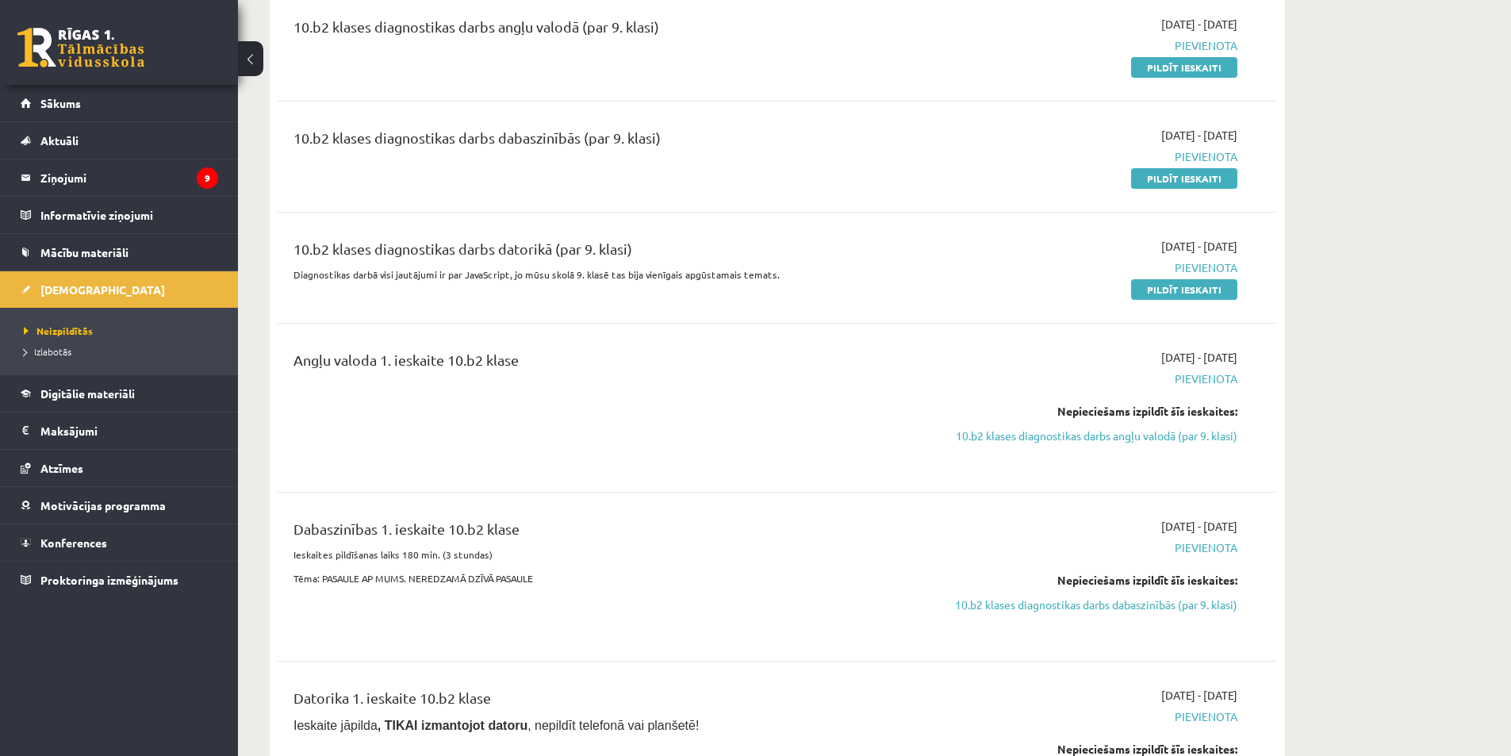
click at [284, 97] on div "10.b2 klases diagnostikas darbs angļu valodā (par 9. klasi) 2025-09-01 - 2025-0…" at bounding box center [778, 505] width 1000 height 1011
click at [1116, 438] on link "10.b2 klases diagnostikas darbs angļu valodā (par 9. klasi)" at bounding box center [1088, 436] width 299 height 17
click at [1114, 602] on link "10.b2 klases diagnostikas darbs dabaszinībās (par 9. klasi)" at bounding box center [1088, 605] width 299 height 17
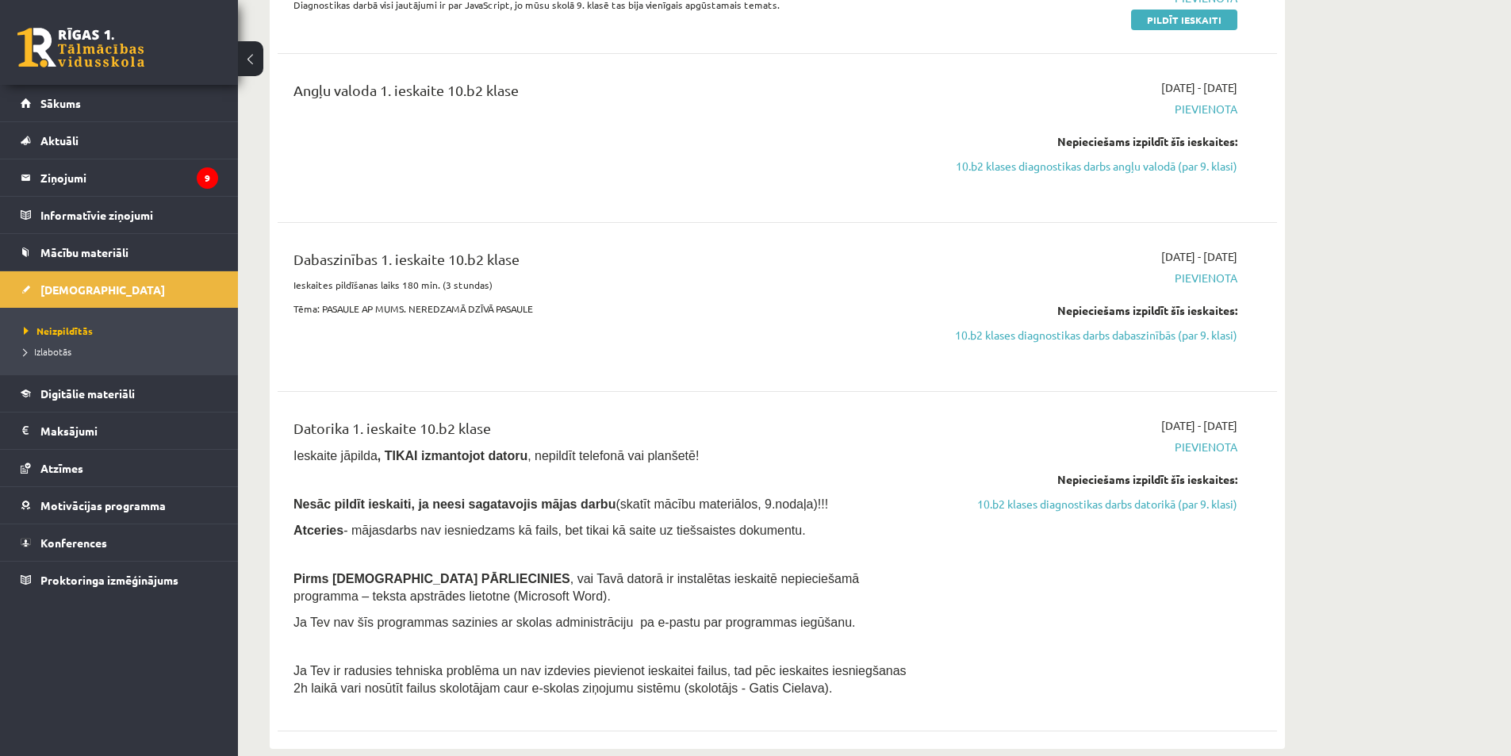
scroll to position [719, 0]
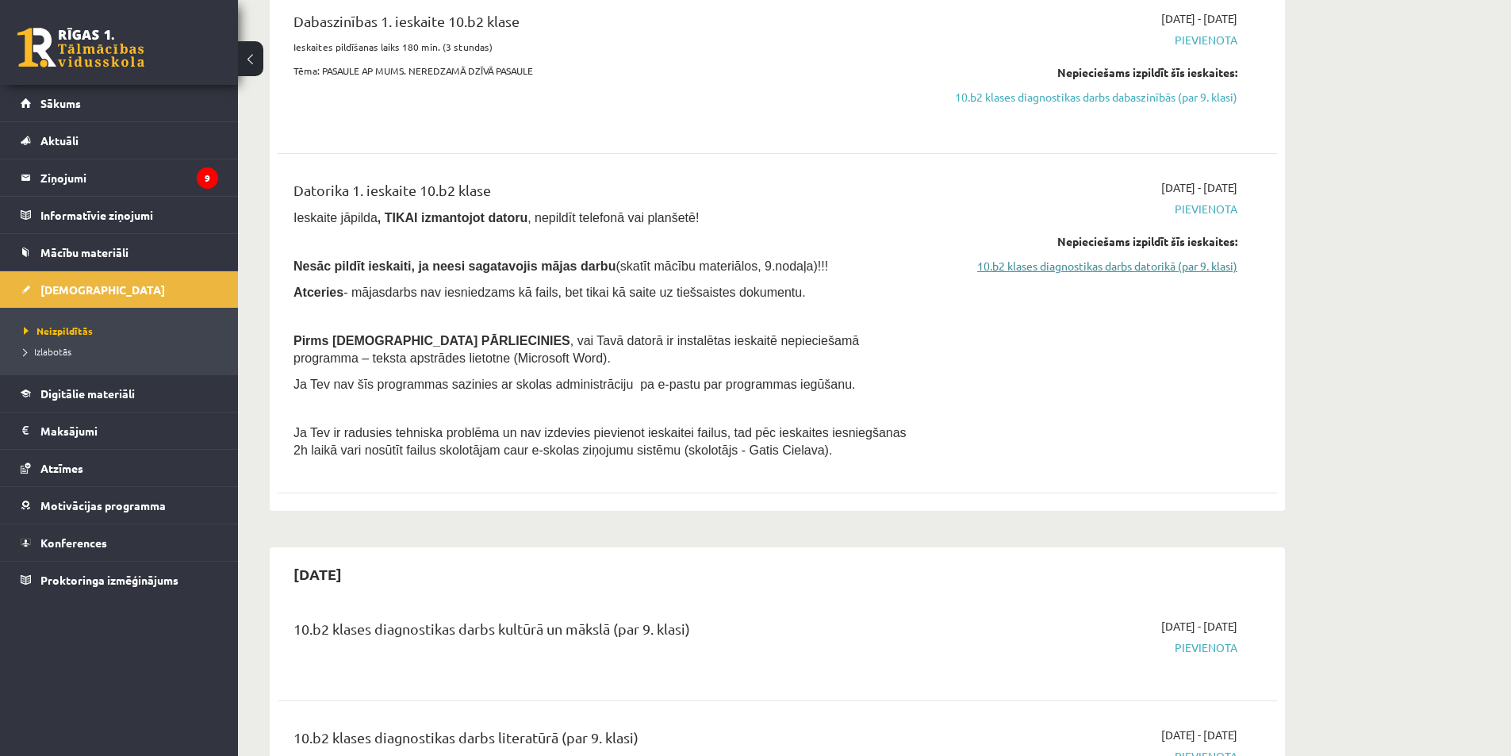
click at [1102, 263] on link "10.b2 klases diagnostikas darbs datorikā (par 9. klasi)" at bounding box center [1088, 266] width 299 height 17
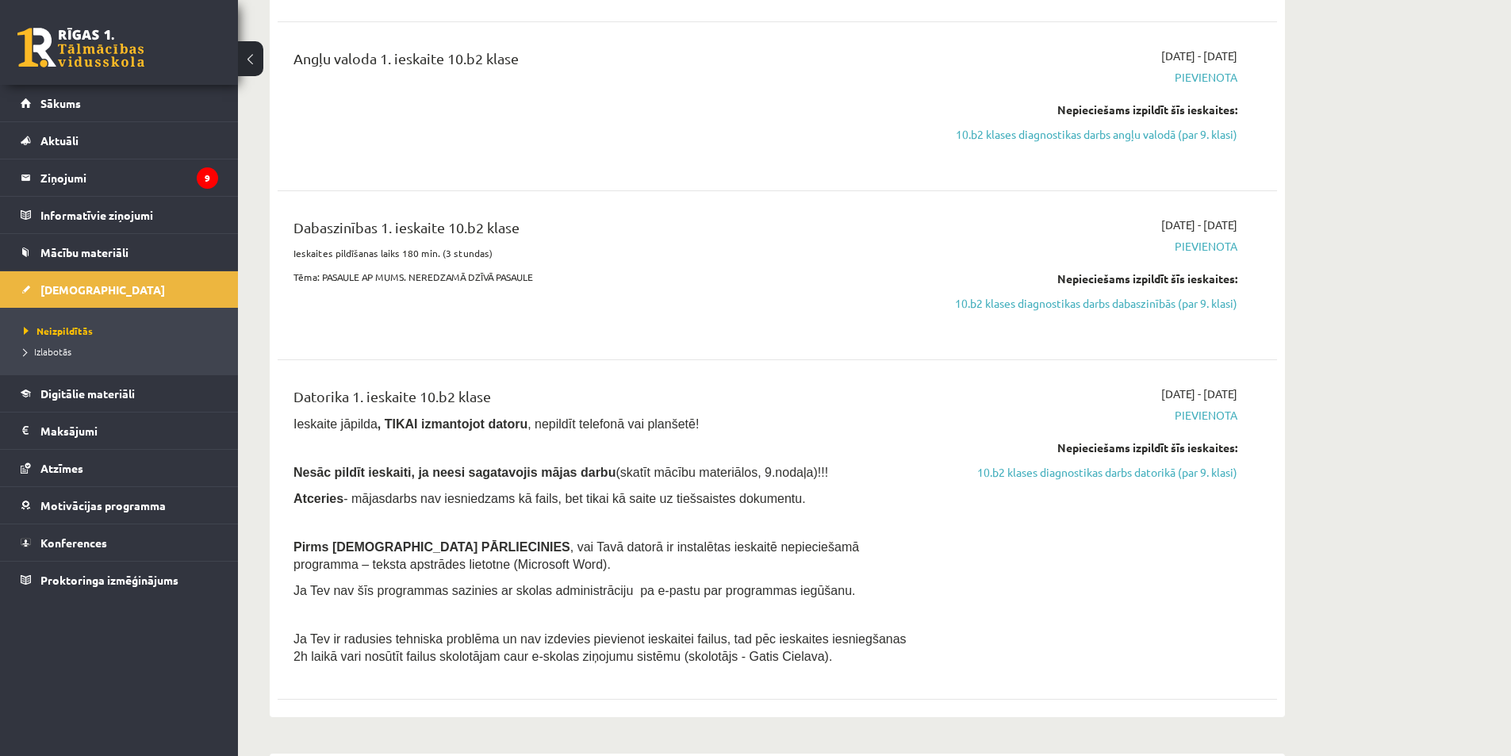
scroll to position [671, 0]
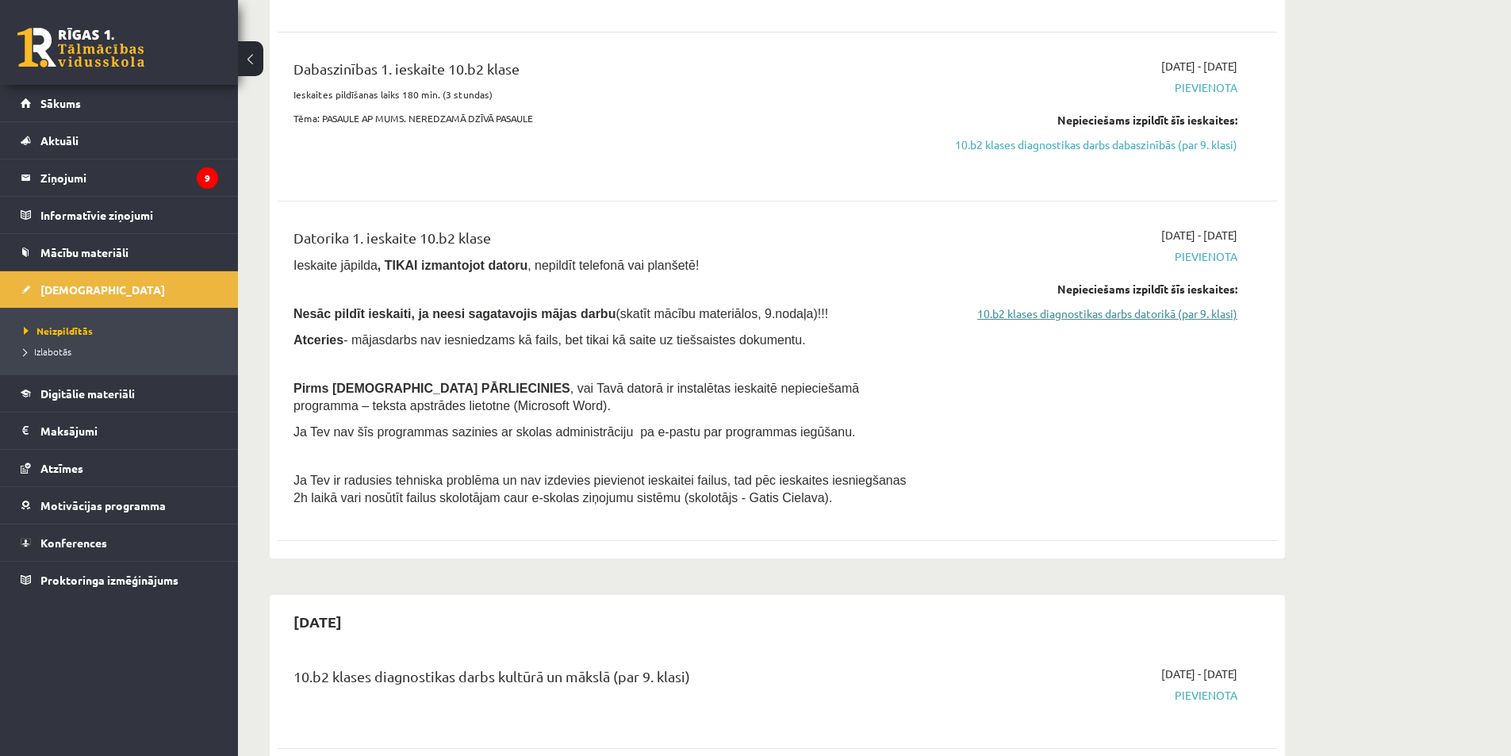
click at [1169, 313] on link "10.b2 klases diagnostikas darbs datorikā (par 9. klasi)" at bounding box center [1088, 313] width 299 height 17
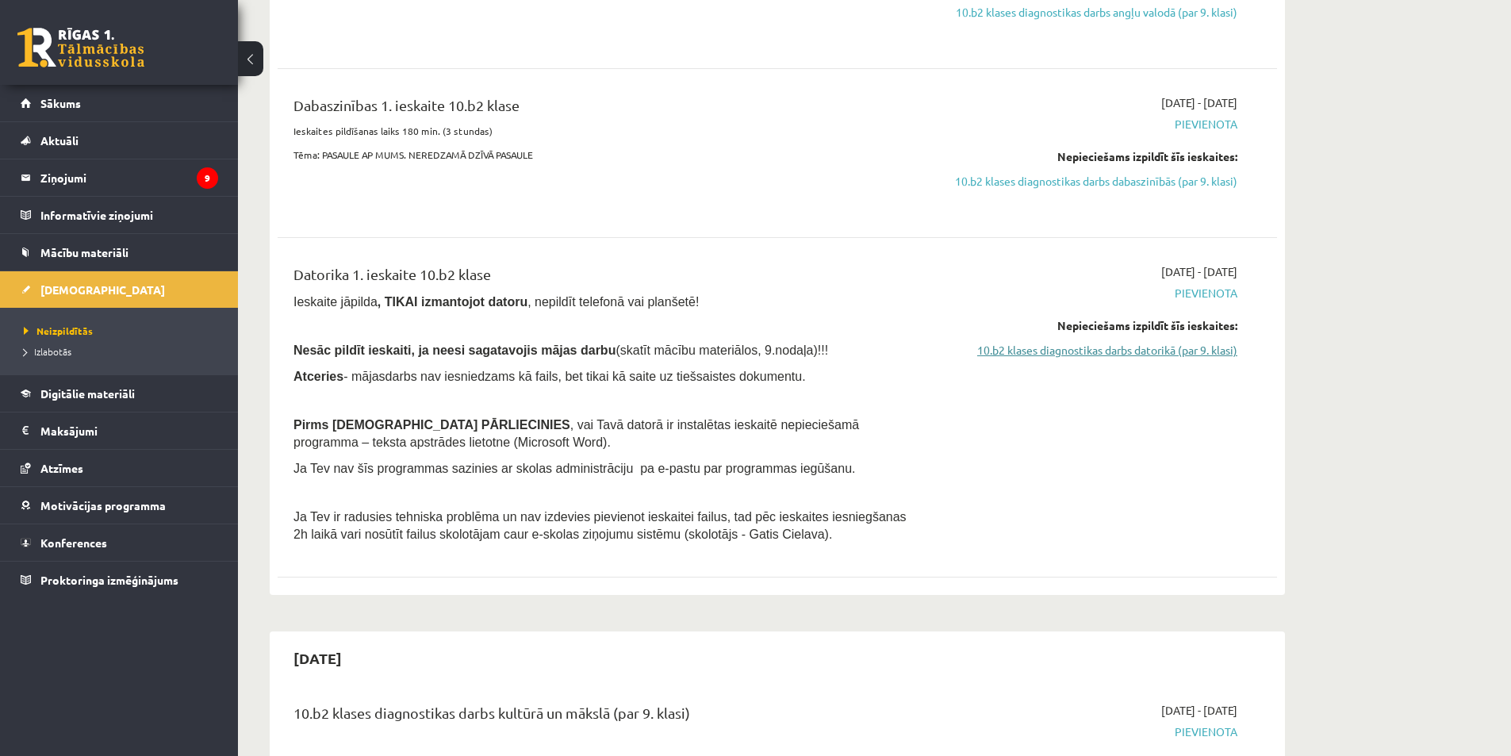
scroll to position [555, 0]
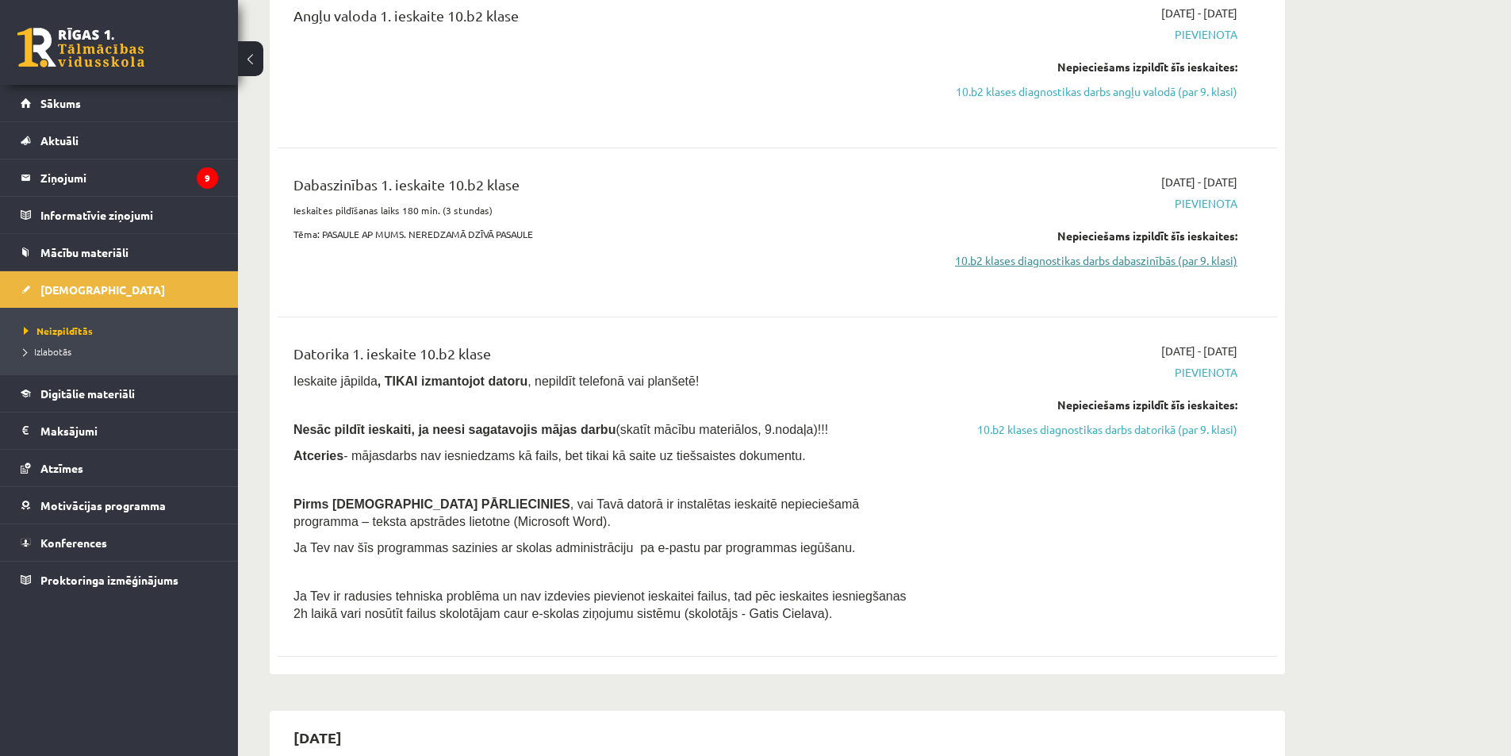
click at [1148, 259] on link "10.b2 klases diagnostikas darbs dabaszinībās (par 9. klasi)" at bounding box center [1088, 260] width 299 height 17
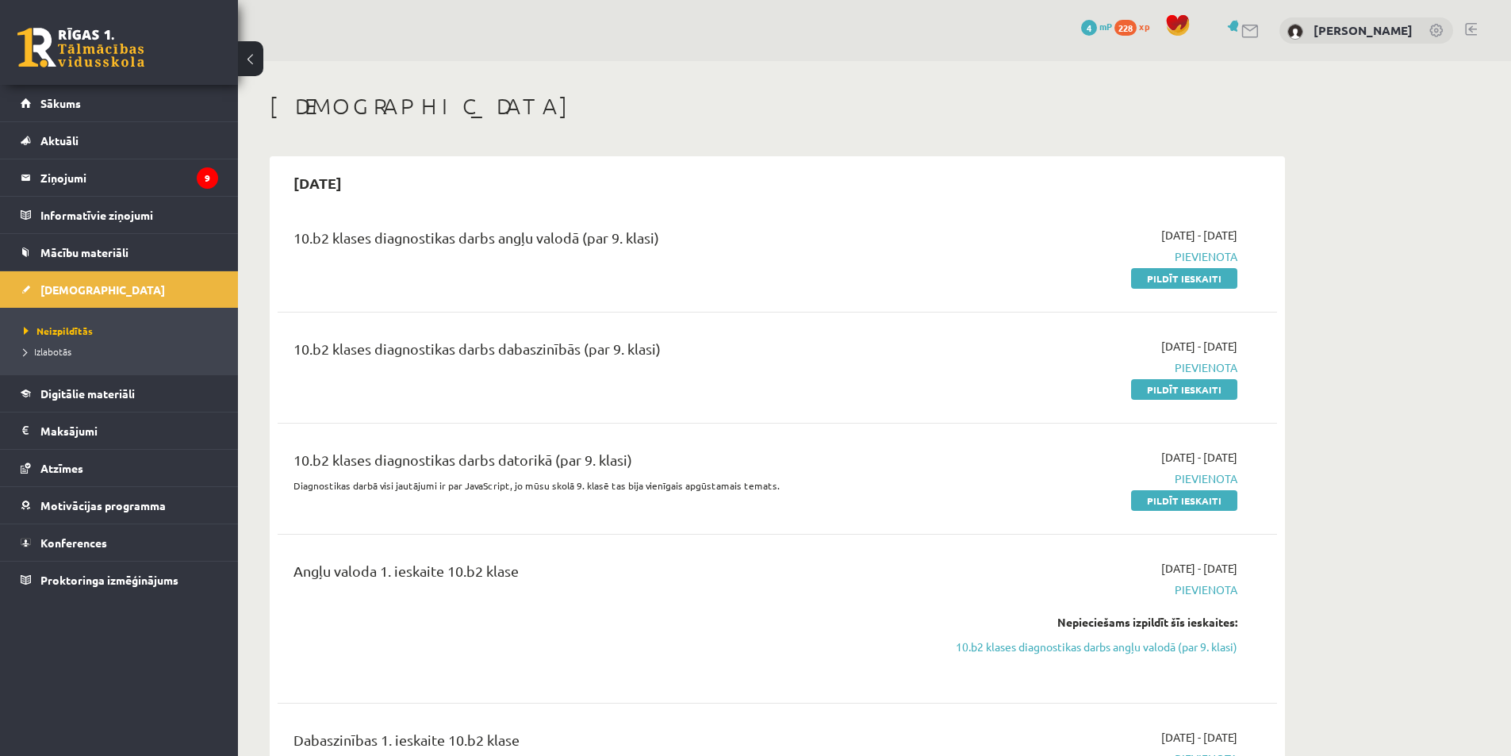
click at [136, 116] on link "Sākums" at bounding box center [120, 103] width 198 height 36
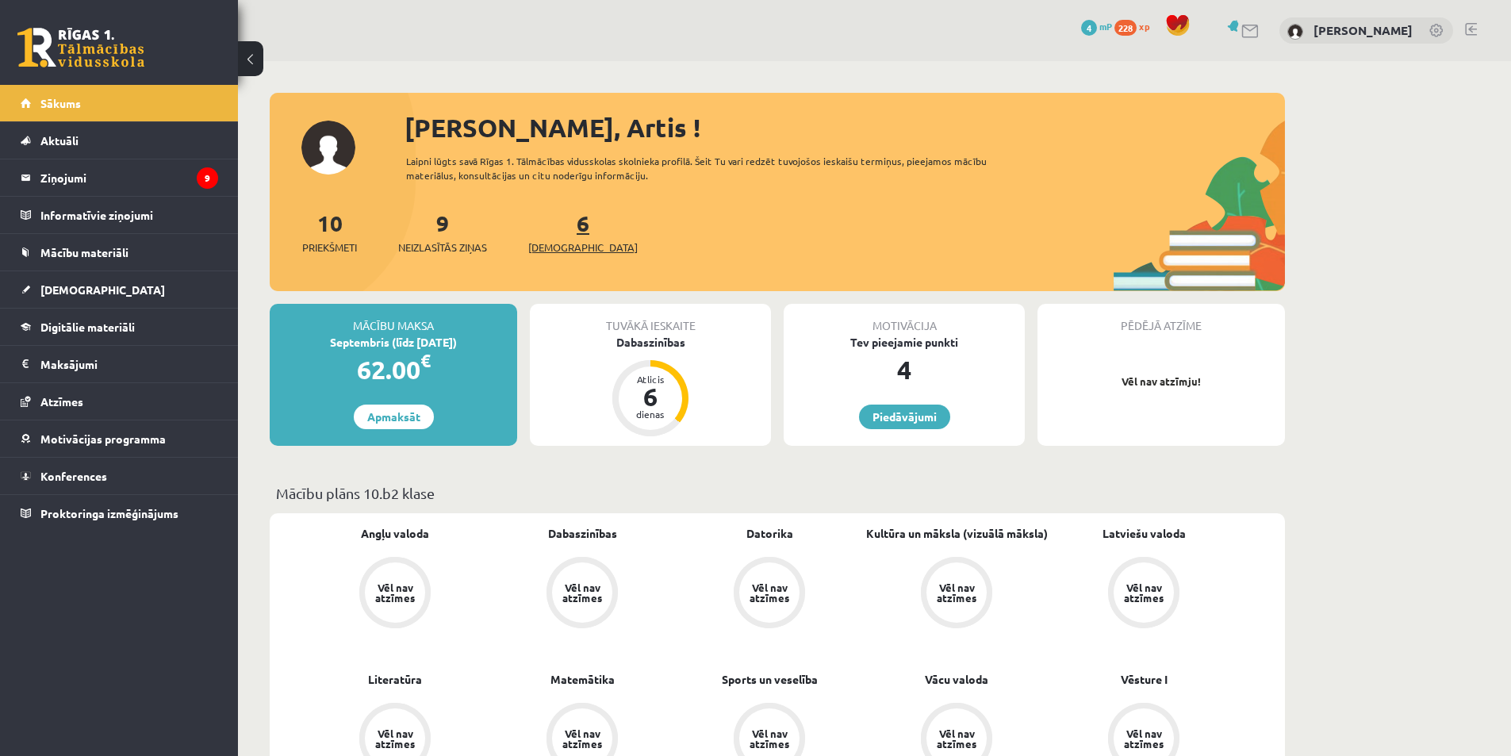
click at [555, 225] on link "6 Ieskaites" at bounding box center [582, 232] width 109 height 47
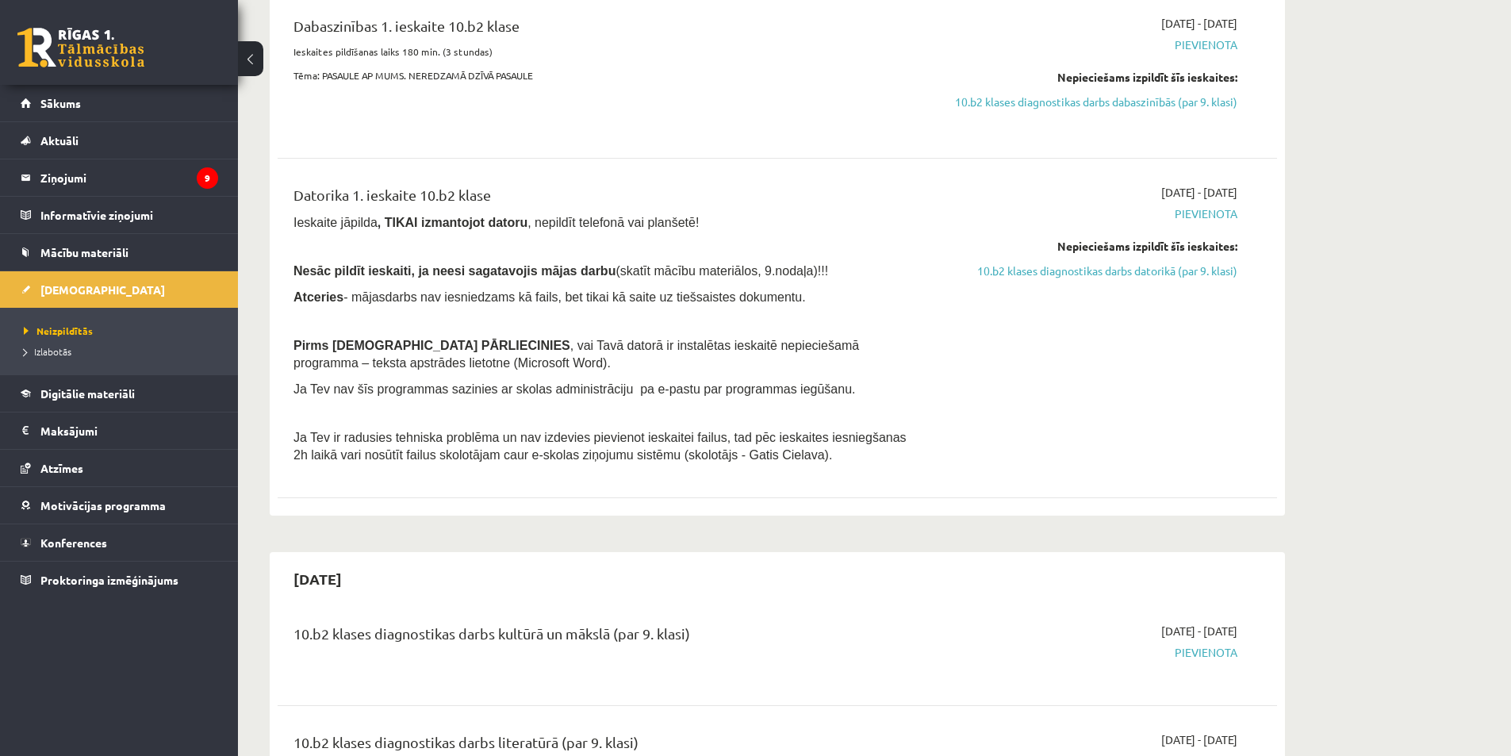
scroll to position [555, 0]
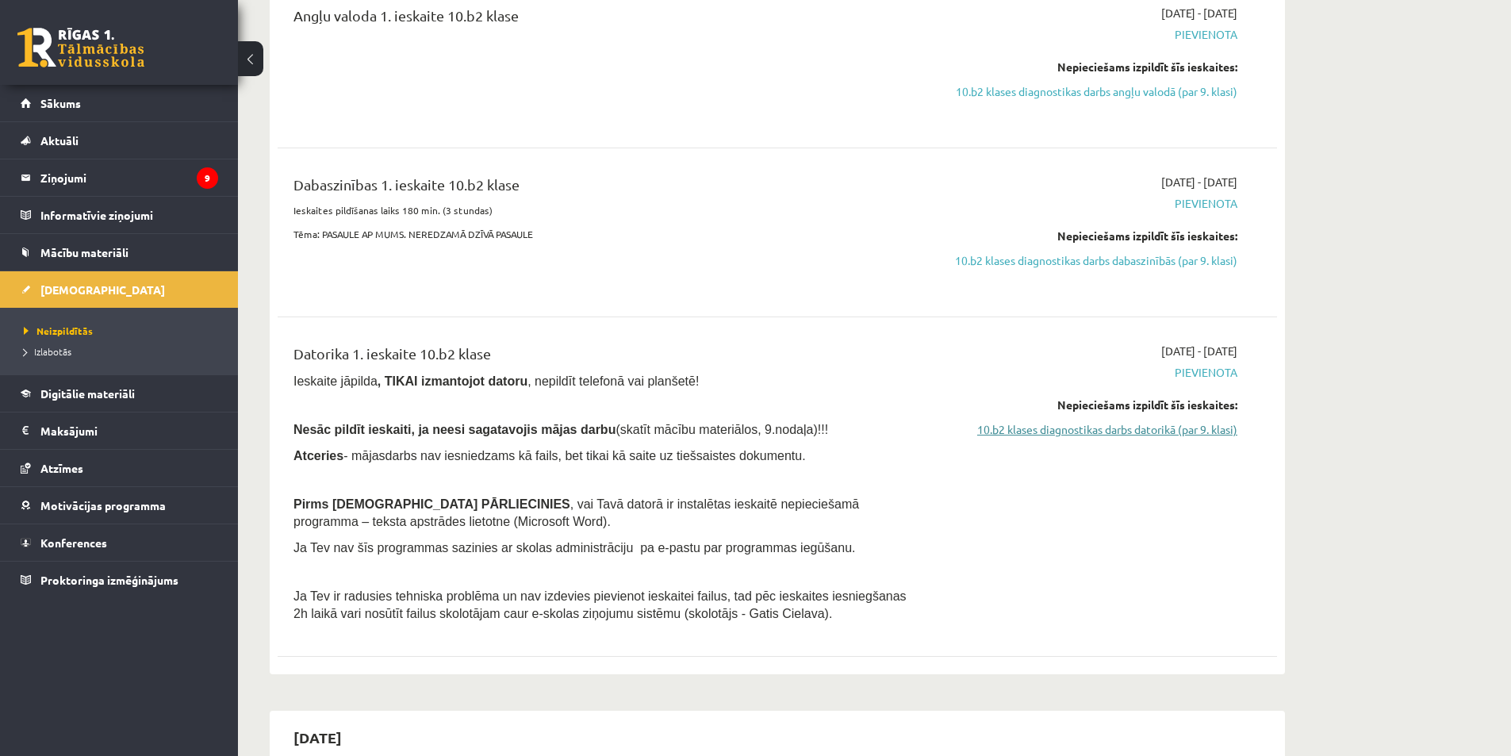
click at [1155, 428] on link "10.b2 klases diagnostikas darbs datorikā (par 9. klasi)" at bounding box center [1088, 429] width 299 height 17
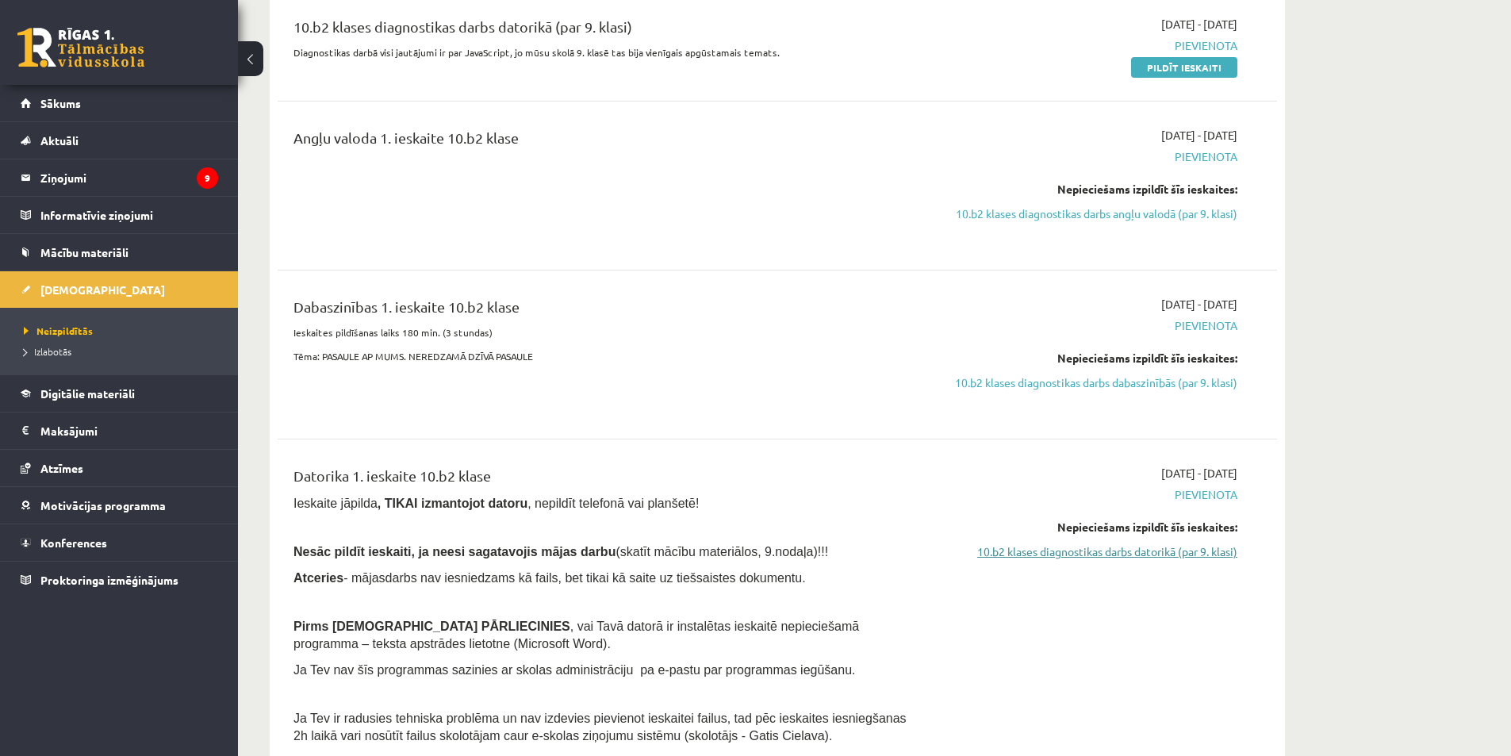
click at [1183, 561] on div "[DATE] - [DATE] [GEOGRAPHIC_DATA] Nepieciešams izpildīt šīs ieskaites: 10.b2 kl…" at bounding box center [1088, 609] width 323 height 288
click at [1181, 557] on link "10.b2 klases diagnostikas darbs datorikā (par 9. klasi)" at bounding box center [1088, 552] width 299 height 17
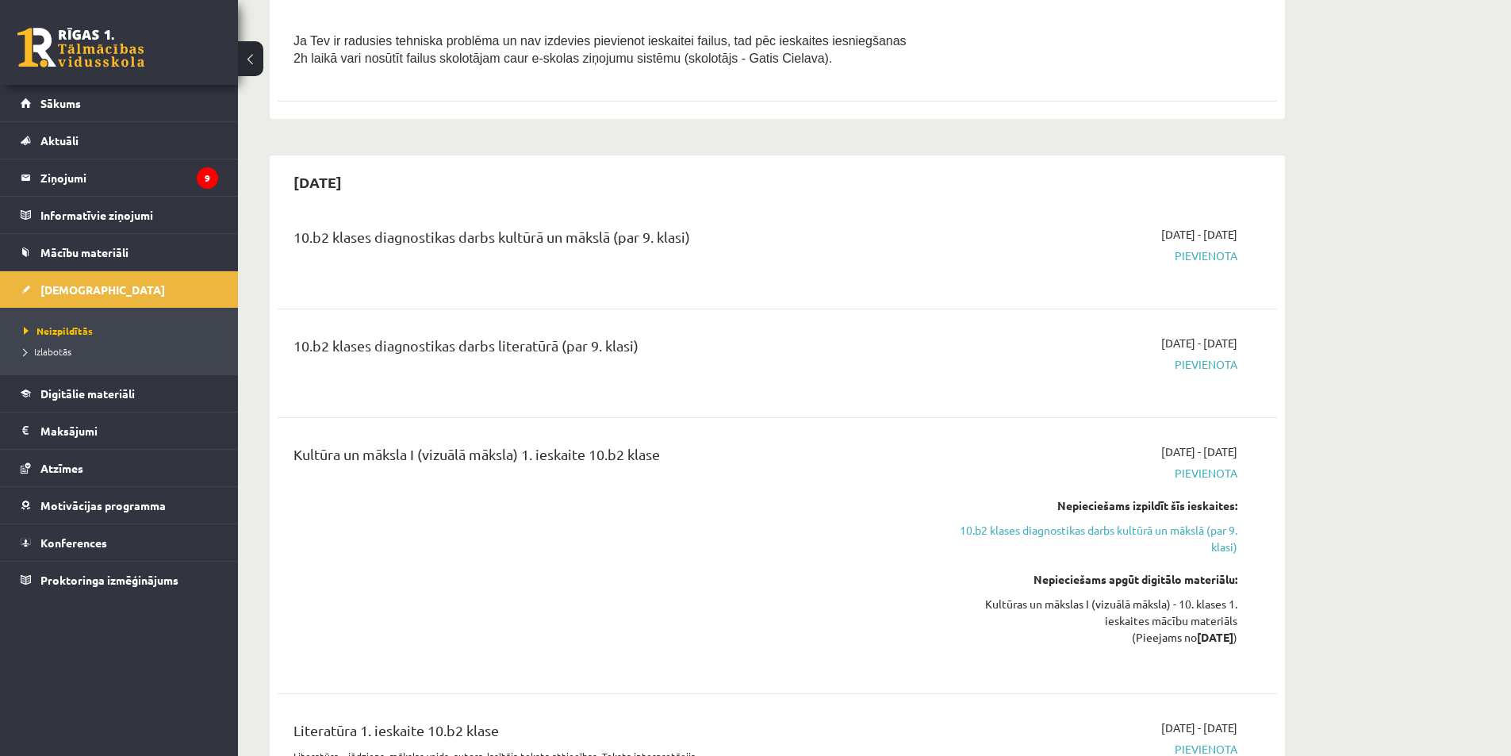
scroll to position [1190, 0]
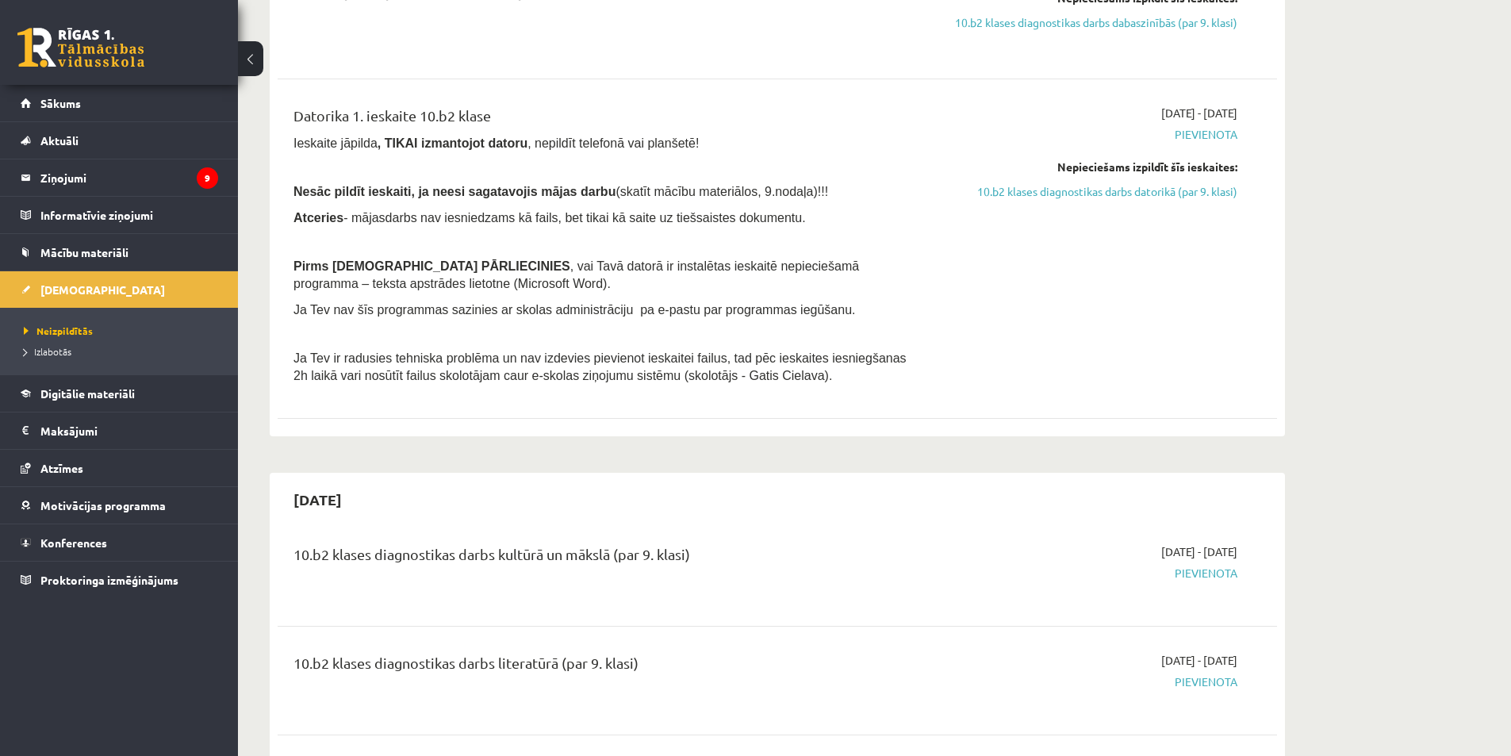
scroll to position [714, 0]
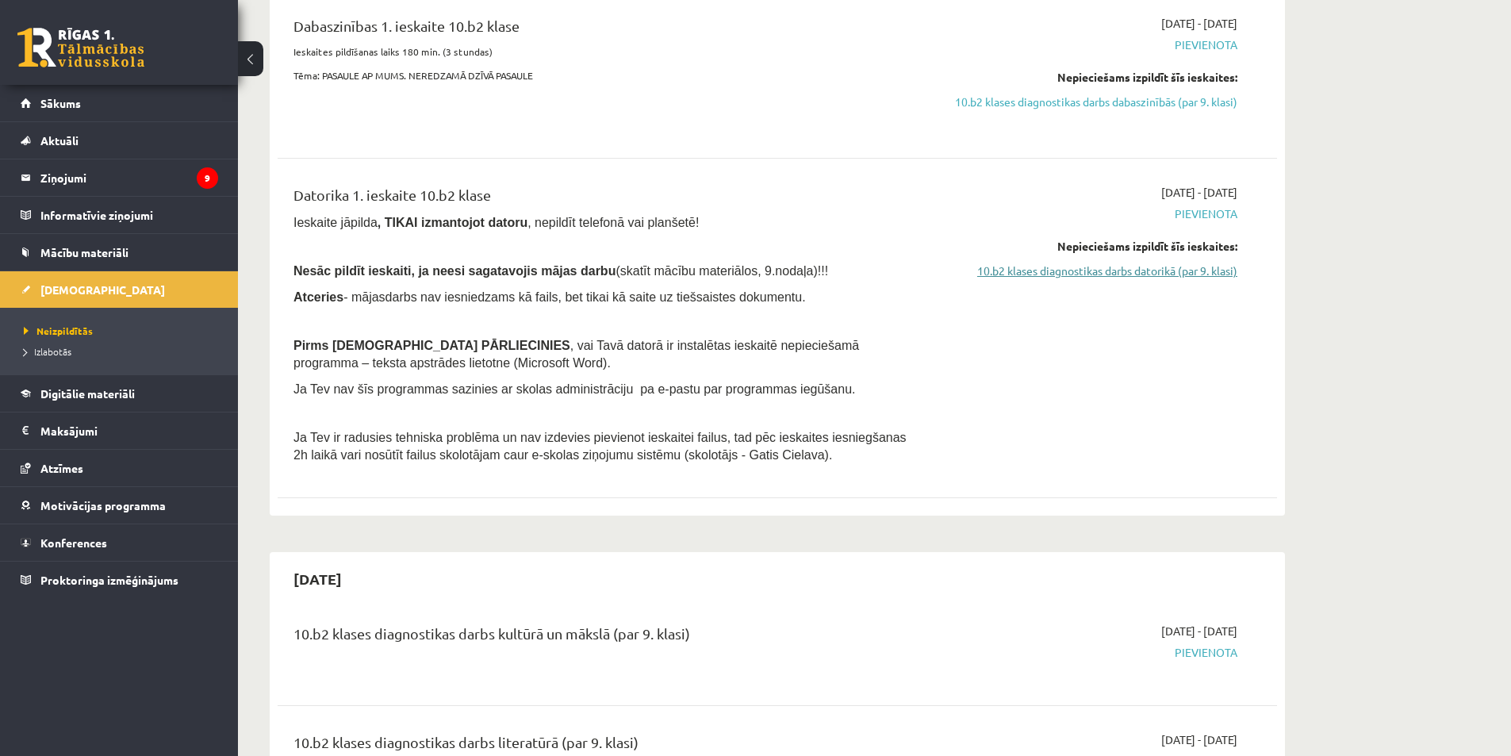
click at [1125, 271] on link "10.b2 klases diagnostikas darbs datorikā (par 9. klasi)" at bounding box center [1088, 271] width 299 height 17
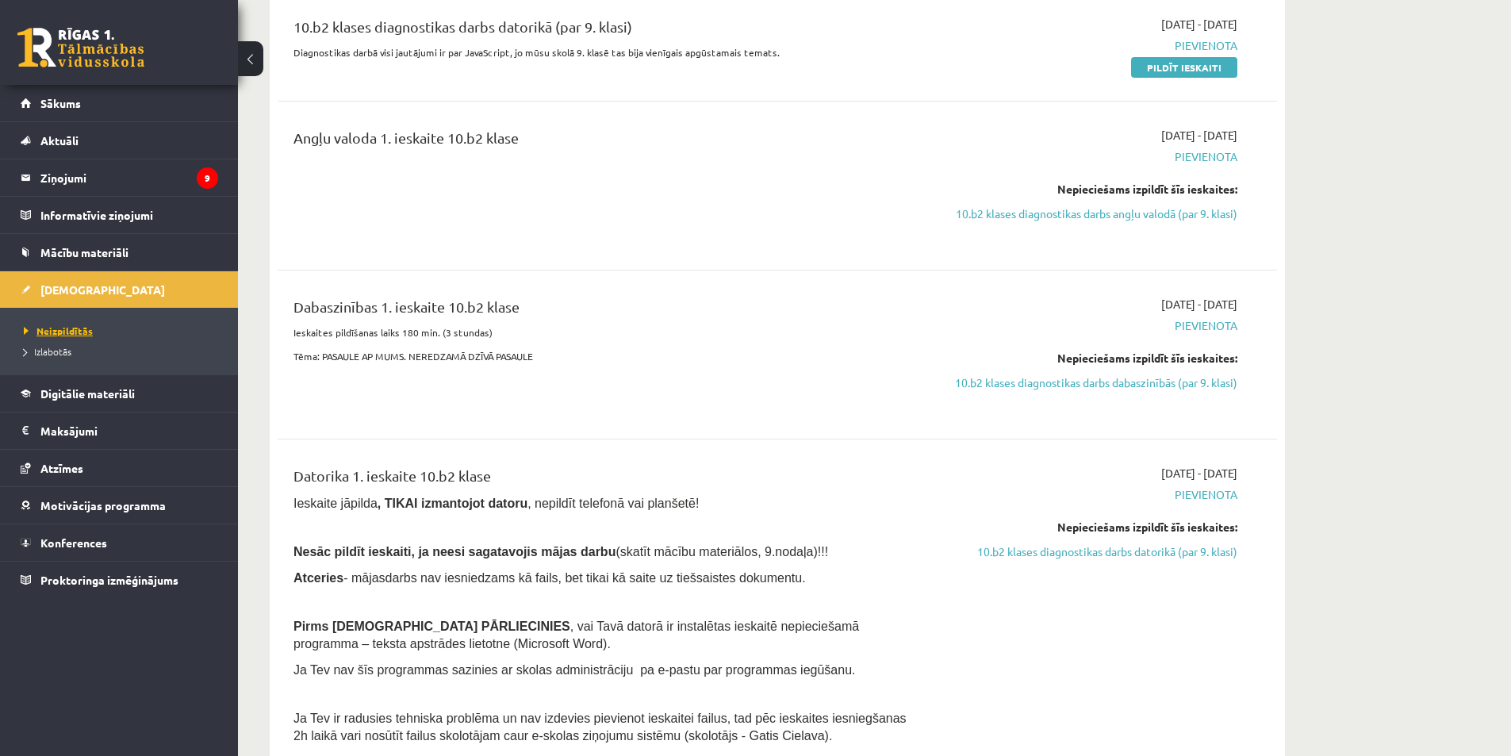
click at [67, 335] on span "Neizpildītās" at bounding box center [58, 331] width 69 height 13
click at [36, 349] on span "Izlabotās" at bounding box center [48, 351] width 48 height 13
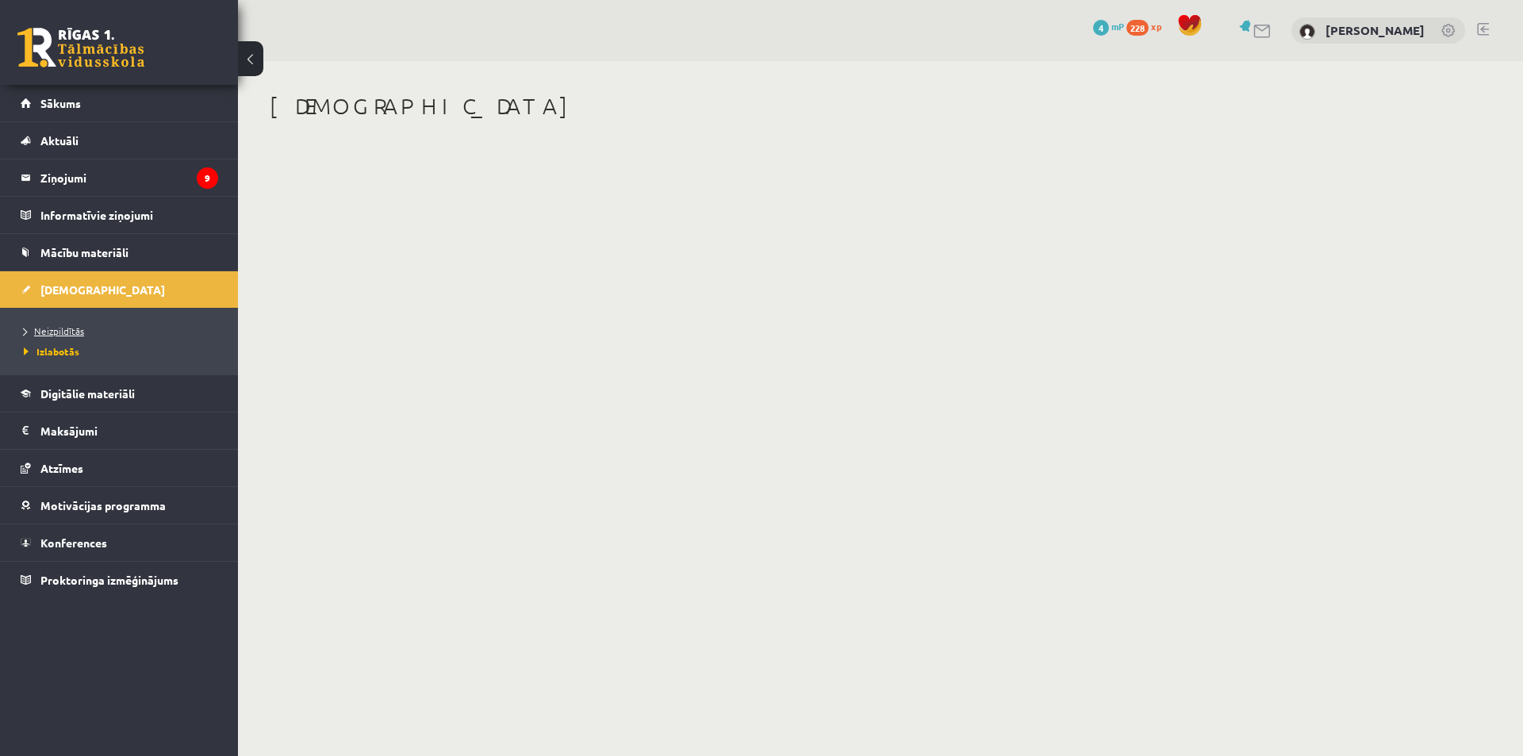
click at [60, 331] on span "Neizpildītās" at bounding box center [54, 331] width 60 height 13
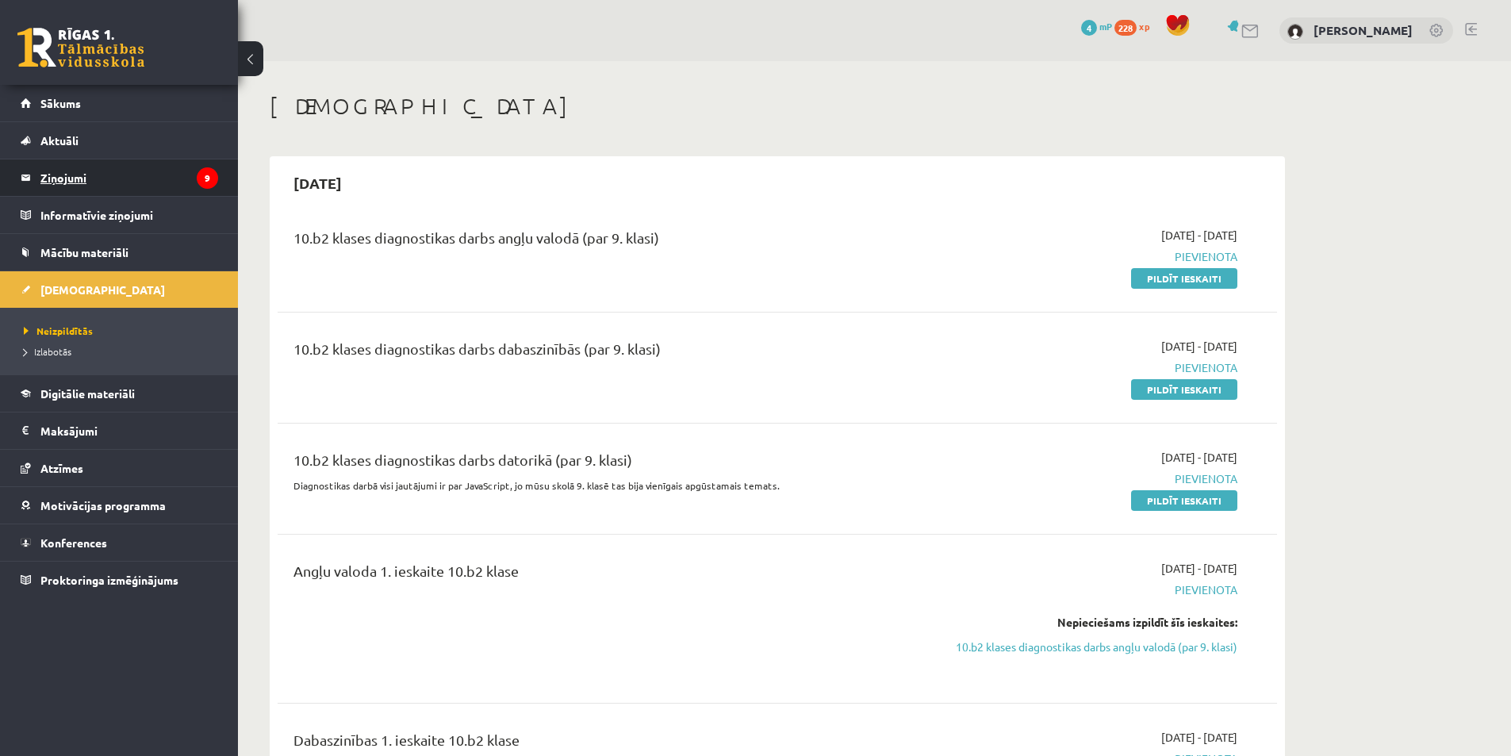
click at [163, 191] on legend "Ziņojumi 9" at bounding box center [129, 177] width 178 height 36
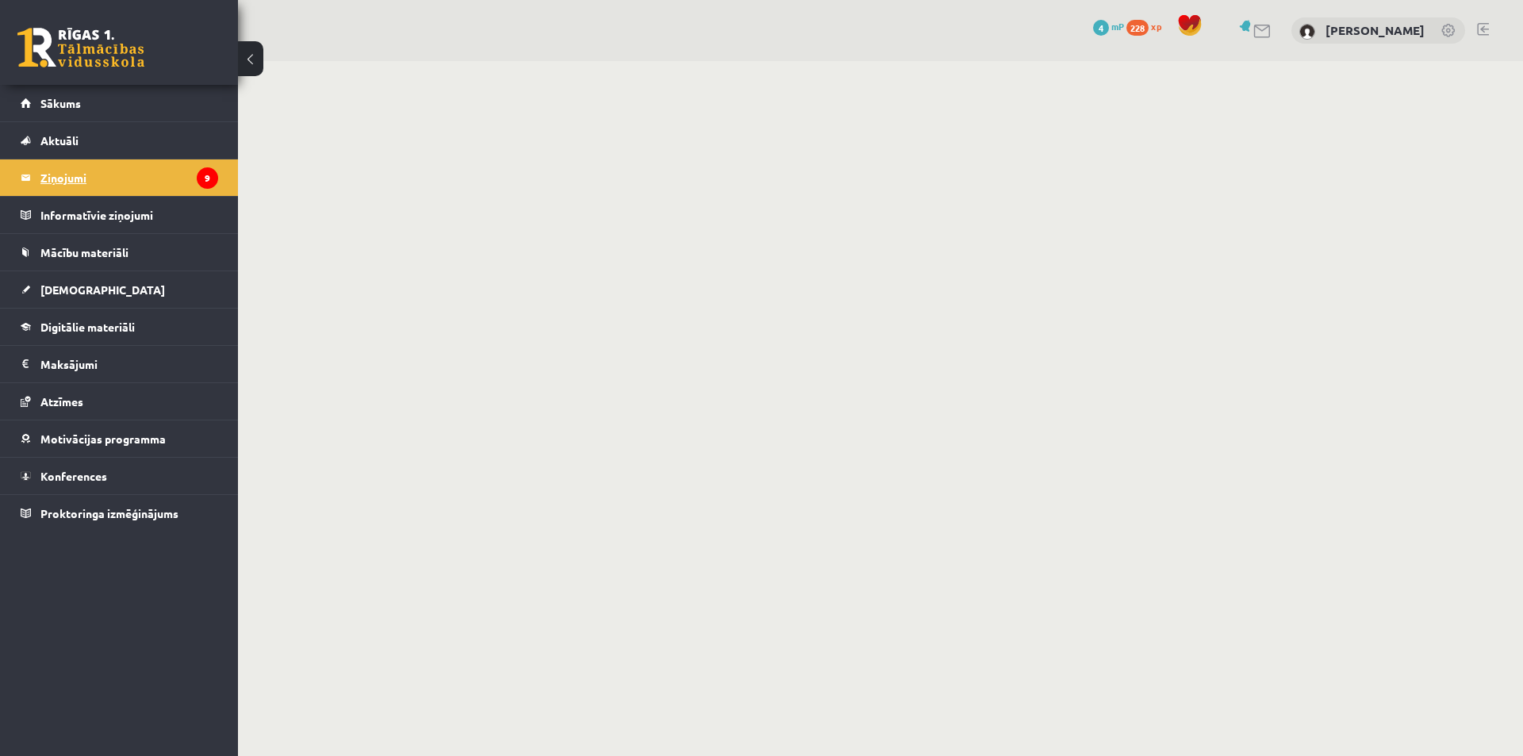
click at [155, 190] on legend "Ziņojumi 9" at bounding box center [129, 177] width 178 height 36
click at [248, 56] on button at bounding box center [250, 58] width 25 height 35
click at [48, 106] on span "Sākums" at bounding box center [60, 103] width 40 height 14
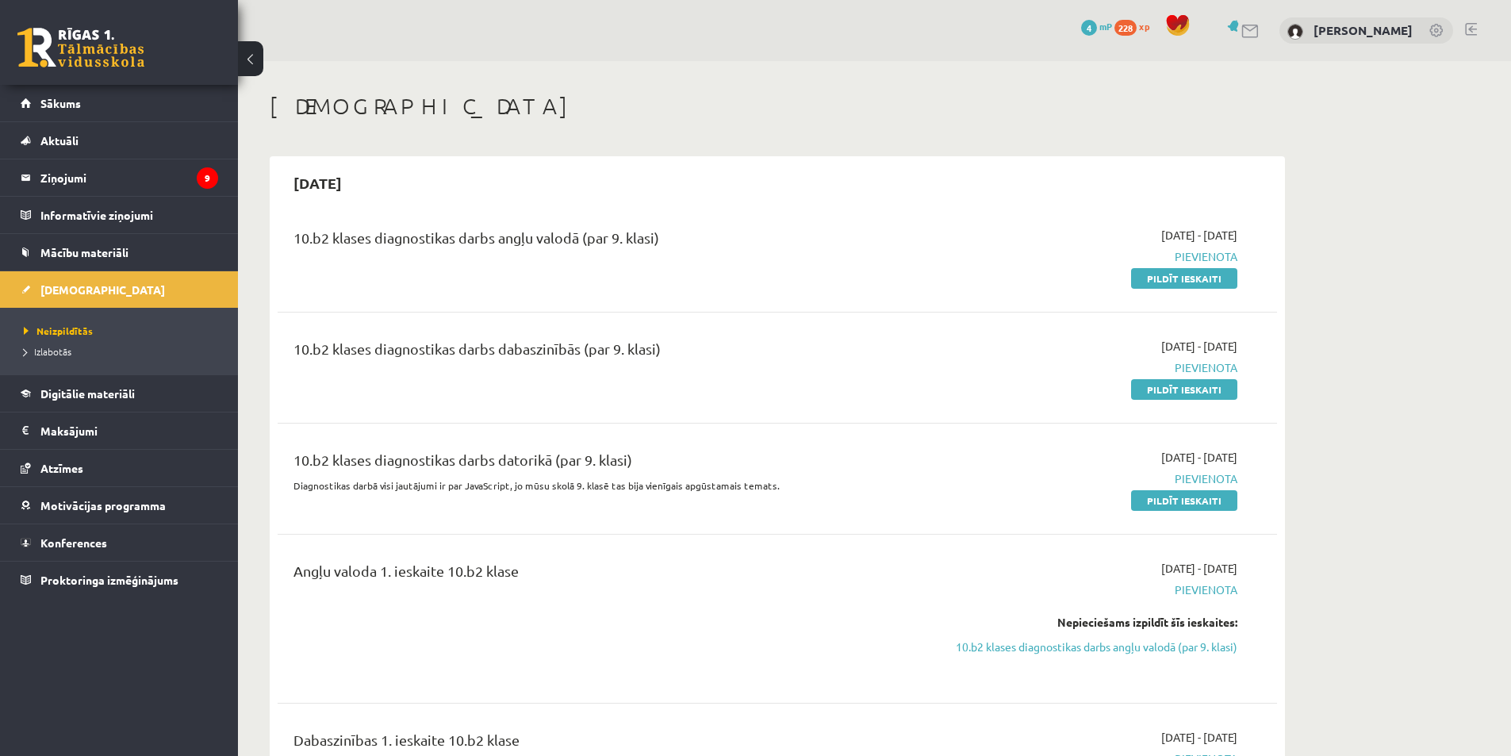
scroll to position [433, 0]
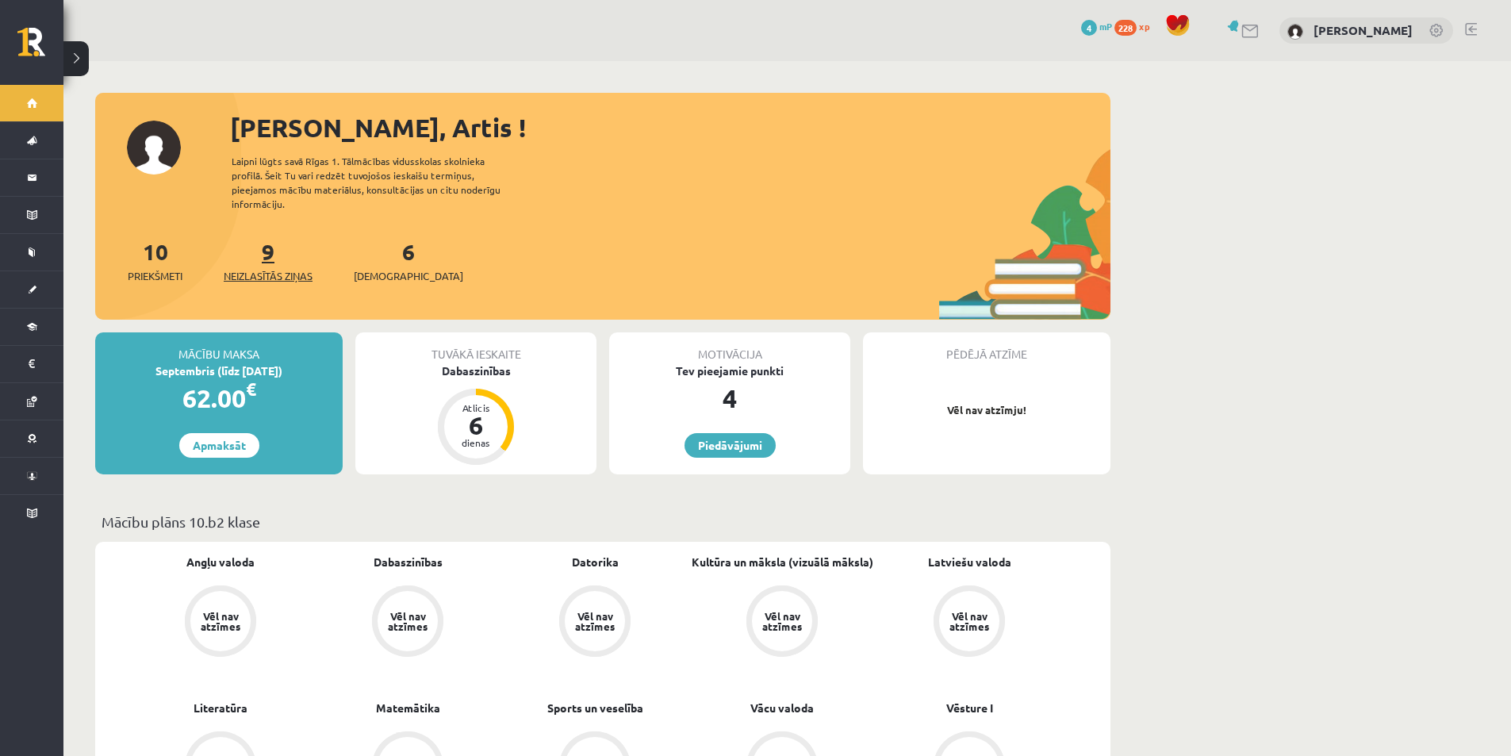
click at [266, 255] on link "9 Neizlasītās ziņas" at bounding box center [268, 260] width 89 height 47
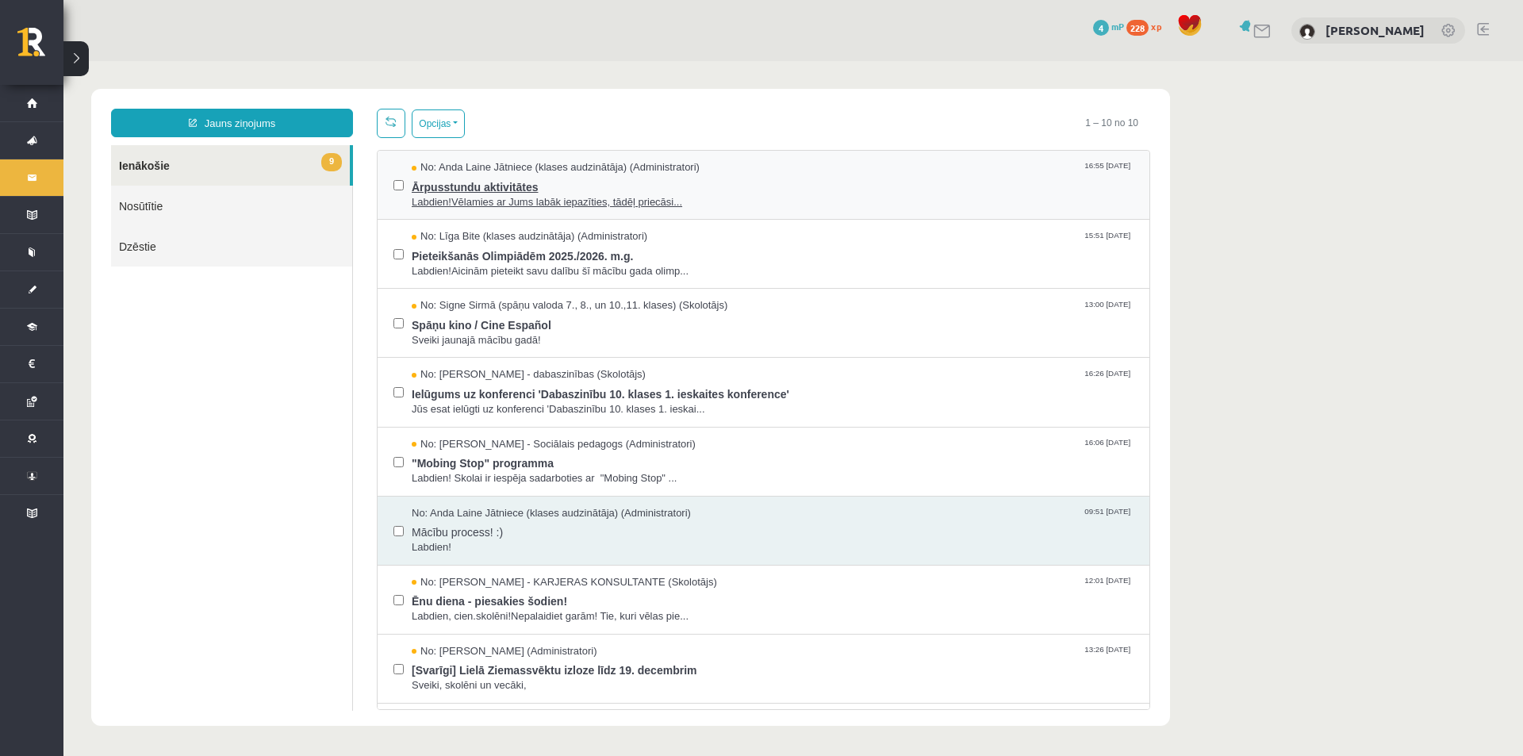
click at [737, 195] on span "Labdien!Vēlamies ar Jums labāk iepazīties, tādēļ priecāsi..." at bounding box center [773, 202] width 722 height 15
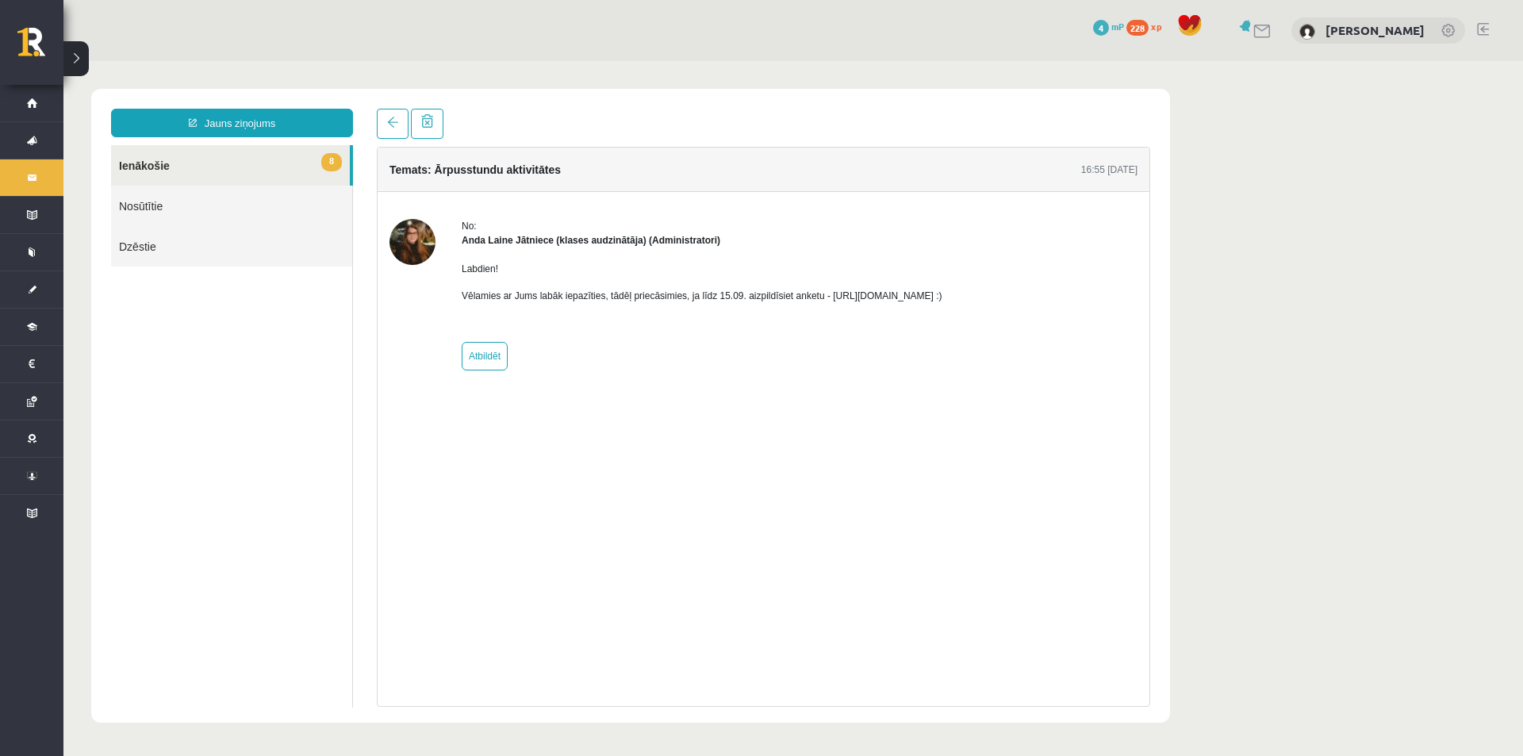
click at [413, 249] on img at bounding box center [413, 242] width 46 height 46
click at [413, 246] on img at bounding box center [413, 242] width 46 height 46
click at [413, 238] on img at bounding box center [413, 242] width 46 height 46
click at [168, 171] on link "8 Ienākošie" at bounding box center [230, 165] width 239 height 40
click at [387, 133] on link at bounding box center [393, 124] width 32 height 30
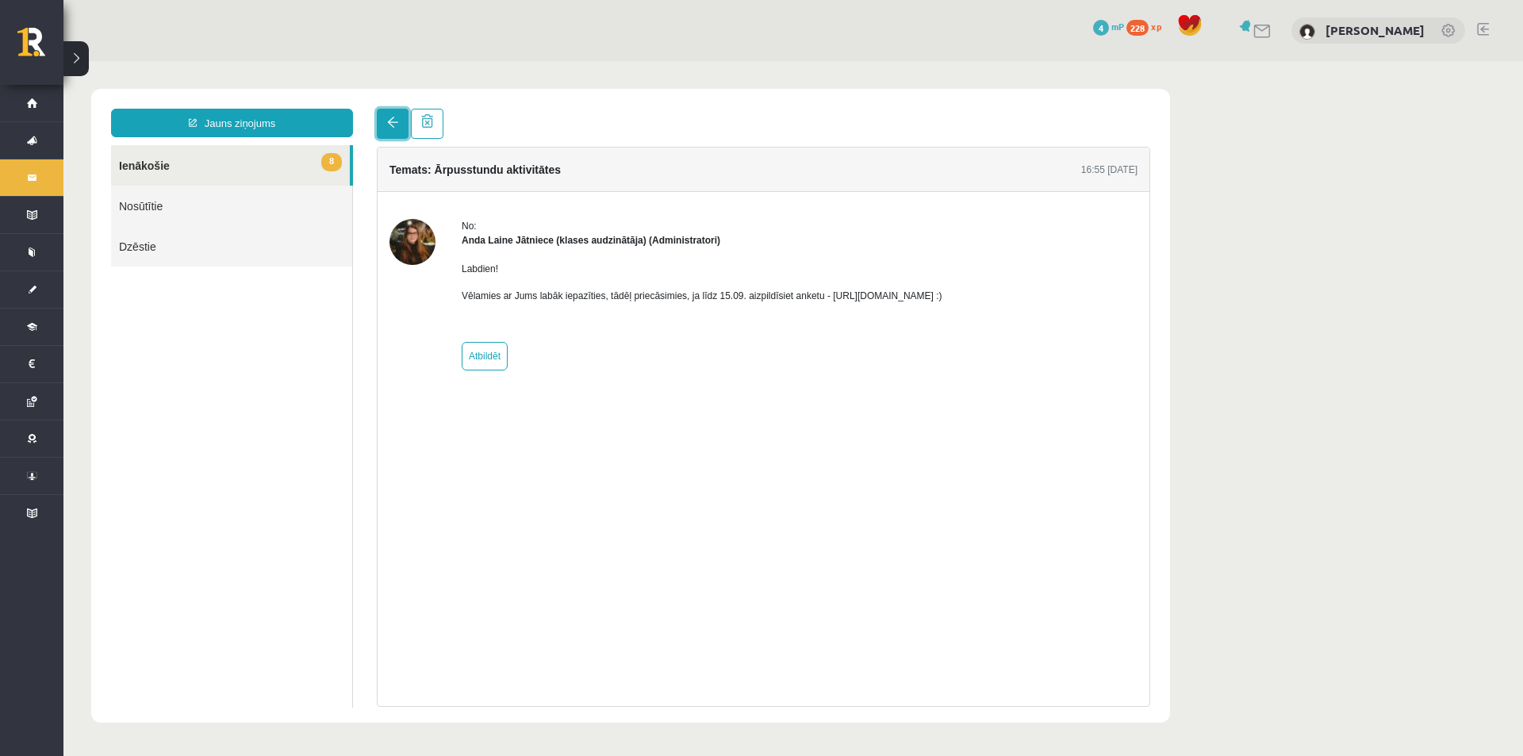
click at [399, 130] on link at bounding box center [393, 124] width 32 height 30
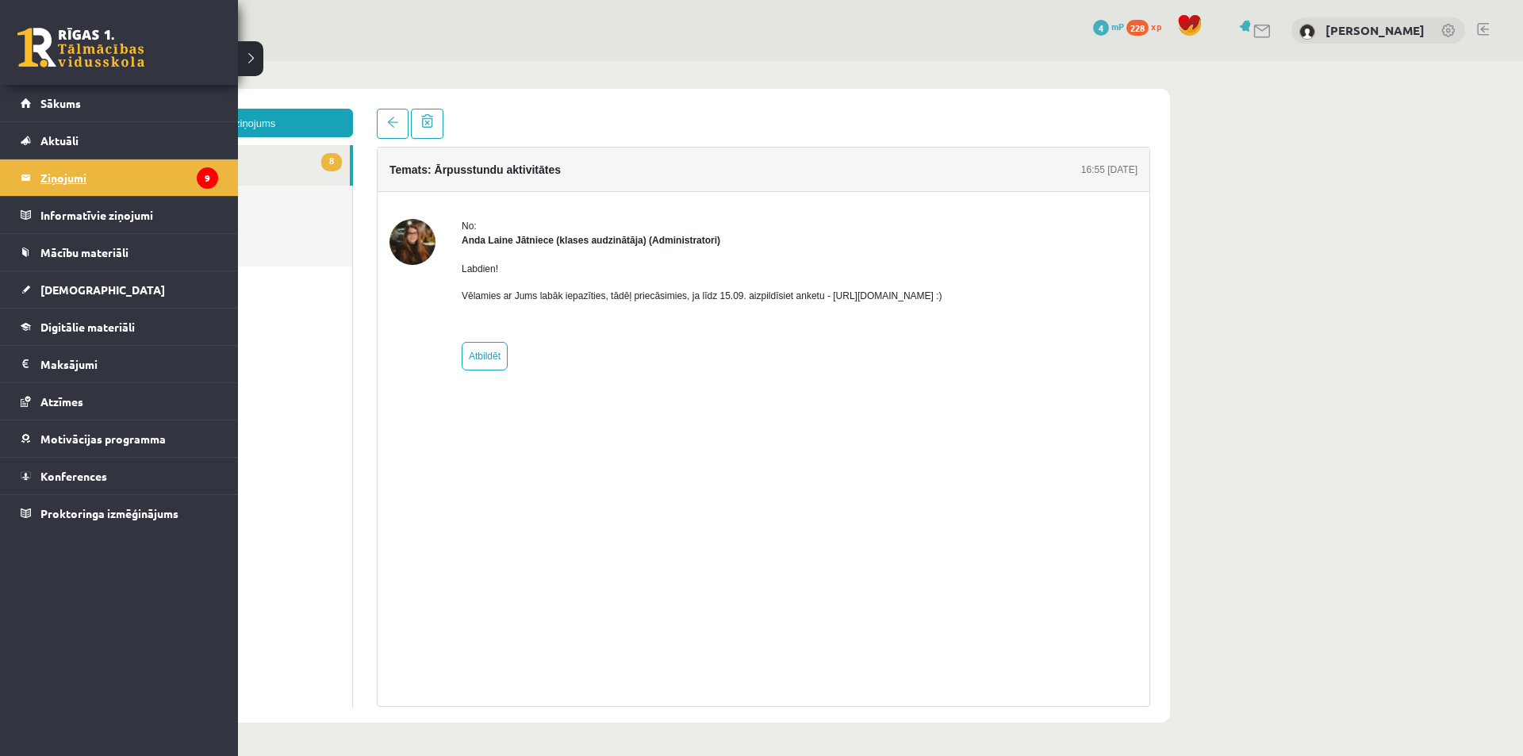
click at [131, 185] on legend "Ziņojumi 9" at bounding box center [129, 177] width 178 height 36
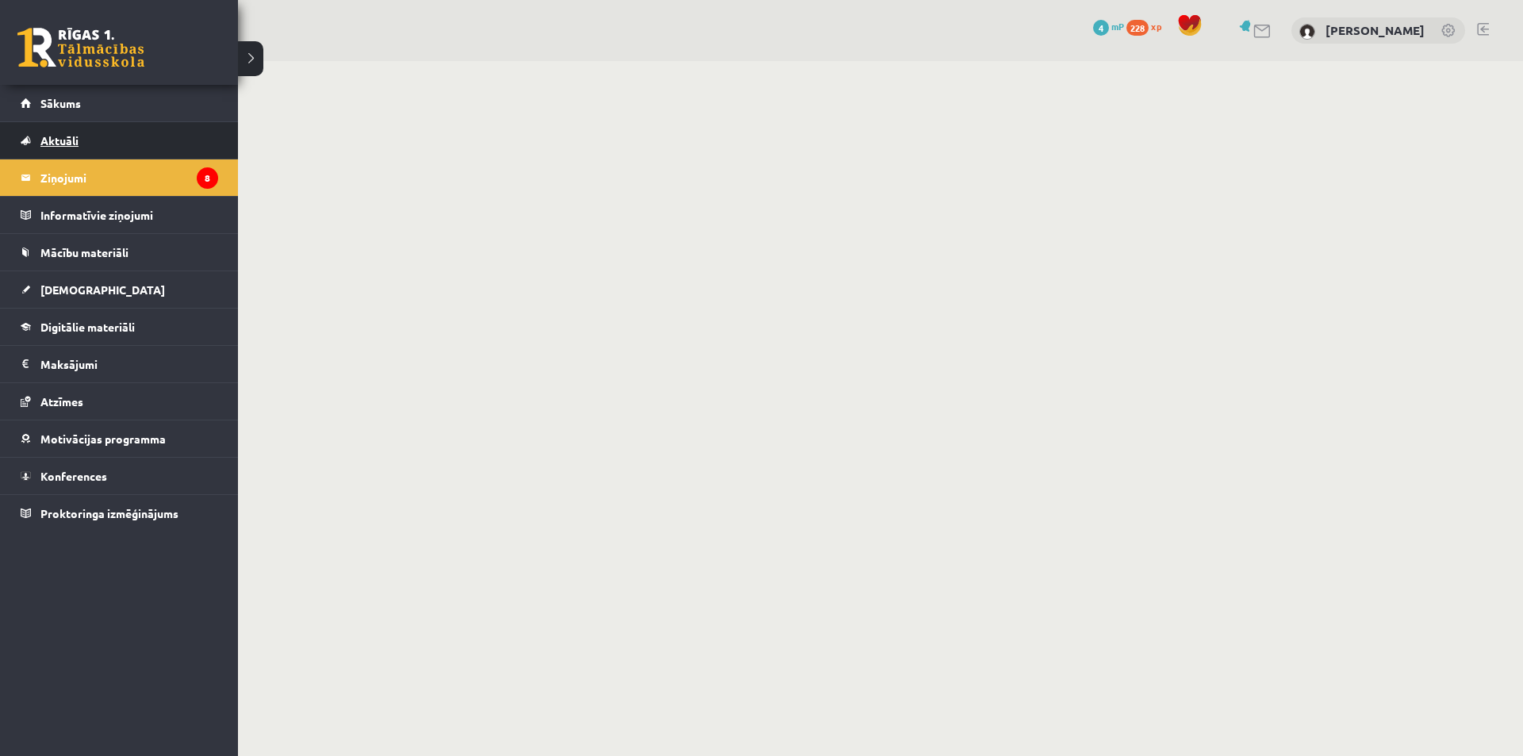
click at [106, 140] on link "Aktuāli" at bounding box center [120, 140] width 198 height 36
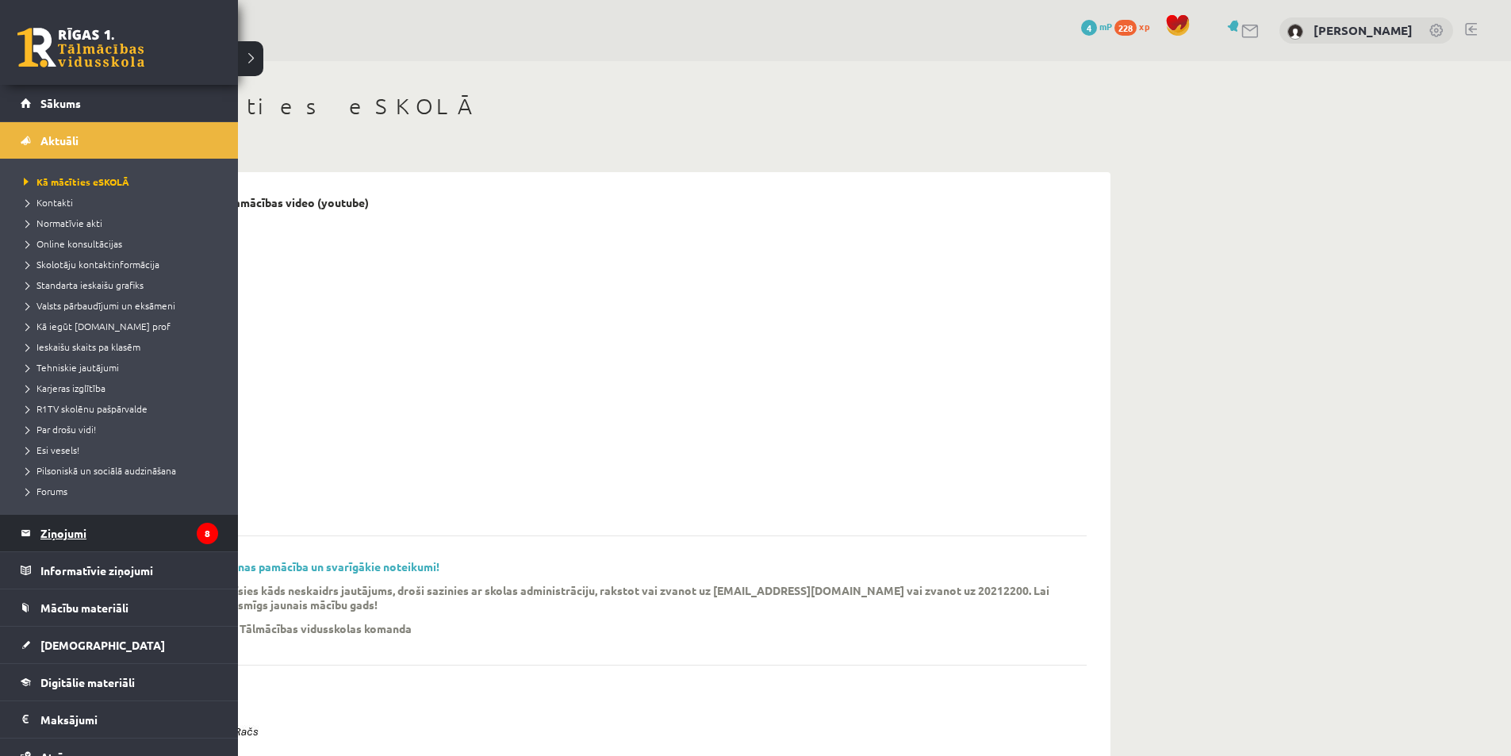
click at [114, 524] on legend "Ziņojumi 8" at bounding box center [129, 533] width 178 height 36
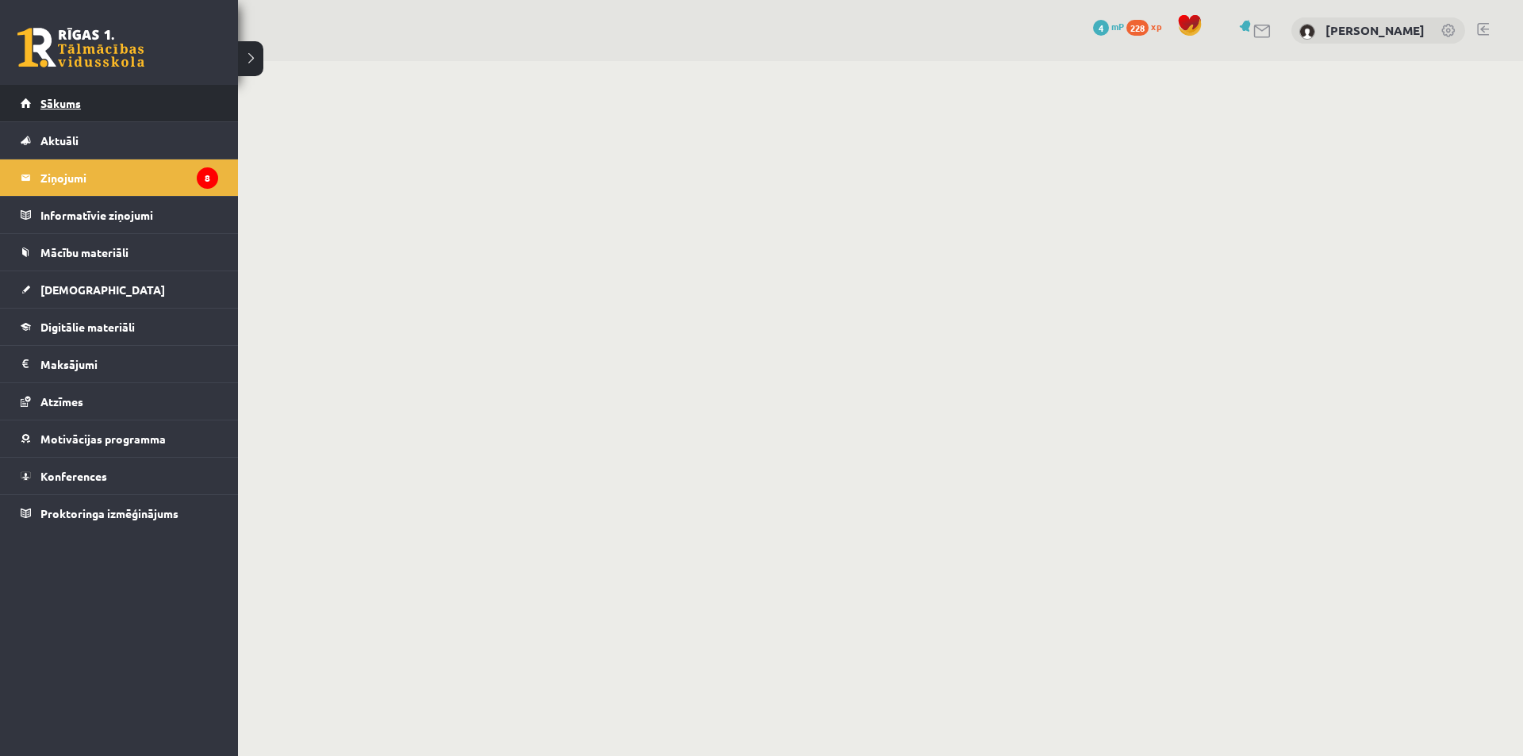
click at [70, 105] on span "Sākums" at bounding box center [60, 103] width 40 height 14
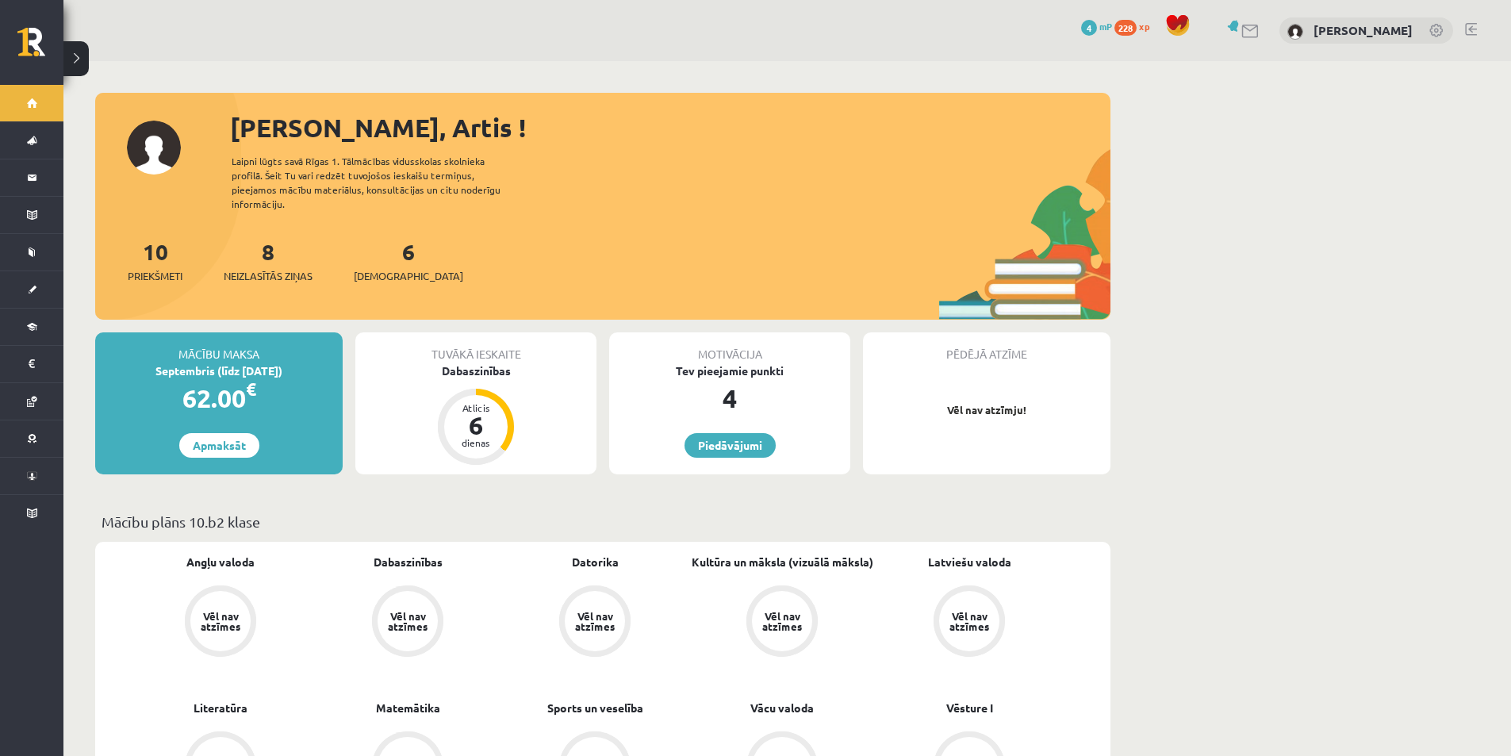
click at [260, 261] on div "8 Neizlasītās ziņas" at bounding box center [268, 259] width 89 height 49
click at [271, 260] on link "8 Neizlasītās ziņas" at bounding box center [268, 260] width 89 height 47
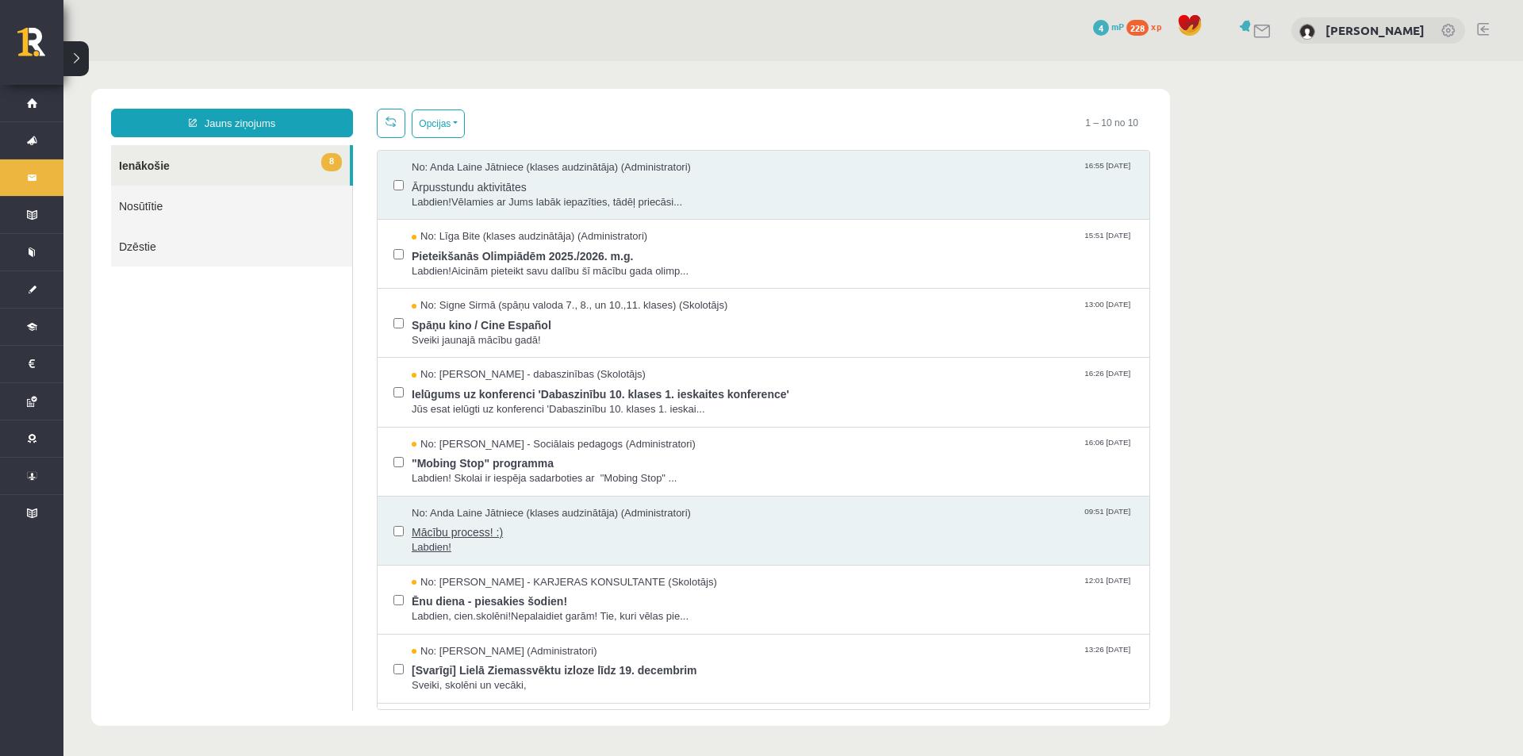
click at [495, 550] on span "Labdien!" at bounding box center [773, 547] width 722 height 15
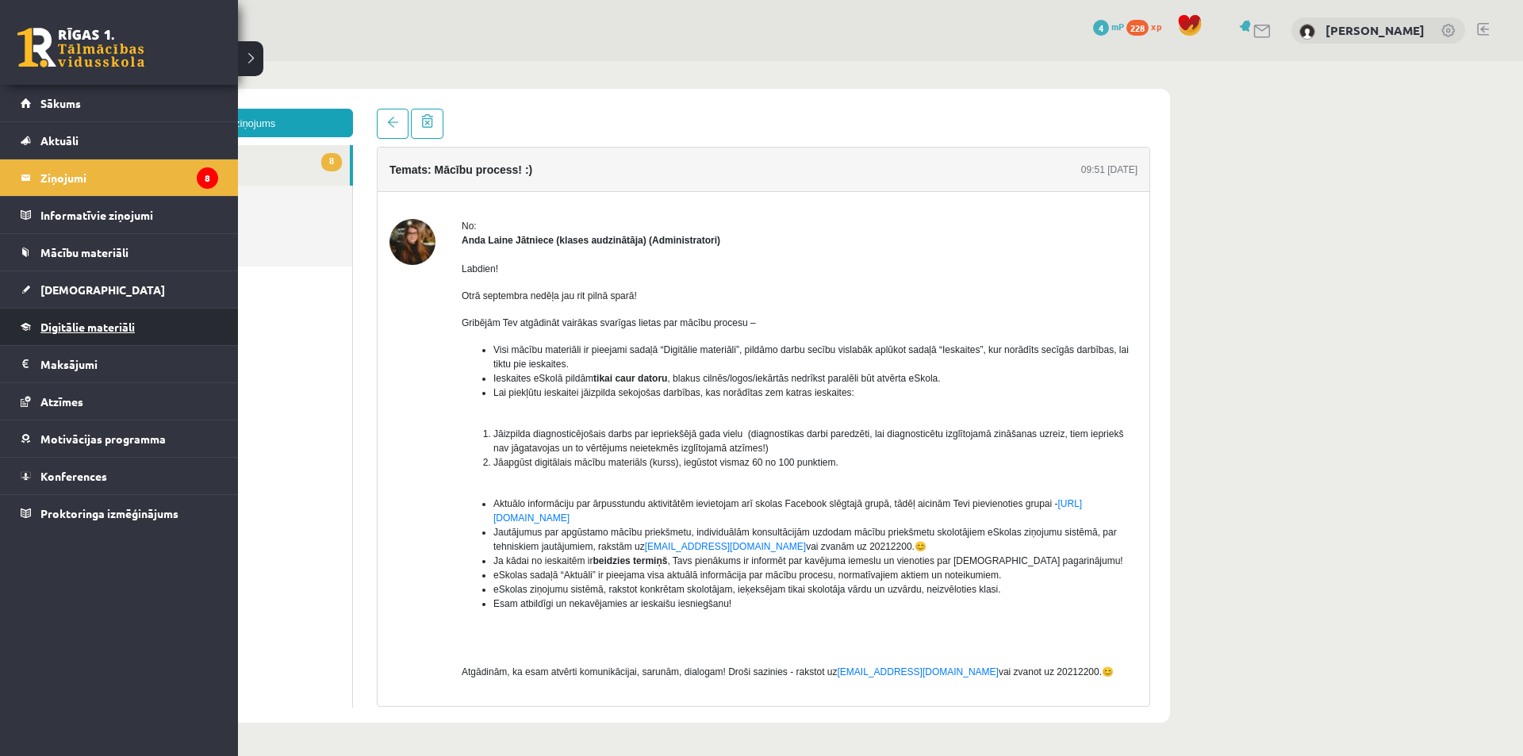
click at [163, 334] on link "Digitālie materiāli" at bounding box center [120, 327] width 198 height 36
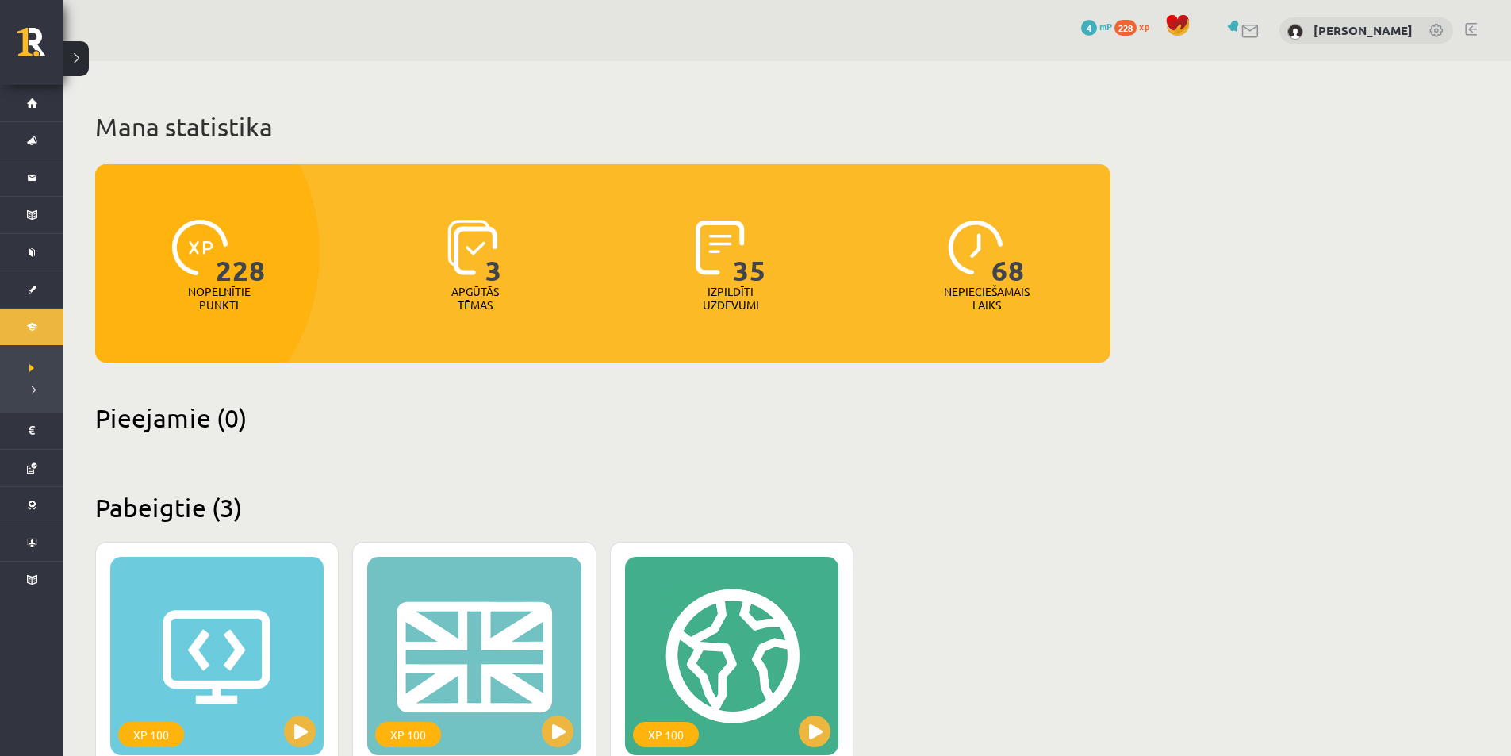
click at [961, 494] on h2 "Pabeigtie (3)" at bounding box center [603, 507] width 1016 height 31
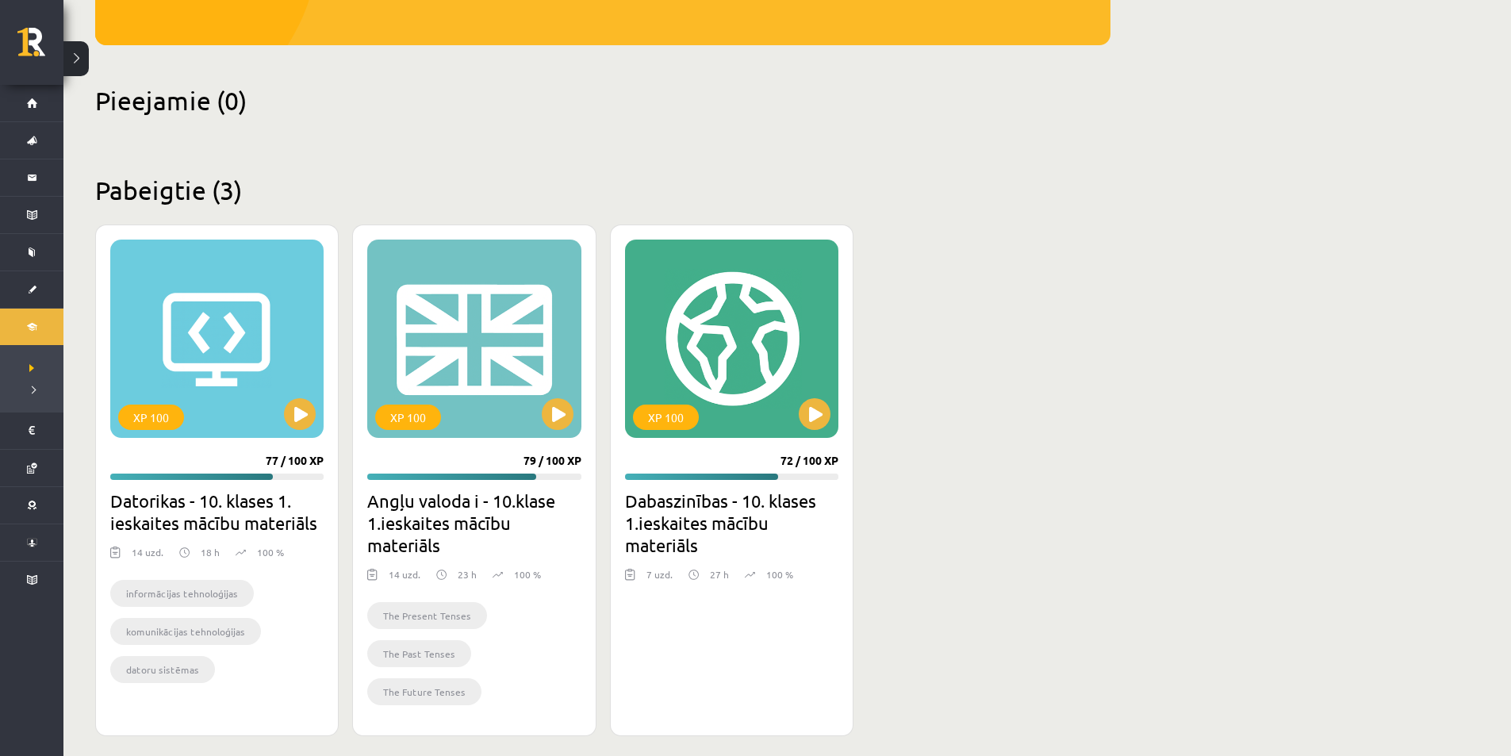
scroll to position [329, 0]
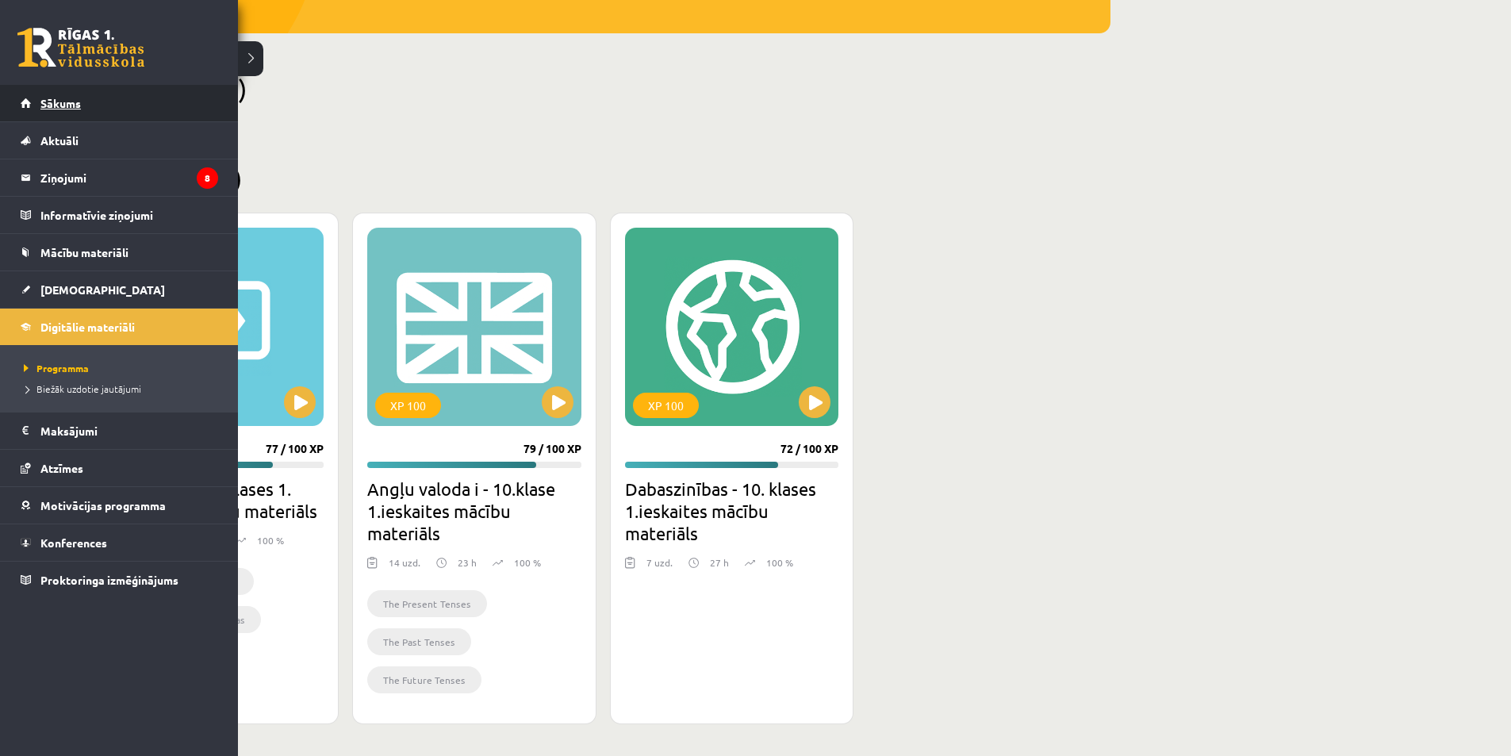
click at [117, 113] on link "Sākums" at bounding box center [120, 103] width 198 height 36
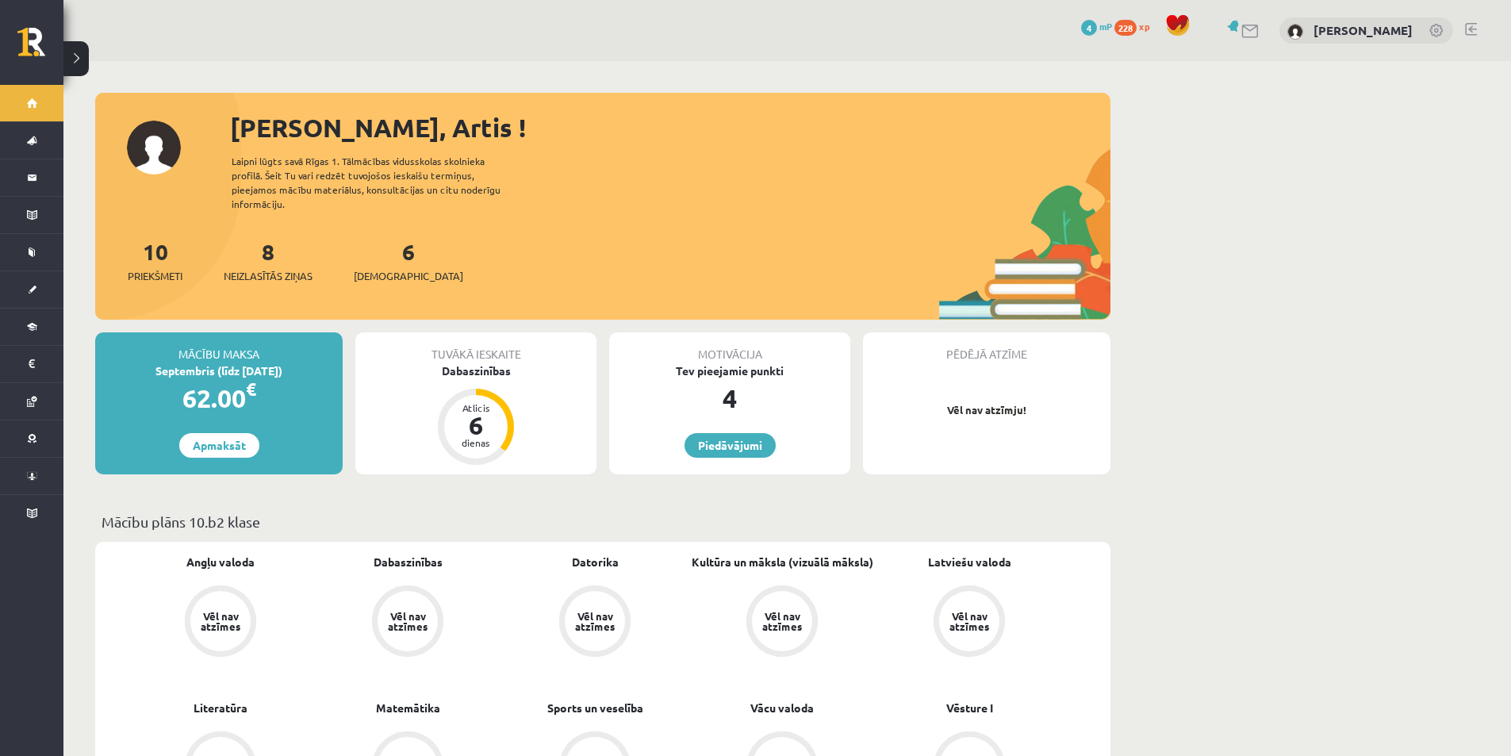
click at [376, 267] on div "6 Ieskaites" at bounding box center [408, 259] width 109 height 49
click at [380, 254] on link "6 Ieskaites" at bounding box center [408, 260] width 109 height 47
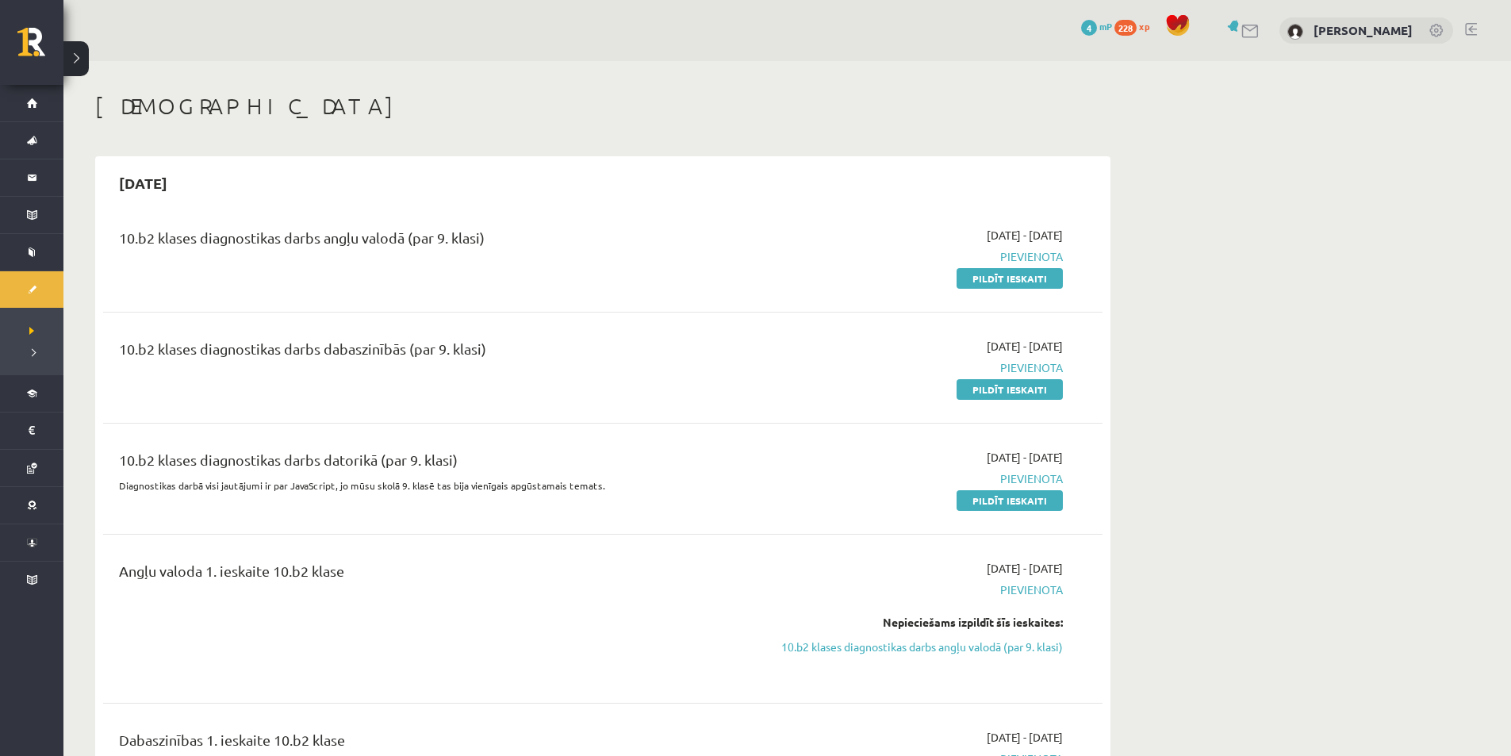
click at [1035, 590] on span "Pievienota" at bounding box center [913, 590] width 299 height 17
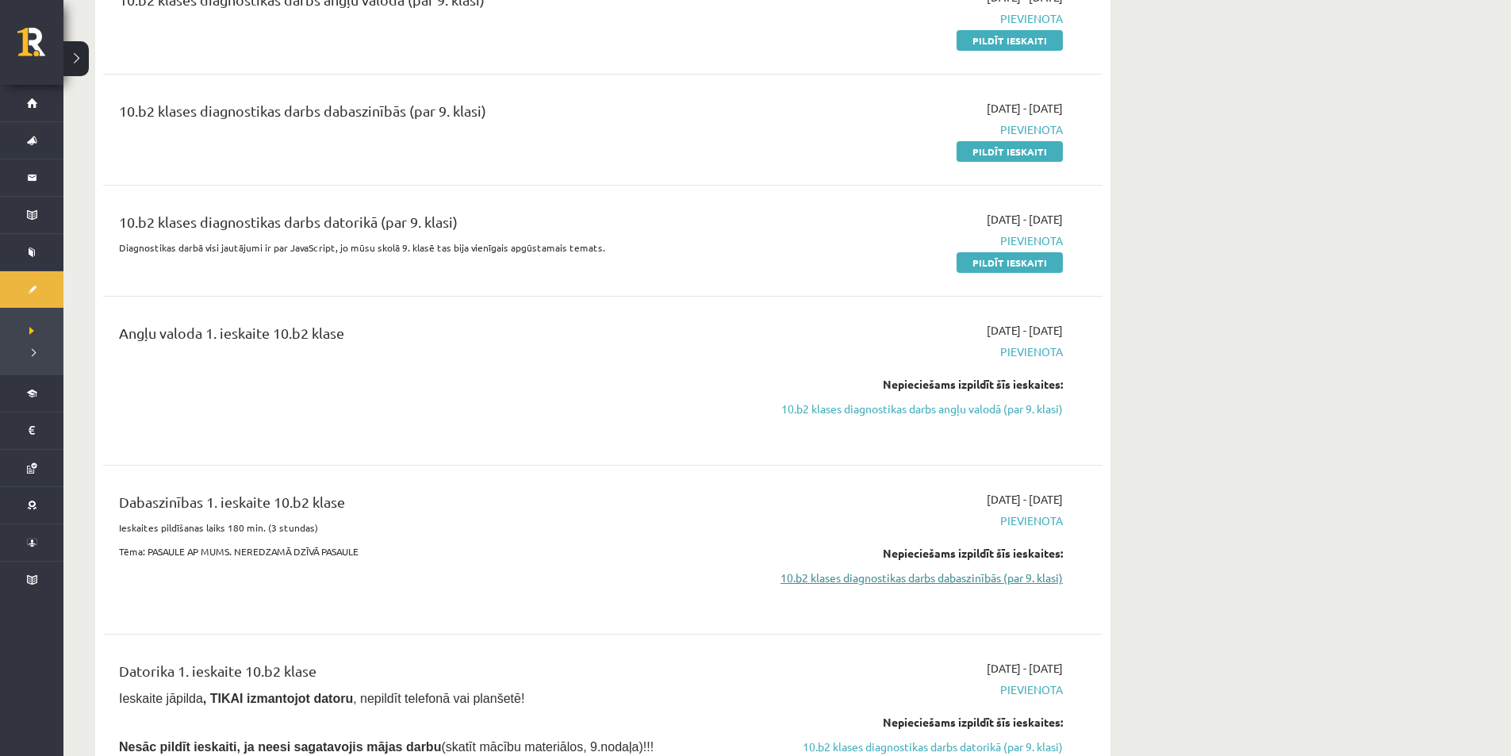
click at [998, 582] on link "10.b2 klases diagnostikas darbs dabaszinībās (par 9. klasi)" at bounding box center [913, 578] width 299 height 17
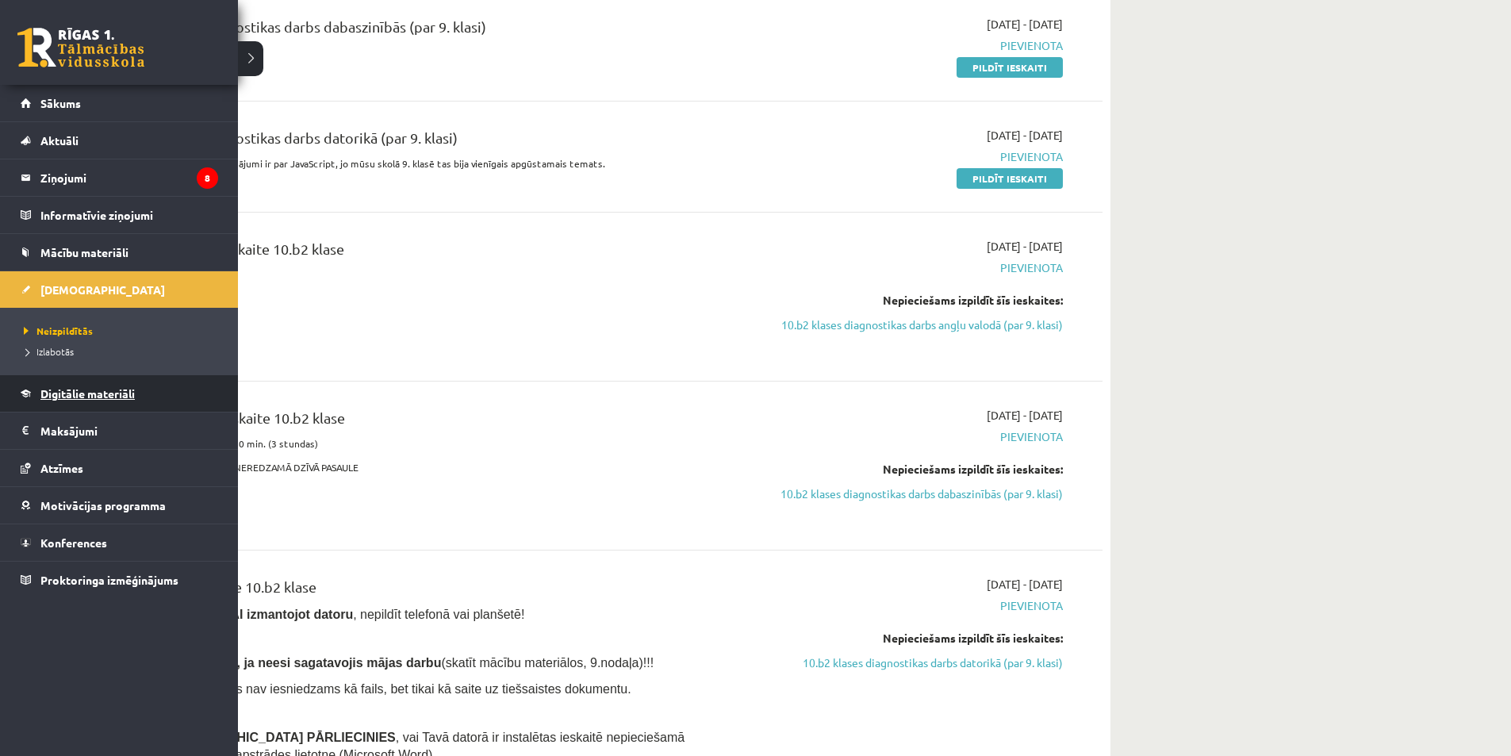
click at [170, 399] on link "Digitālie materiāli" at bounding box center [120, 393] width 198 height 36
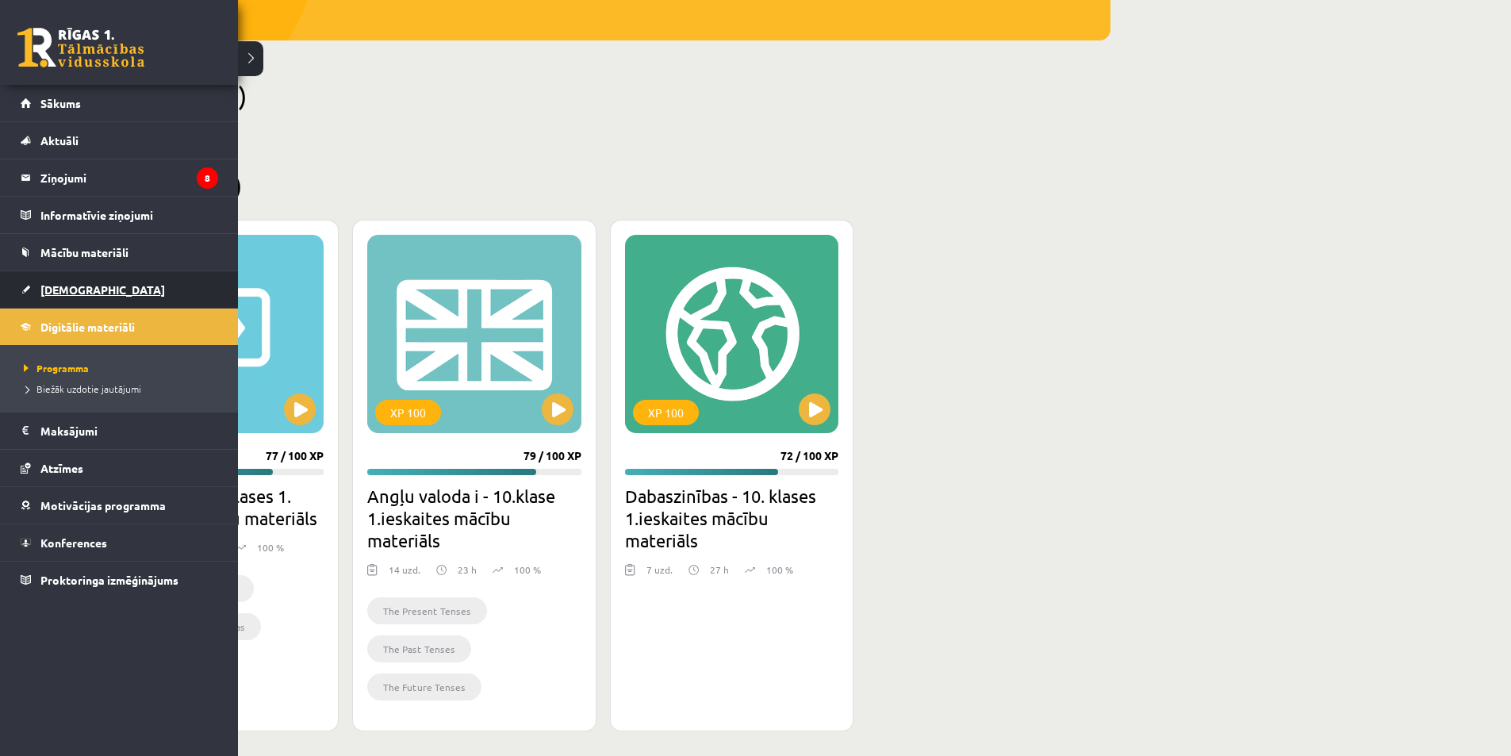
click at [146, 298] on link "[DEMOGRAPHIC_DATA]" at bounding box center [120, 289] width 198 height 36
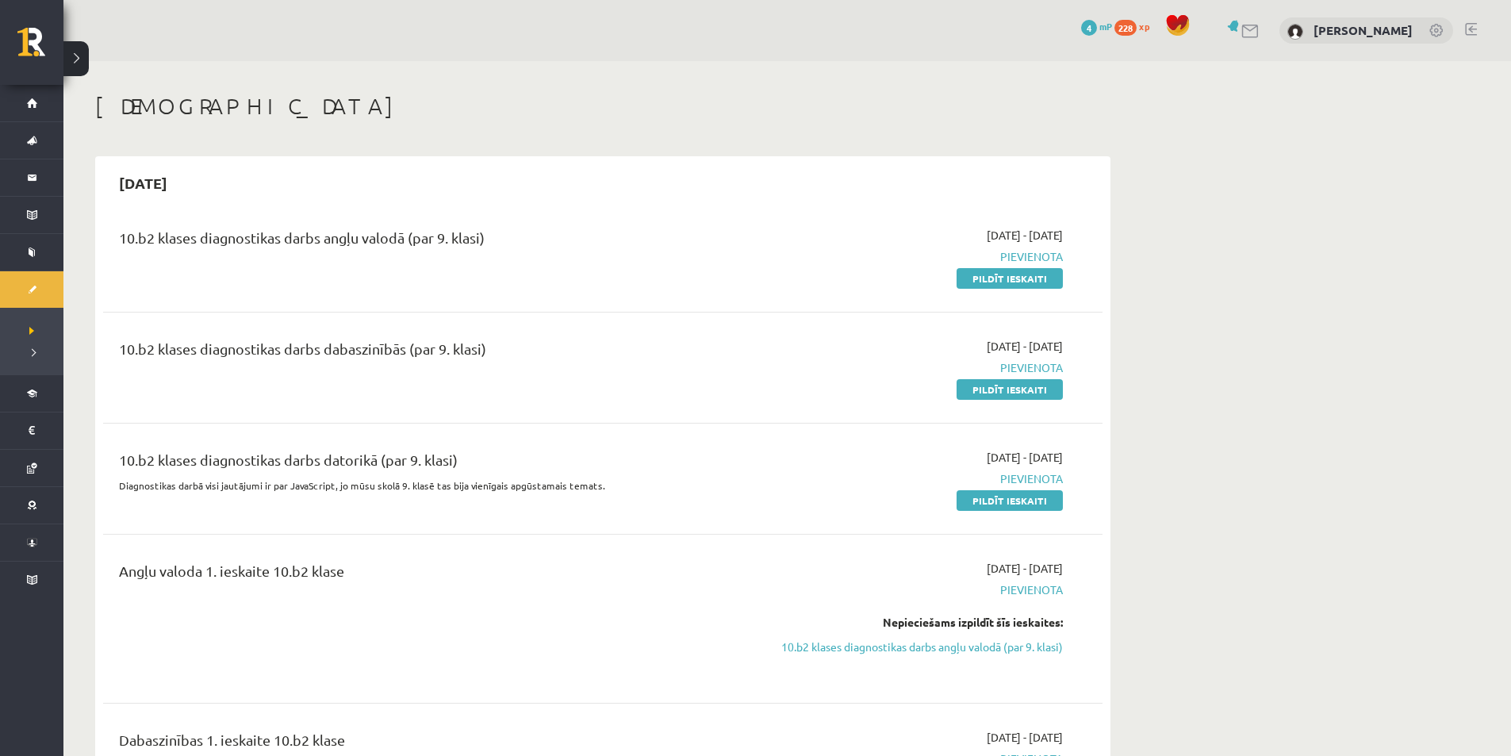
scroll to position [159, 0]
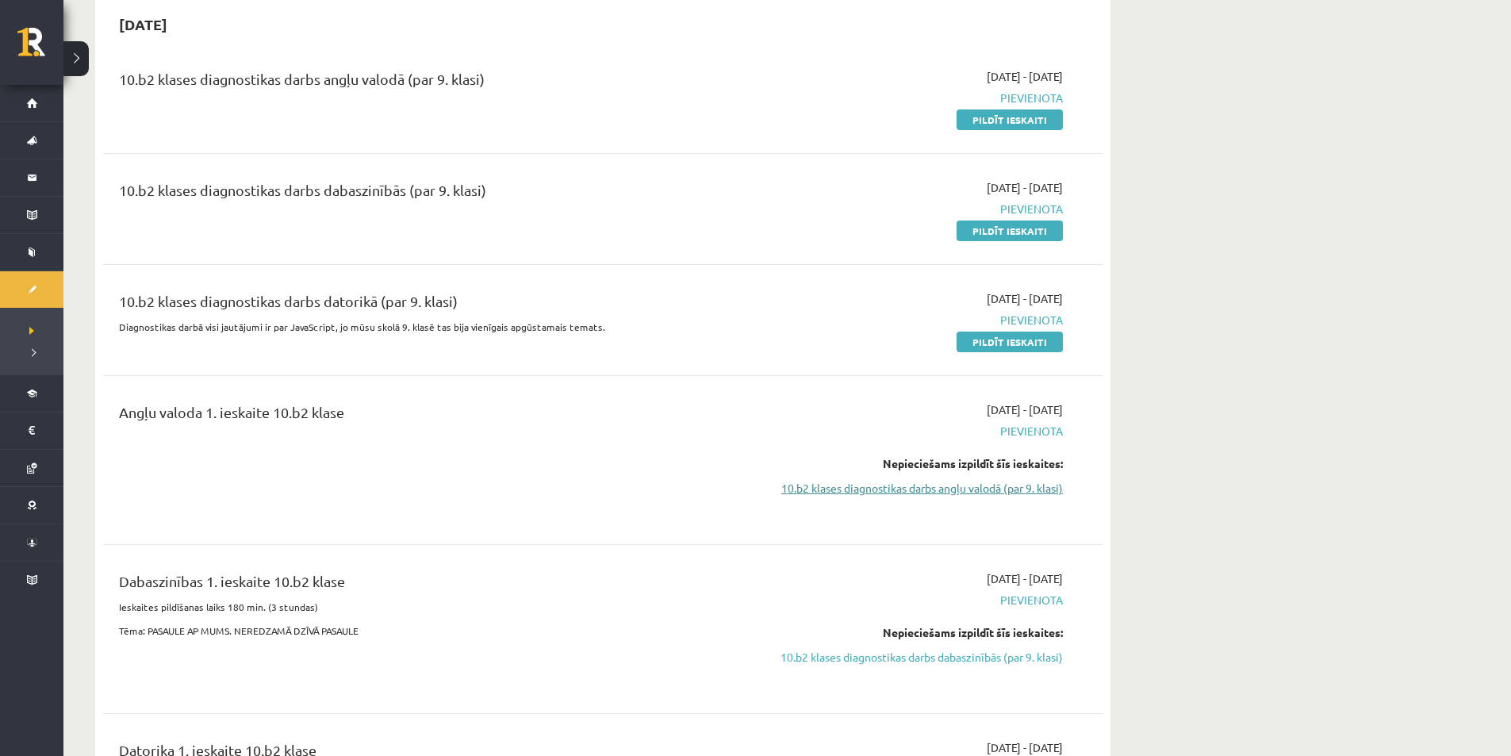
click at [1001, 482] on link "10.b2 klases diagnostikas darbs angļu valodā (par 9. klasi)" at bounding box center [913, 488] width 299 height 17
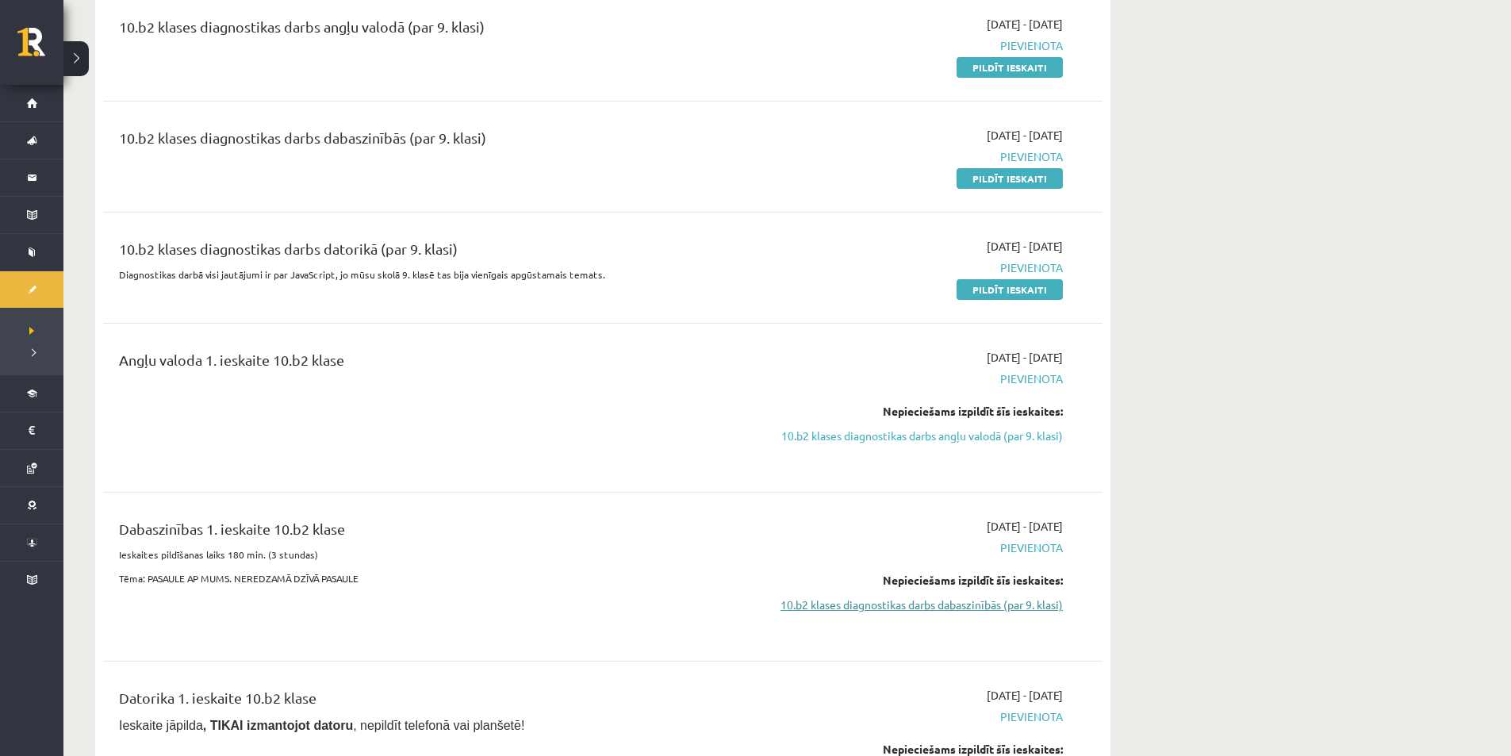
click at [981, 606] on link "10.b2 klases diagnostikas darbs dabaszinībās (par 9. klasi)" at bounding box center [913, 605] width 299 height 17
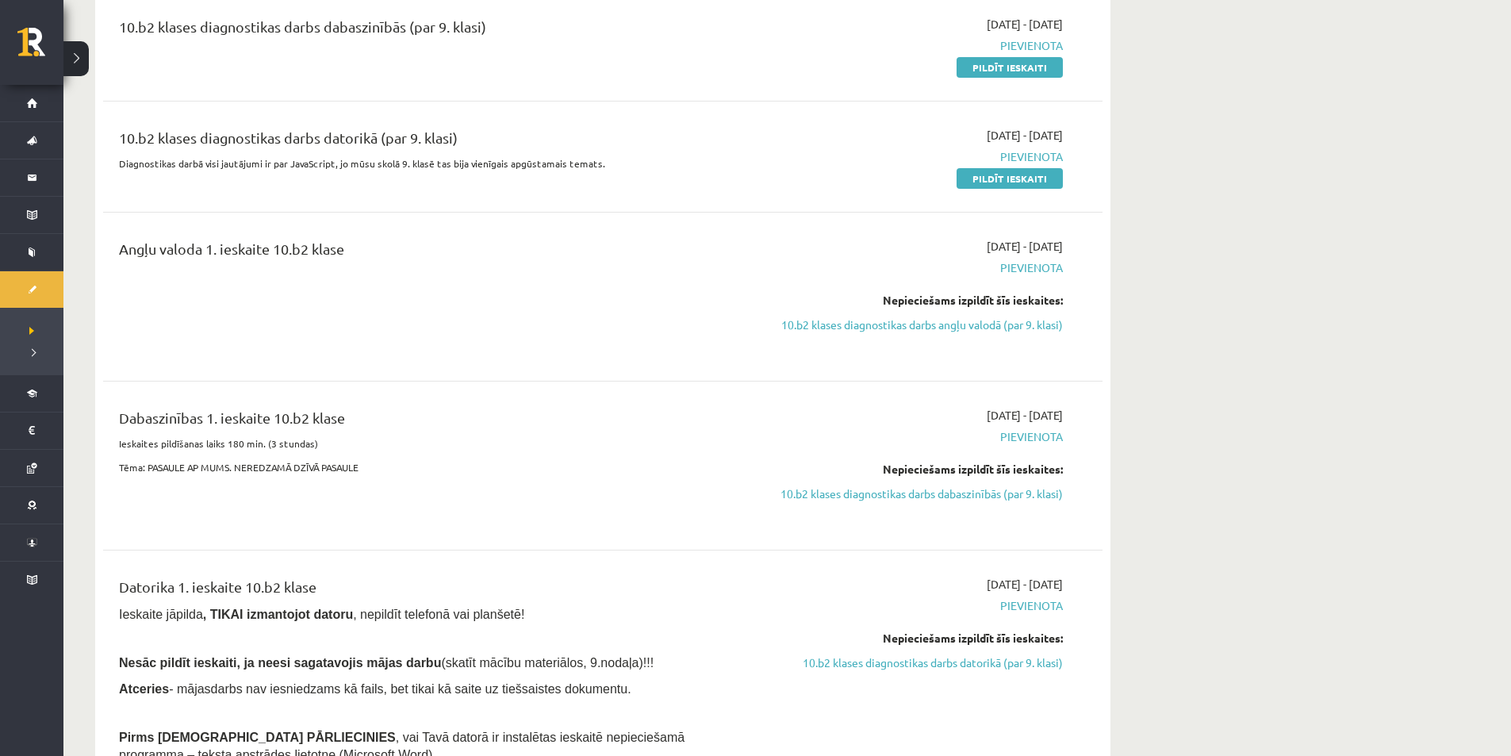
click at [981, 605] on span "Pievienota" at bounding box center [913, 605] width 299 height 17
click at [989, 505] on div "[DATE] - [DATE] [GEOGRAPHIC_DATA] Nepieciešams izpildīt šīs ieskaites: 10.b2 kl…" at bounding box center [913, 465] width 323 height 117
click at [988, 499] on link "10.b2 klases diagnostikas darbs dabaszinībās (par 9. klasi)" at bounding box center [913, 494] width 299 height 17
click at [272, 474] on div "Dabaszinības 1. ieskaite 10.b2 klase Ieskaites pildīšanas laiks 180 min. (3 stu…" at bounding box center [429, 465] width 645 height 117
click at [908, 321] on link "10.b2 klases diagnostikas darbs angļu valodā (par 9. klasi)" at bounding box center [913, 325] width 299 height 17
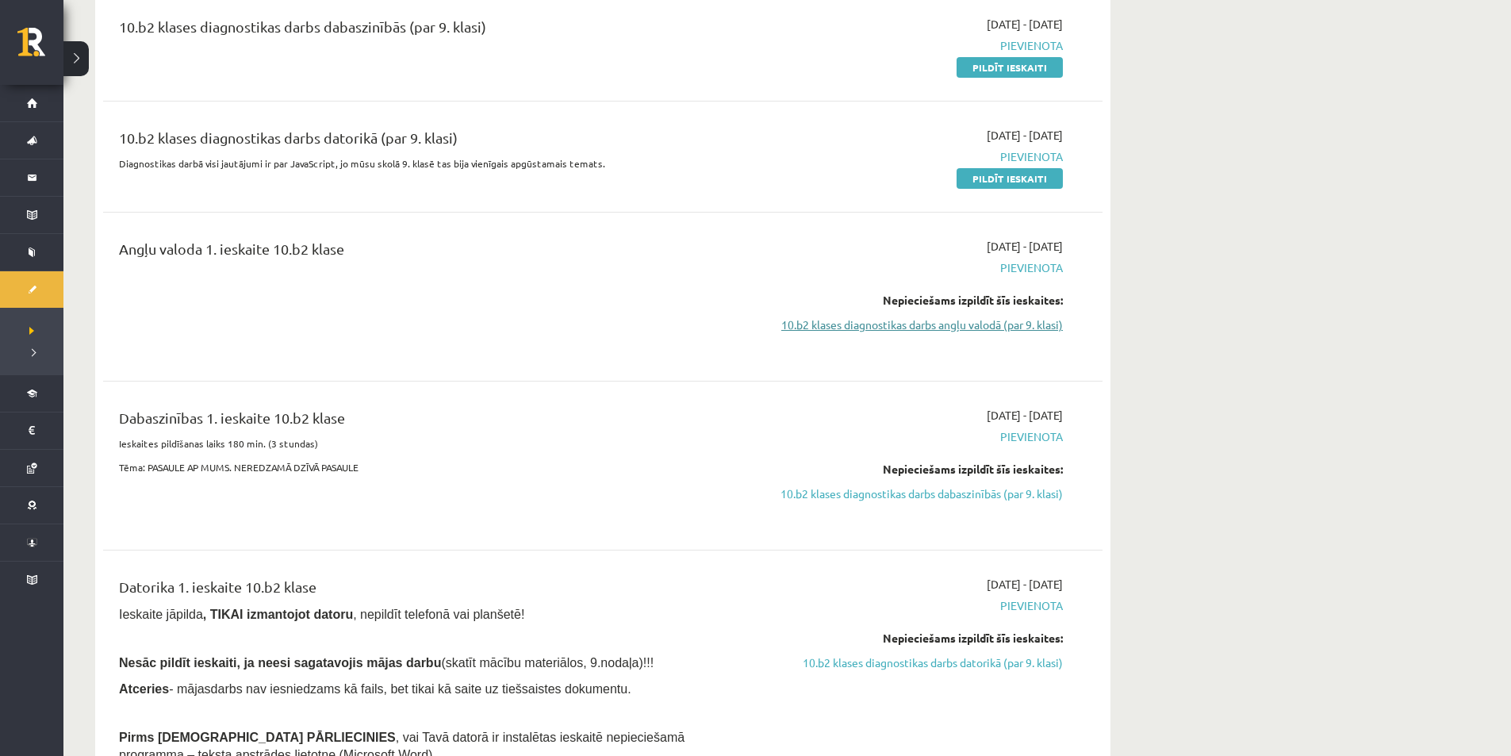
scroll to position [211, 0]
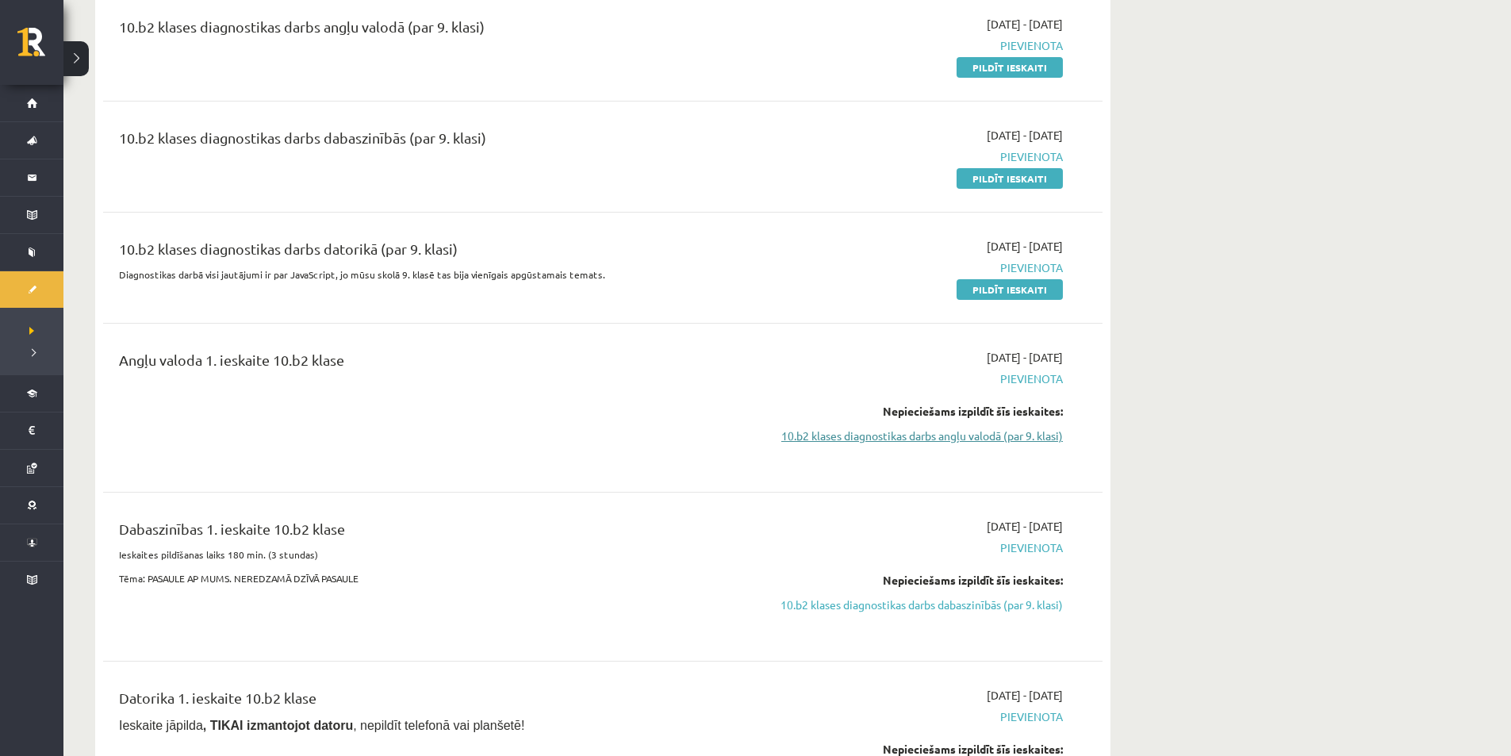
click at [980, 437] on link "10.b2 klases diagnostikas darbs angļu valodā (par 9. klasi)" at bounding box center [913, 436] width 299 height 17
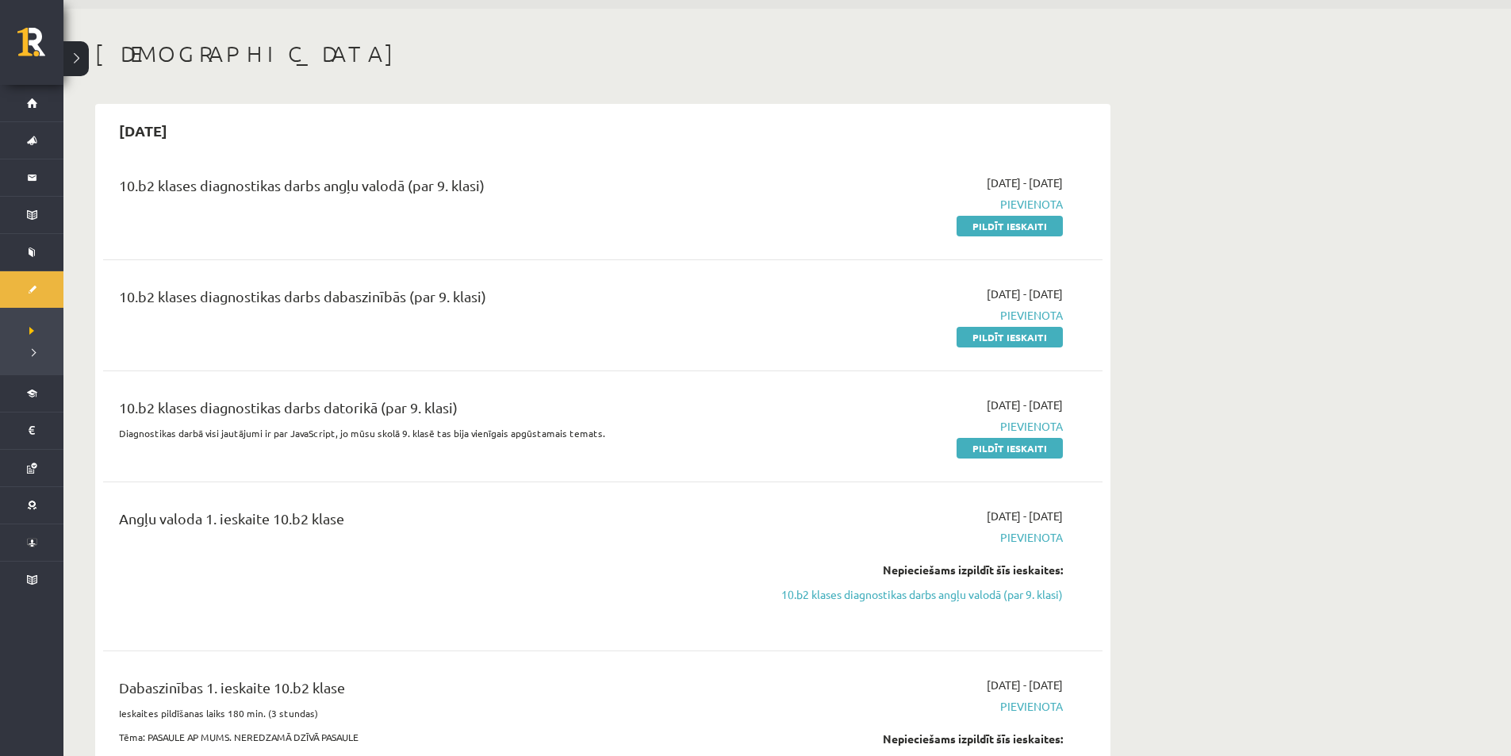
scroll to position [0, 0]
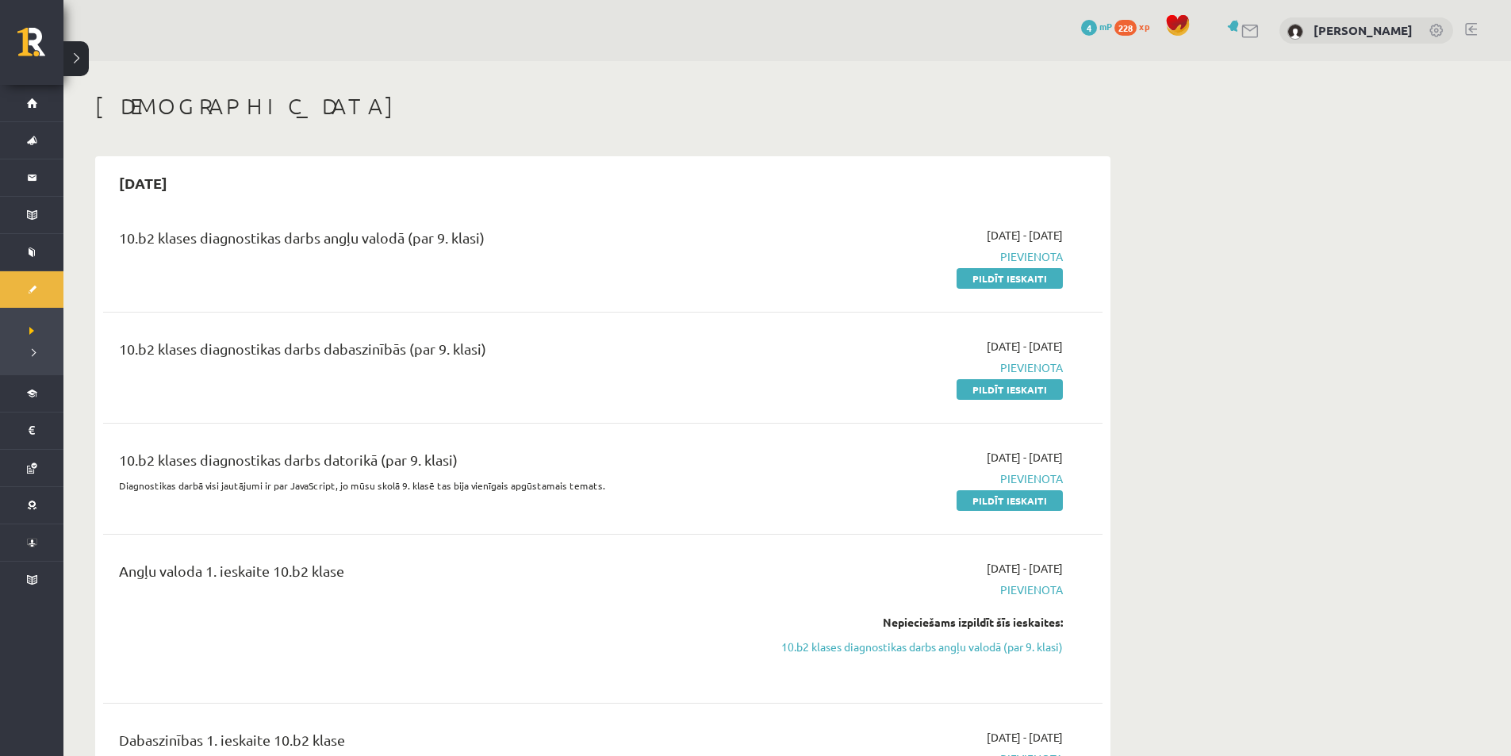
drag, startPoint x: 1165, startPoint y: 292, endPoint x: 1304, endPoint y: 365, distance: 156.9
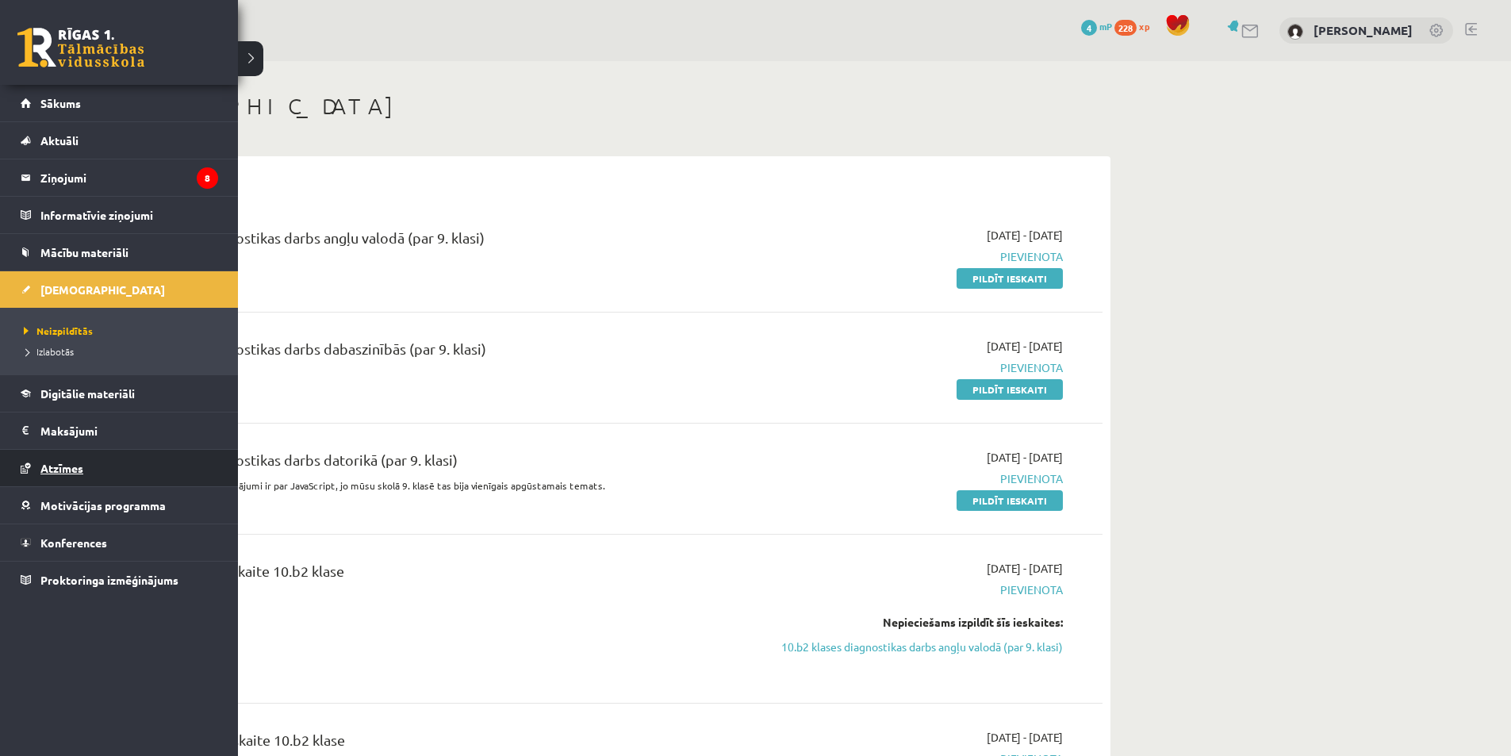
click at [148, 471] on link "Atzīmes" at bounding box center [120, 468] width 198 height 36
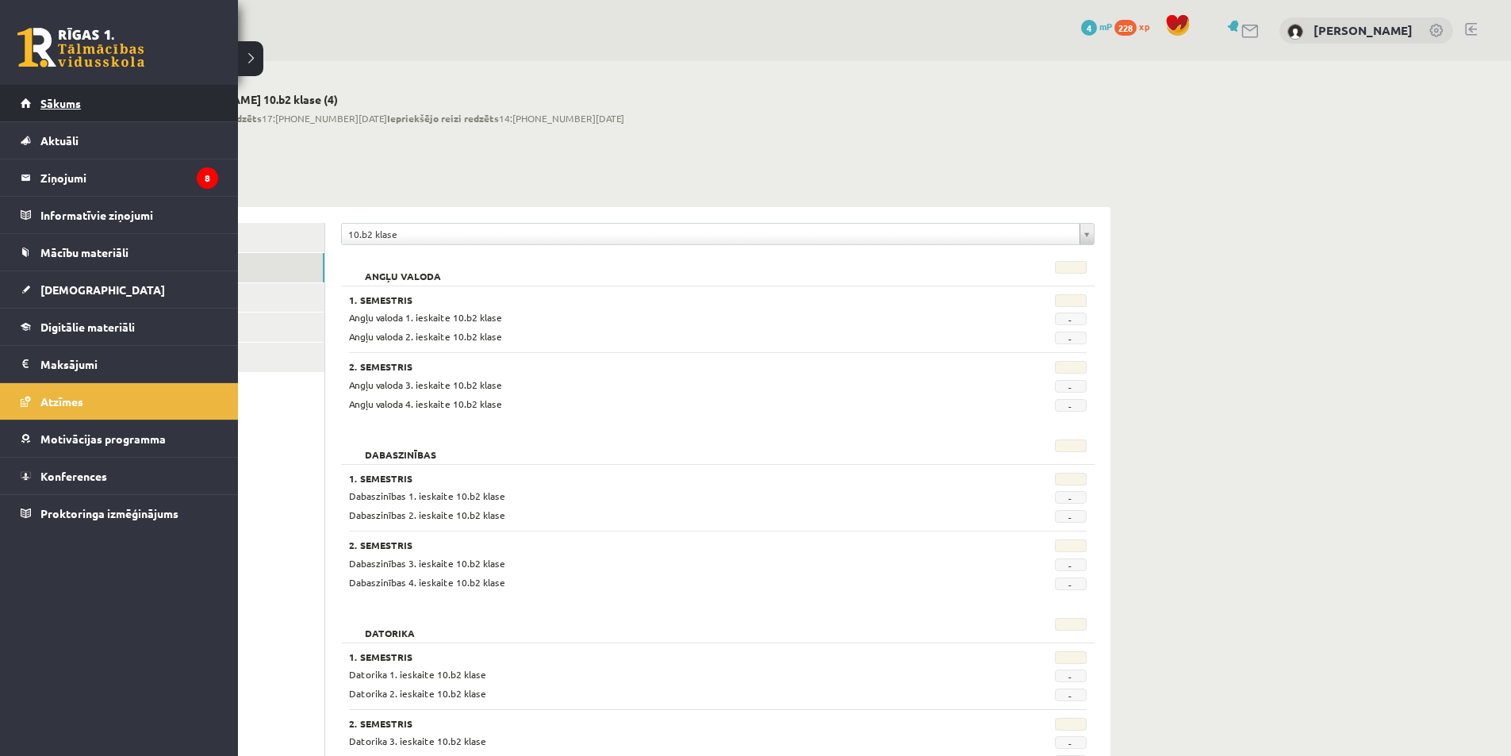
click at [97, 104] on link "Sākums" at bounding box center [120, 103] width 198 height 36
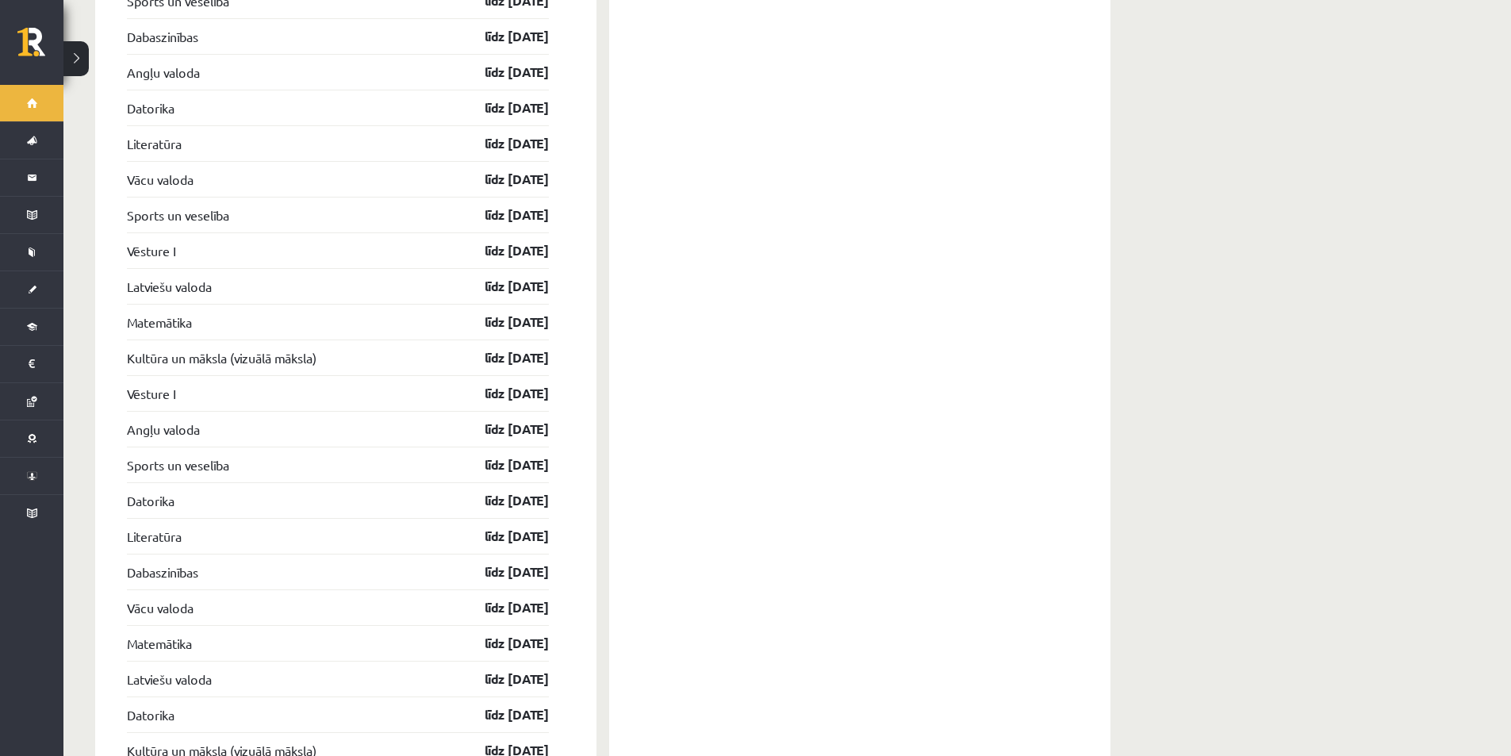
scroll to position [1688, 0]
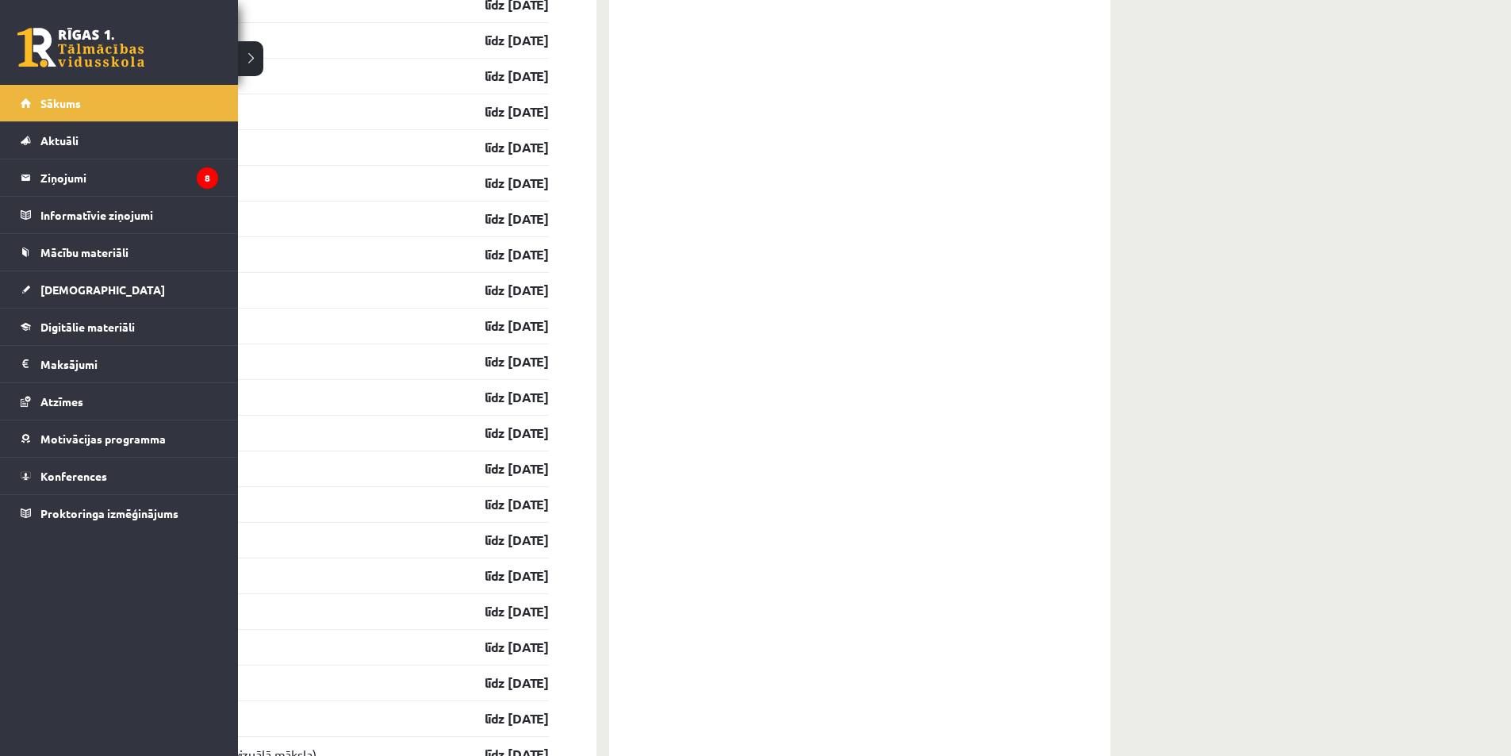
click at [96, 59] on link at bounding box center [80, 48] width 127 height 40
